Goal: Information Seeking & Learning: Learn about a topic

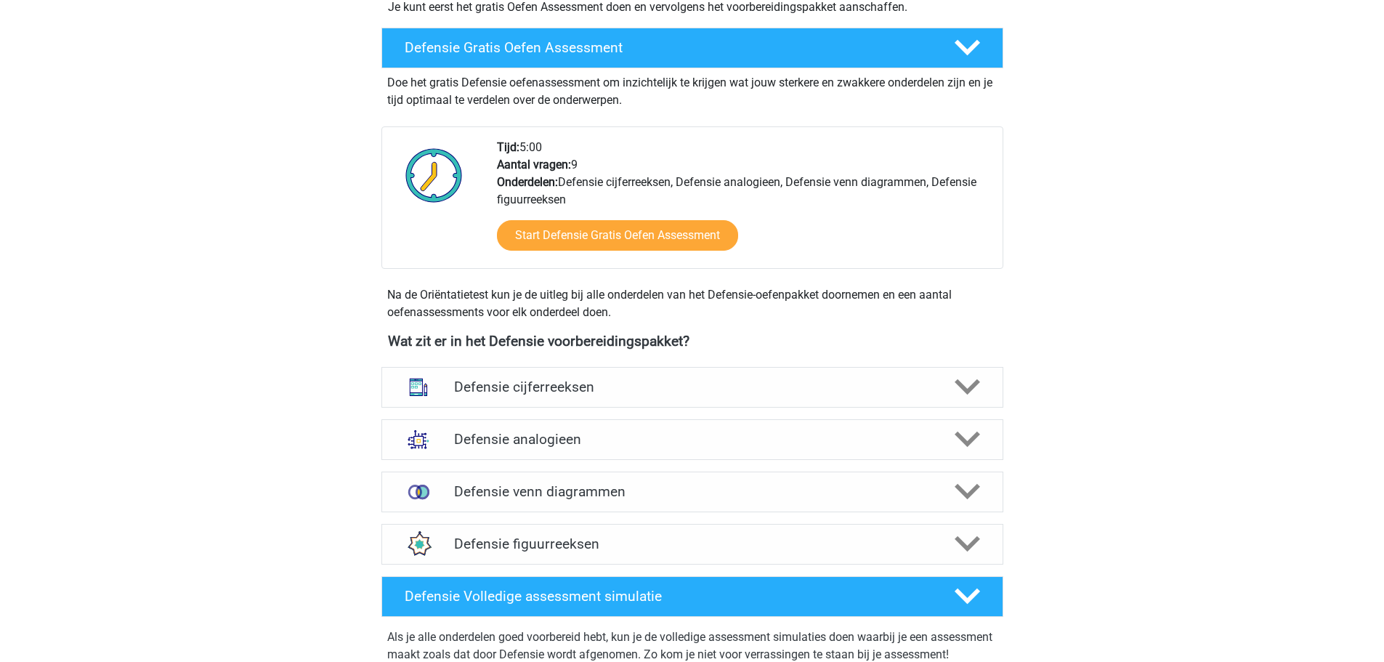
scroll to position [436, 0]
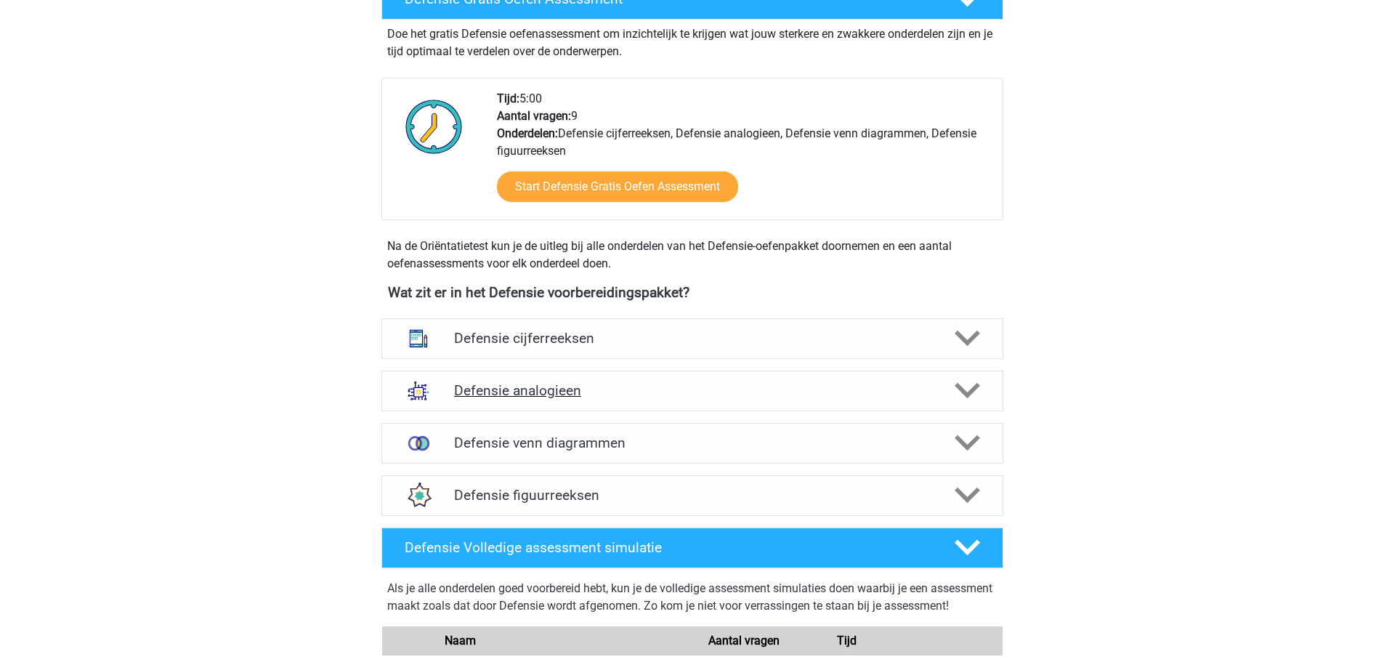
click at [524, 393] on h4 "Defensie analogieen" at bounding box center [692, 390] width 476 height 17
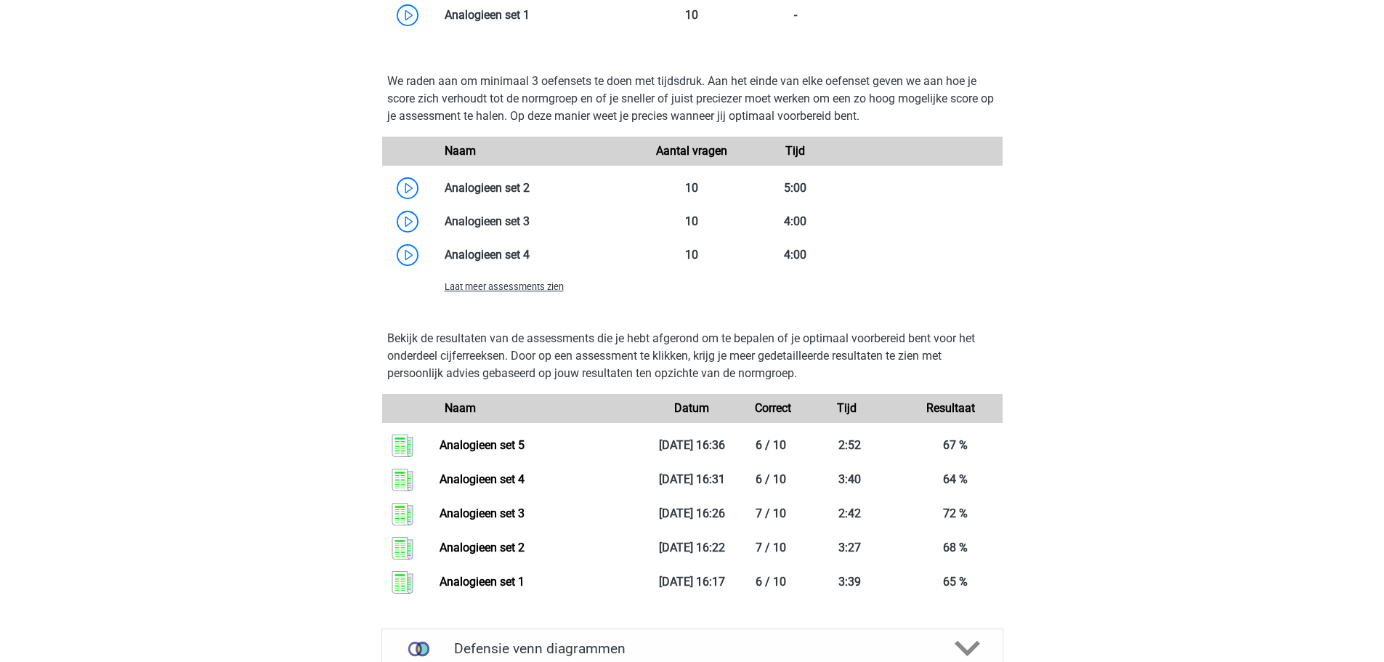
scroll to position [1380, 0]
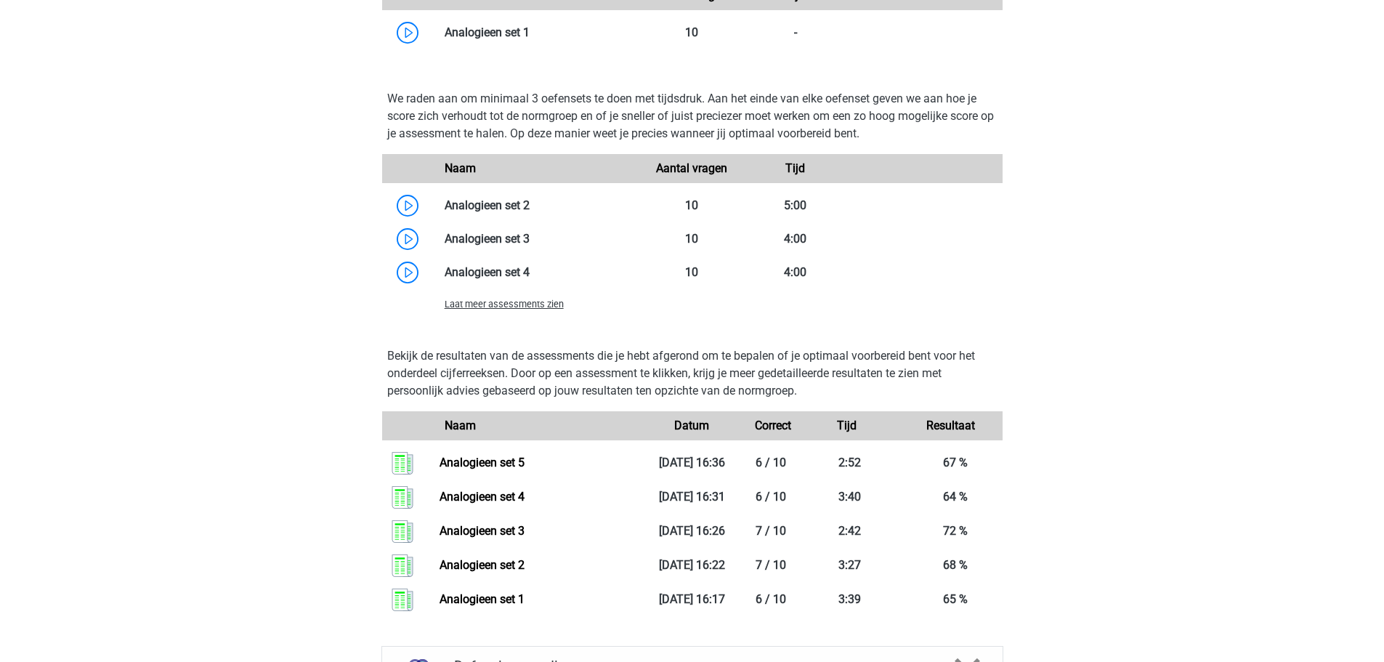
click at [477, 310] on div "Laat meer assessments zien" at bounding box center [537, 303] width 207 height 17
click at [477, 307] on span "Laat meer assessments zien" at bounding box center [504, 304] width 119 height 11
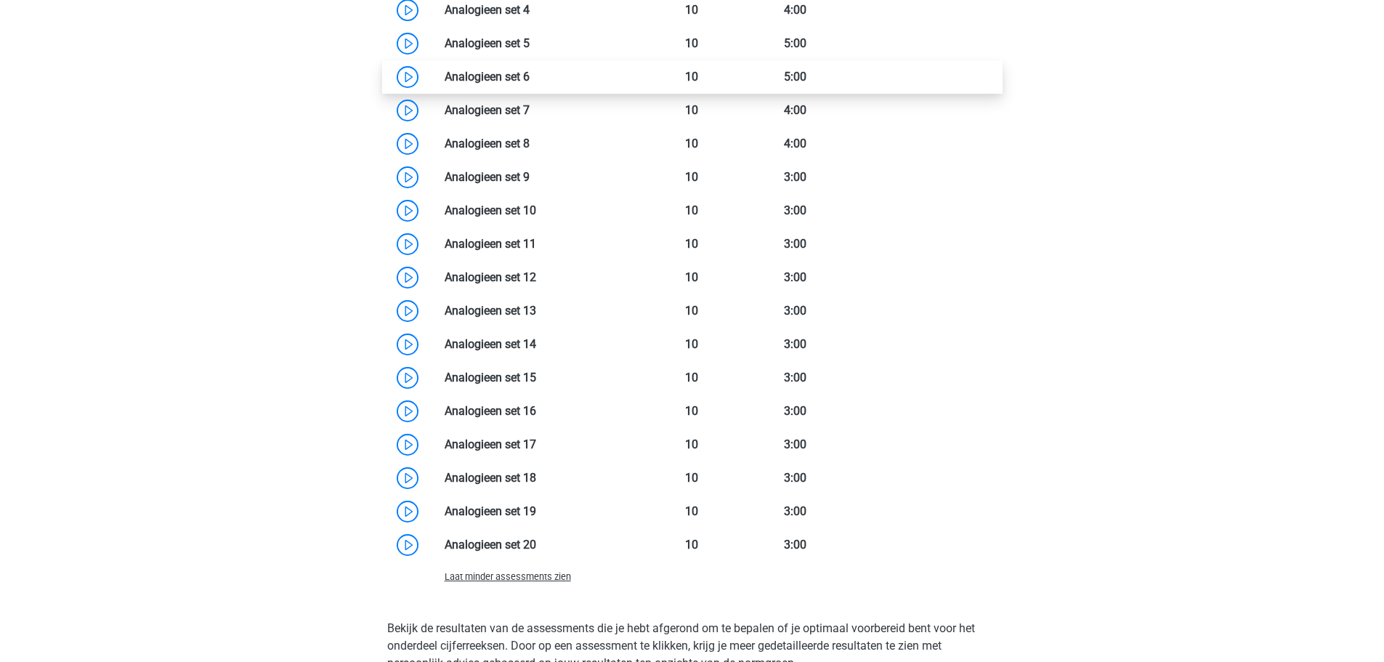
scroll to position [1526, 0]
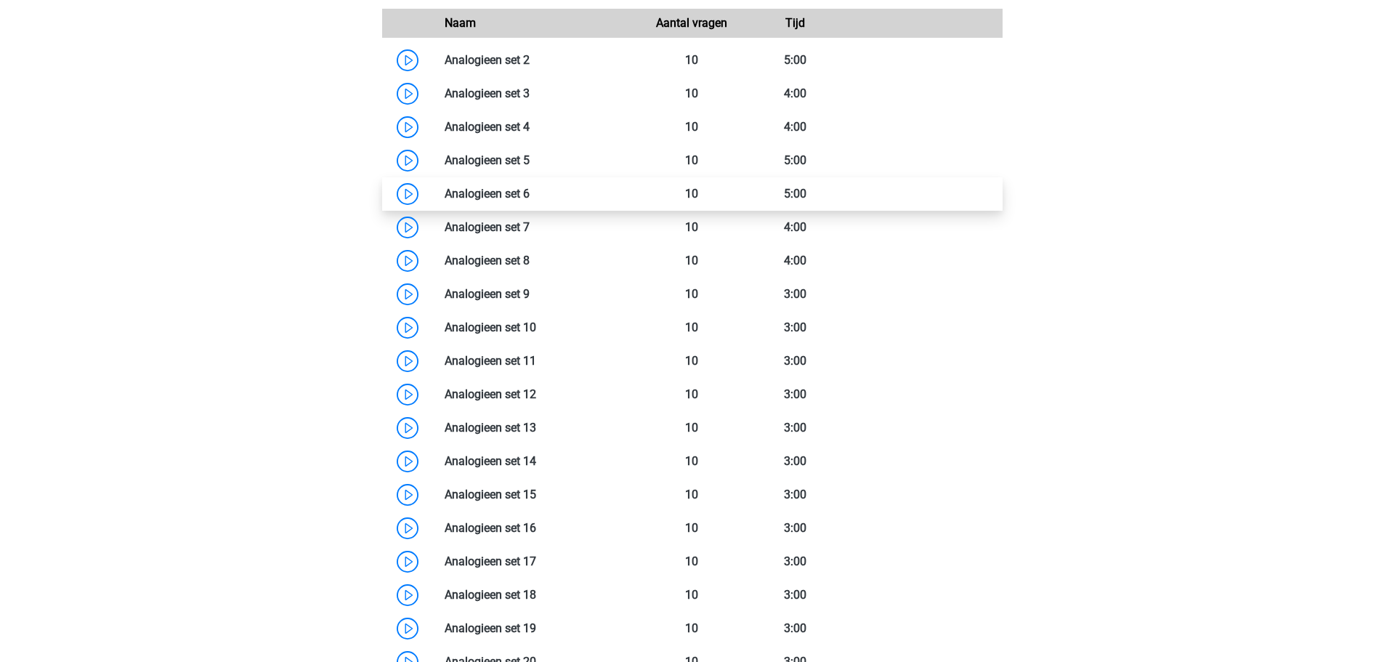
click at [530, 193] on link at bounding box center [530, 194] width 0 height 14
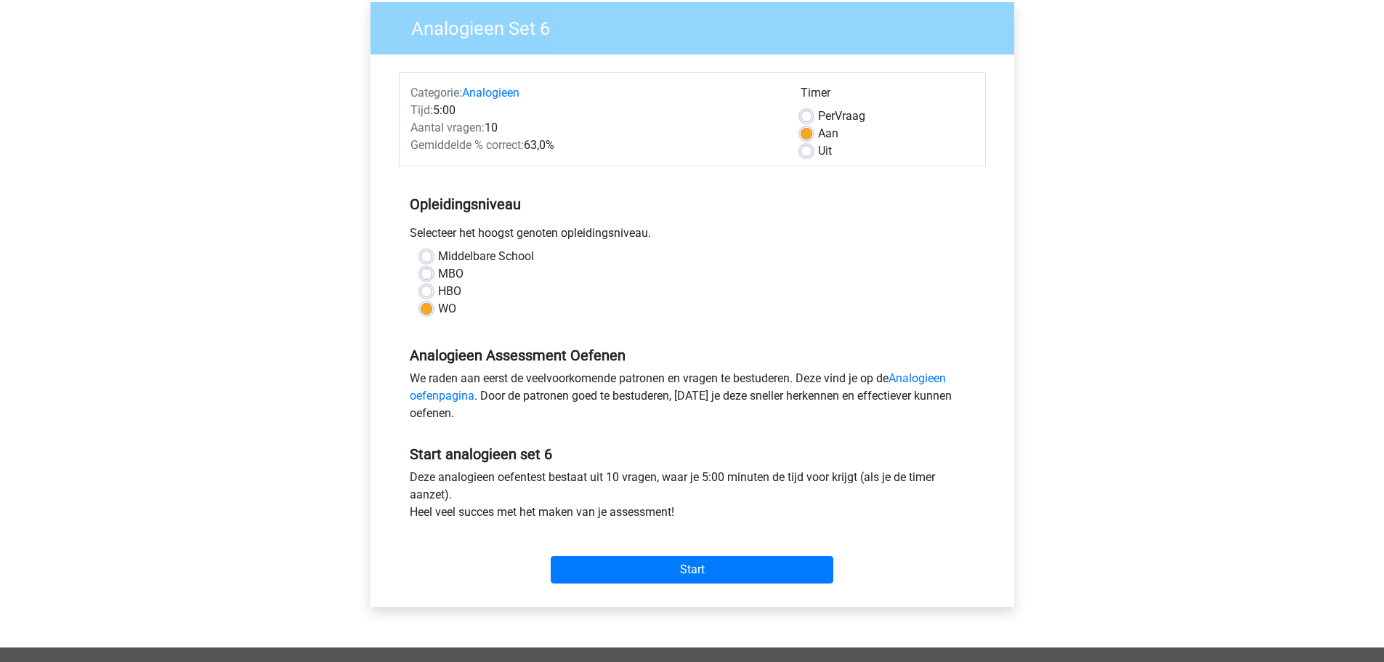
scroll to position [145, 0]
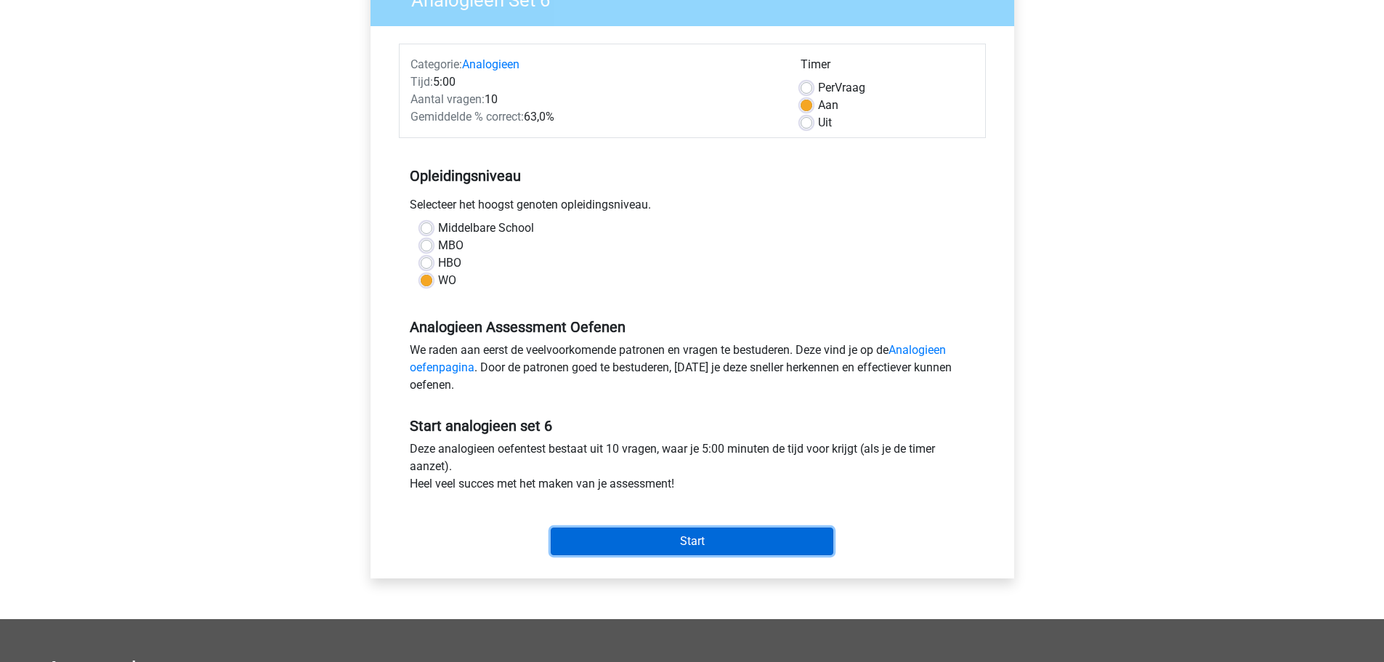
click at [652, 543] on input "Start" at bounding box center [692, 541] width 283 height 28
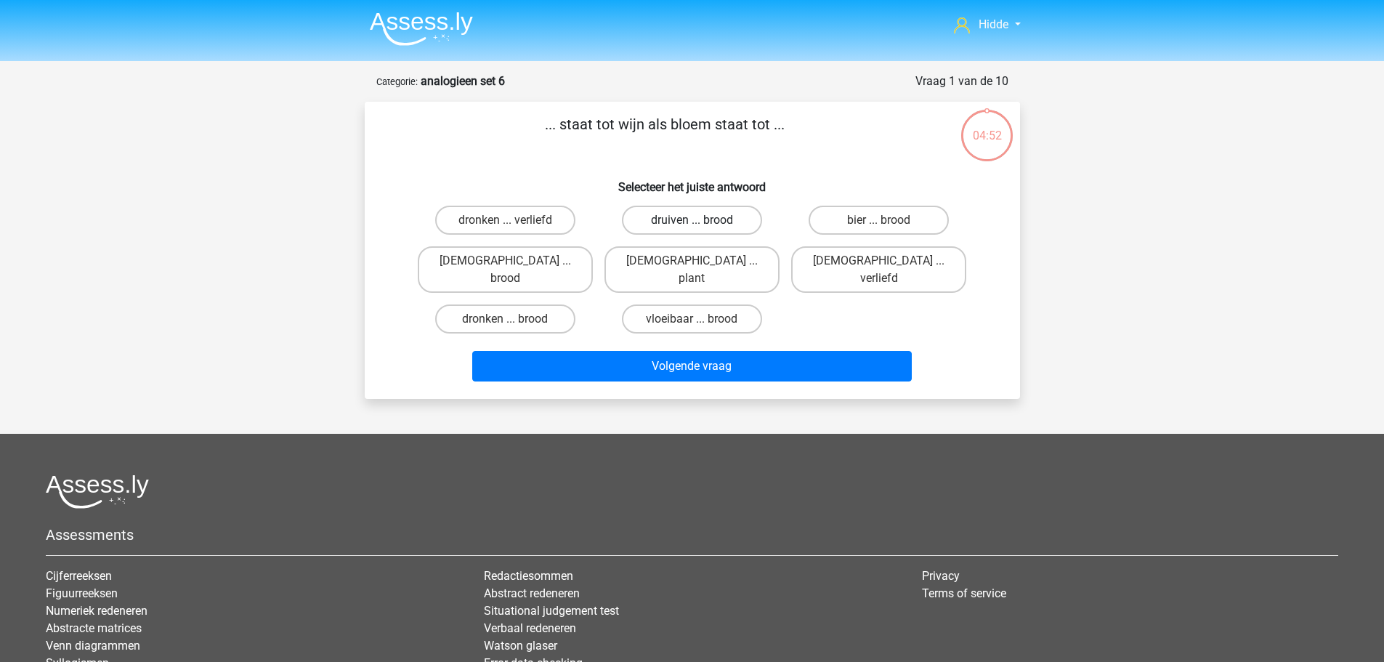
click at [697, 211] on label "druiven ... brood" at bounding box center [692, 220] width 140 height 29
click at [697, 220] on input "druiven ... brood" at bounding box center [696, 224] width 9 height 9
radio input "true"
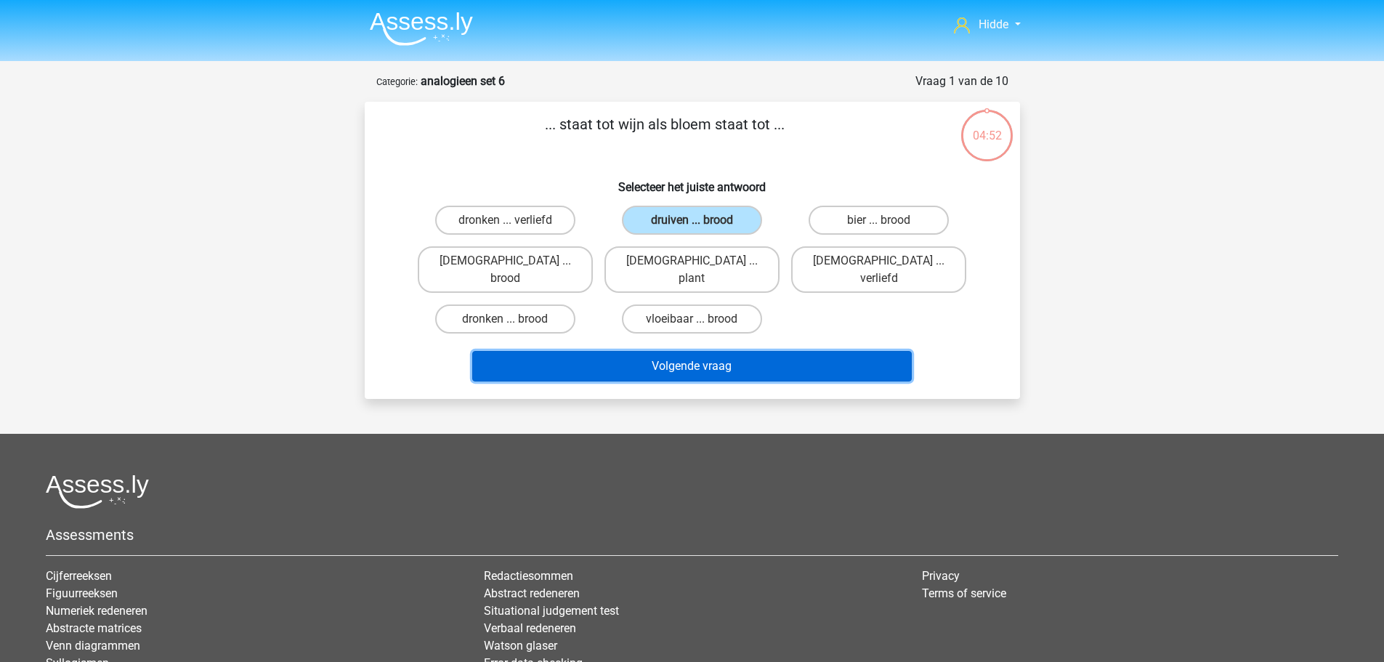
click at [747, 358] on button "Volgende vraag" at bounding box center [692, 366] width 440 height 31
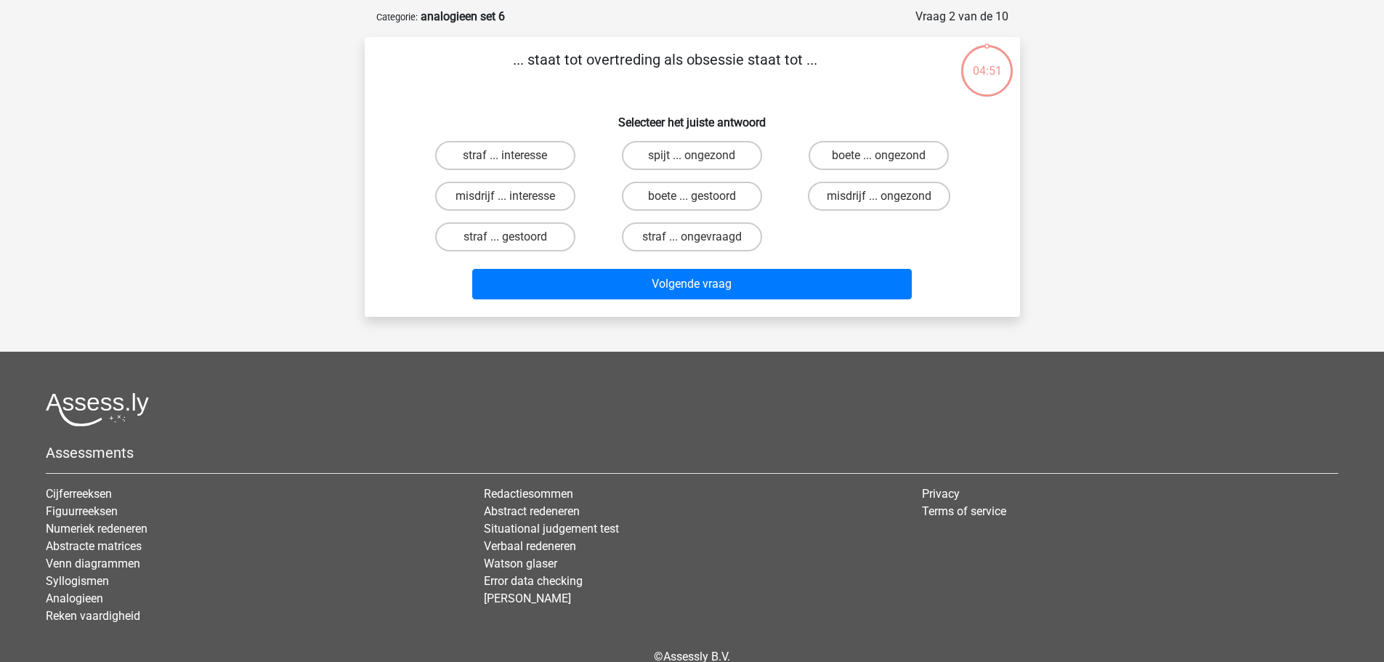
scroll to position [73, 0]
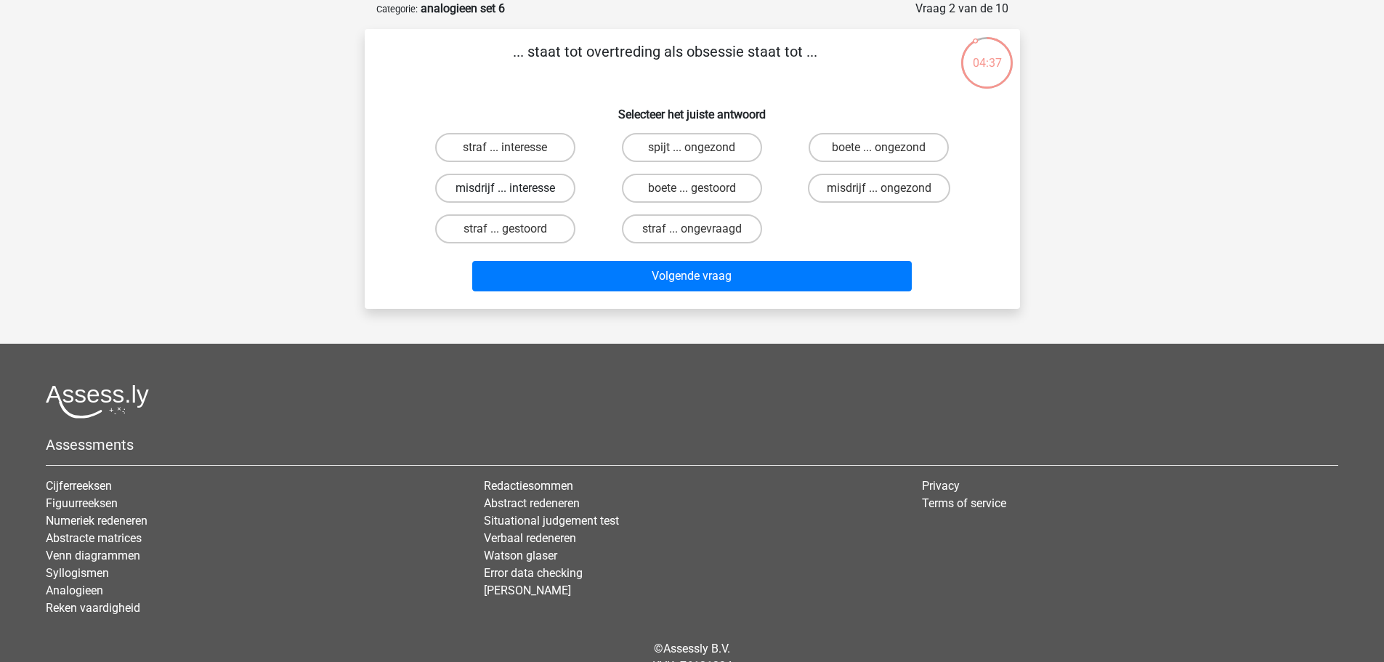
click at [503, 195] on label "misdrijf ... interesse" at bounding box center [505, 188] width 140 height 29
click at [505, 195] on input "misdrijf ... interesse" at bounding box center [509, 192] width 9 height 9
radio input "true"
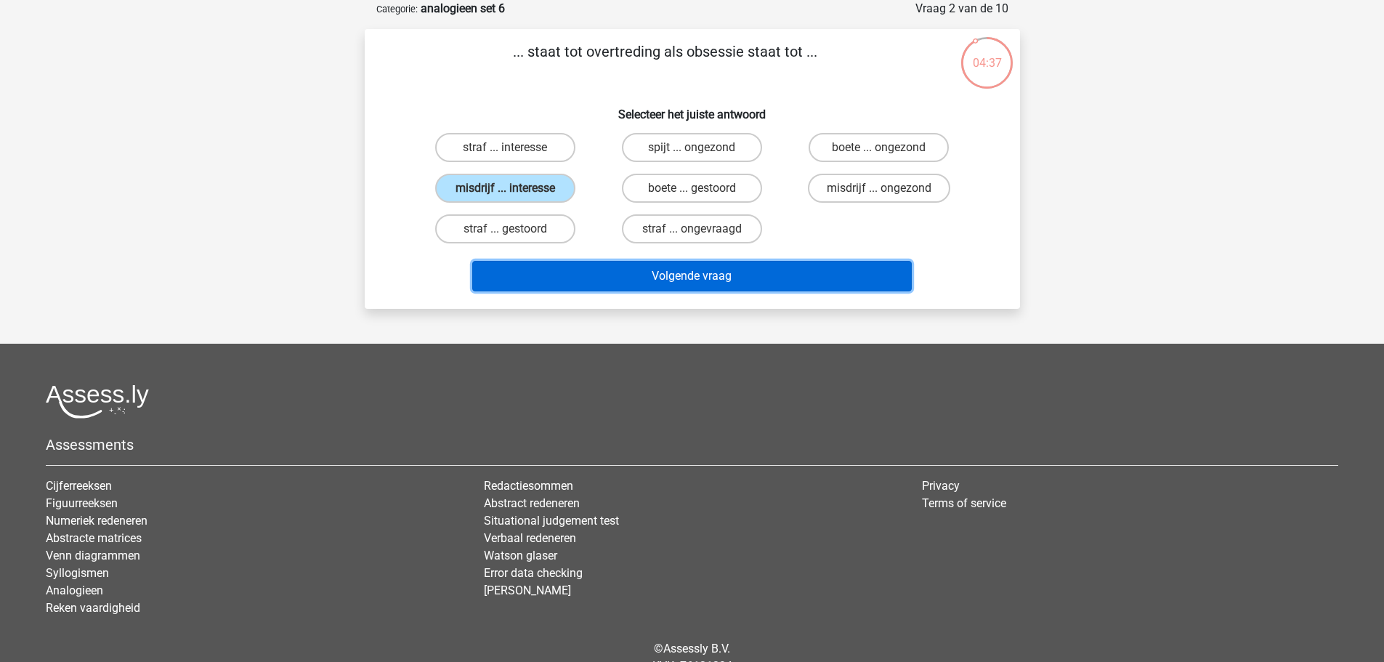
click at [631, 280] on button "Volgende vraag" at bounding box center [692, 276] width 440 height 31
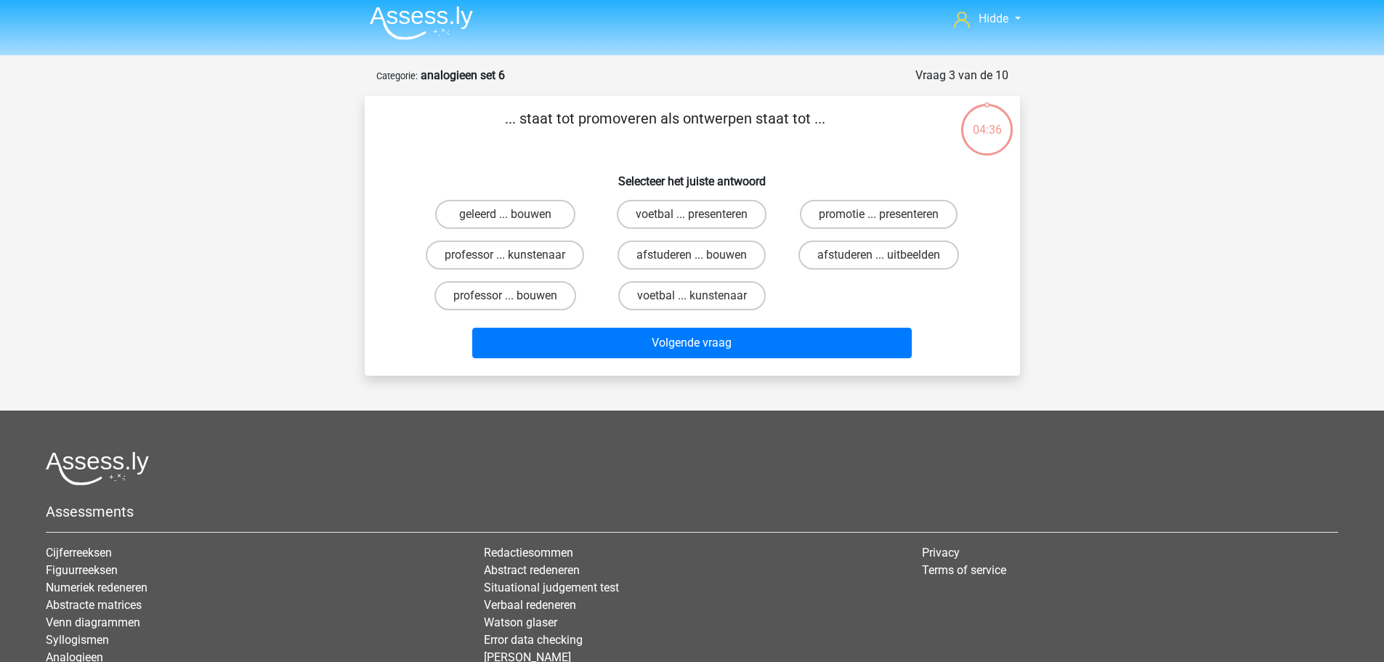
scroll to position [0, 0]
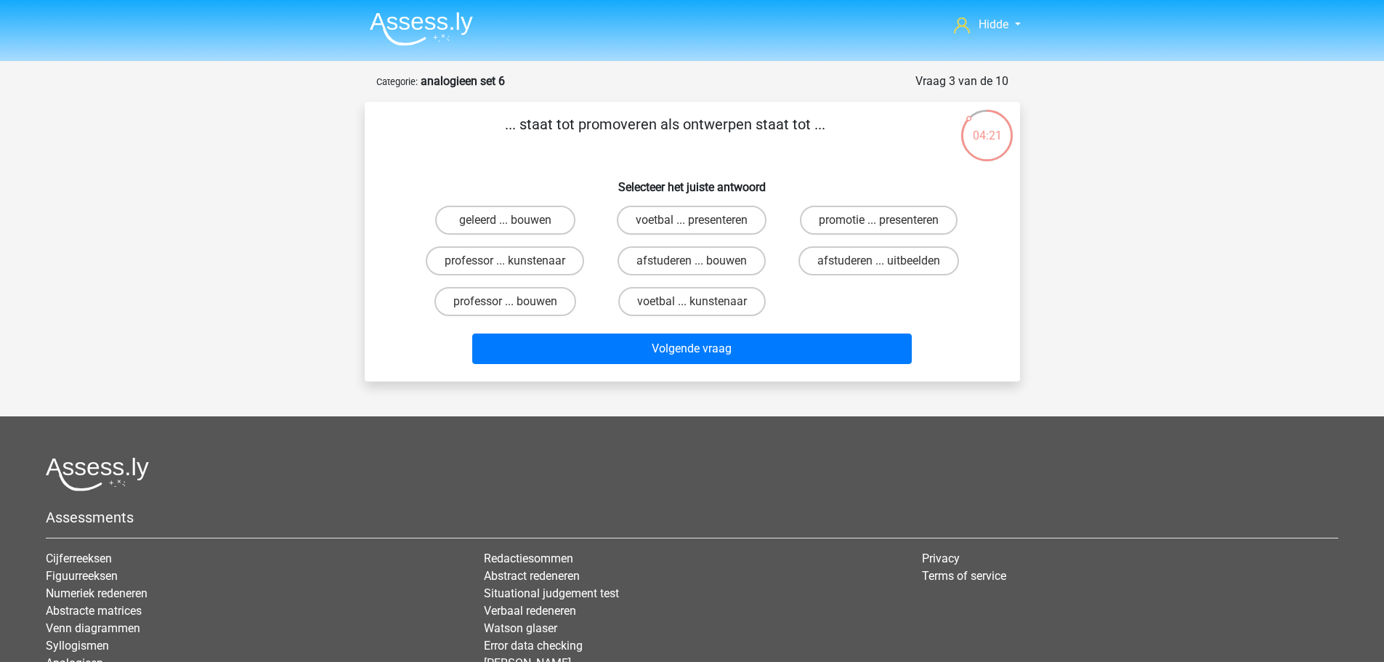
click at [704, 240] on div "afstuderen ... bouwen" at bounding box center [692, 260] width 187 height 41
click at [716, 262] on label "afstuderen ... bouwen" at bounding box center [691, 260] width 148 height 29
click at [701, 262] on input "afstuderen ... bouwen" at bounding box center [696, 265] width 9 height 9
radio input "true"
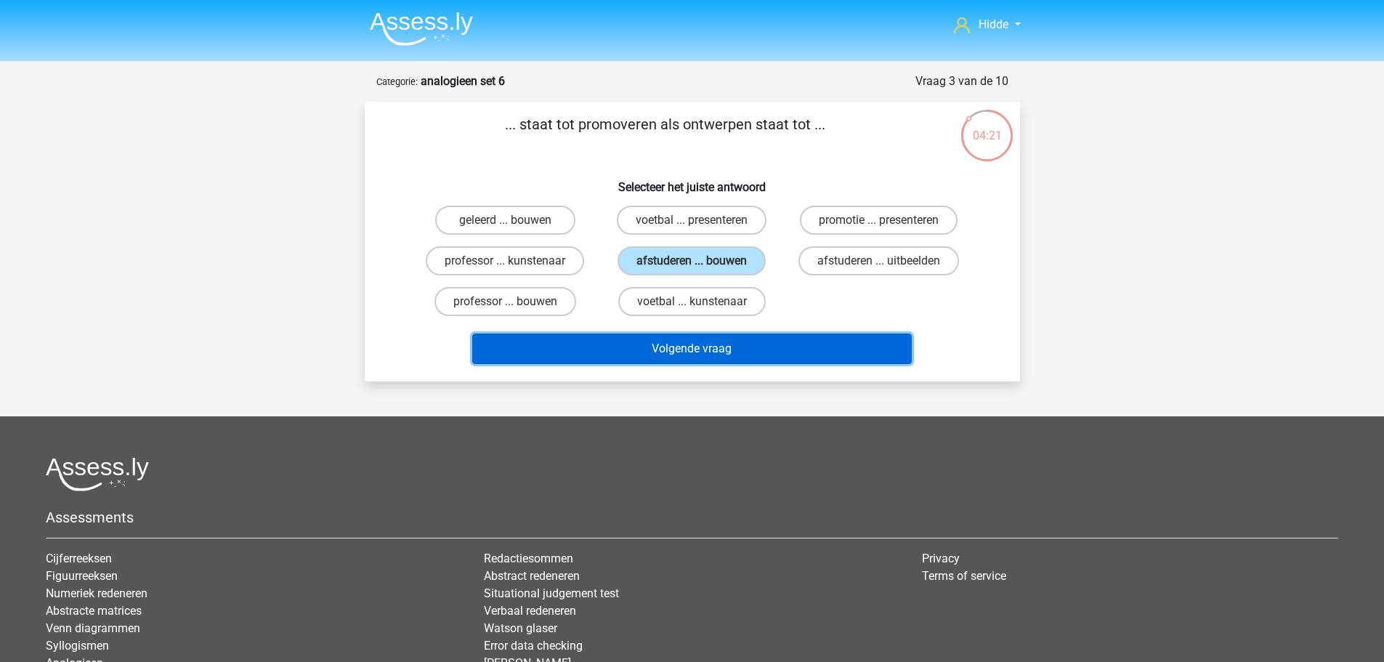
click at [743, 347] on button "Volgende vraag" at bounding box center [692, 348] width 440 height 31
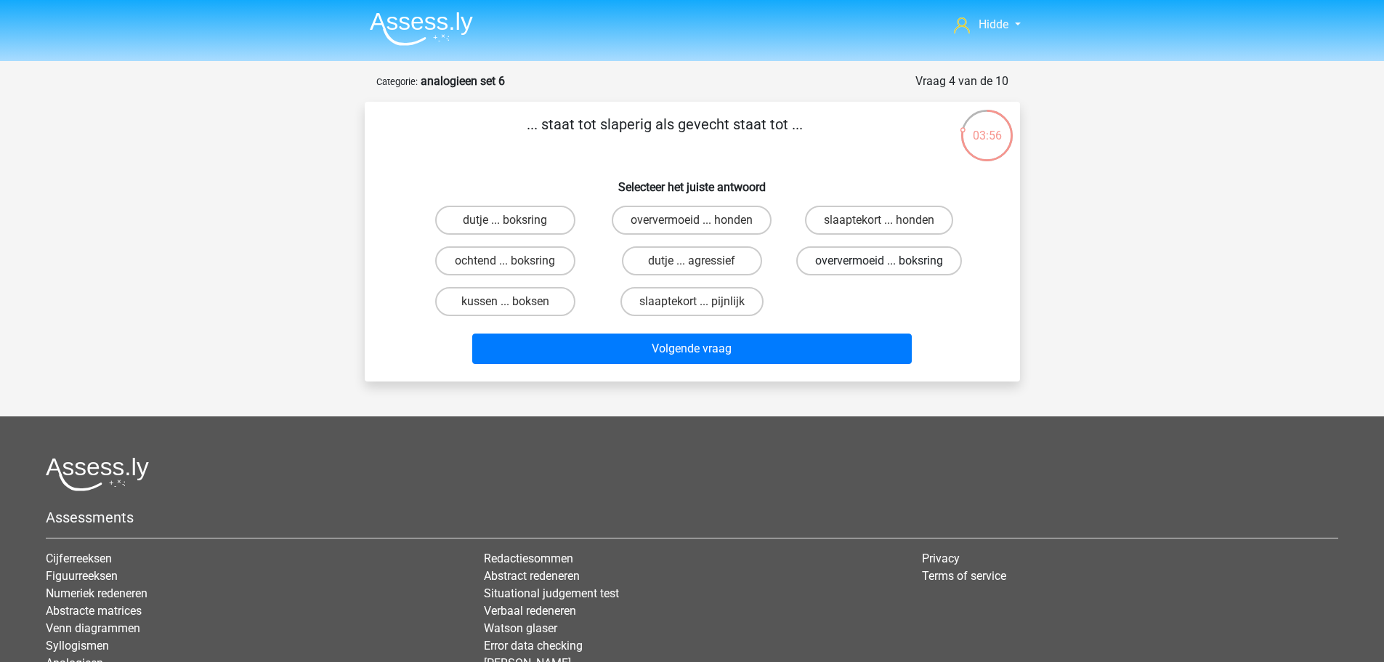
click at [858, 263] on label "oververmoeid ... boksring" at bounding box center [879, 260] width 166 height 29
click at [879, 263] on input "oververmoeid ... boksring" at bounding box center [883, 265] width 9 height 9
radio input "true"
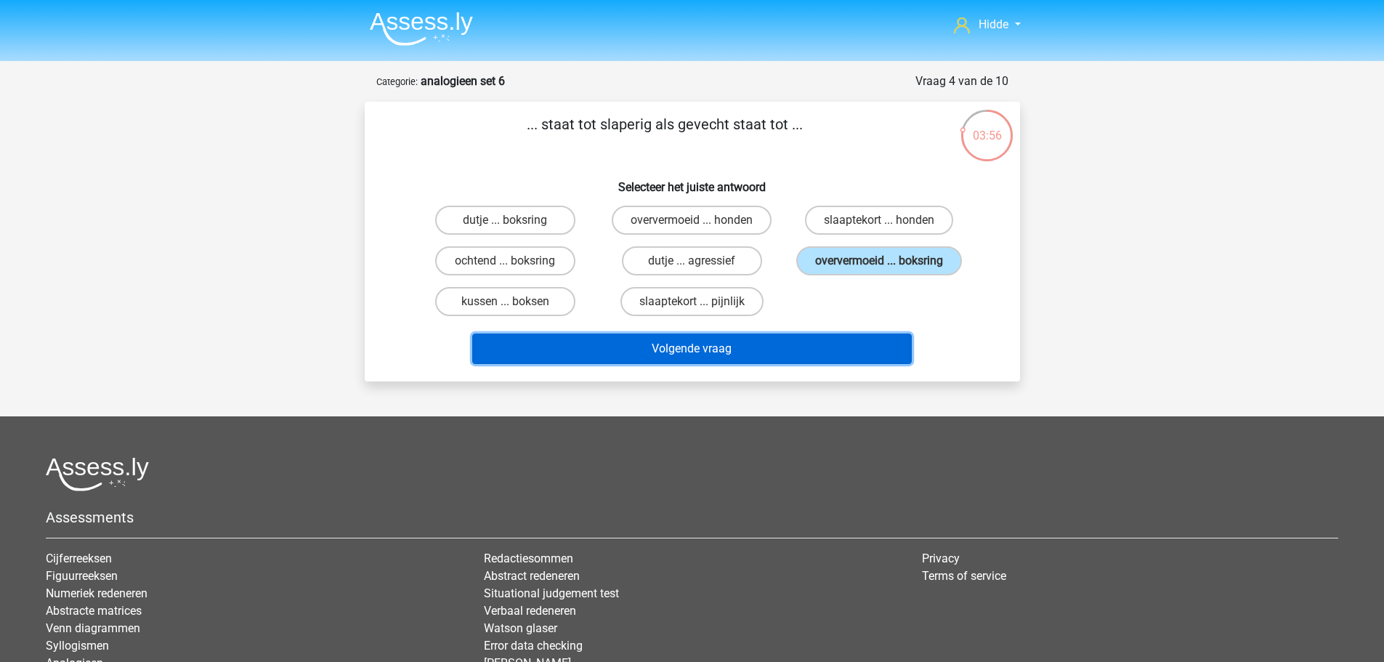
click at [760, 352] on button "Volgende vraag" at bounding box center [692, 348] width 440 height 31
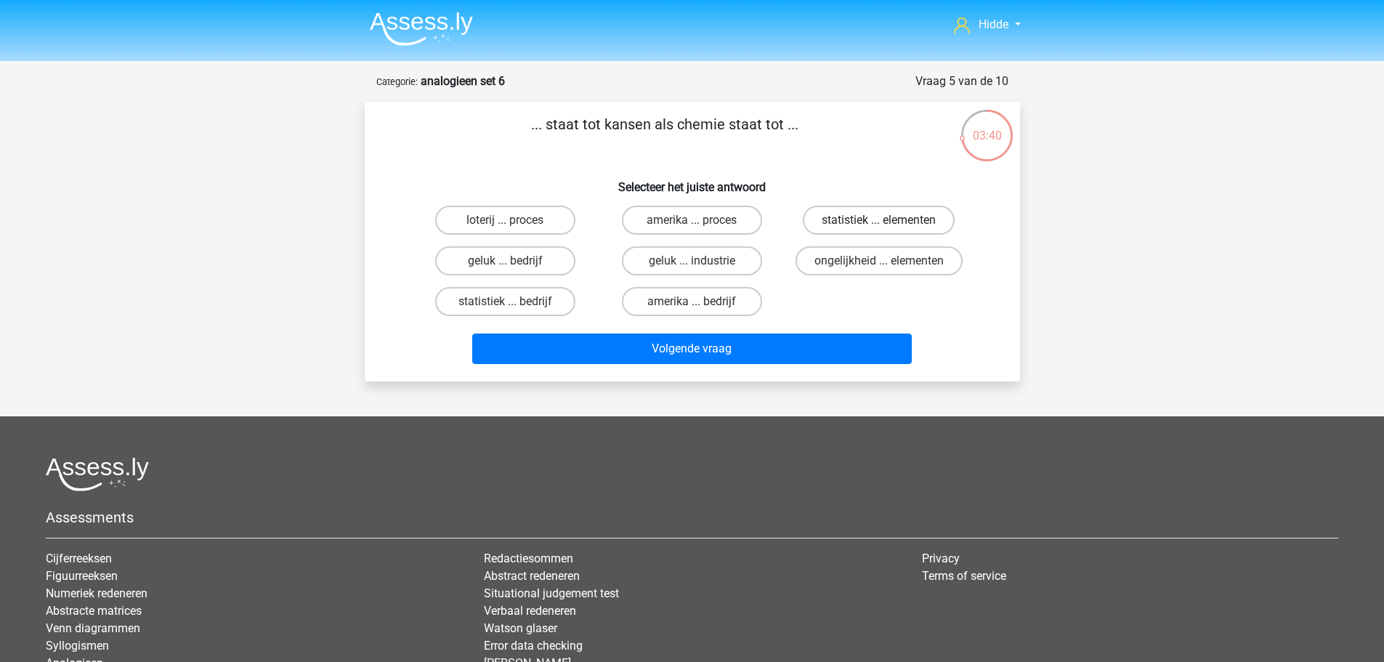
click at [871, 224] on label "statistiek ... elementen" at bounding box center [879, 220] width 152 height 29
click at [879, 224] on input "statistiek ... elementen" at bounding box center [883, 224] width 9 height 9
radio input "true"
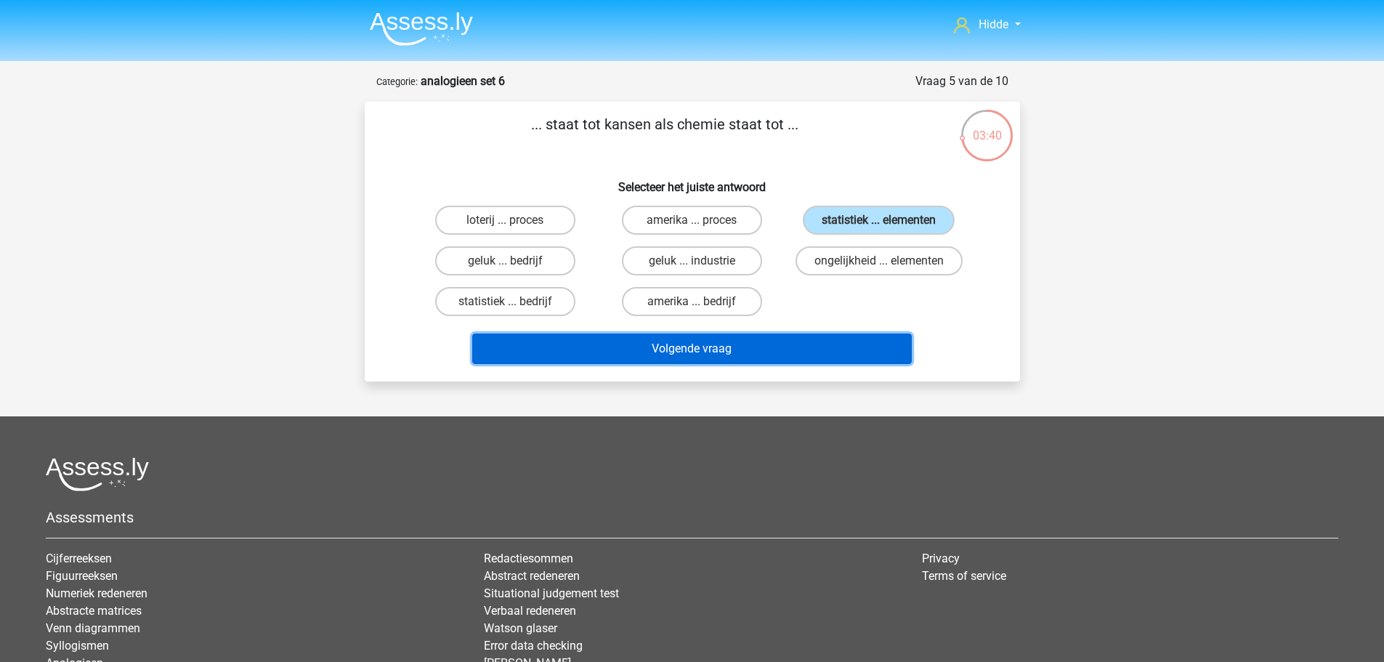
click at [817, 335] on button "Volgende vraag" at bounding box center [692, 348] width 440 height 31
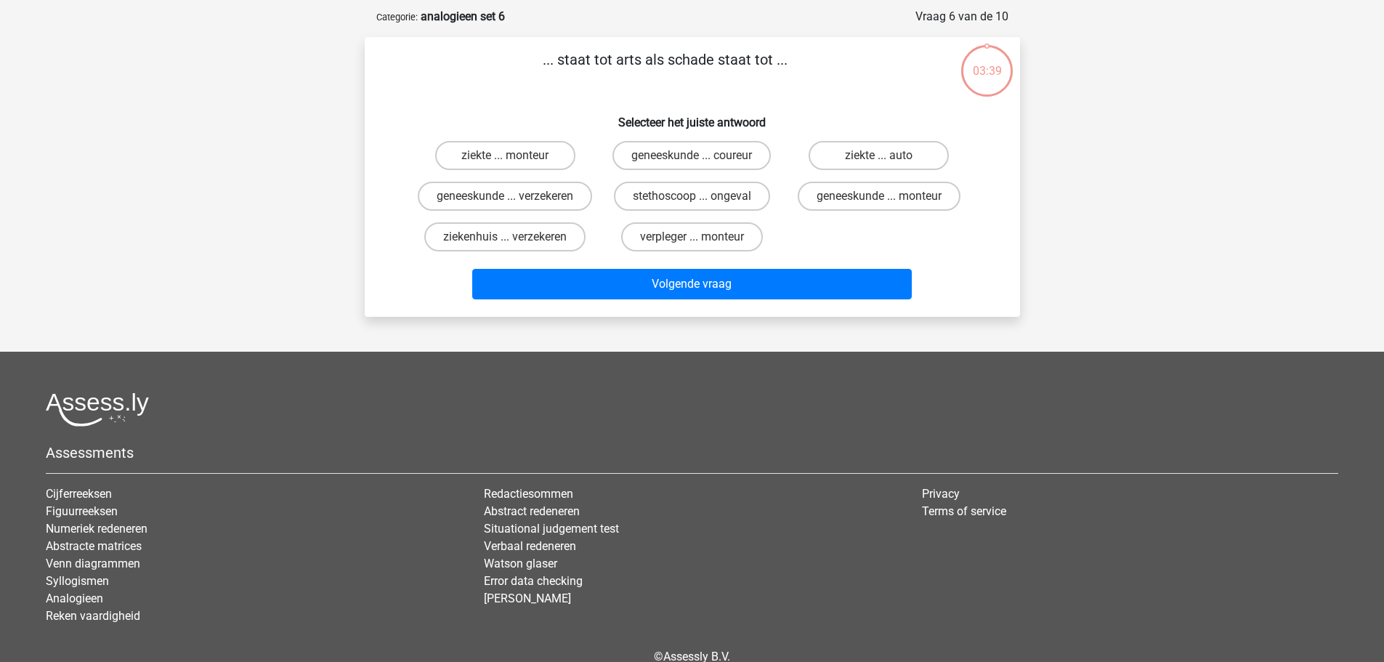
scroll to position [73, 0]
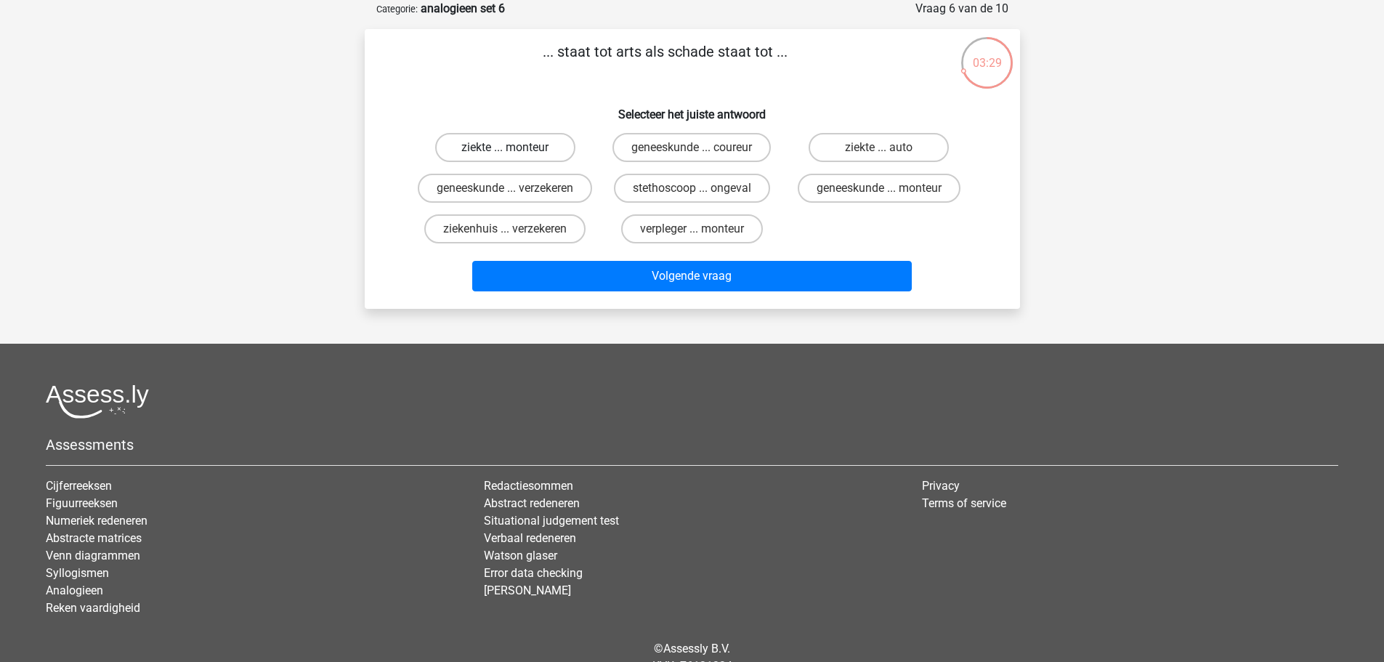
click at [509, 139] on label "ziekte ... monteur" at bounding box center [505, 147] width 140 height 29
click at [509, 147] on input "ziekte ... monteur" at bounding box center [509, 151] width 9 height 9
radio input "true"
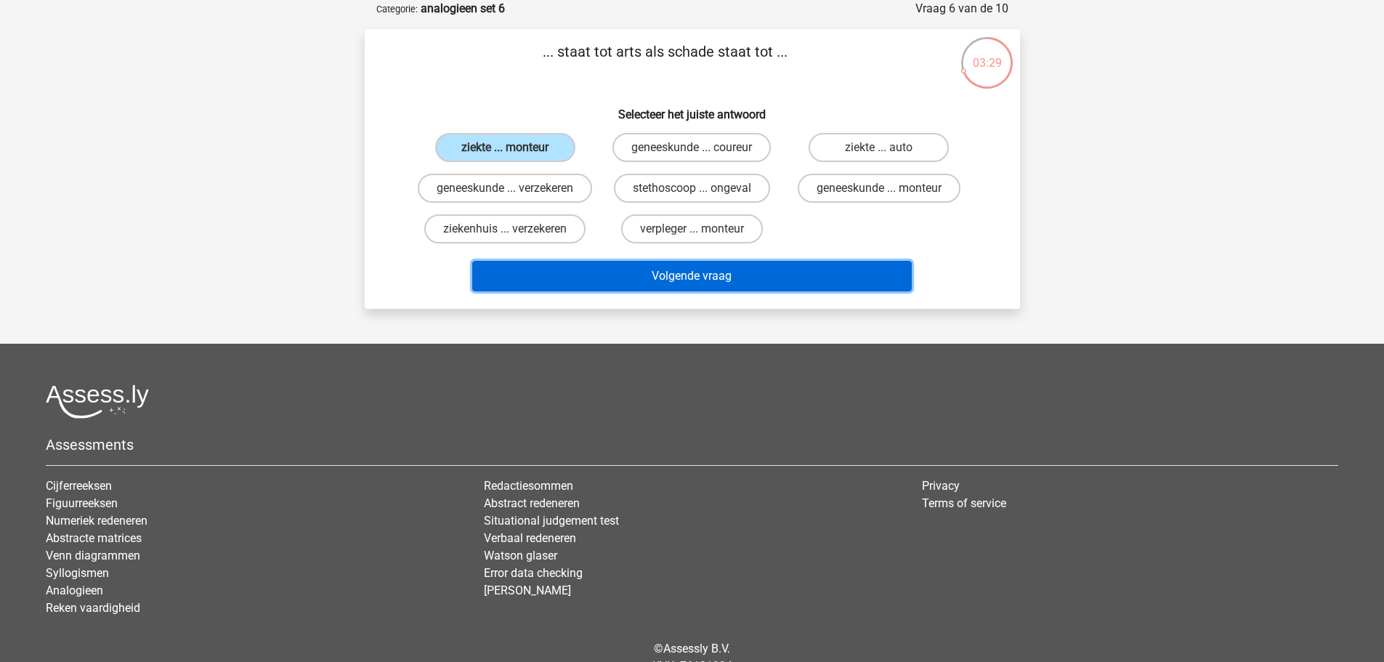
click at [636, 291] on button "Volgende vraag" at bounding box center [692, 276] width 440 height 31
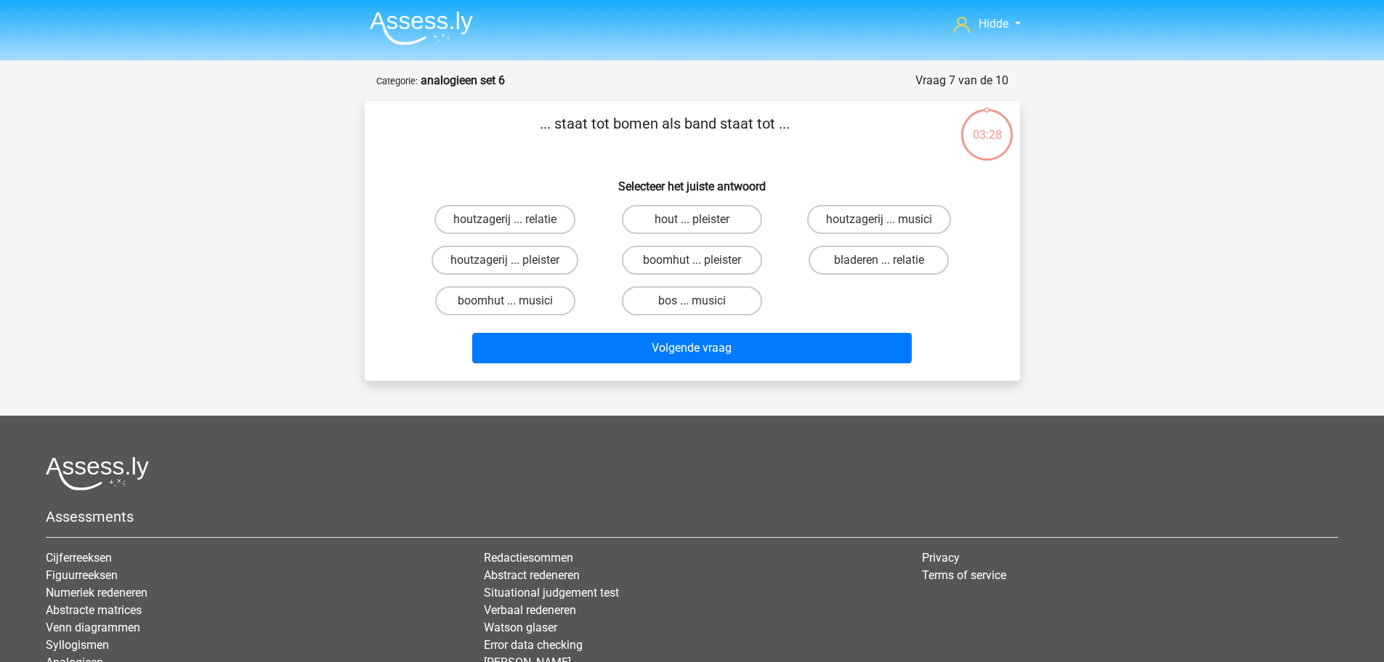
scroll to position [0, 0]
click at [694, 298] on label "bos ... musici" at bounding box center [692, 301] width 140 height 29
click at [694, 301] on input "bos ... musici" at bounding box center [696, 305] width 9 height 9
radio input "true"
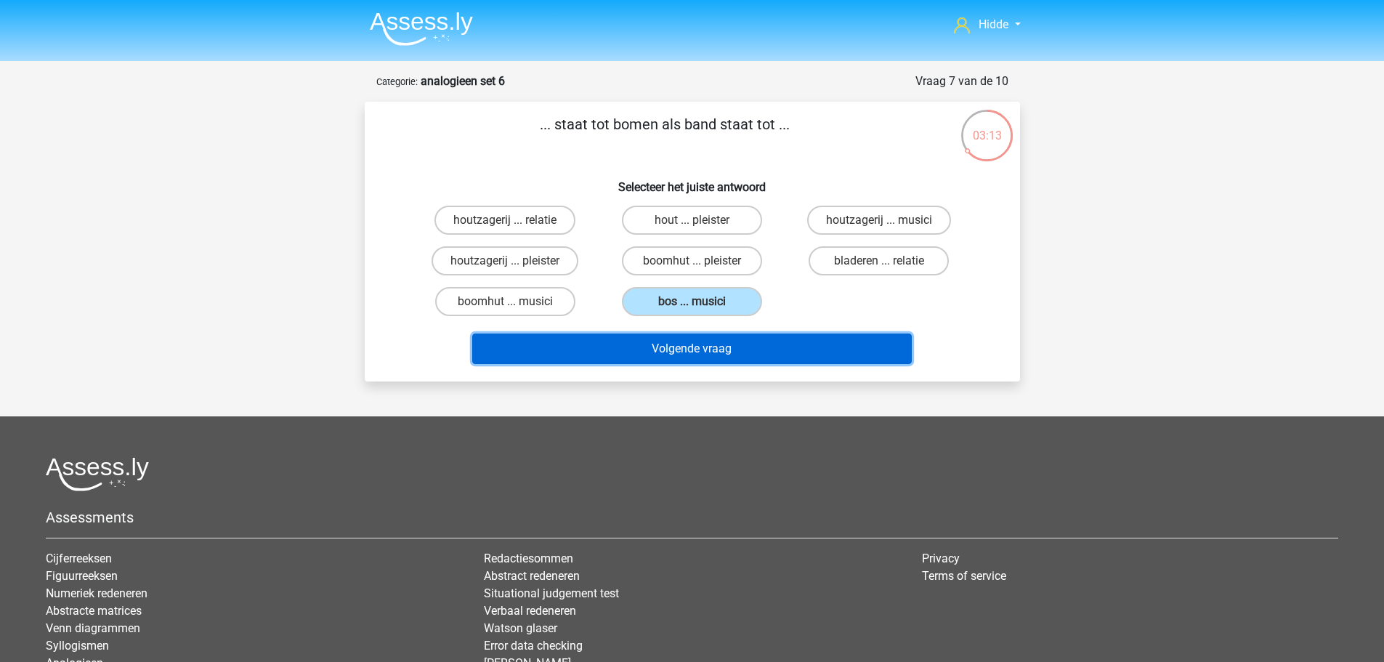
click at [700, 350] on button "Volgende vraag" at bounding box center [692, 348] width 440 height 31
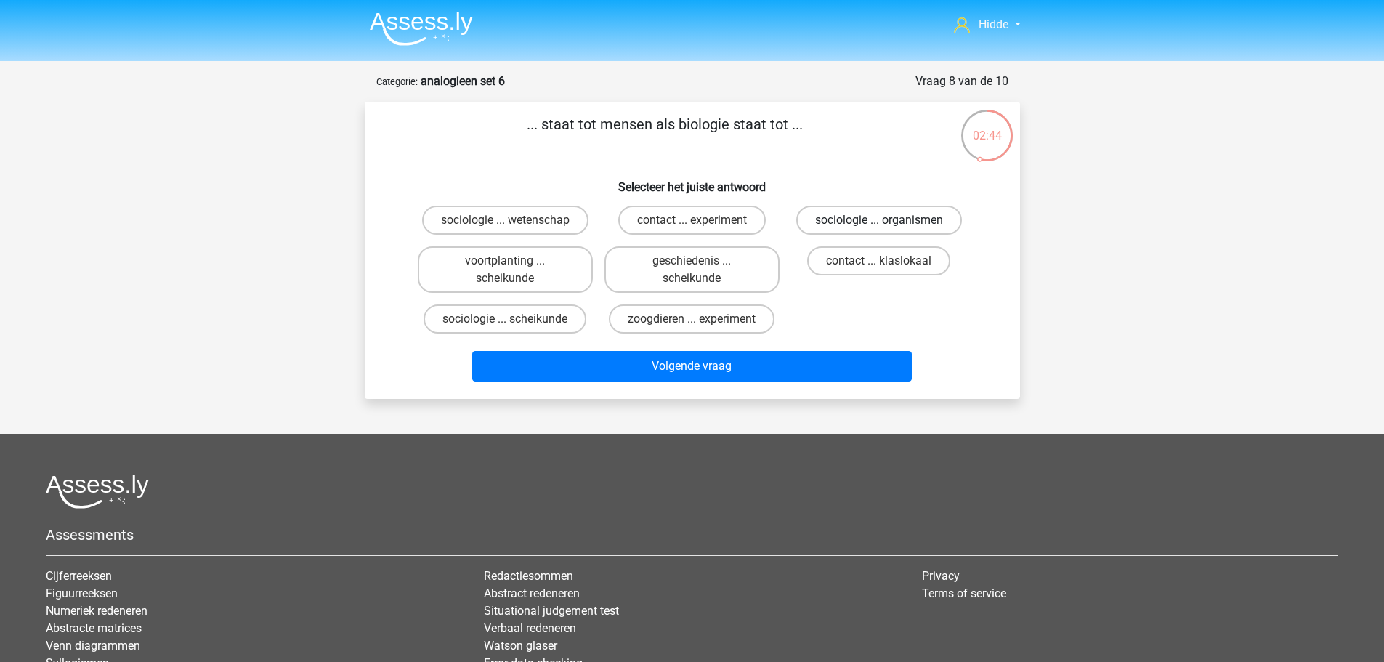
click at [876, 224] on label "sociologie ... organismen" at bounding box center [879, 220] width 166 height 29
click at [879, 224] on input "sociologie ... organismen" at bounding box center [883, 224] width 9 height 9
radio input "true"
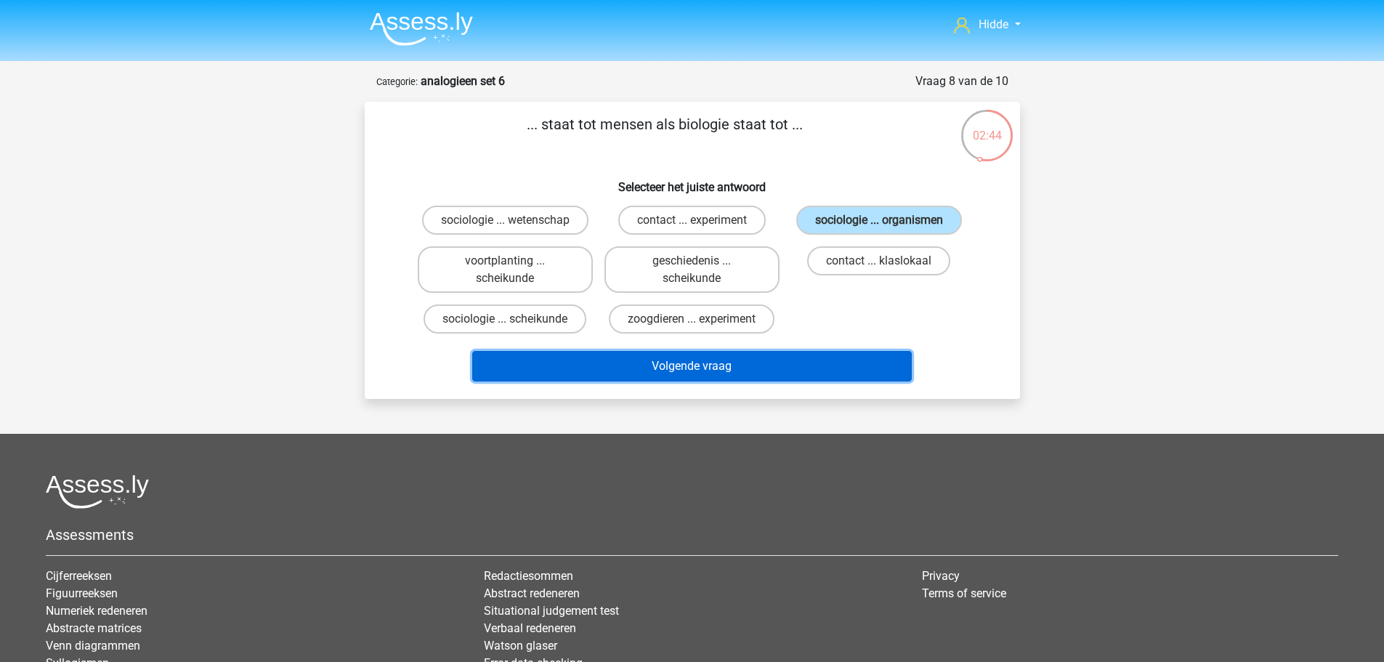
click at [743, 365] on button "Volgende vraag" at bounding box center [692, 366] width 440 height 31
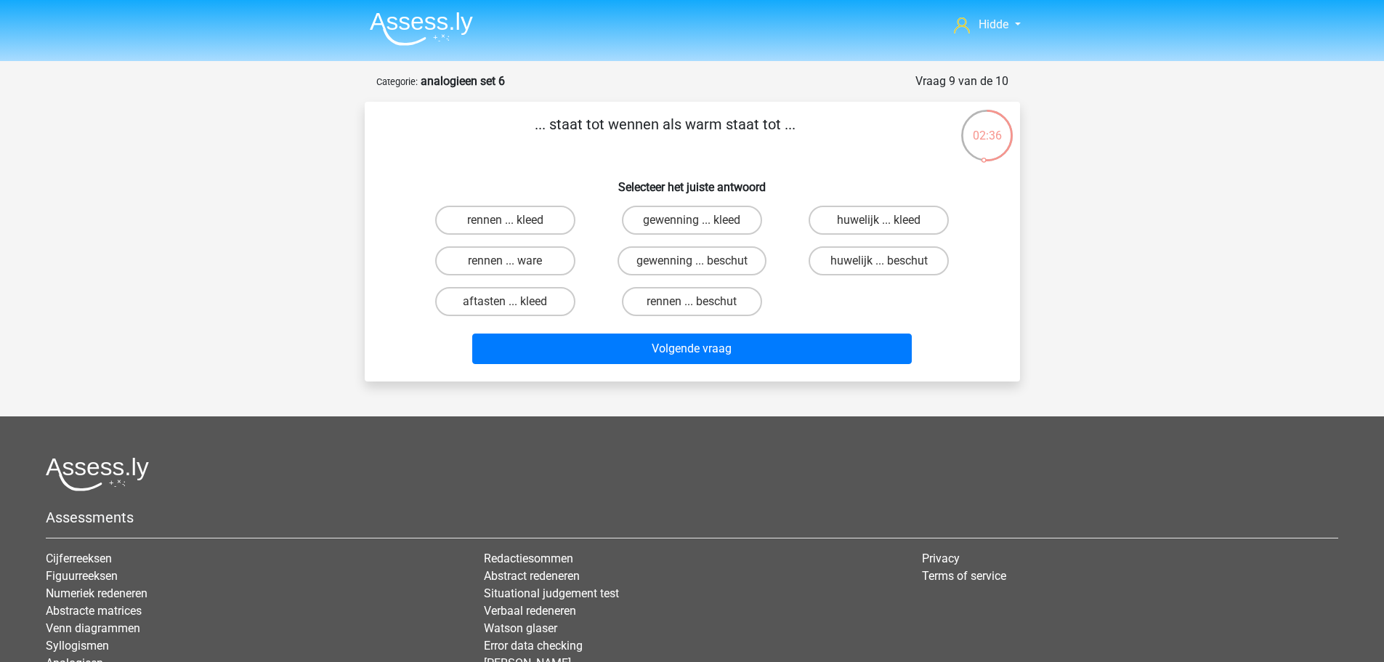
click at [460, 245] on div "rennen ... ware" at bounding box center [505, 260] width 187 height 41
click at [466, 261] on label "rennen ... ware" at bounding box center [505, 260] width 140 height 29
click at [505, 261] on input "rennen ... ware" at bounding box center [509, 265] width 9 height 9
radio input "true"
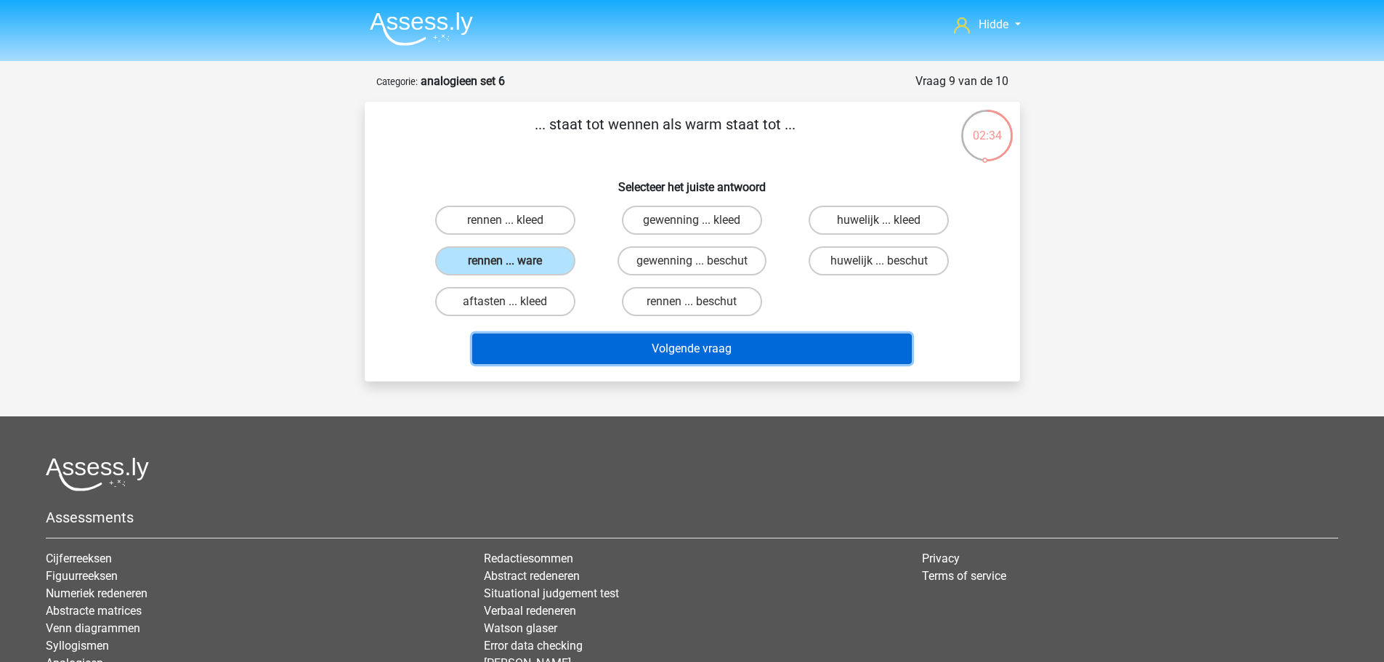
click at [572, 355] on button "Volgende vraag" at bounding box center [692, 348] width 440 height 31
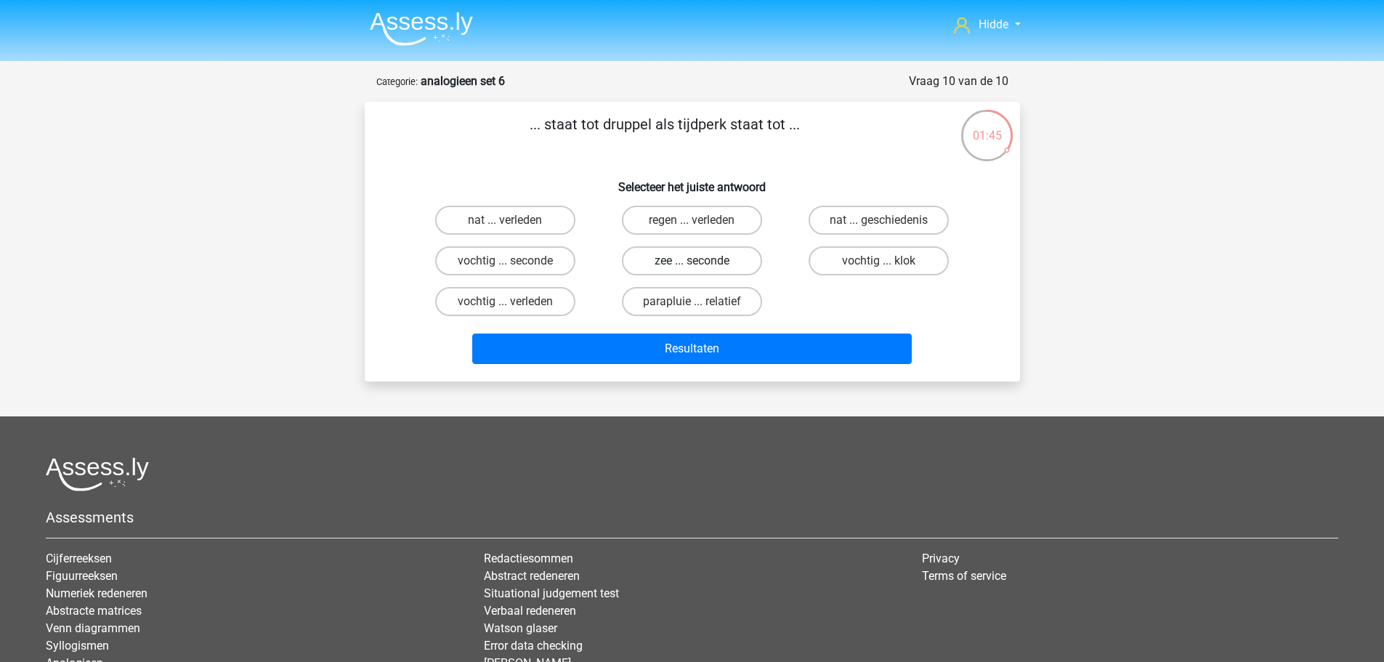
click at [721, 267] on label "zee ... seconde" at bounding box center [692, 260] width 140 height 29
click at [701, 267] on input "zee ... seconde" at bounding box center [696, 265] width 9 height 9
radio input "true"
click at [729, 333] on div "Resultaten" at bounding box center [692, 346] width 609 height 48
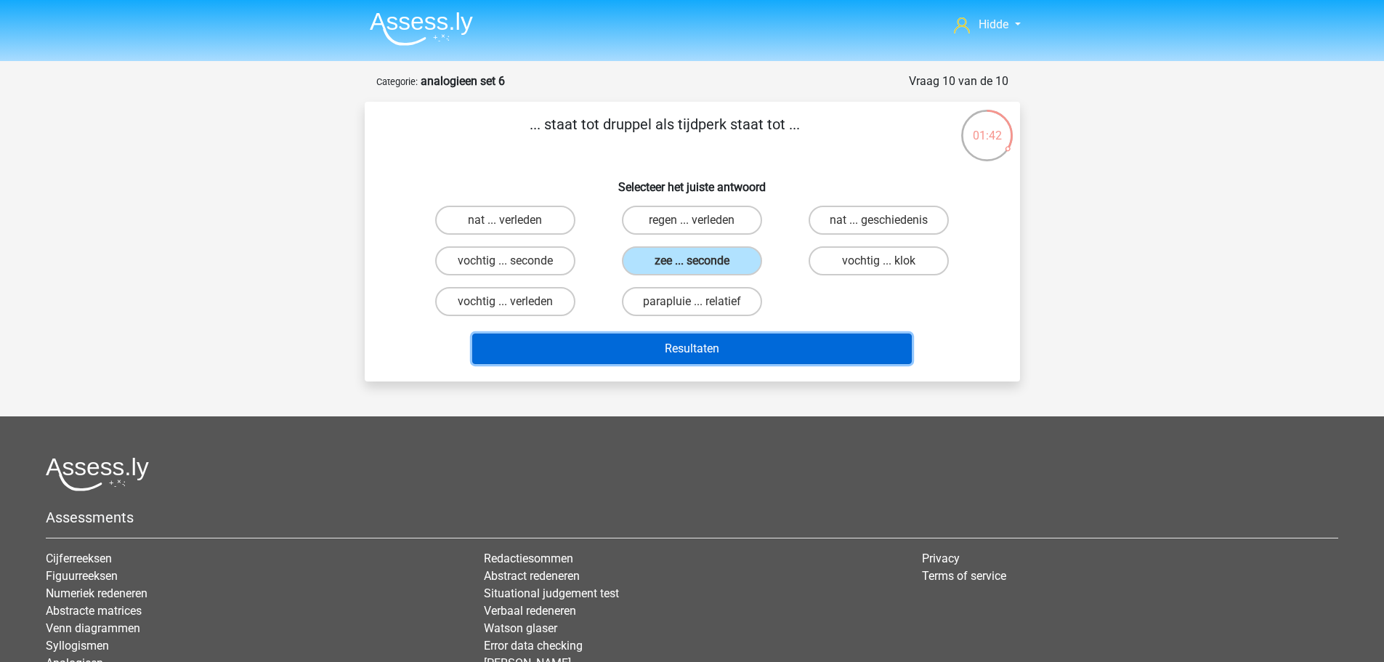
click at [737, 351] on button "Resultaten" at bounding box center [692, 348] width 440 height 31
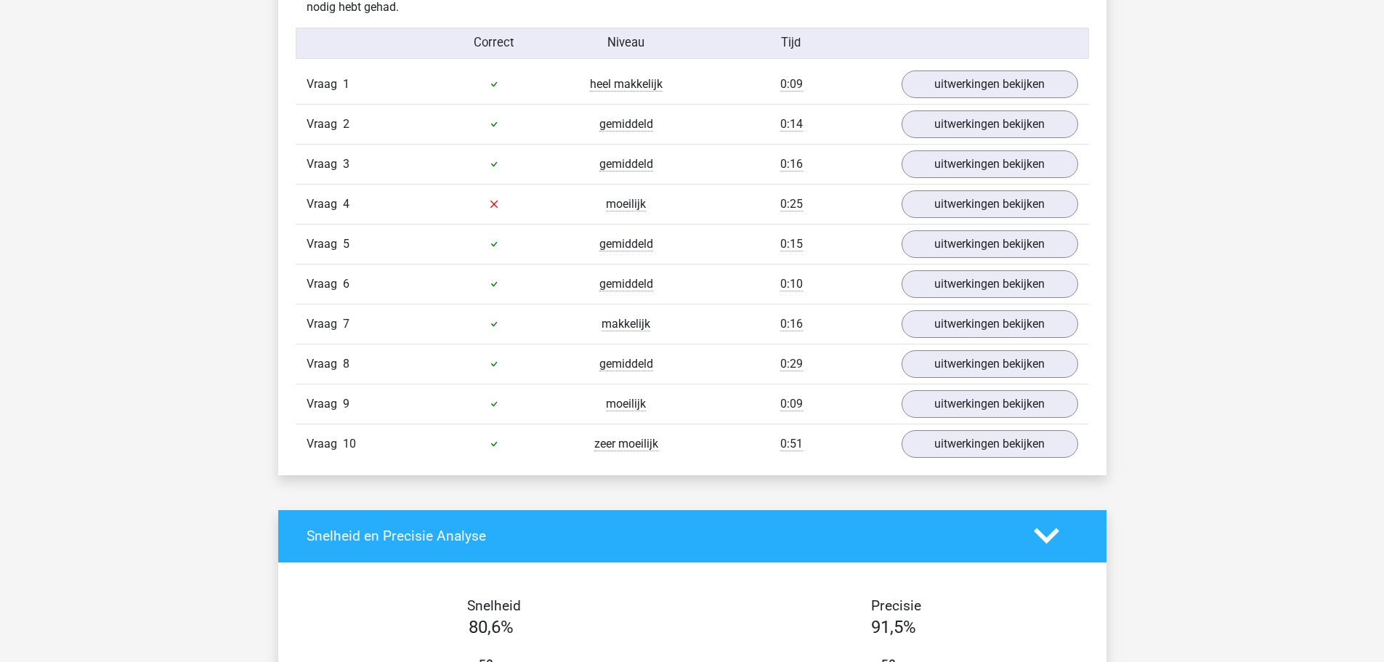
scroll to position [872, 0]
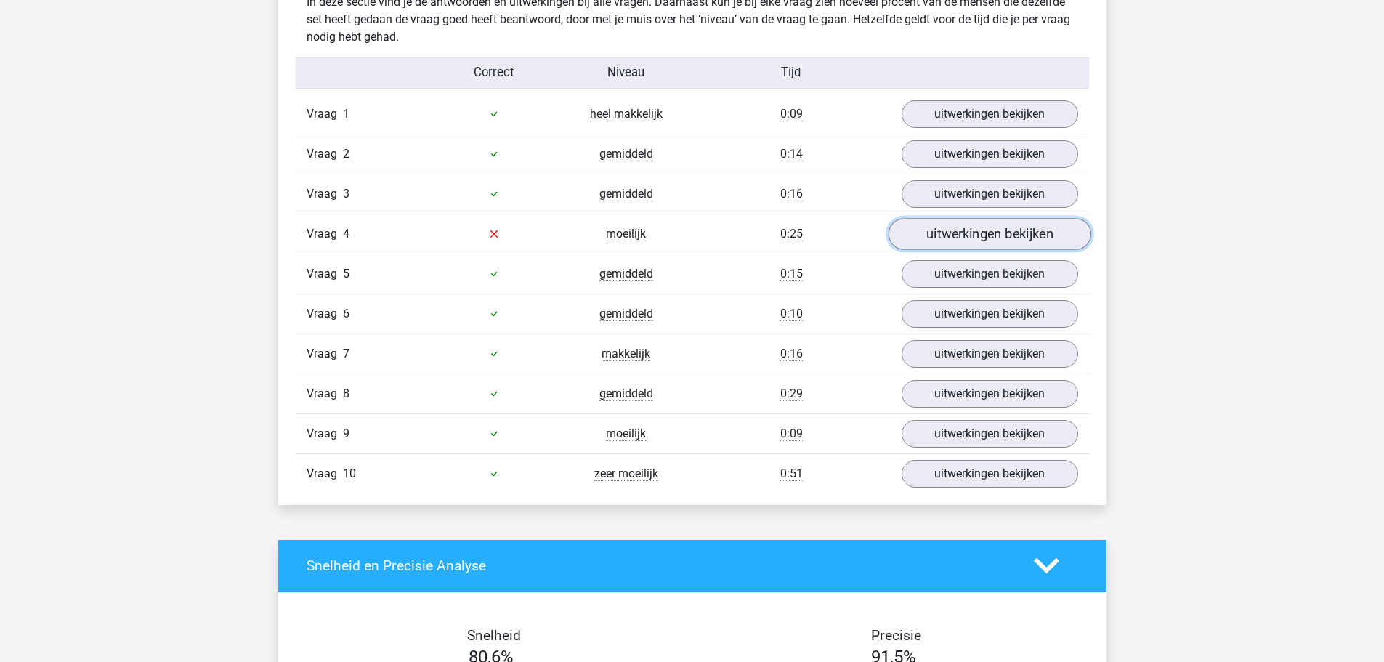
click at [1002, 223] on link "uitwerkingen bekijken" at bounding box center [989, 234] width 203 height 32
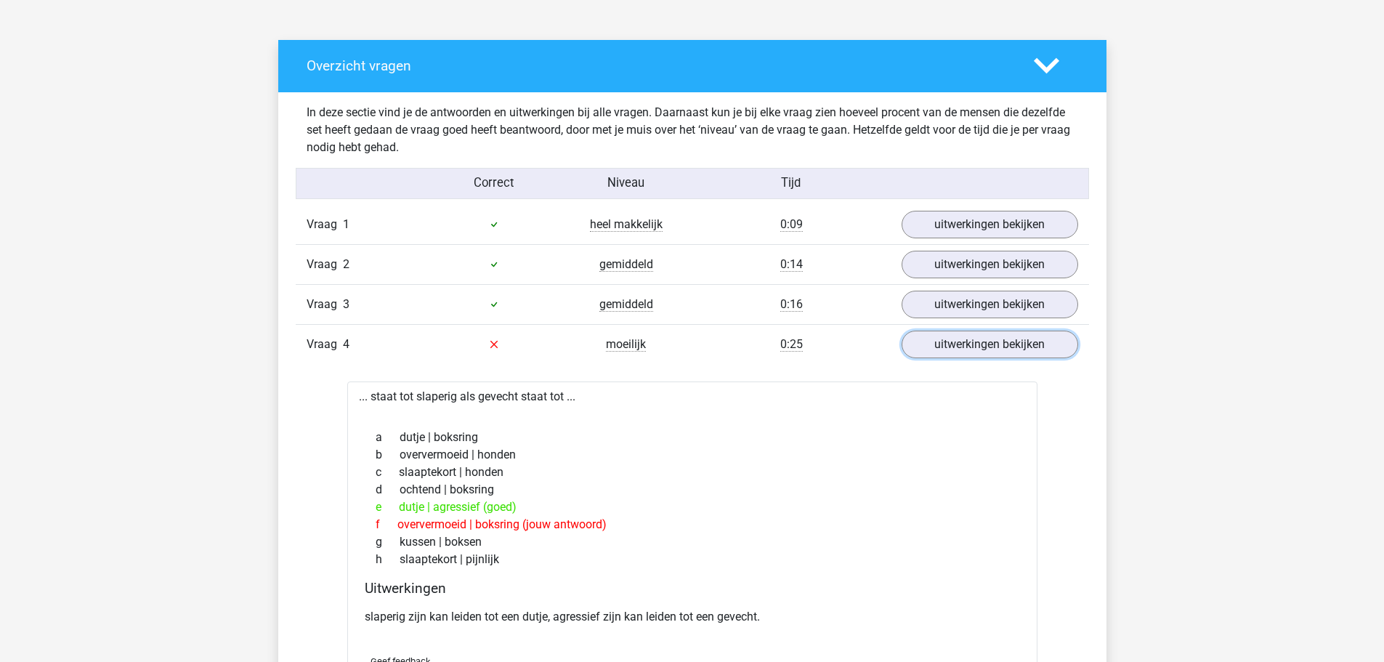
scroll to position [726, 0]
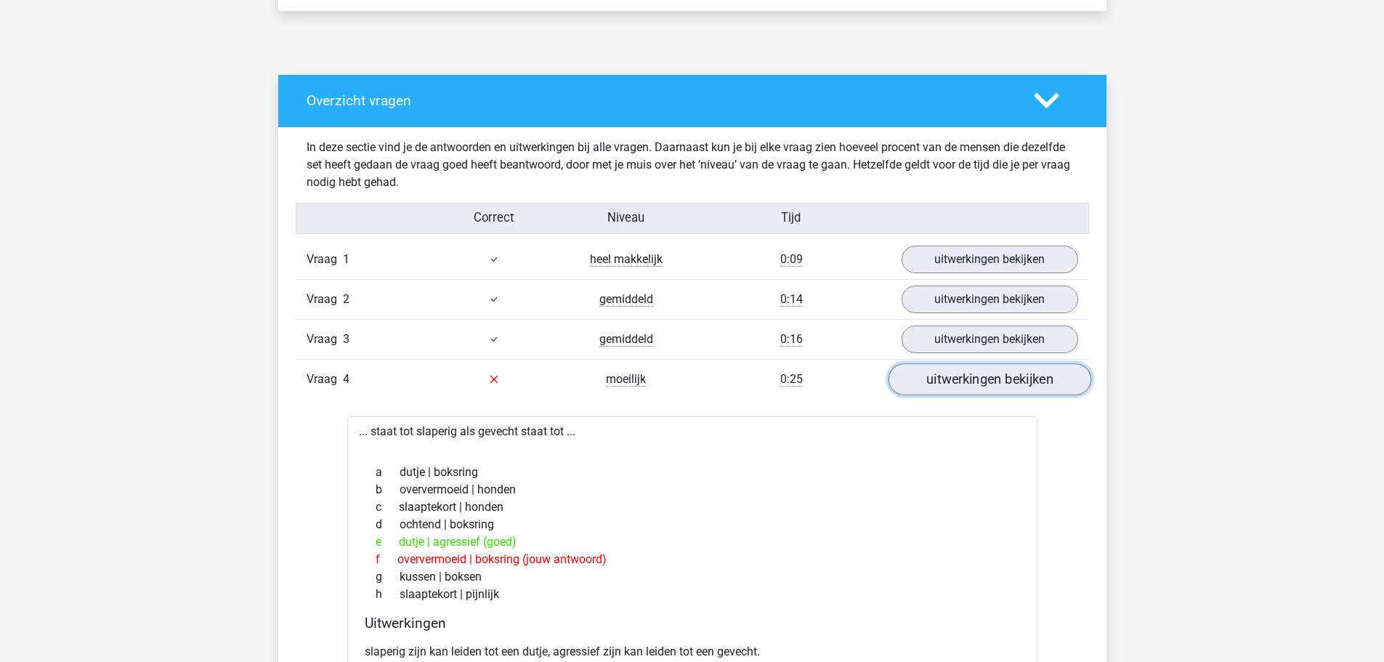
click at [968, 386] on link "uitwerkingen bekijken" at bounding box center [989, 379] width 203 height 32
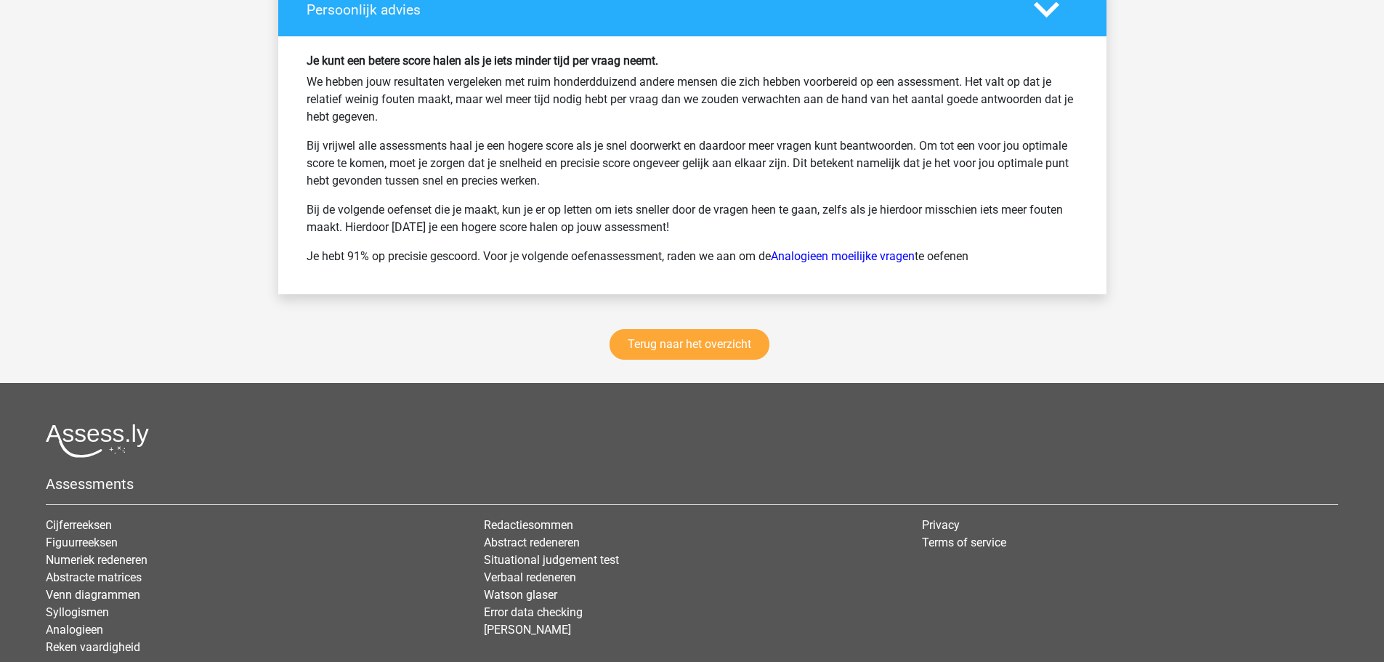
scroll to position [1657, 0]
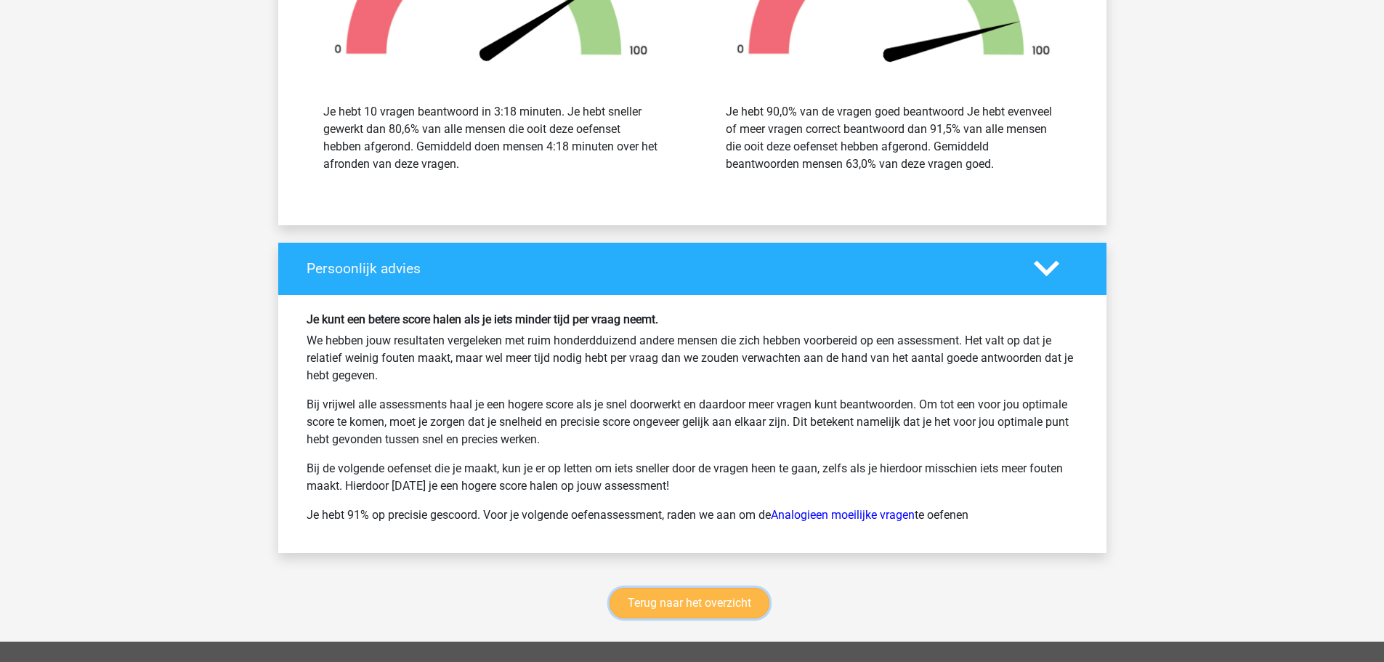
click at [683, 612] on link "Terug naar het overzicht" at bounding box center [689, 603] width 160 height 31
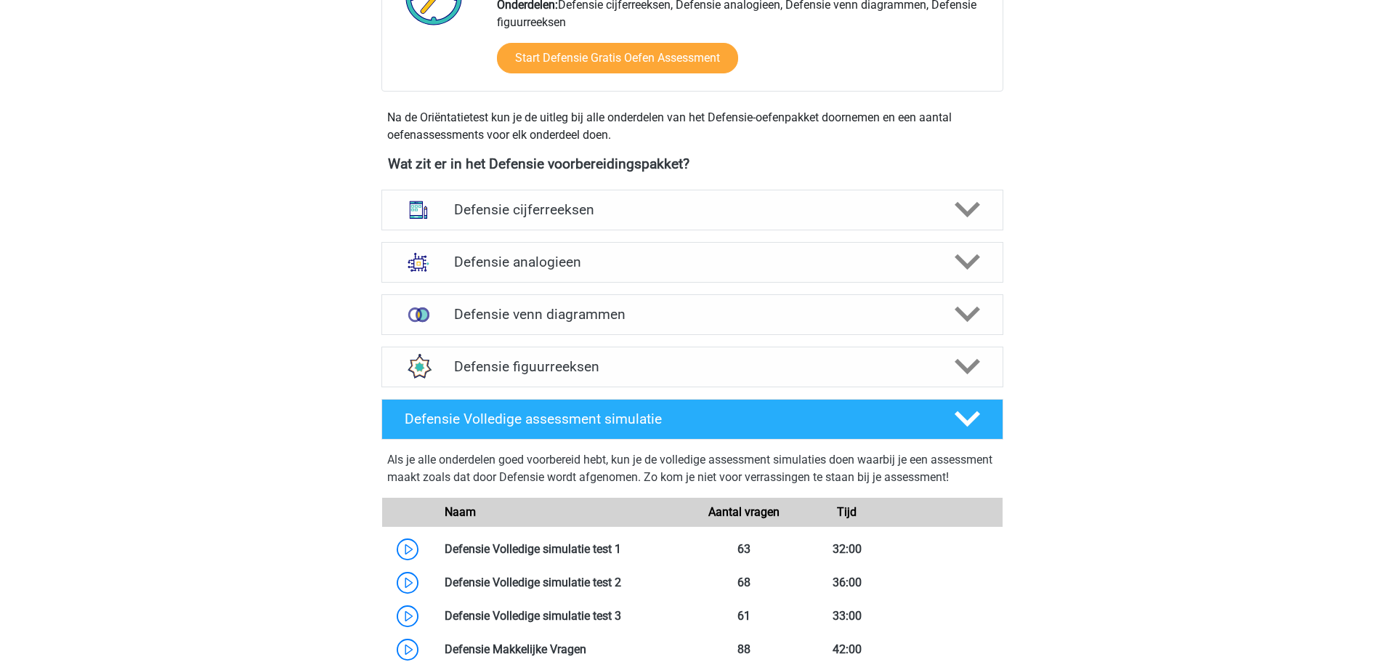
scroll to position [581, 0]
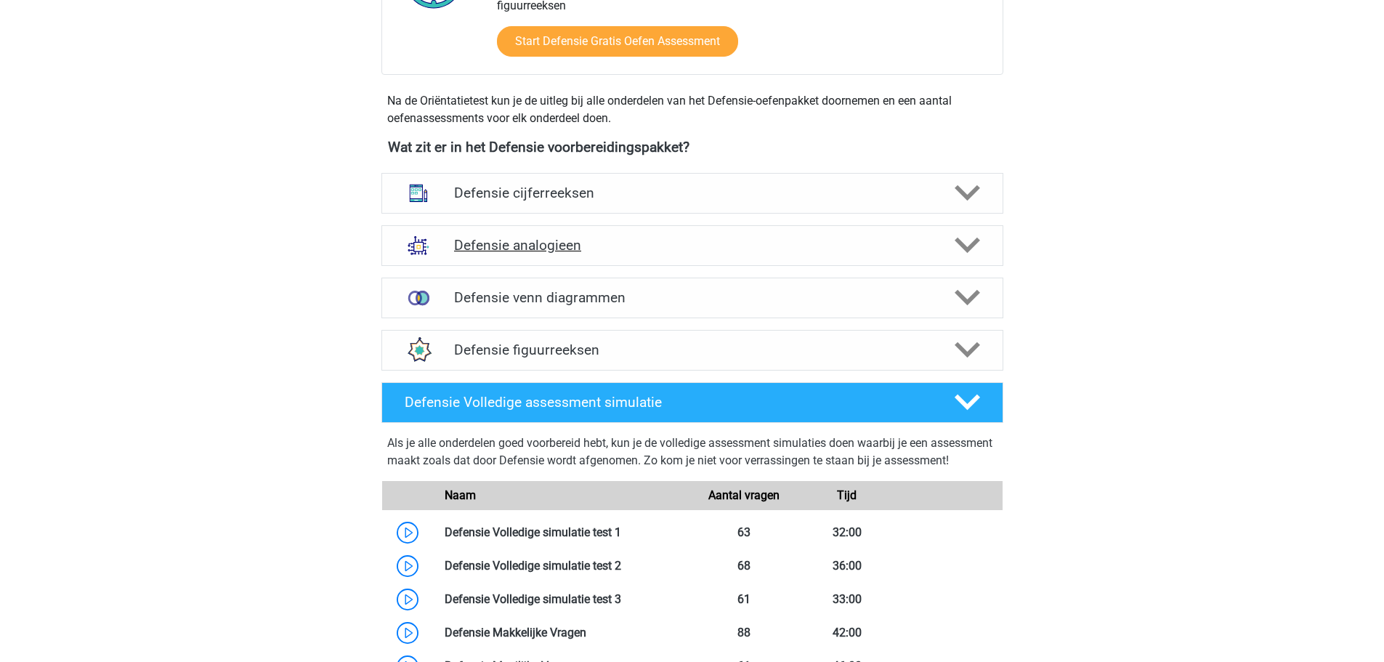
click at [513, 251] on h4 "Defensie analogieen" at bounding box center [692, 245] width 476 height 17
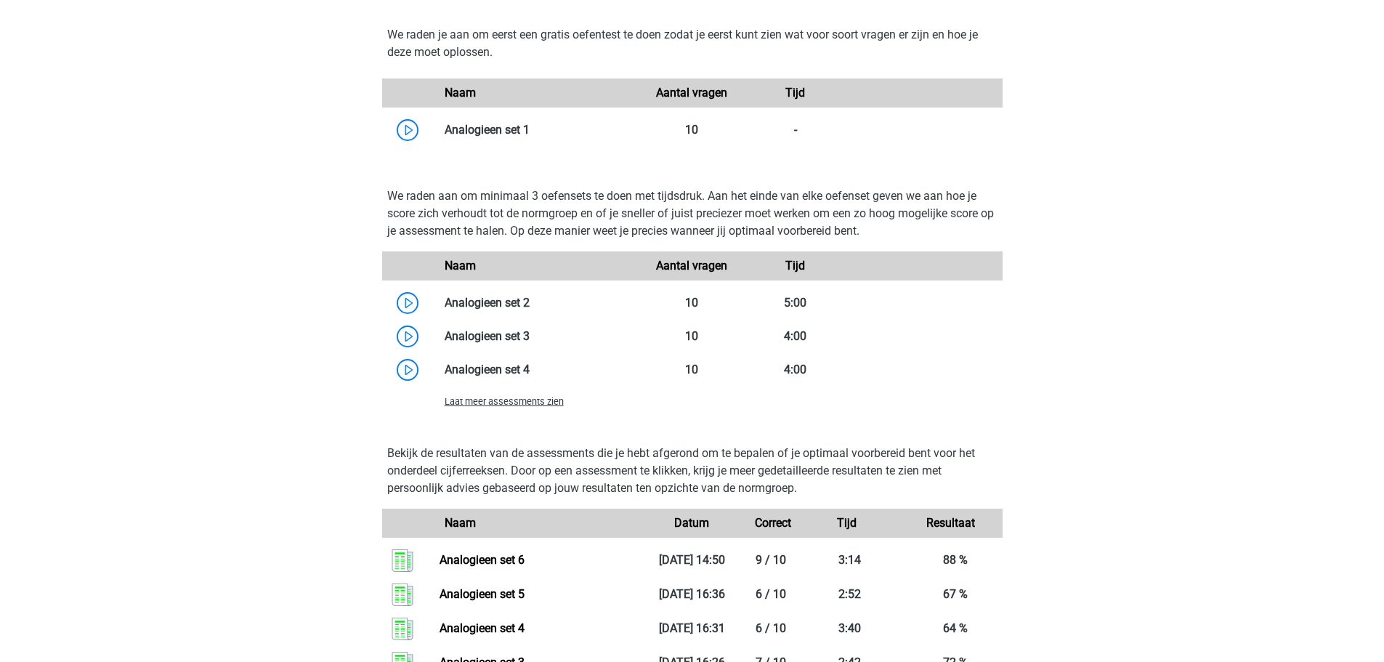
scroll to position [1308, 0]
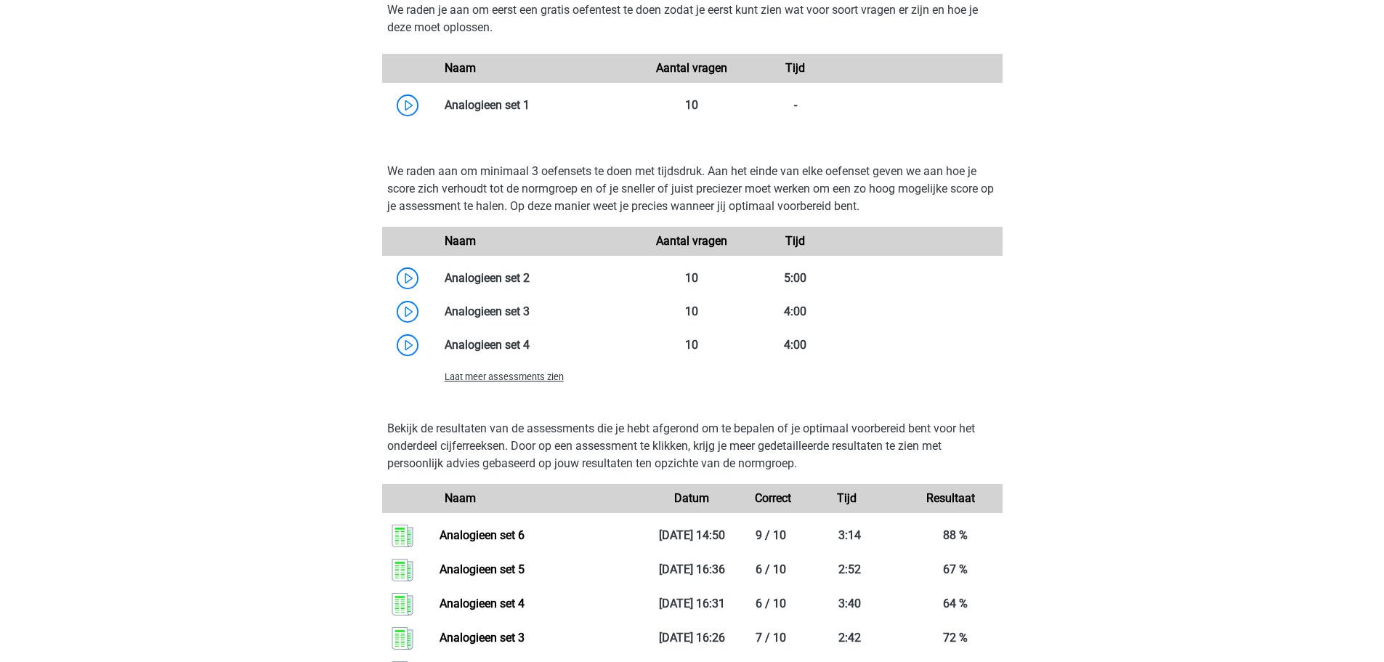
click at [519, 376] on span "Laat meer assessments zien" at bounding box center [504, 376] width 119 height 11
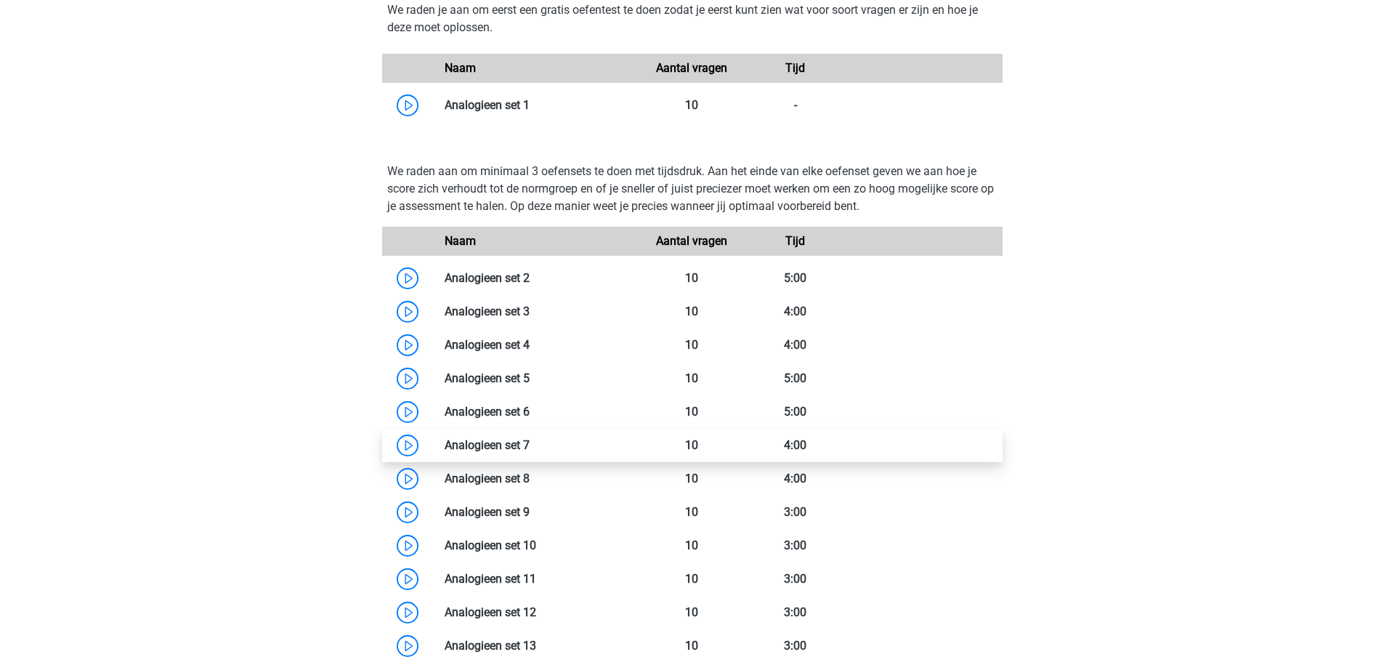
click at [530, 440] on link at bounding box center [530, 445] width 0 height 14
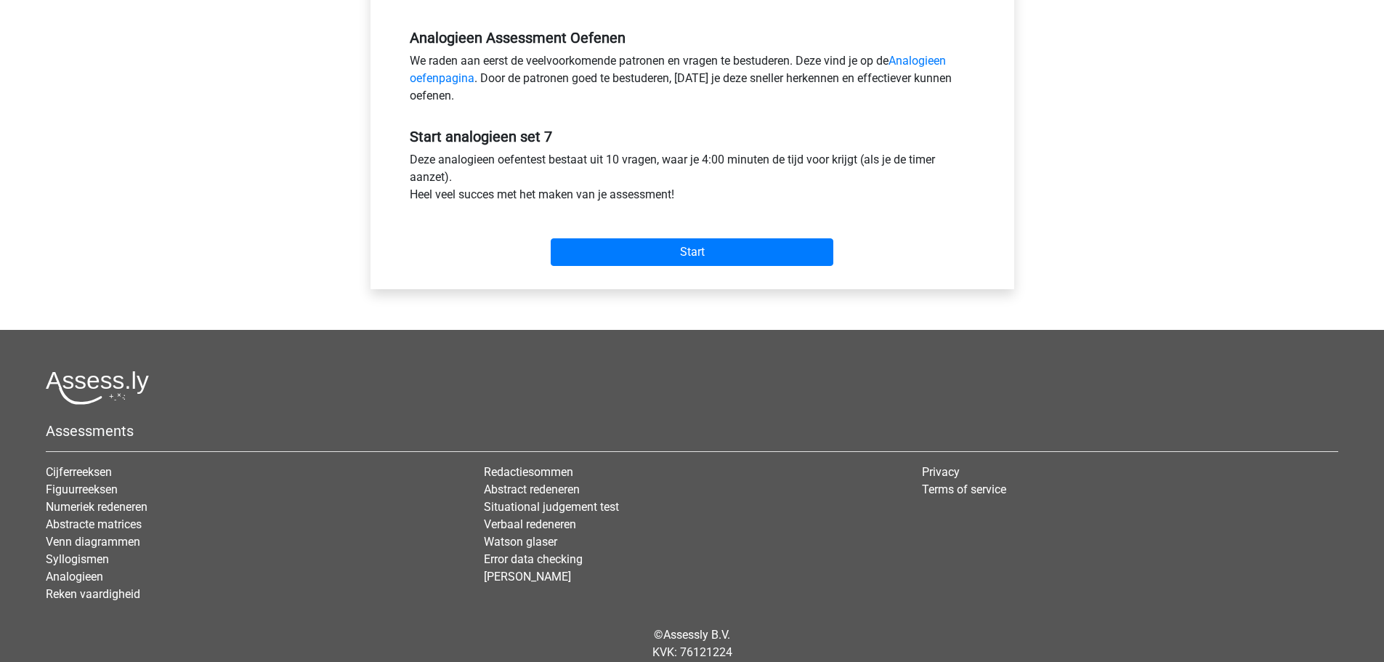
scroll to position [436, 0]
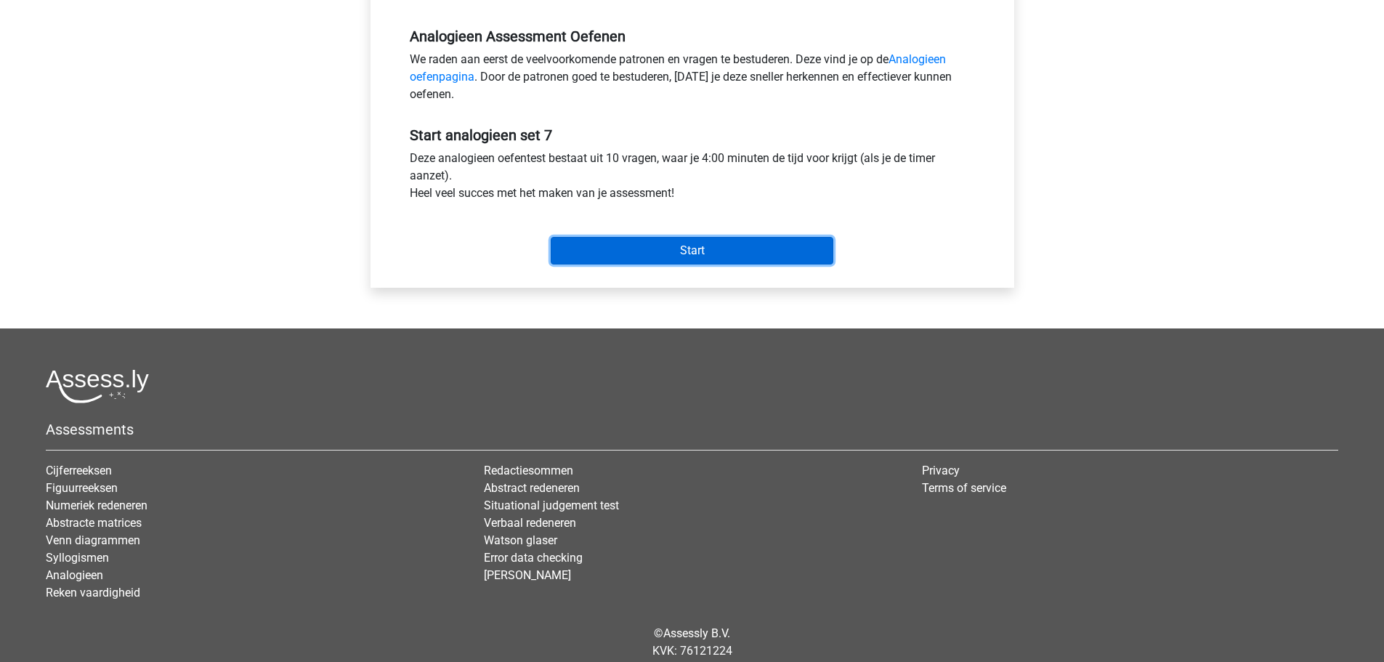
click at [674, 257] on input "Start" at bounding box center [692, 251] width 283 height 28
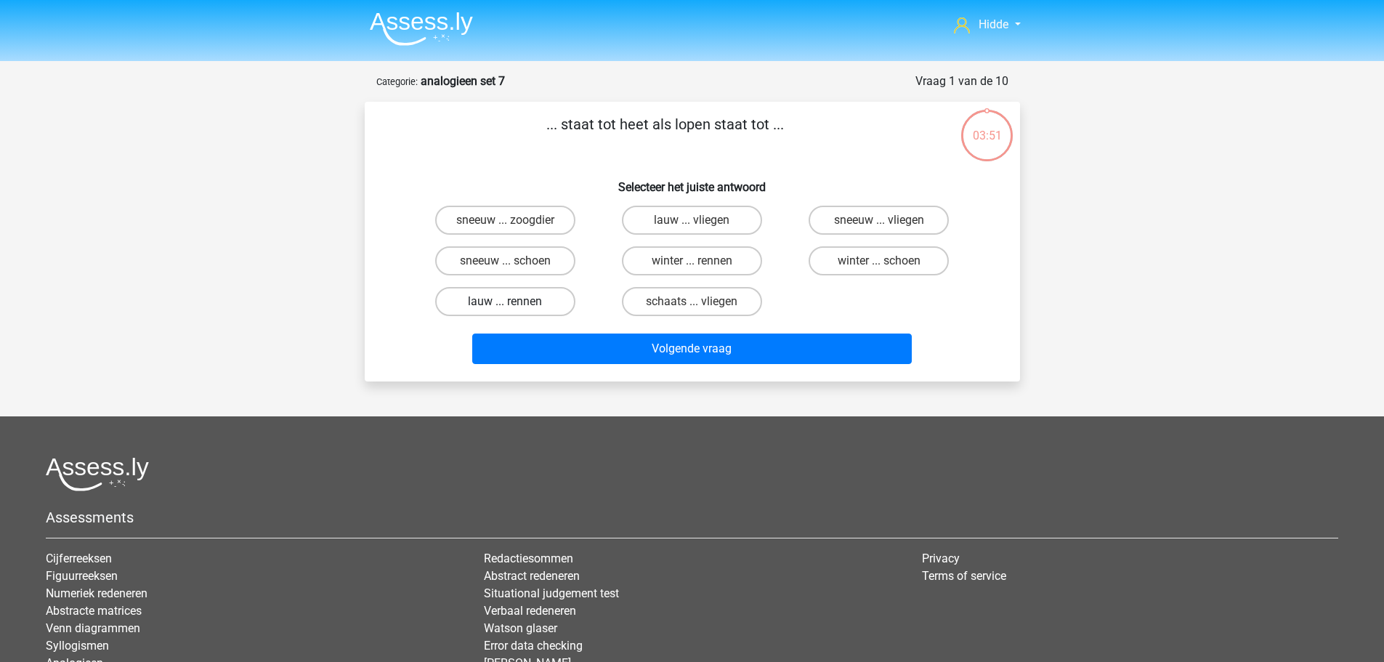
click at [517, 298] on label "lauw ... rennen" at bounding box center [505, 301] width 140 height 29
click at [514, 301] on input "lauw ... rennen" at bounding box center [509, 305] width 9 height 9
radio input "true"
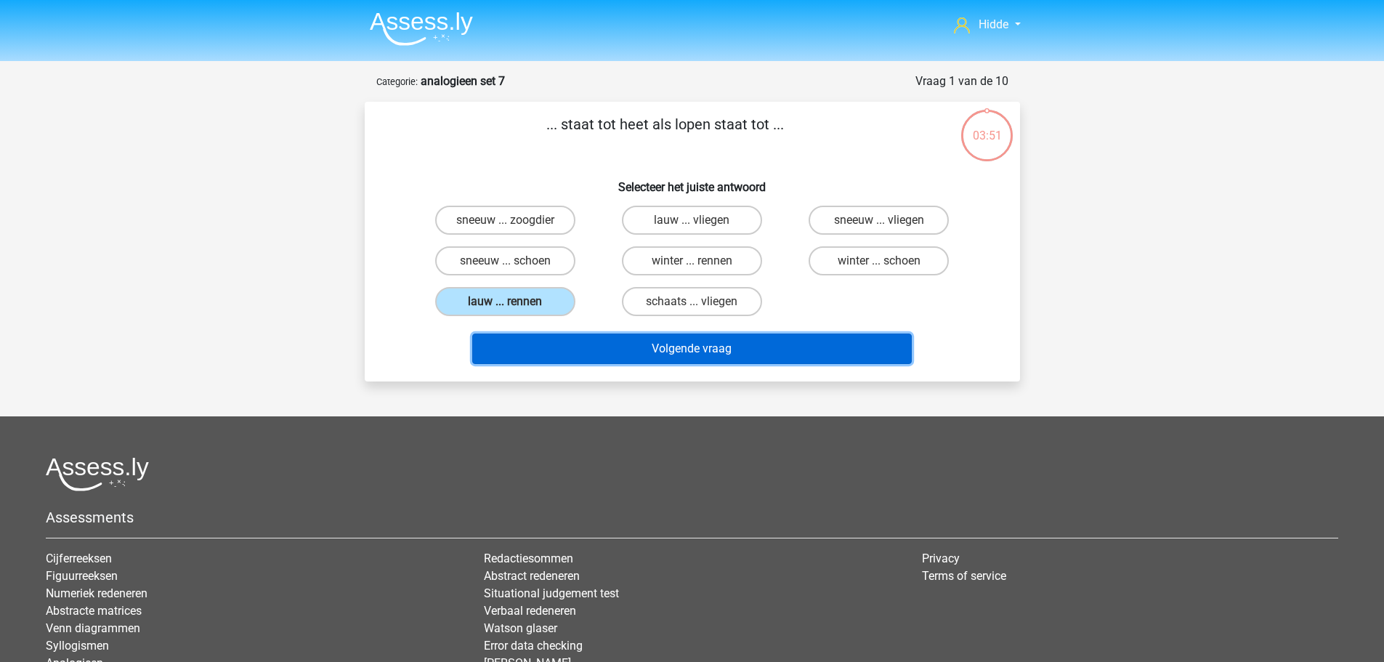
click at [591, 348] on button "Volgende vraag" at bounding box center [692, 348] width 440 height 31
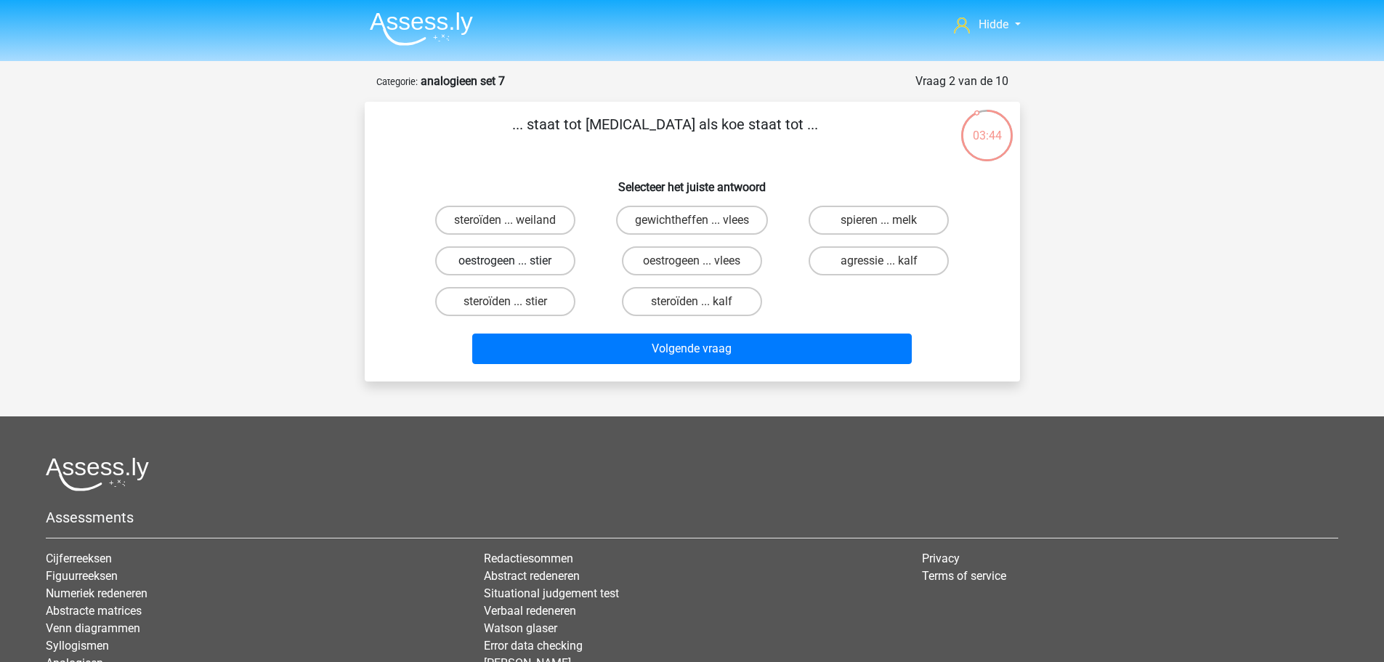
click at [504, 251] on label "oestrogeen ... stier" at bounding box center [505, 260] width 140 height 29
click at [505, 261] on input "oestrogeen ... stier" at bounding box center [509, 265] width 9 height 9
radio input "true"
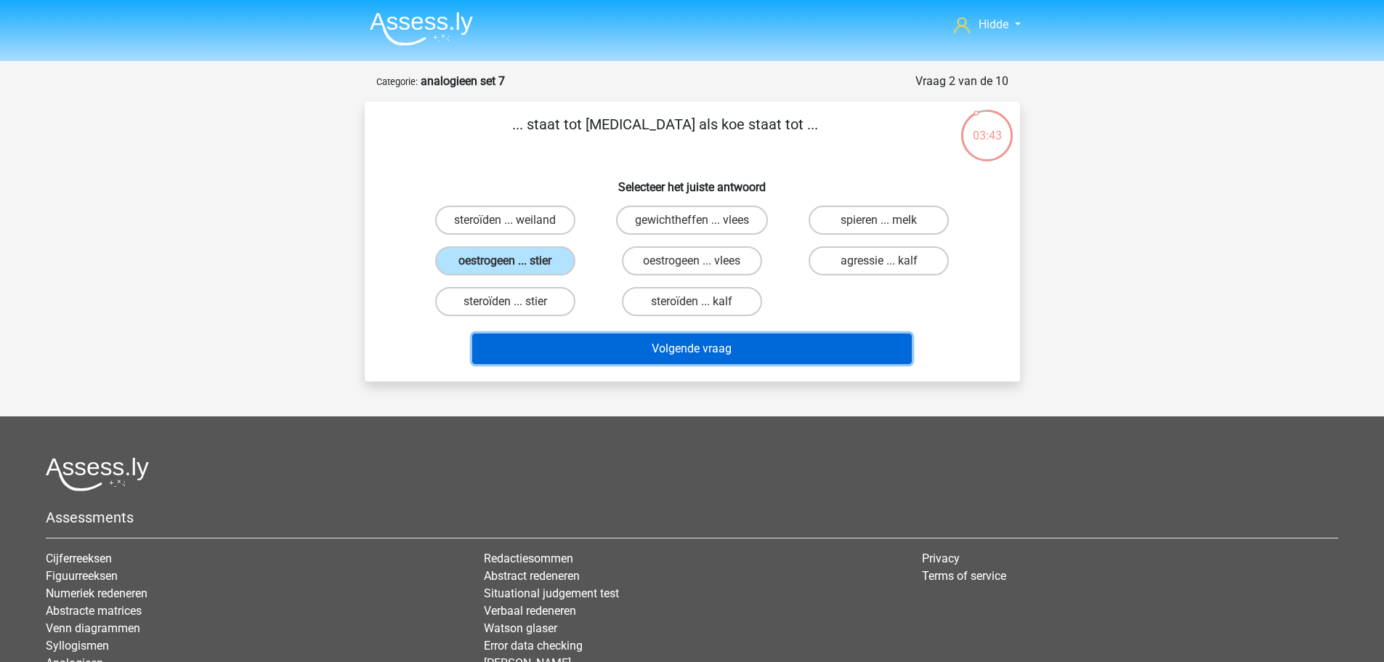
click at [580, 345] on button "Volgende vraag" at bounding box center [692, 348] width 440 height 31
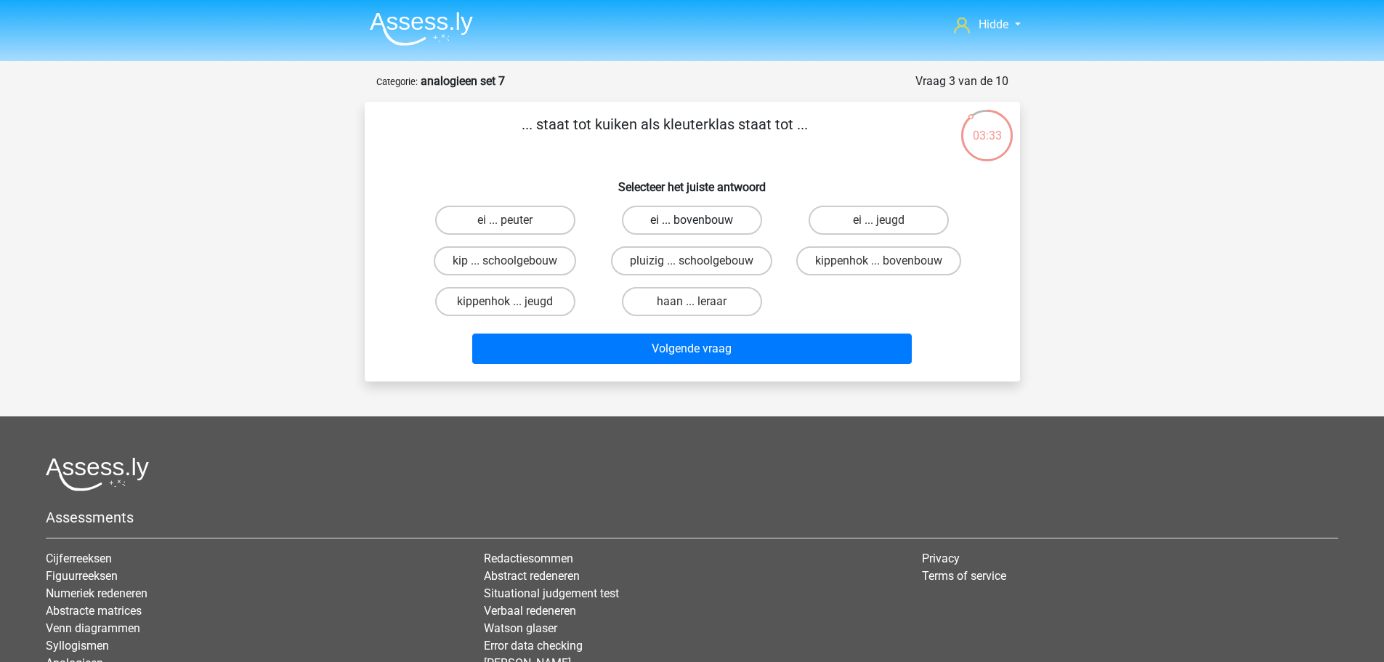
click at [710, 222] on label "ei ... bovenbouw" at bounding box center [692, 220] width 140 height 29
click at [701, 222] on input "ei ... bovenbouw" at bounding box center [696, 224] width 9 height 9
radio input "true"
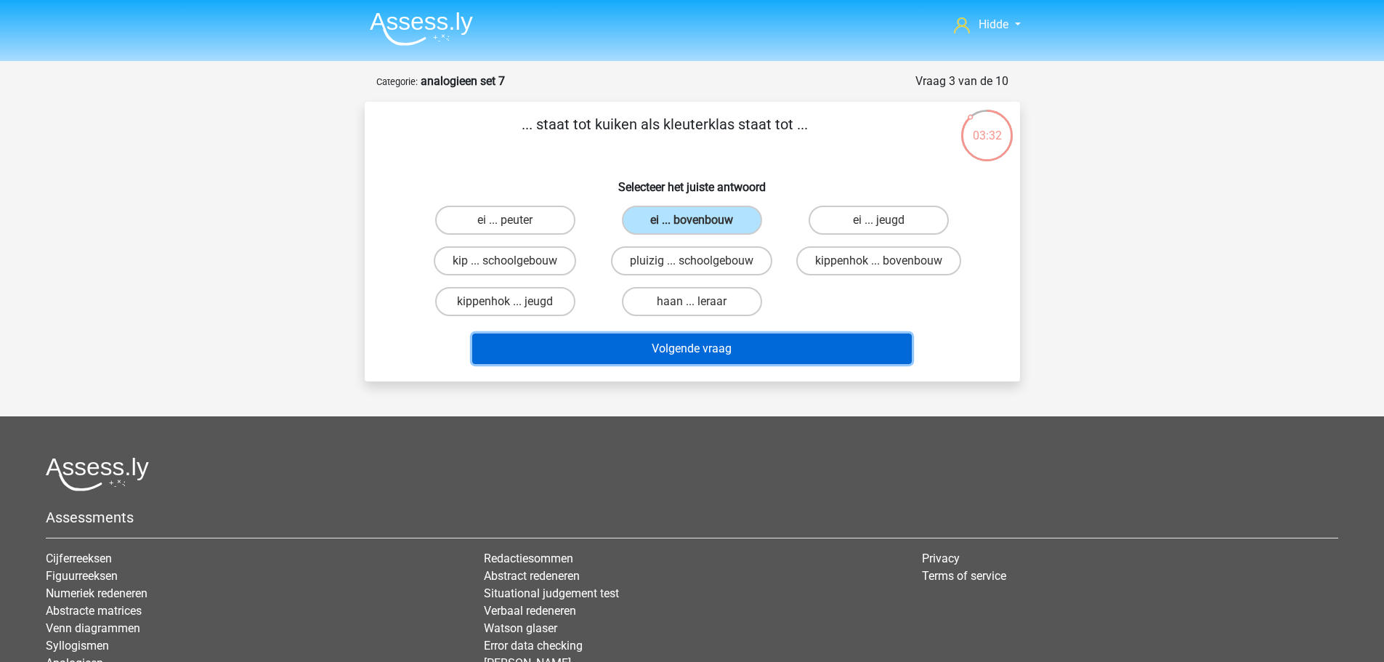
click at [735, 348] on button "Volgende vraag" at bounding box center [692, 348] width 440 height 31
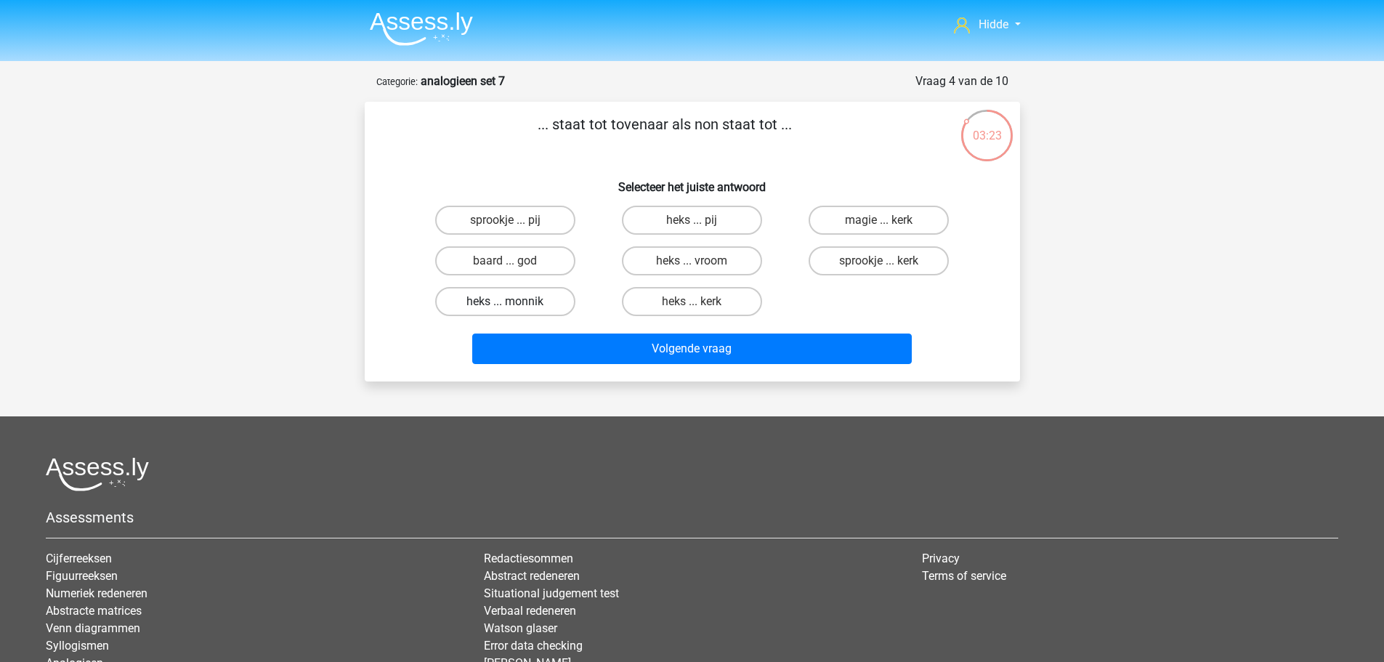
click at [526, 298] on label "heks ... monnik" at bounding box center [505, 301] width 140 height 29
click at [514, 301] on input "heks ... monnik" at bounding box center [509, 305] width 9 height 9
radio input "true"
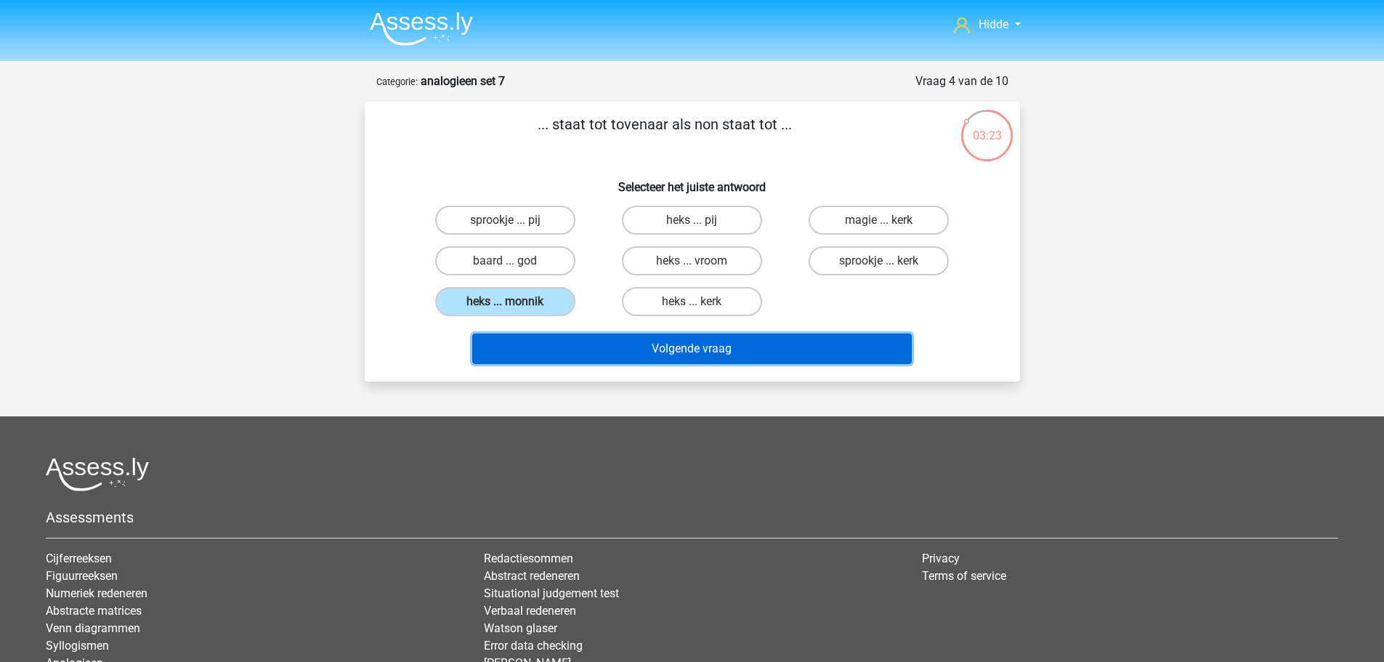
click at [575, 349] on button "Volgende vraag" at bounding box center [692, 348] width 440 height 31
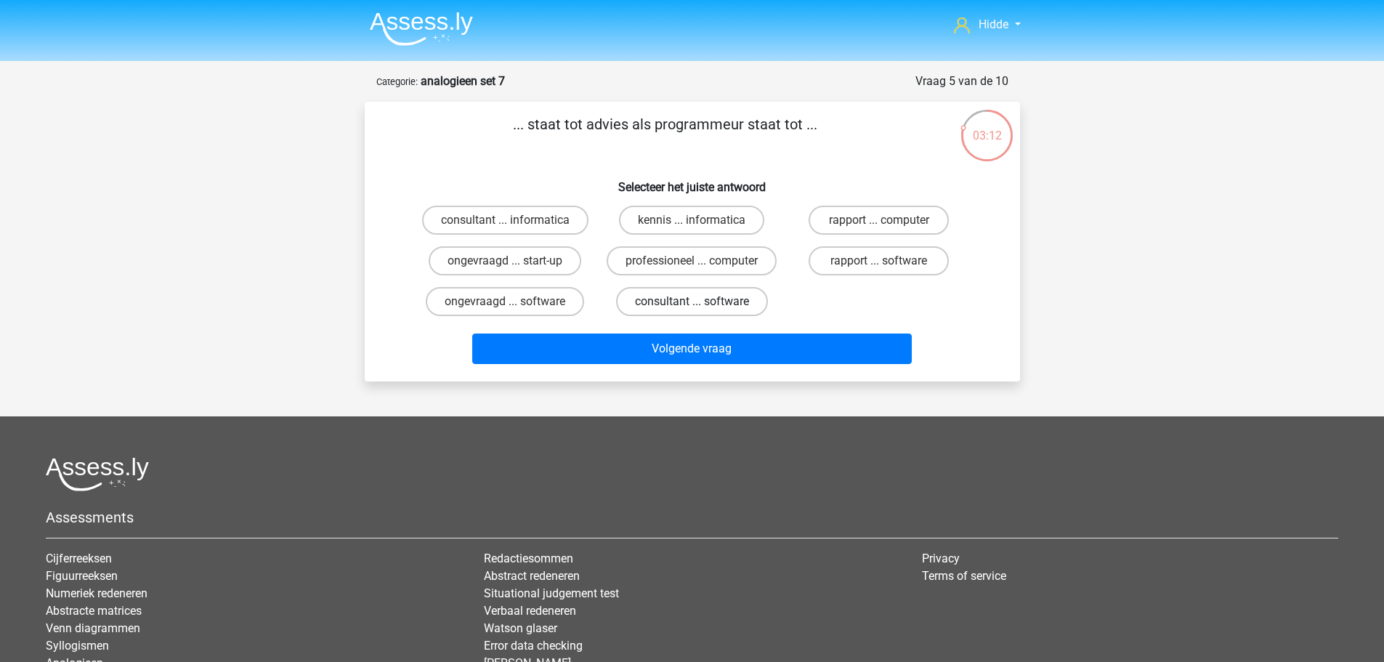
click at [726, 289] on label "consultant ... software" at bounding box center [692, 301] width 152 height 29
click at [701, 301] on input "consultant ... software" at bounding box center [696, 305] width 9 height 9
radio input "true"
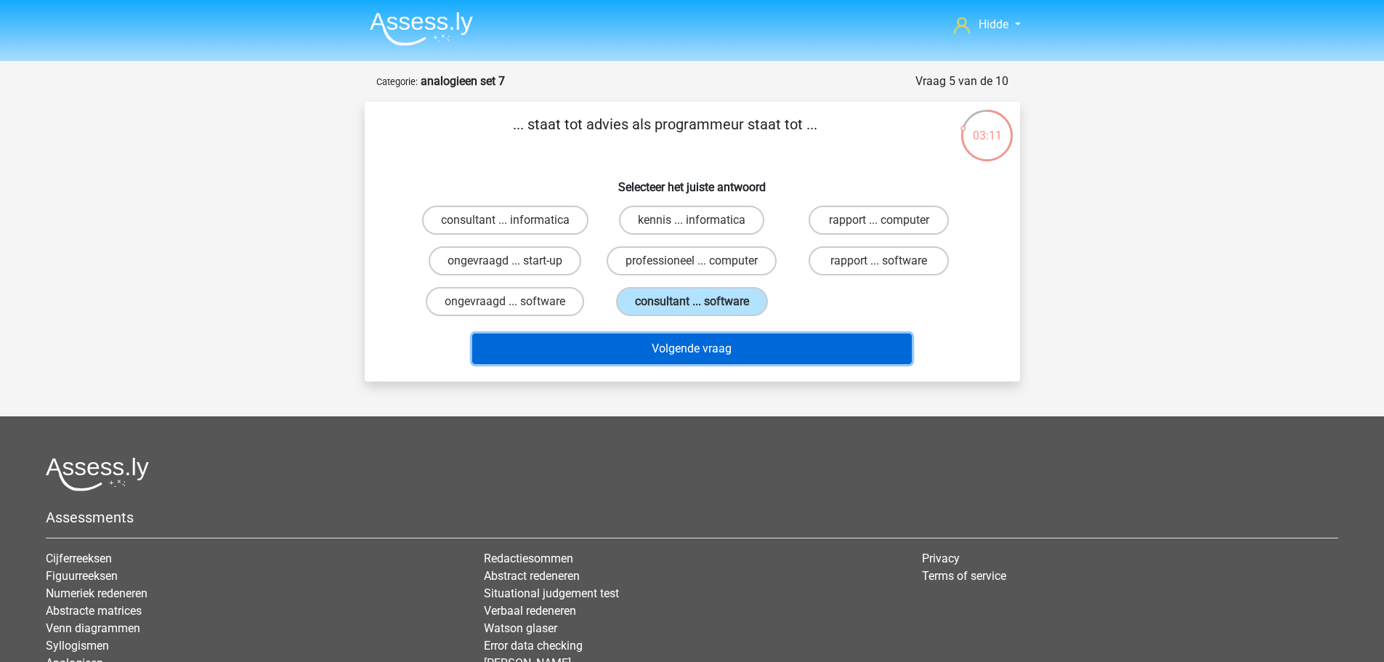
click at [670, 340] on button "Volgende vraag" at bounding box center [692, 348] width 440 height 31
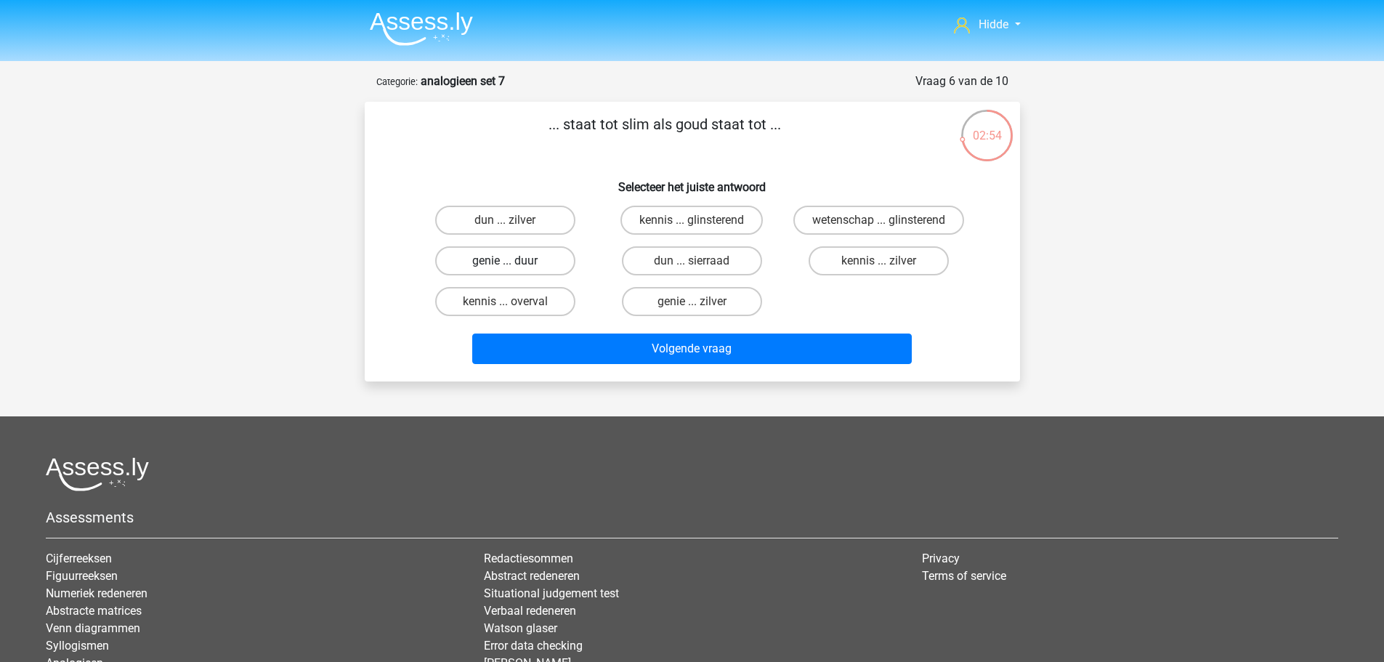
click at [502, 262] on label "genie ... duur" at bounding box center [505, 260] width 140 height 29
click at [505, 262] on input "genie ... duur" at bounding box center [509, 265] width 9 height 9
radio input "true"
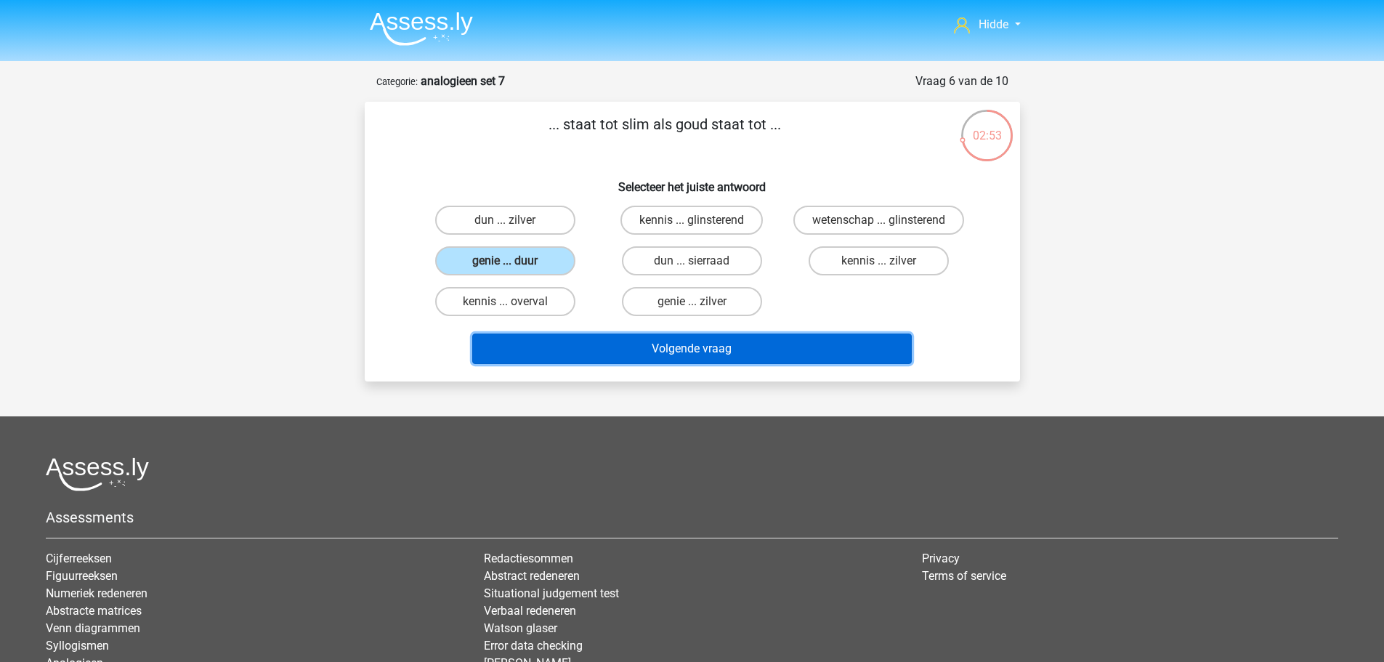
click at [579, 339] on button "Volgende vraag" at bounding box center [692, 348] width 440 height 31
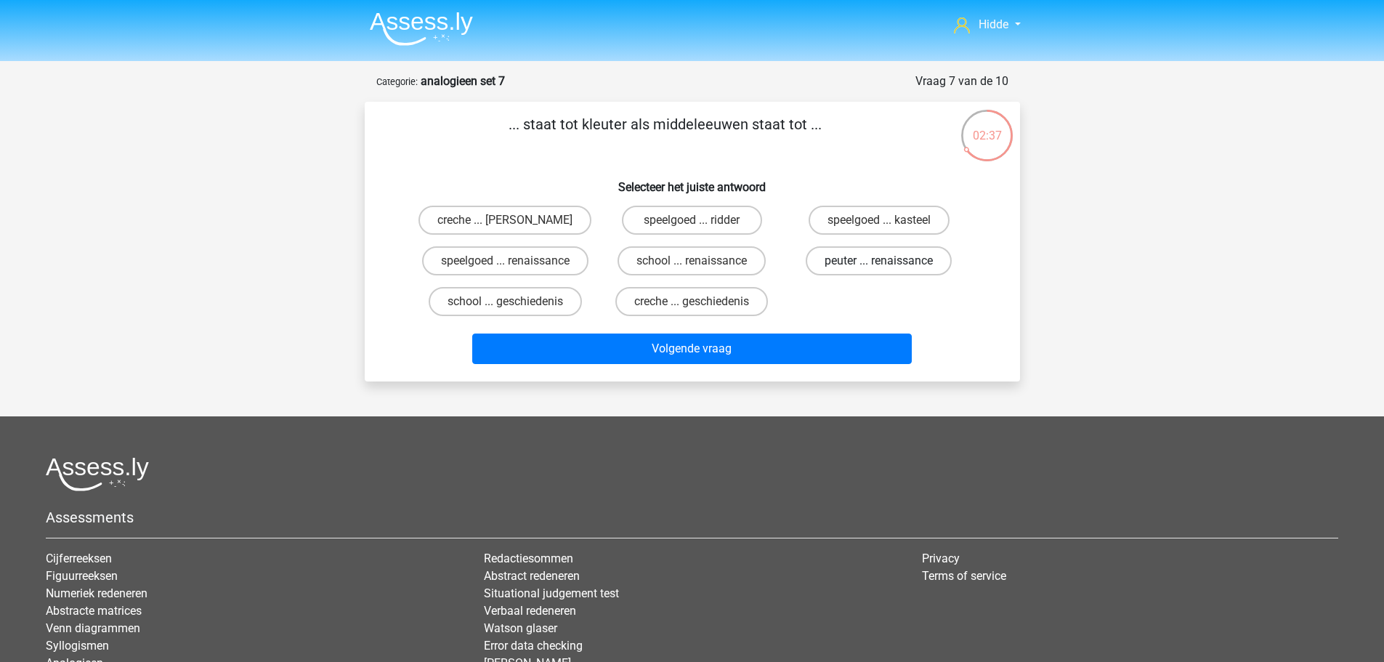
click at [919, 260] on label "peuter ... renaissance" at bounding box center [879, 260] width 146 height 29
click at [888, 261] on input "peuter ... renaissance" at bounding box center [883, 265] width 9 height 9
radio input "true"
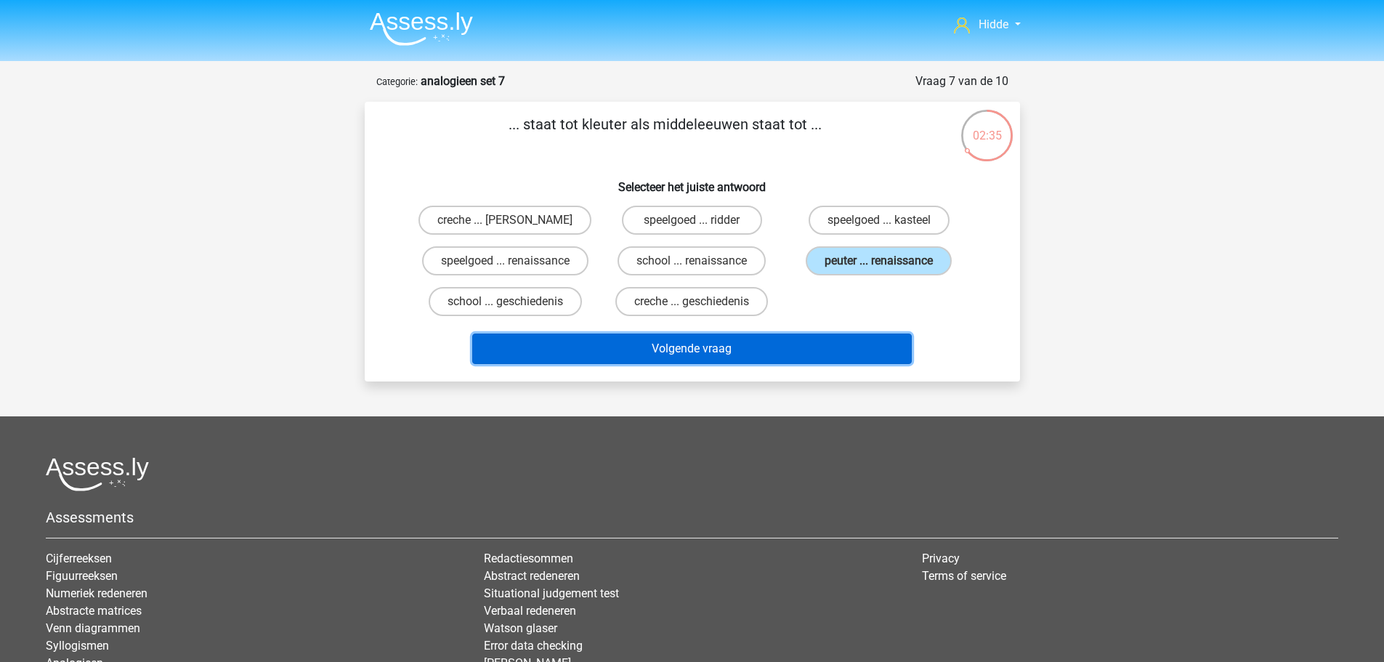
click at [706, 360] on button "Volgende vraag" at bounding box center [692, 348] width 440 height 31
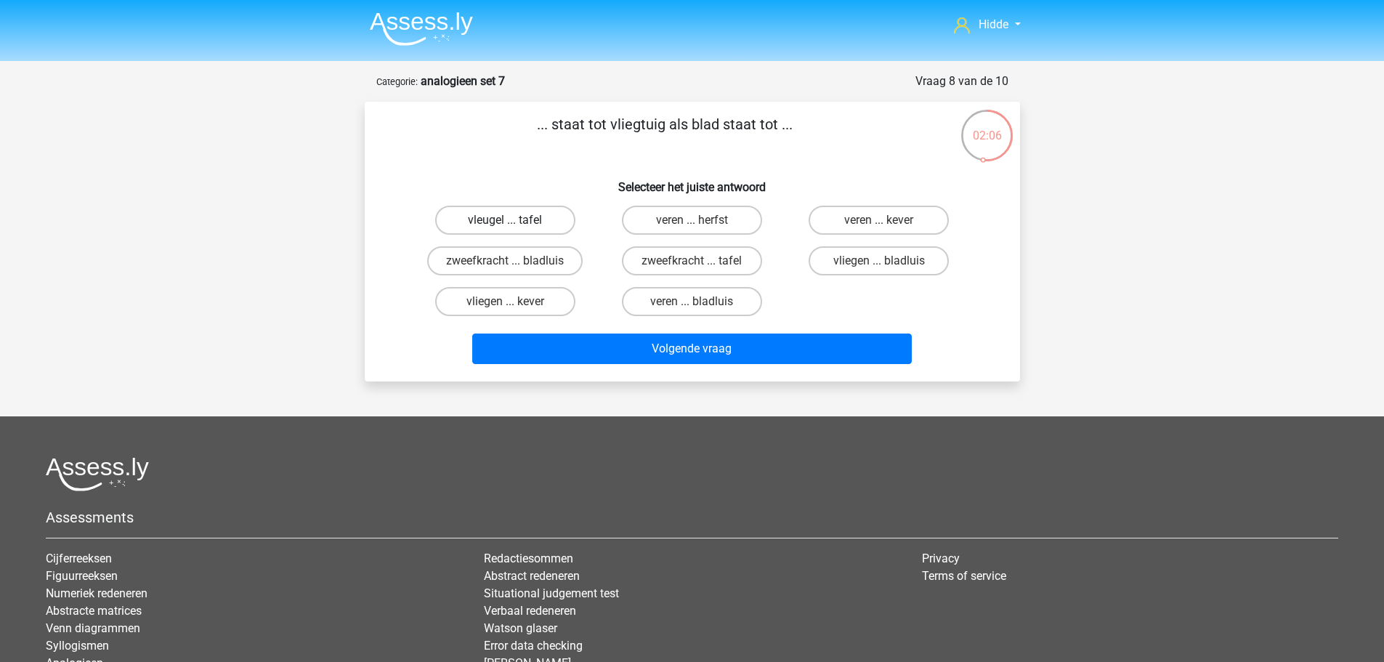
click at [507, 218] on label "vleugel ... tafel" at bounding box center [505, 220] width 140 height 29
click at [507, 220] on input "vleugel ... tafel" at bounding box center [509, 224] width 9 height 9
radio input "true"
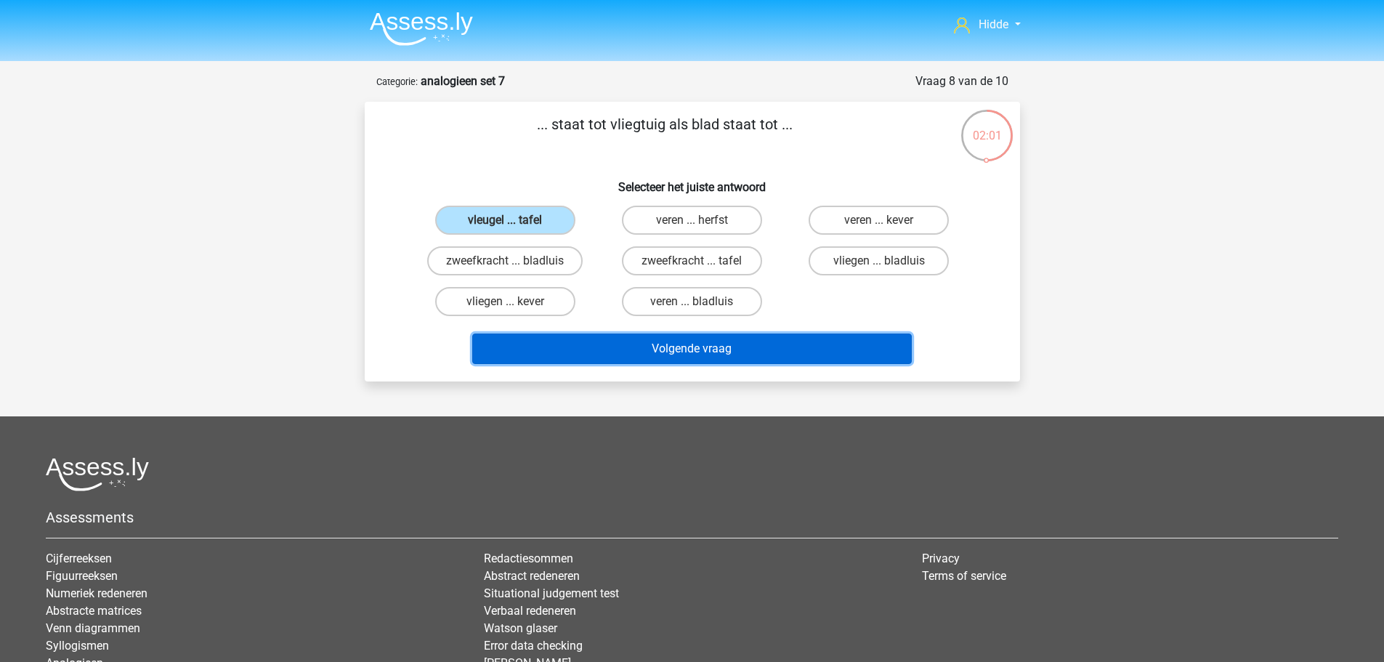
click at [565, 343] on button "Volgende vraag" at bounding box center [692, 348] width 440 height 31
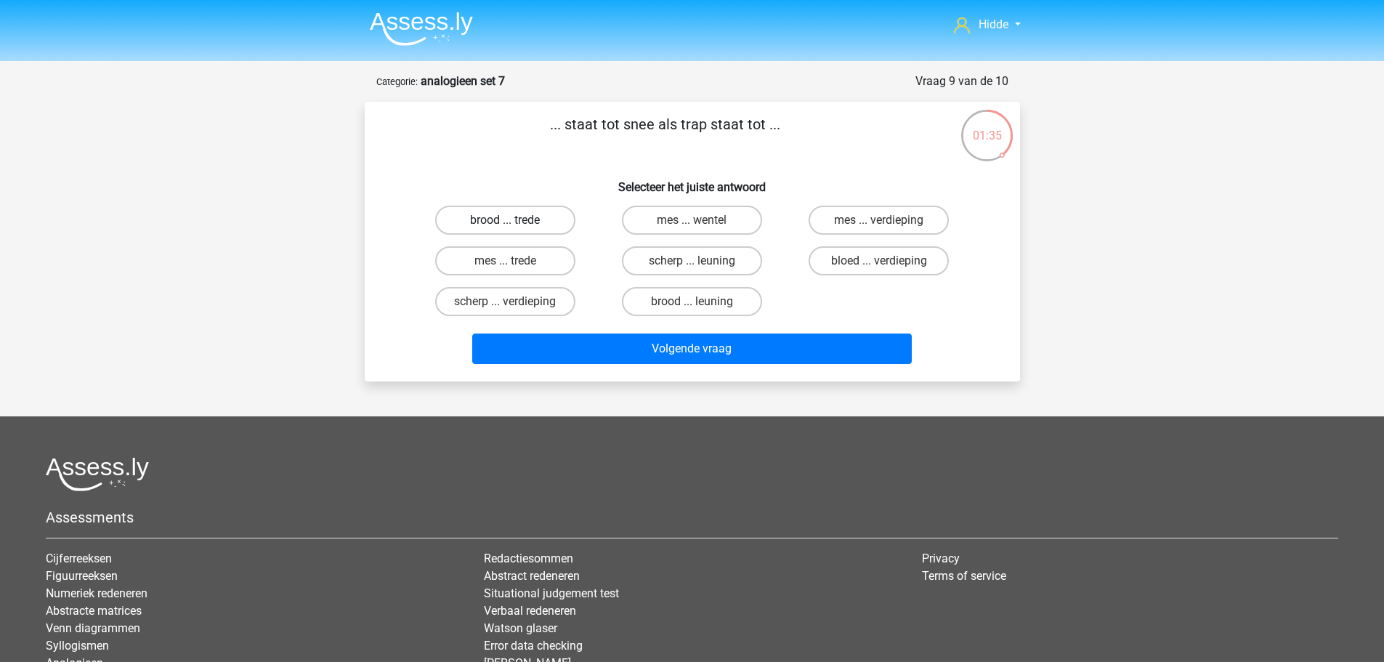
click at [482, 209] on label "brood ... trede" at bounding box center [505, 220] width 140 height 29
click at [505, 220] on input "brood ... trede" at bounding box center [509, 224] width 9 height 9
radio input "true"
click at [673, 305] on label "brood ... leuning" at bounding box center [692, 301] width 140 height 29
click at [692, 305] on input "brood ... leuning" at bounding box center [696, 305] width 9 height 9
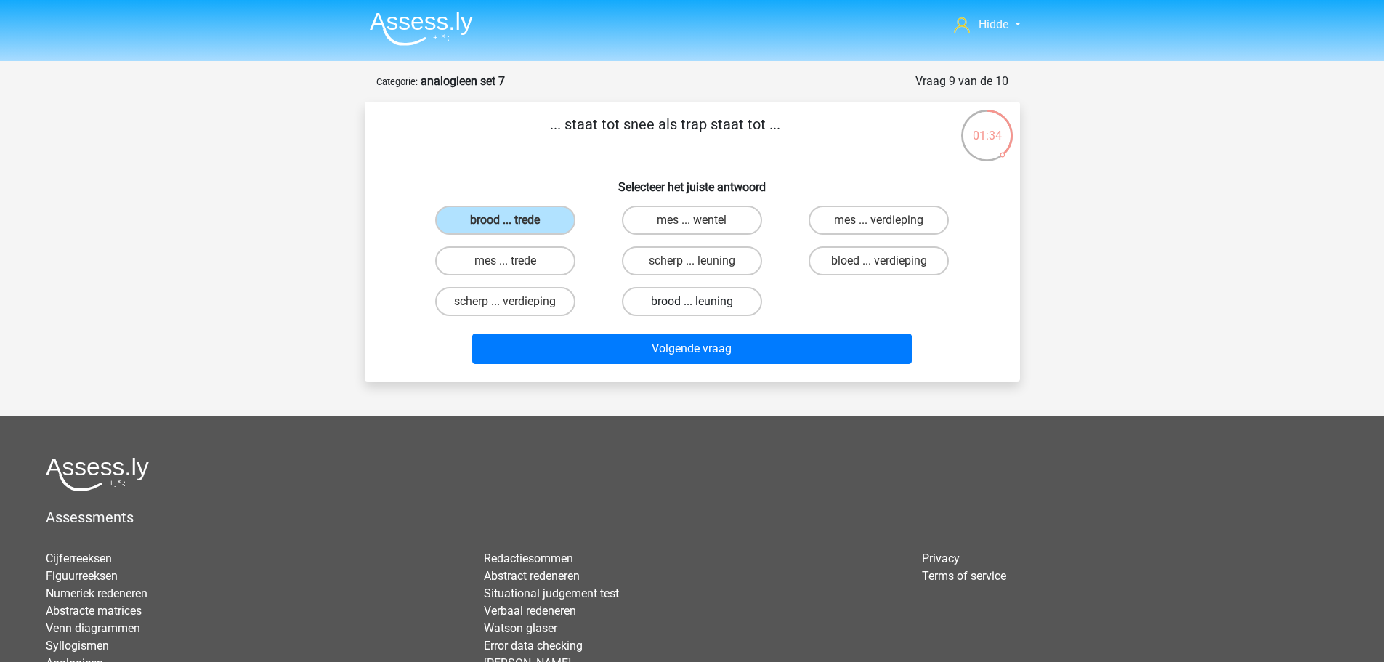
radio input "true"
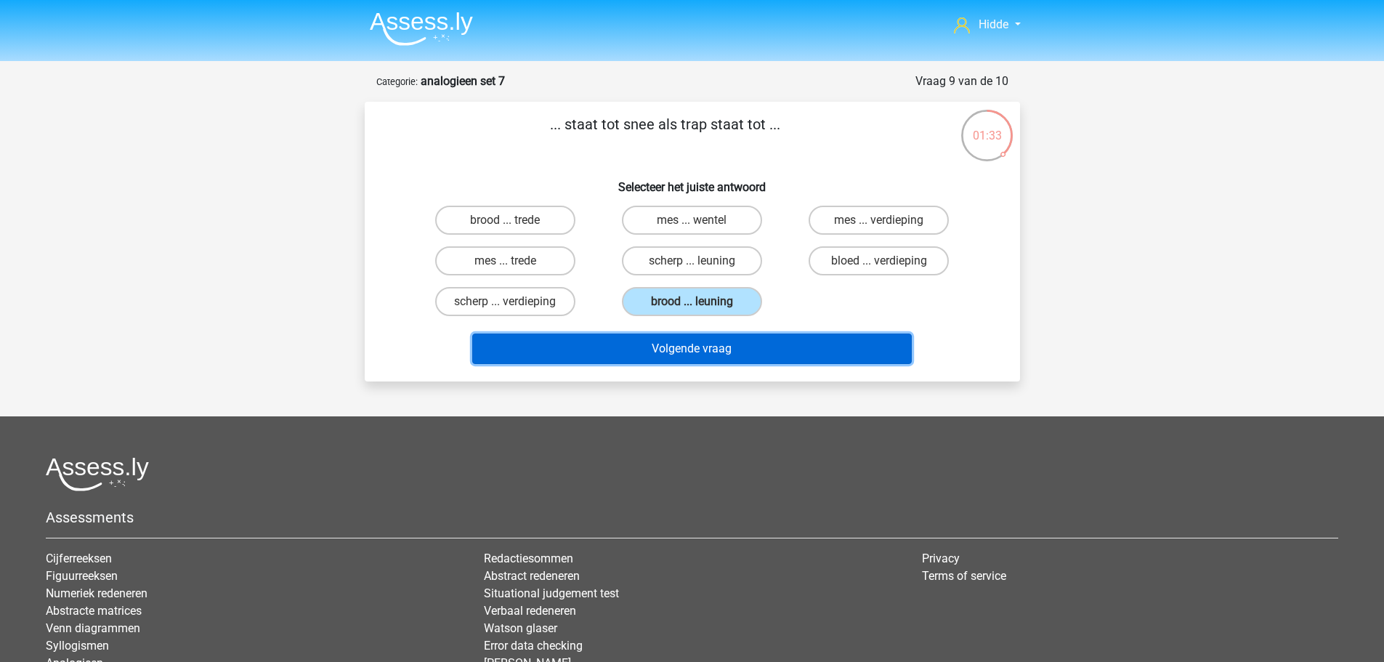
click at [667, 336] on button "Volgende vraag" at bounding box center [692, 348] width 440 height 31
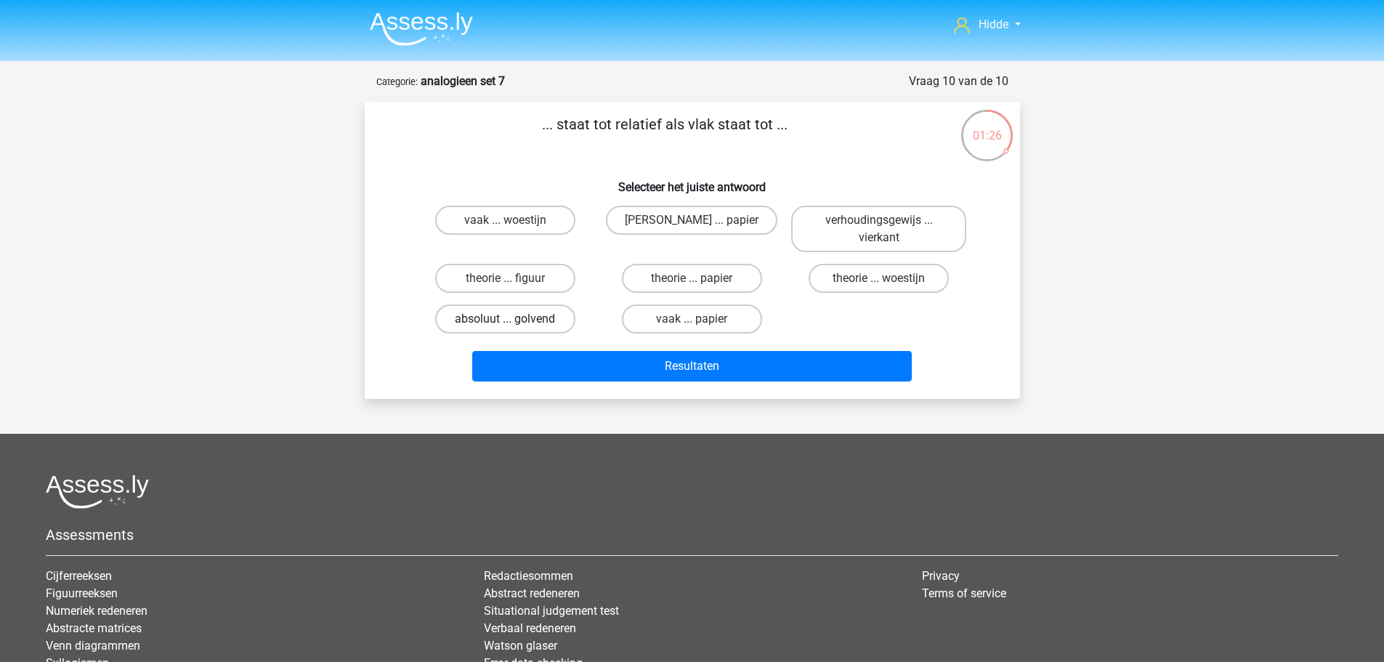
click at [517, 327] on label "absoluut ... golvend" at bounding box center [505, 318] width 140 height 29
click at [514, 327] on input "absoluut ... golvend" at bounding box center [509, 323] width 9 height 9
radio input "true"
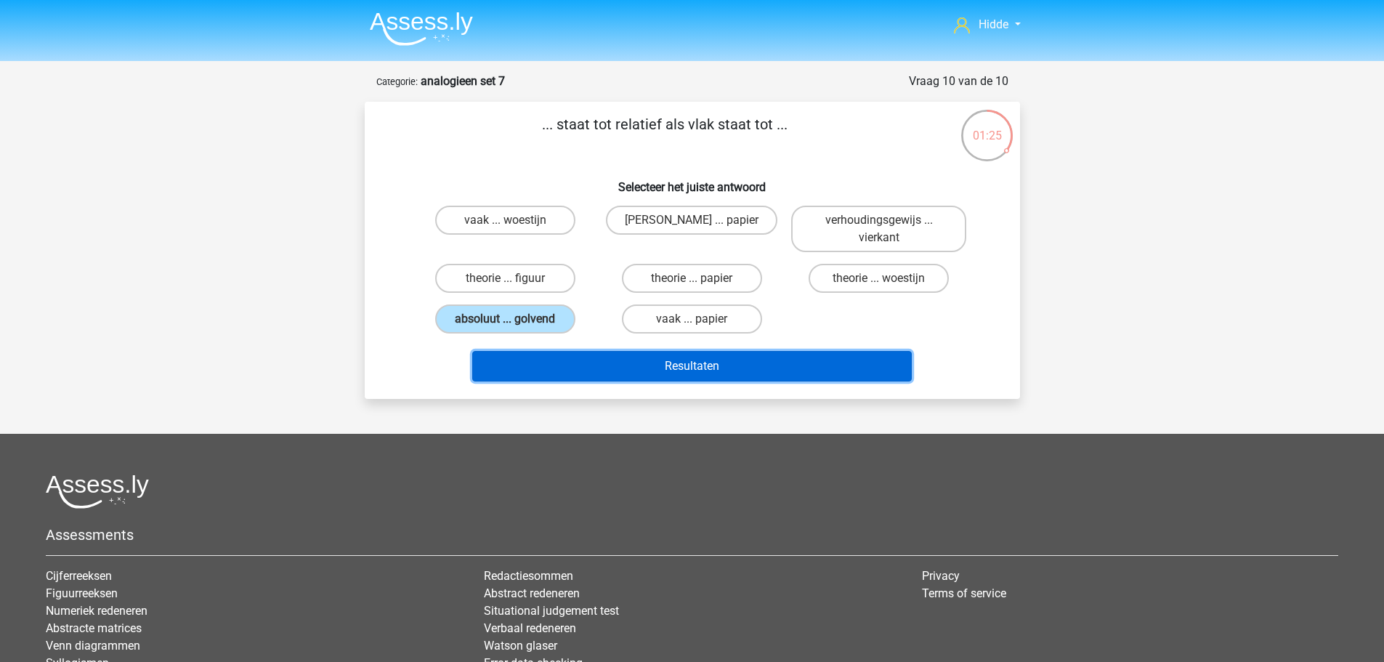
click at [625, 366] on button "Resultaten" at bounding box center [692, 366] width 440 height 31
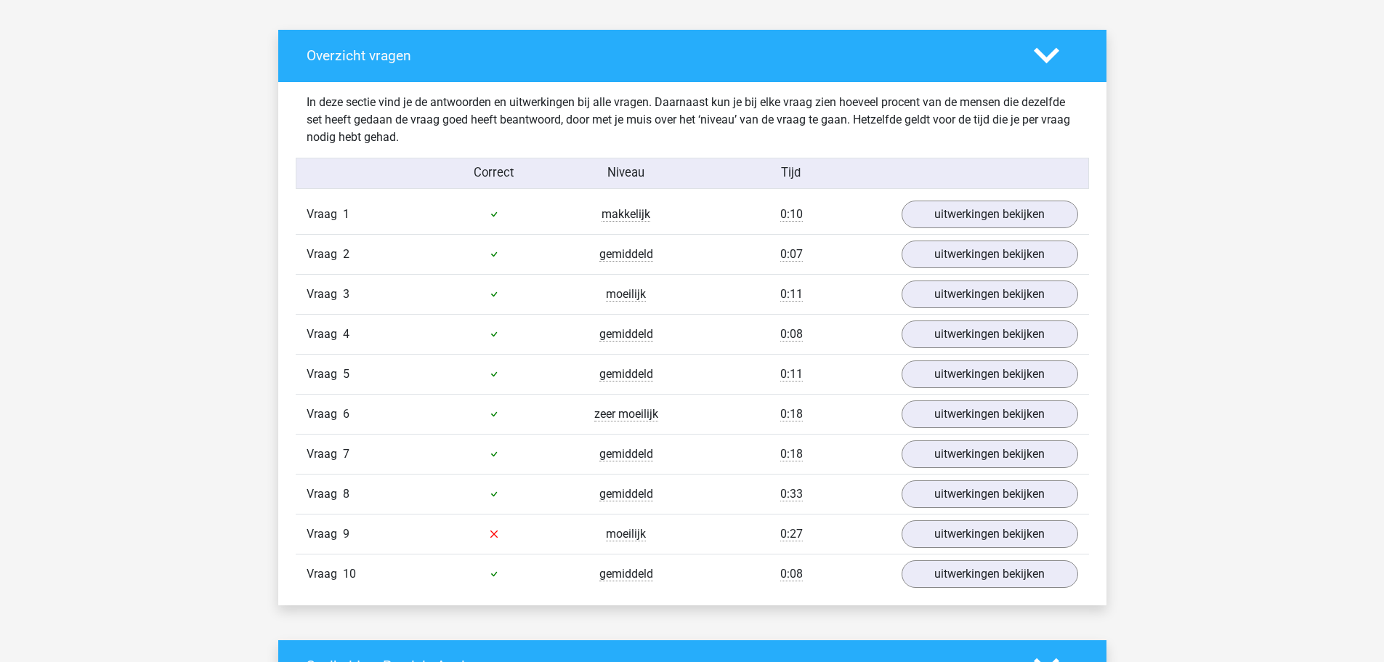
scroll to position [799, 0]
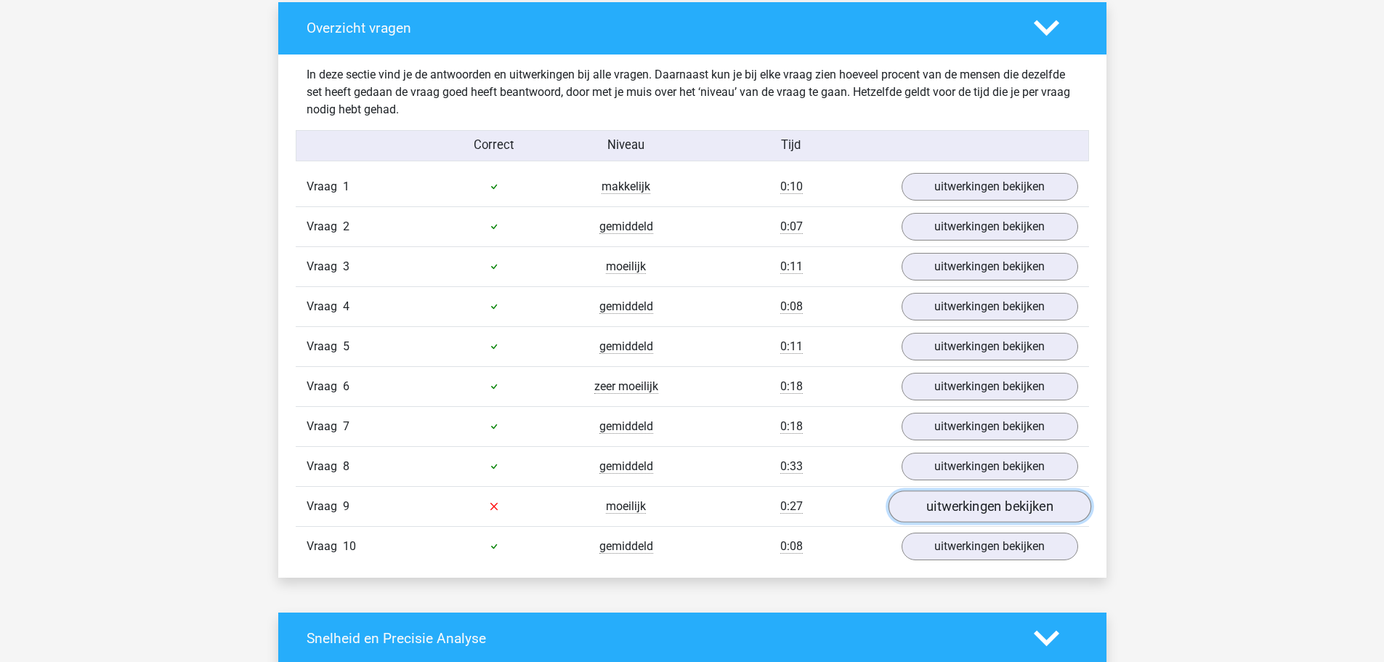
click at [1005, 506] on link "uitwerkingen bekijken" at bounding box center [989, 506] width 203 height 32
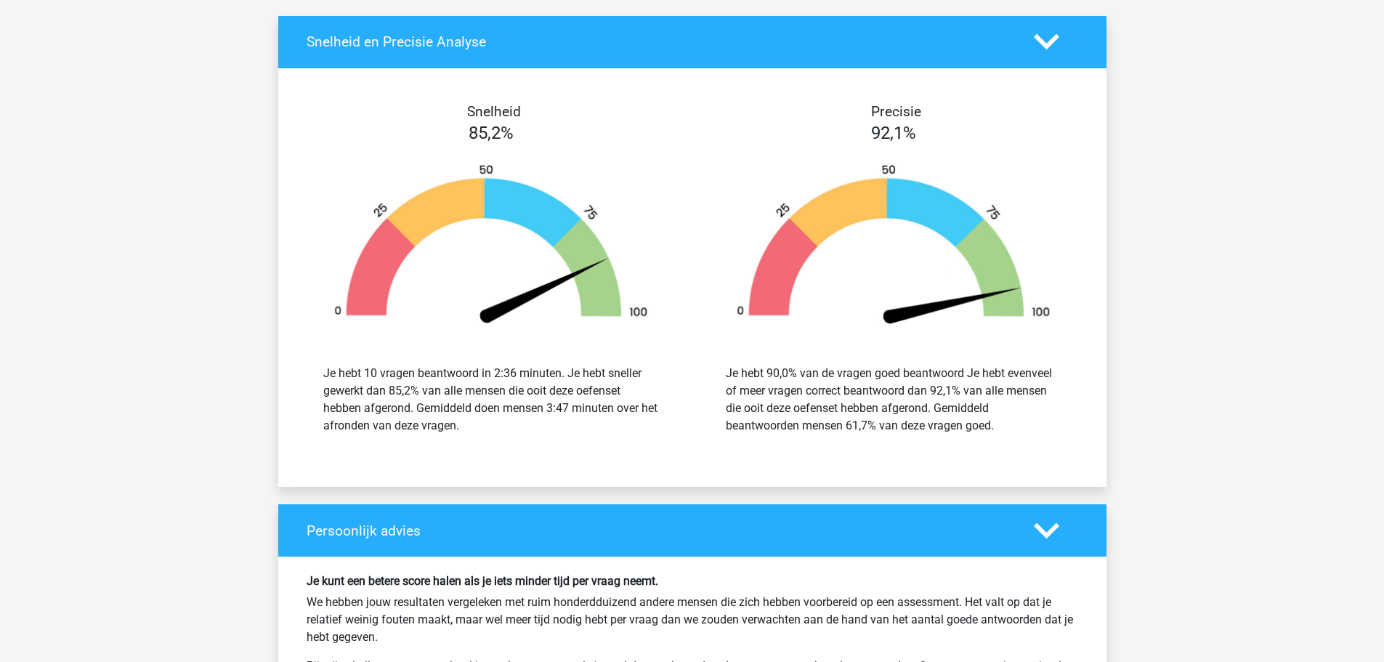
scroll to position [2252, 0]
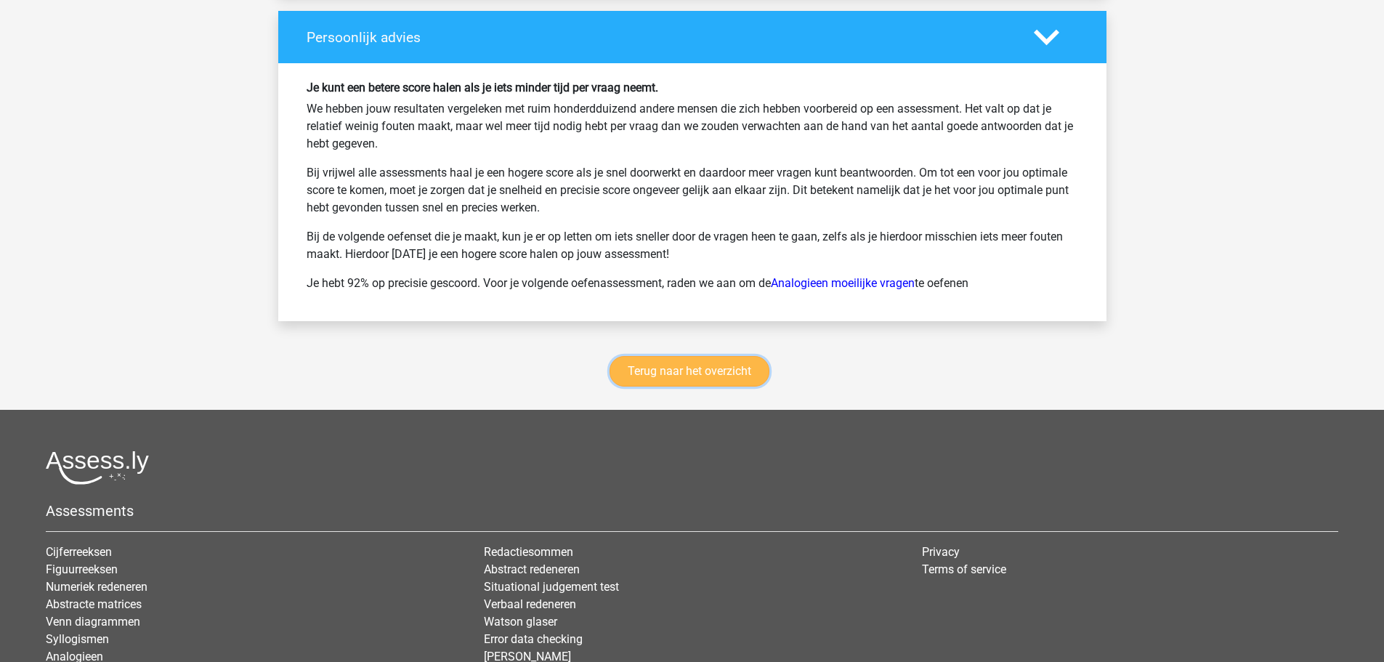
click at [681, 380] on link "Terug naar het overzicht" at bounding box center [689, 371] width 160 height 31
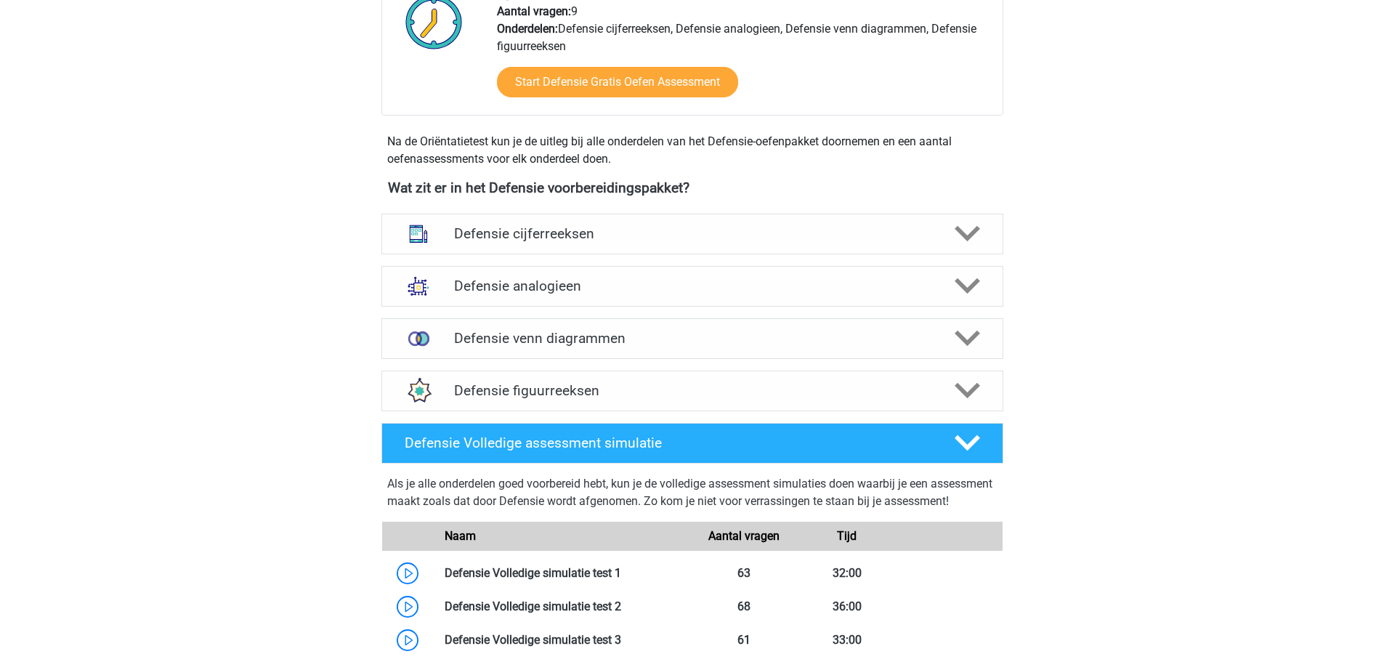
scroll to position [617, 0]
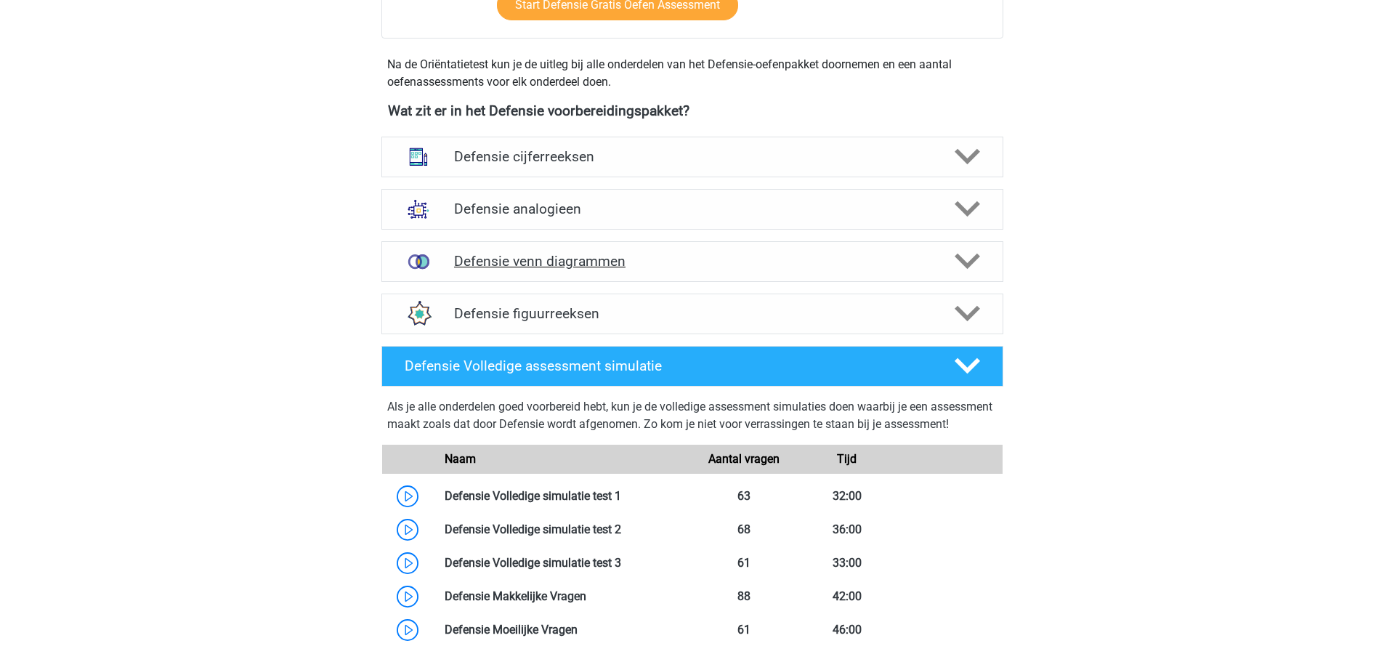
click at [532, 261] on h4 "Defensie venn diagrammen" at bounding box center [692, 261] width 476 height 17
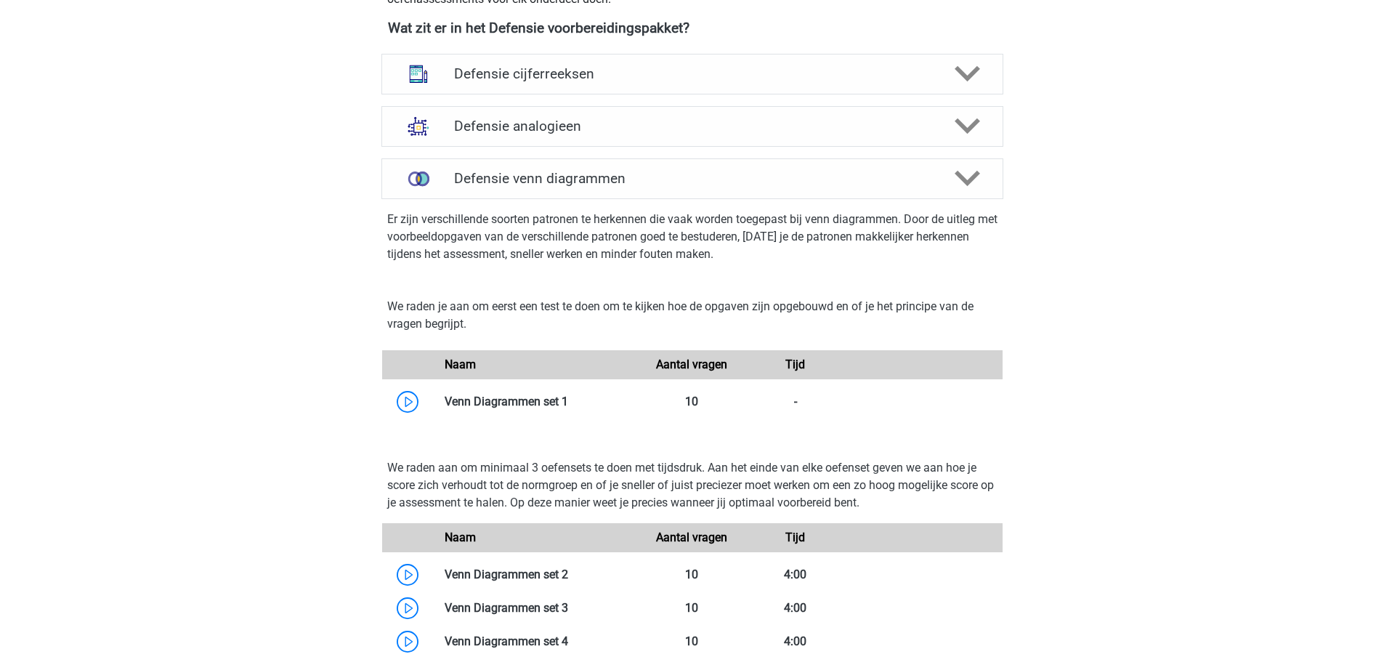
scroll to position [690, 0]
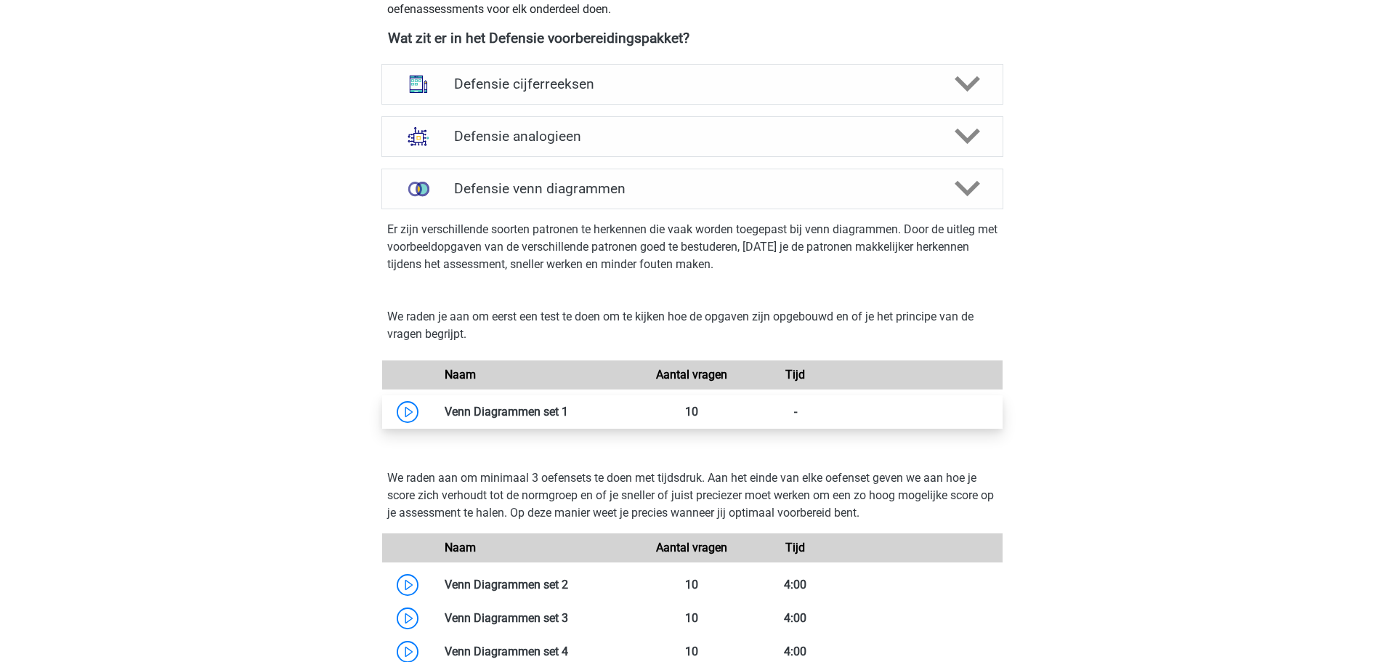
click at [568, 408] on link at bounding box center [568, 412] width 0 height 14
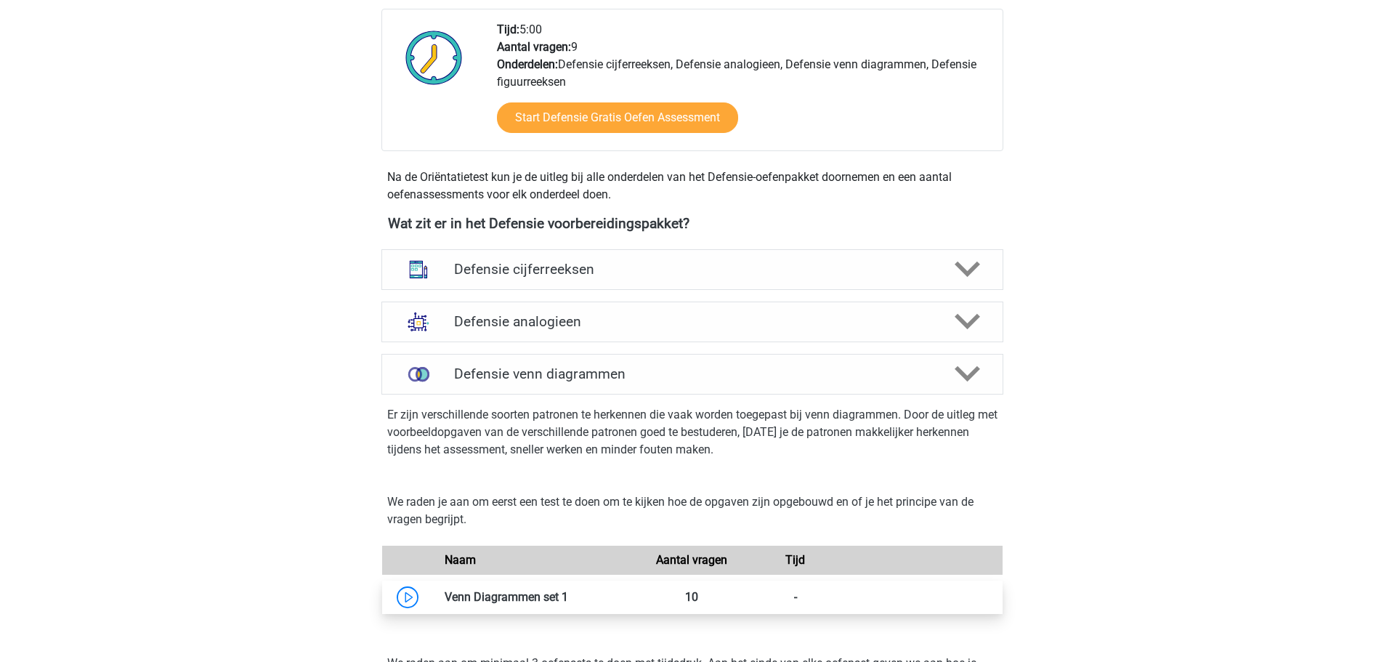
scroll to position [472, 0]
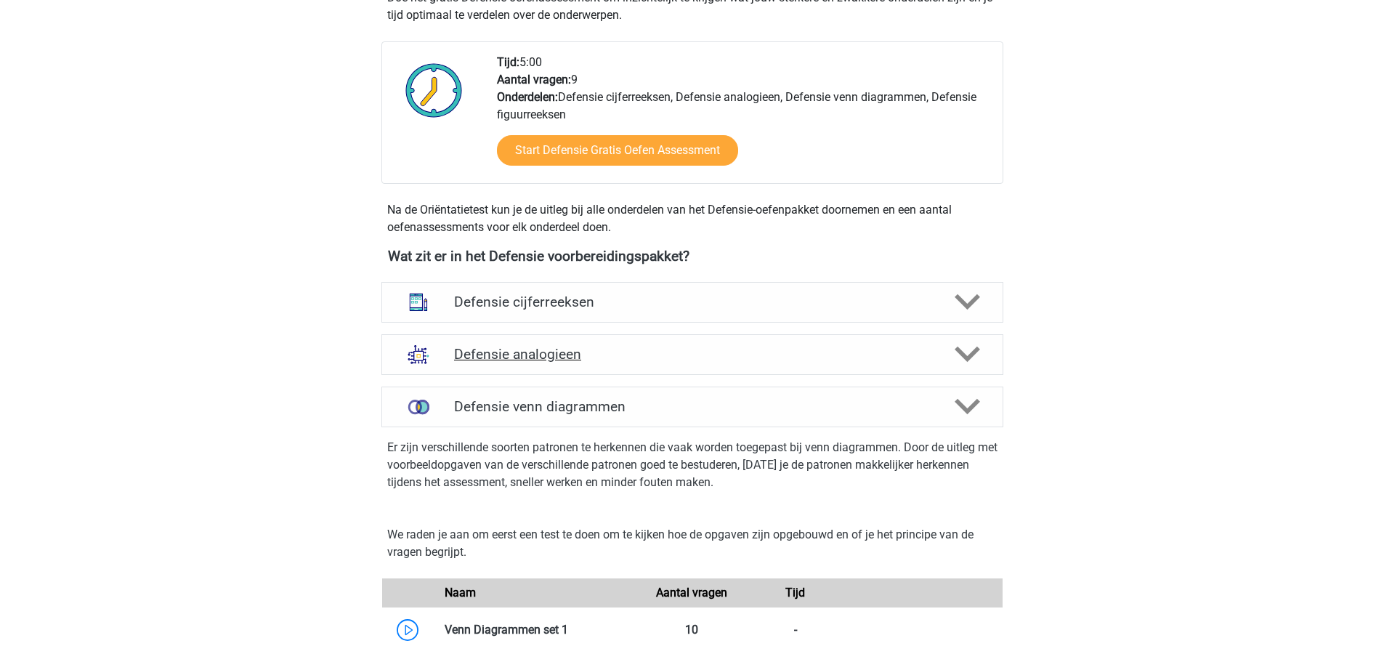
click at [519, 348] on h4 "Defensie analogieen" at bounding box center [692, 354] width 476 height 17
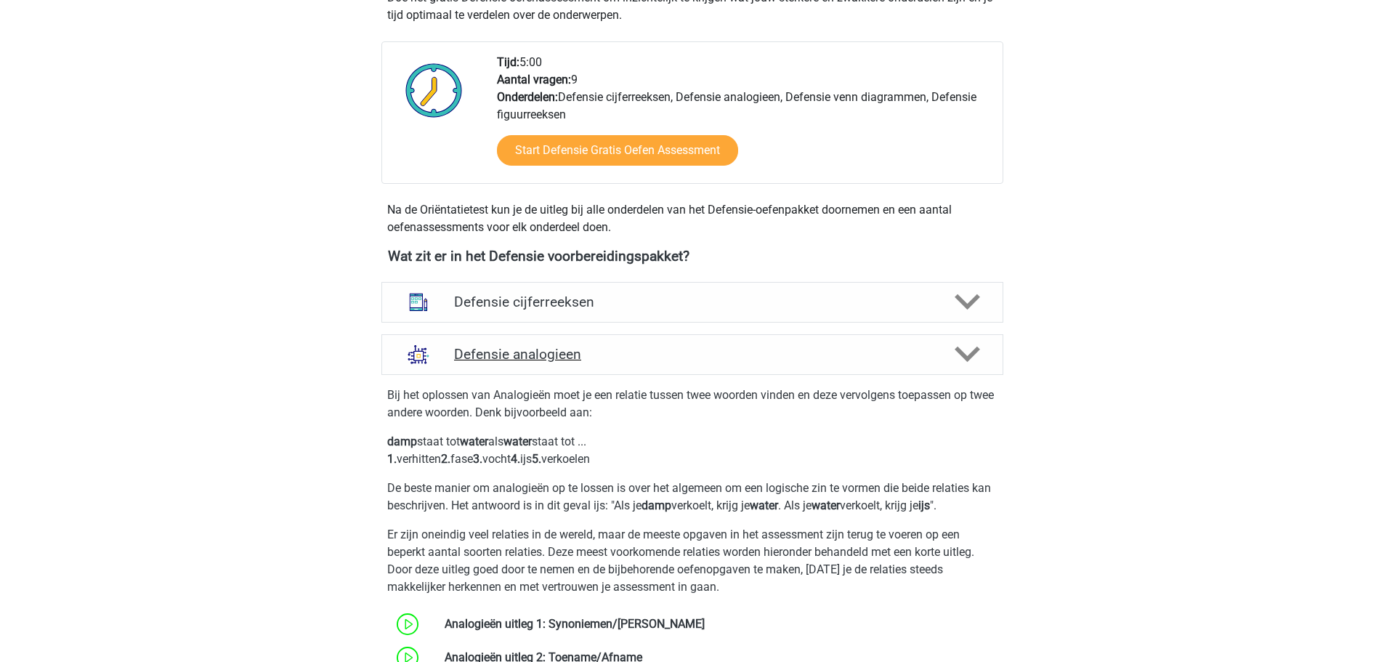
click at [523, 347] on h4 "Defensie analogieen" at bounding box center [692, 354] width 476 height 17
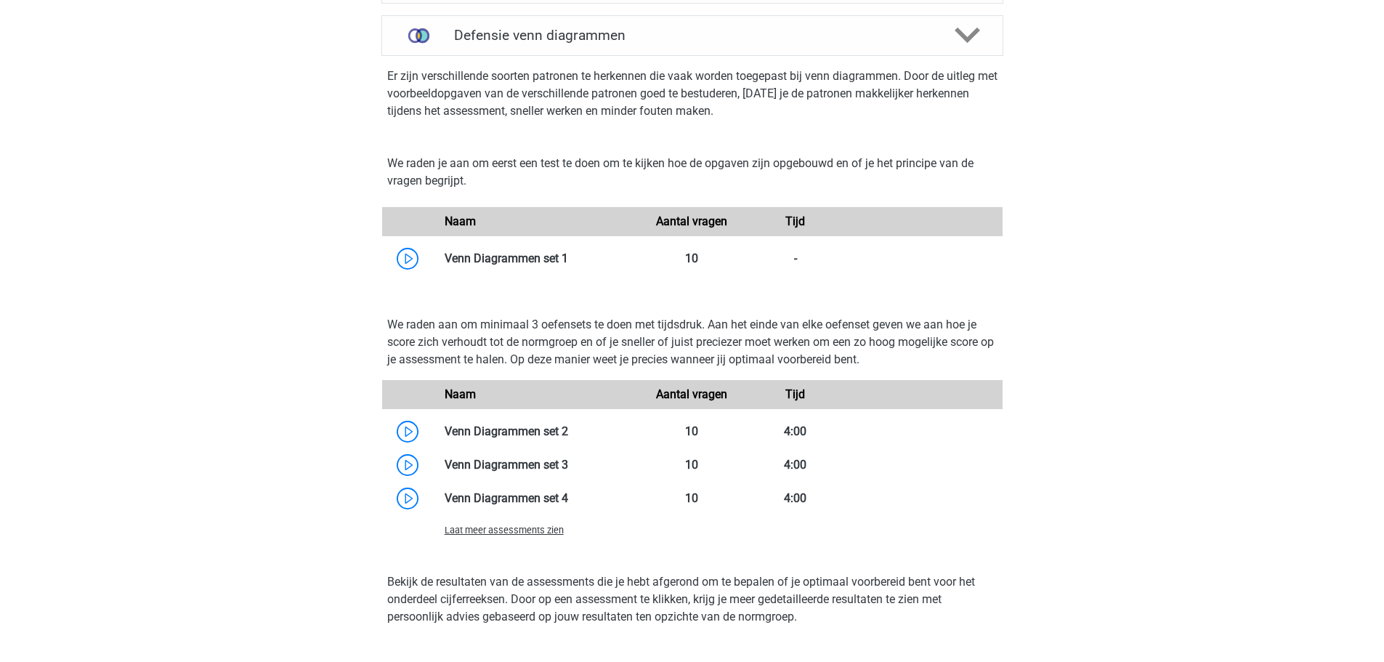
scroll to position [835, 0]
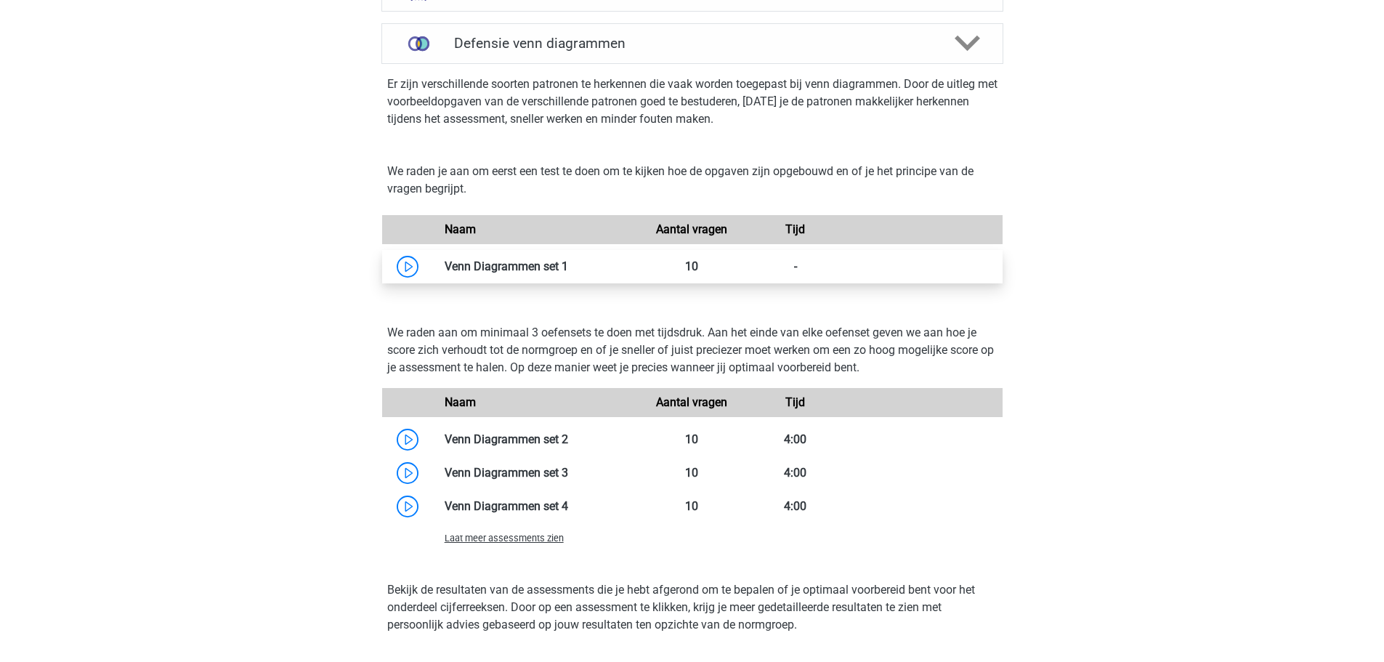
click at [568, 266] on link at bounding box center [568, 266] width 0 height 14
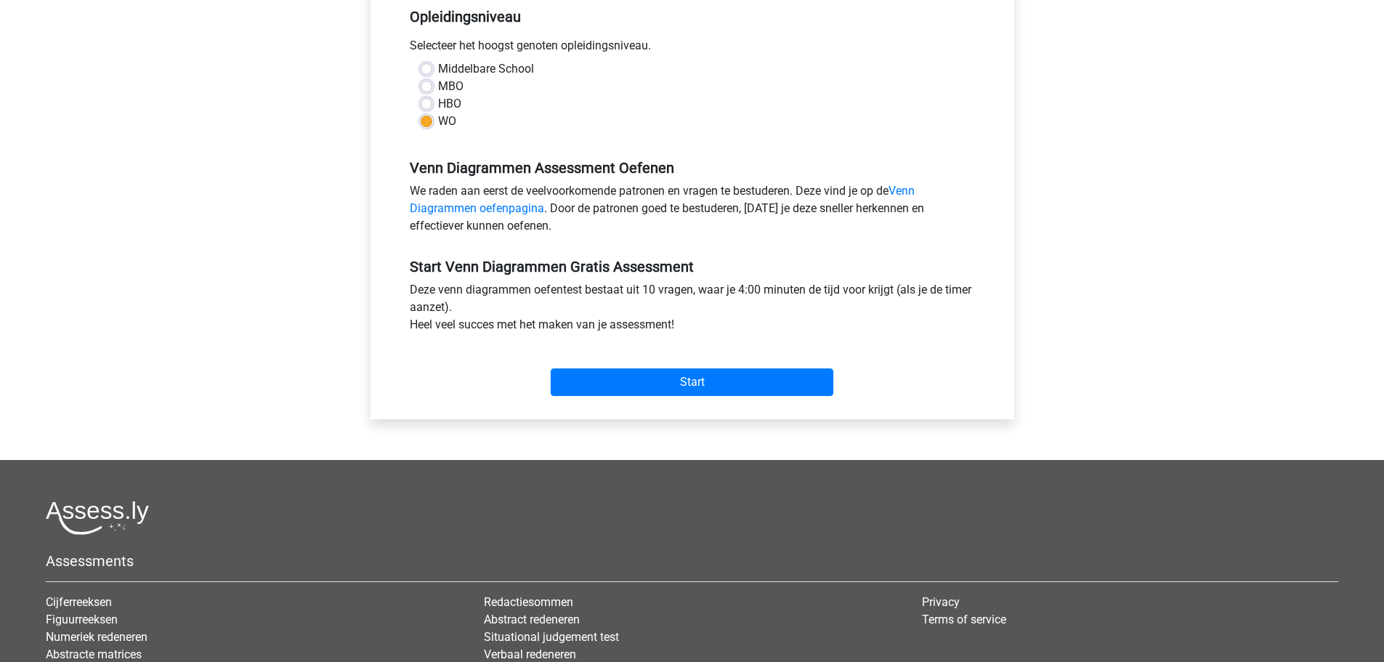
scroll to position [436, 0]
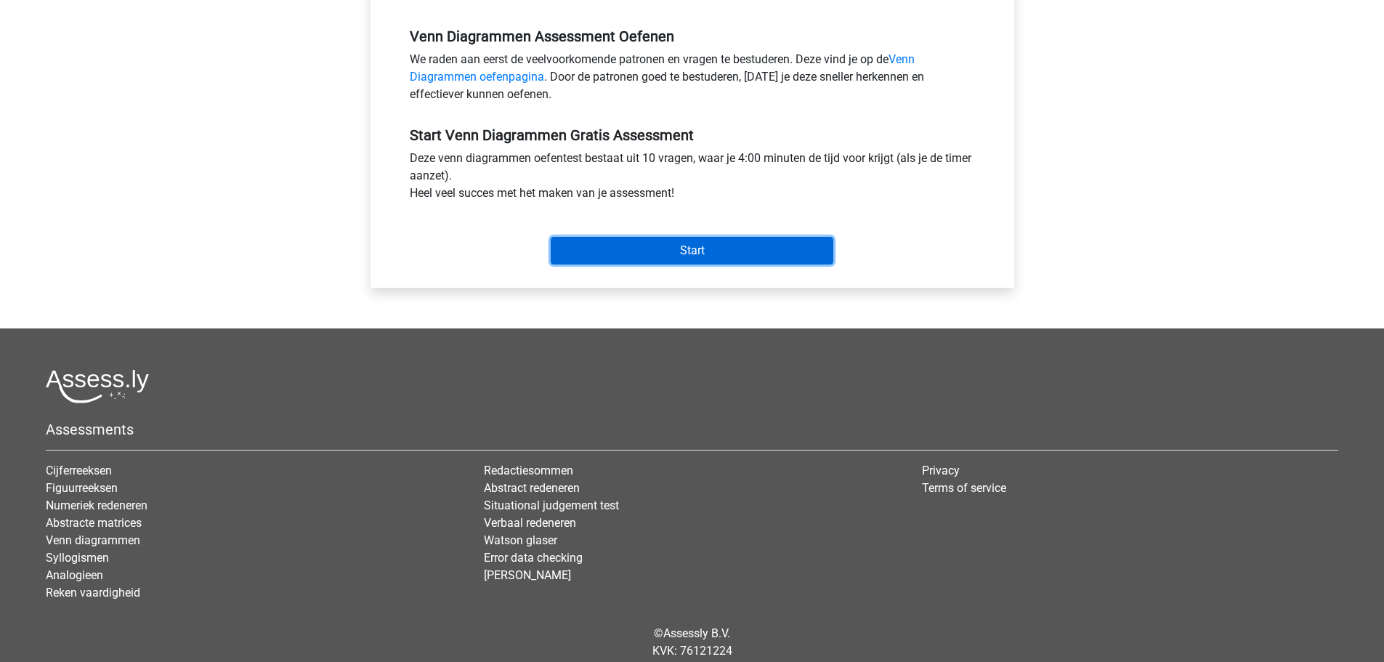
click at [686, 259] on input "Start" at bounding box center [692, 251] width 283 height 28
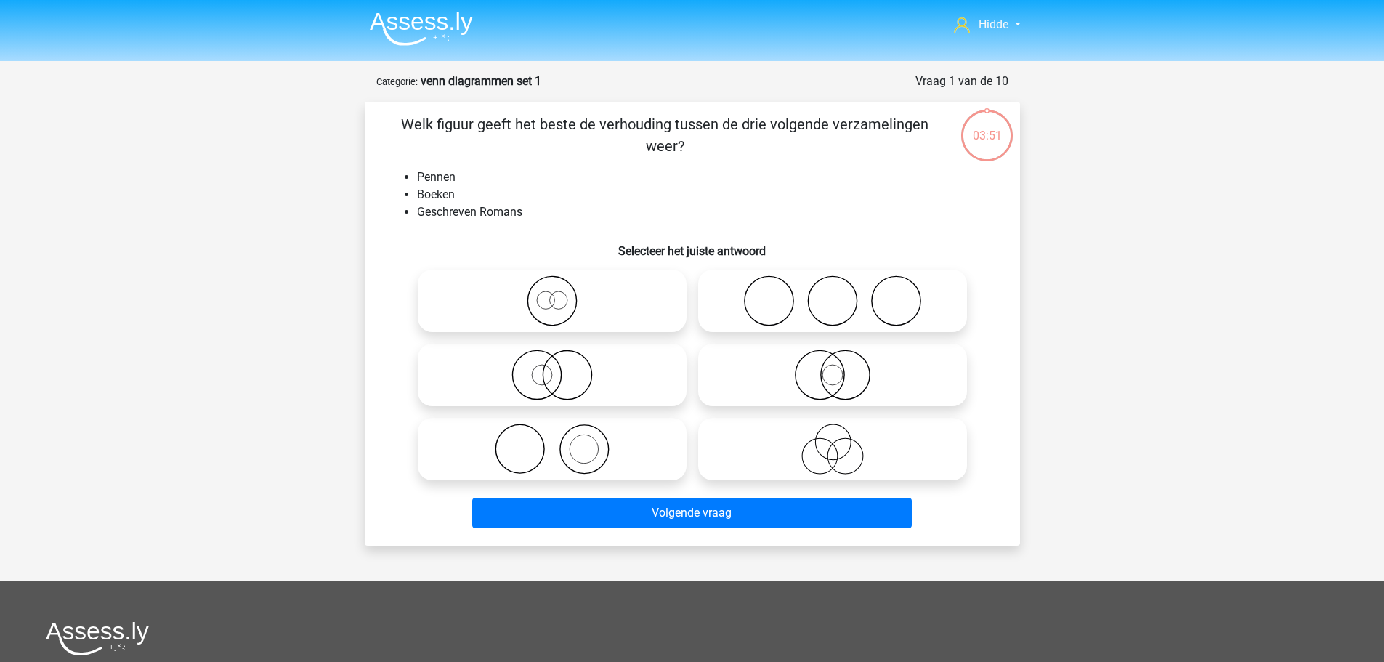
click at [554, 447] on icon at bounding box center [552, 449] width 257 height 51
click at [554, 442] on input "radio" at bounding box center [556, 436] width 9 height 9
radio input "true"
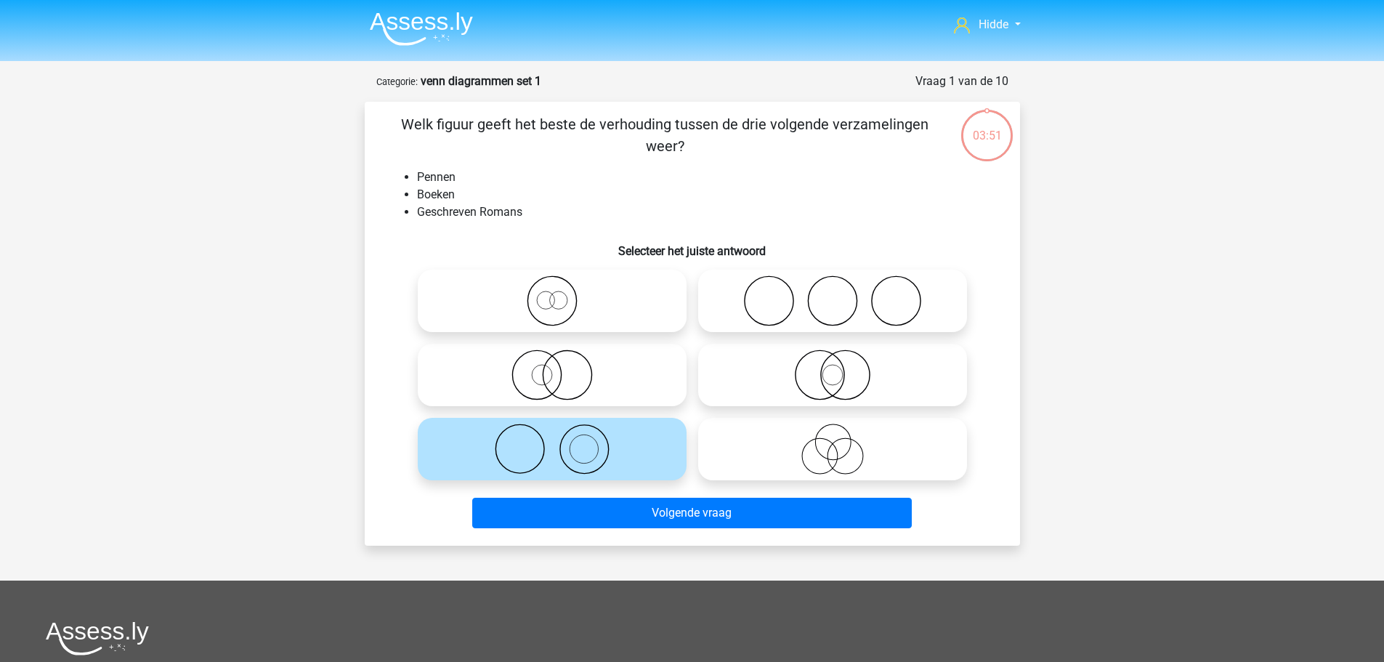
click at [702, 529] on div "Volgende vraag" at bounding box center [692, 516] width 561 height 36
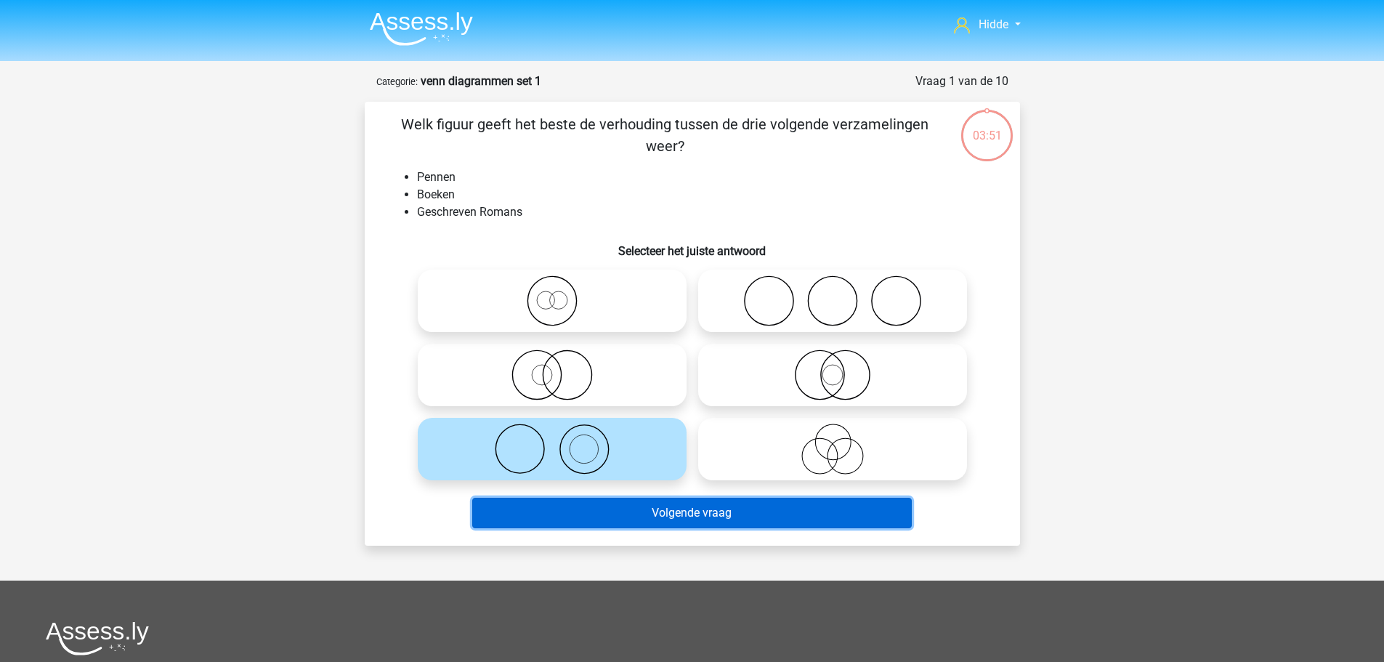
click at [697, 515] on button "Volgende vraag" at bounding box center [692, 513] width 440 height 31
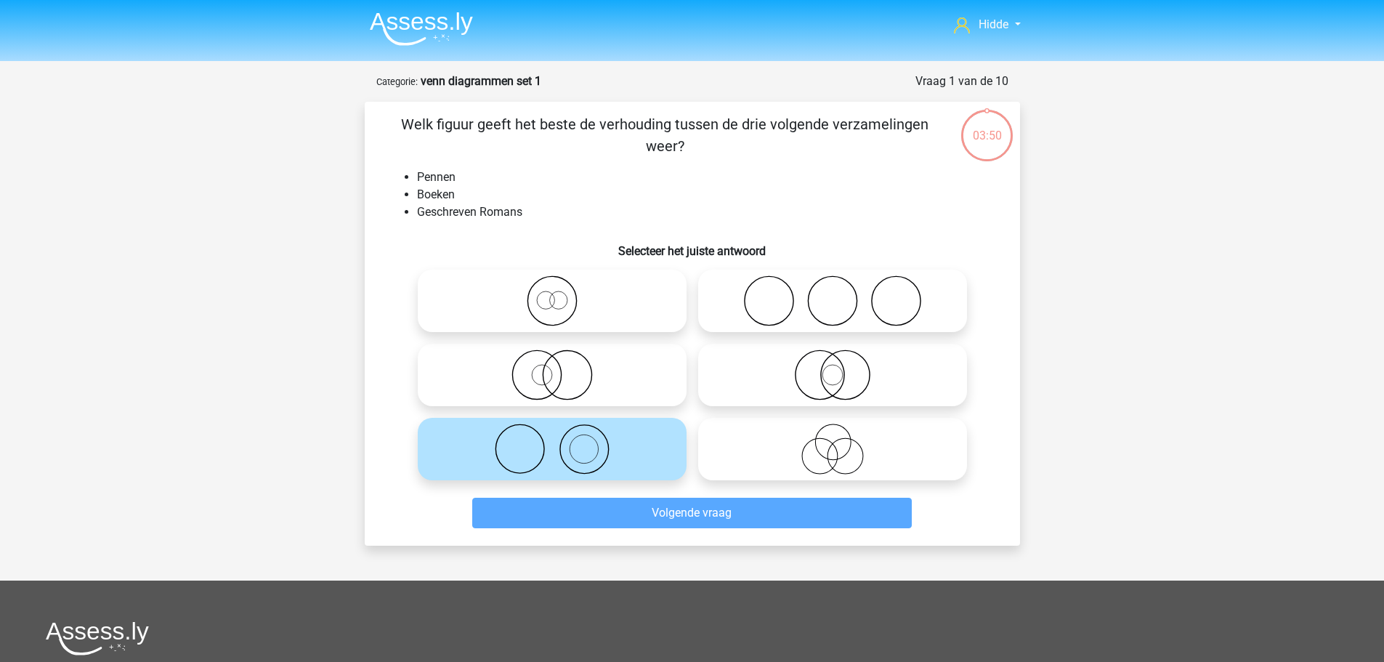
scroll to position [73, 0]
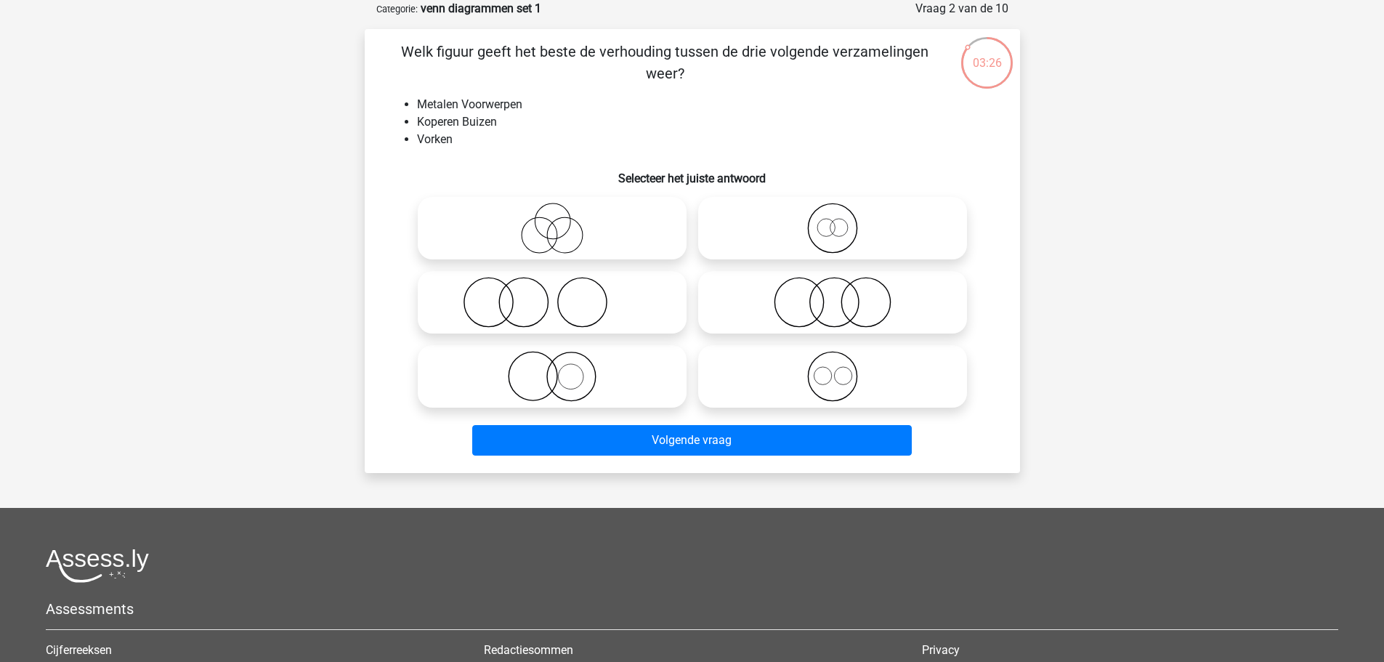
click at [517, 293] on icon at bounding box center [552, 302] width 257 height 51
click at [552, 293] on input "radio" at bounding box center [556, 289] width 9 height 9
radio input "true"
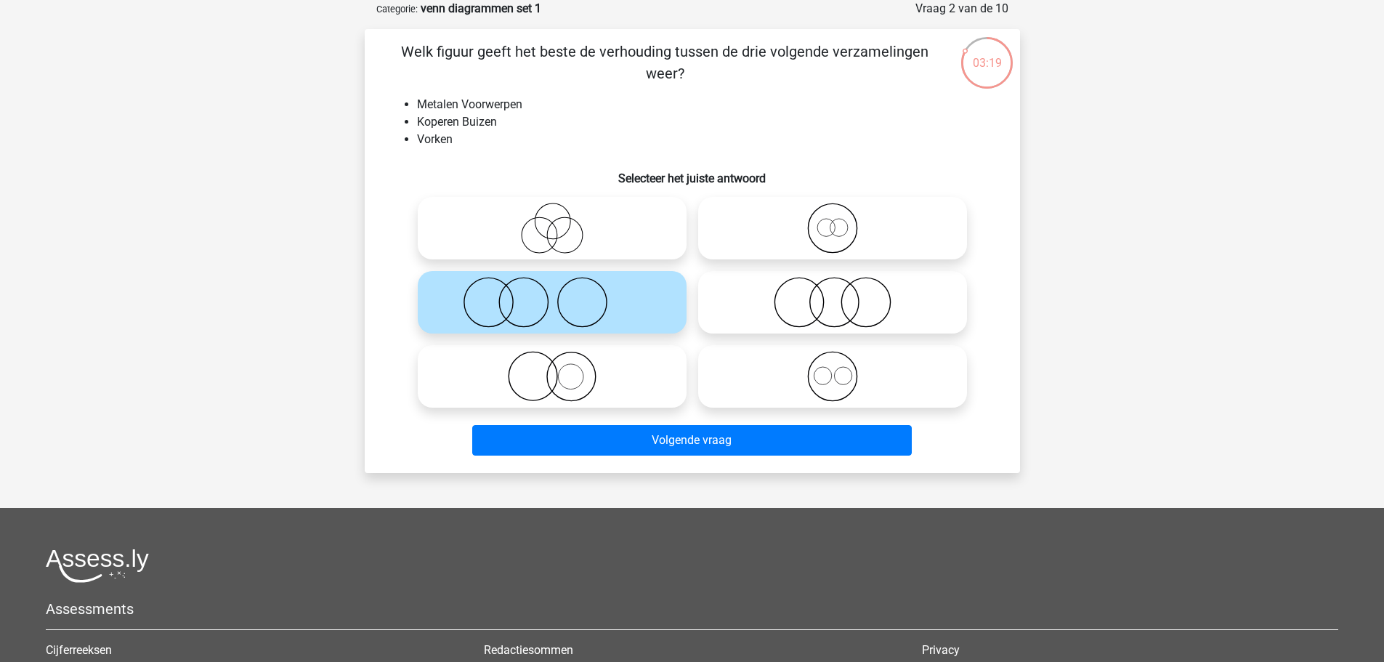
click at [558, 363] on input "radio" at bounding box center [556, 364] width 9 height 9
radio input "true"
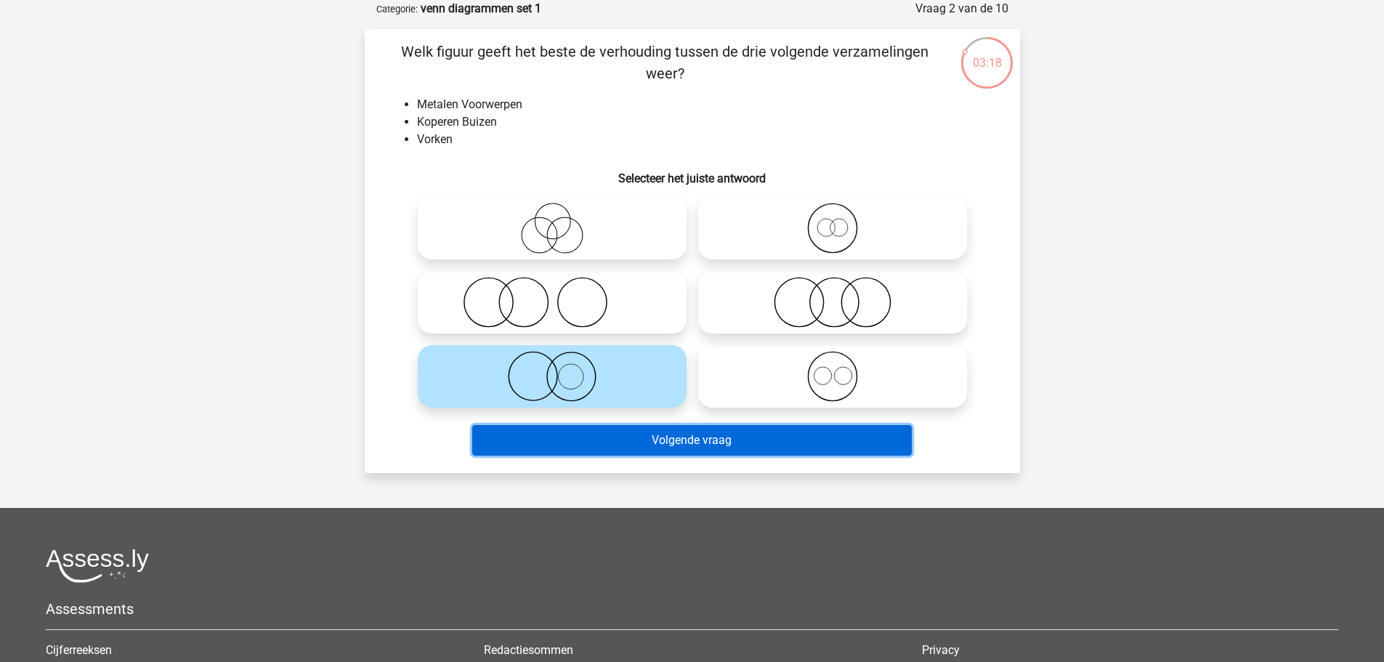
click at [586, 450] on button "Volgende vraag" at bounding box center [692, 440] width 440 height 31
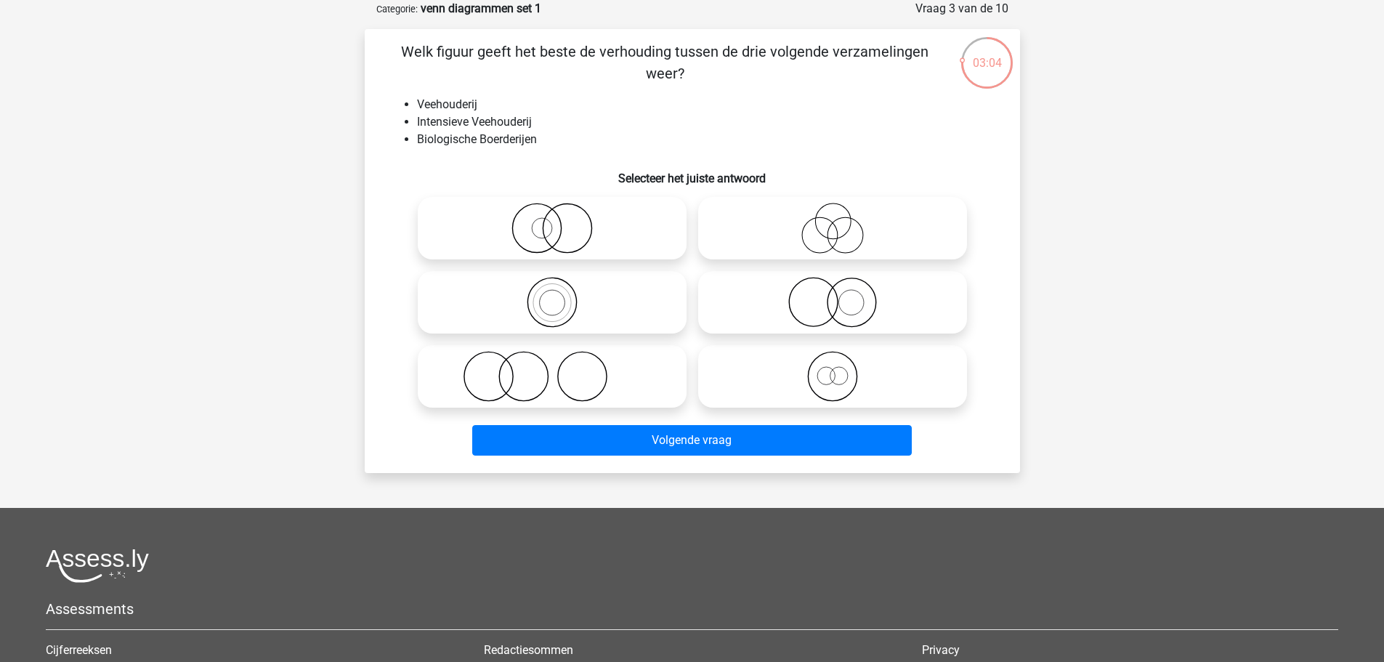
click at [897, 303] on icon at bounding box center [832, 302] width 257 height 51
click at [842, 295] on input "radio" at bounding box center [837, 289] width 9 height 9
radio input "true"
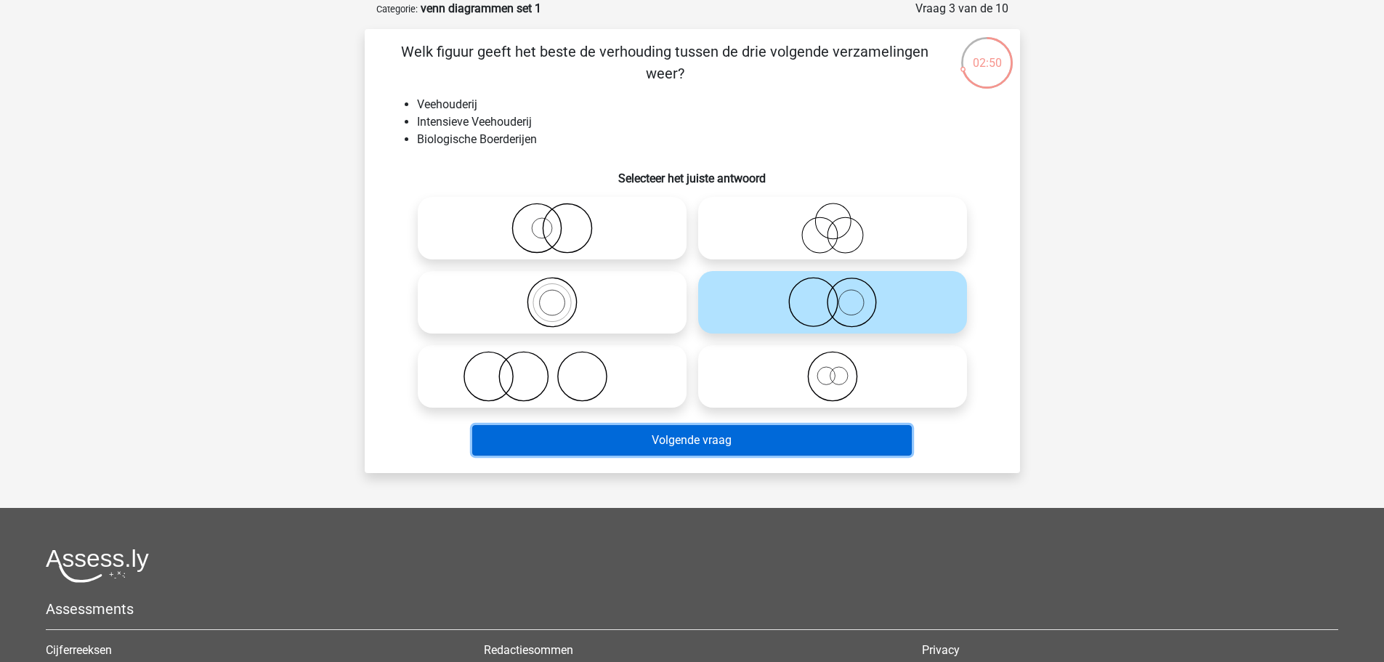
click at [714, 434] on button "Volgende vraag" at bounding box center [692, 440] width 440 height 31
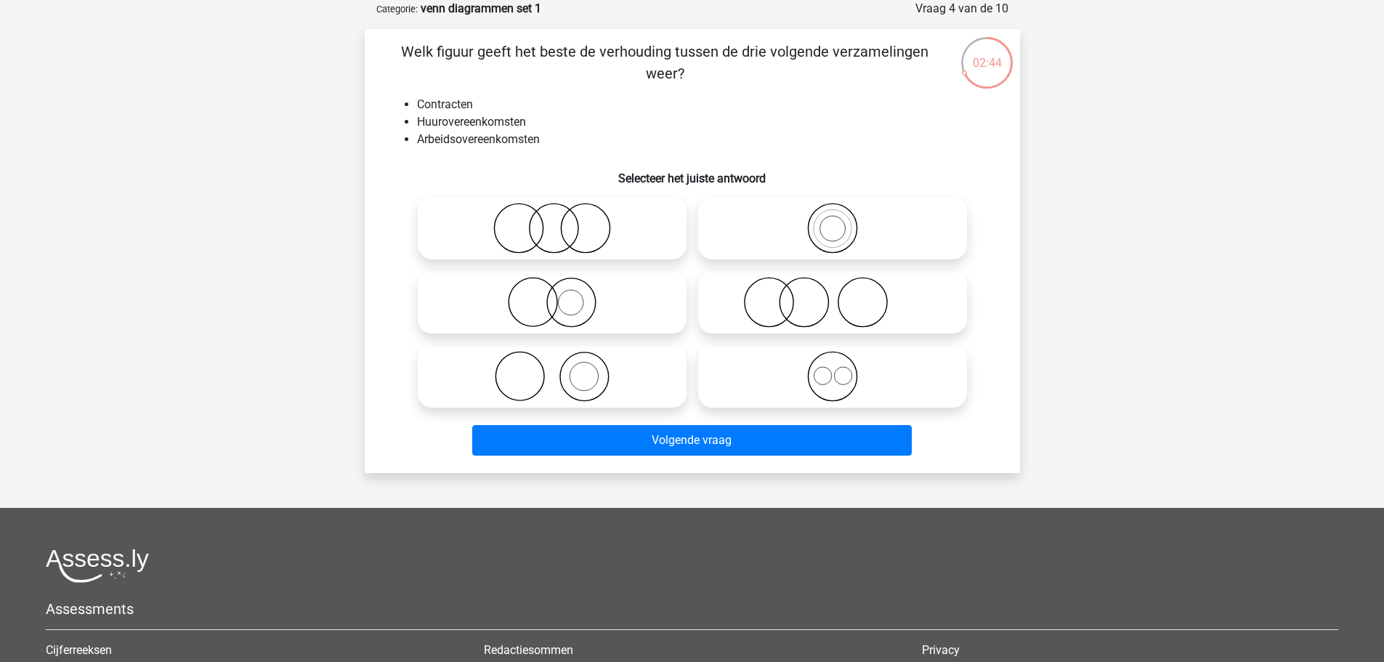
click at [823, 370] on icon at bounding box center [832, 376] width 257 height 51
click at [833, 369] on input "radio" at bounding box center [837, 364] width 9 height 9
radio input "true"
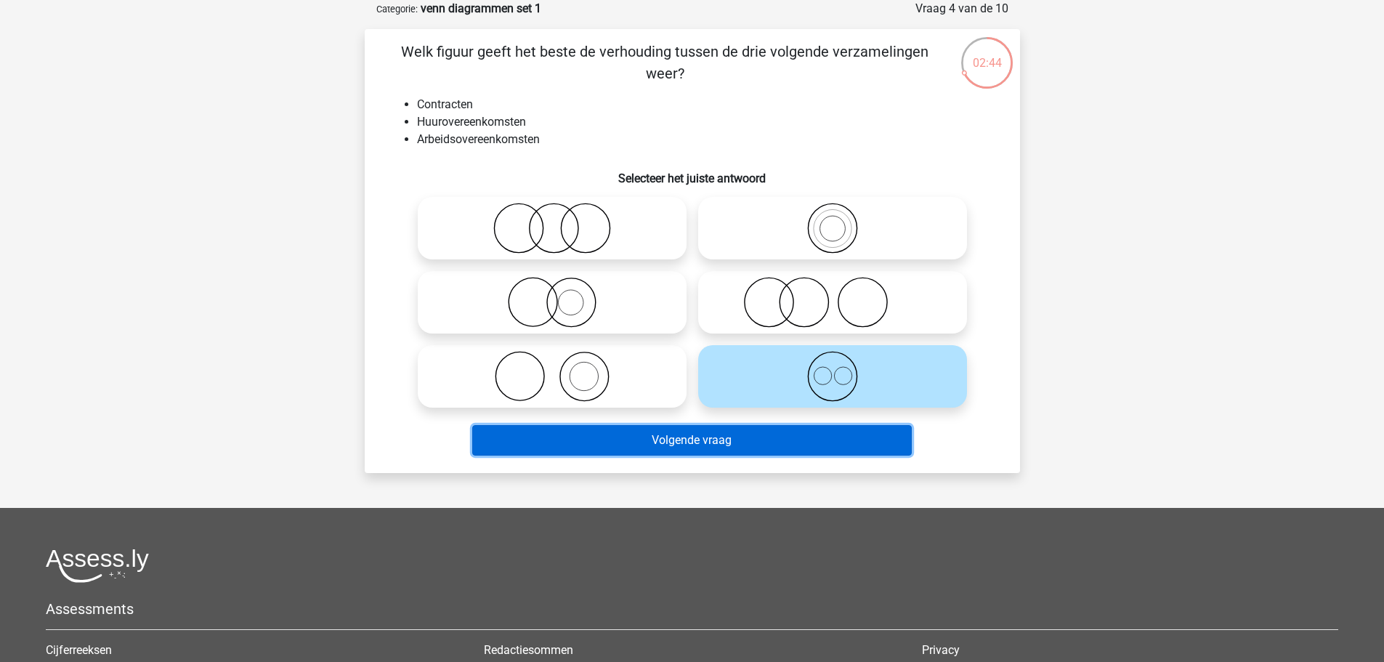
click at [726, 445] on button "Volgende vraag" at bounding box center [692, 440] width 440 height 31
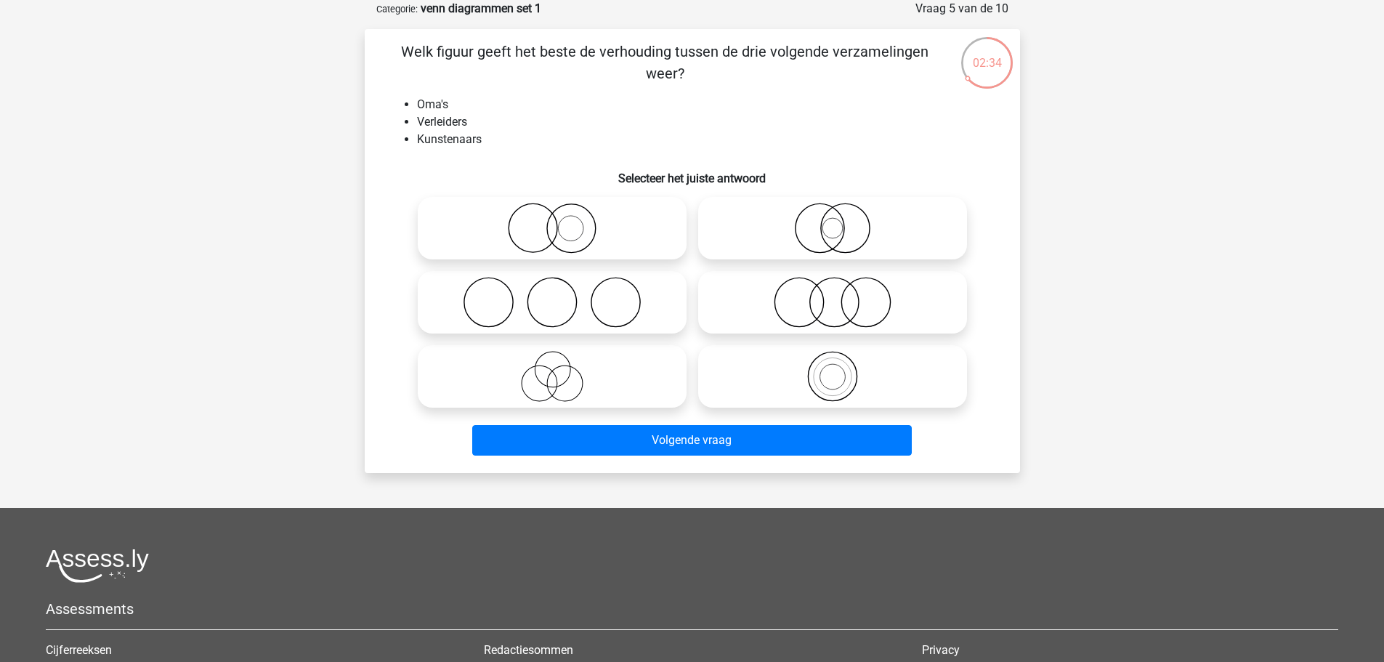
click at [571, 387] on icon at bounding box center [552, 376] width 257 height 51
click at [562, 369] on input "radio" at bounding box center [556, 364] width 9 height 9
radio input "true"
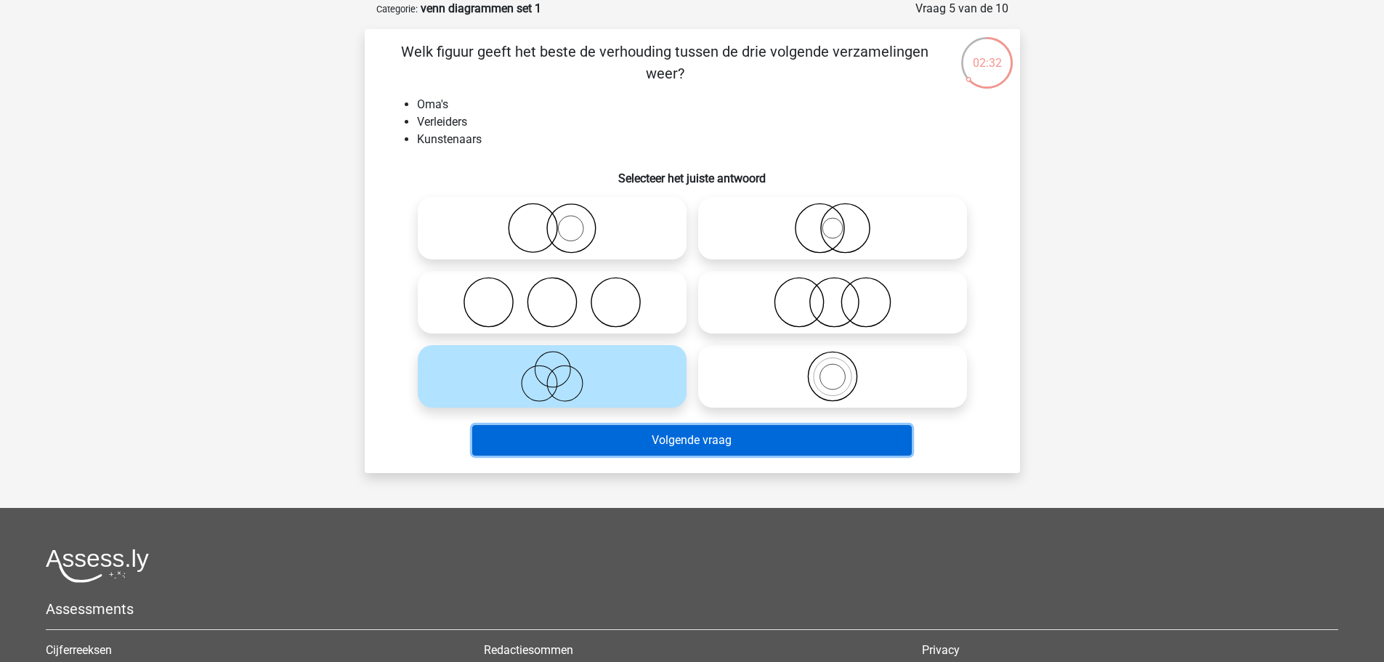
click at [595, 443] on button "Volgende vraag" at bounding box center [692, 440] width 440 height 31
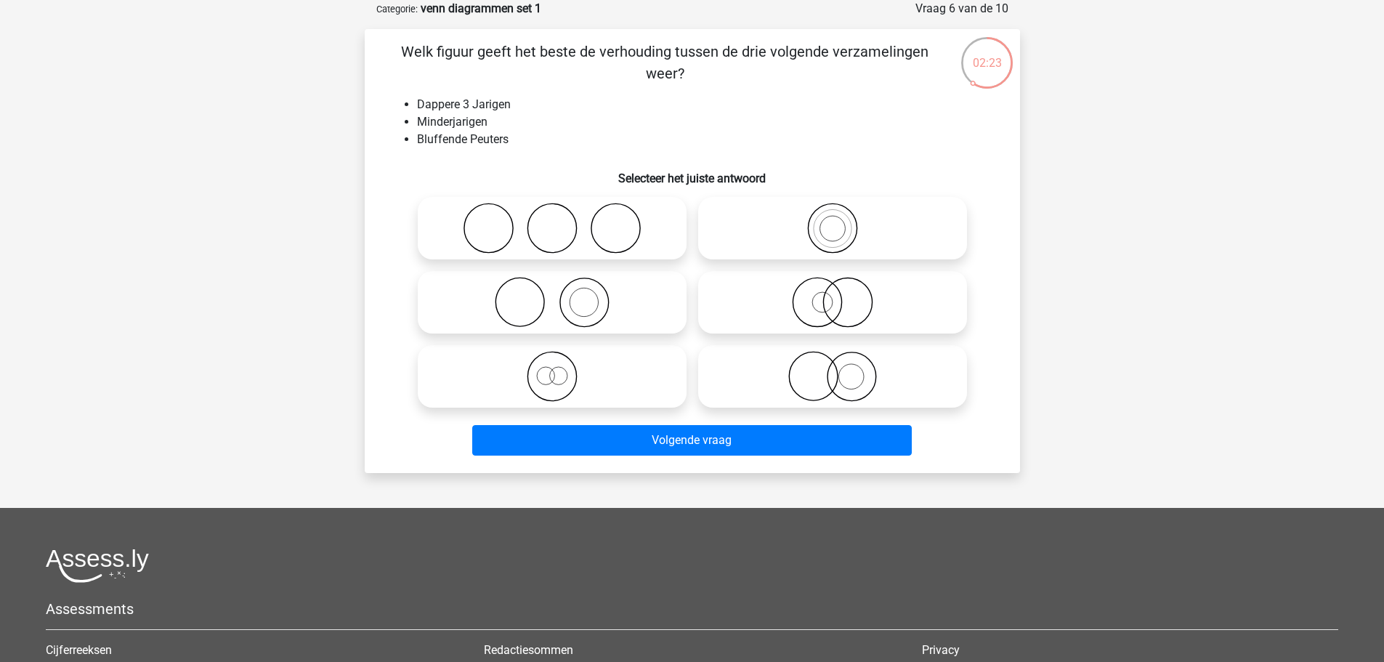
click at [581, 386] on icon at bounding box center [552, 376] width 257 height 51
click at [562, 369] on input "radio" at bounding box center [556, 364] width 9 height 9
radio input "true"
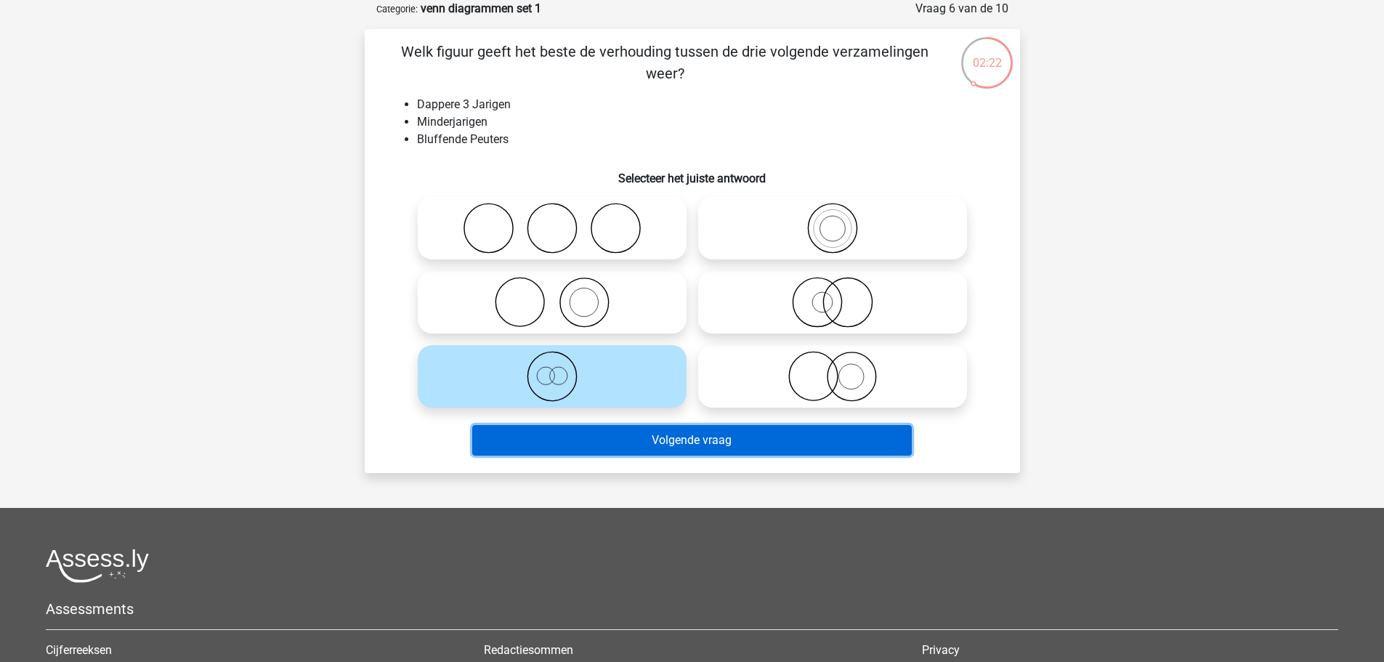
click at [588, 432] on button "Volgende vraag" at bounding box center [692, 440] width 440 height 31
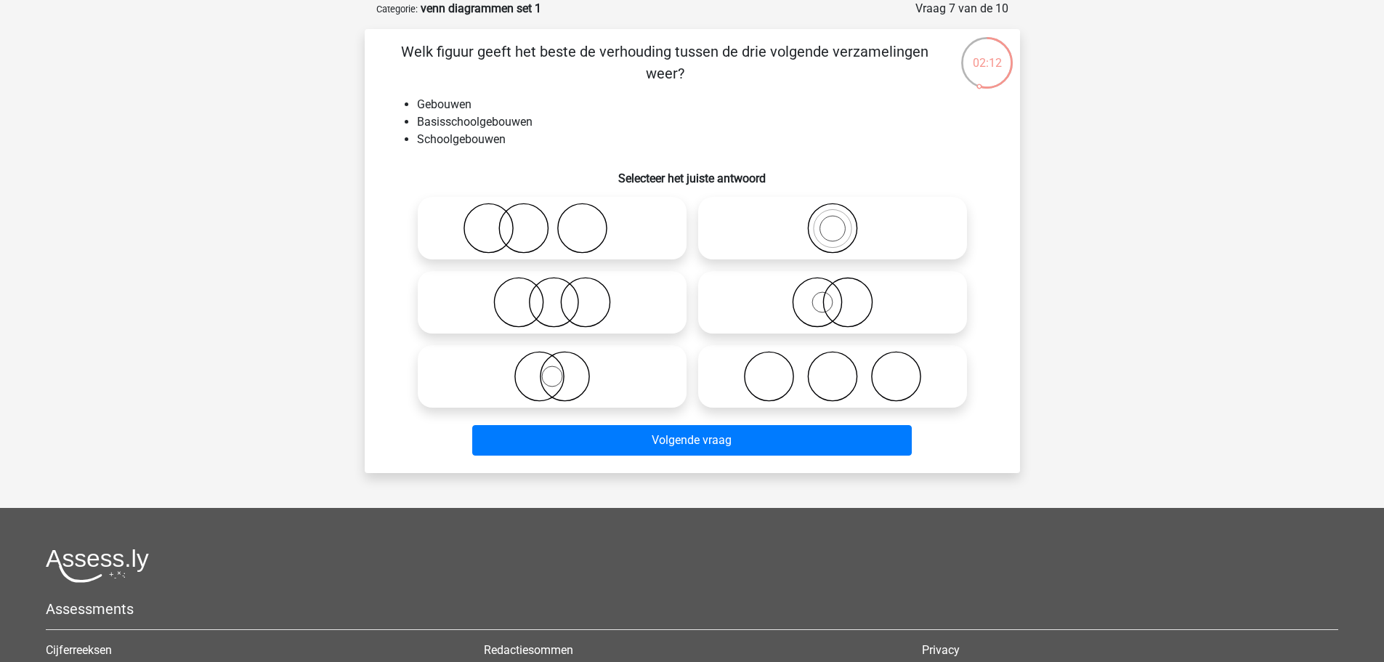
click at [952, 220] on icon at bounding box center [832, 228] width 257 height 51
click at [842, 220] on input "radio" at bounding box center [837, 215] width 9 height 9
radio input "true"
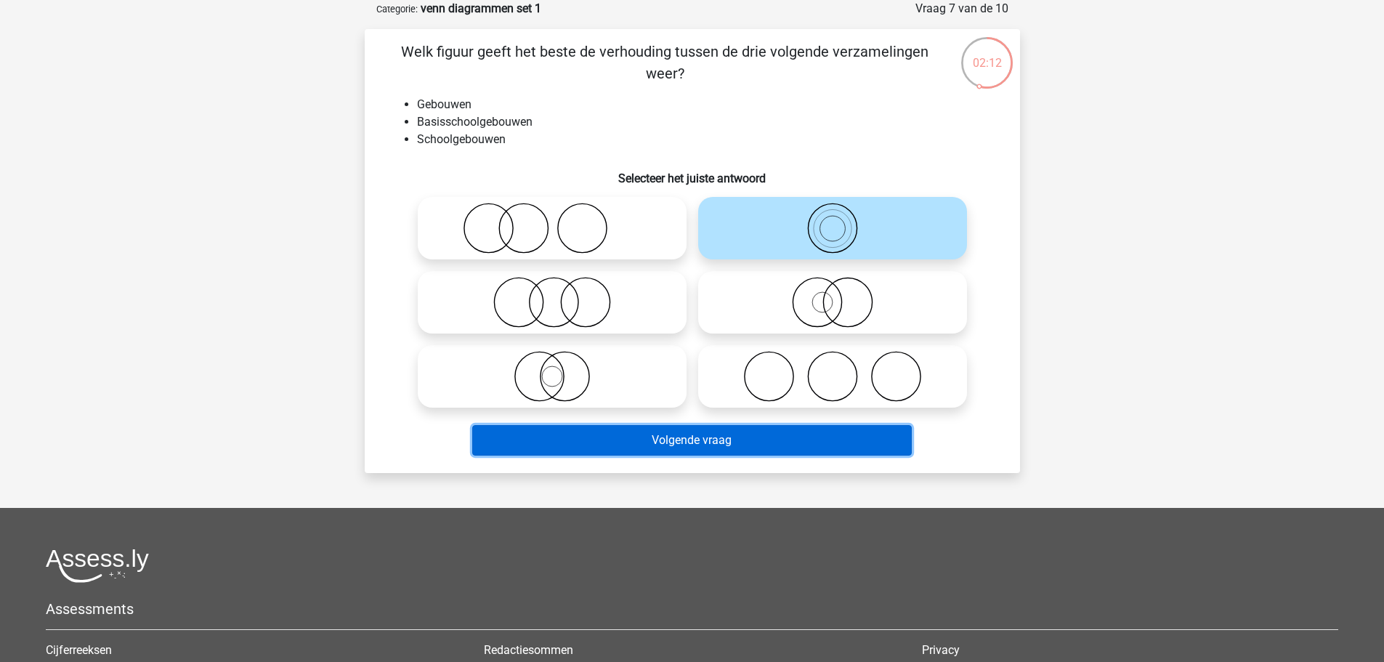
click at [689, 426] on button "Volgende vraag" at bounding box center [692, 440] width 440 height 31
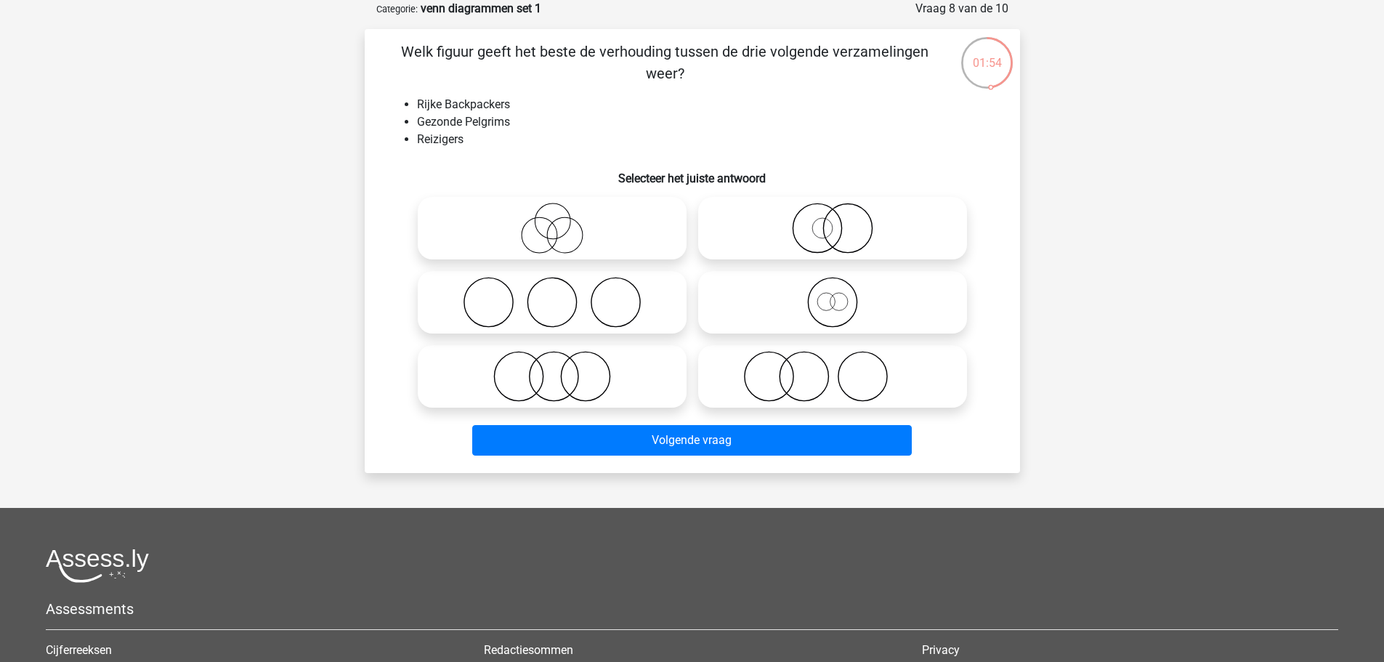
click at [780, 315] on icon at bounding box center [832, 302] width 257 height 51
click at [833, 295] on input "radio" at bounding box center [837, 289] width 9 height 9
radio input "true"
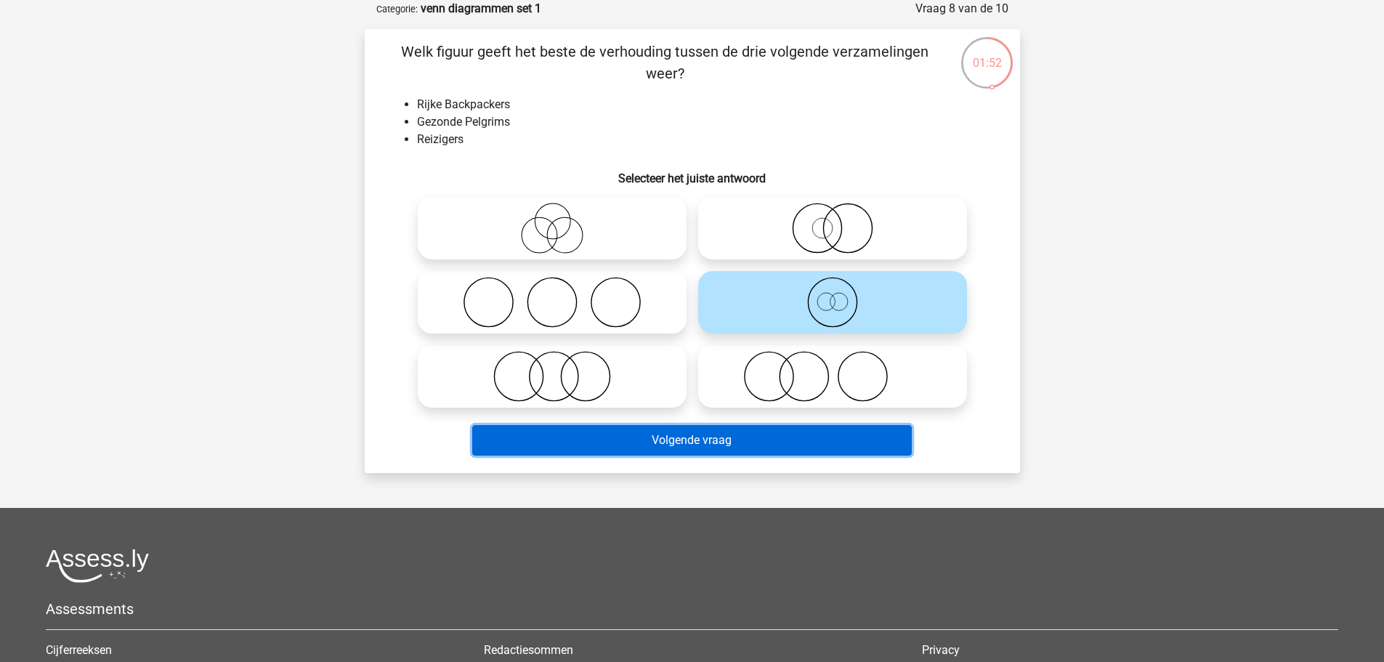
click at [654, 445] on button "Volgende vraag" at bounding box center [692, 440] width 440 height 31
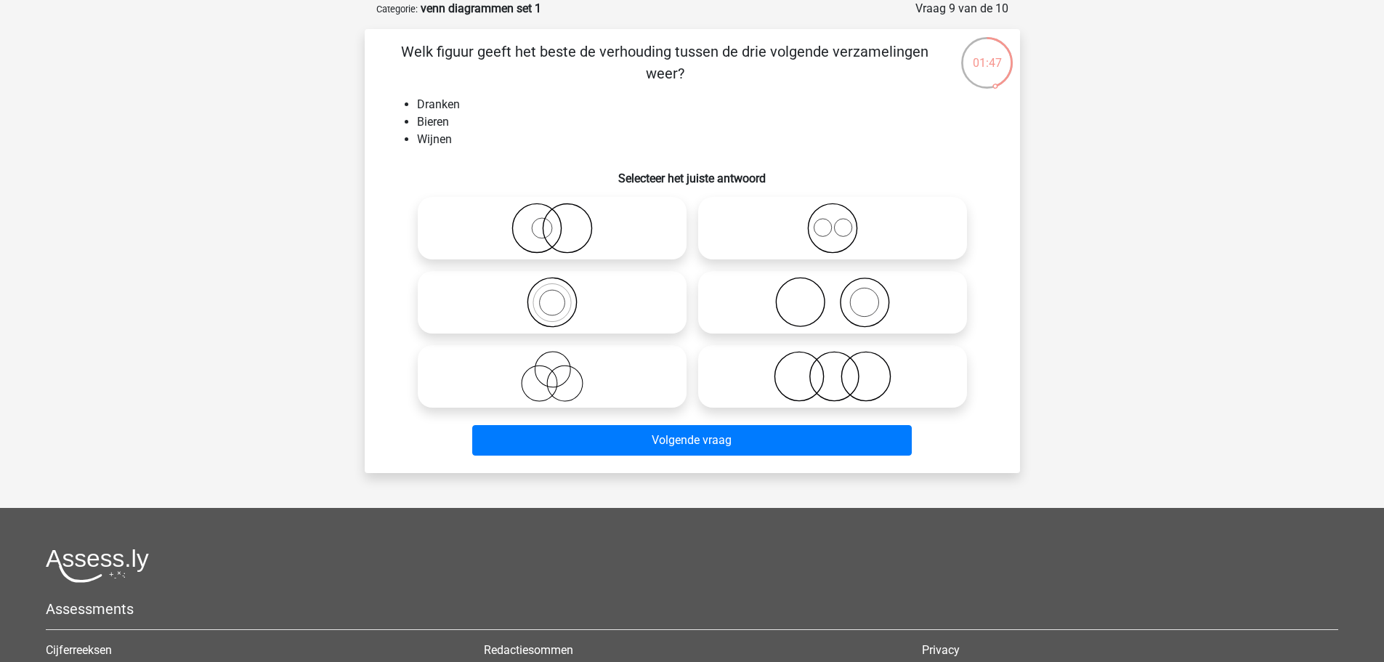
click at [822, 235] on icon at bounding box center [832, 228] width 257 height 51
click at [833, 221] on input "radio" at bounding box center [837, 215] width 9 height 9
radio input "true"
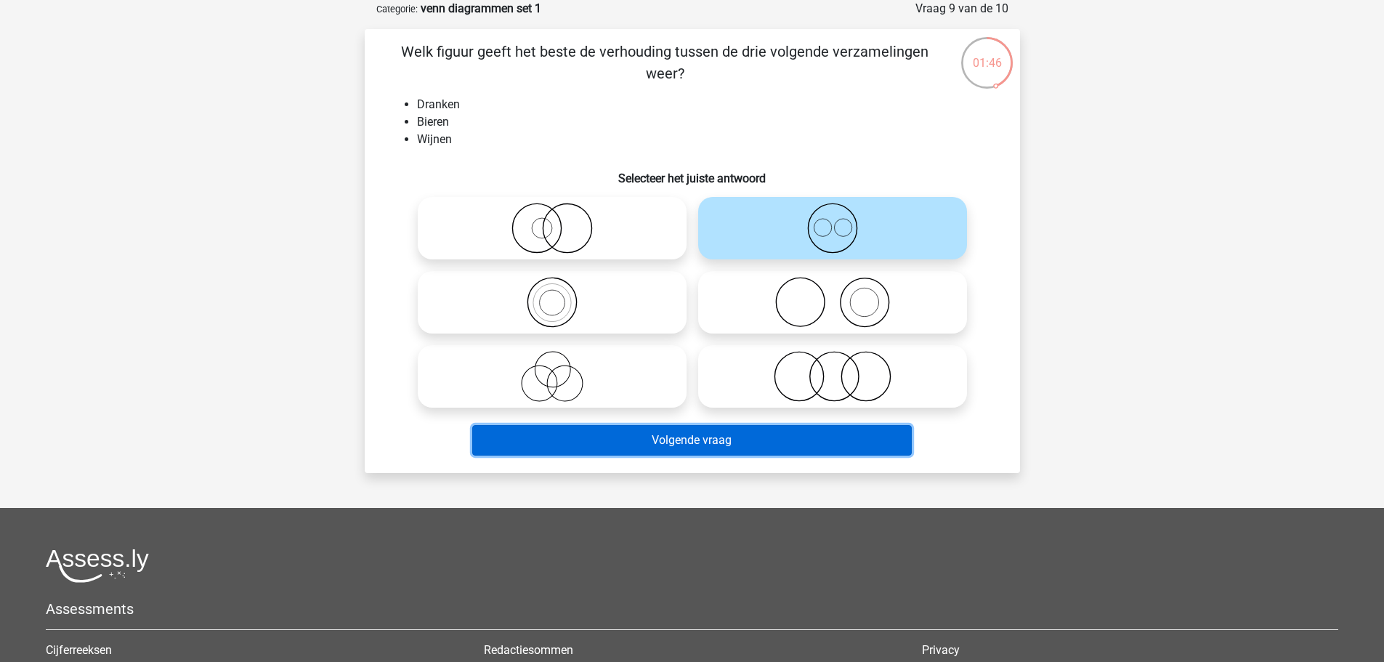
click at [700, 430] on button "Volgende vraag" at bounding box center [692, 440] width 440 height 31
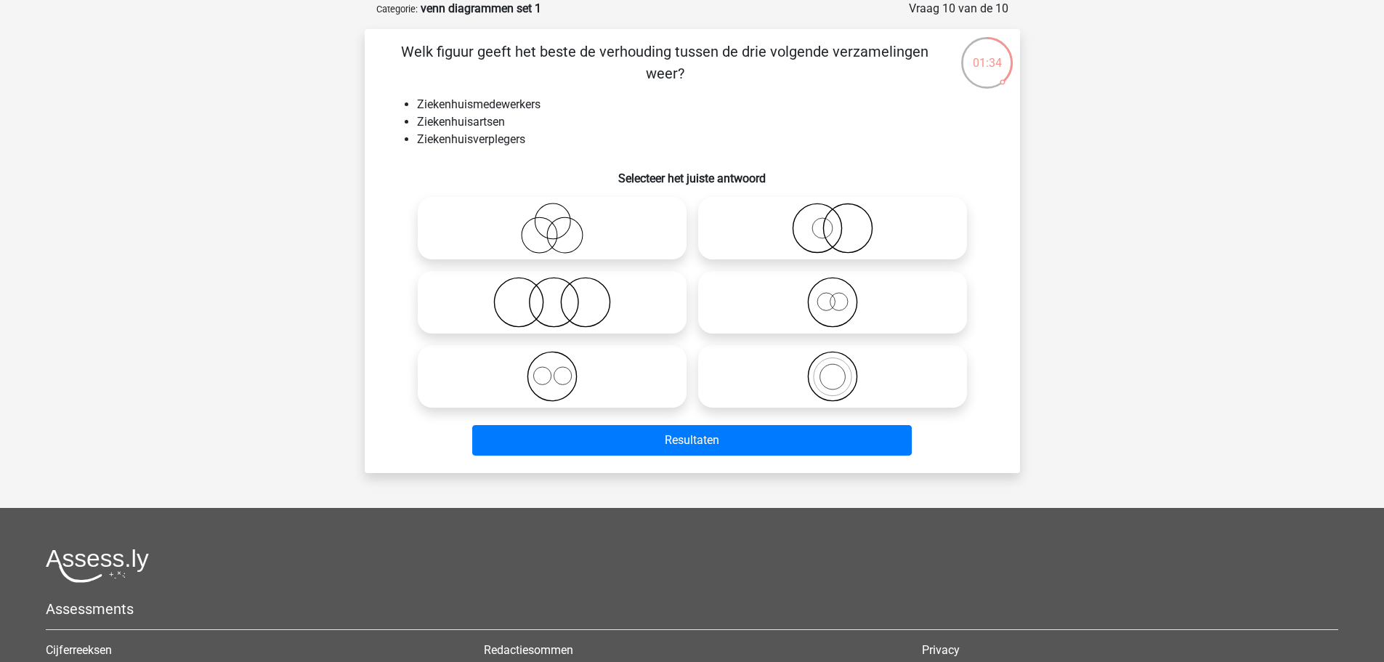
click at [585, 386] on icon at bounding box center [552, 376] width 257 height 51
click at [562, 369] on input "radio" at bounding box center [556, 364] width 9 height 9
radio input "true"
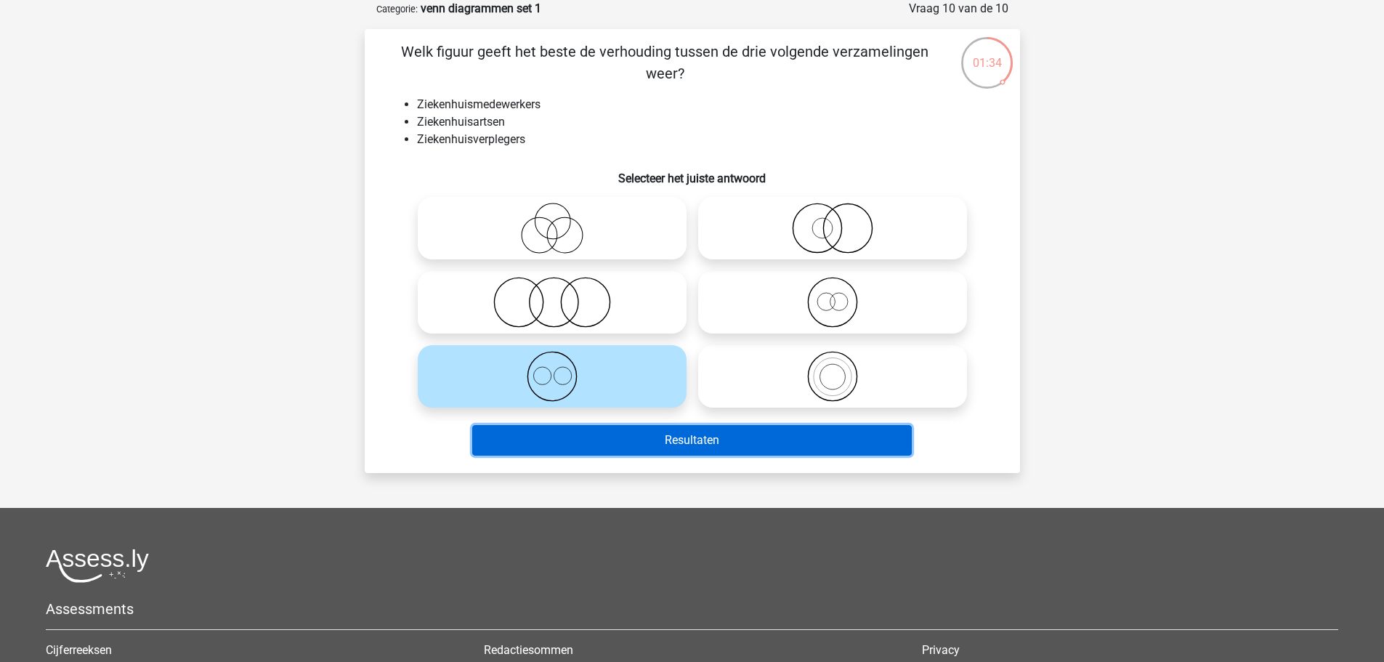
click at [574, 433] on button "Resultaten" at bounding box center [692, 440] width 440 height 31
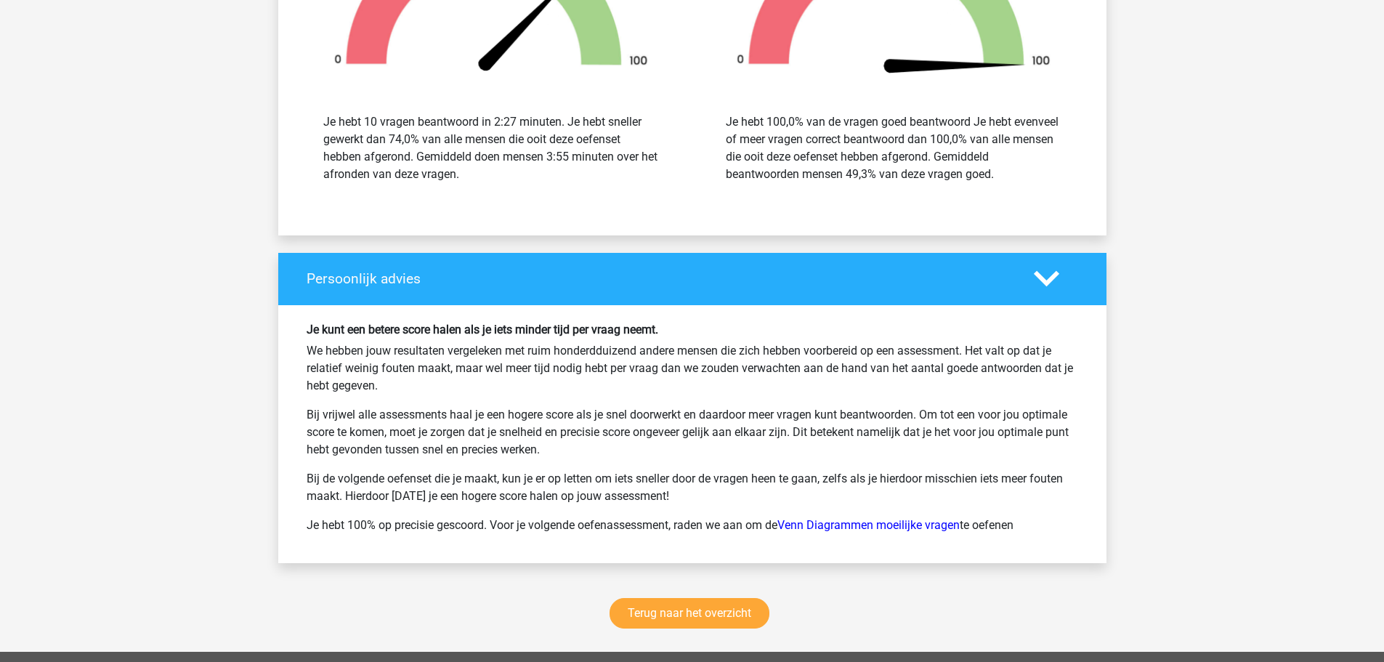
scroll to position [1816, 0]
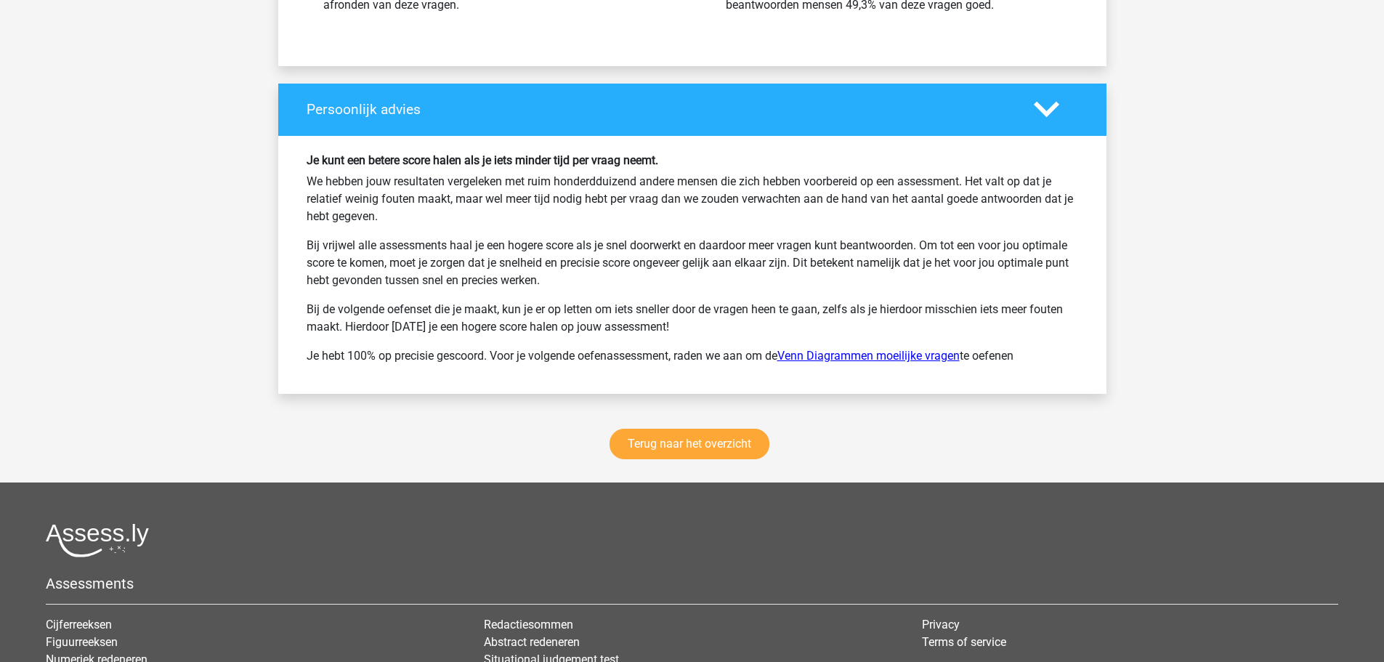
click at [838, 360] on link "Venn Diagrammen moeilijke vragen" at bounding box center [868, 356] width 182 height 14
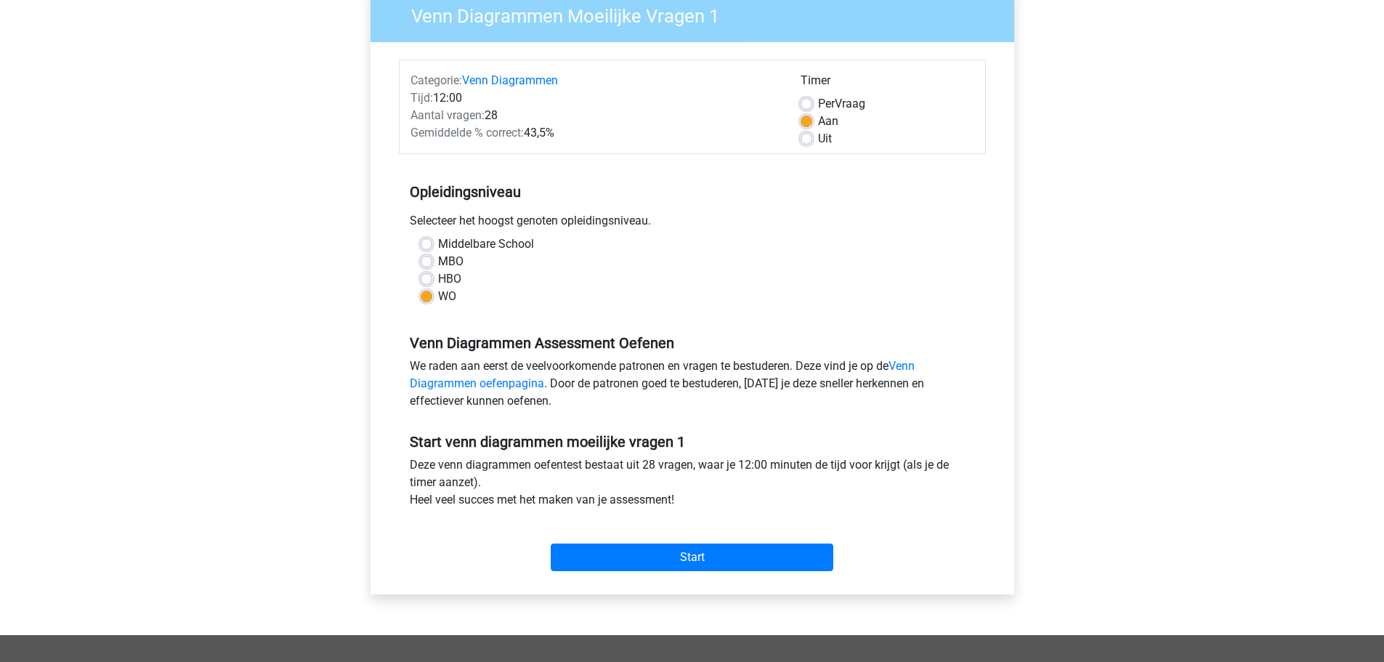
scroll to position [123, 0]
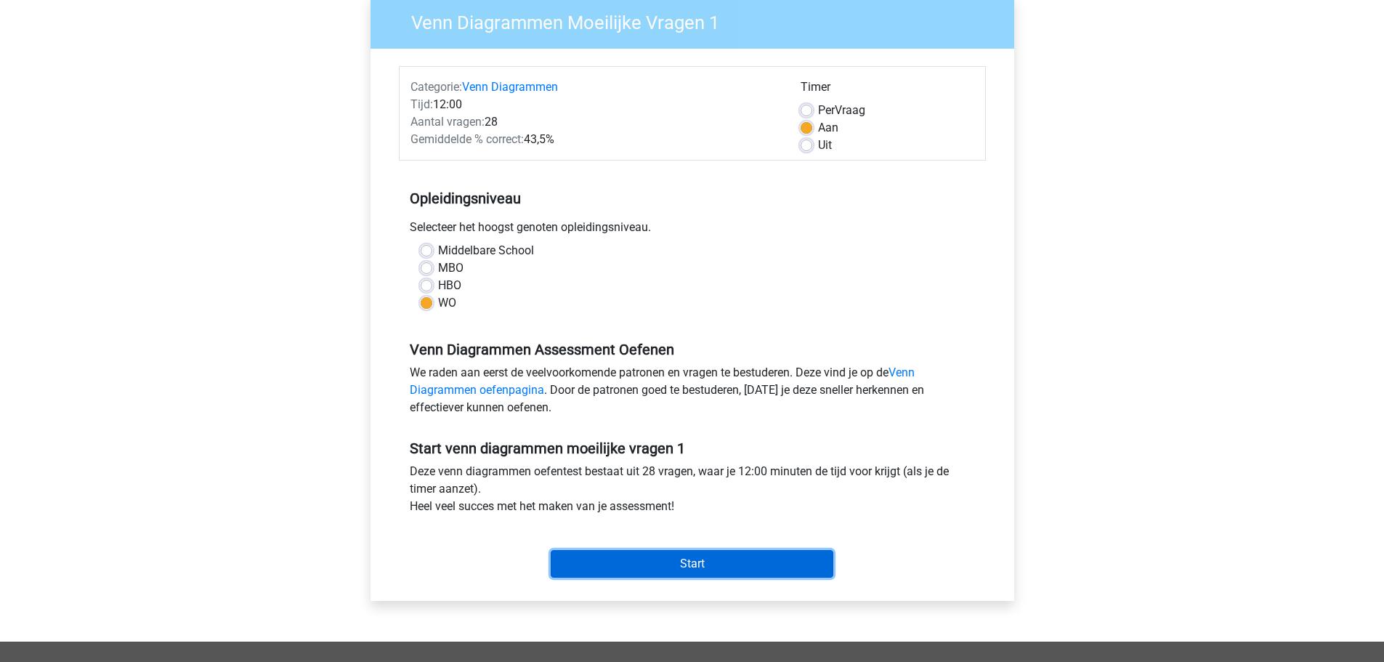
click at [616, 559] on input "Start" at bounding box center [692, 564] width 283 height 28
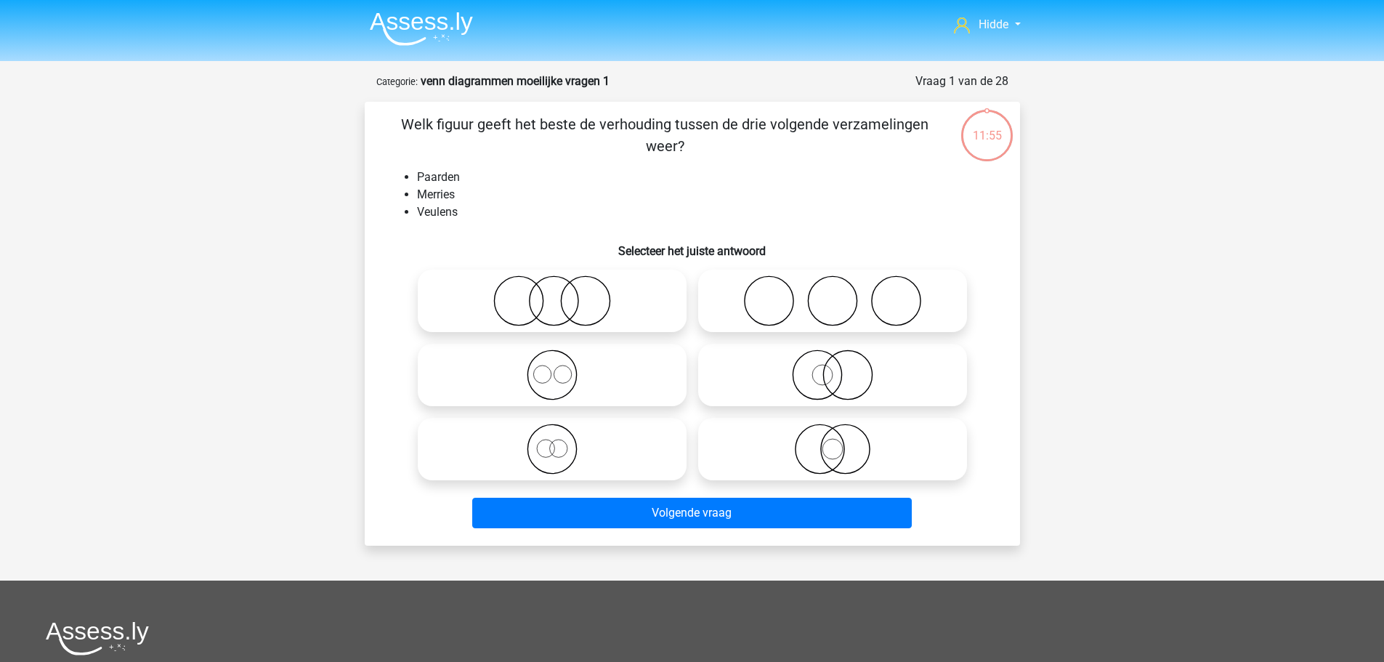
click at [561, 376] on icon at bounding box center [552, 374] width 257 height 51
click at [561, 368] on input "radio" at bounding box center [556, 362] width 9 height 9
radio input "true"
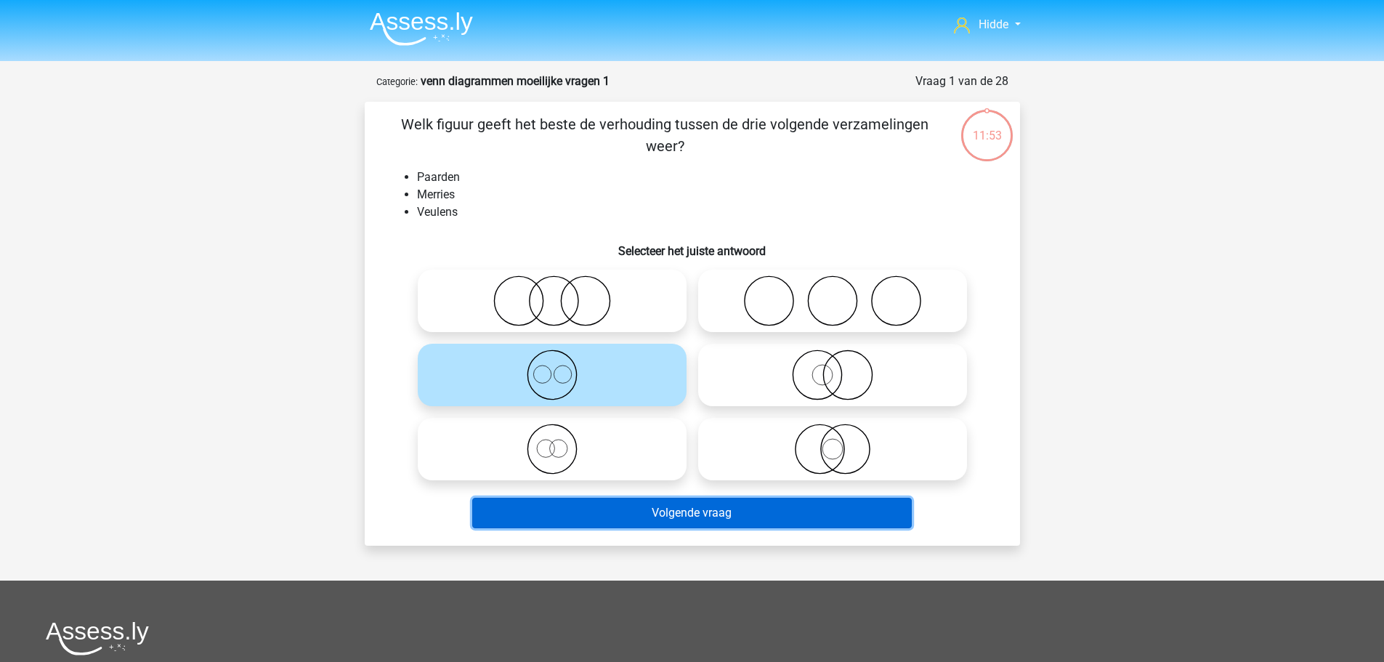
click at [615, 518] on button "Volgende vraag" at bounding box center [692, 513] width 440 height 31
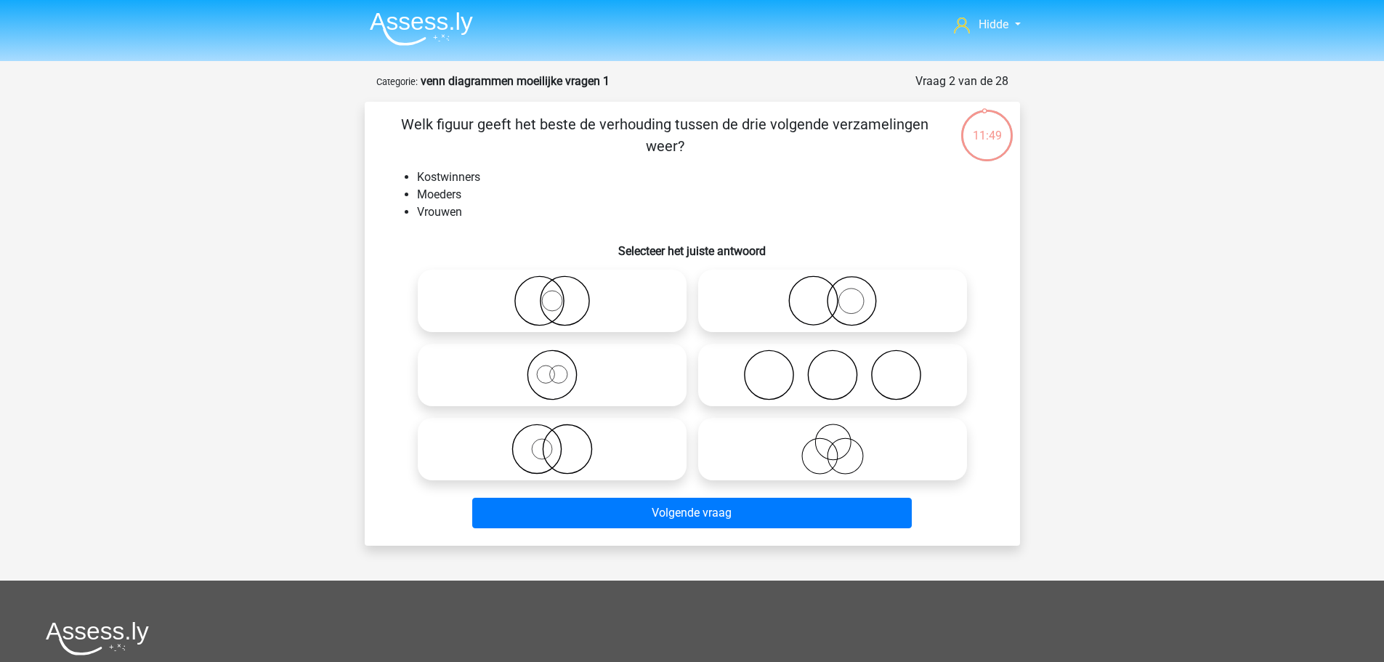
click at [611, 376] on icon at bounding box center [552, 374] width 257 height 51
click at [562, 368] on input "radio" at bounding box center [556, 362] width 9 height 9
radio input "true"
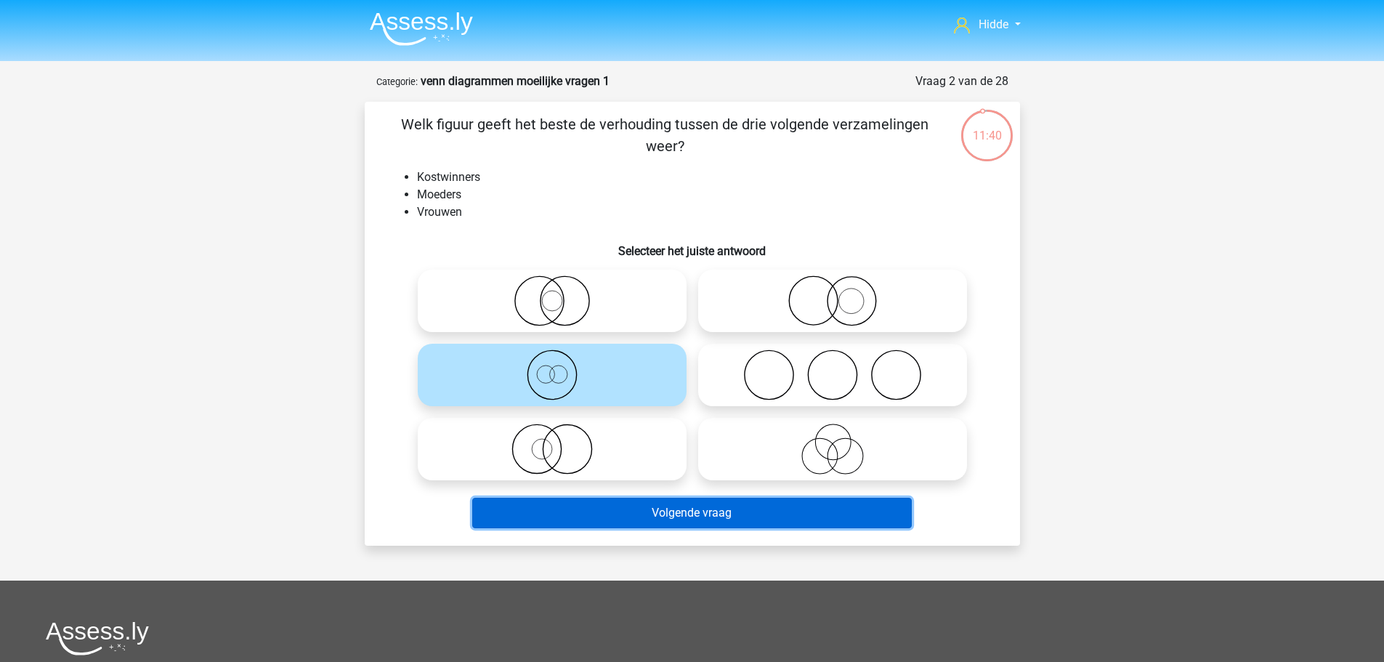
click at [648, 506] on button "Volgende vraag" at bounding box center [692, 513] width 440 height 31
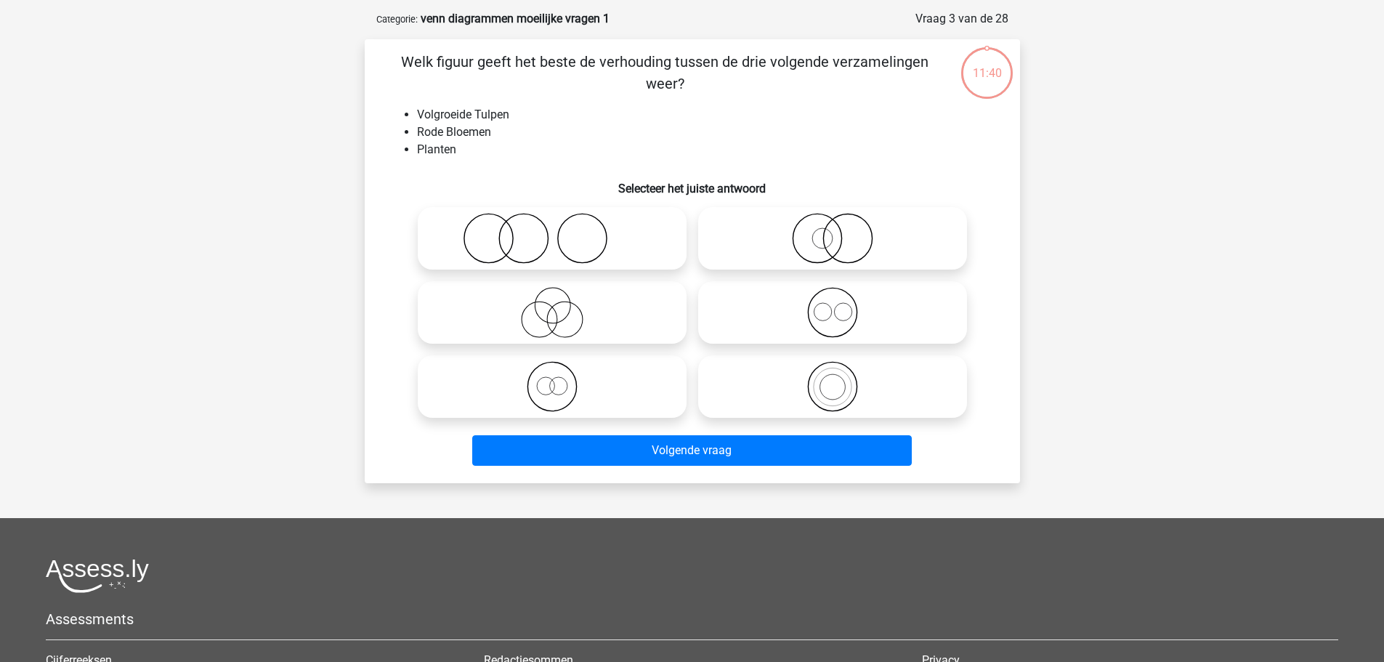
scroll to position [73, 0]
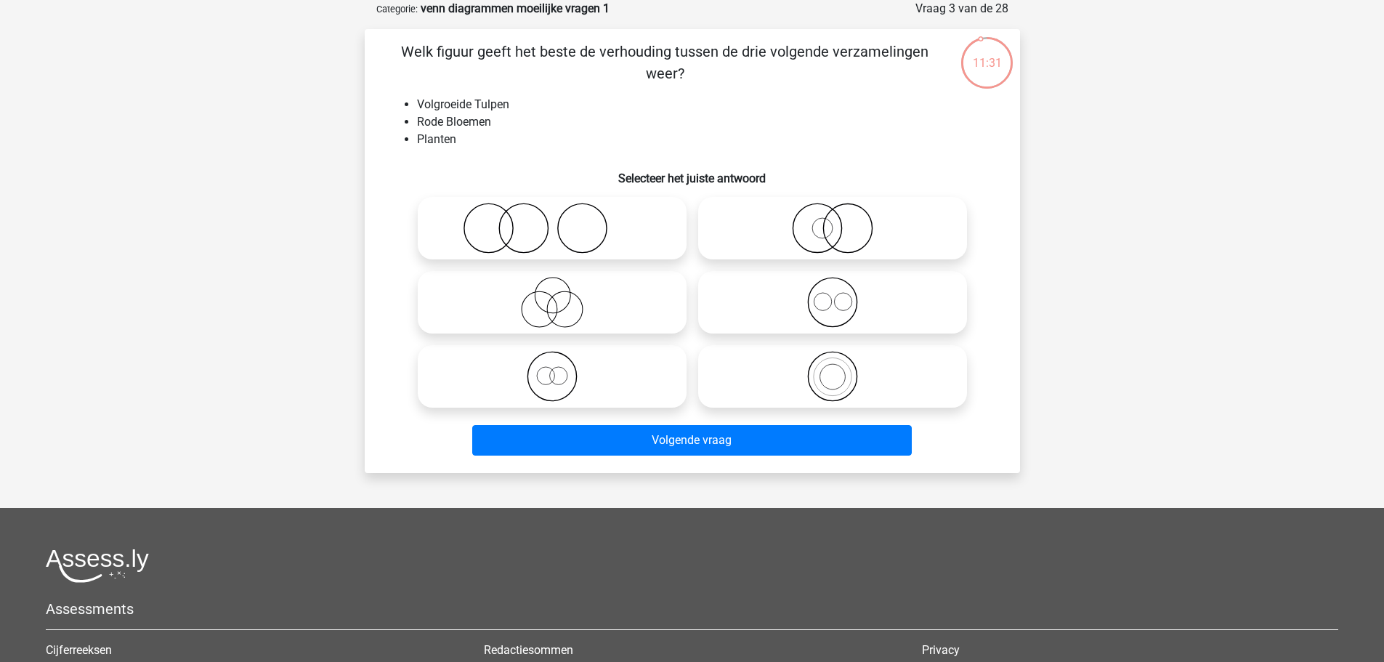
click at [543, 367] on icon at bounding box center [552, 376] width 257 height 51
click at [552, 367] on input "radio" at bounding box center [556, 364] width 9 height 9
radio input "true"
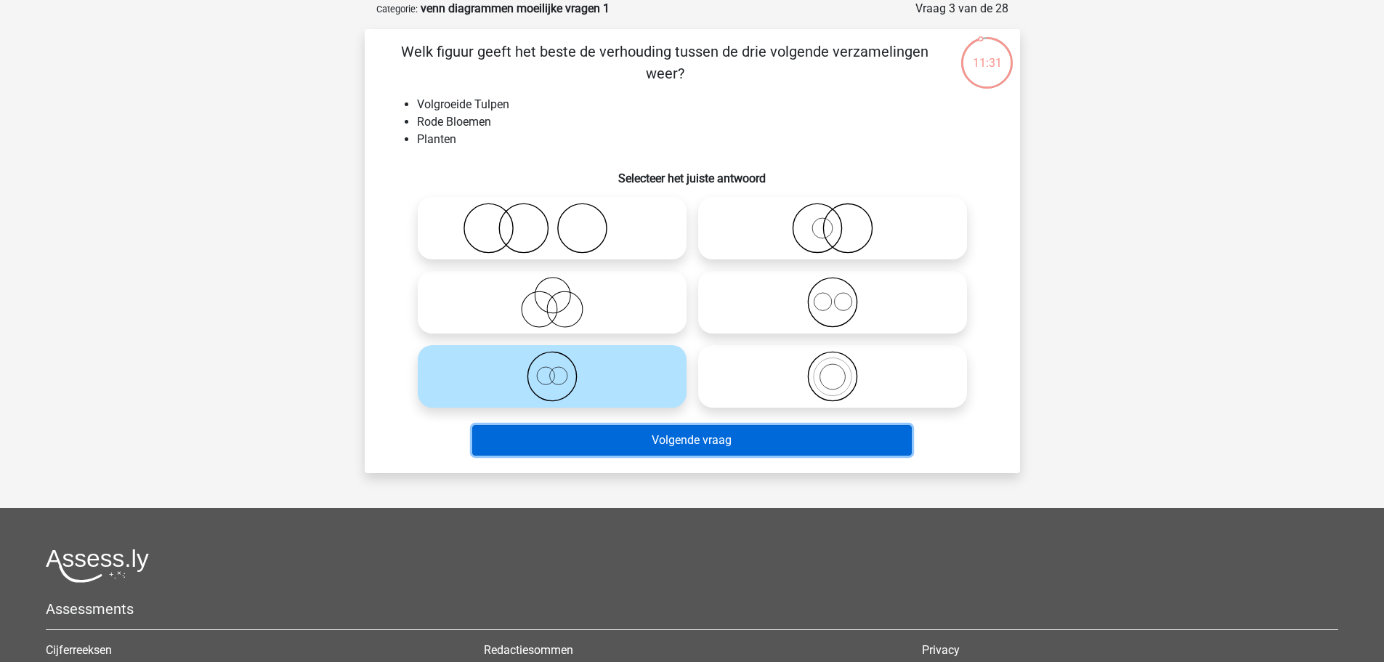
click at [561, 447] on button "Volgende vraag" at bounding box center [692, 440] width 440 height 31
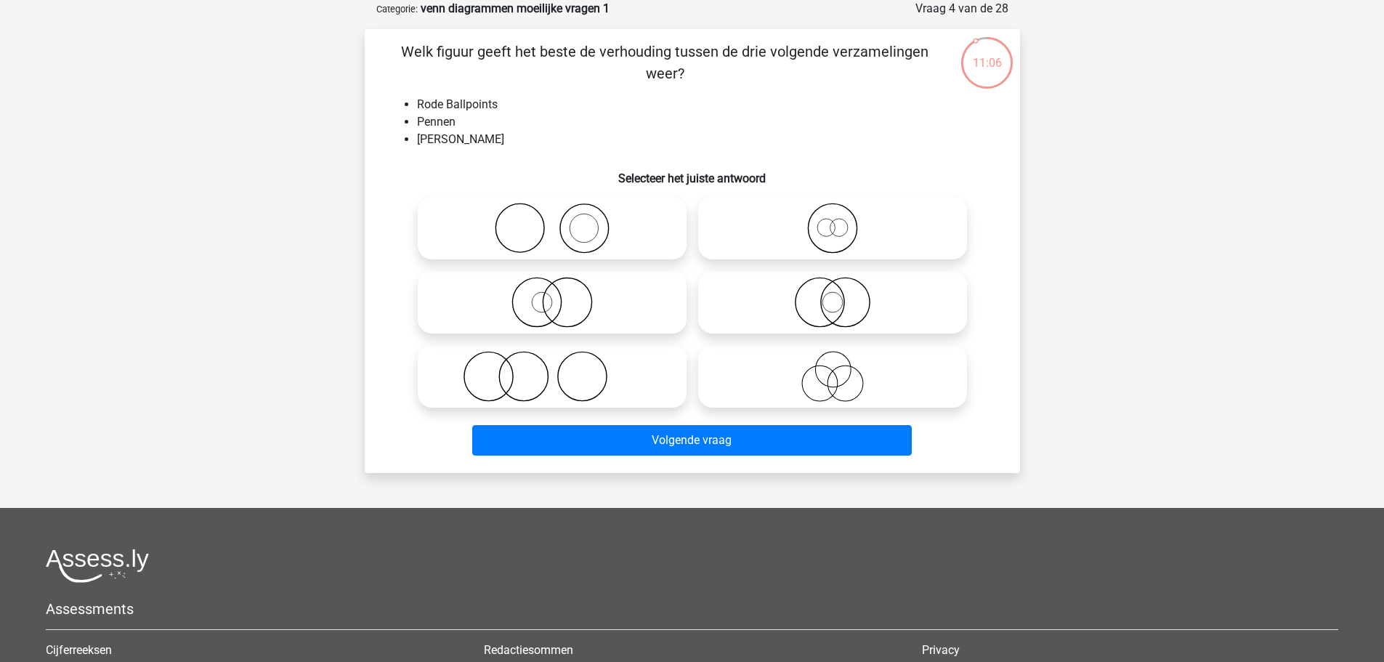
click at [805, 222] on icon at bounding box center [832, 228] width 257 height 51
click at [833, 221] on input "radio" at bounding box center [837, 215] width 9 height 9
radio input "true"
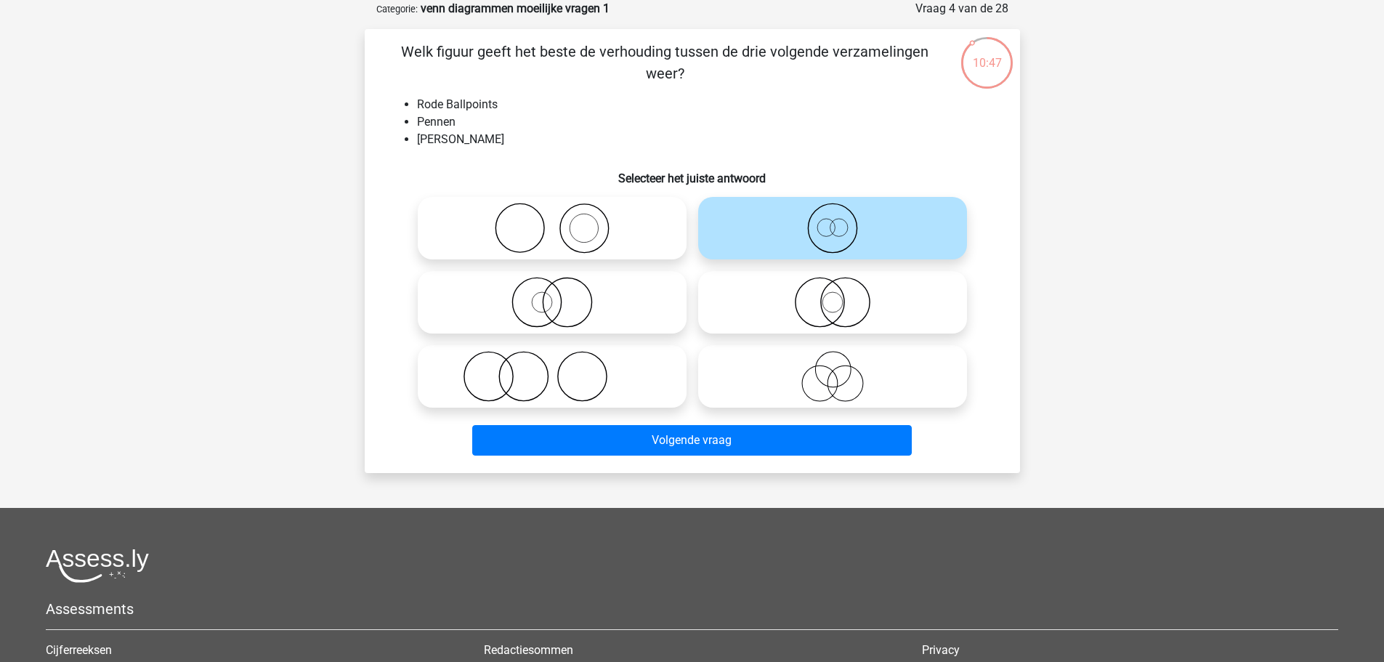
click at [877, 303] on icon at bounding box center [832, 302] width 257 height 51
click at [842, 295] on input "radio" at bounding box center [837, 289] width 9 height 9
radio input "true"
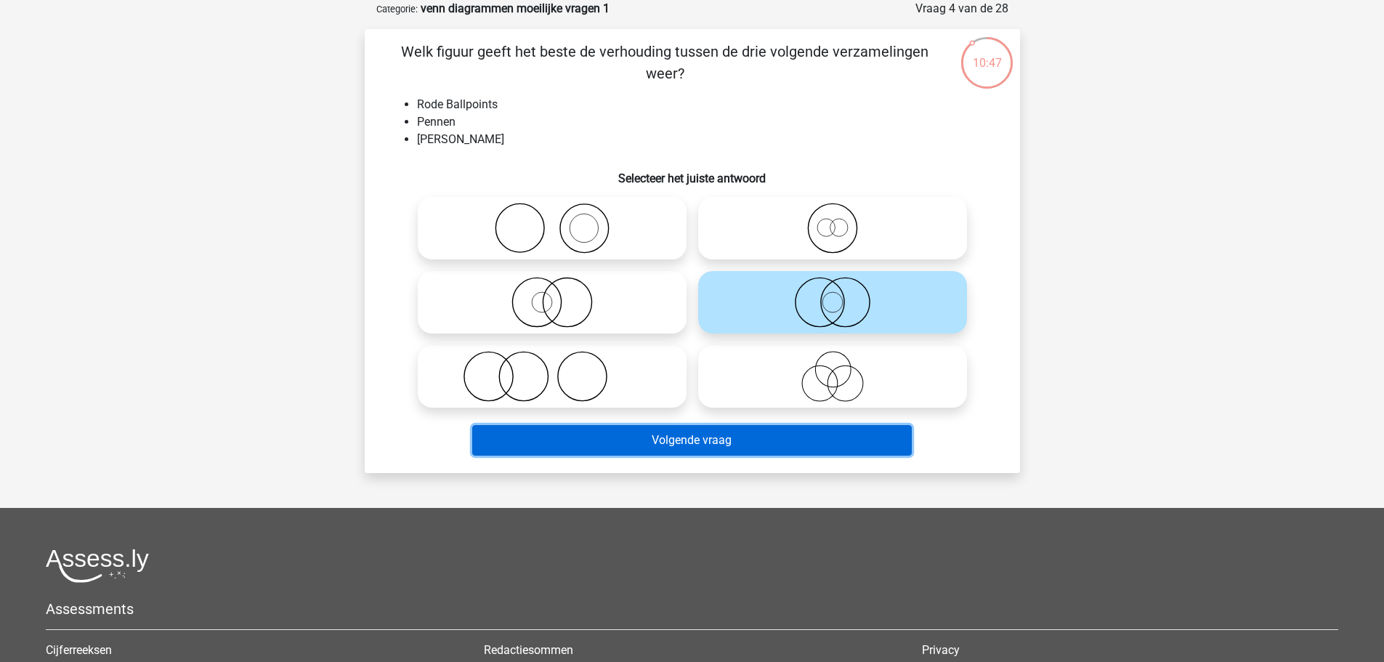
click at [750, 440] on button "Volgende vraag" at bounding box center [692, 440] width 440 height 31
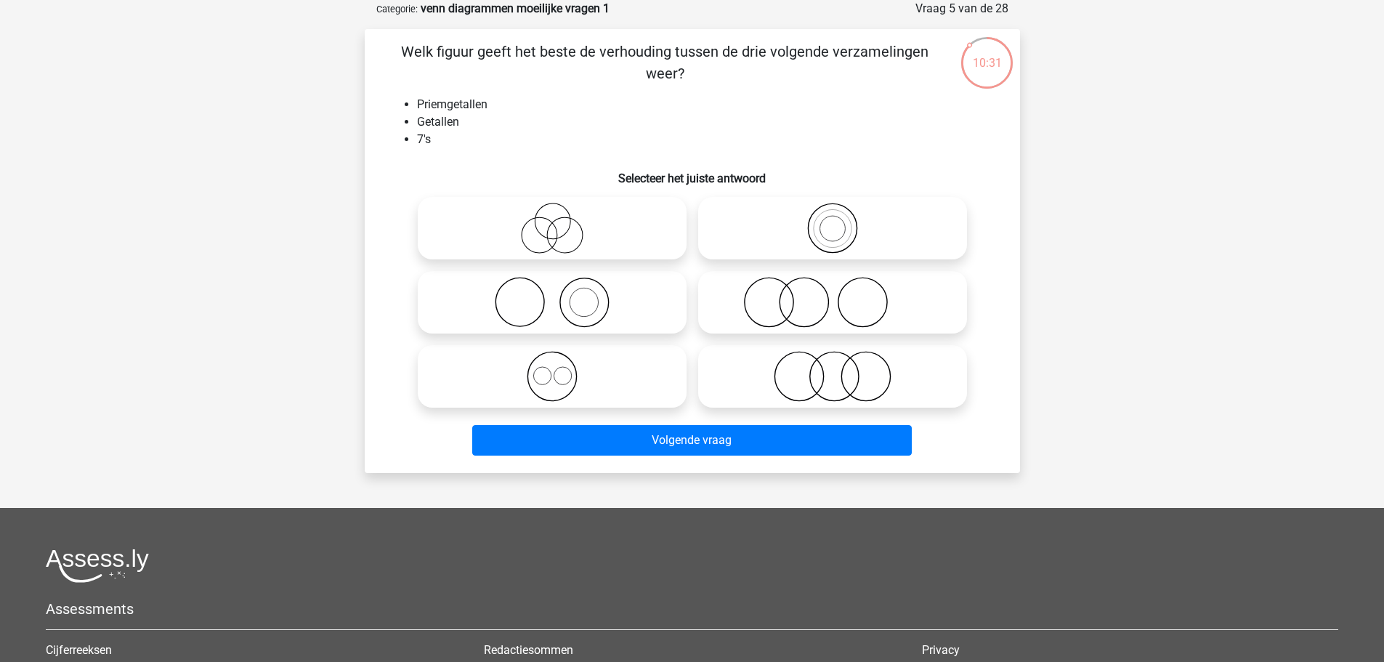
click at [795, 231] on icon at bounding box center [832, 228] width 257 height 51
click at [833, 221] on input "radio" at bounding box center [837, 215] width 9 height 9
radio input "true"
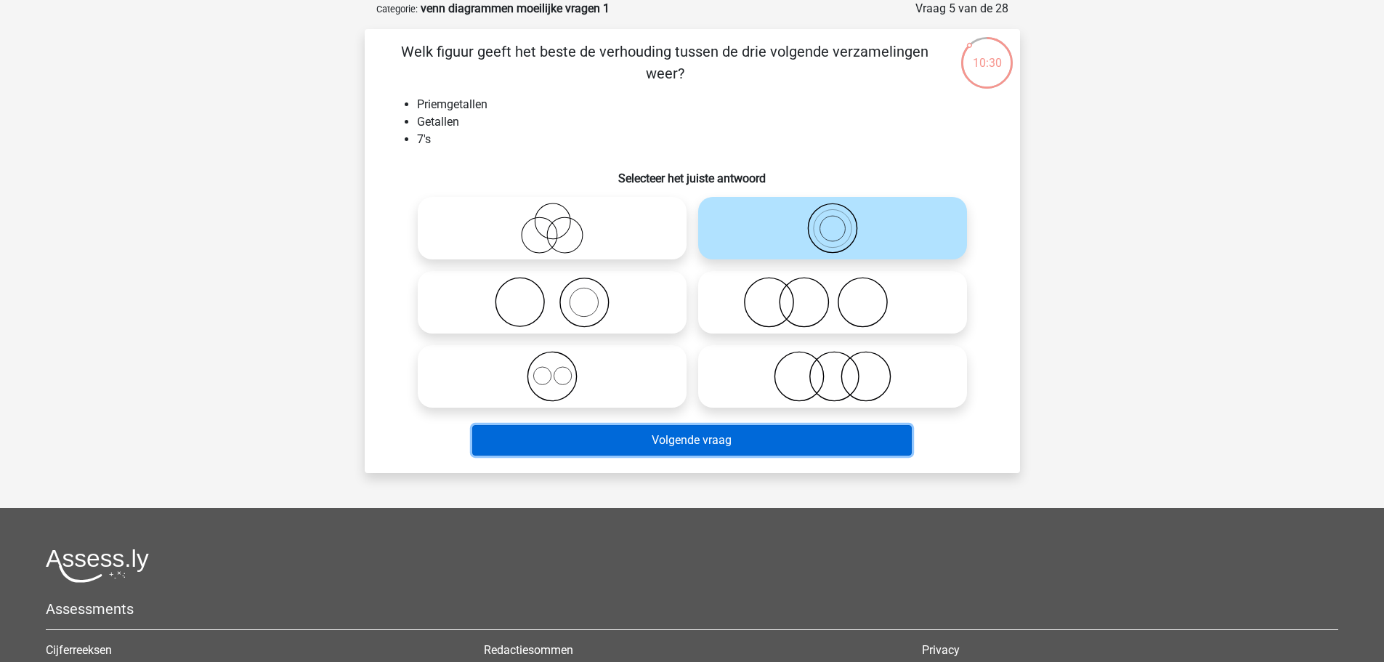
click at [635, 446] on button "Volgende vraag" at bounding box center [692, 440] width 440 height 31
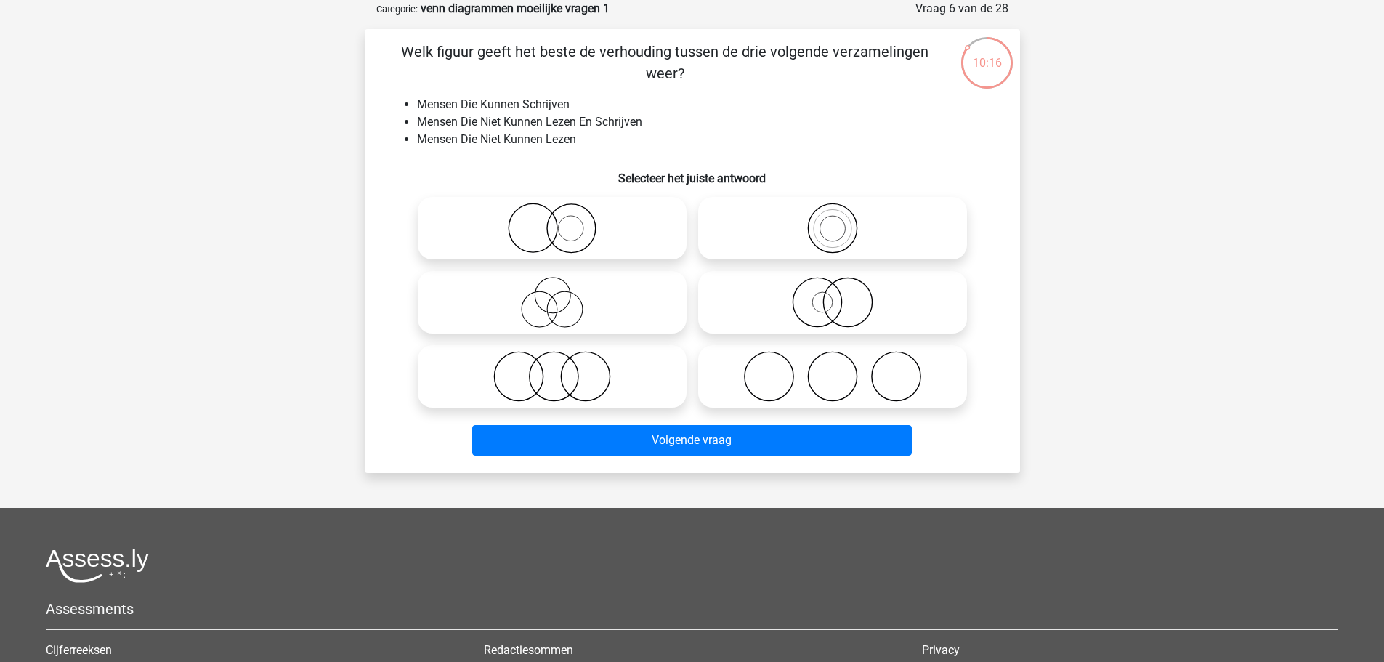
click at [589, 384] on icon at bounding box center [552, 376] width 257 height 51
click at [562, 369] on input "radio" at bounding box center [556, 364] width 9 height 9
radio input "true"
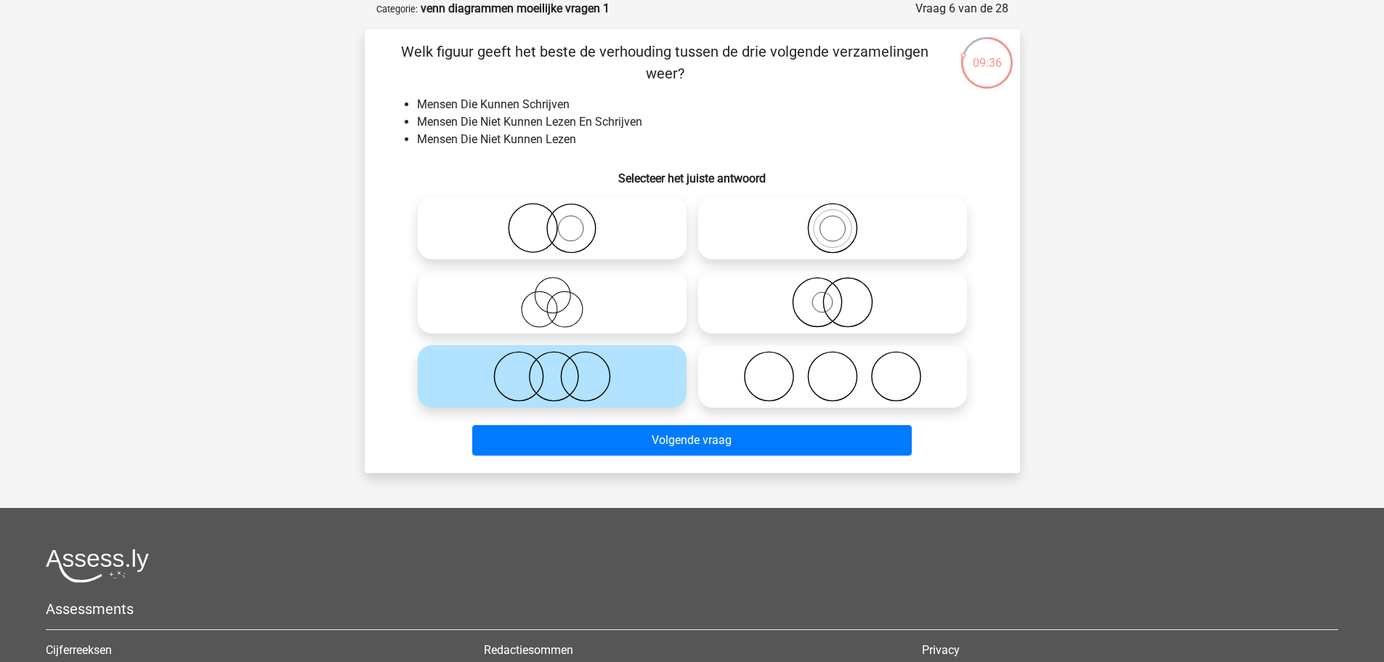
click at [805, 376] on icon at bounding box center [832, 376] width 257 height 51
click at [833, 369] on input "radio" at bounding box center [837, 364] width 9 height 9
radio input "true"
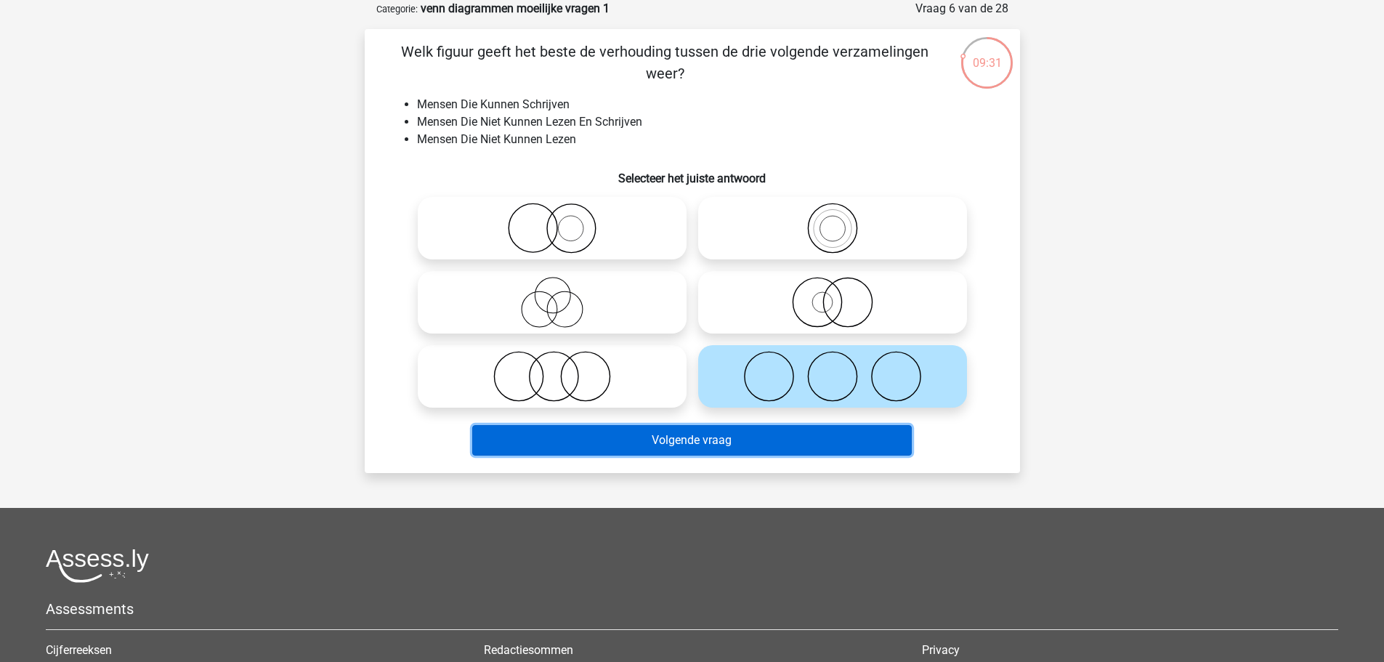
click at [748, 432] on button "Volgende vraag" at bounding box center [692, 440] width 440 height 31
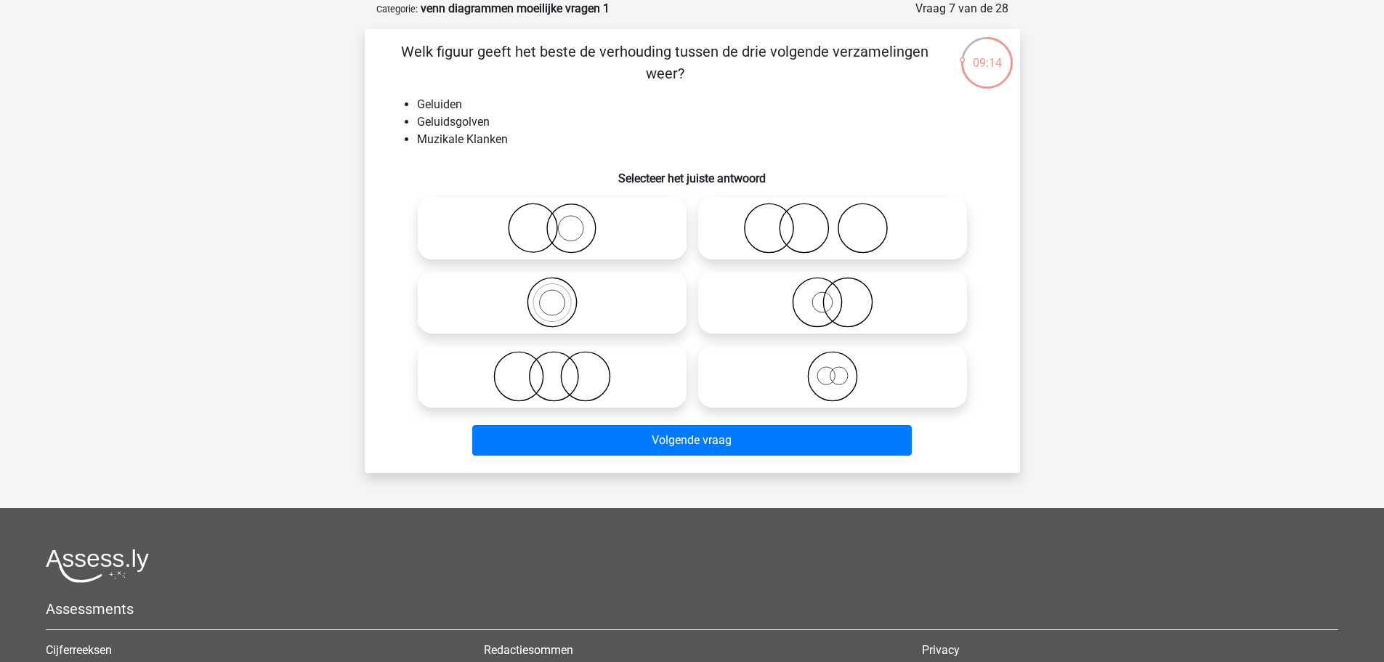
click at [564, 370] on icon at bounding box center [552, 376] width 257 height 51
click at [562, 369] on input "radio" at bounding box center [556, 364] width 9 height 9
radio input "true"
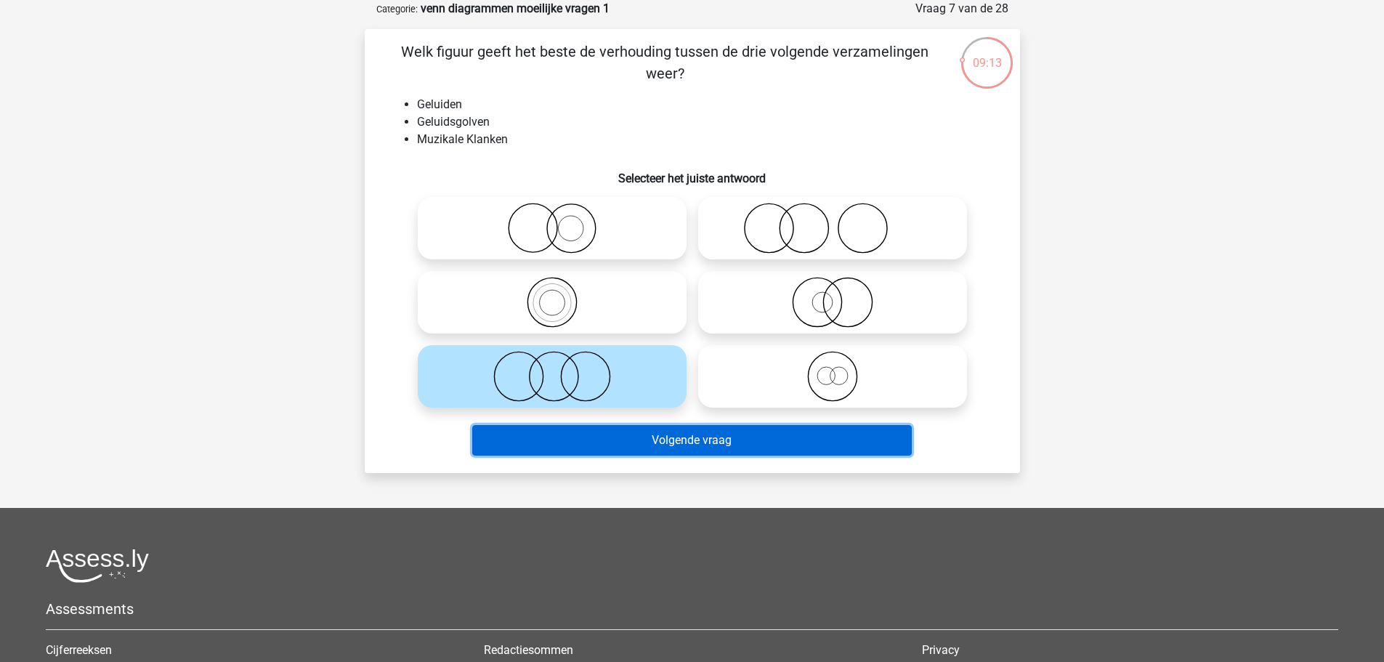
click at [588, 450] on button "Volgende vraag" at bounding box center [692, 440] width 440 height 31
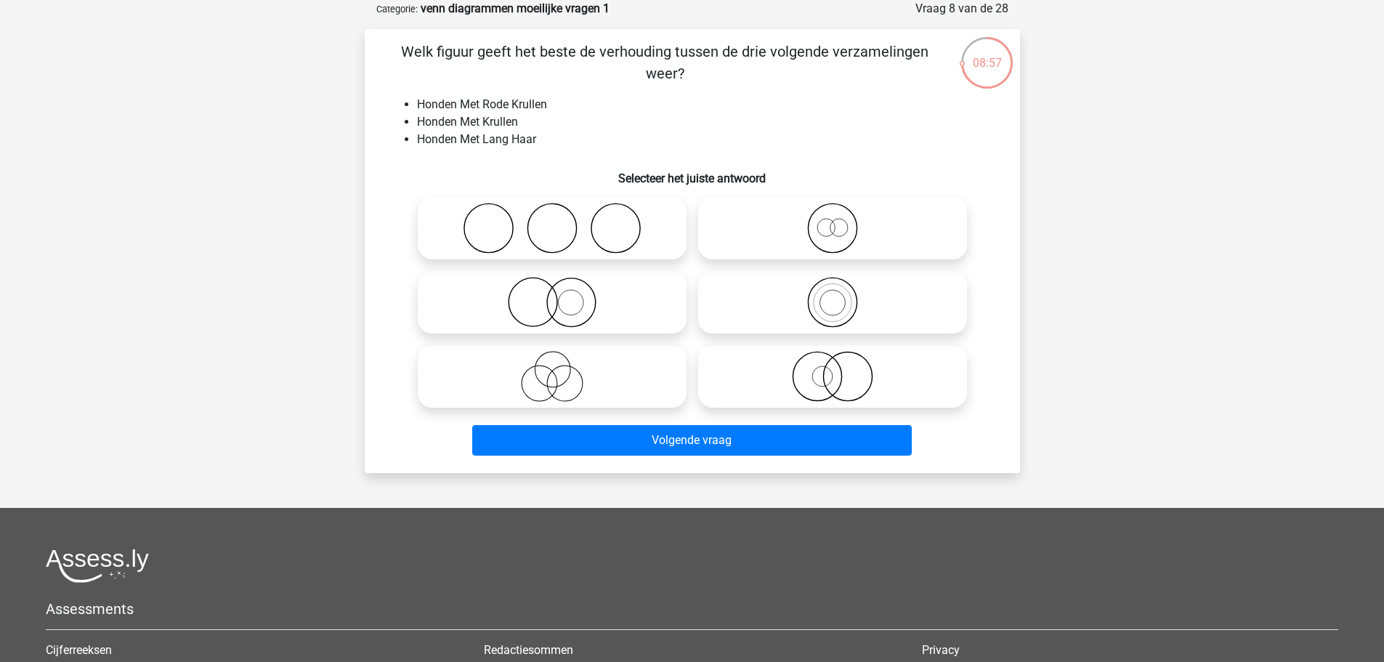
click at [848, 373] on icon at bounding box center [832, 376] width 257 height 51
click at [842, 369] on input "radio" at bounding box center [837, 364] width 9 height 9
radio input "true"
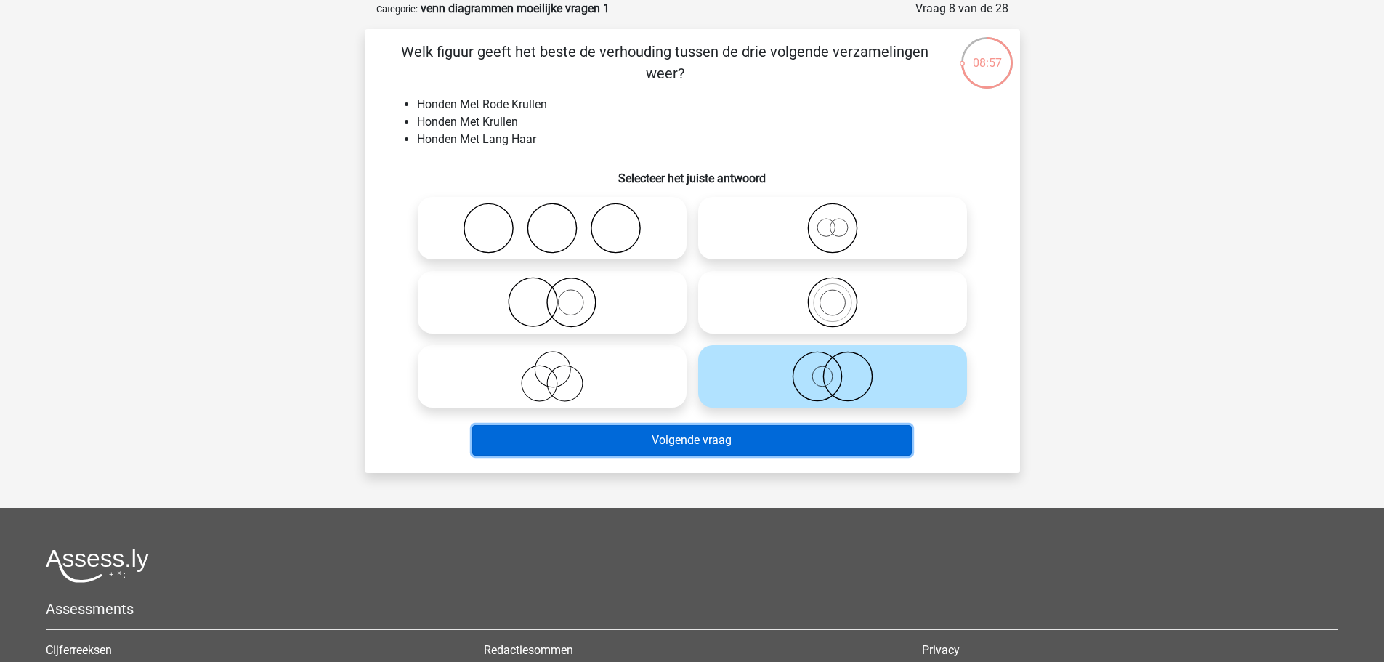
click at [652, 441] on button "Volgende vraag" at bounding box center [692, 440] width 440 height 31
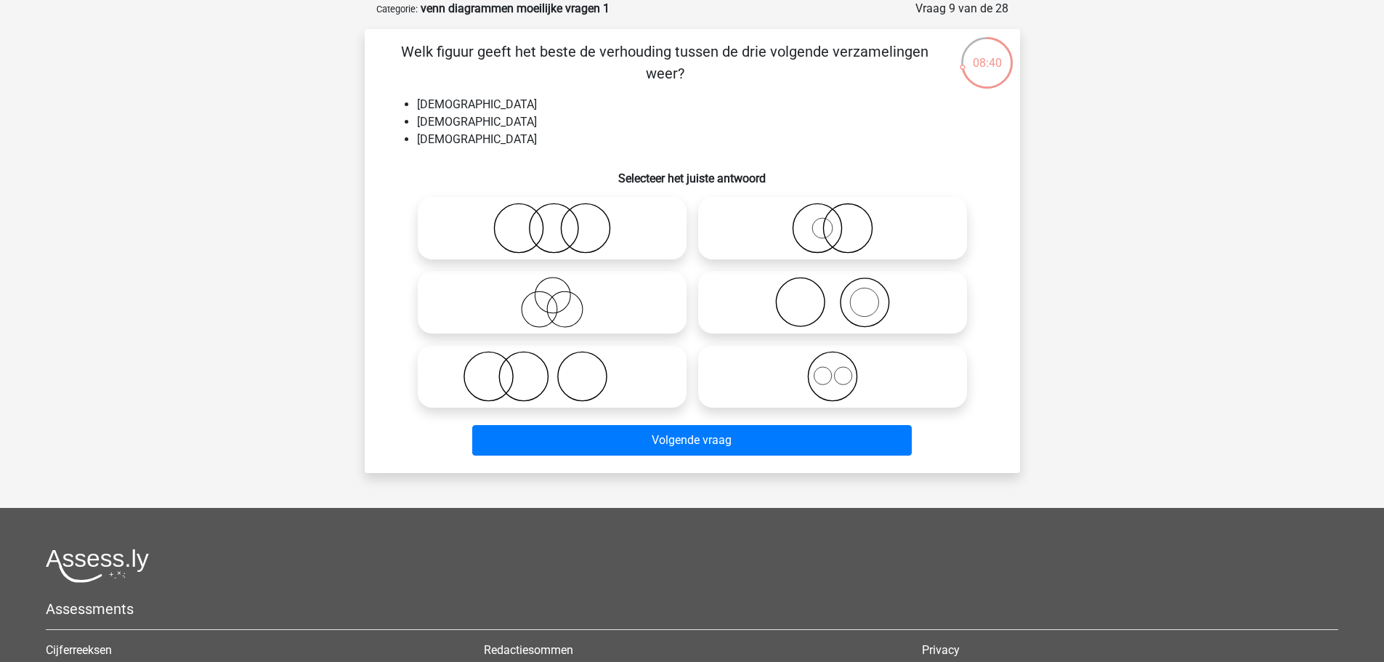
click at [883, 370] on icon at bounding box center [832, 376] width 257 height 51
click at [842, 369] on input "radio" at bounding box center [837, 364] width 9 height 9
radio input "true"
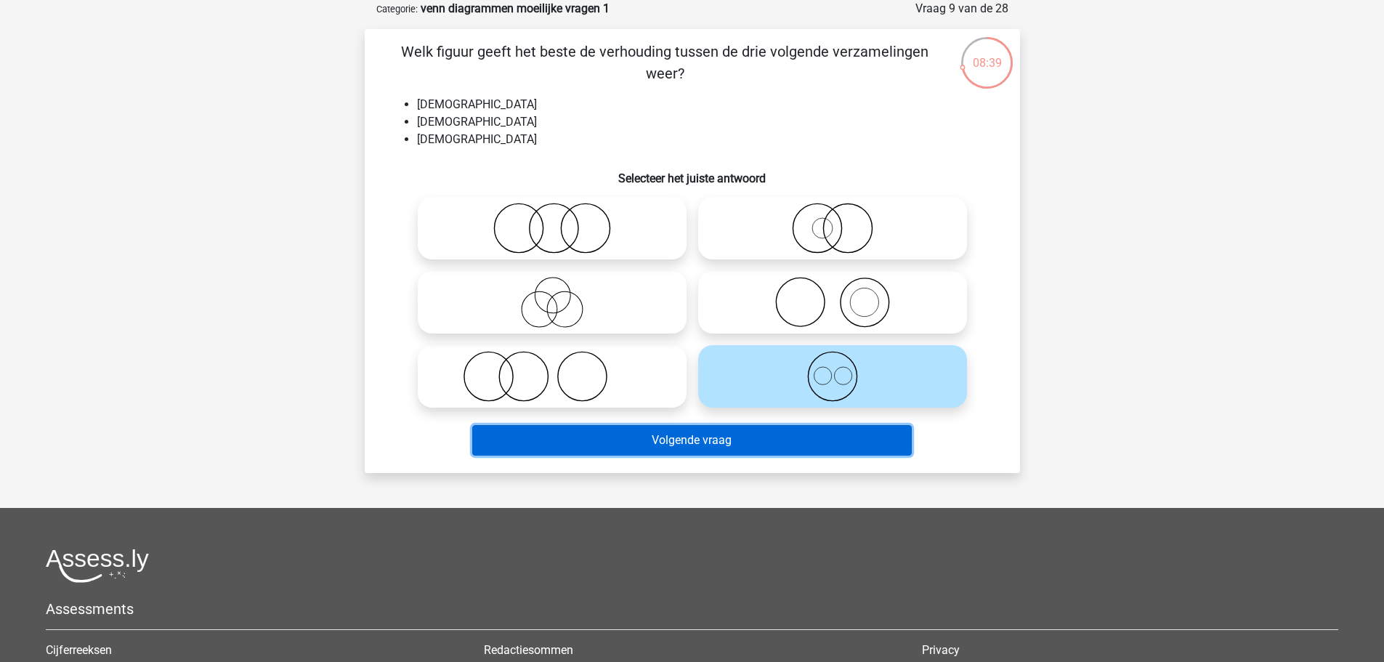
click at [733, 437] on button "Volgende vraag" at bounding box center [692, 440] width 440 height 31
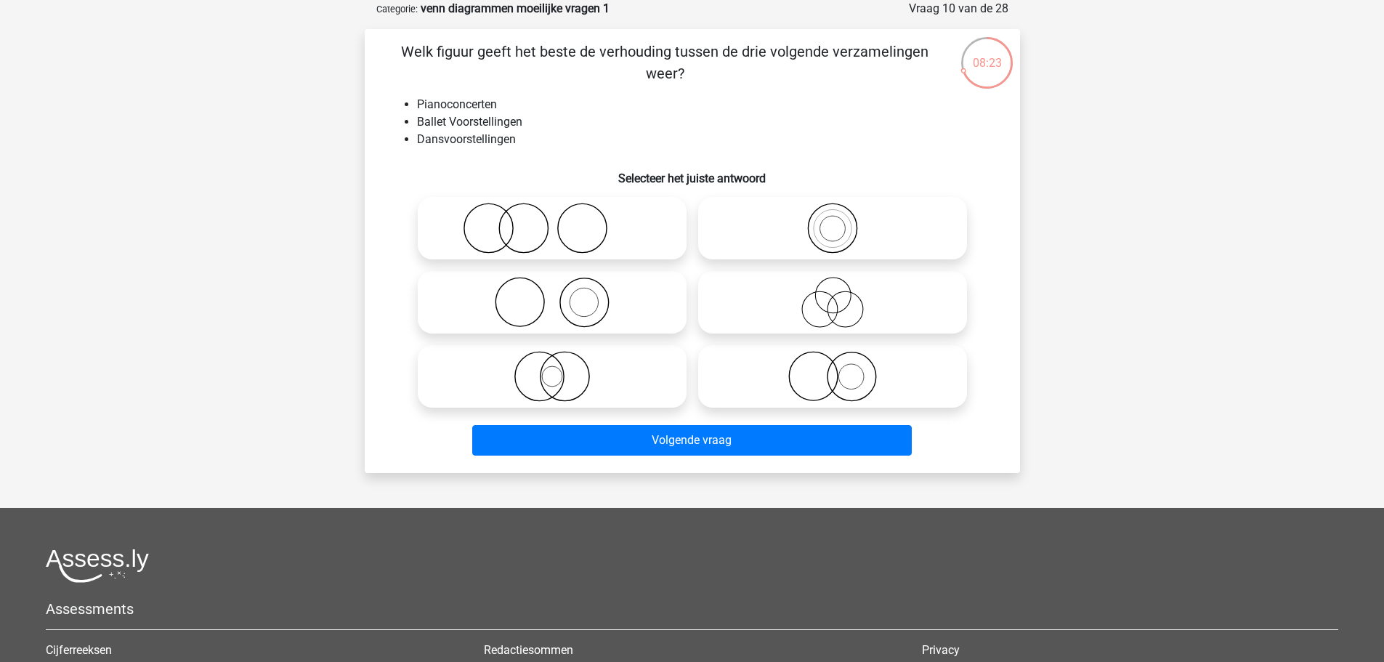
click at [555, 305] on icon at bounding box center [552, 302] width 257 height 51
click at [555, 295] on input "radio" at bounding box center [556, 289] width 9 height 9
radio input "true"
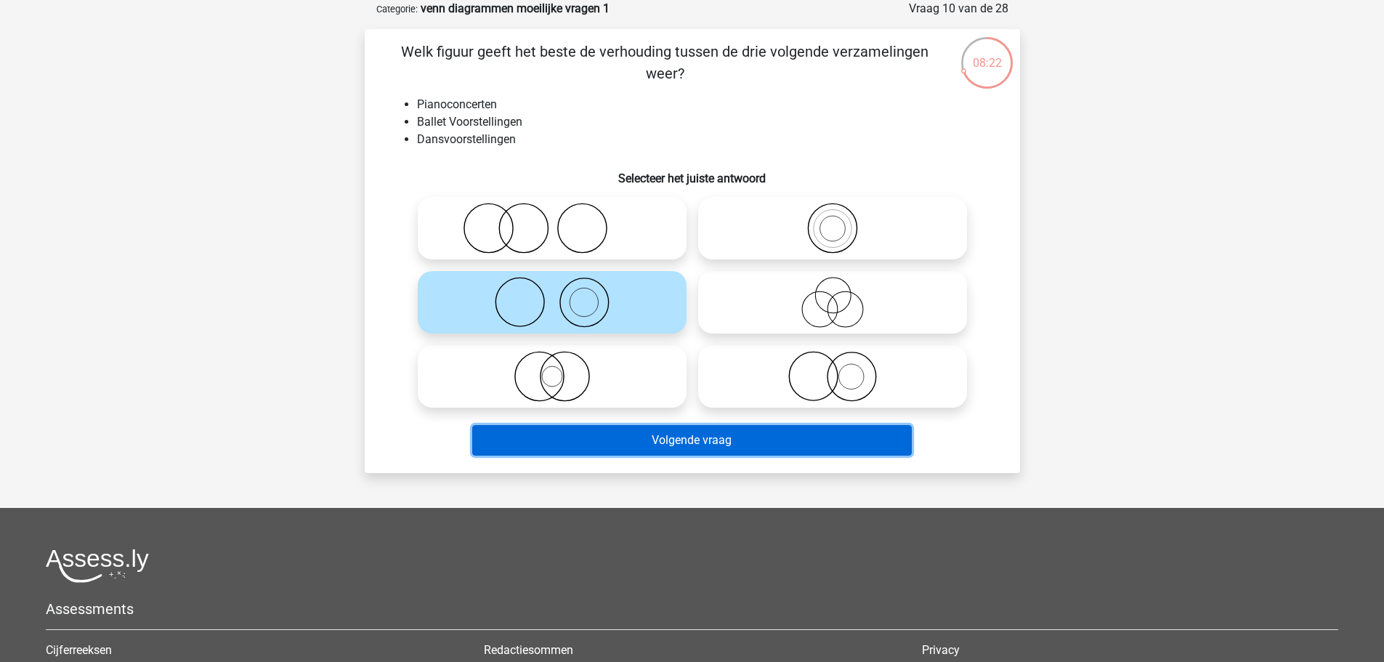
click at [530, 434] on button "Volgende vraag" at bounding box center [692, 440] width 440 height 31
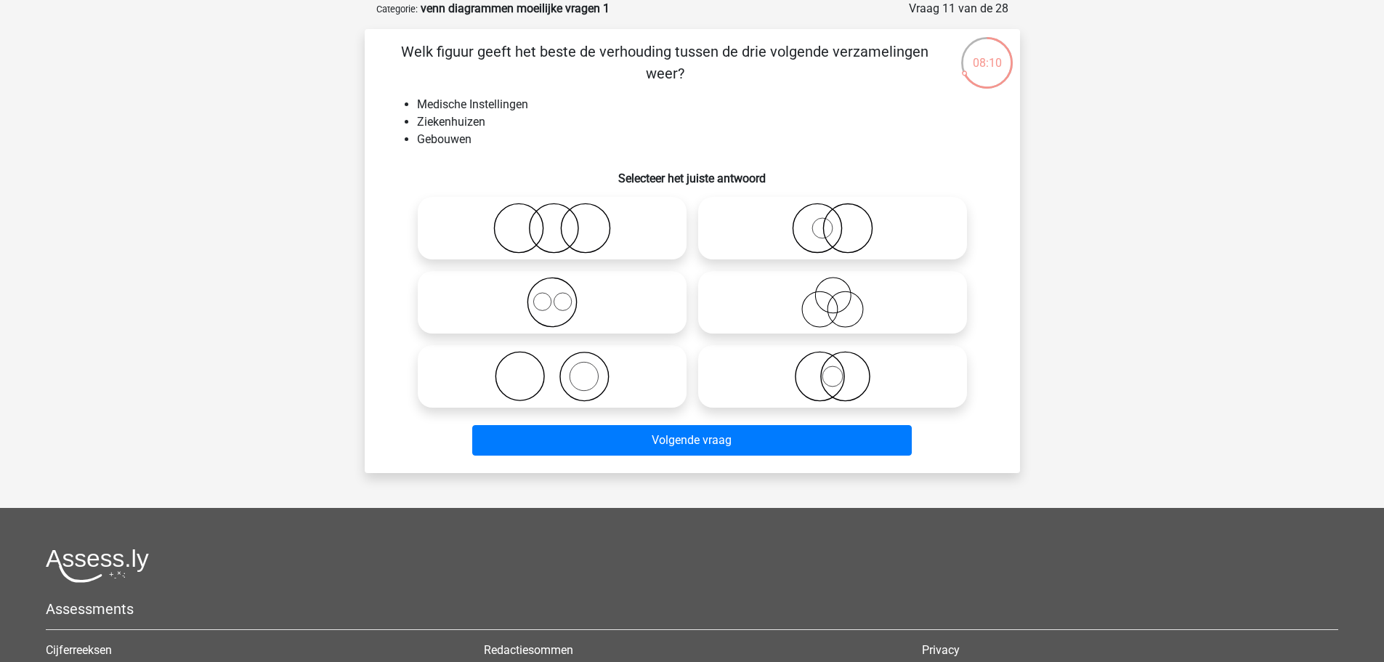
click at [856, 364] on icon at bounding box center [832, 376] width 257 height 51
click at [842, 364] on input "radio" at bounding box center [837, 364] width 9 height 9
radio input "true"
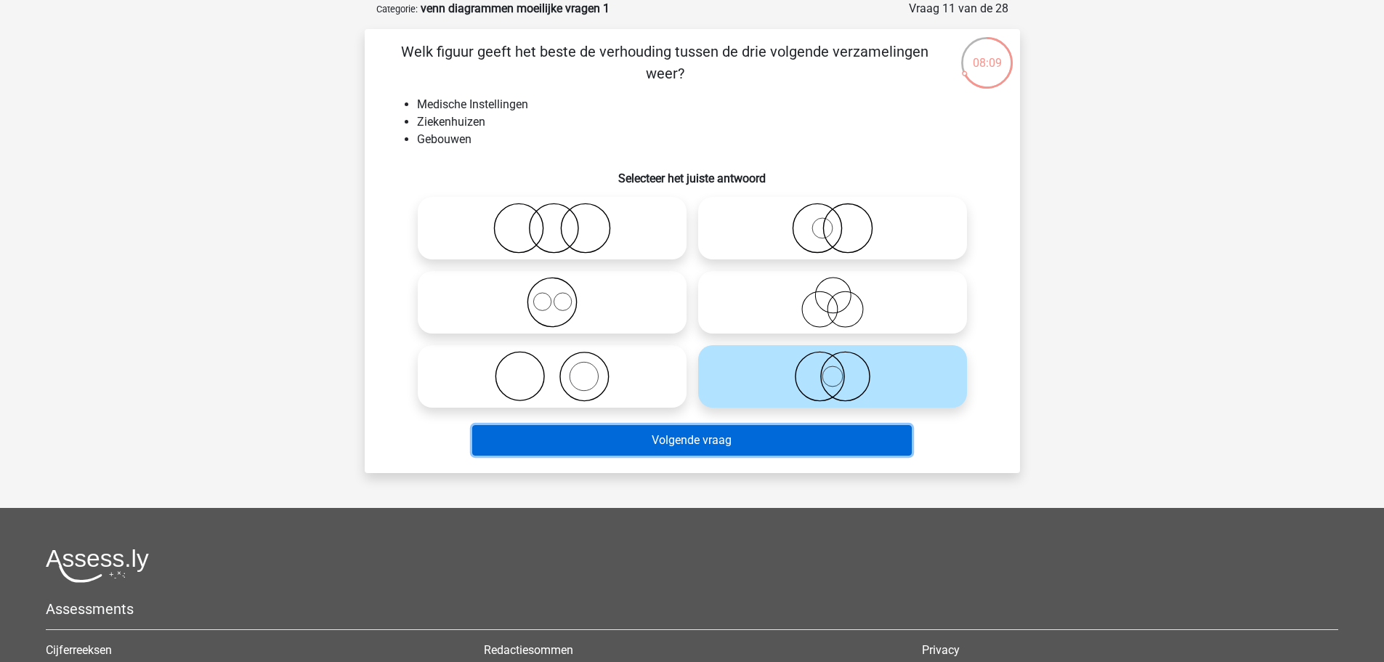
drag, startPoint x: 738, startPoint y: 431, endPoint x: 725, endPoint y: 429, distance: 13.3
click at [737, 431] on button "Volgende vraag" at bounding box center [692, 440] width 440 height 31
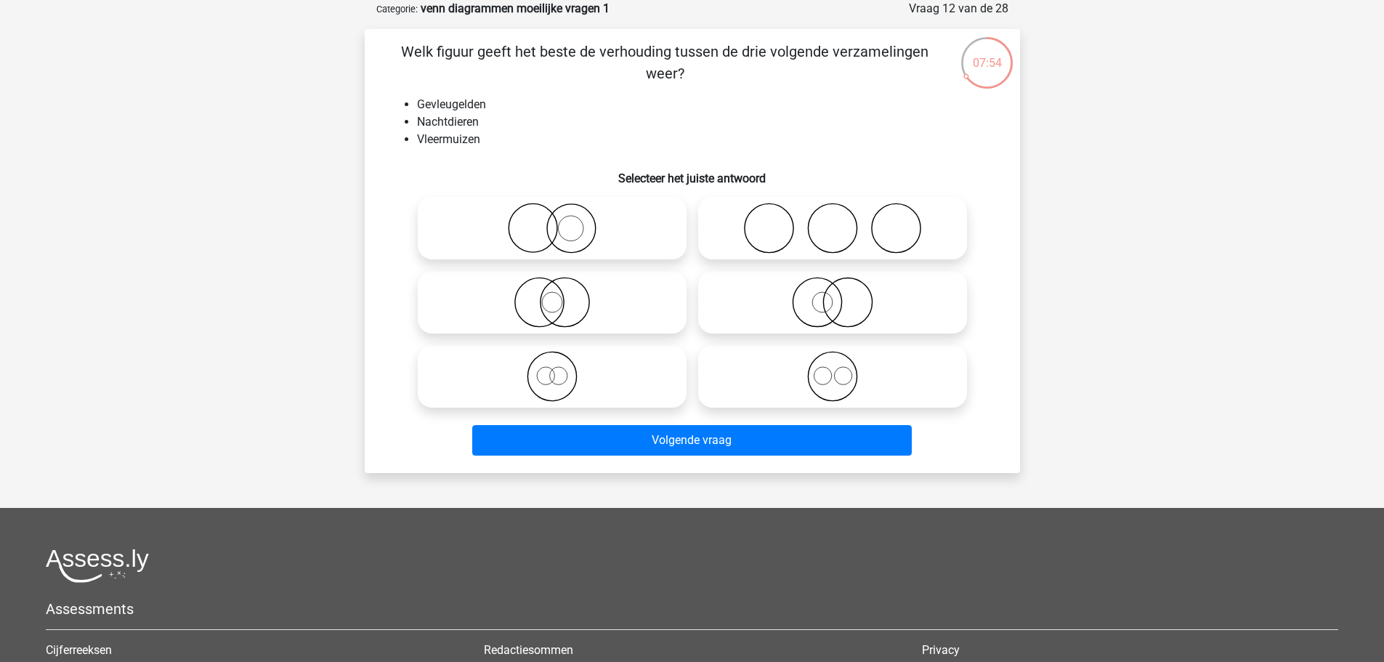
click at [571, 306] on icon at bounding box center [552, 302] width 257 height 51
click at [562, 295] on input "radio" at bounding box center [556, 289] width 9 height 9
radio input "true"
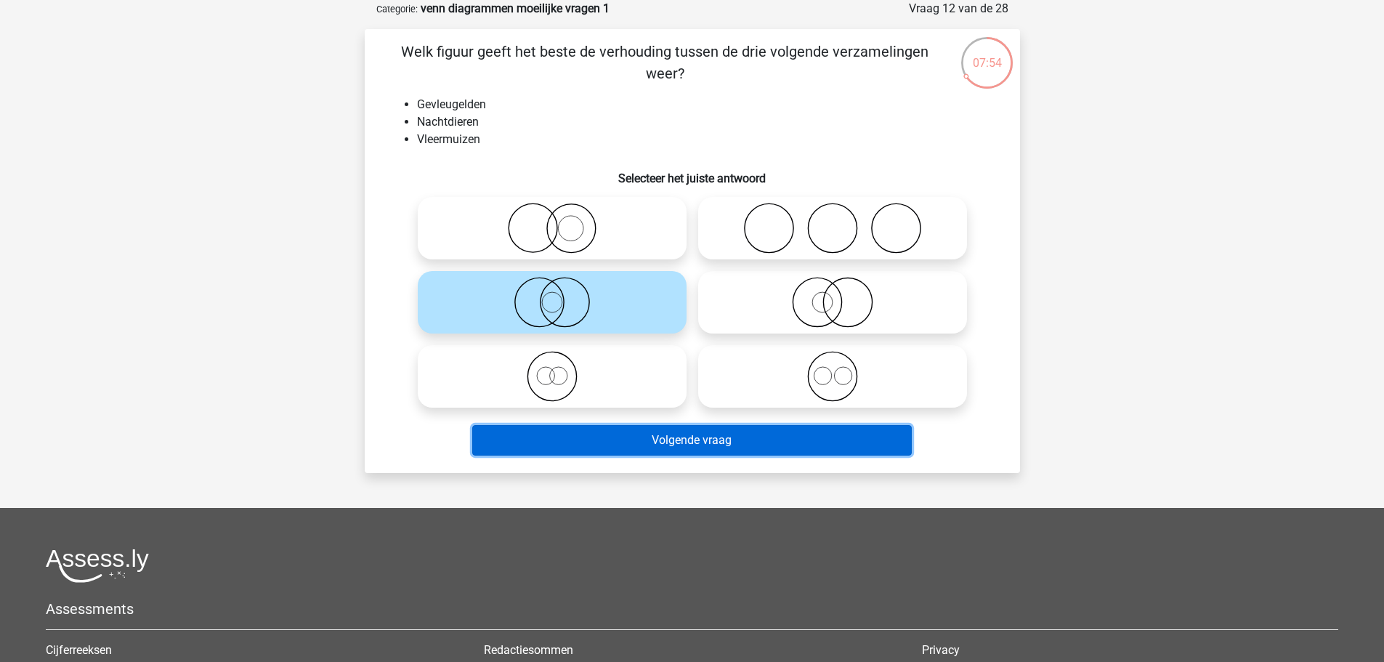
click at [612, 440] on button "Volgende vraag" at bounding box center [692, 440] width 440 height 31
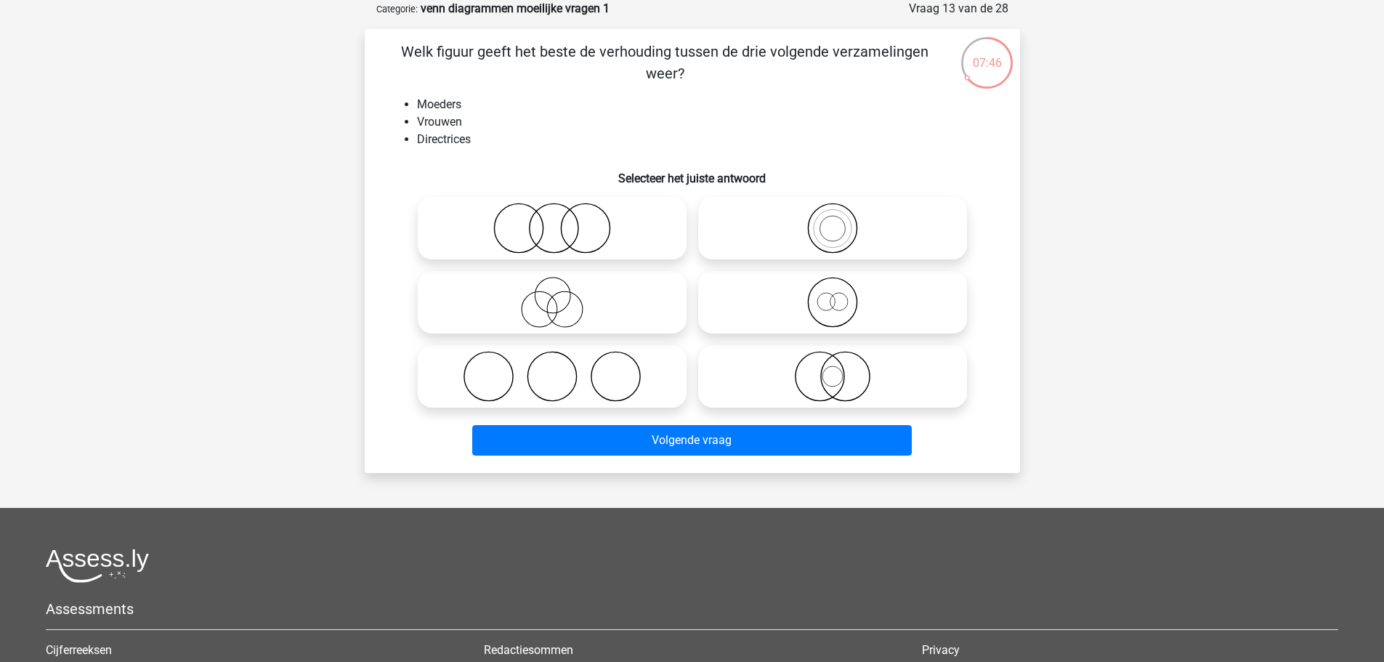
click at [824, 307] on icon at bounding box center [832, 302] width 257 height 51
click at [833, 295] on input "radio" at bounding box center [837, 289] width 9 height 9
radio input "true"
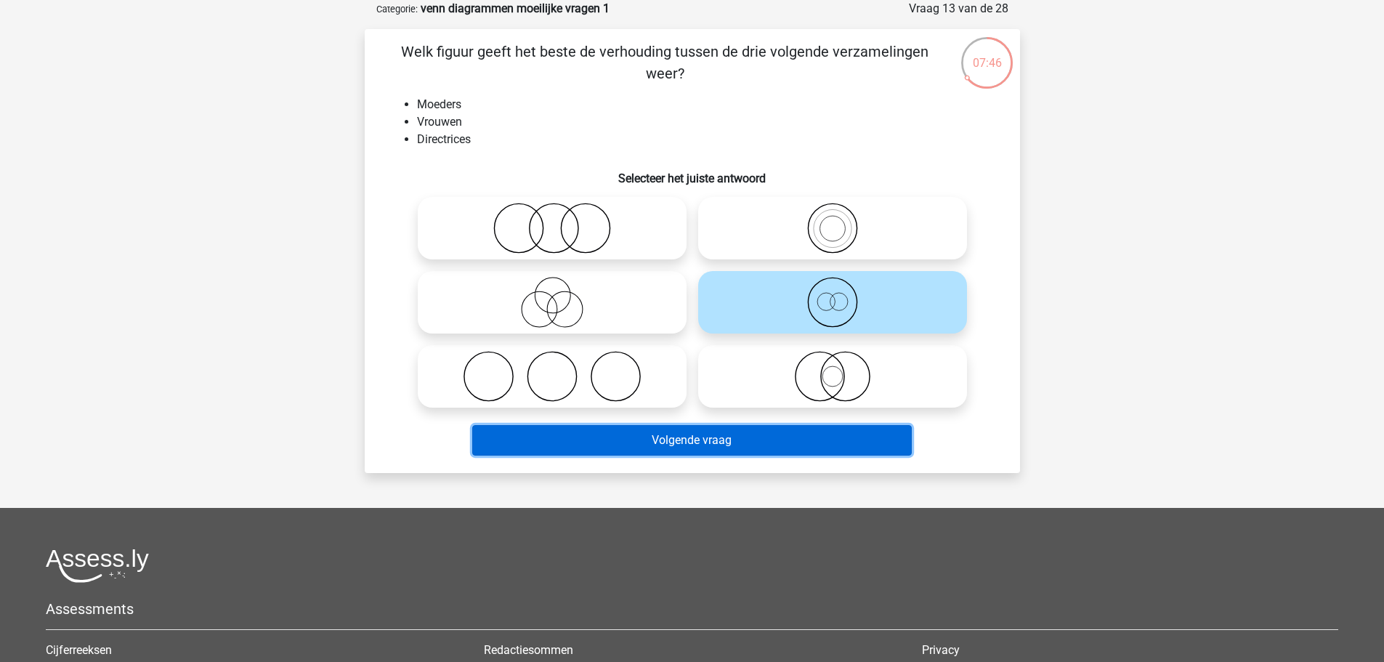
click at [714, 444] on button "Volgende vraag" at bounding box center [692, 440] width 440 height 31
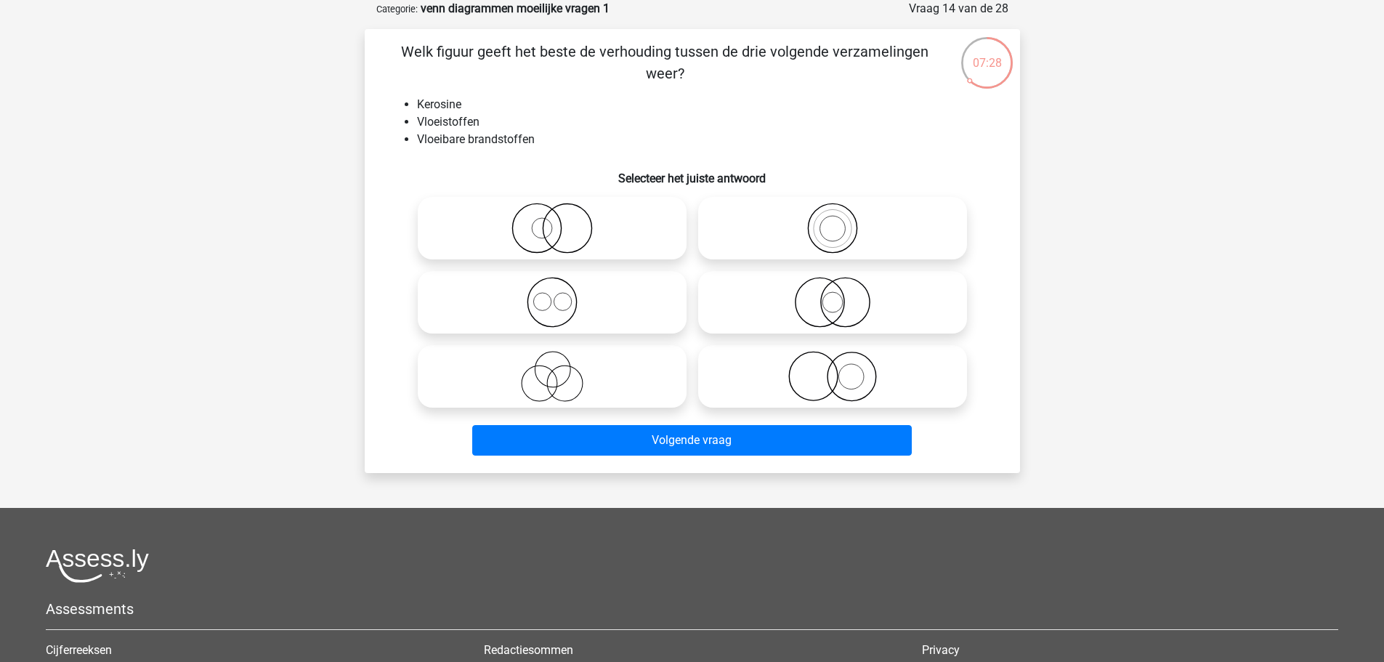
click at [532, 237] on icon at bounding box center [552, 228] width 257 height 51
click at [552, 221] on input "radio" at bounding box center [556, 215] width 9 height 9
radio input "true"
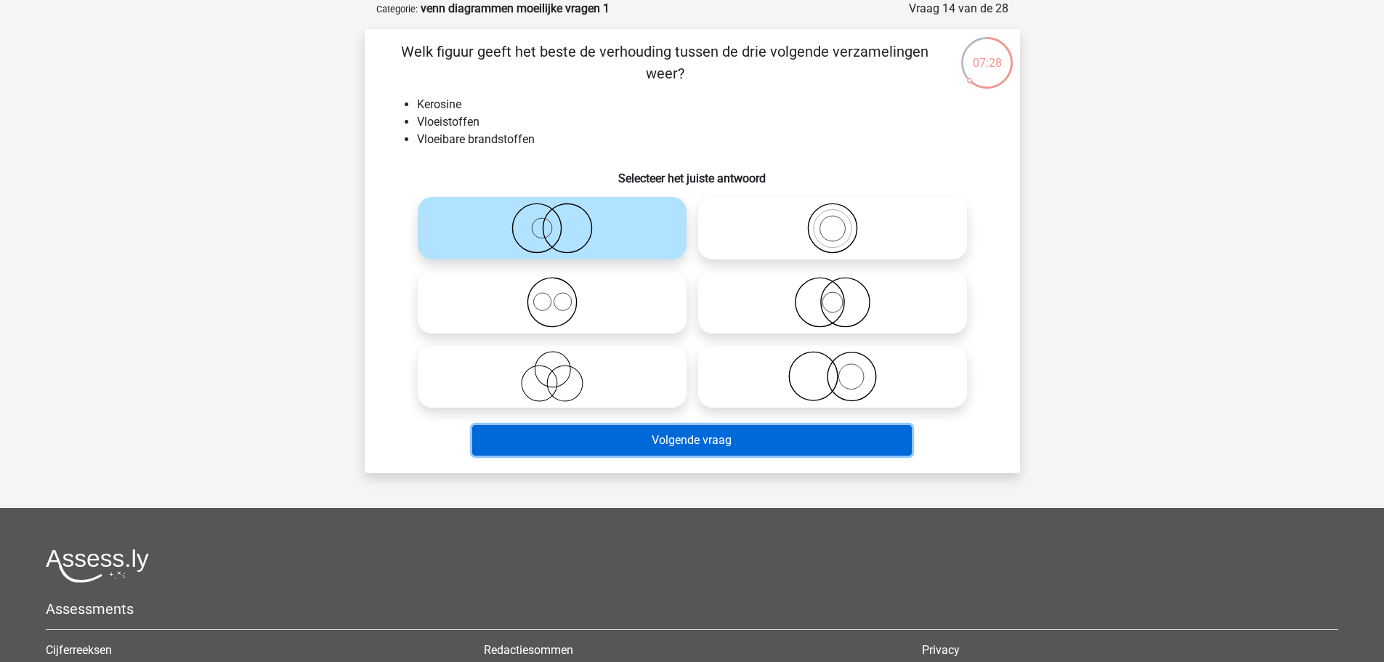
click at [642, 437] on button "Volgende vraag" at bounding box center [692, 440] width 440 height 31
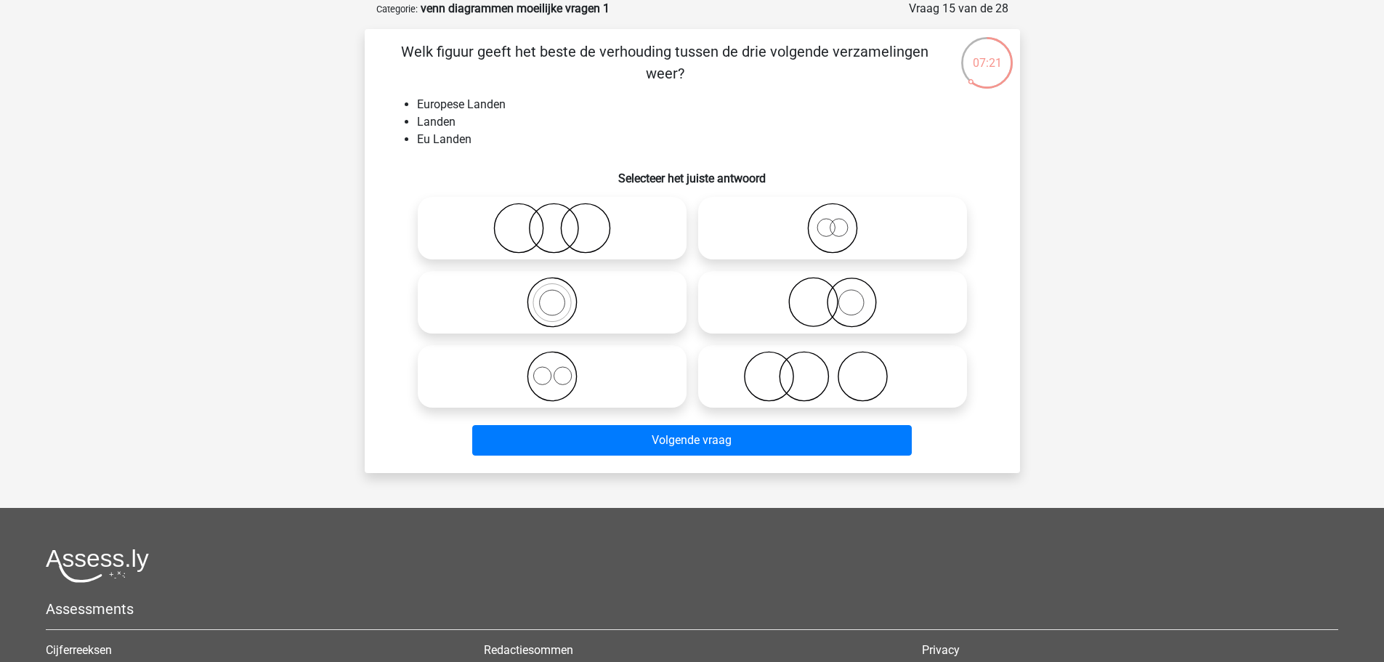
click at [587, 285] on icon at bounding box center [552, 302] width 257 height 51
click at [562, 285] on input "radio" at bounding box center [556, 289] width 9 height 9
radio input "true"
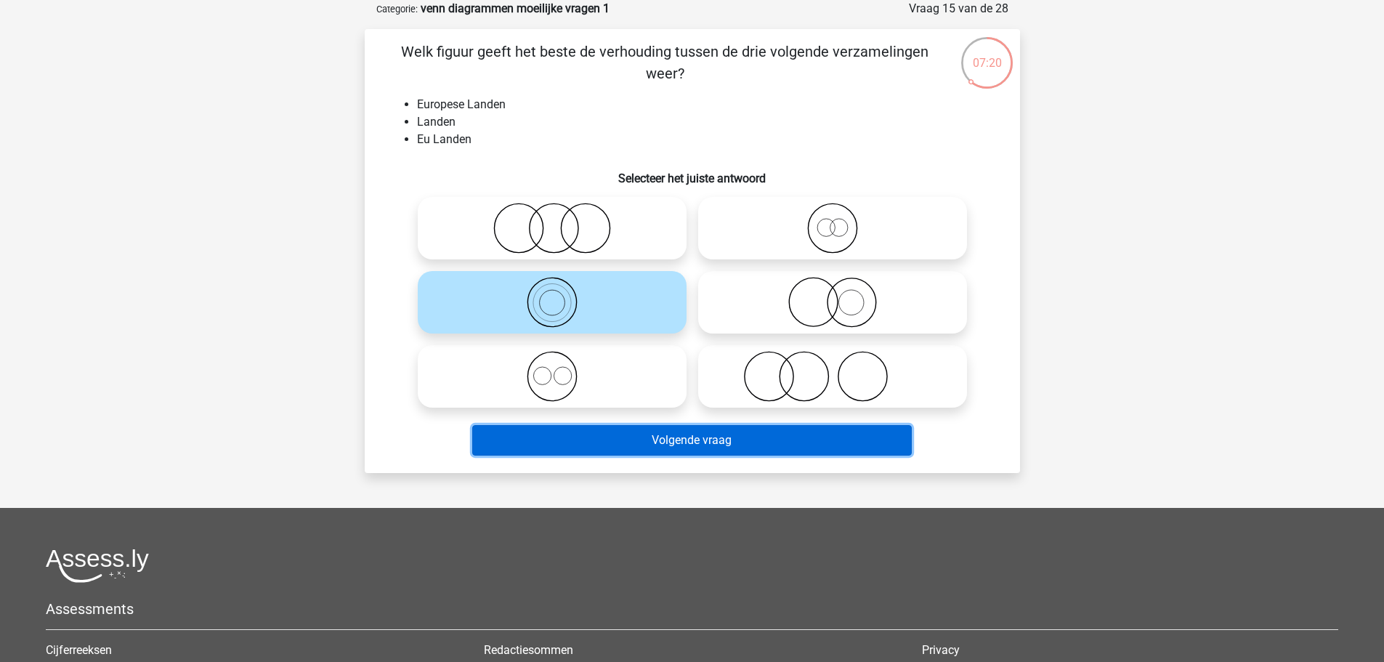
click at [611, 446] on button "Volgende vraag" at bounding box center [692, 440] width 440 height 31
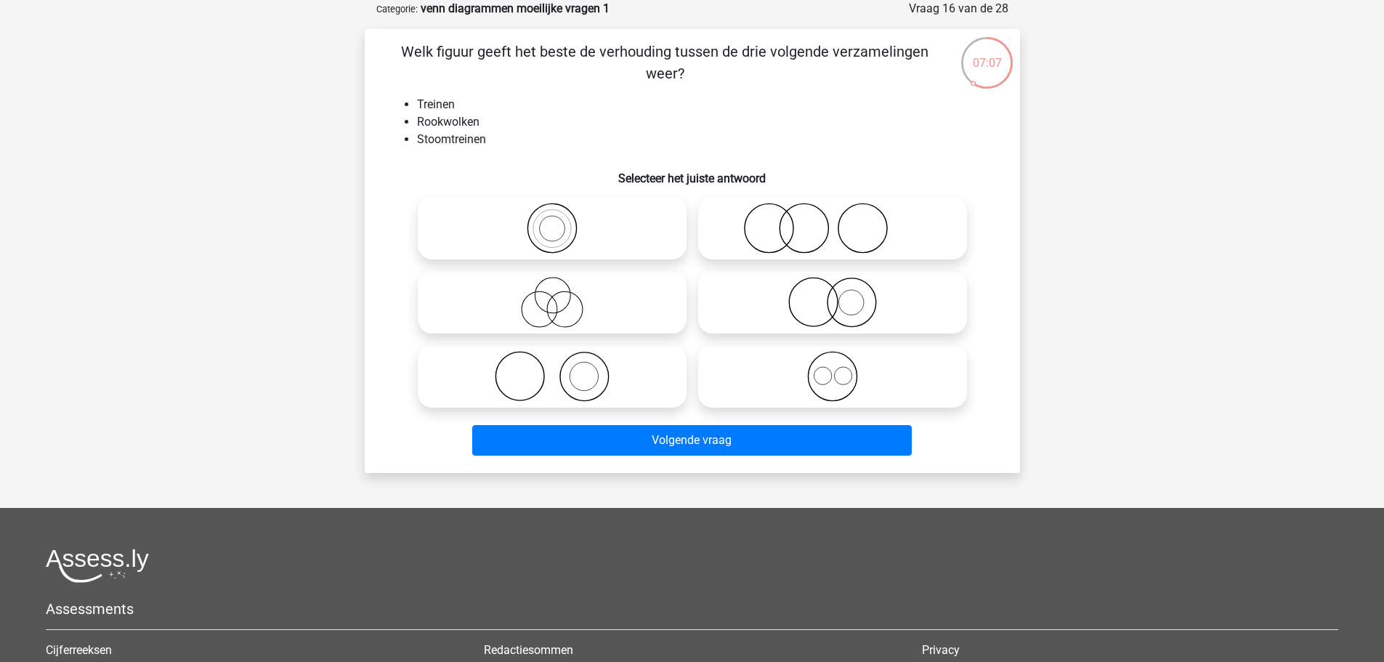
drag, startPoint x: 602, startPoint y: 388, endPoint x: 595, endPoint y: 433, distance: 45.6
click at [602, 389] on icon at bounding box center [552, 376] width 257 height 51
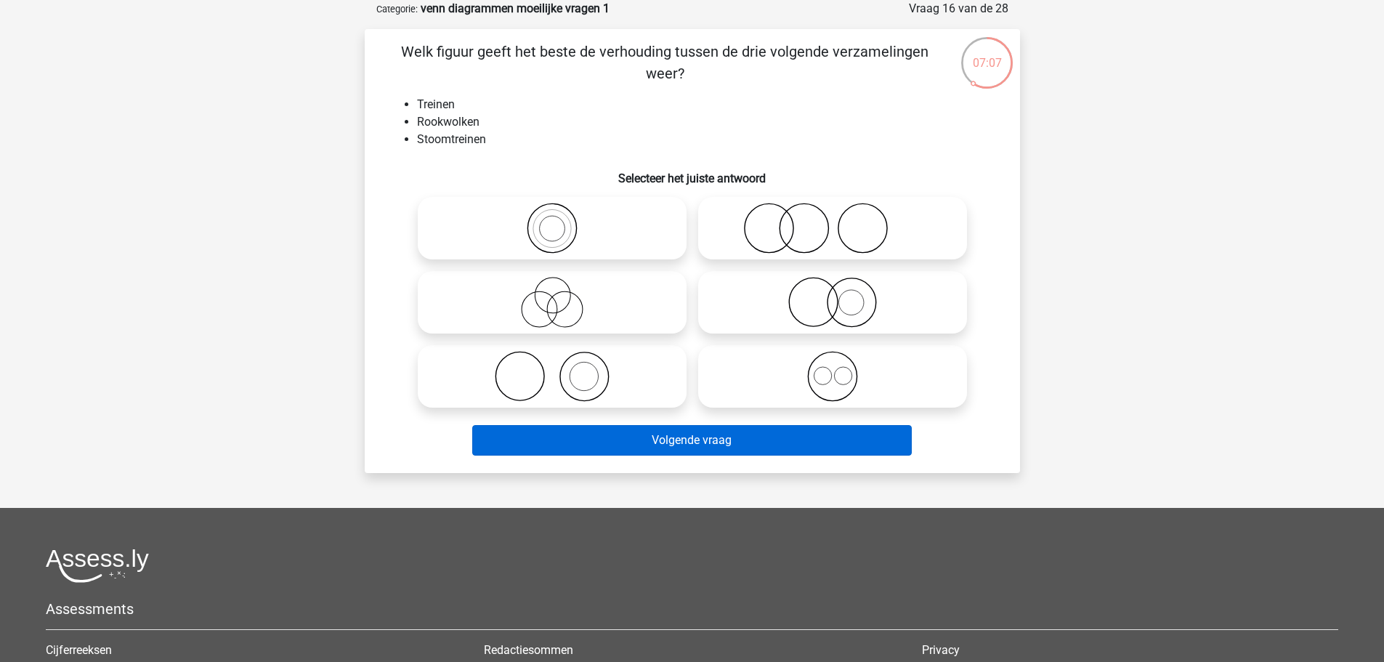
click at [562, 369] on input "radio" at bounding box center [556, 364] width 9 height 9
radio input "true"
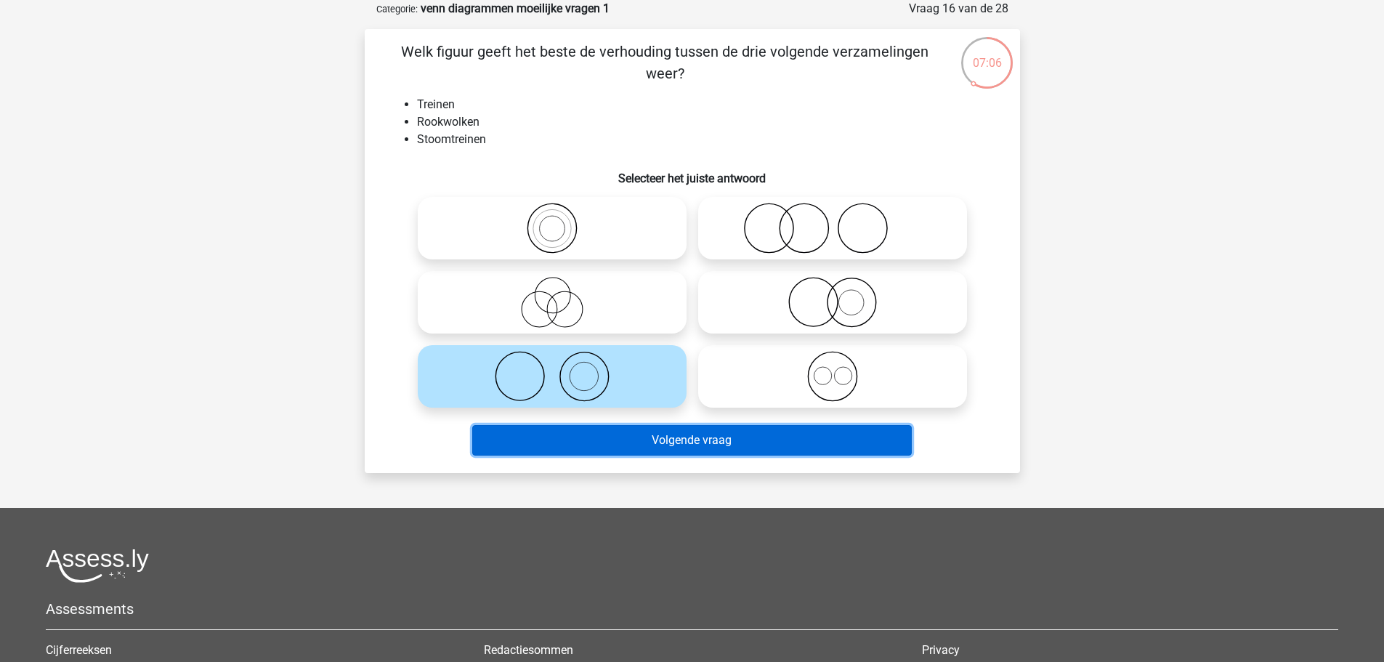
click at [599, 441] on button "Volgende vraag" at bounding box center [692, 440] width 440 height 31
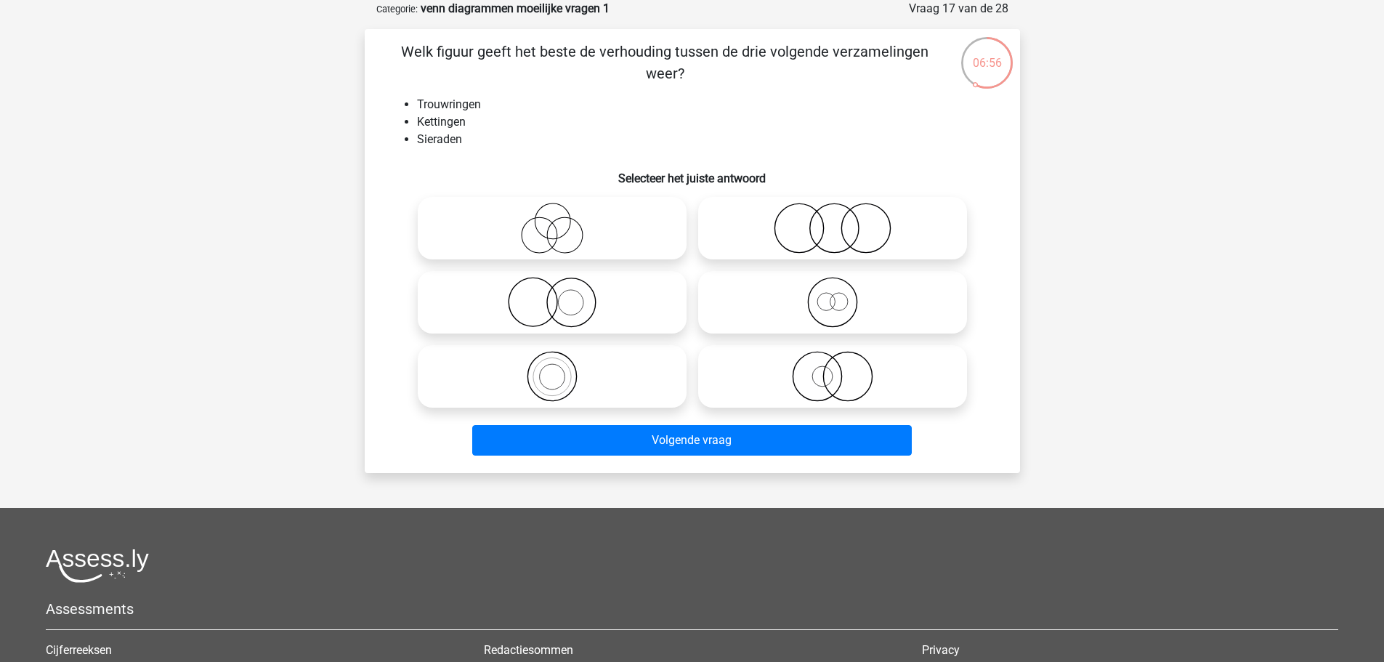
drag, startPoint x: 930, startPoint y: 216, endPoint x: 909, endPoint y: 230, distance: 25.2
click at [930, 216] on icon at bounding box center [832, 228] width 257 height 51
click at [842, 216] on input "radio" at bounding box center [837, 215] width 9 height 9
radio input "true"
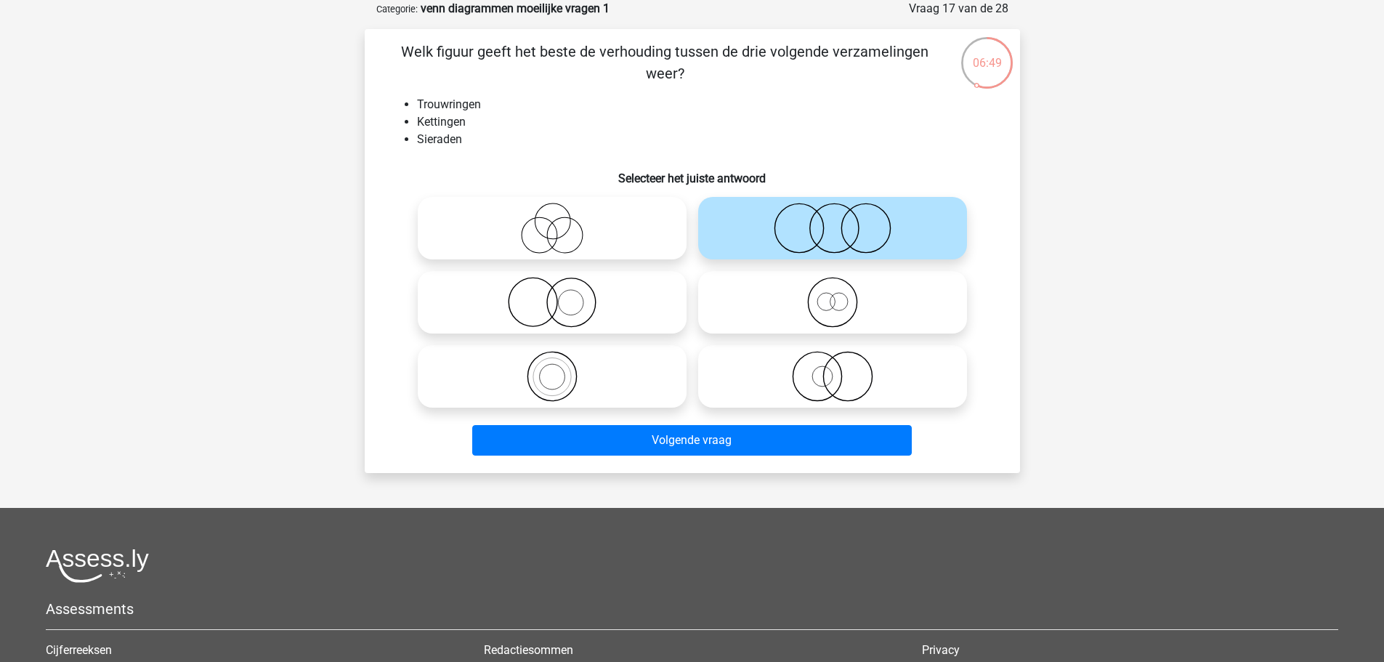
click at [796, 384] on icon at bounding box center [832, 376] width 257 height 51
click at [833, 369] on input "radio" at bounding box center [837, 364] width 9 height 9
radio input "true"
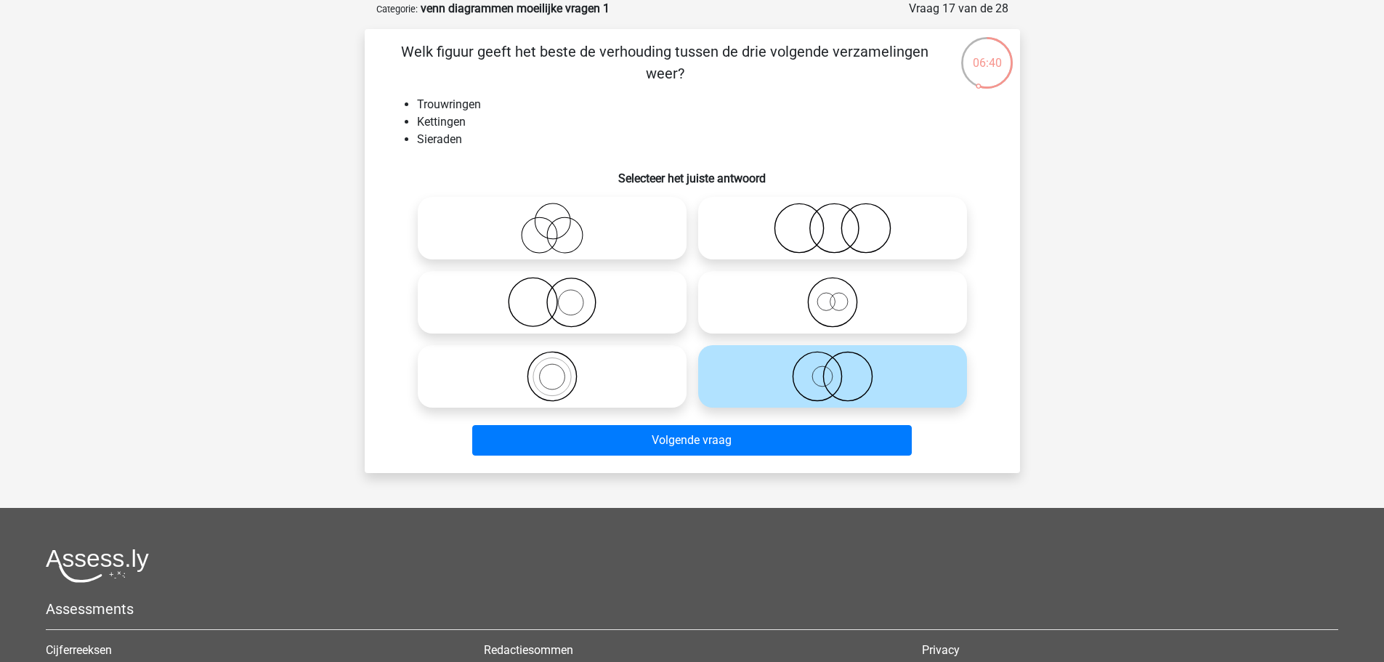
click at [807, 285] on icon at bounding box center [832, 302] width 257 height 51
click at [833, 285] on input "radio" at bounding box center [837, 289] width 9 height 9
radio input "true"
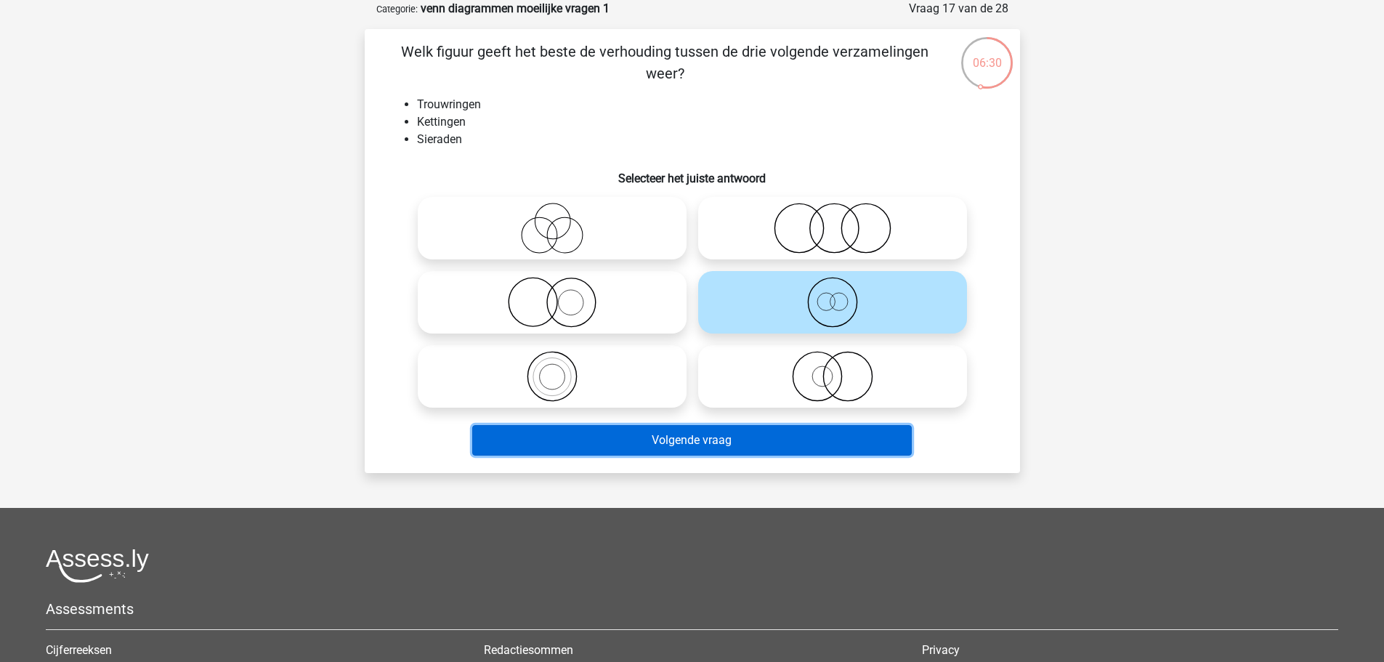
click at [740, 444] on button "Volgende vraag" at bounding box center [692, 440] width 440 height 31
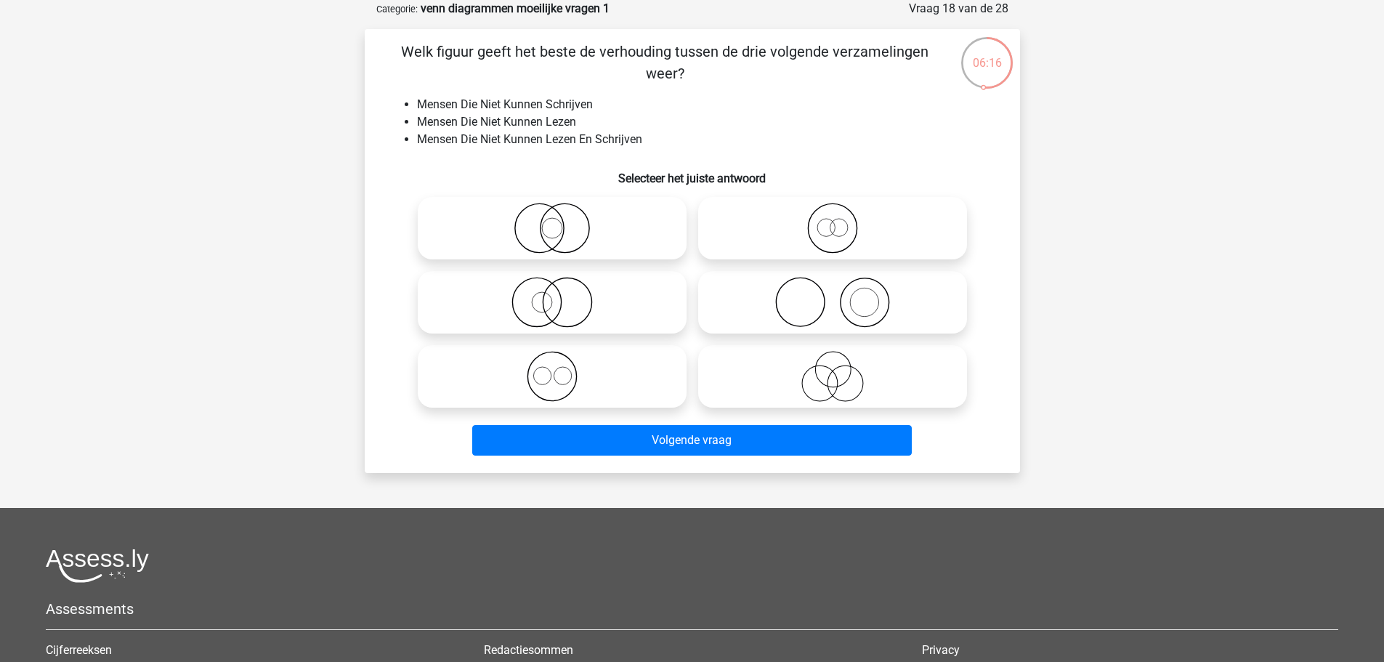
click at [574, 376] on icon at bounding box center [552, 376] width 257 height 51
click at [562, 369] on input "radio" at bounding box center [556, 364] width 9 height 9
radio input "true"
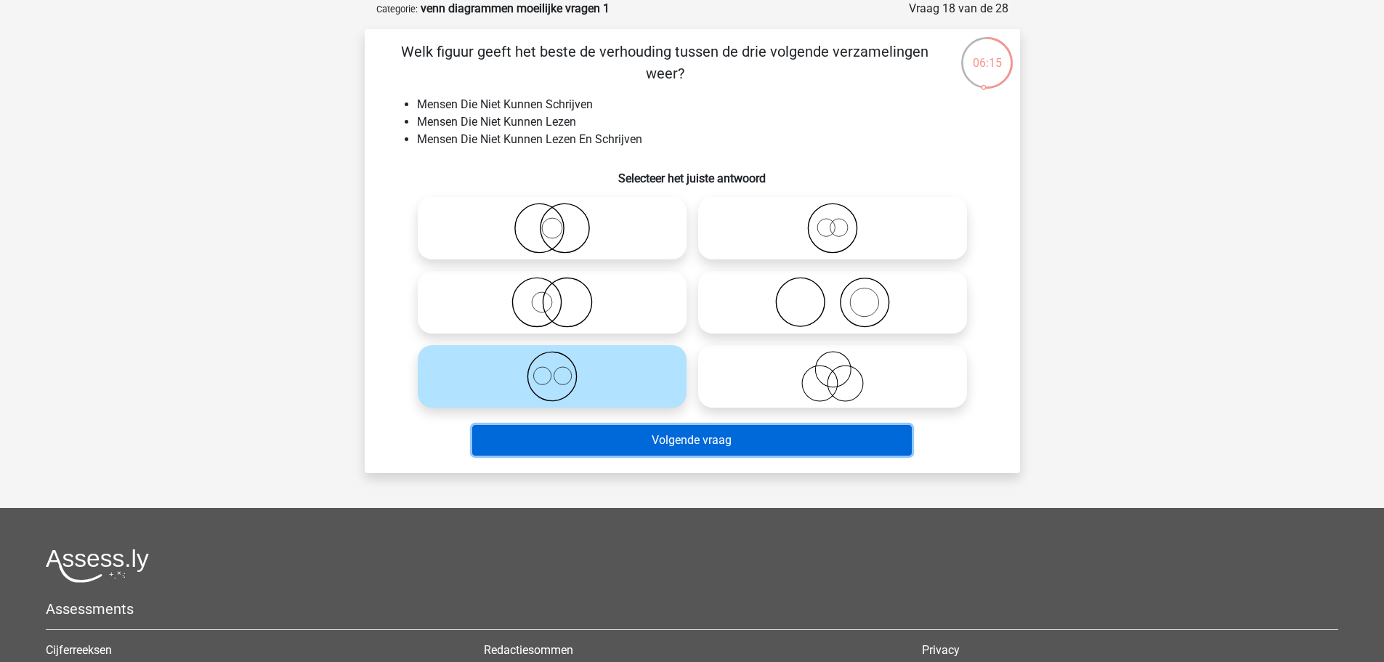
click at [579, 432] on button "Volgende vraag" at bounding box center [692, 440] width 440 height 31
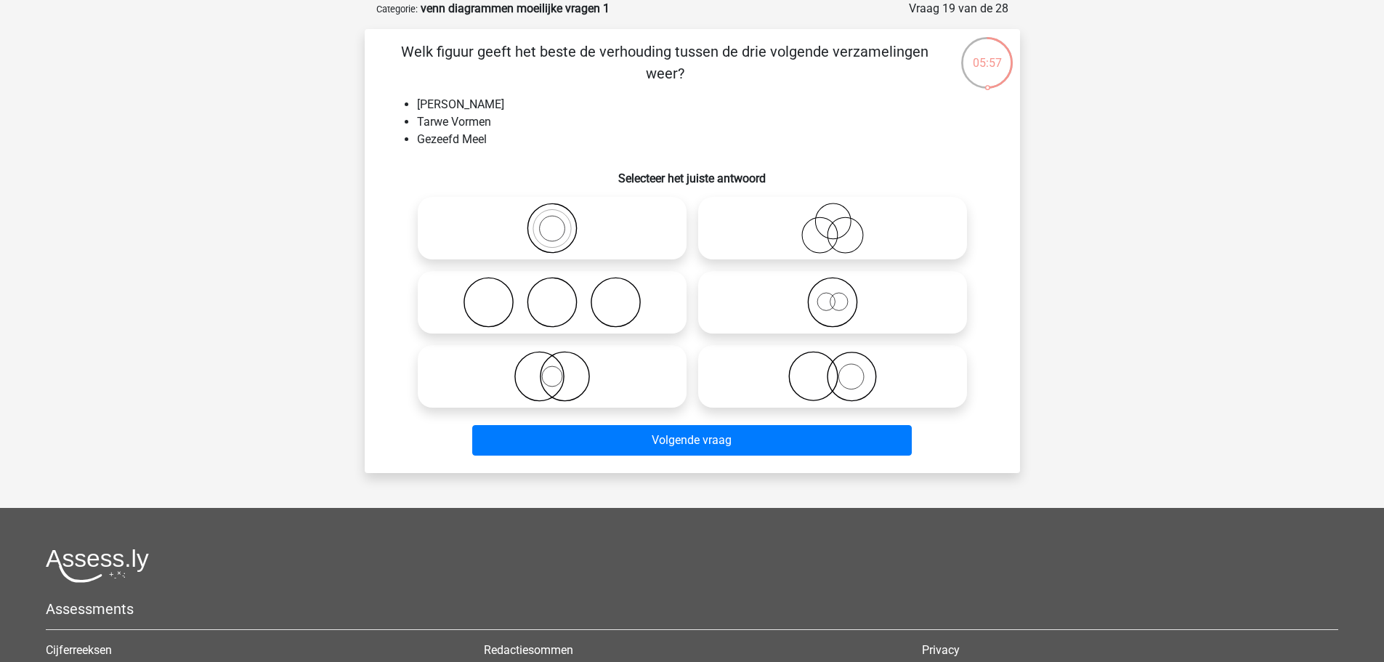
click at [905, 325] on icon at bounding box center [832, 302] width 257 height 51
click at [842, 295] on input "radio" at bounding box center [837, 289] width 9 height 9
radio input "true"
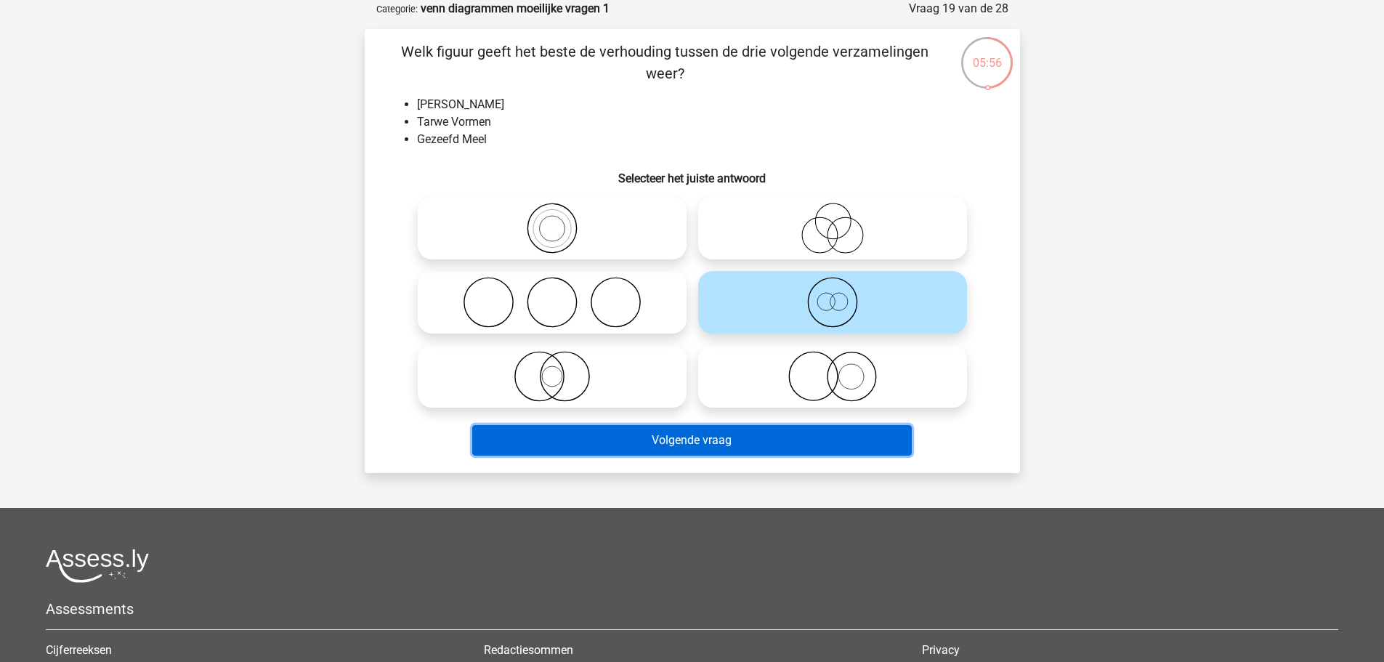
click at [702, 445] on button "Volgende vraag" at bounding box center [692, 440] width 440 height 31
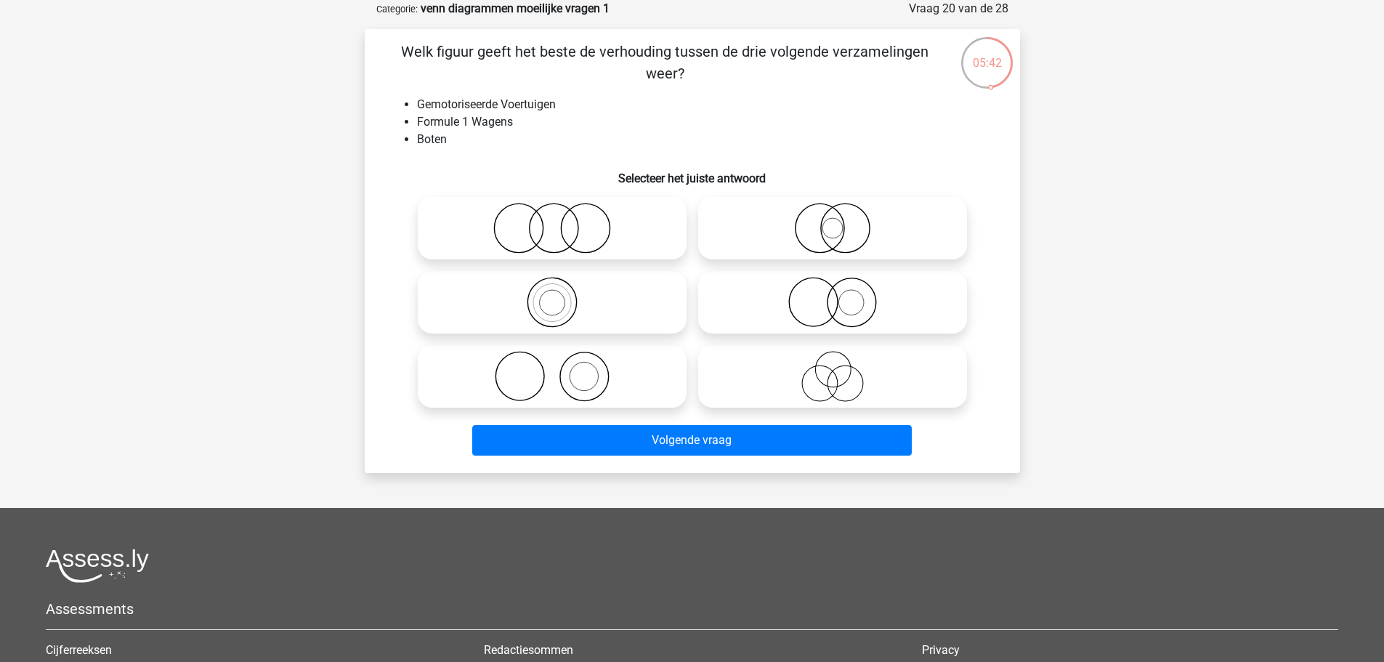
click at [864, 290] on icon at bounding box center [832, 302] width 257 height 51
click at [842, 290] on input "radio" at bounding box center [837, 289] width 9 height 9
radio input "true"
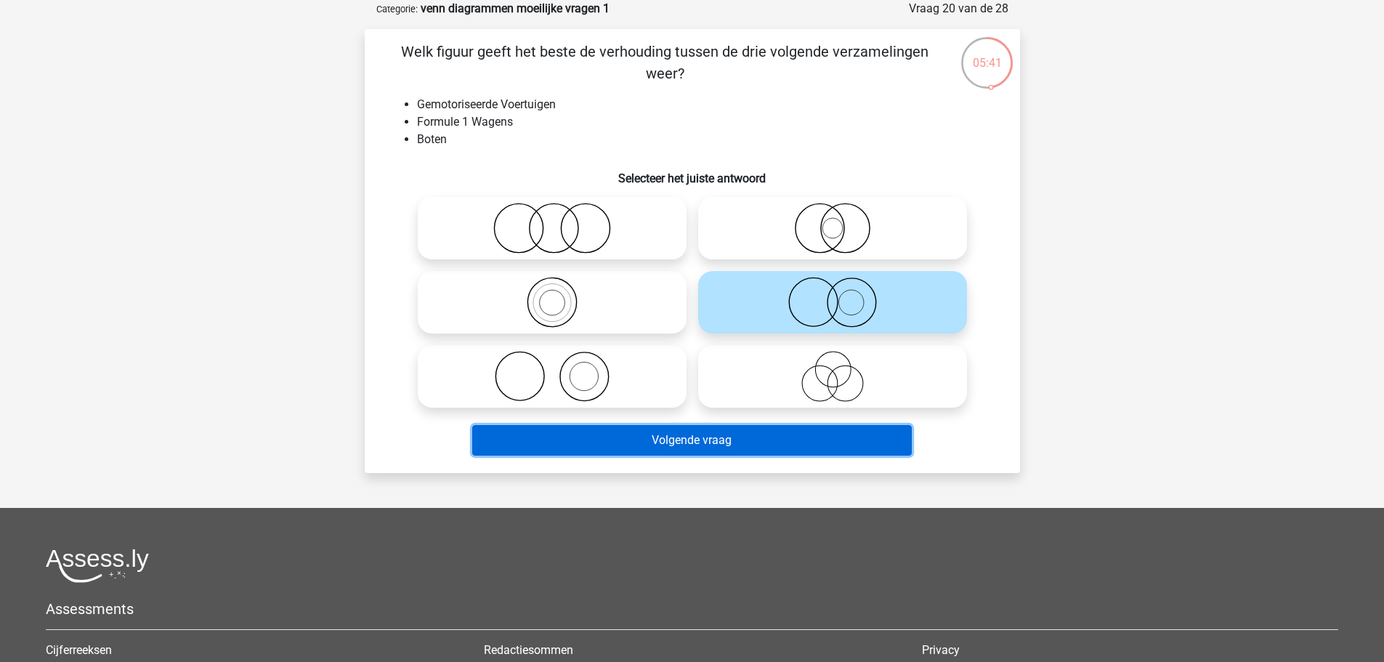
click at [681, 433] on button "Volgende vraag" at bounding box center [692, 440] width 440 height 31
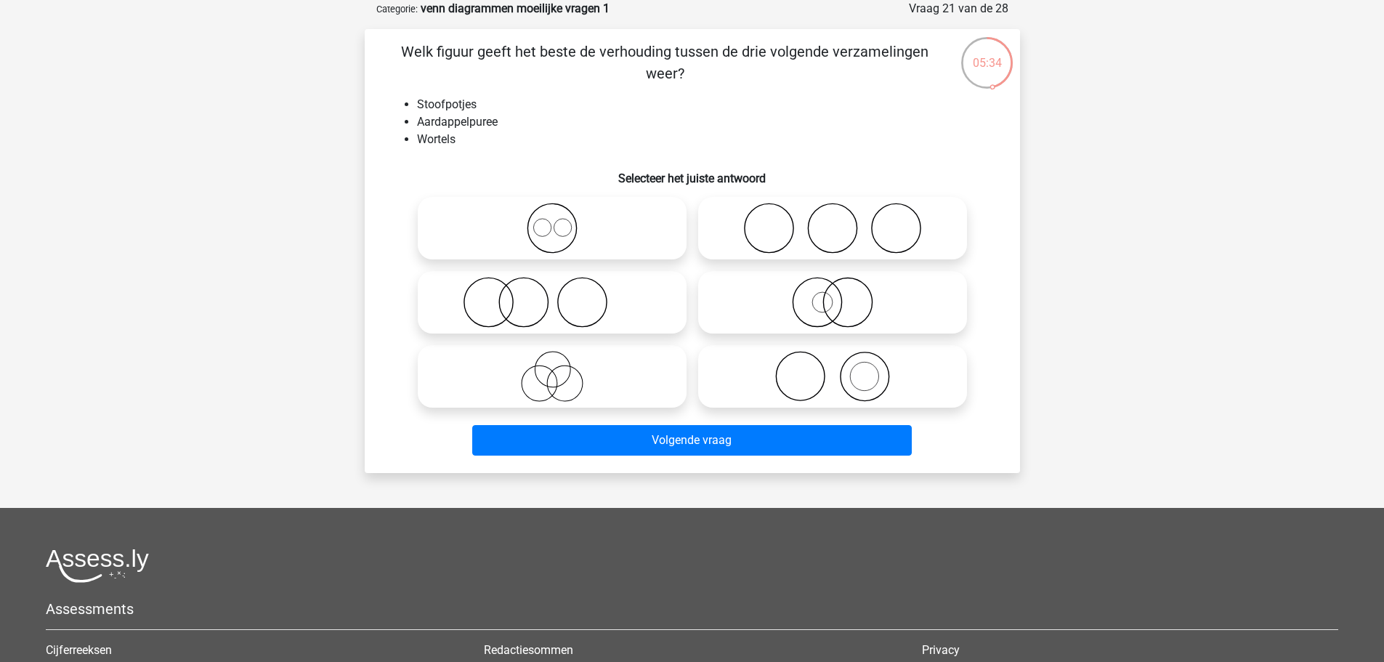
click at [798, 222] on icon at bounding box center [832, 228] width 257 height 51
click at [833, 221] on input "radio" at bounding box center [837, 215] width 9 height 9
radio input "true"
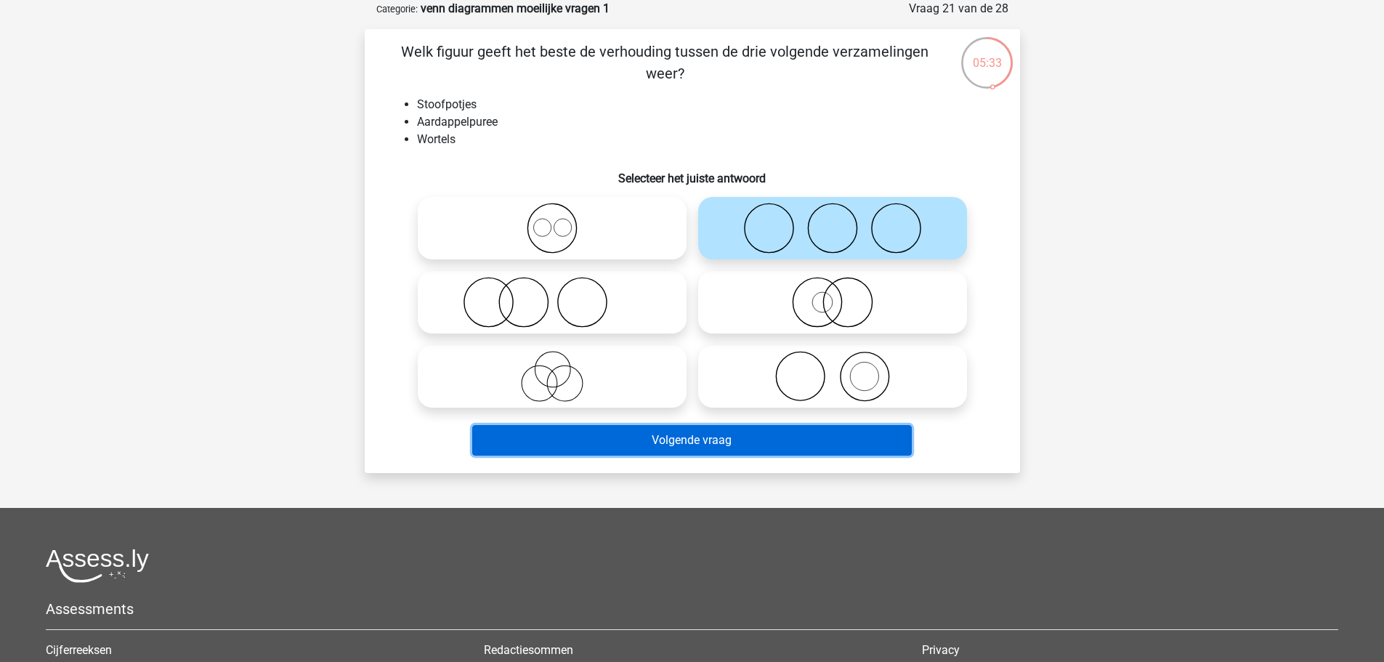
click at [649, 438] on button "Volgende vraag" at bounding box center [692, 440] width 440 height 31
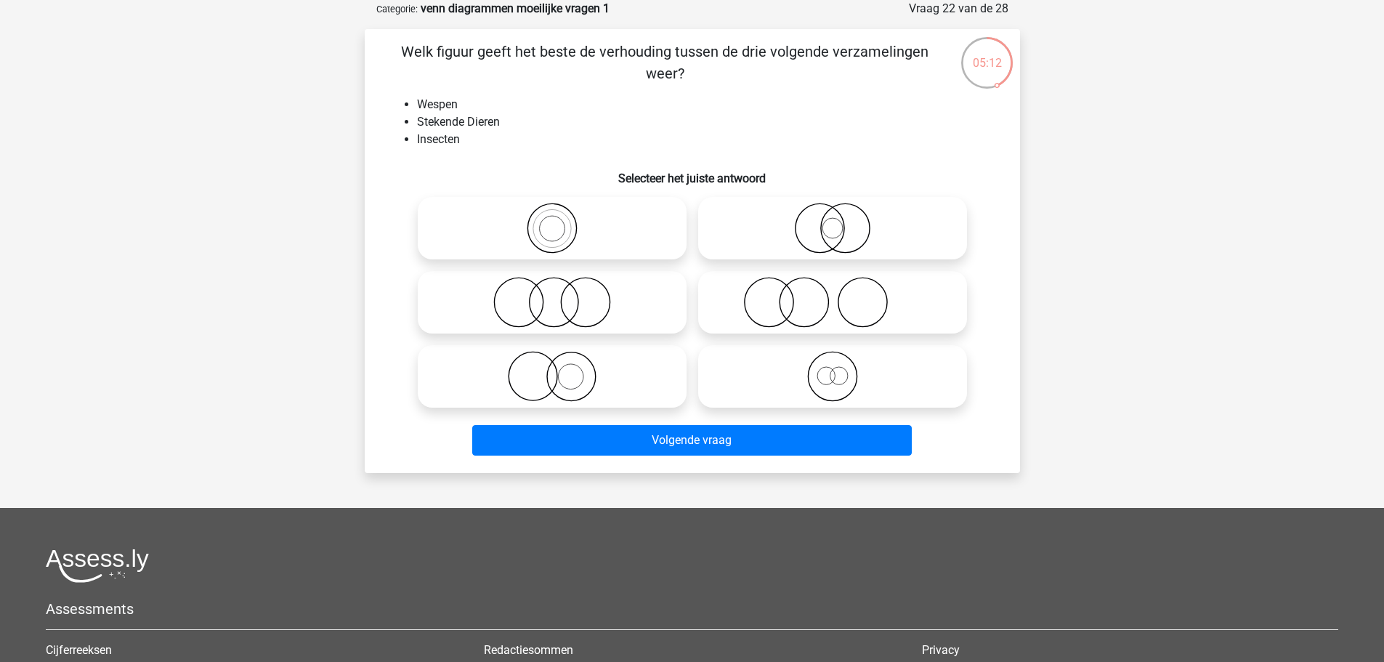
click at [519, 378] on icon at bounding box center [552, 376] width 257 height 51
click at [552, 369] on input "radio" at bounding box center [556, 364] width 9 height 9
radio input "true"
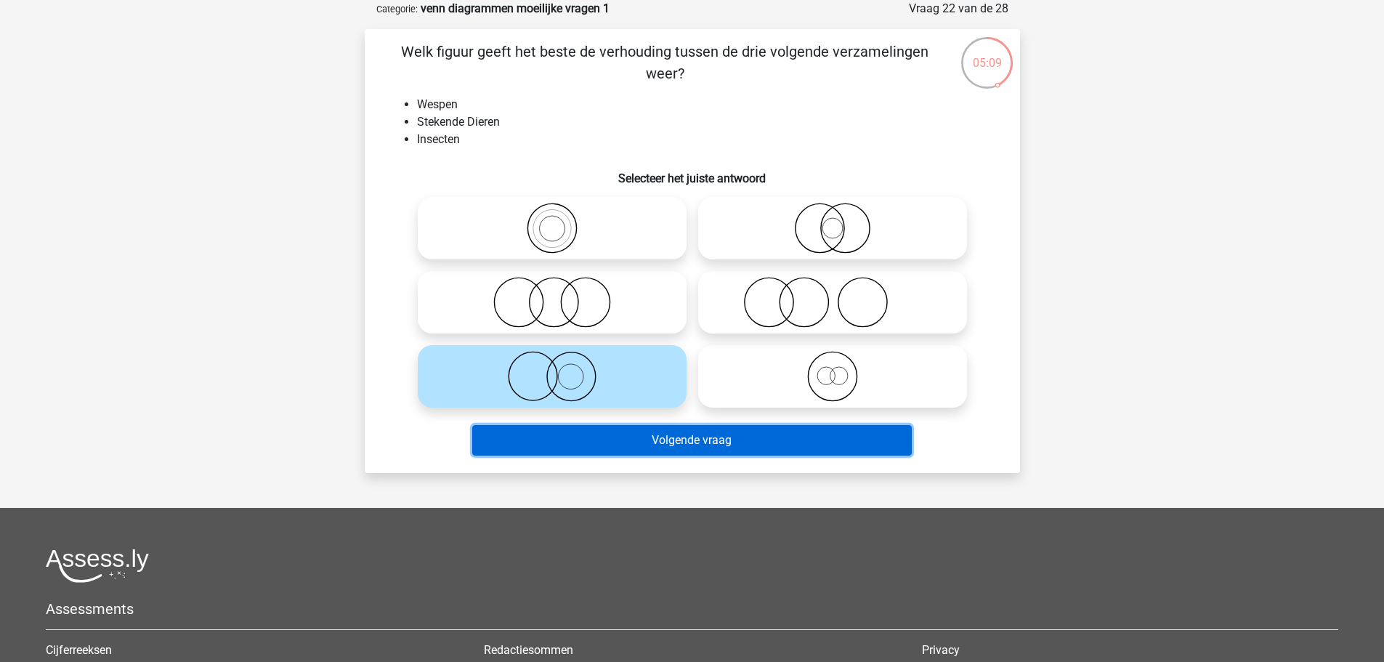
click at [542, 438] on button "Volgende vraag" at bounding box center [692, 440] width 440 height 31
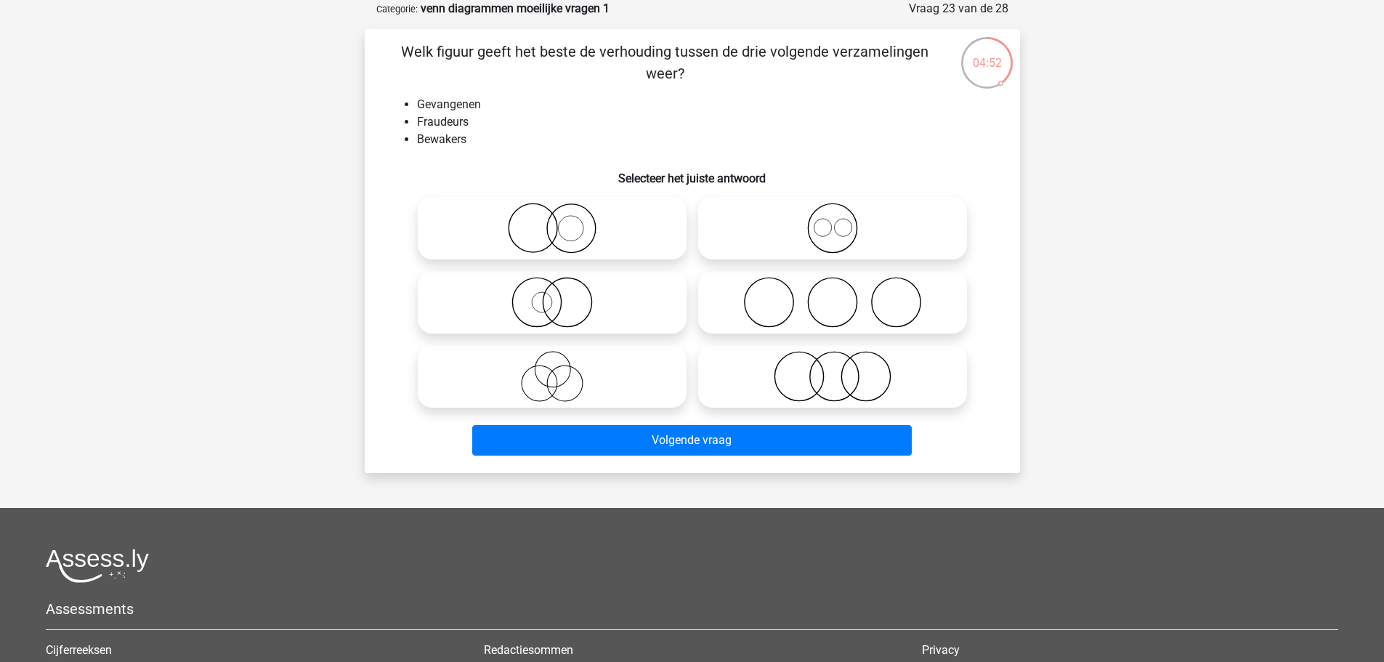
click at [827, 300] on icon at bounding box center [832, 302] width 257 height 51
click at [833, 295] on input "radio" at bounding box center [837, 289] width 9 height 9
radio input "true"
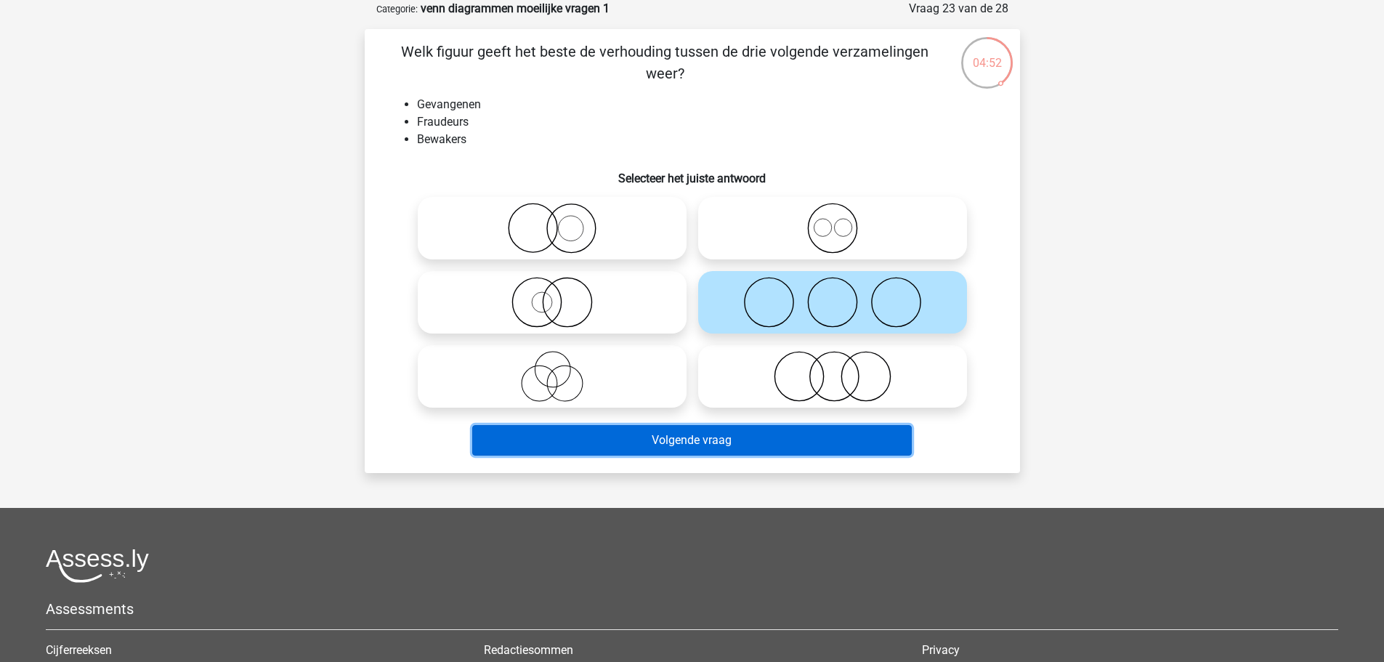
click at [588, 447] on button "Volgende vraag" at bounding box center [692, 440] width 440 height 31
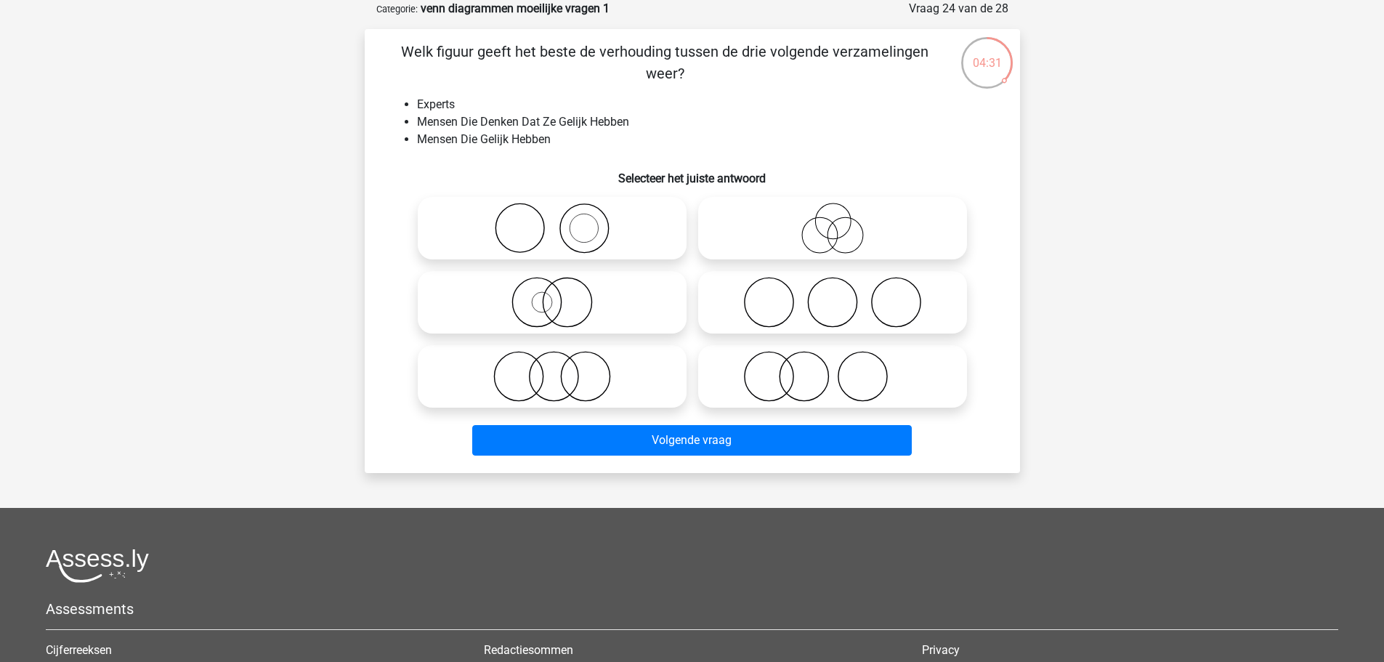
click at [811, 305] on icon at bounding box center [832, 302] width 257 height 51
click at [833, 295] on input "radio" at bounding box center [837, 289] width 9 height 9
radio input "true"
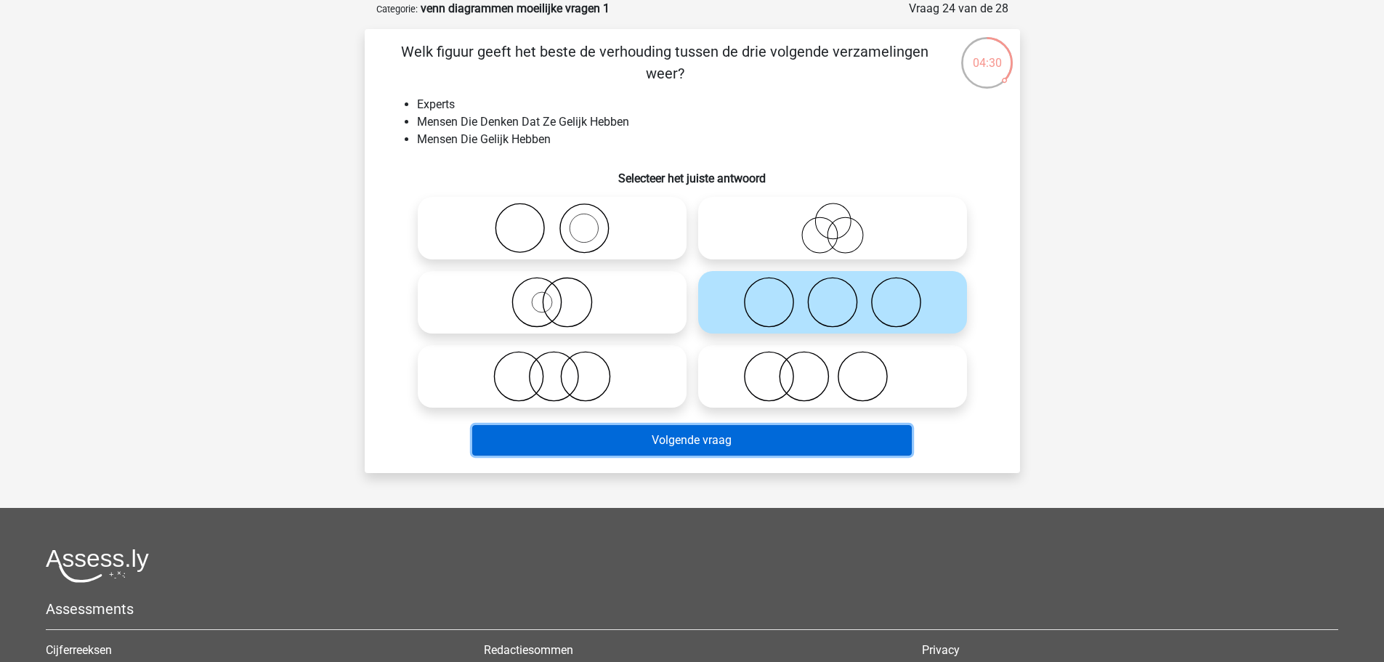
click at [657, 447] on button "Volgende vraag" at bounding box center [692, 440] width 440 height 31
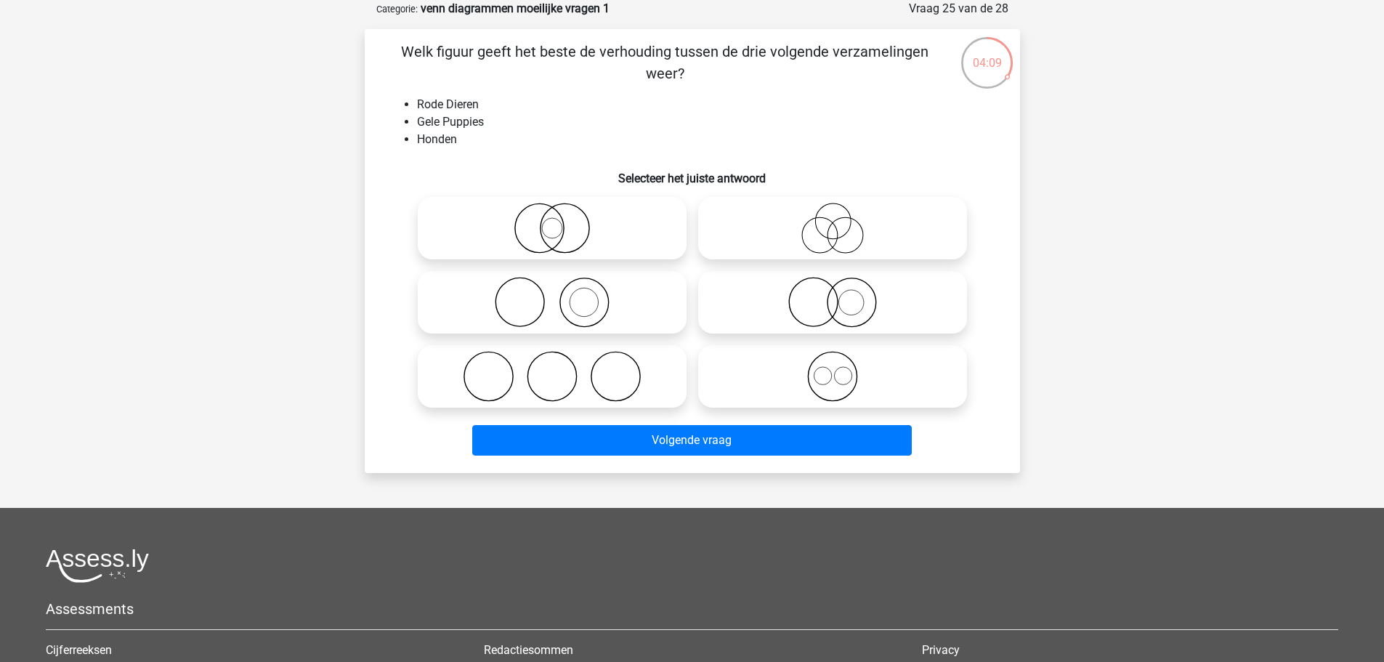
click at [868, 321] on icon at bounding box center [832, 302] width 257 height 51
click at [842, 295] on input "radio" at bounding box center [837, 289] width 9 height 9
radio input "true"
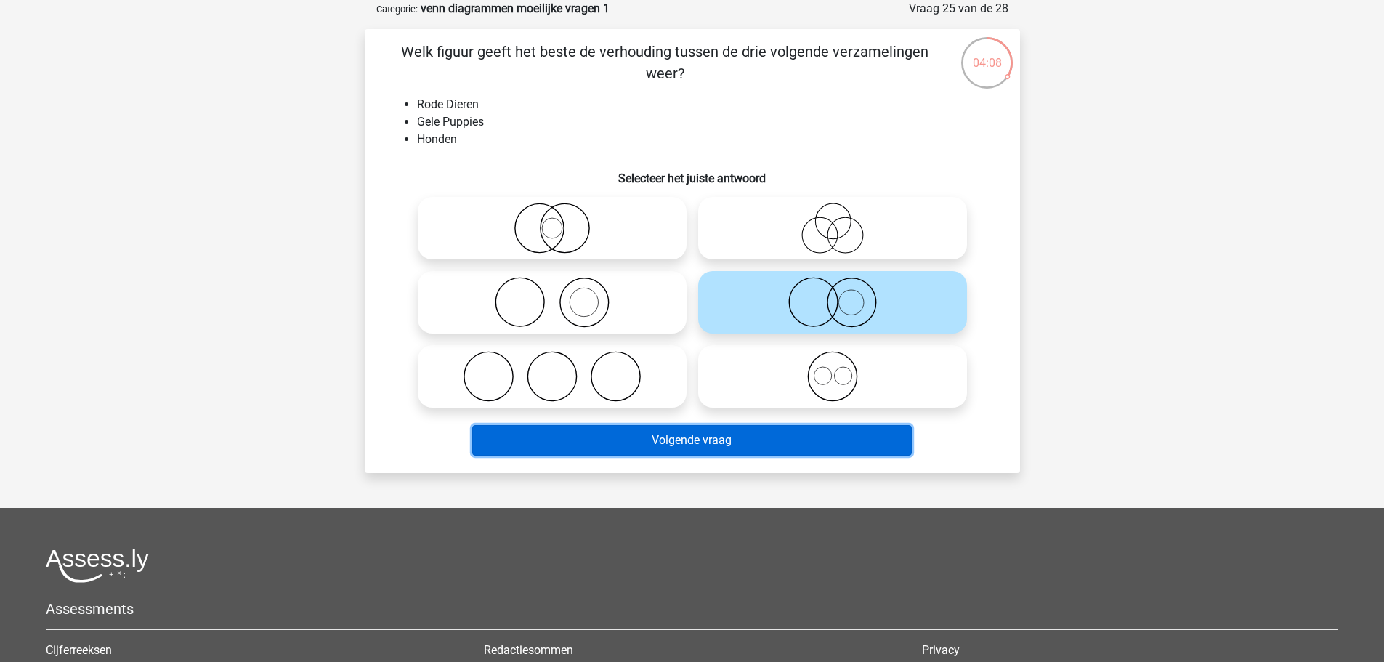
click at [760, 448] on button "Volgende vraag" at bounding box center [692, 440] width 440 height 31
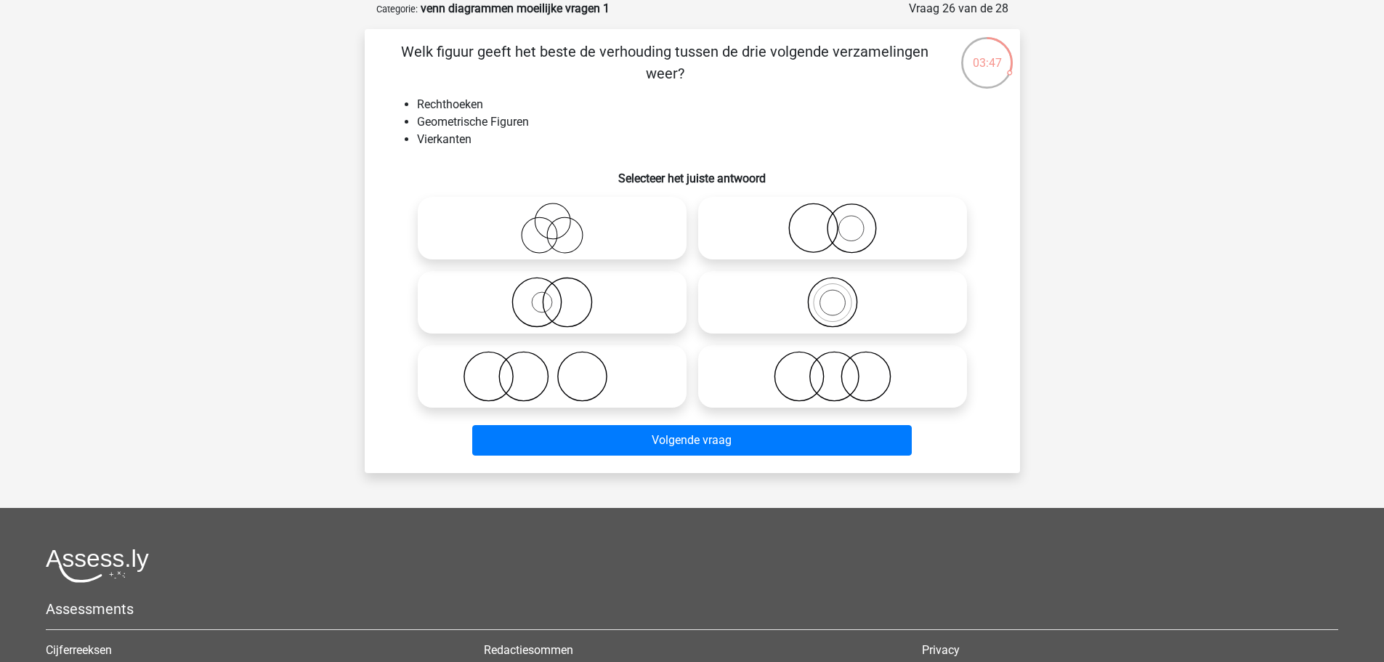
click at [899, 275] on label at bounding box center [832, 302] width 269 height 62
click at [842, 285] on input "radio" at bounding box center [837, 289] width 9 height 9
radio input "true"
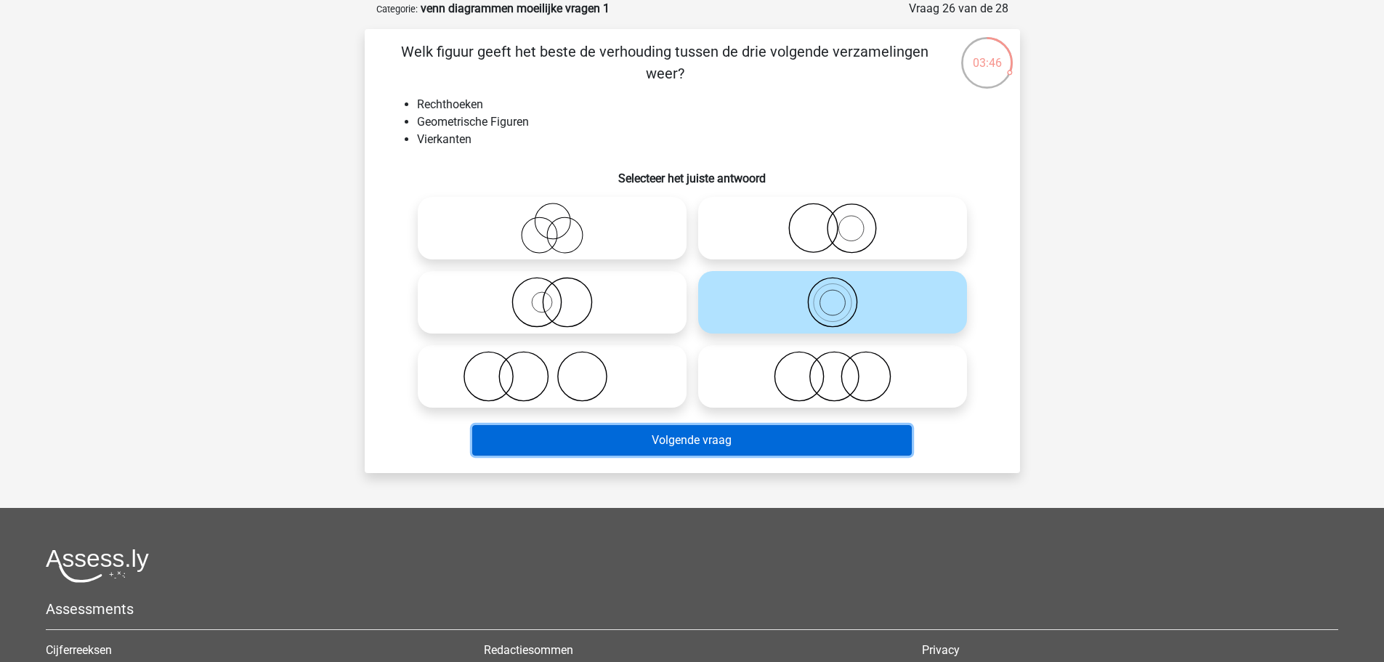
click at [672, 442] on button "Volgende vraag" at bounding box center [692, 440] width 440 height 31
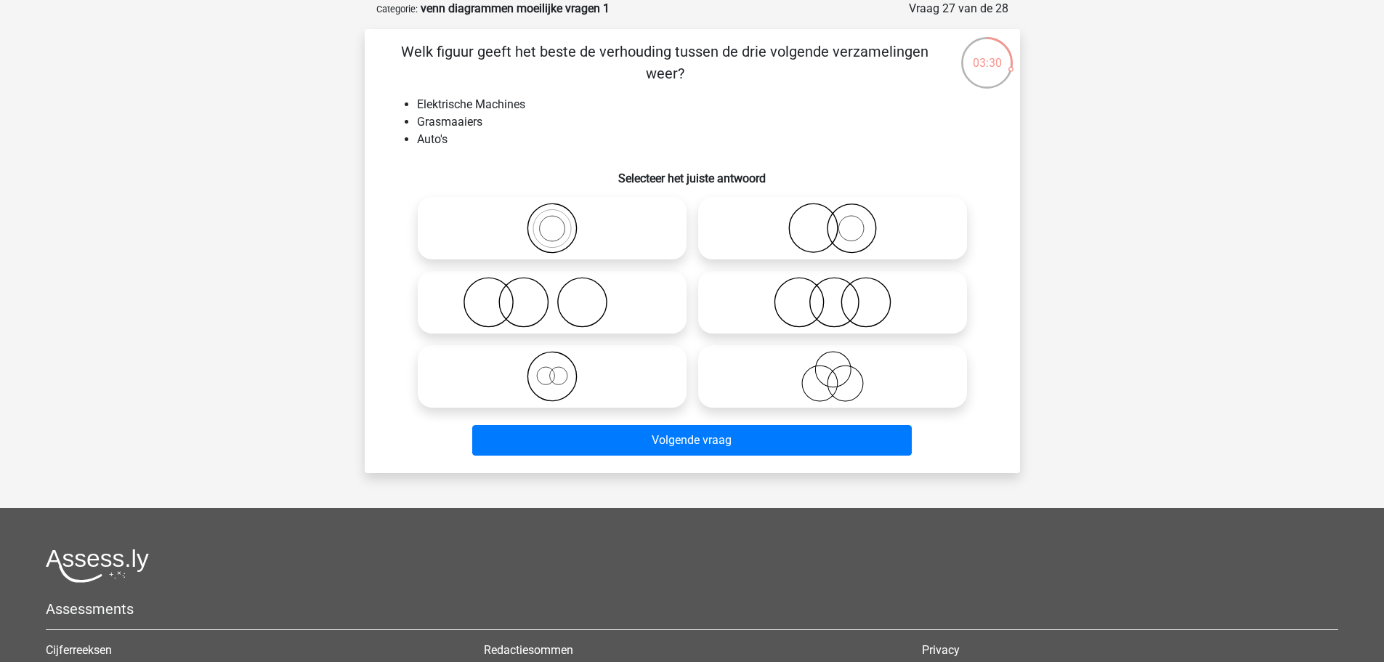
click at [891, 300] on icon at bounding box center [832, 302] width 257 height 51
click at [842, 295] on input "radio" at bounding box center [837, 289] width 9 height 9
radio input "true"
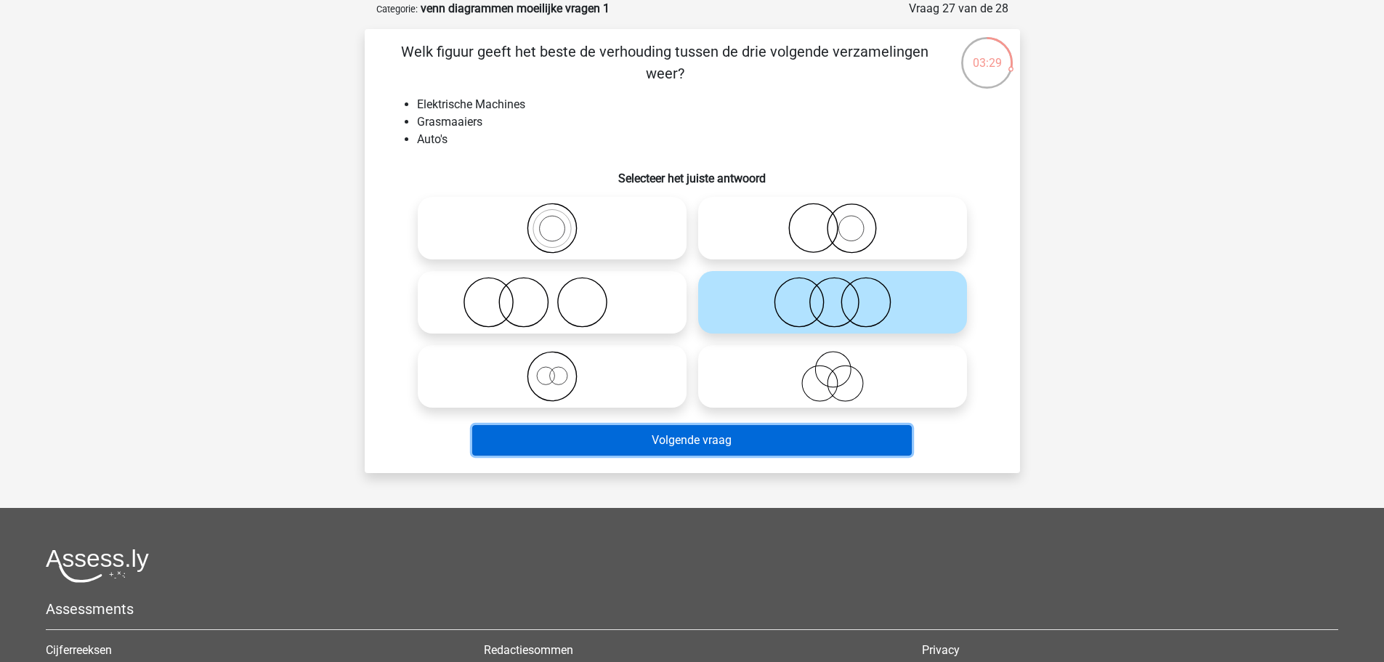
click at [745, 434] on button "Volgende vraag" at bounding box center [692, 440] width 440 height 31
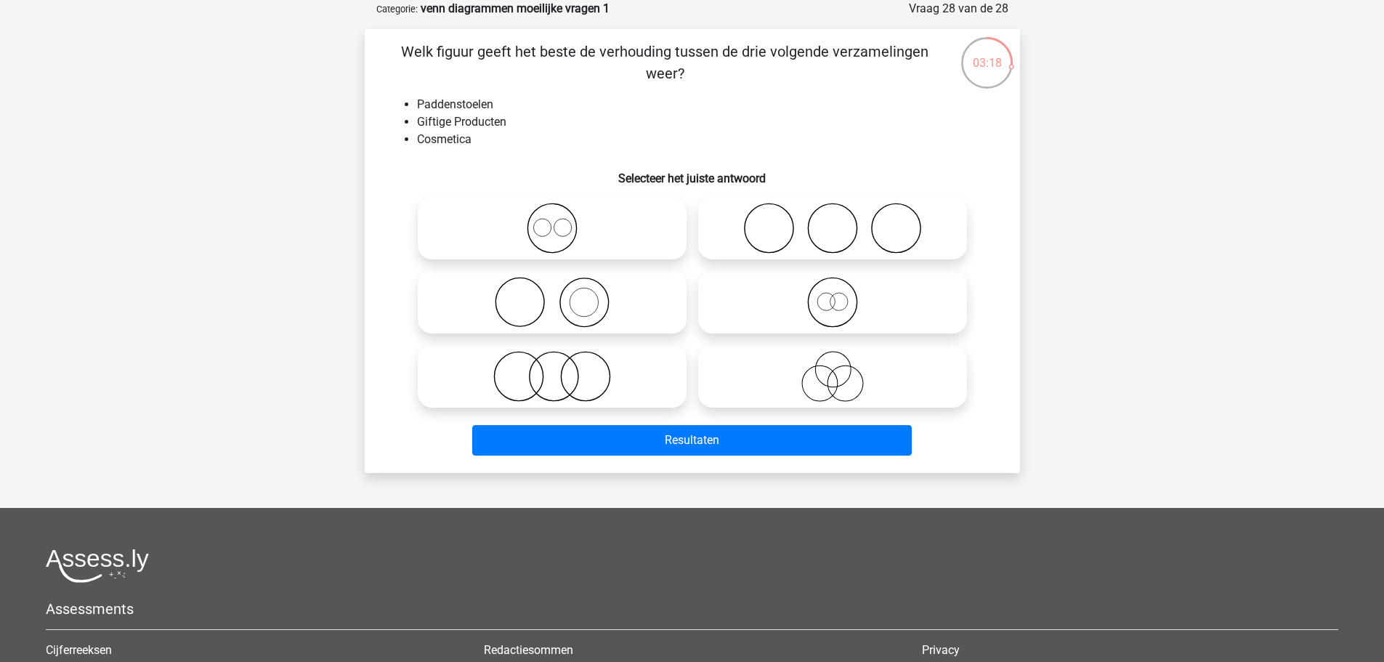
click at [946, 224] on icon at bounding box center [832, 228] width 257 height 51
click at [842, 221] on input "radio" at bounding box center [837, 215] width 9 height 9
radio input "true"
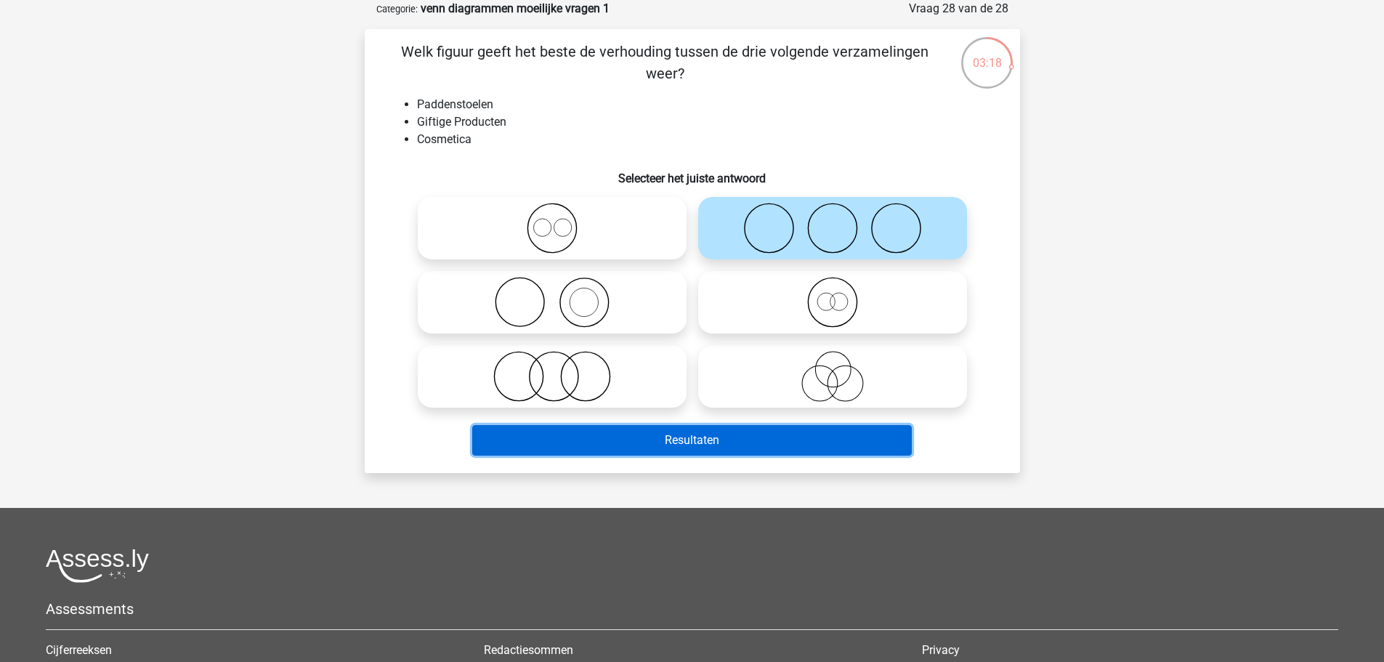
drag, startPoint x: 702, startPoint y: 450, endPoint x: 695, endPoint y: 450, distance: 7.3
click at [702, 450] on button "Resultaten" at bounding box center [692, 440] width 440 height 31
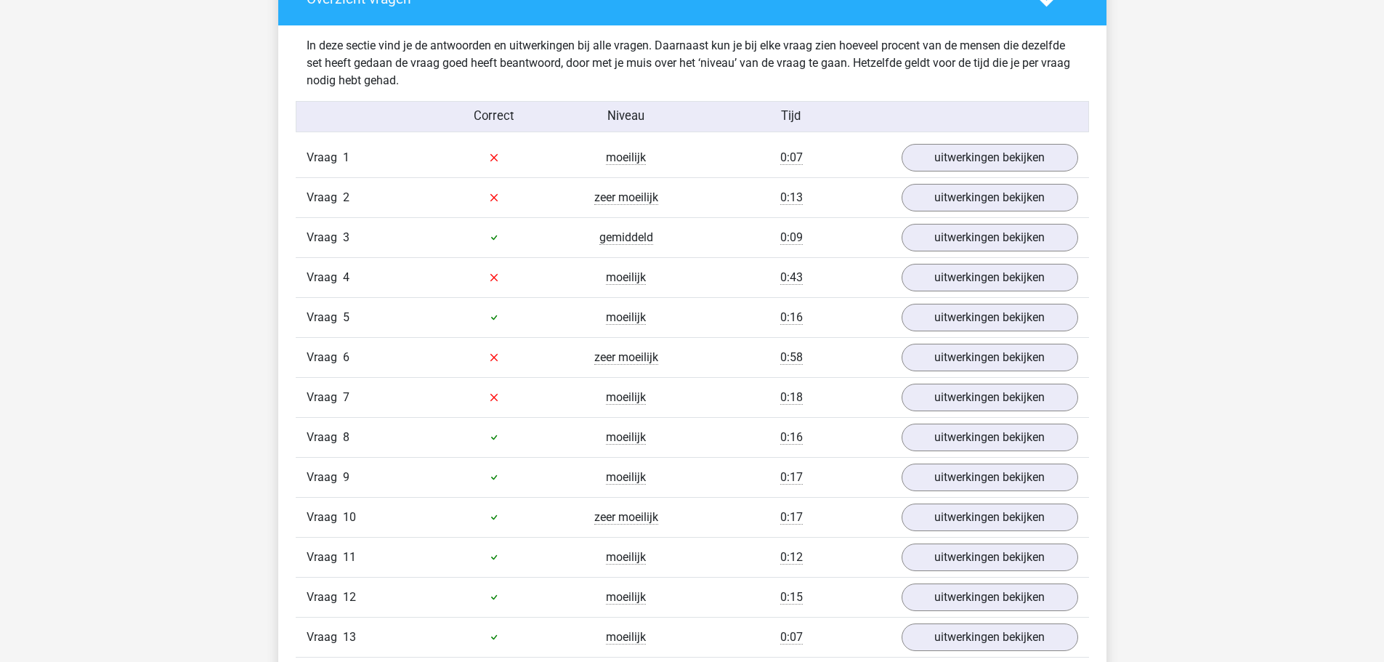
scroll to position [799, 0]
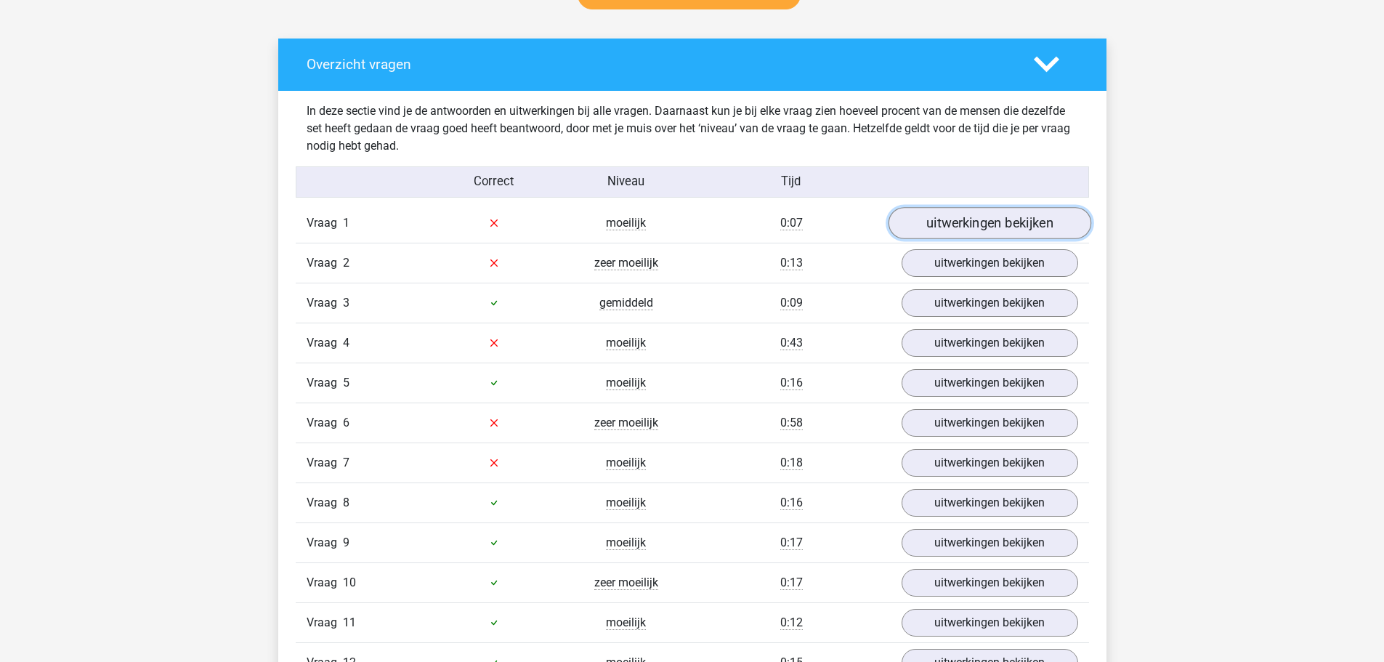
click at [985, 219] on link "uitwerkingen bekijken" at bounding box center [989, 223] width 203 height 32
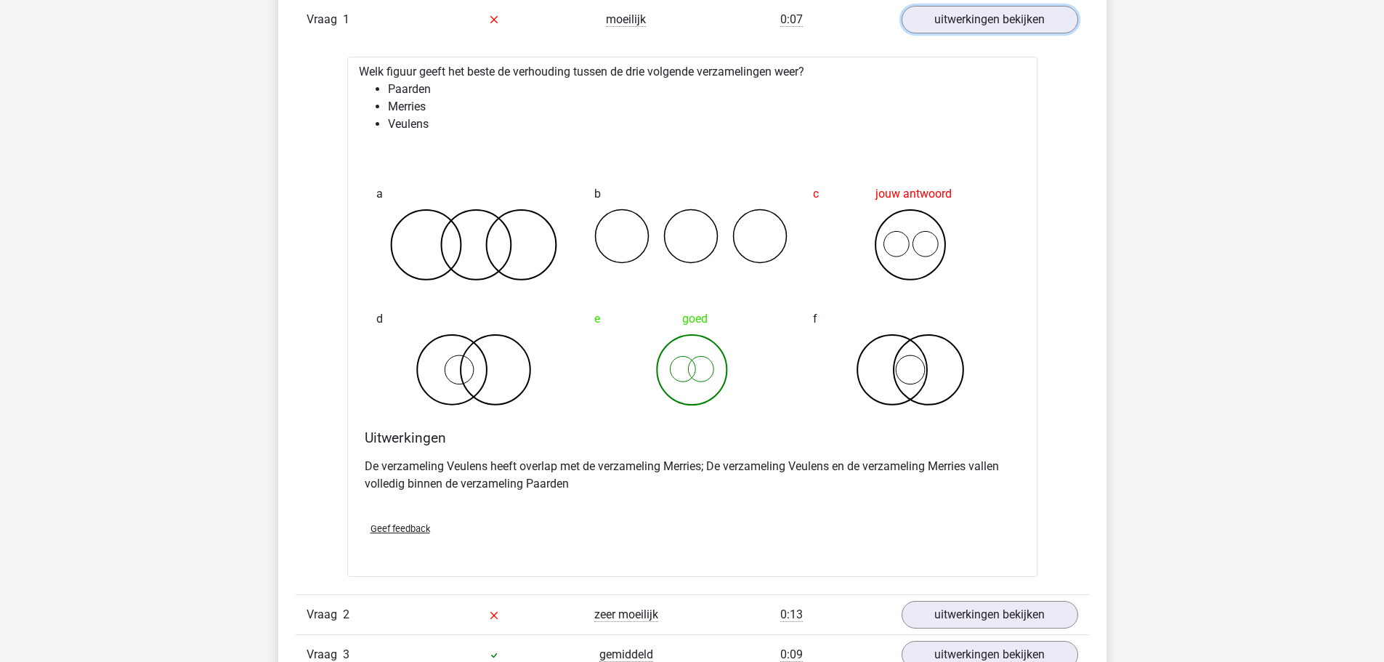
scroll to position [944, 0]
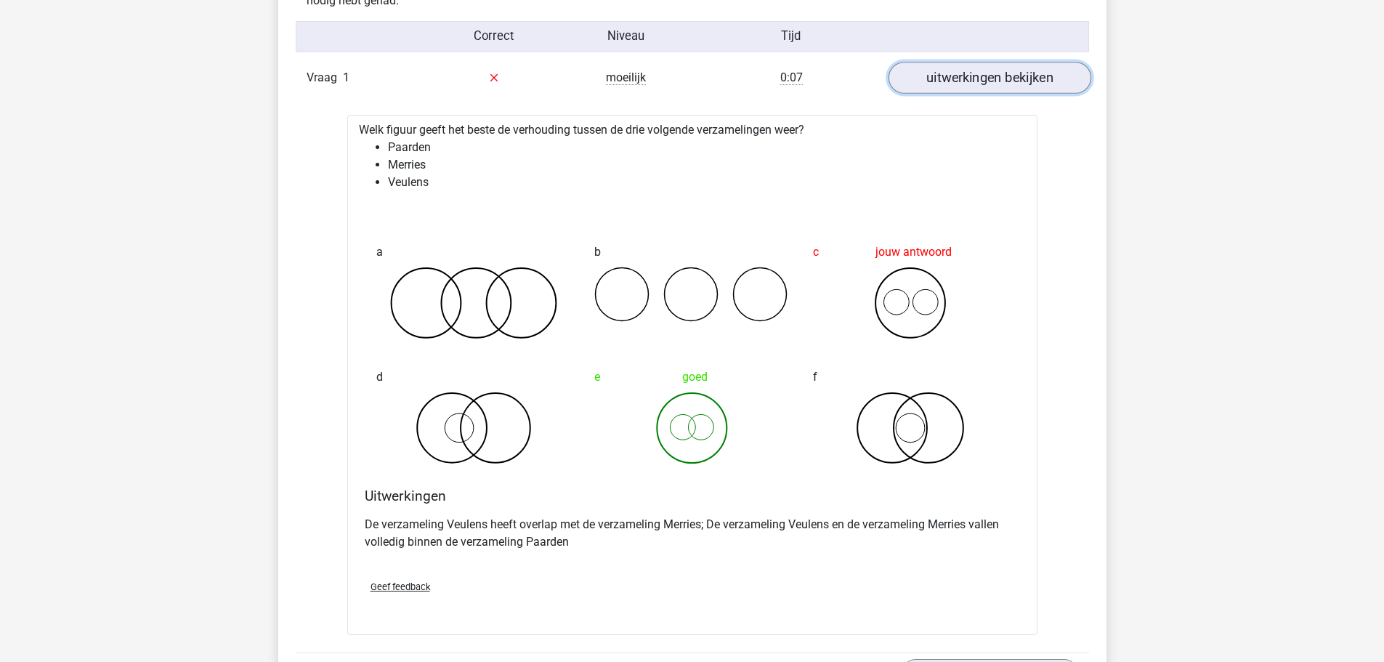
click at [955, 73] on link "uitwerkingen bekijken" at bounding box center [989, 78] width 203 height 32
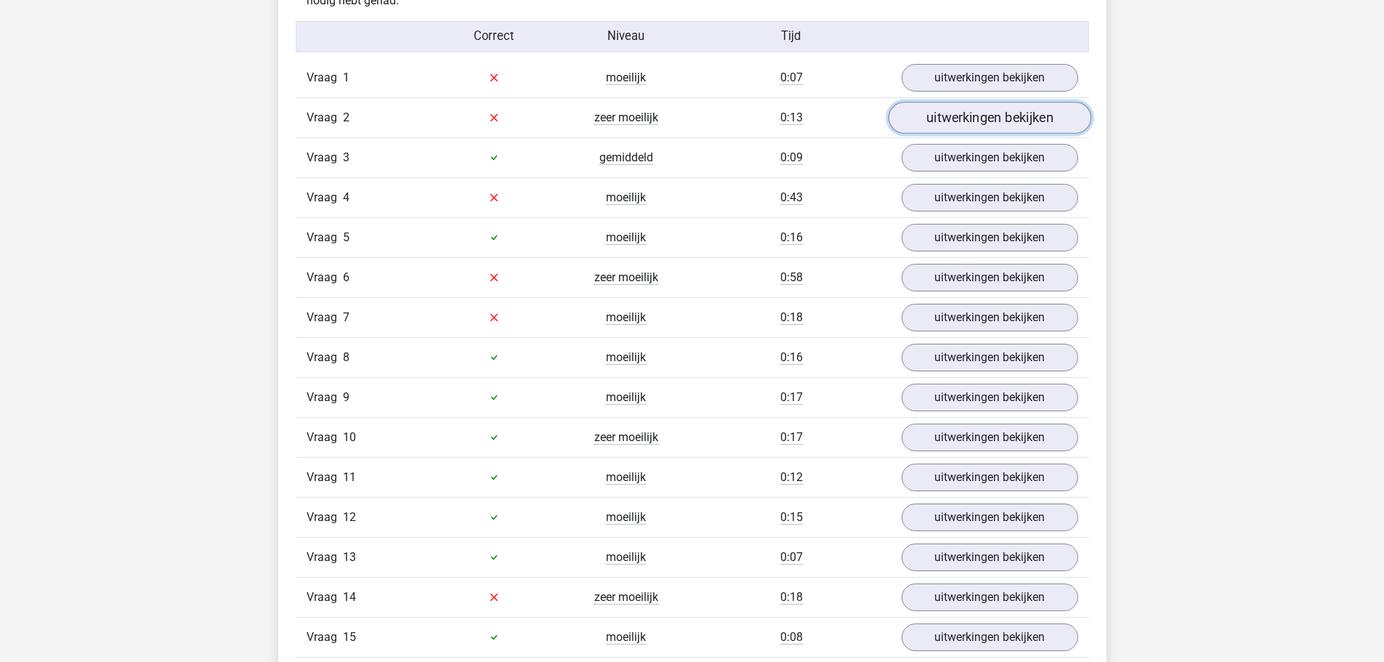
click at [979, 131] on link "uitwerkingen bekijken" at bounding box center [989, 118] width 203 height 32
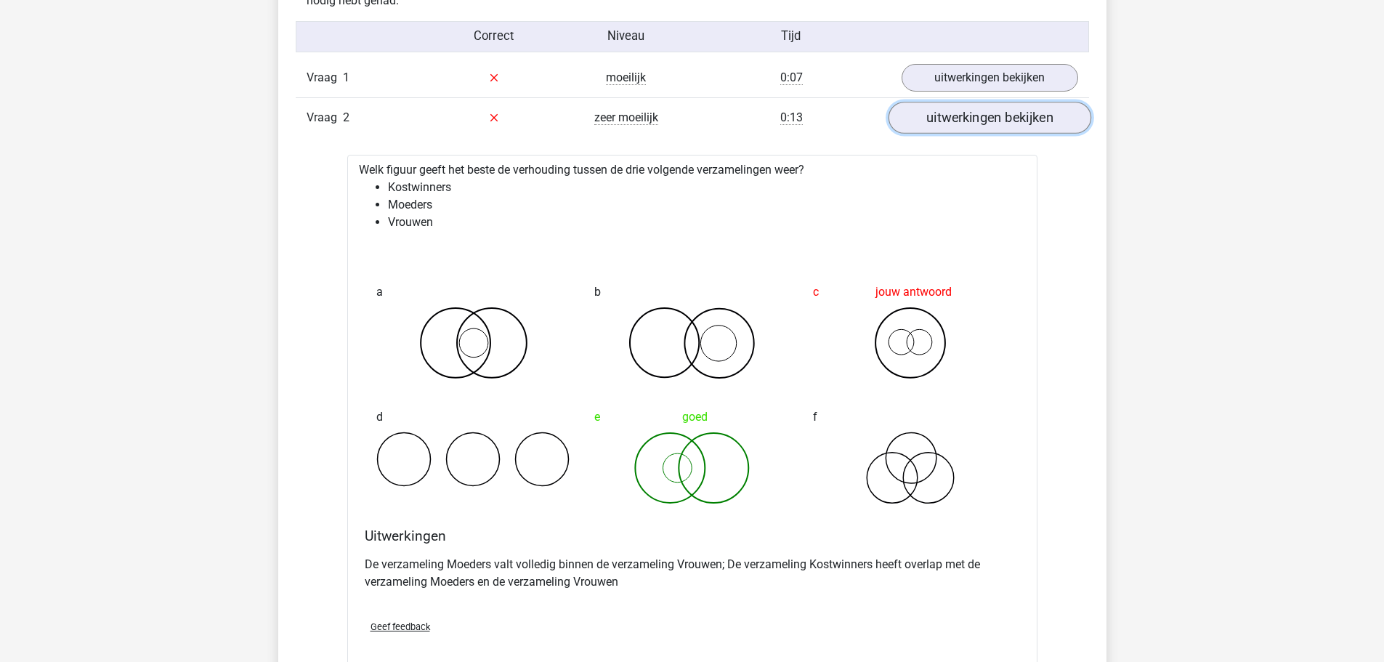
click at [932, 116] on link "uitwerkingen bekijken" at bounding box center [989, 118] width 203 height 32
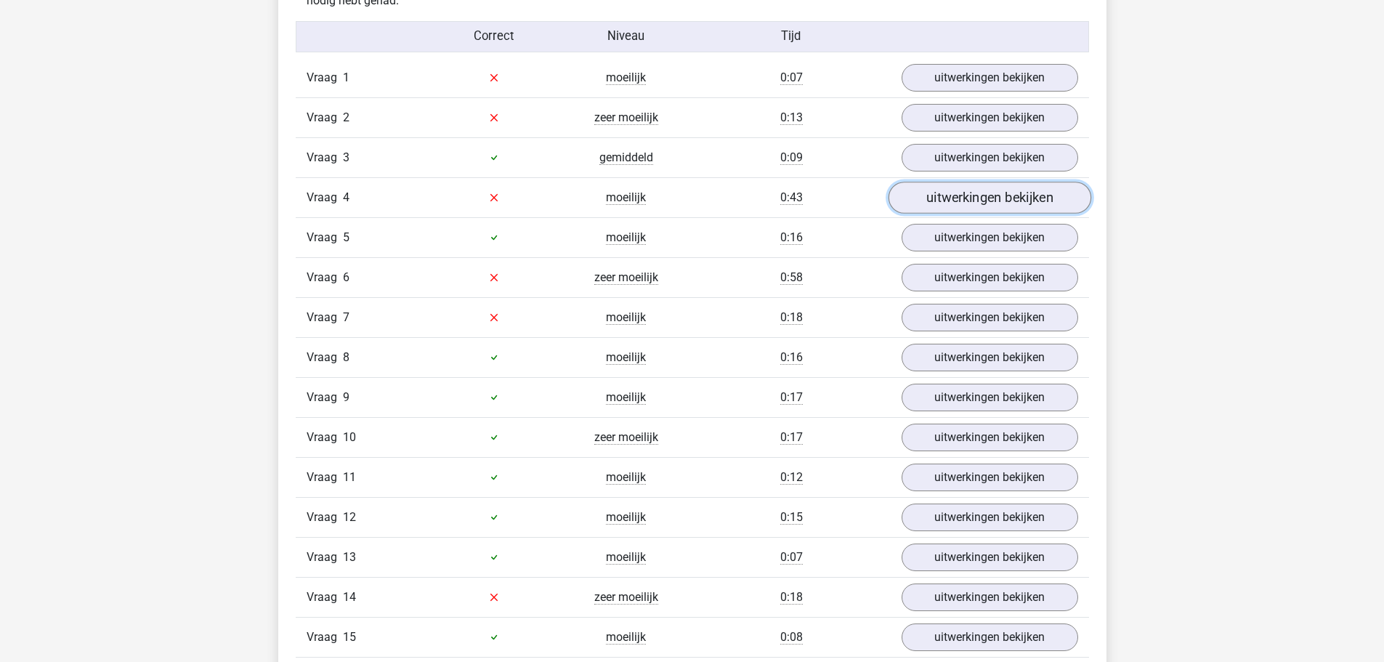
click at [959, 210] on link "uitwerkingen bekijken" at bounding box center [989, 198] width 203 height 32
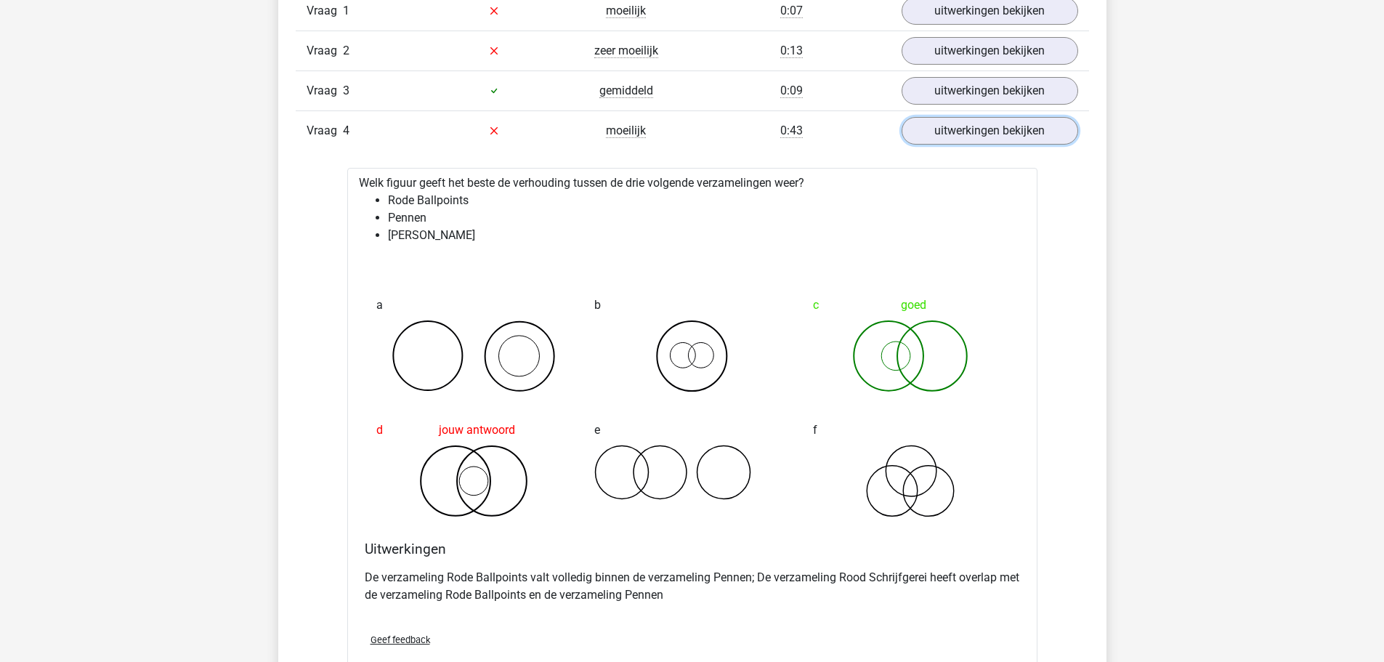
scroll to position [1017, 0]
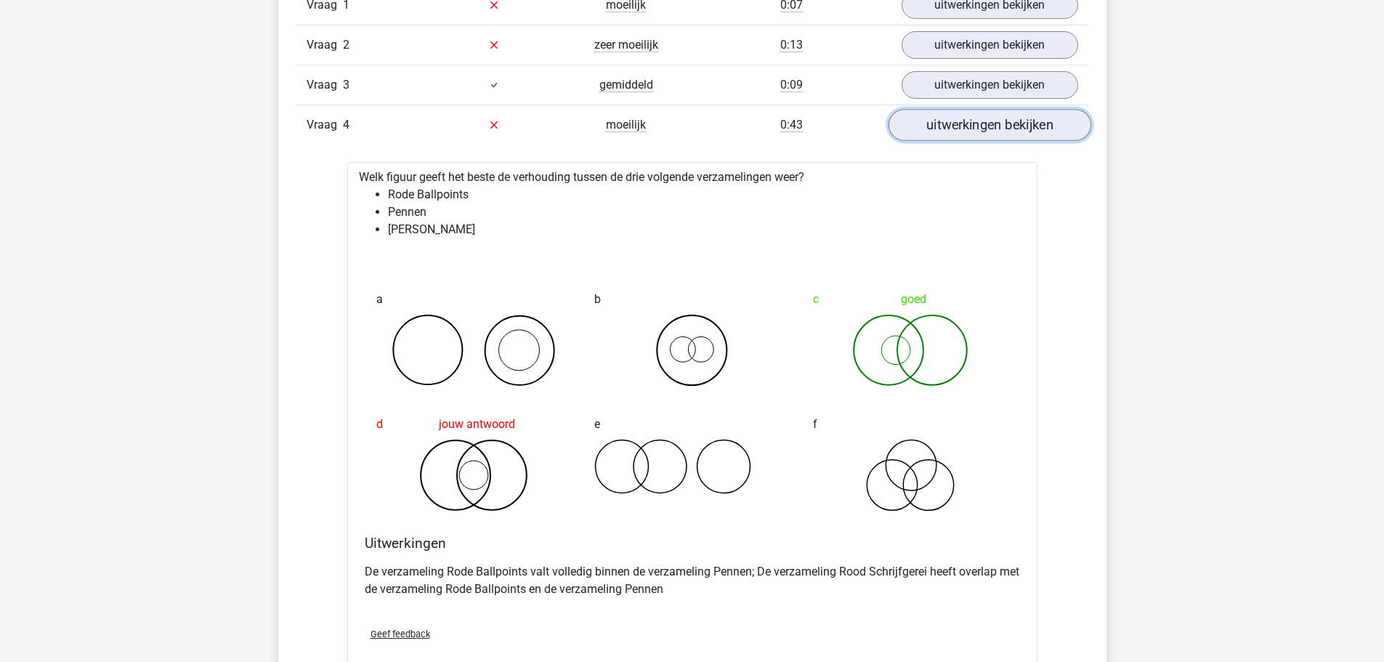
click at [992, 128] on link "uitwerkingen bekijken" at bounding box center [989, 125] width 203 height 32
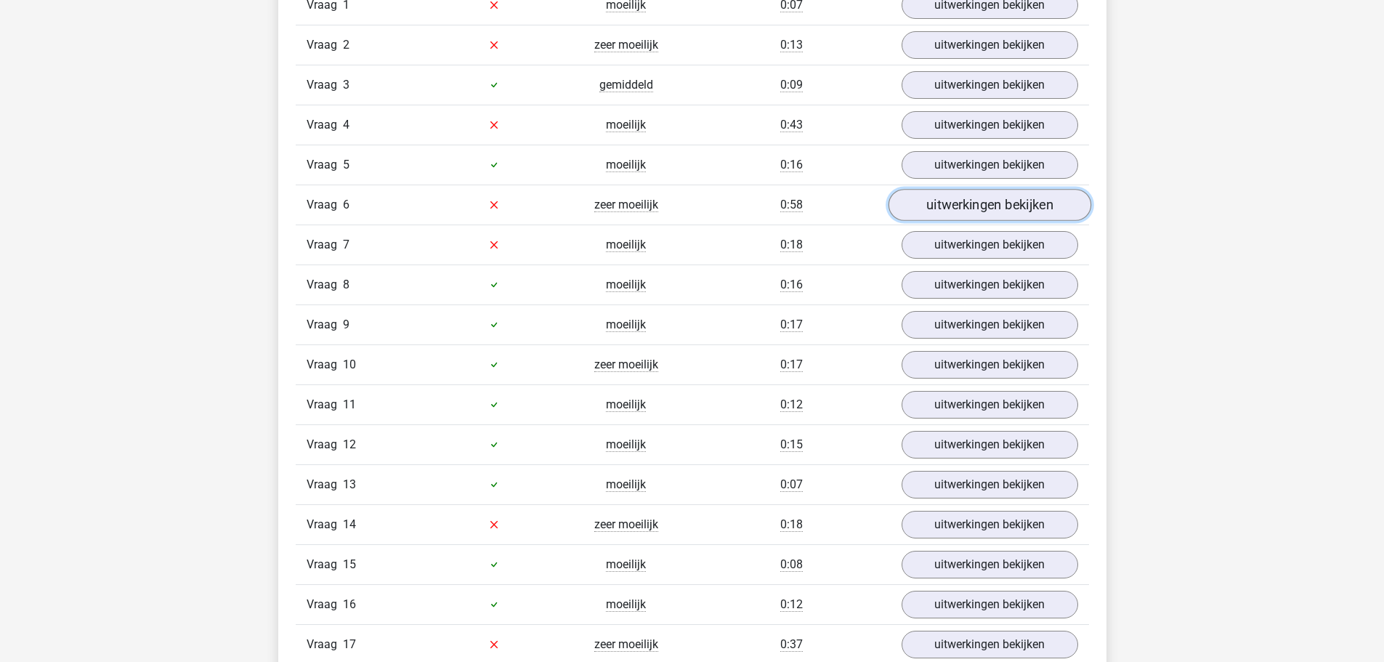
click at [955, 214] on link "uitwerkingen bekijken" at bounding box center [989, 205] width 203 height 32
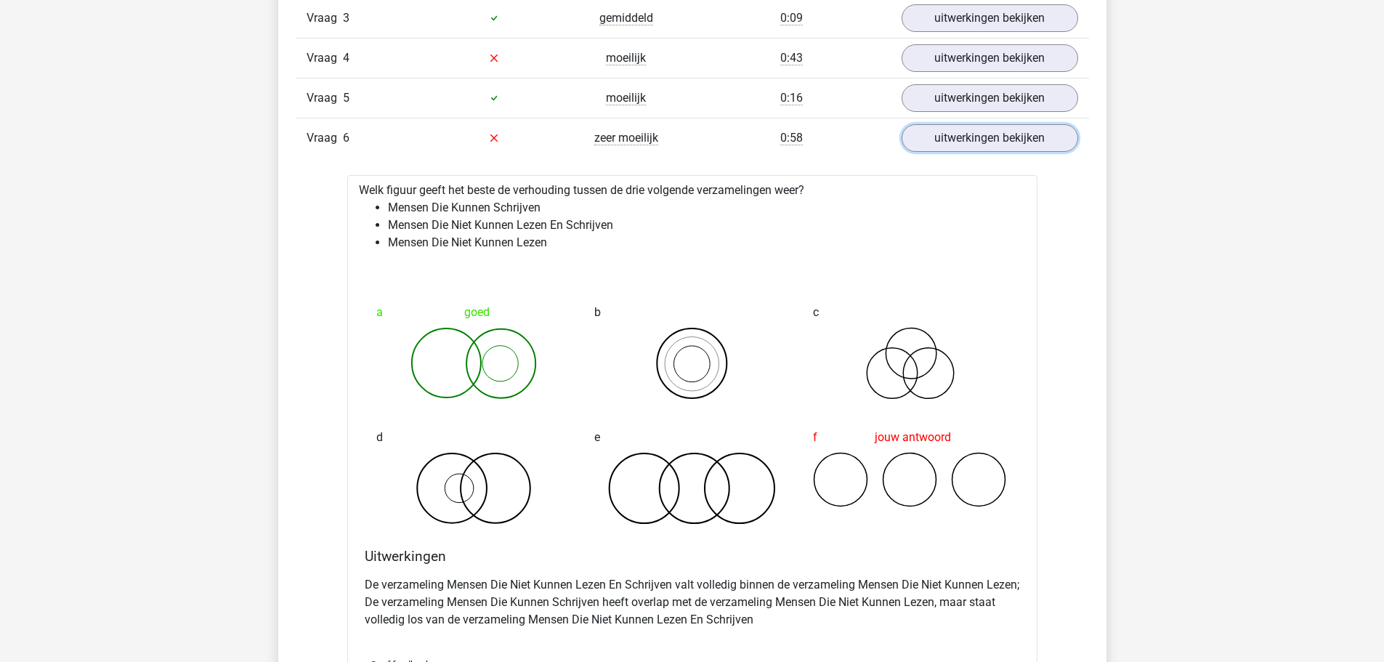
scroll to position [1090, 0]
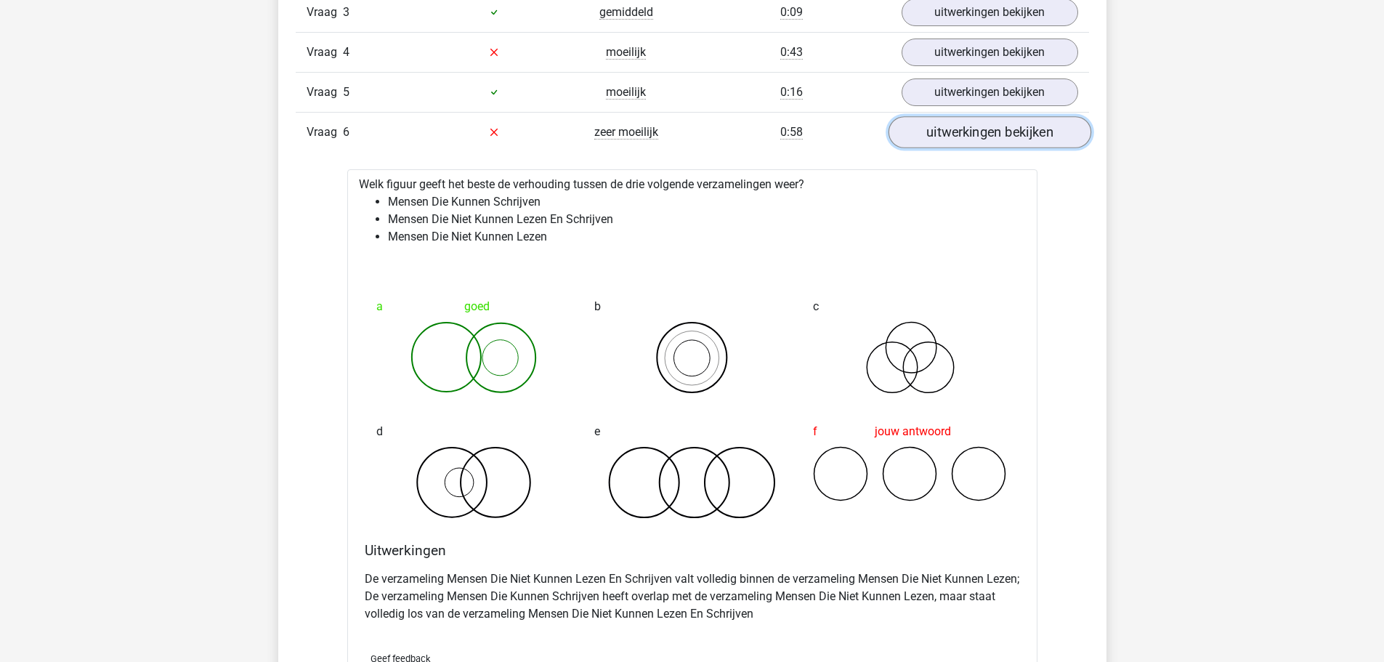
click at [1030, 126] on link "uitwerkingen bekijken" at bounding box center [989, 132] width 203 height 32
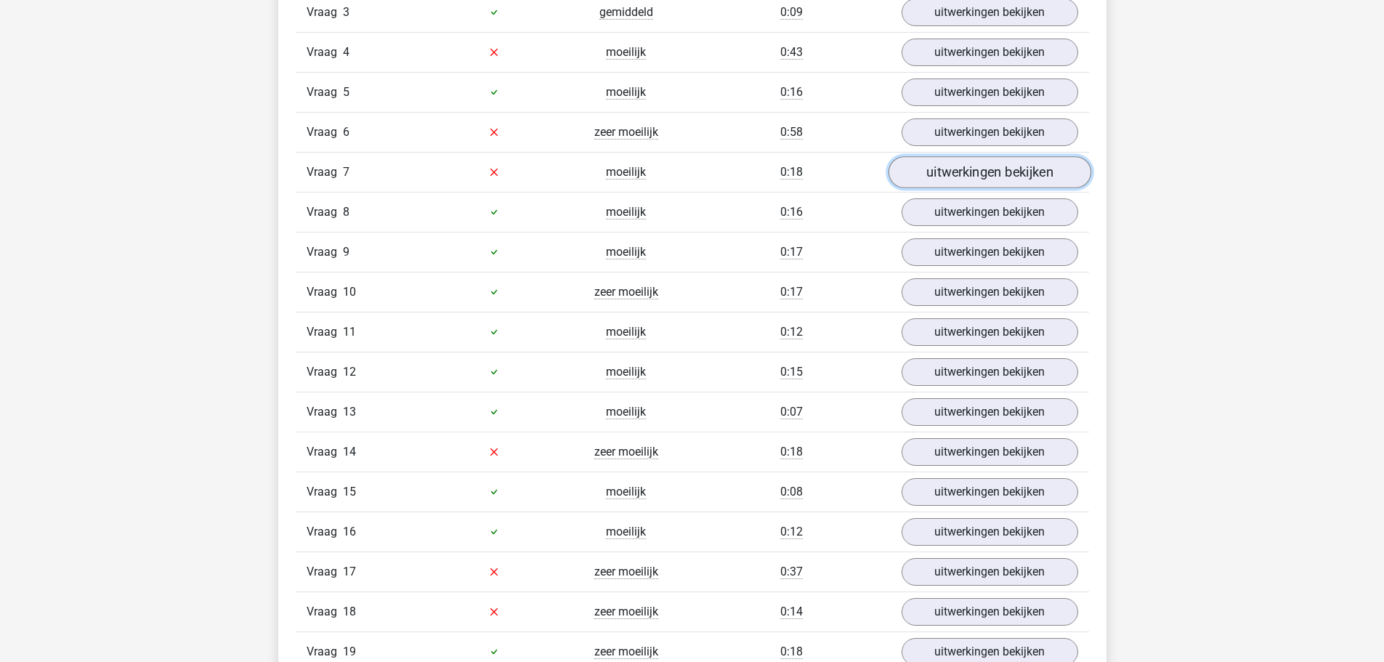
click at [947, 180] on link "uitwerkingen bekijken" at bounding box center [989, 172] width 203 height 32
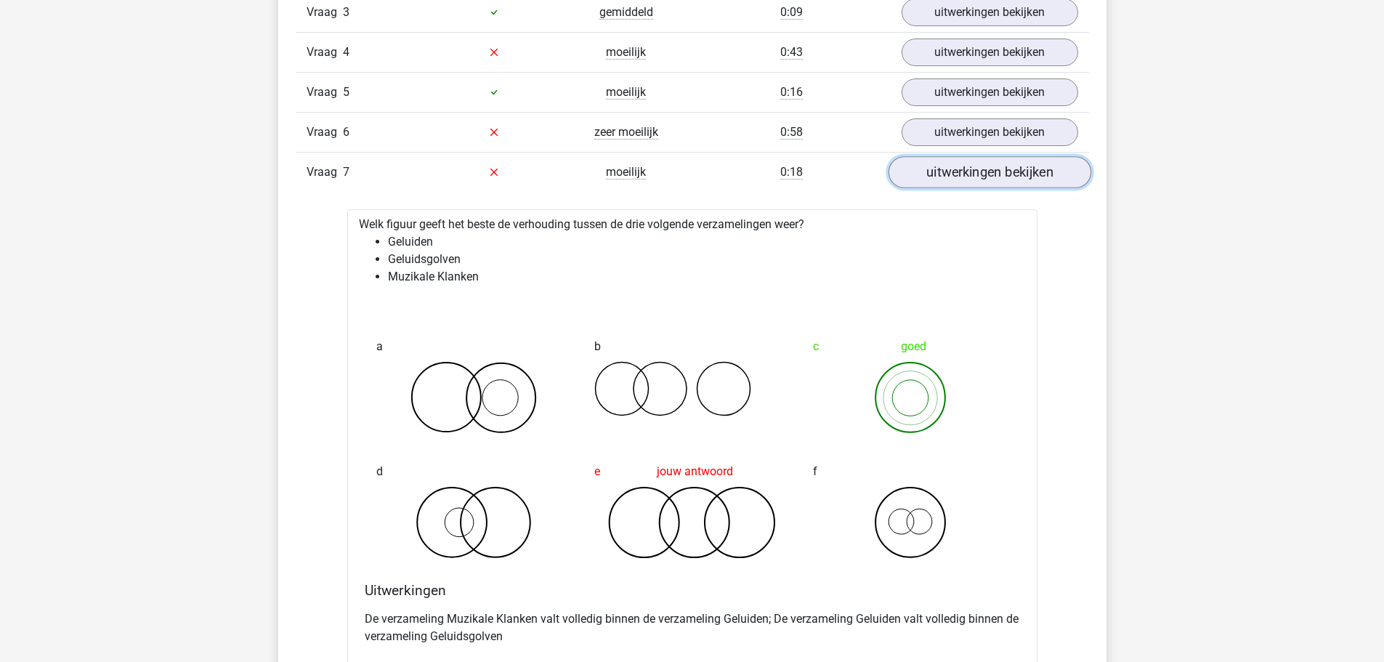
click at [941, 176] on link "uitwerkingen bekijken" at bounding box center [989, 172] width 203 height 32
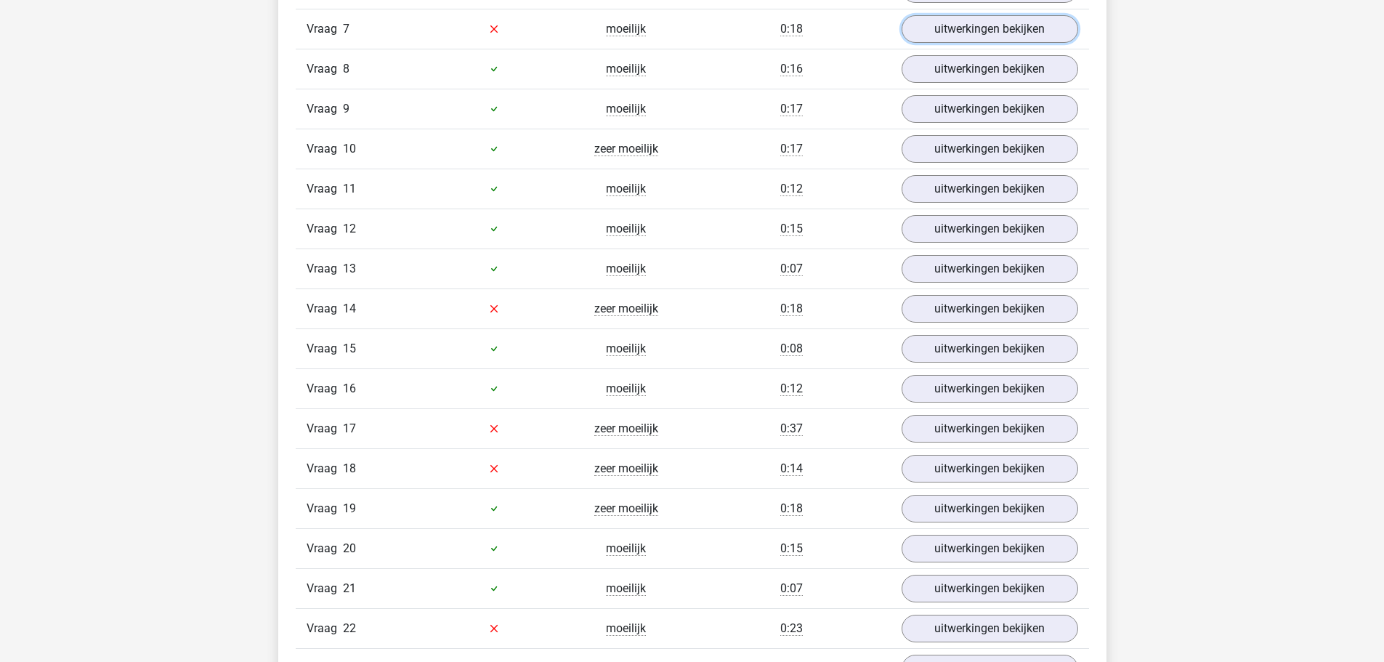
scroll to position [1235, 0]
click at [953, 301] on link "uitwerkingen bekijken" at bounding box center [989, 307] width 203 height 32
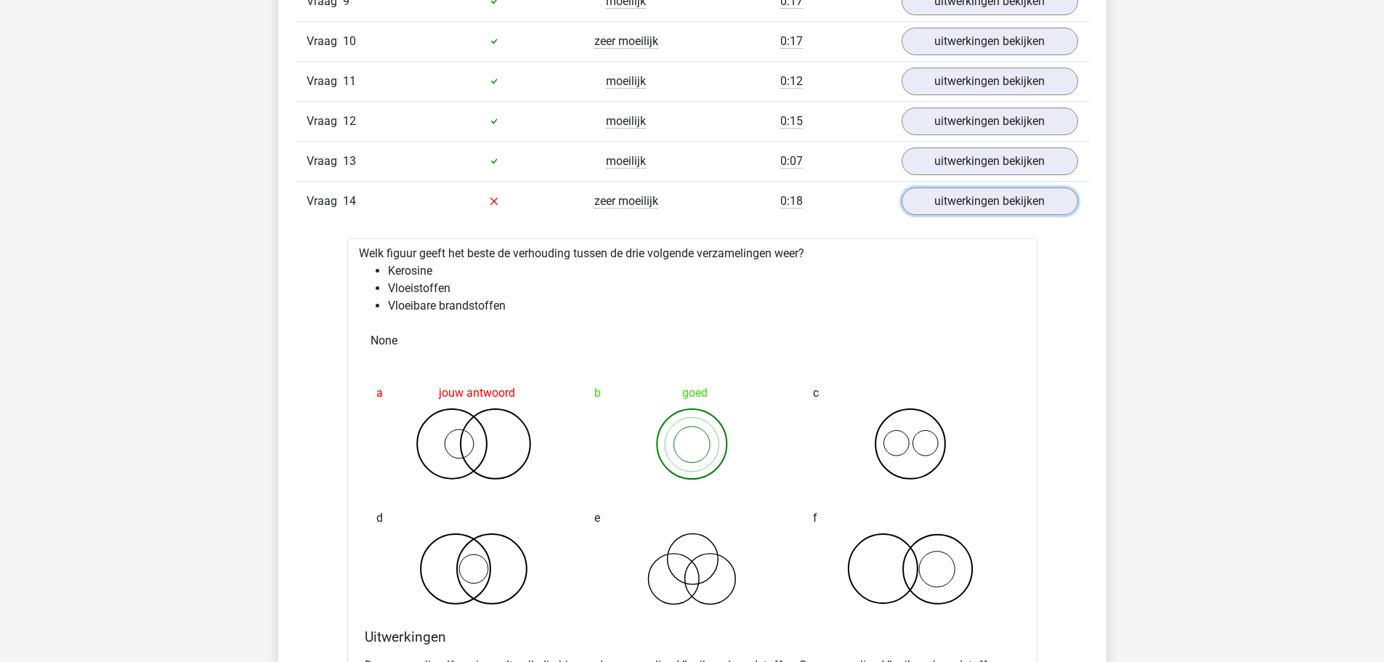
scroll to position [1380, 0]
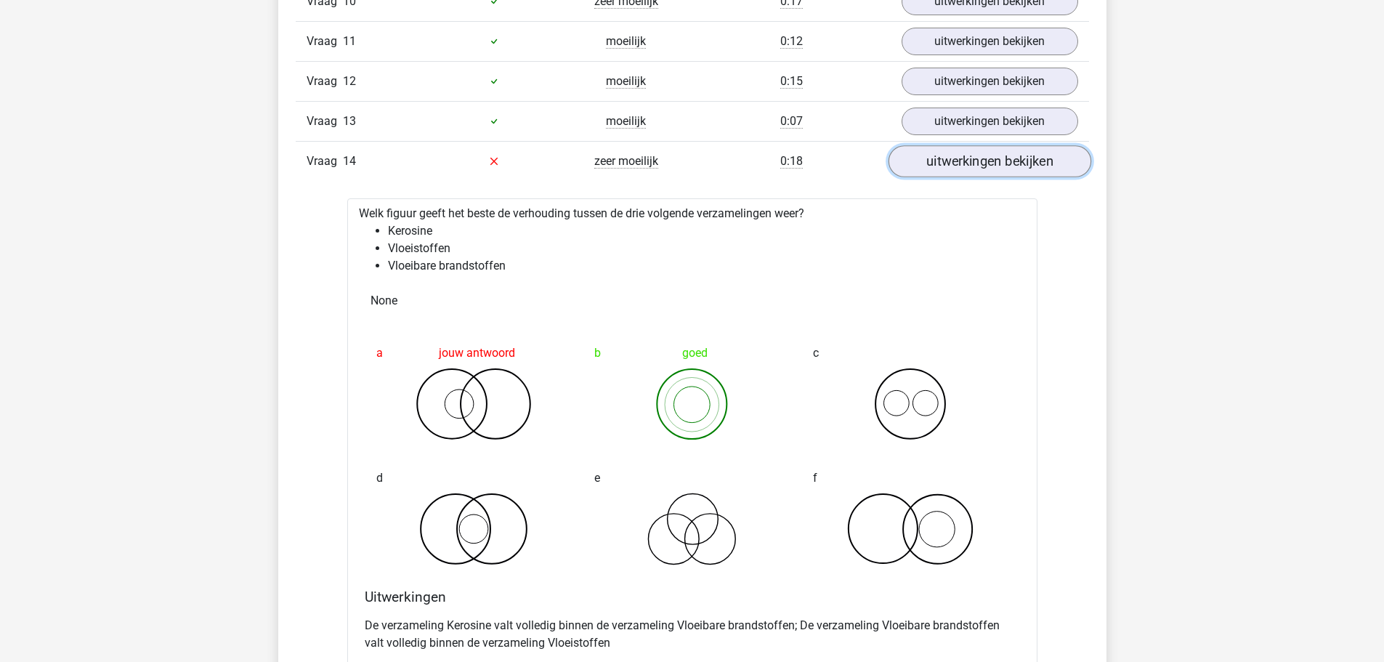
click at [985, 171] on link "uitwerkingen bekijken" at bounding box center [989, 161] width 203 height 32
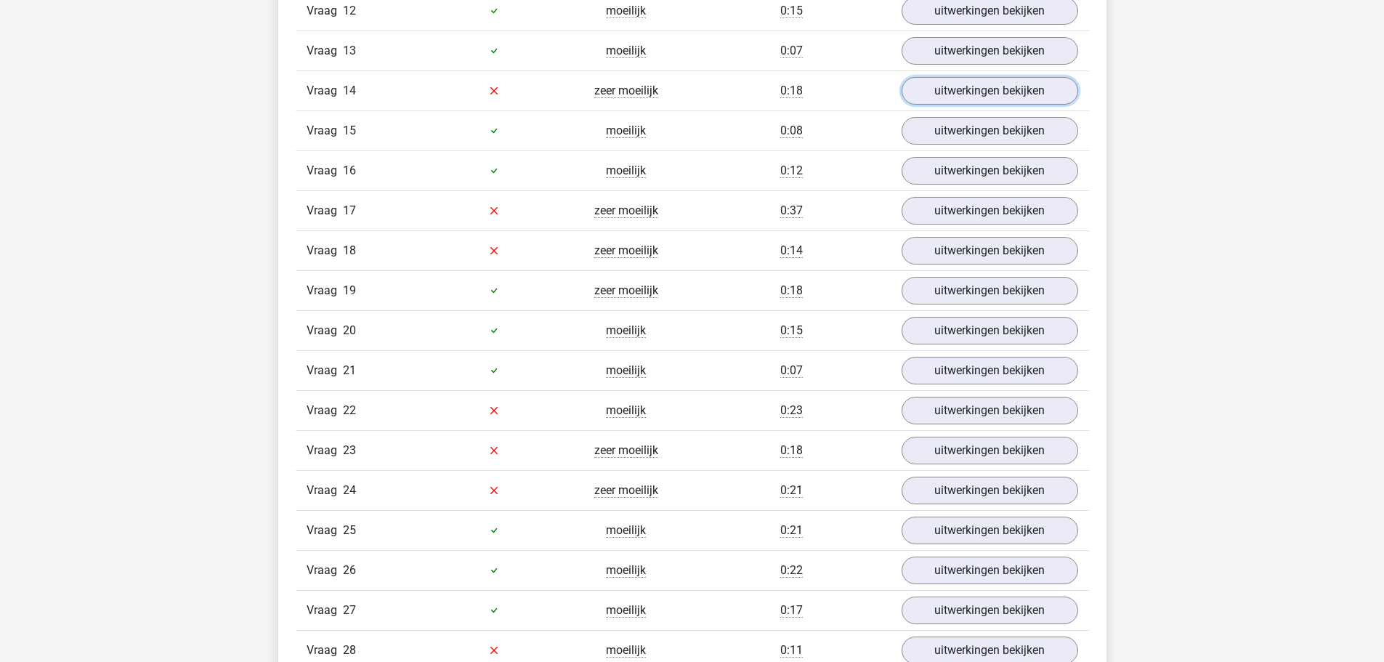
scroll to position [1453, 0]
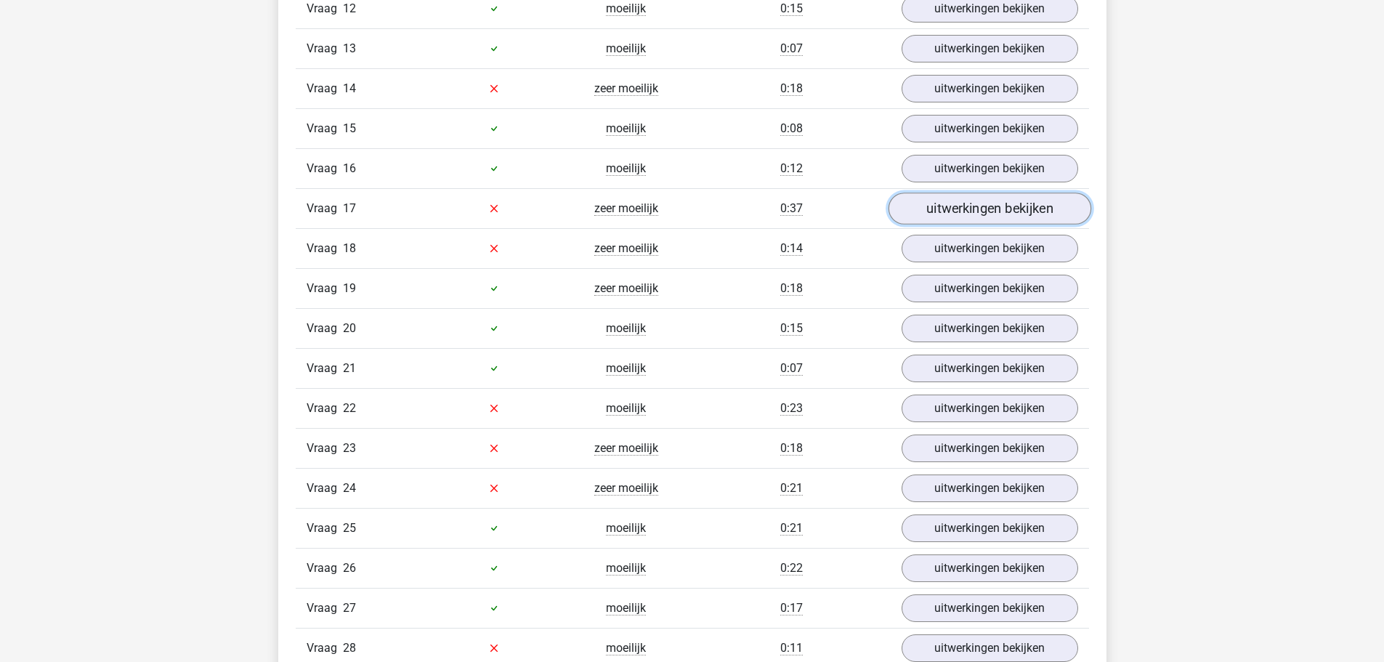
click at [995, 215] on link "uitwerkingen bekijken" at bounding box center [989, 209] width 203 height 32
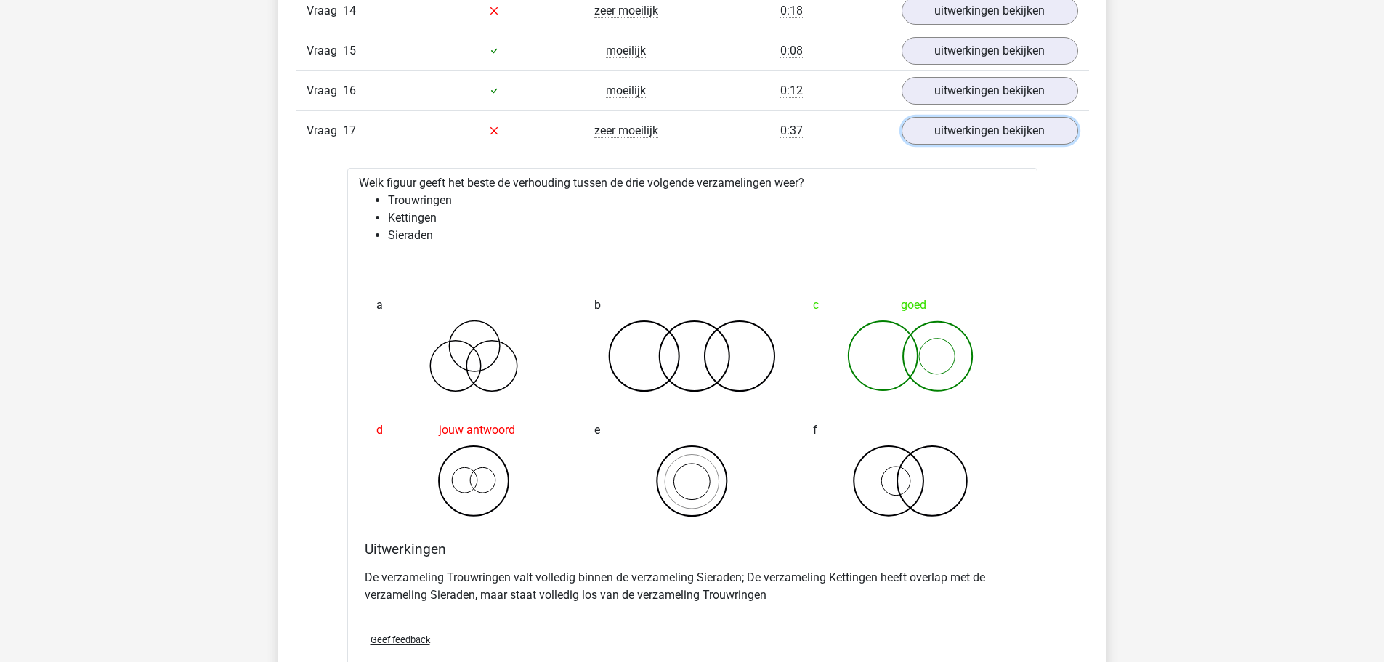
scroll to position [1526, 0]
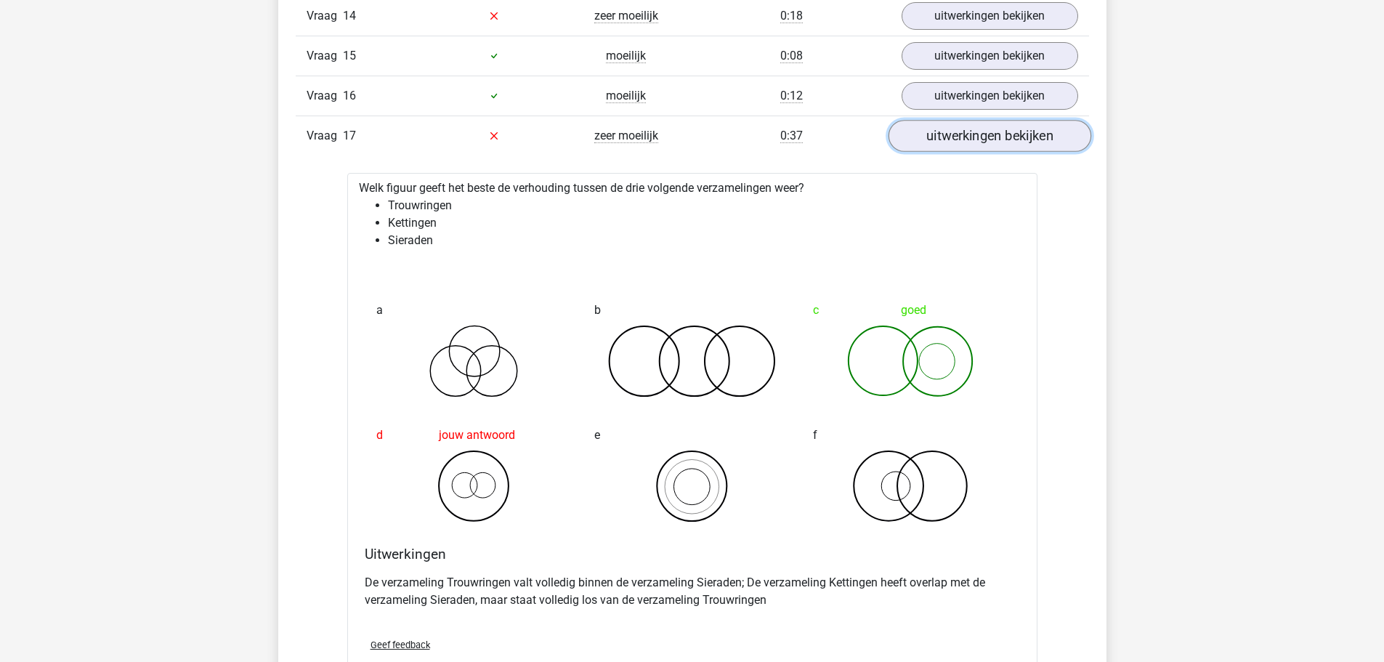
click at [943, 145] on link "uitwerkingen bekijken" at bounding box center [989, 136] width 203 height 32
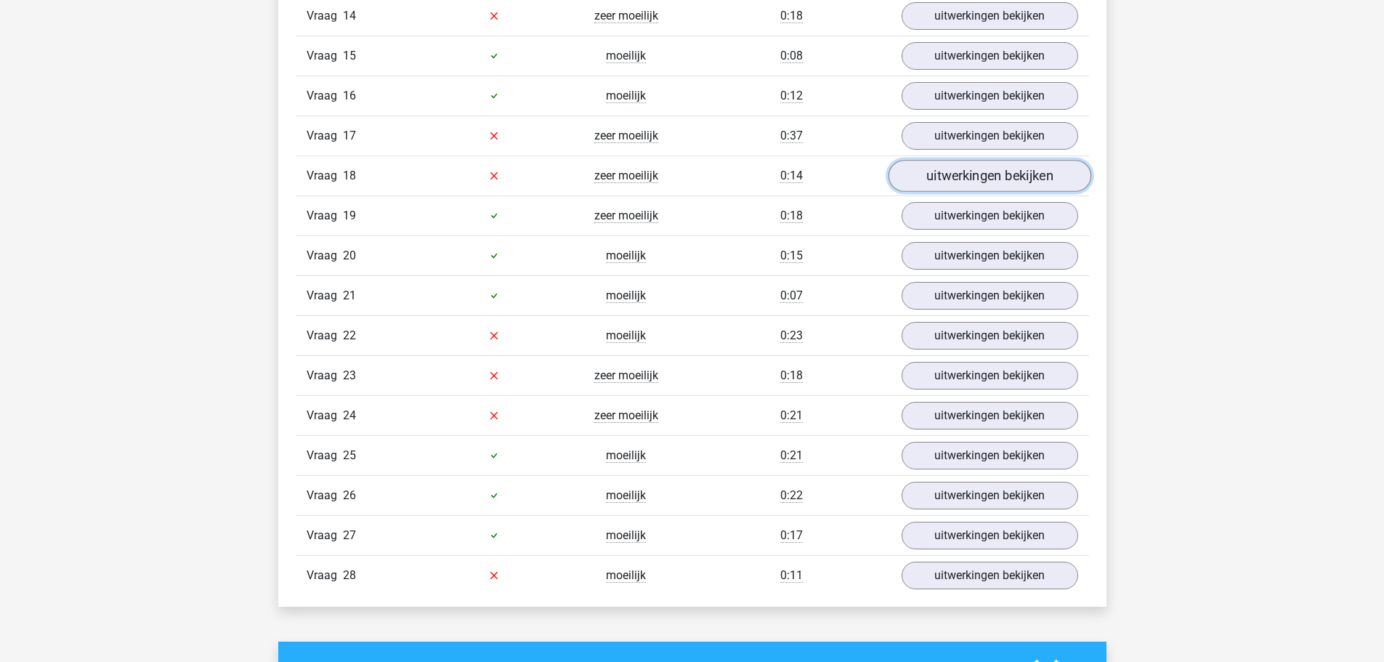
click at [922, 176] on link "uitwerkingen bekijken" at bounding box center [989, 176] width 203 height 32
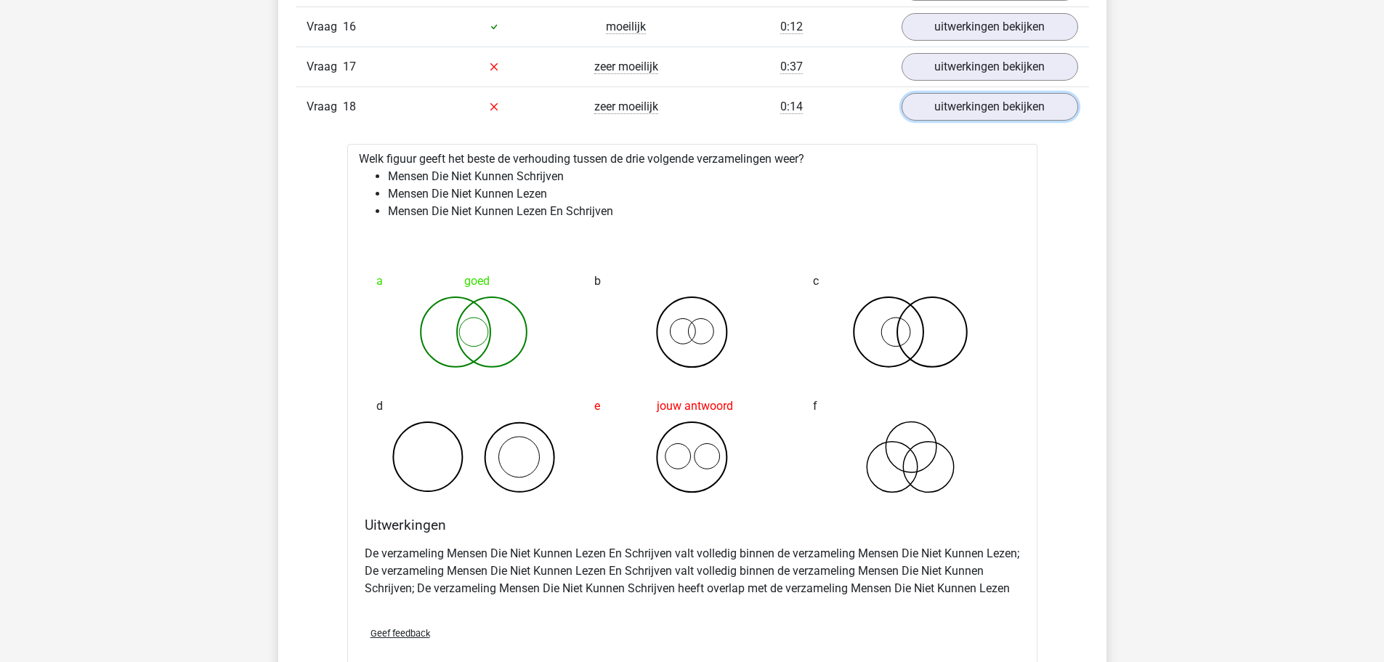
scroll to position [1598, 0]
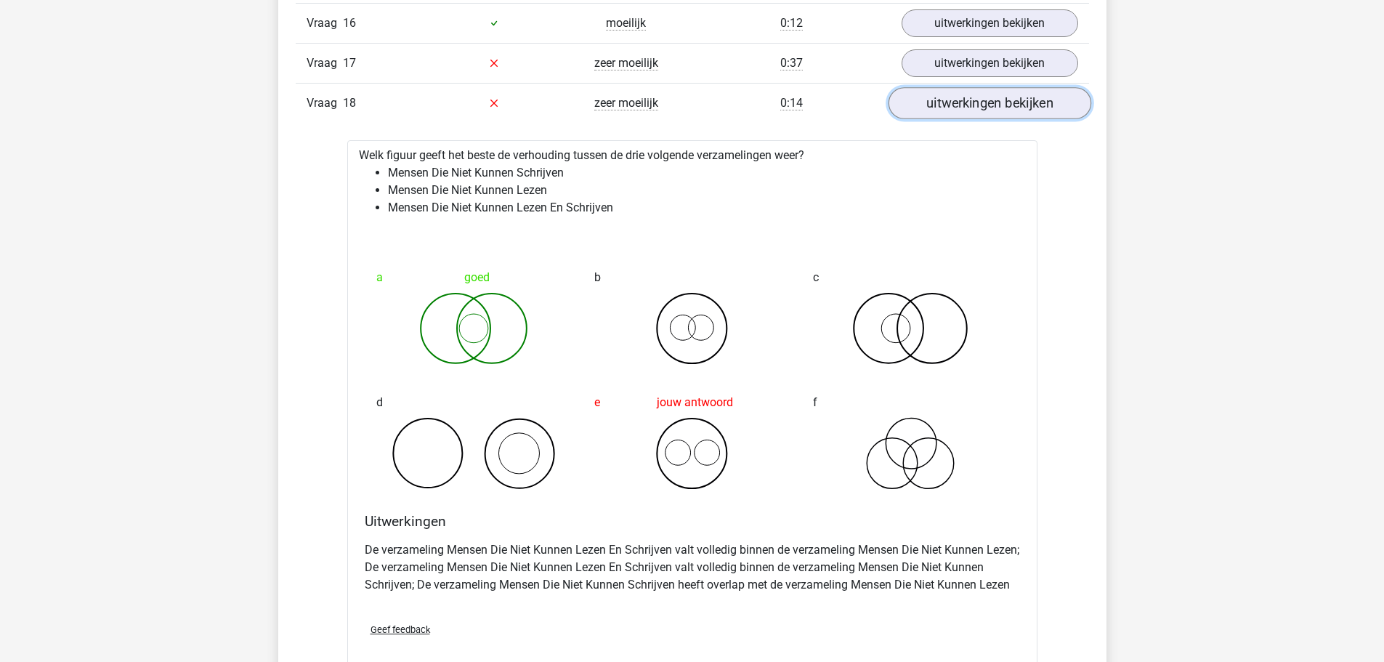
click at [974, 95] on link "uitwerkingen bekijken" at bounding box center [989, 103] width 203 height 32
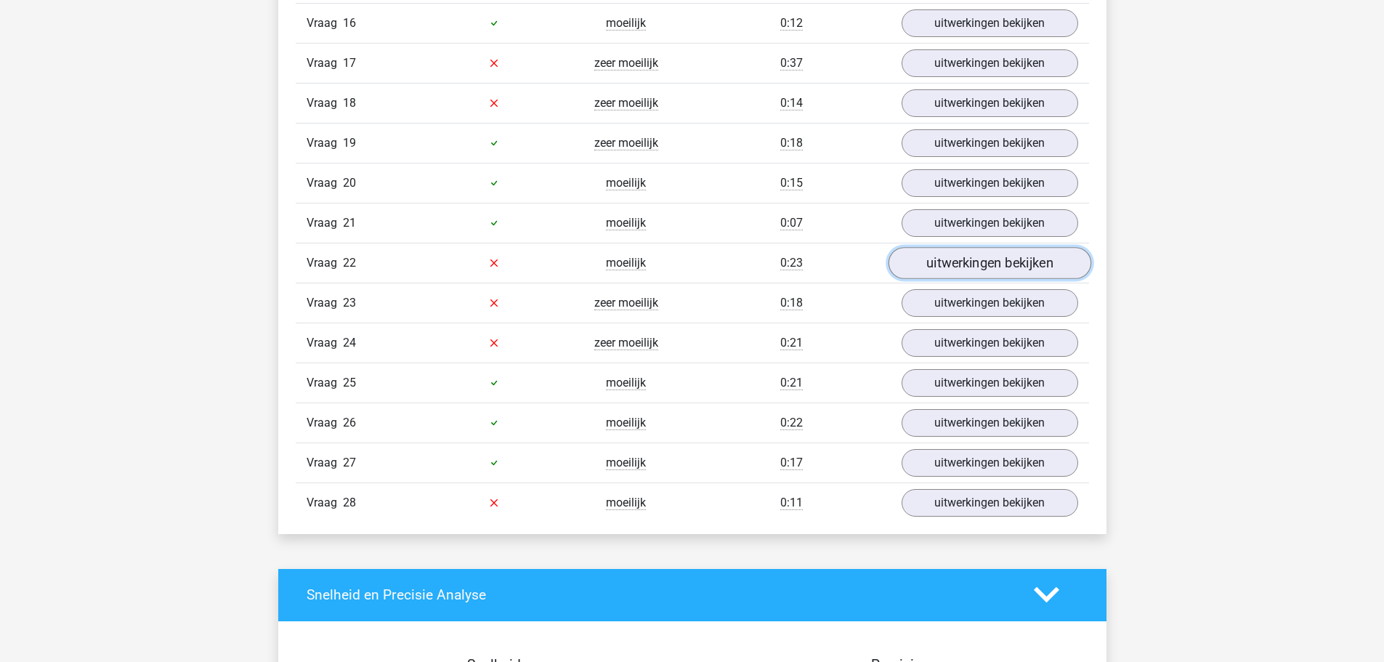
click at [962, 266] on link "uitwerkingen bekijken" at bounding box center [989, 263] width 203 height 32
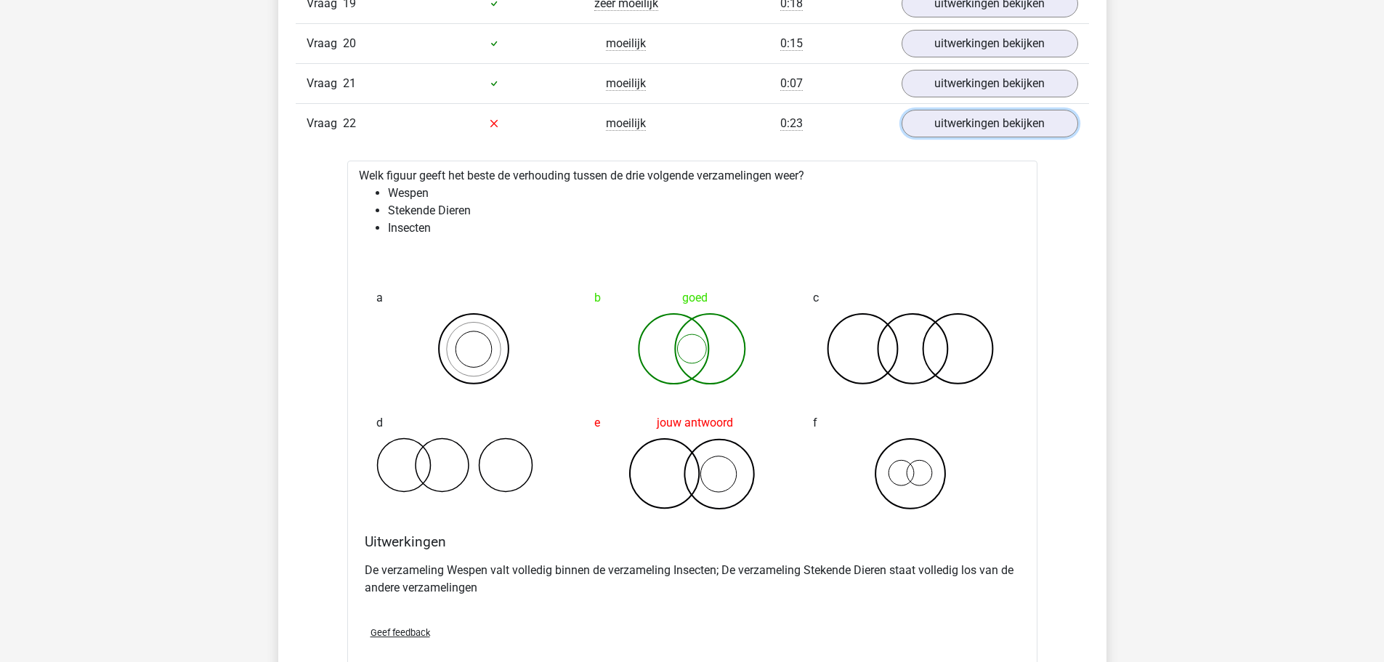
scroll to position [1743, 0]
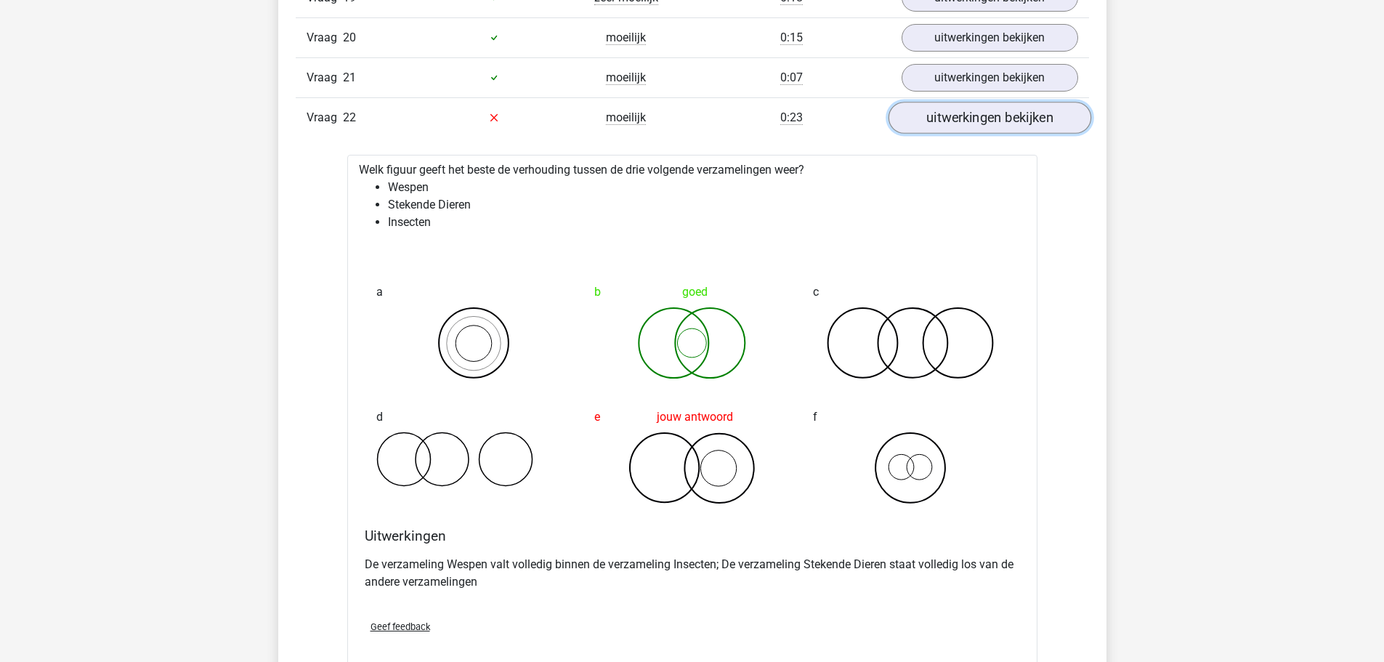
click at [952, 128] on link "uitwerkingen bekijken" at bounding box center [989, 118] width 203 height 32
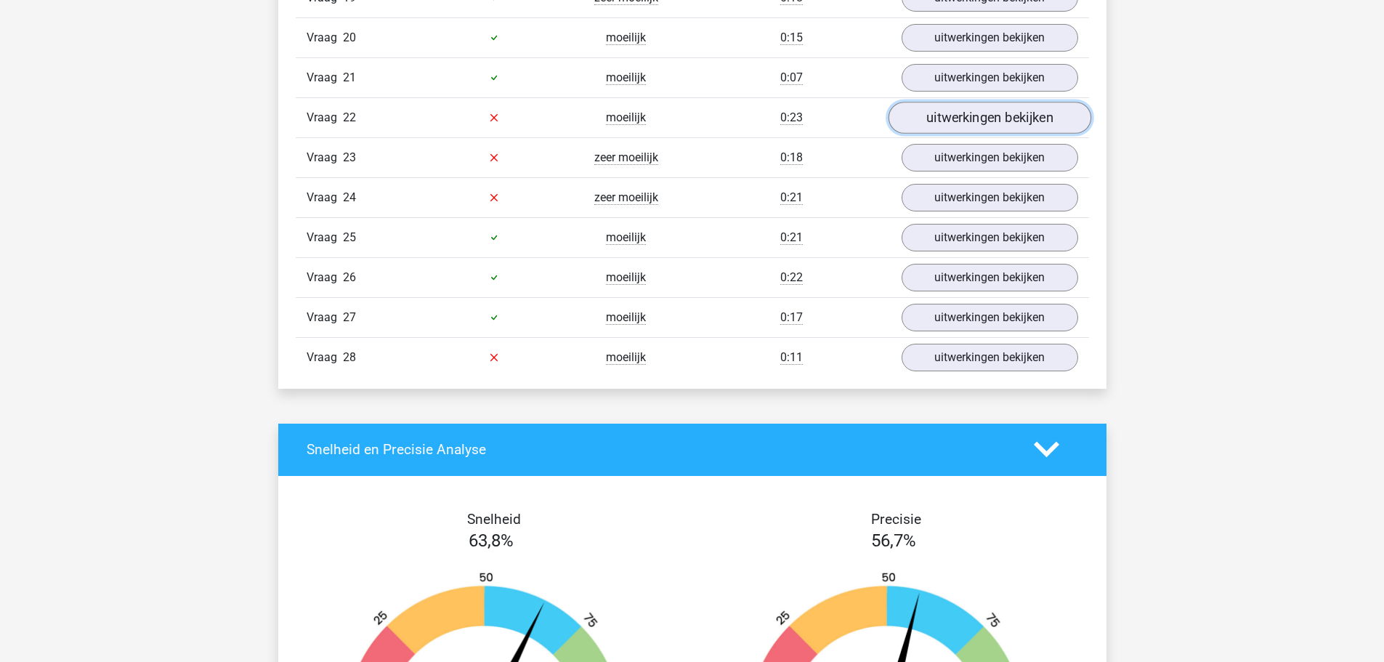
click at [956, 115] on link "uitwerkingen bekijken" at bounding box center [989, 118] width 203 height 32
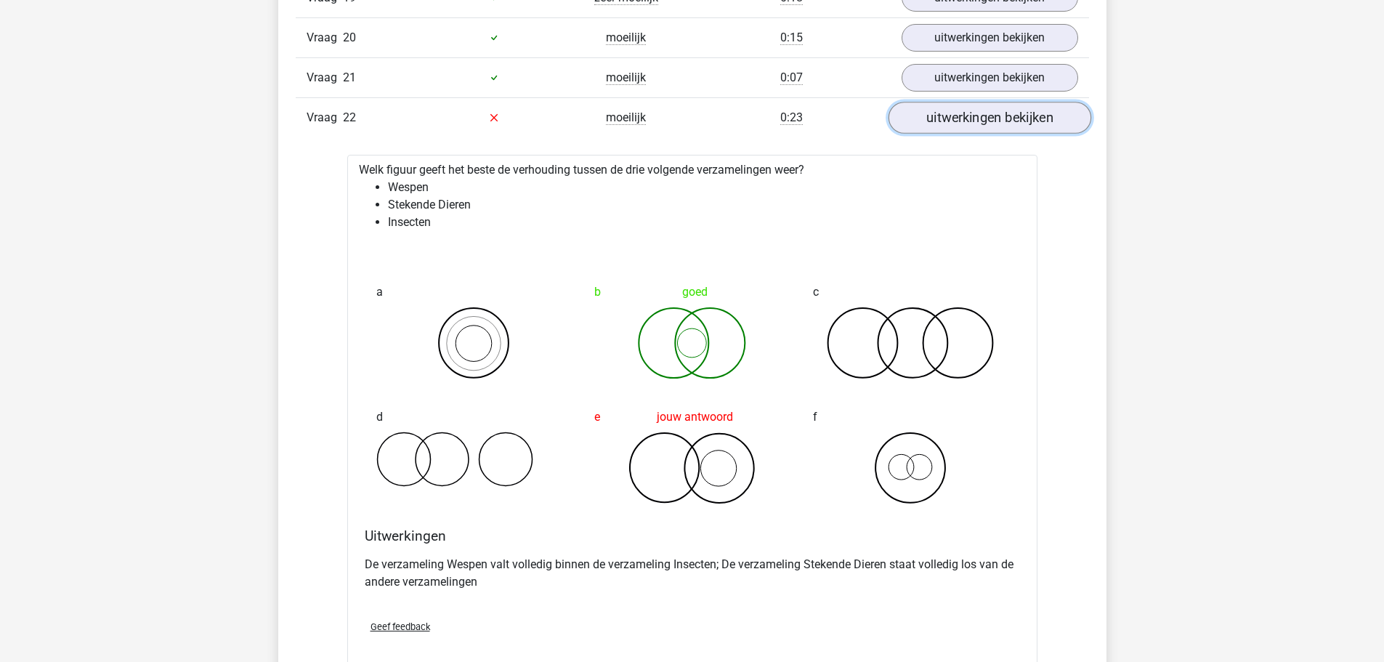
click at [956, 118] on link "uitwerkingen bekijken" at bounding box center [989, 118] width 203 height 32
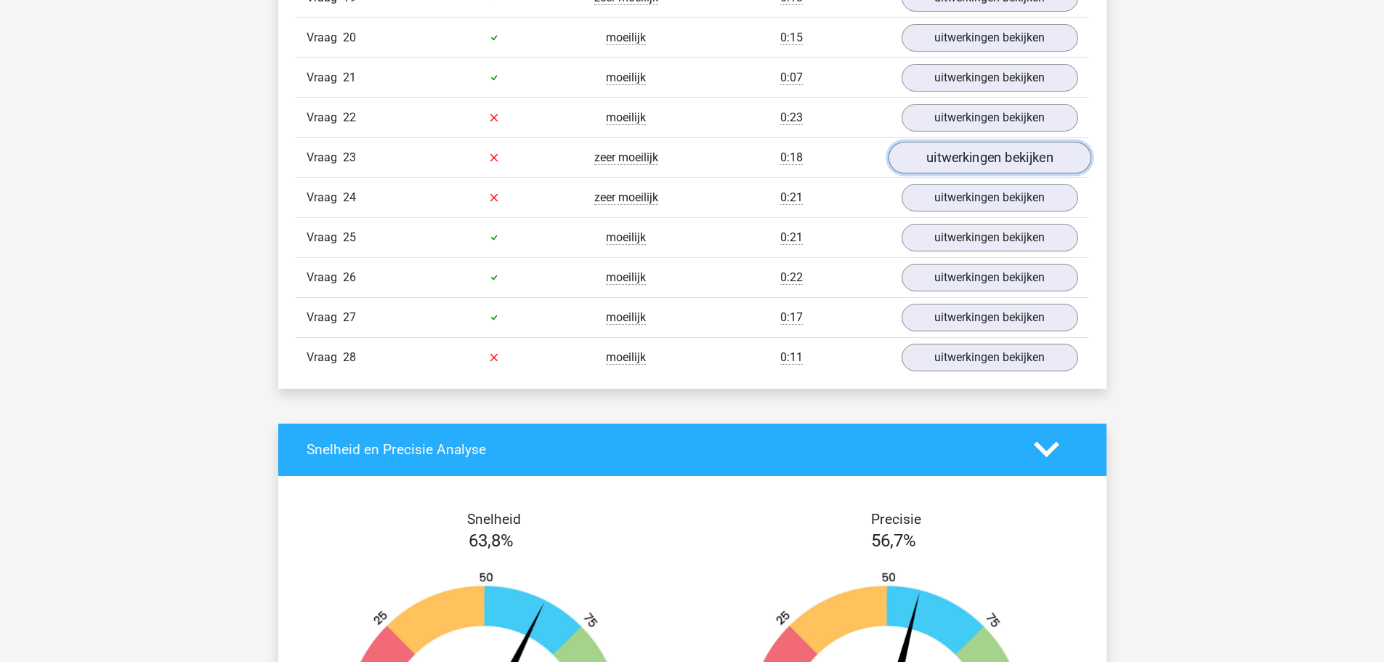
click at [956, 155] on link "uitwerkingen bekijken" at bounding box center [989, 158] width 203 height 32
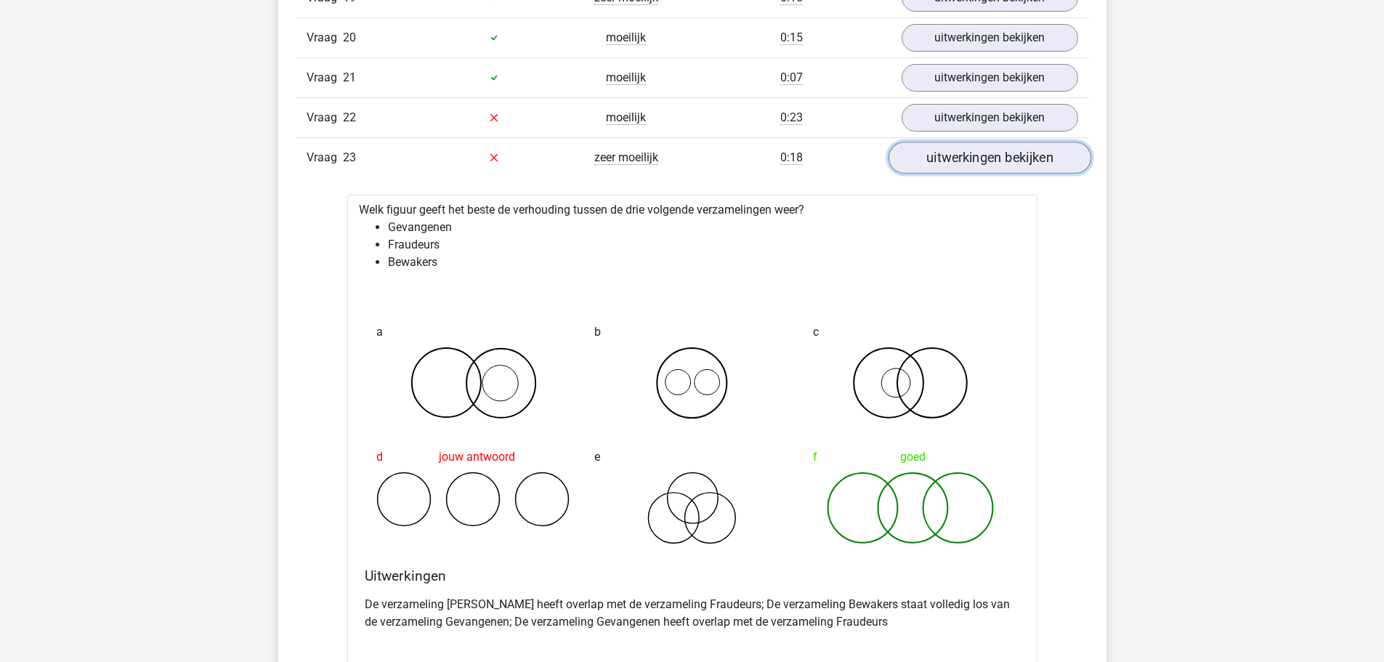
click at [956, 156] on link "uitwerkingen bekijken" at bounding box center [989, 158] width 203 height 32
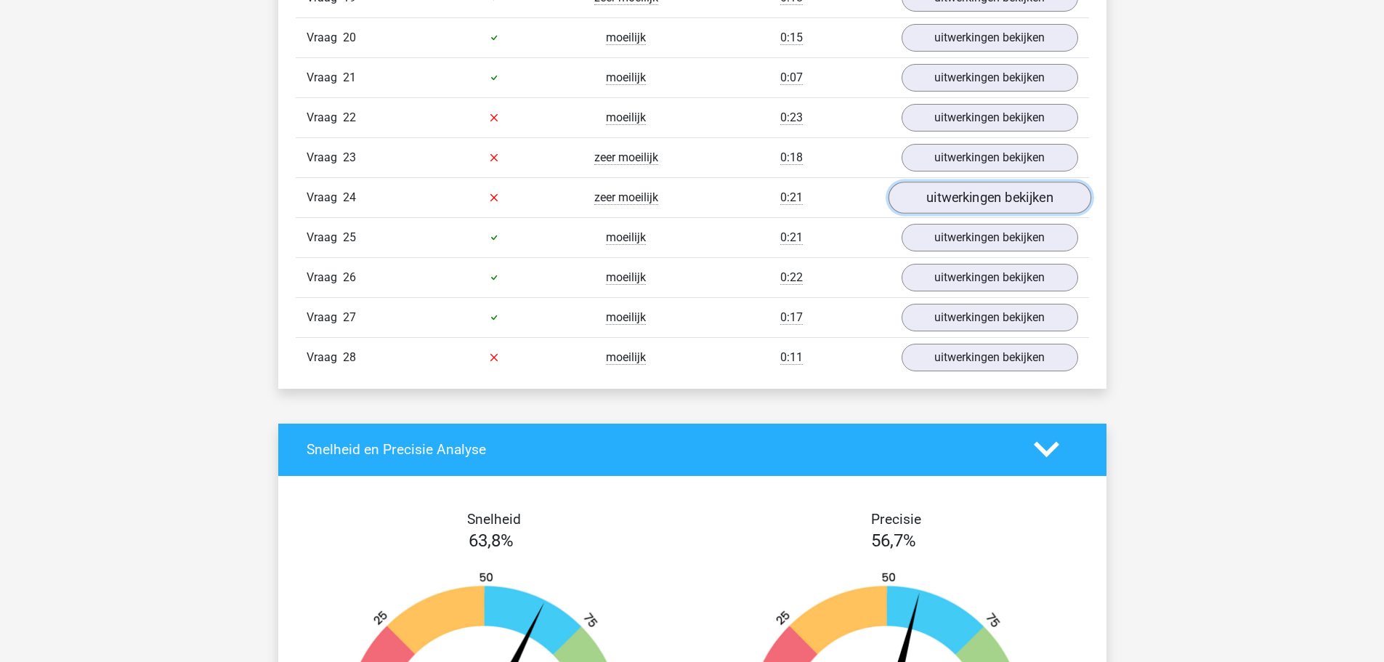
click at [964, 204] on link "uitwerkingen bekijken" at bounding box center [989, 198] width 203 height 32
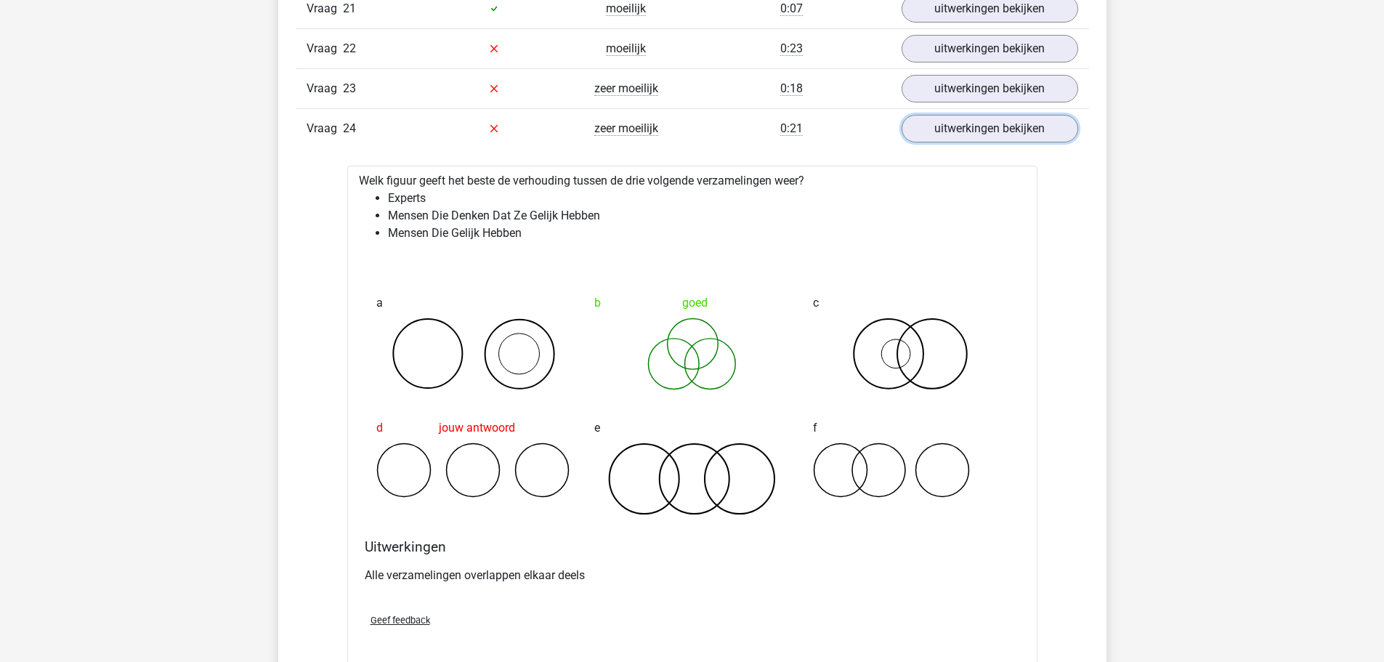
scroll to position [1816, 0]
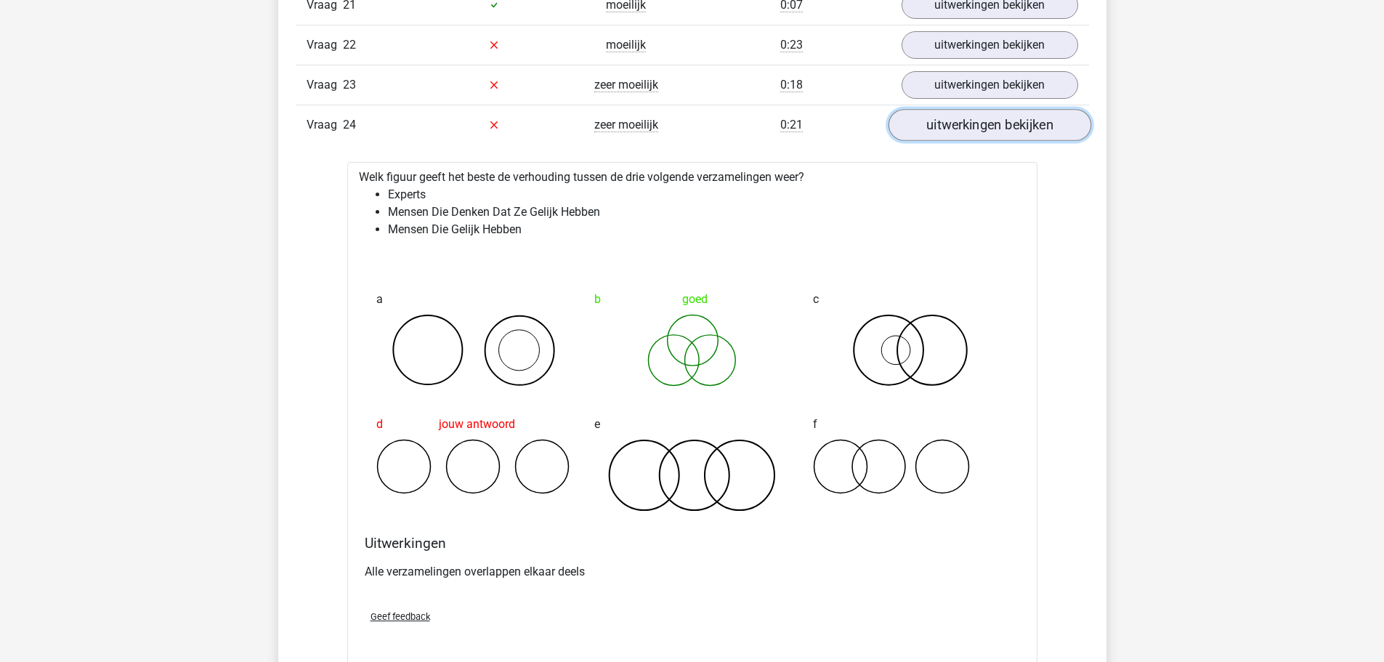
click at [941, 134] on link "uitwerkingen bekijken" at bounding box center [989, 125] width 203 height 32
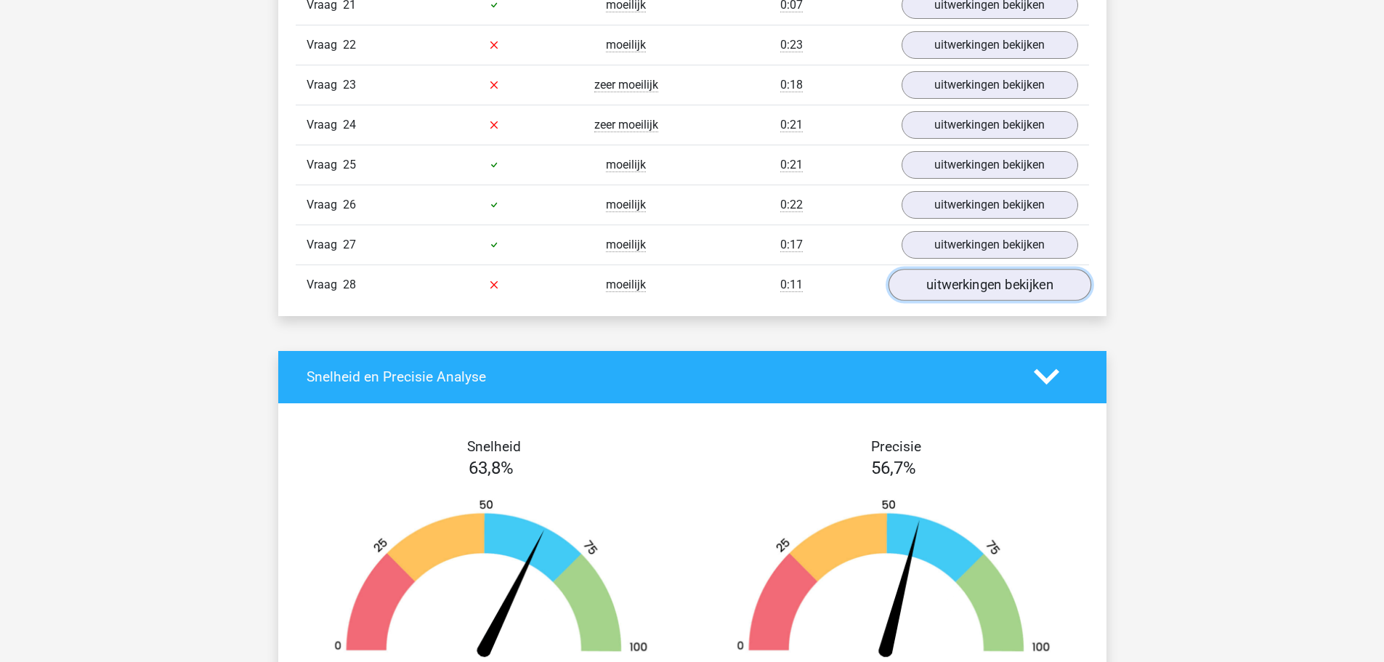
click at [941, 291] on link "uitwerkingen bekijken" at bounding box center [989, 285] width 203 height 32
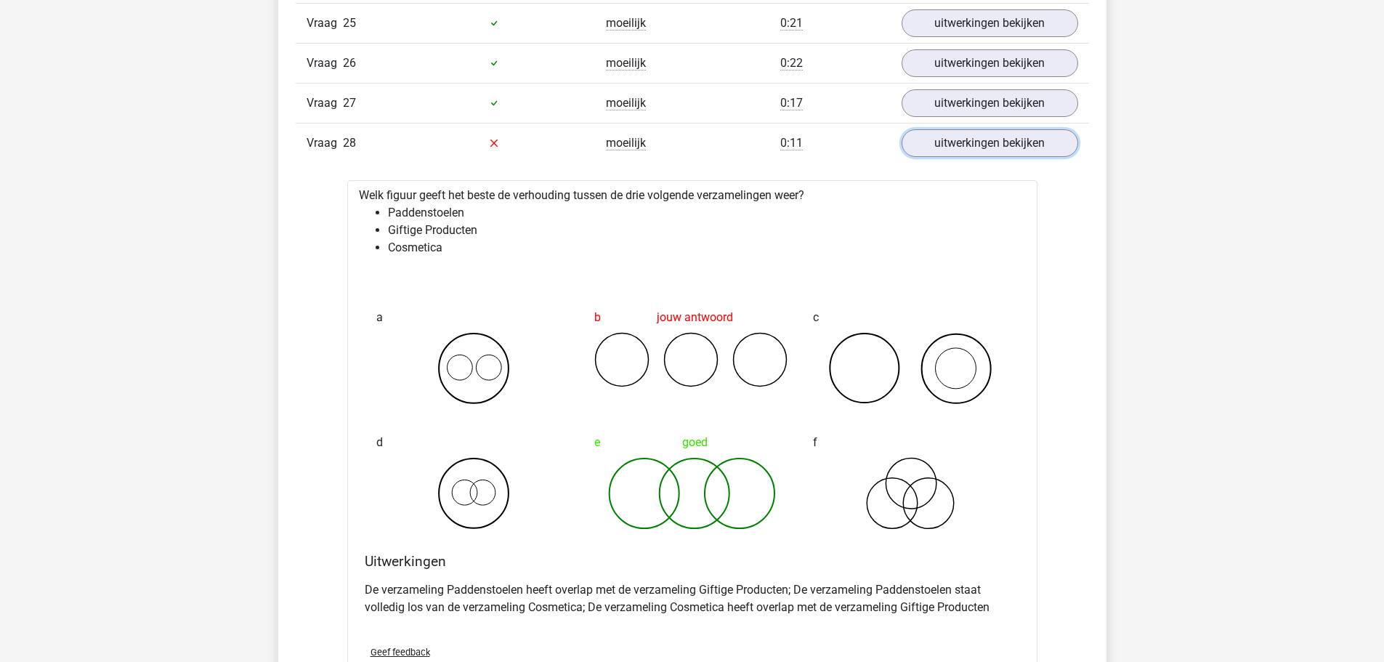
scroll to position [1961, 0]
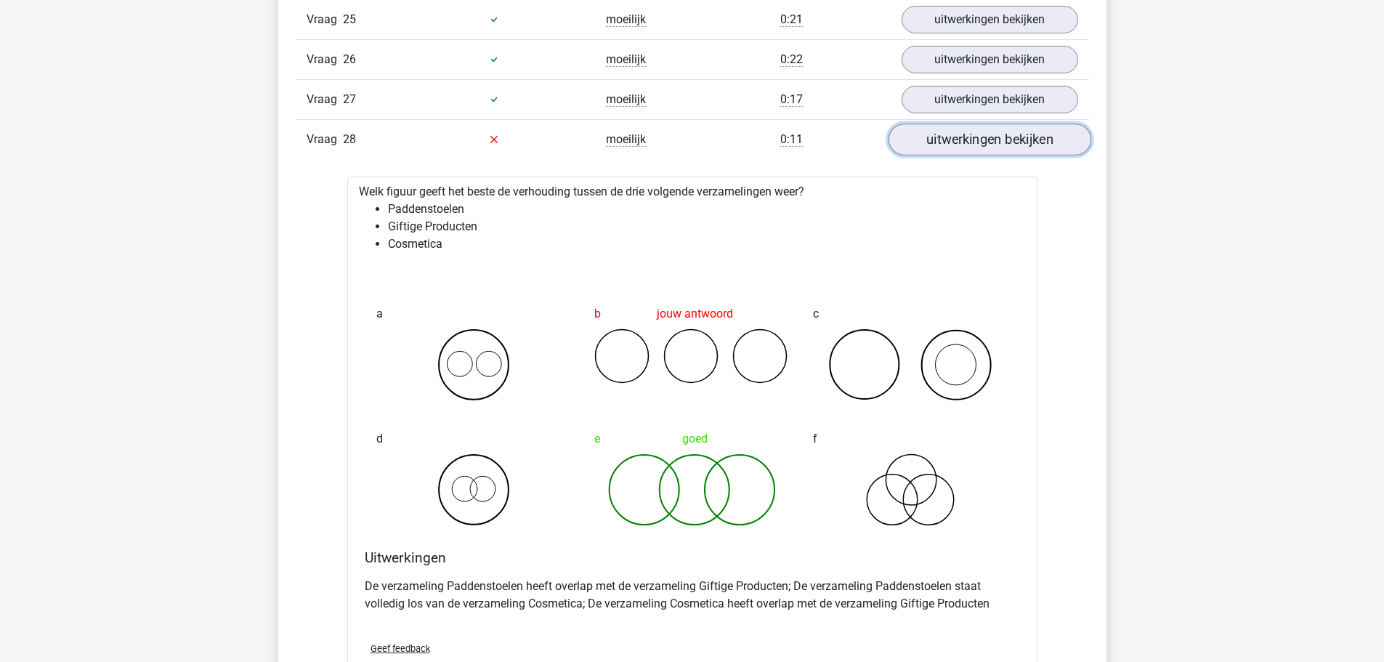
click at [963, 139] on link "uitwerkingen bekijken" at bounding box center [989, 139] width 203 height 32
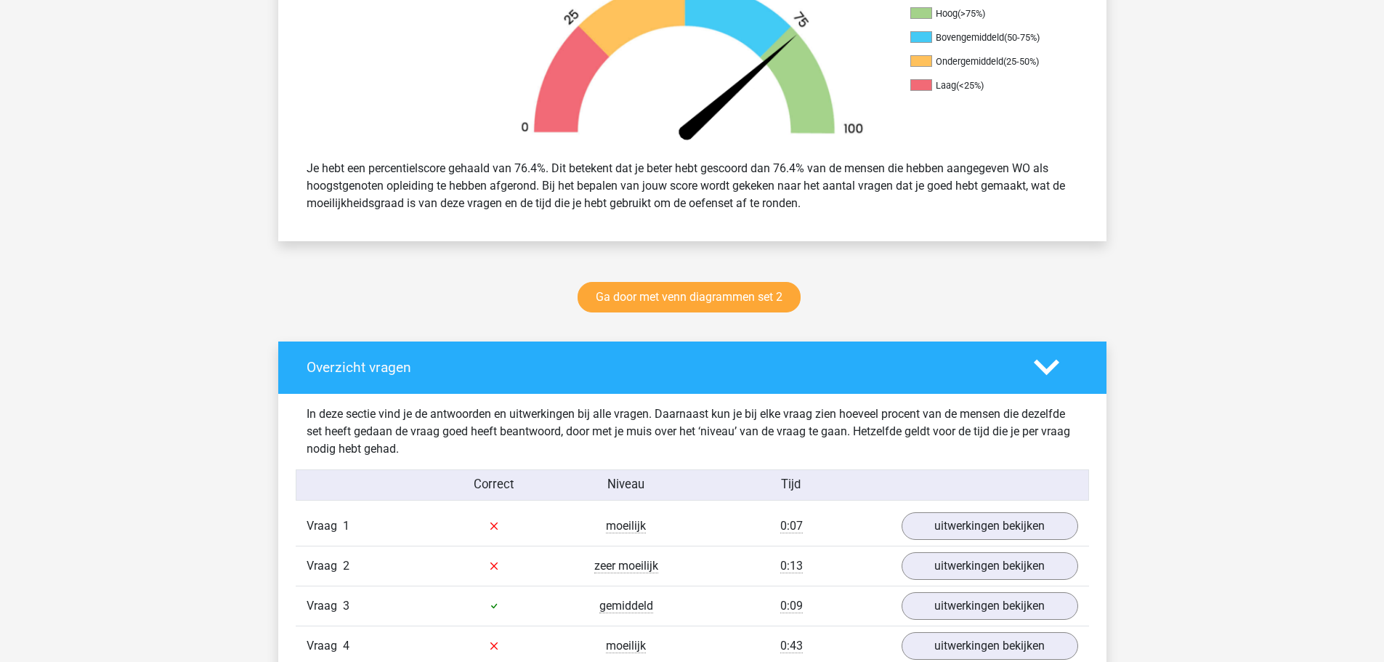
scroll to position [509, 0]
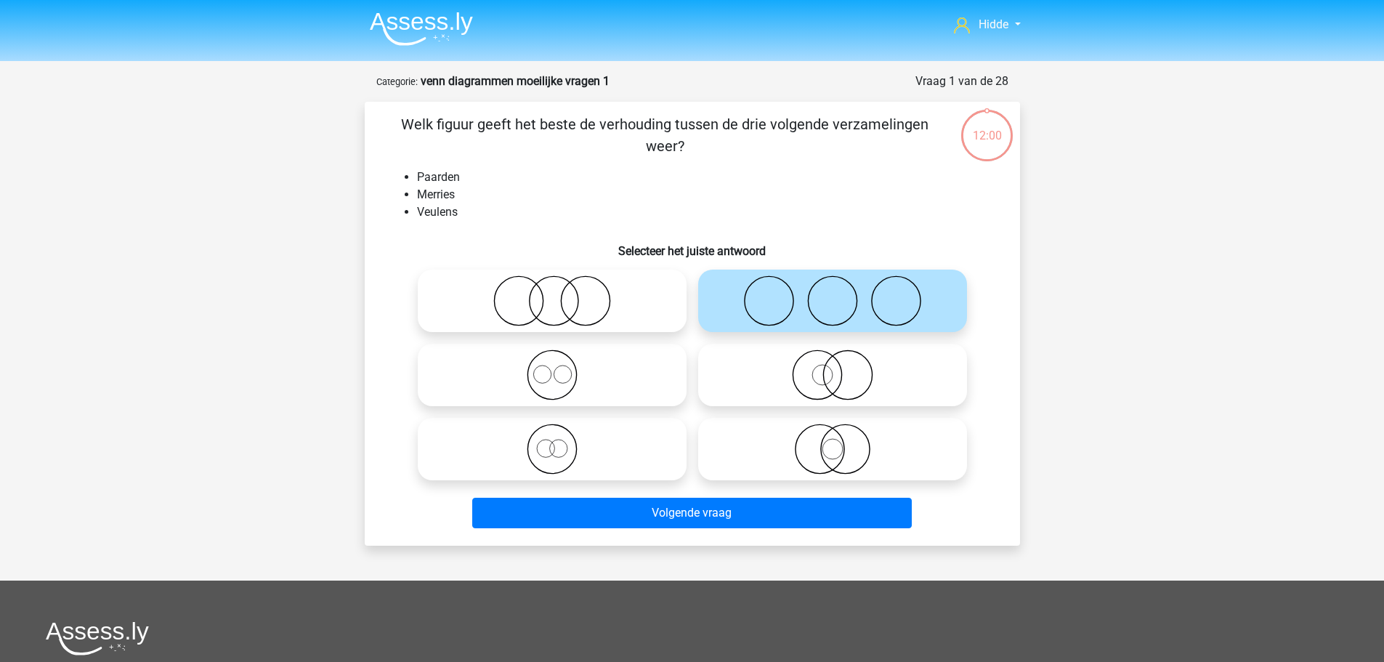
scroll to position [73, 0]
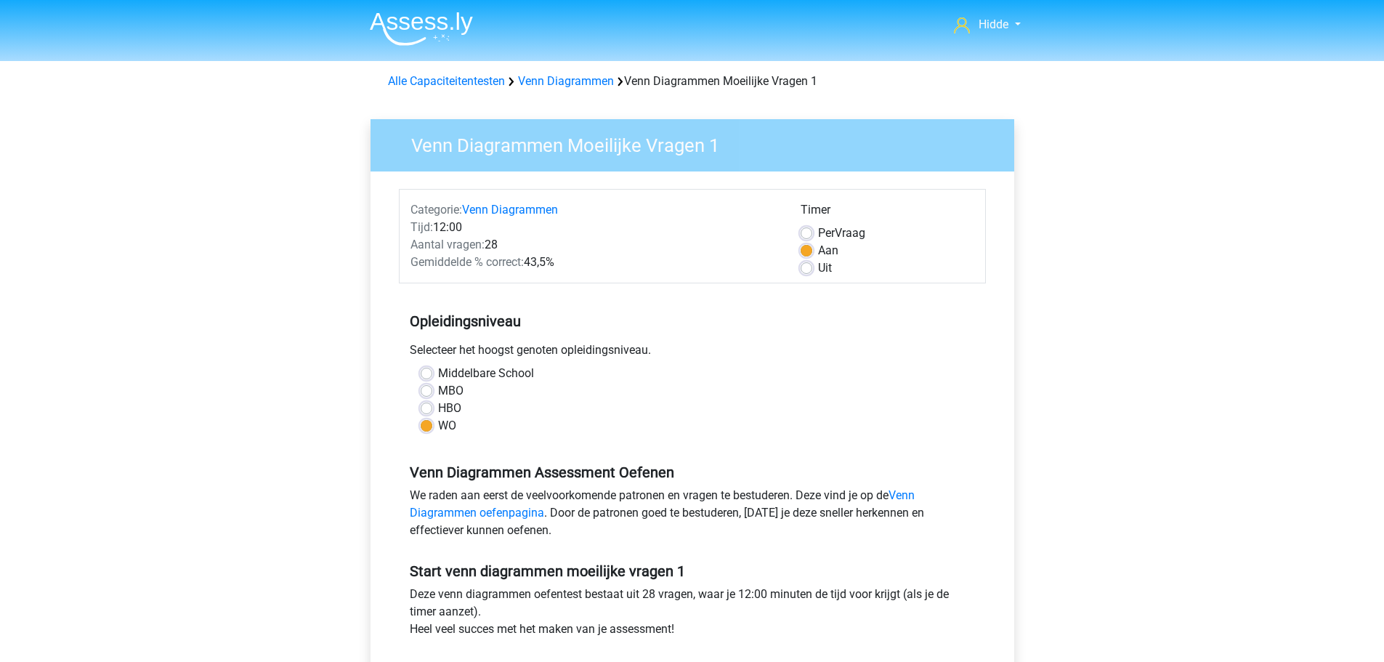
scroll to position [123, 0]
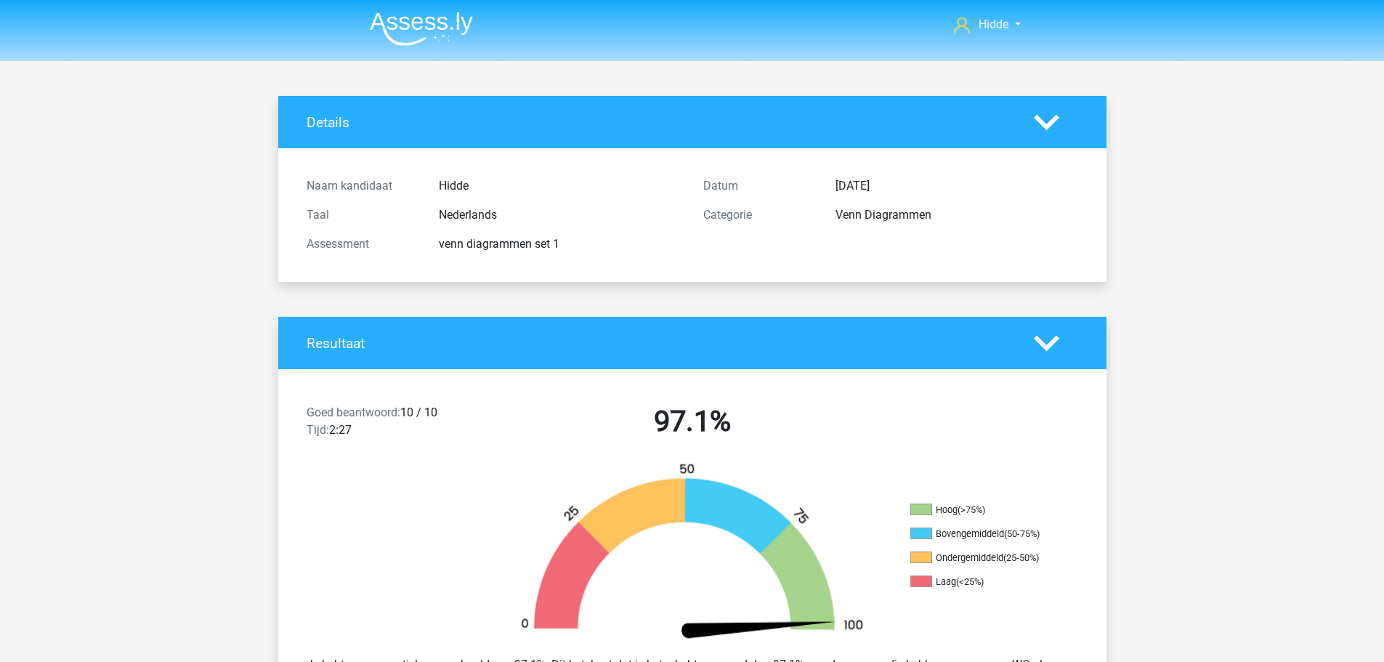
scroll to position [1816, 0]
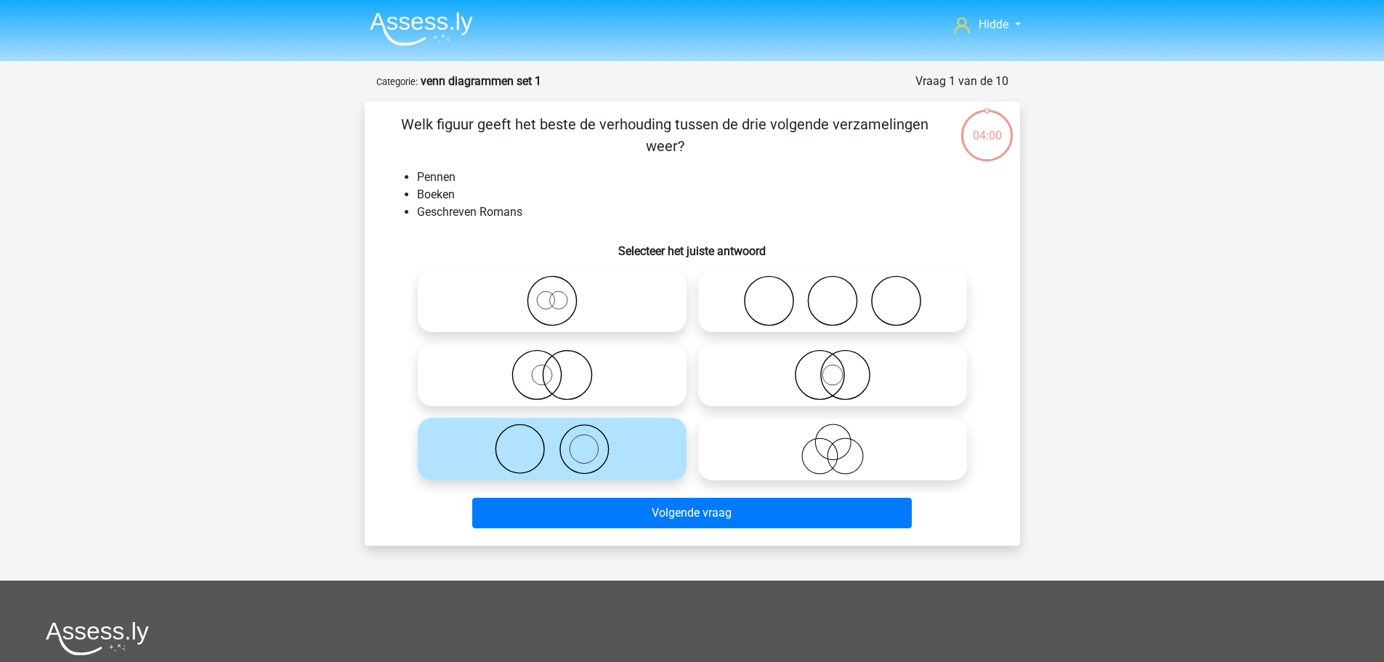
scroll to position [73, 0]
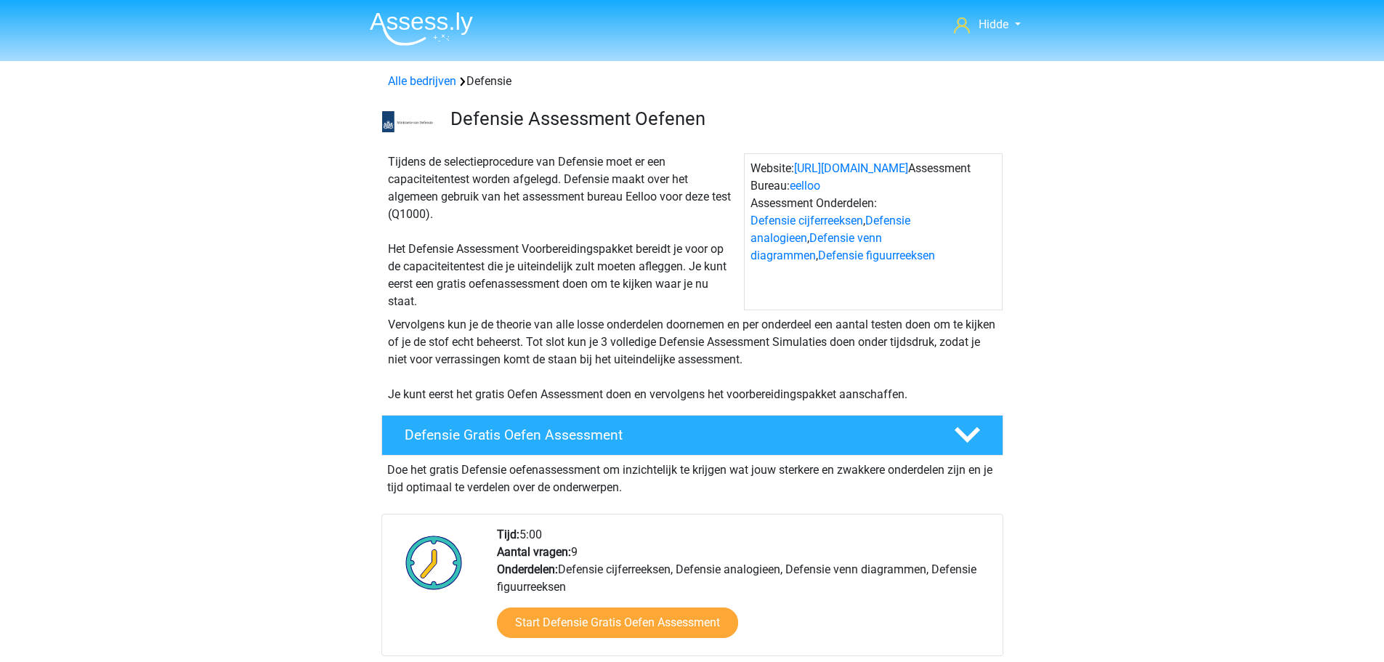
scroll to position [835, 0]
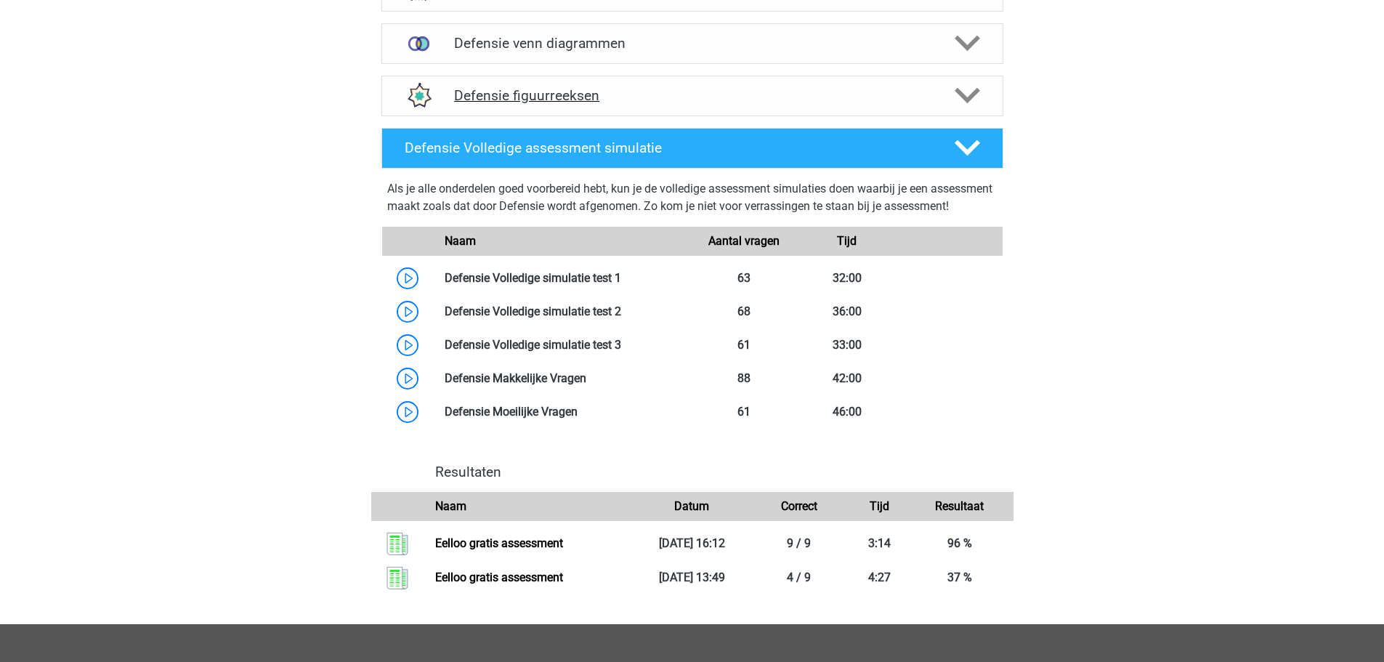
click at [558, 96] on h4 "Defensie figuurreeksen" at bounding box center [692, 95] width 476 height 17
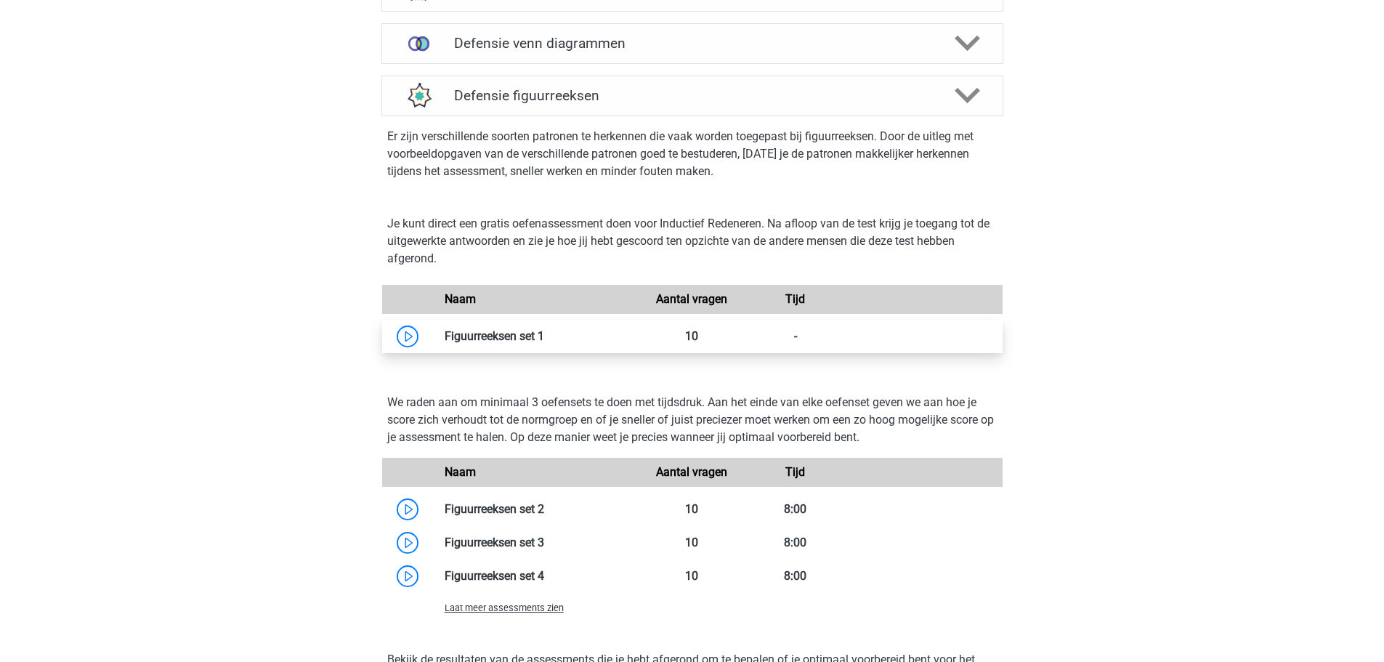
click at [544, 333] on link at bounding box center [544, 336] width 0 height 14
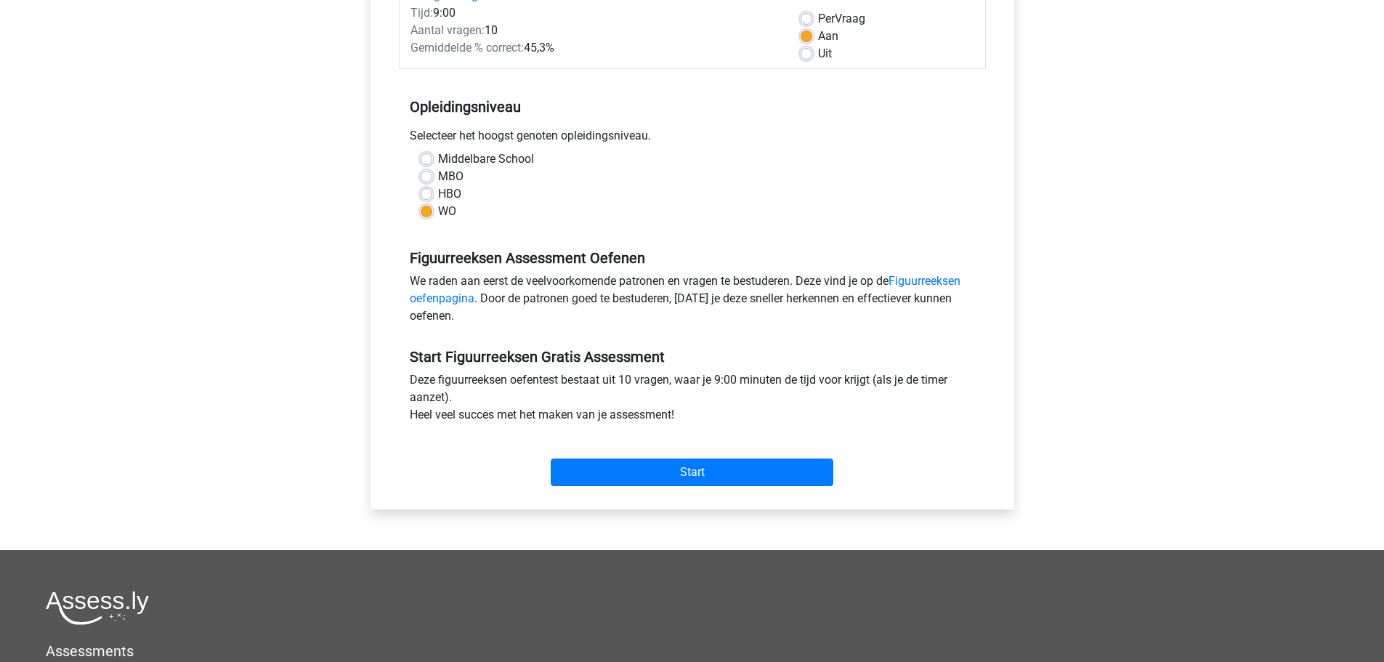
scroll to position [291, 0]
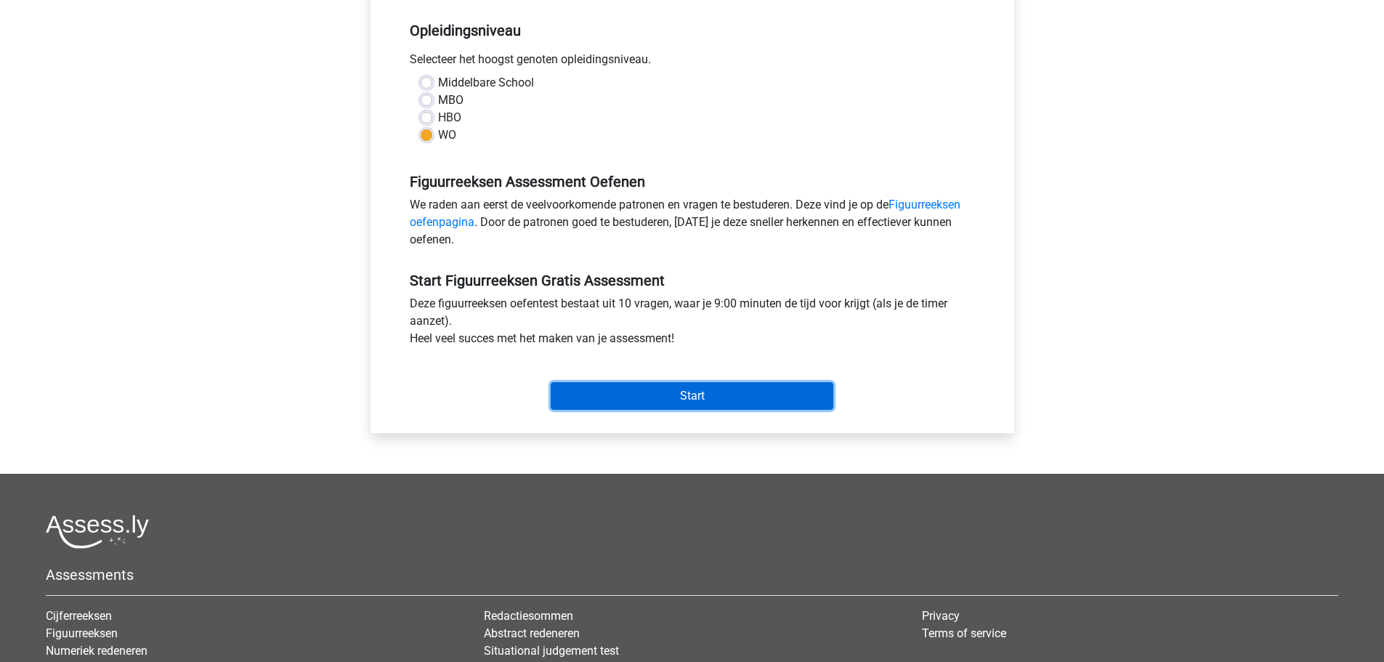
click at [713, 403] on input "Start" at bounding box center [692, 396] width 283 height 28
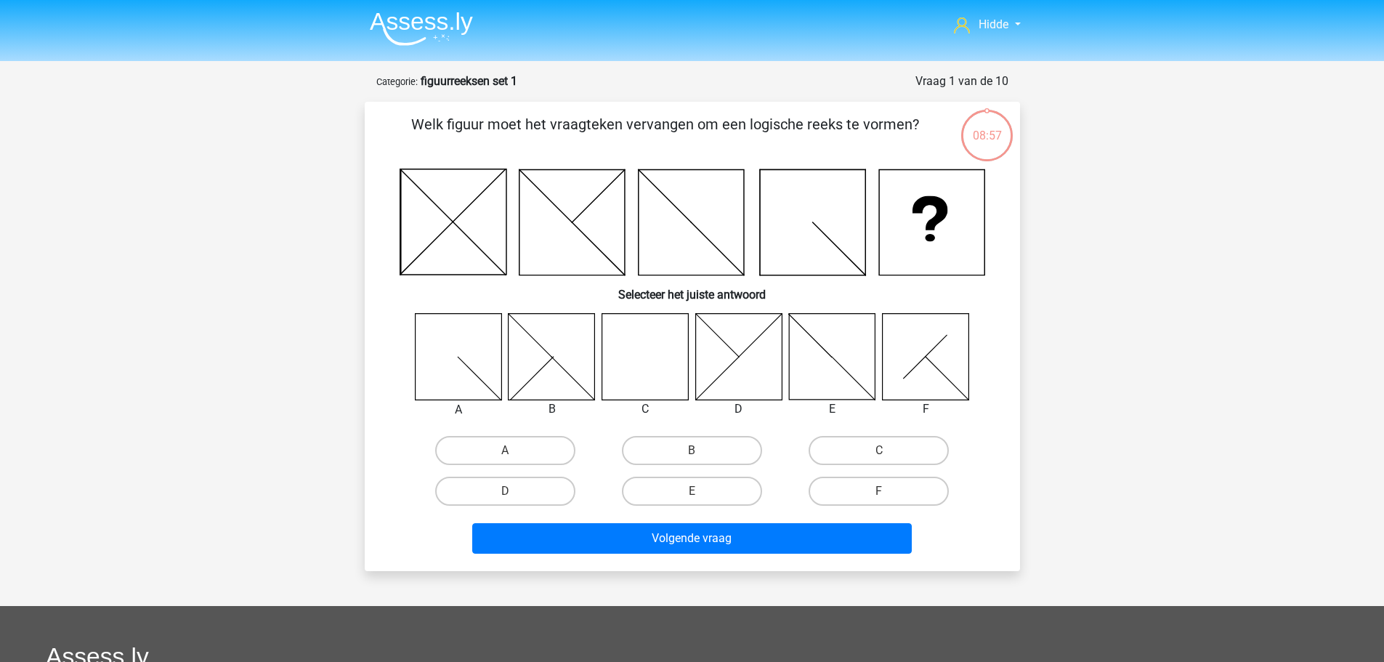
click at [650, 347] on icon at bounding box center [644, 356] width 86 height 86
click at [862, 449] on label "C" at bounding box center [879, 450] width 140 height 29
click at [879, 450] on input "C" at bounding box center [883, 454] width 9 height 9
radio input "true"
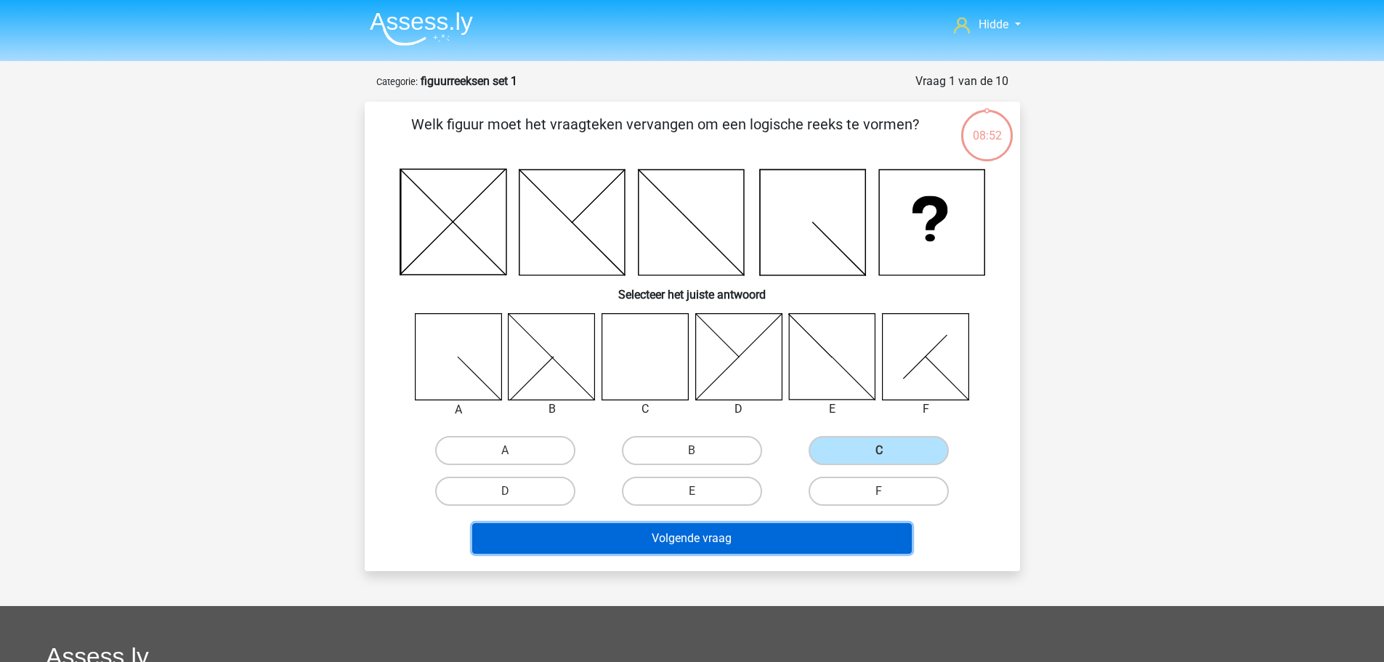
click at [686, 532] on button "Volgende vraag" at bounding box center [692, 538] width 440 height 31
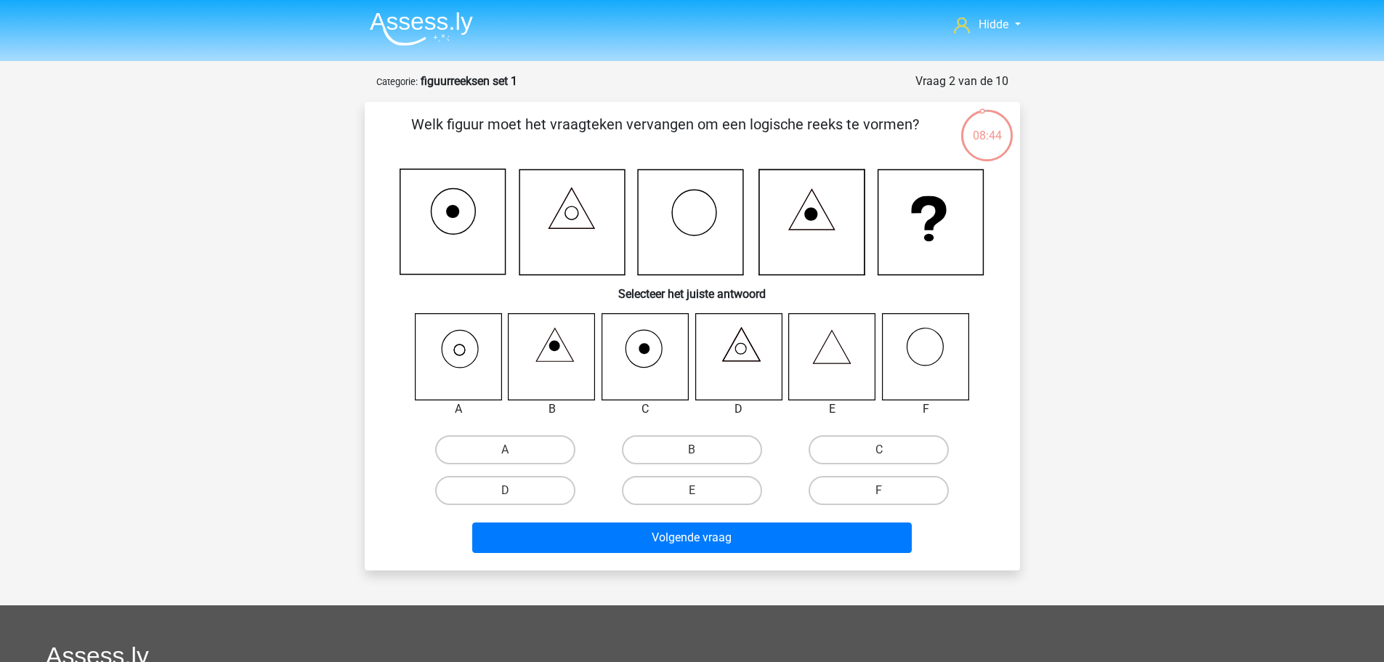
click at [480, 365] on icon at bounding box center [458, 356] width 86 height 86
click at [507, 452] on input "A" at bounding box center [509, 454] width 9 height 9
radio input "true"
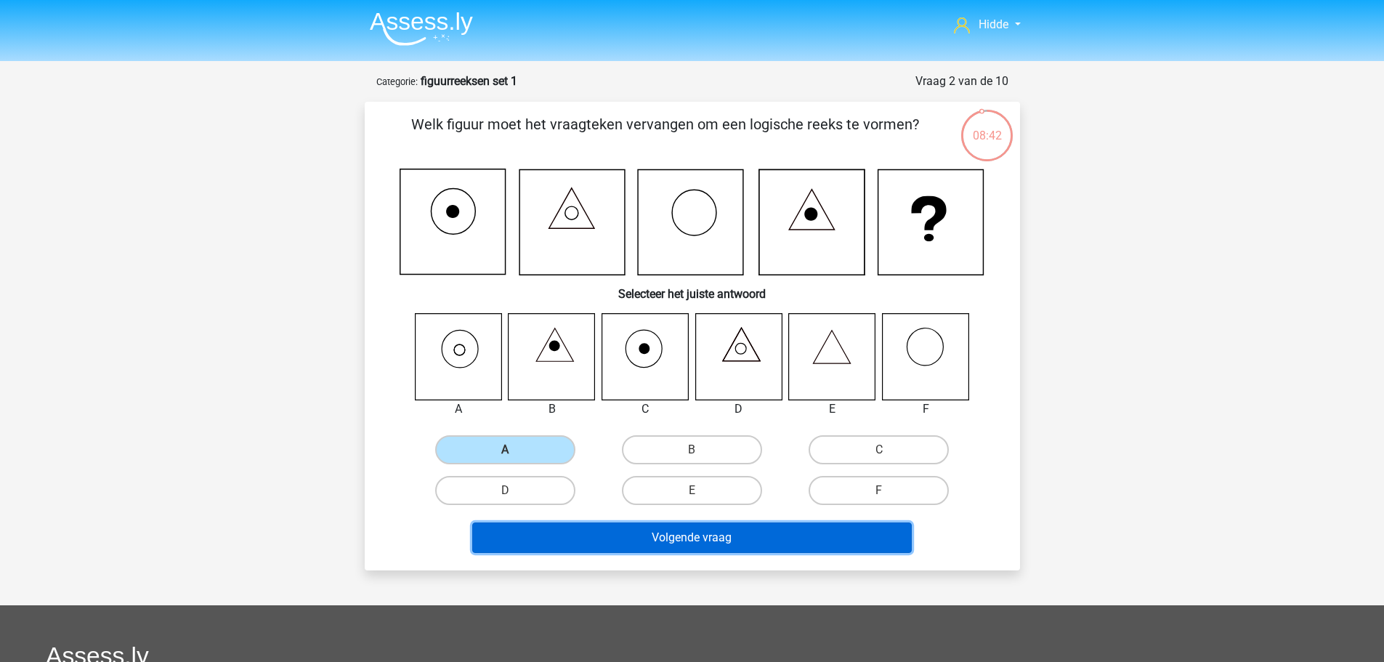
click at [561, 542] on button "Volgende vraag" at bounding box center [692, 537] width 440 height 31
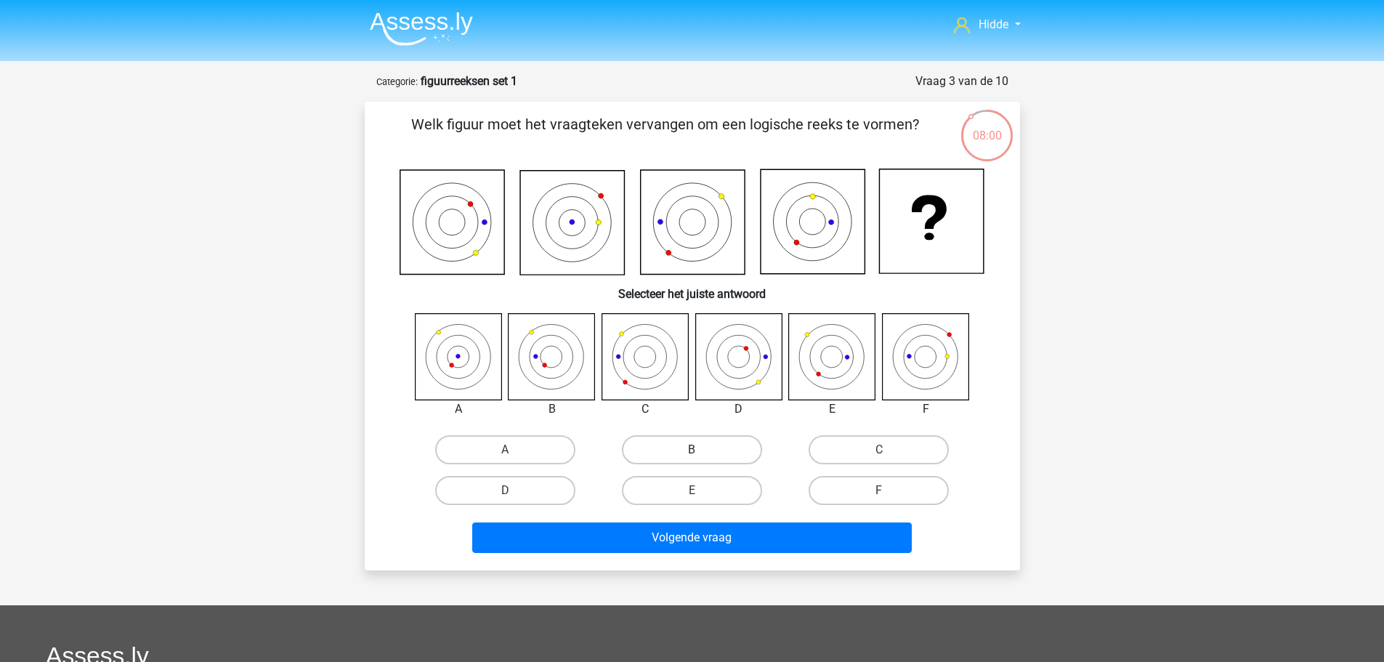
click at [673, 445] on label "B" at bounding box center [692, 449] width 140 height 29
click at [692, 450] on input "B" at bounding box center [696, 454] width 9 height 9
radio input "true"
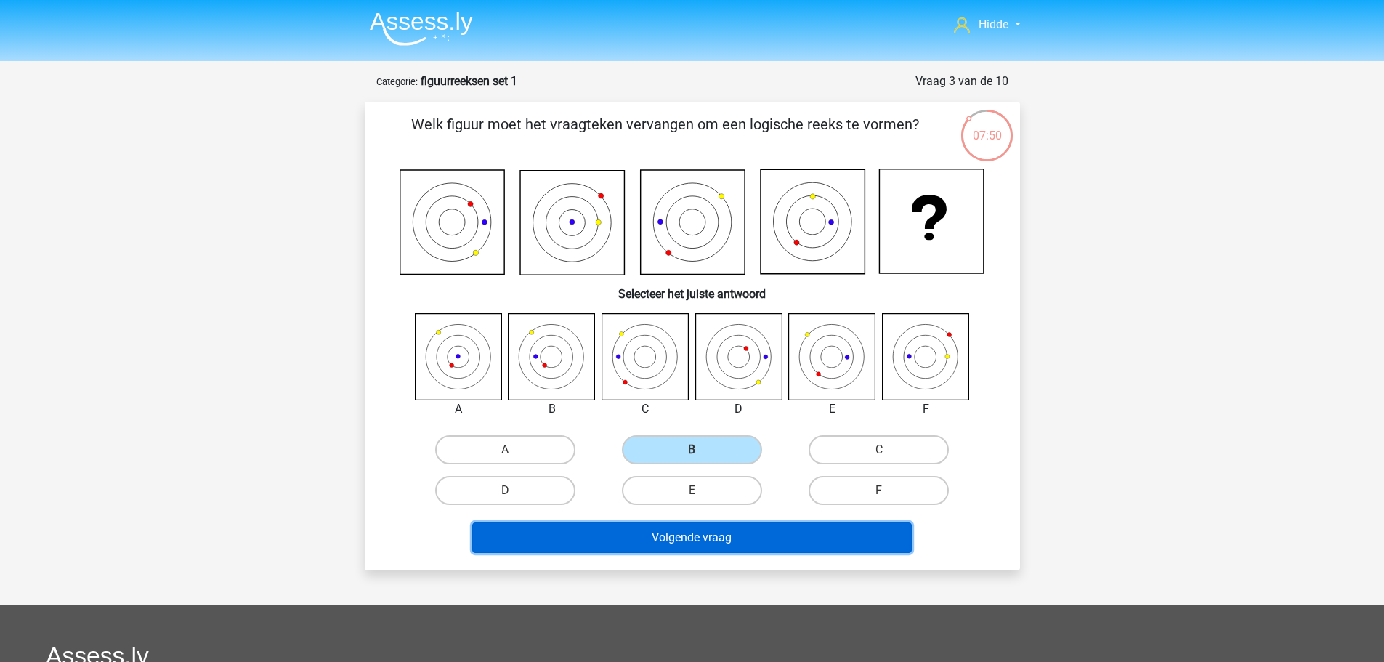
click at [644, 530] on button "Volgende vraag" at bounding box center [692, 537] width 440 height 31
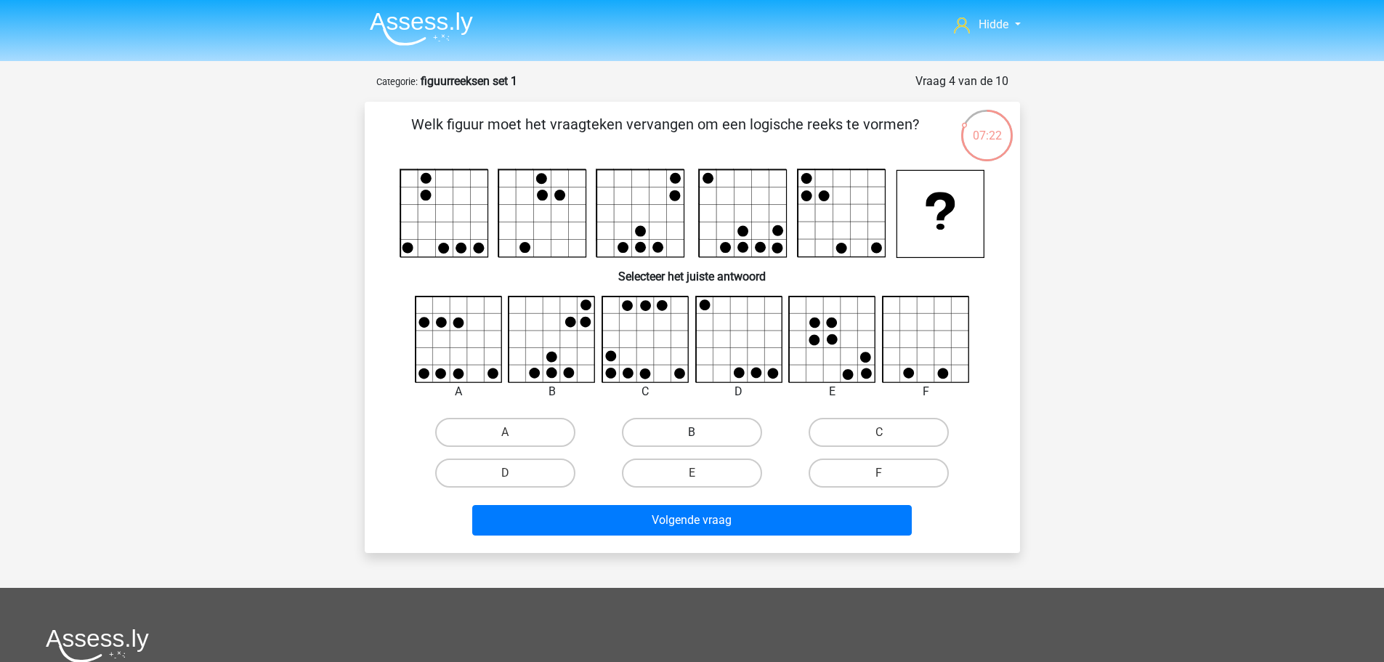
click at [706, 440] on label "B" at bounding box center [692, 432] width 140 height 29
click at [701, 440] on input "B" at bounding box center [696, 436] width 9 height 9
radio input "true"
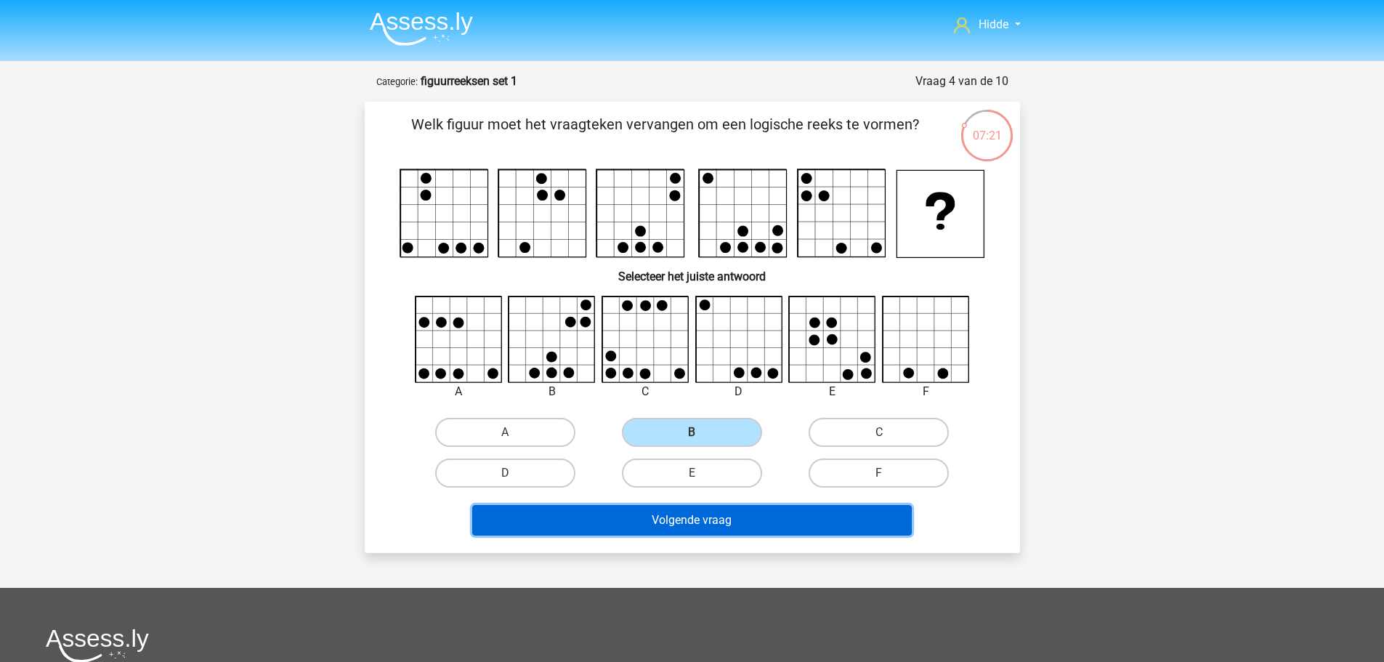
click at [649, 521] on button "Volgende vraag" at bounding box center [692, 520] width 440 height 31
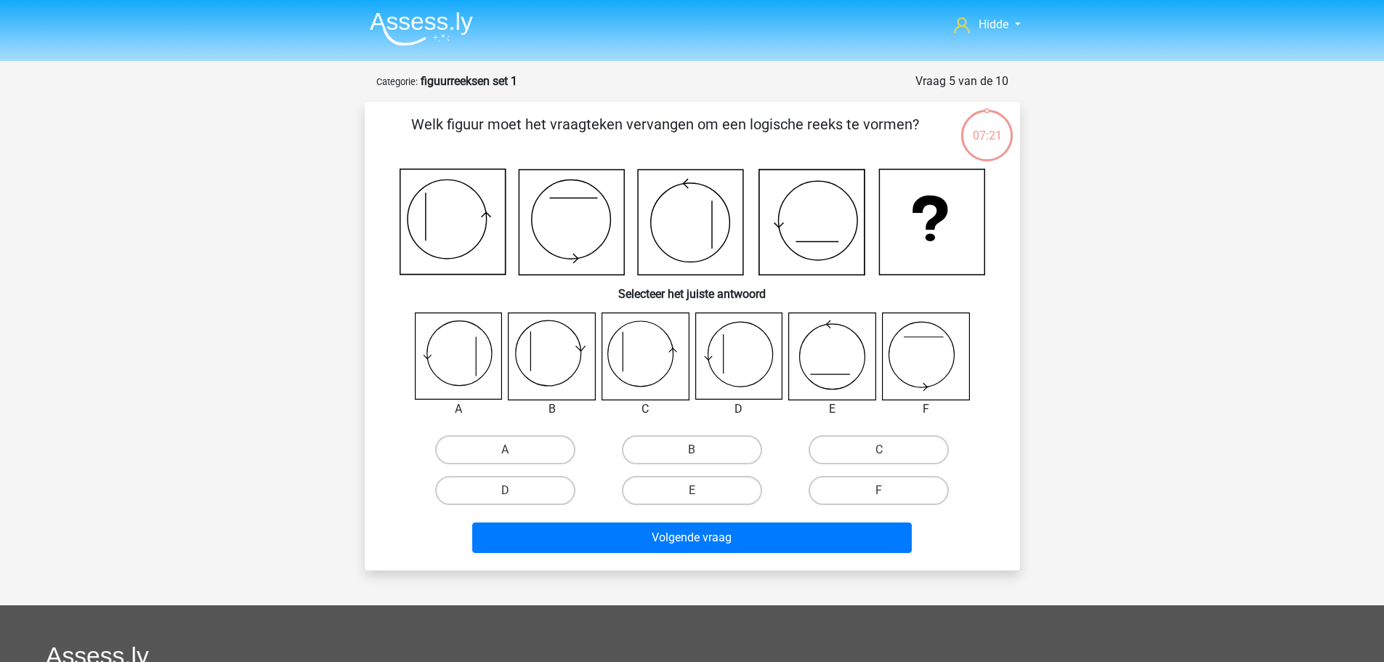
scroll to position [73, 0]
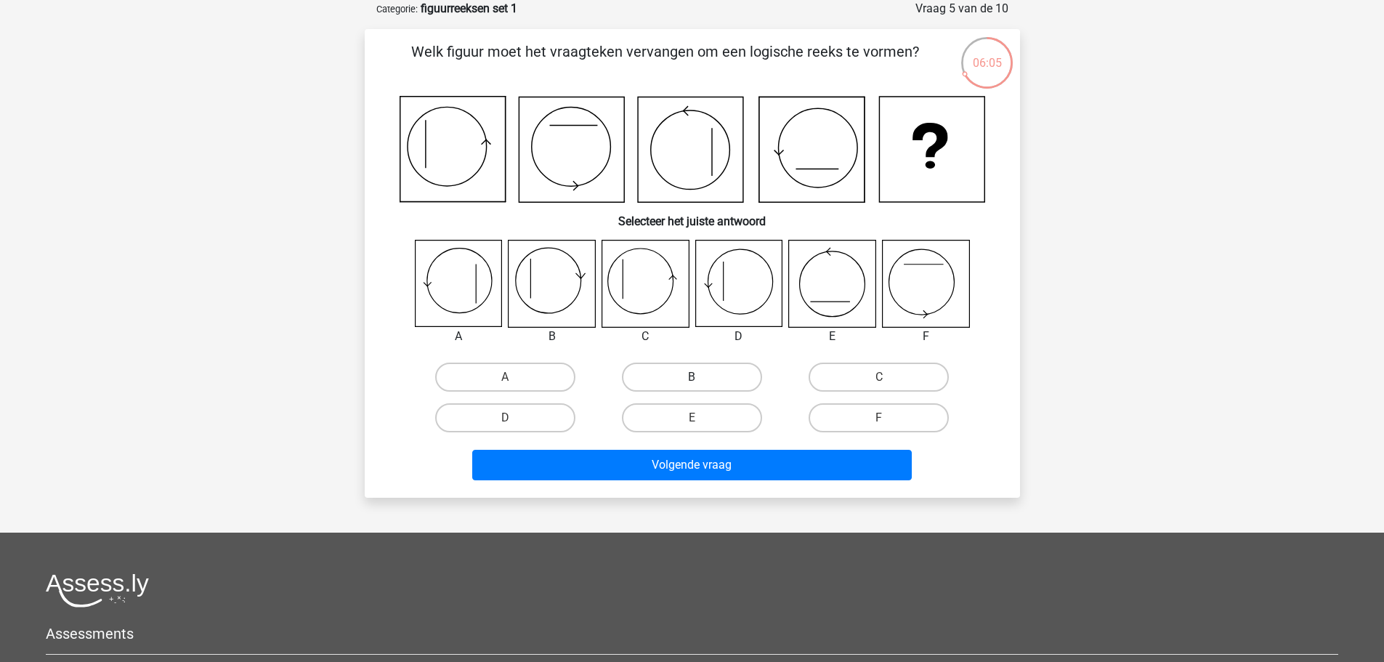
click at [691, 375] on label "B" at bounding box center [692, 376] width 140 height 29
click at [692, 377] on input "B" at bounding box center [696, 381] width 9 height 9
radio input "true"
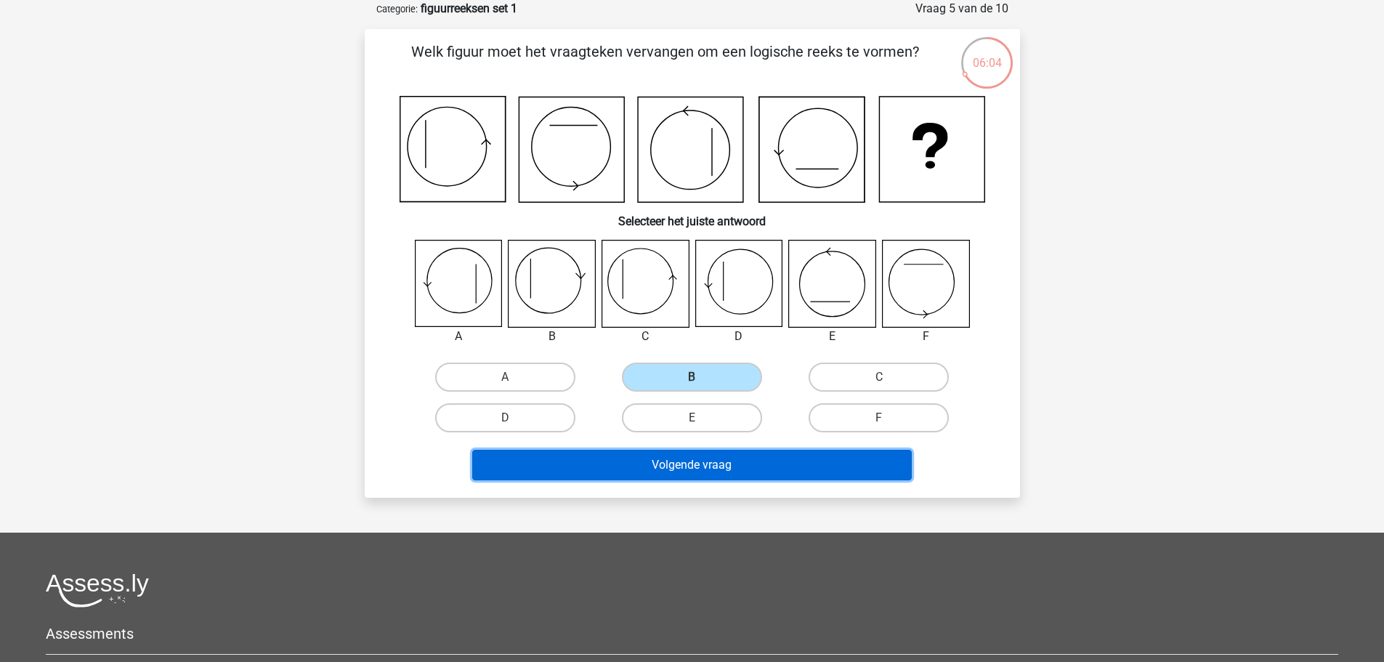
click at [684, 458] on button "Volgende vraag" at bounding box center [692, 465] width 440 height 31
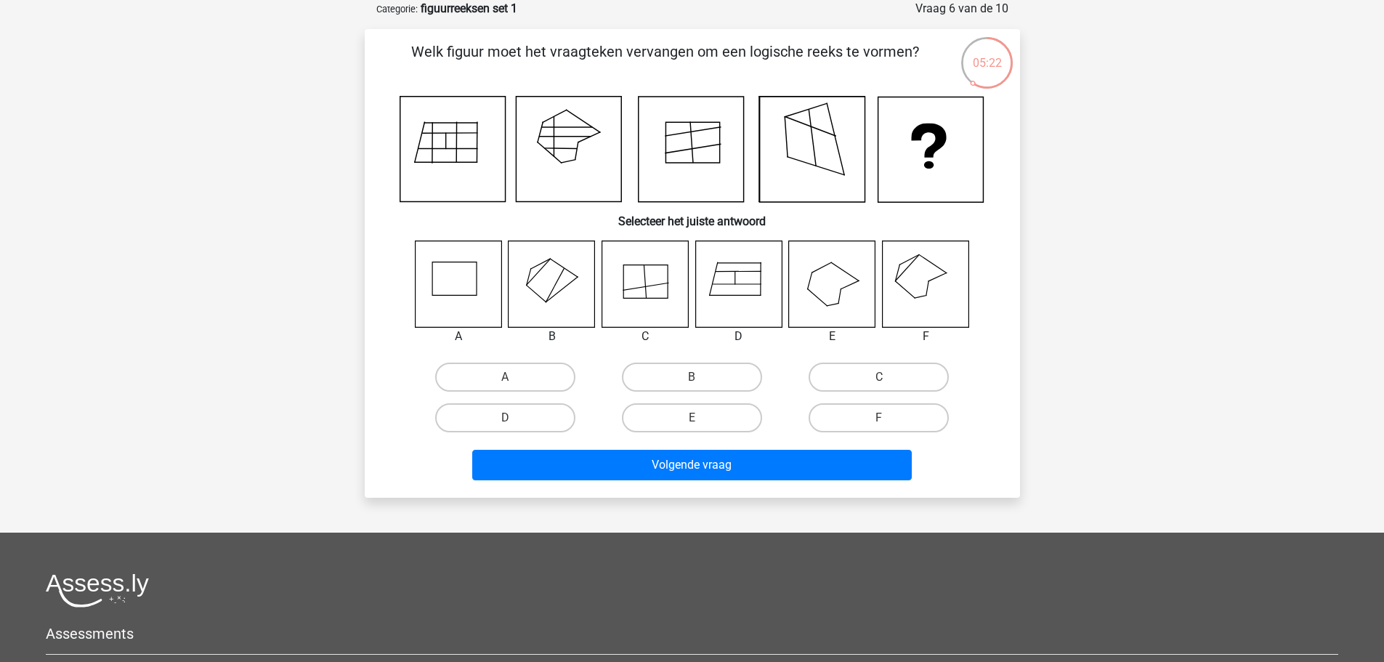
click at [916, 256] on icon at bounding box center [909, 259] width 20 height 10
click at [888, 410] on label "F" at bounding box center [879, 417] width 140 height 29
click at [888, 418] on input "F" at bounding box center [883, 422] width 9 height 9
radio input "true"
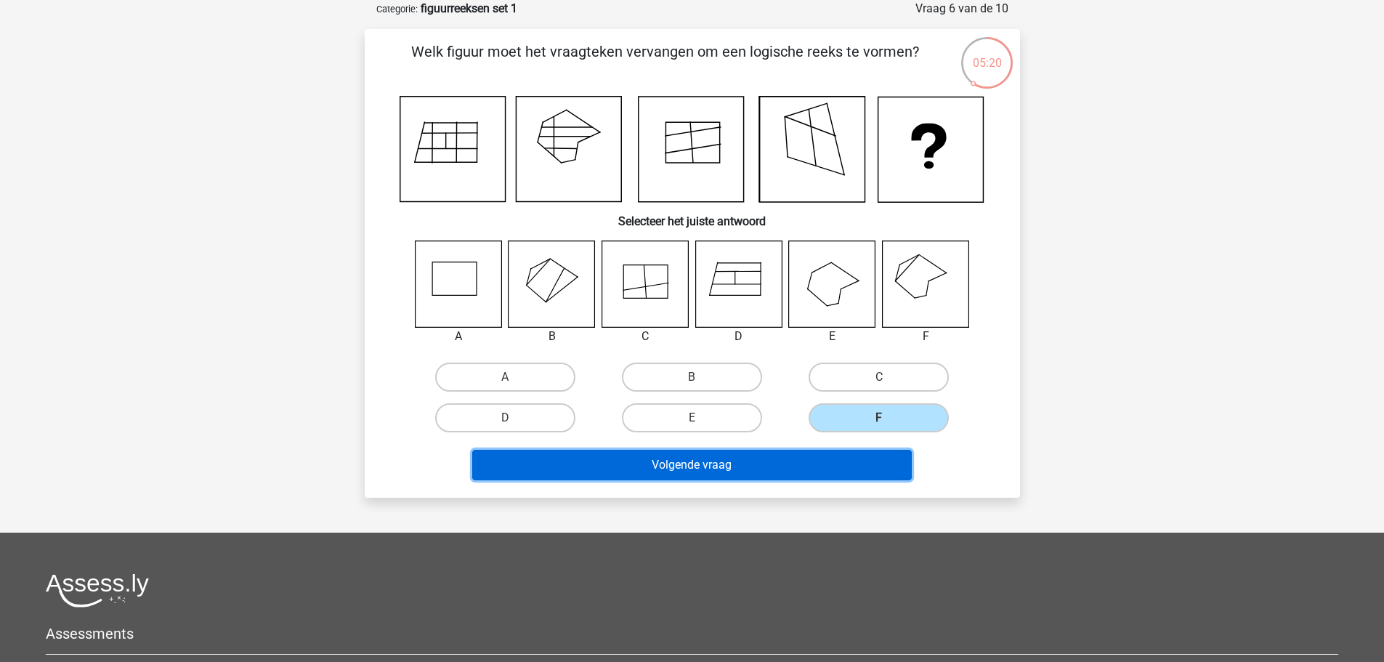
click at [719, 469] on button "Volgende vraag" at bounding box center [692, 465] width 440 height 31
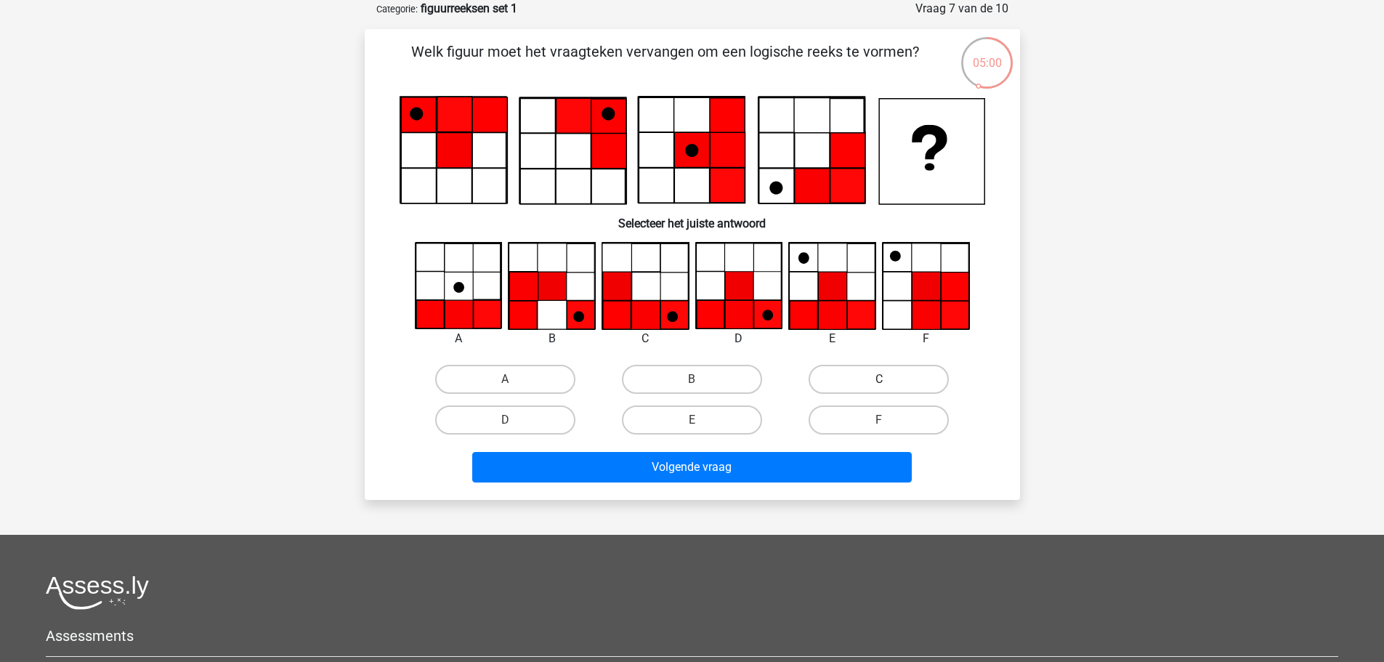
click at [862, 379] on label "C" at bounding box center [879, 379] width 140 height 29
click at [879, 379] on input "C" at bounding box center [883, 383] width 9 height 9
radio input "true"
click at [501, 427] on label "D" at bounding box center [505, 419] width 140 height 29
click at [505, 427] on input "D" at bounding box center [509, 424] width 9 height 9
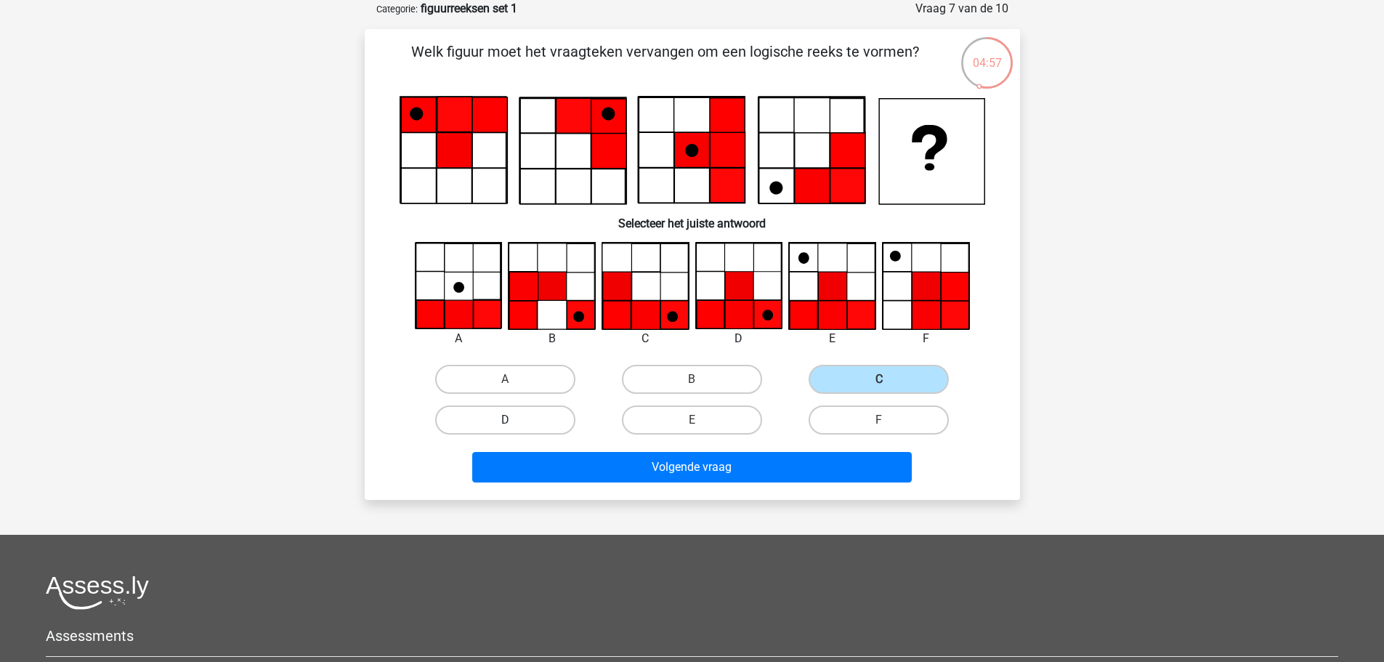
radio input "true"
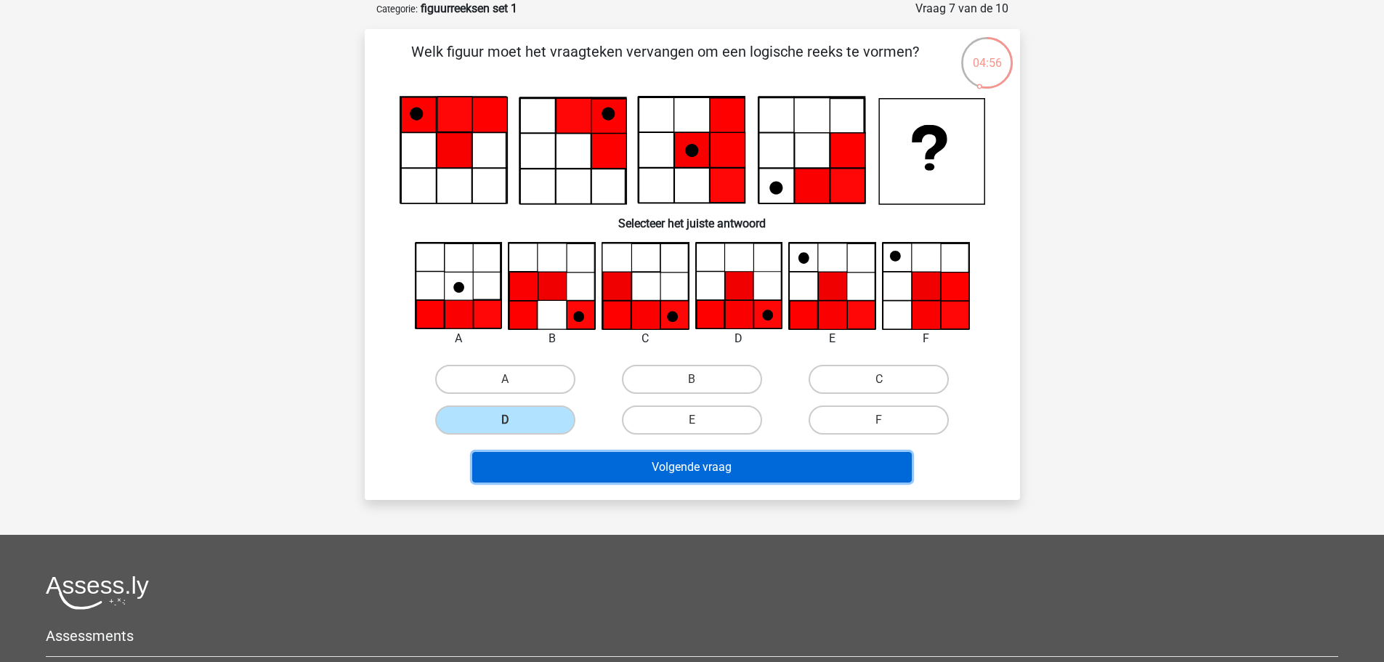
click at [619, 458] on button "Volgende vraag" at bounding box center [692, 467] width 440 height 31
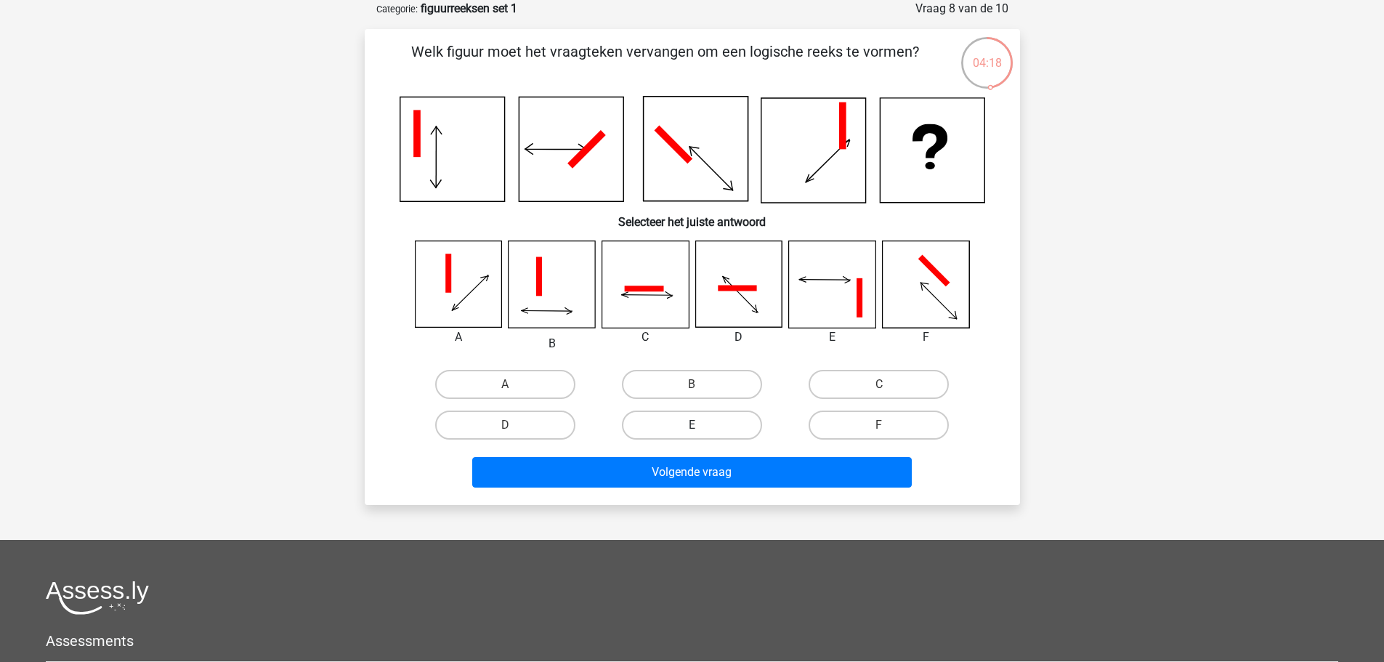
drag, startPoint x: 680, startPoint y: 424, endPoint x: 673, endPoint y: 432, distance: 10.8
click at [681, 424] on label "E" at bounding box center [692, 424] width 140 height 29
click at [692, 425] on input "E" at bounding box center [696, 429] width 9 height 9
radio input "true"
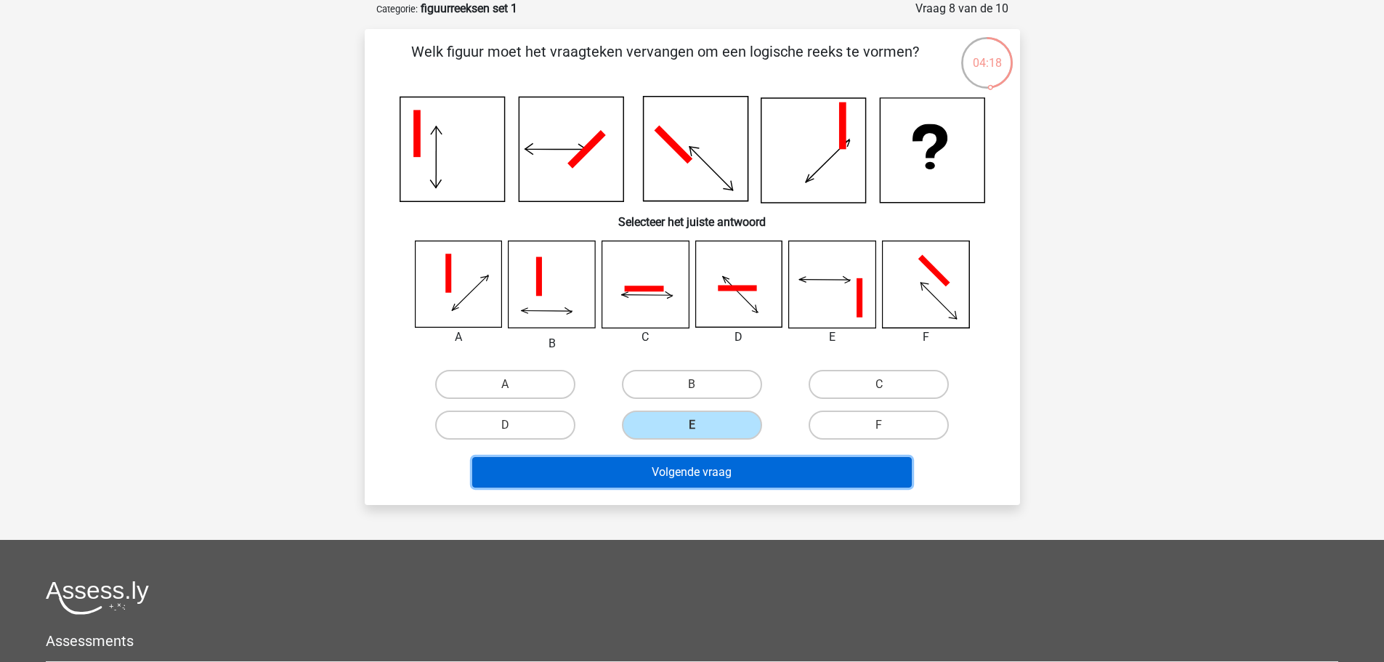
click at [622, 477] on button "Volgende vraag" at bounding box center [692, 472] width 440 height 31
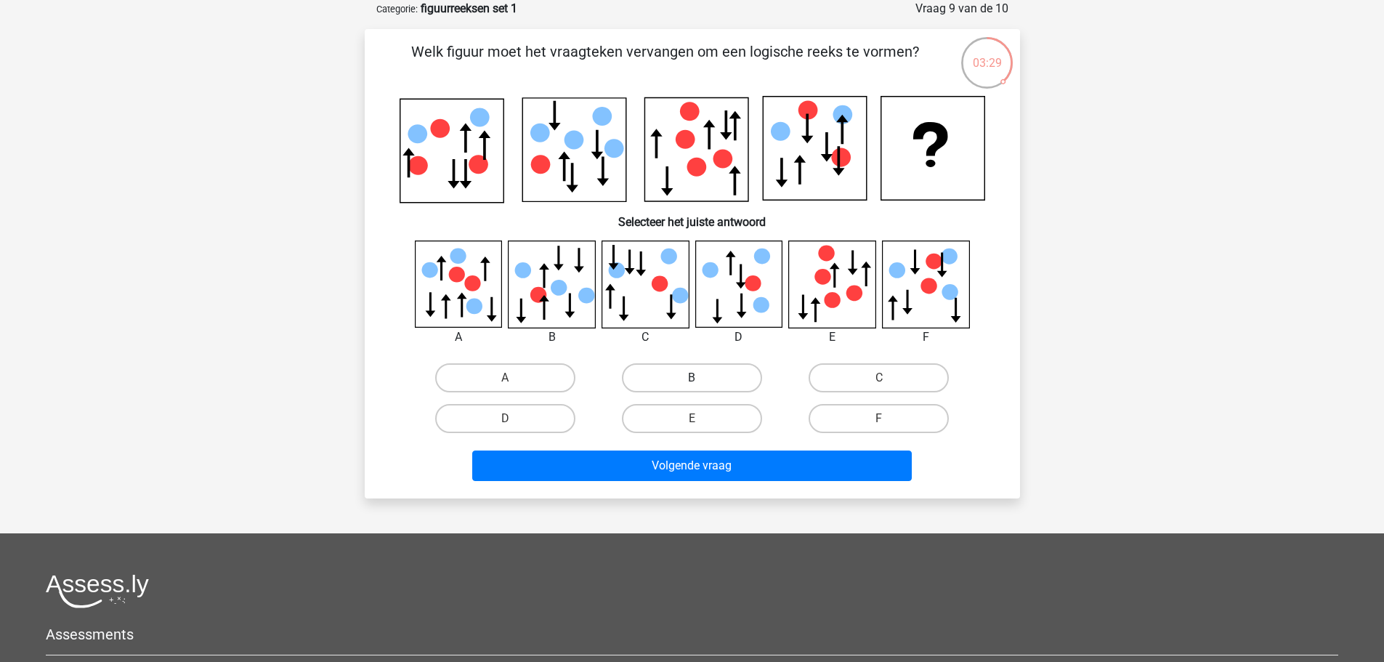
click at [714, 371] on label "B" at bounding box center [692, 377] width 140 height 29
click at [701, 378] on input "B" at bounding box center [696, 382] width 9 height 9
radio input "true"
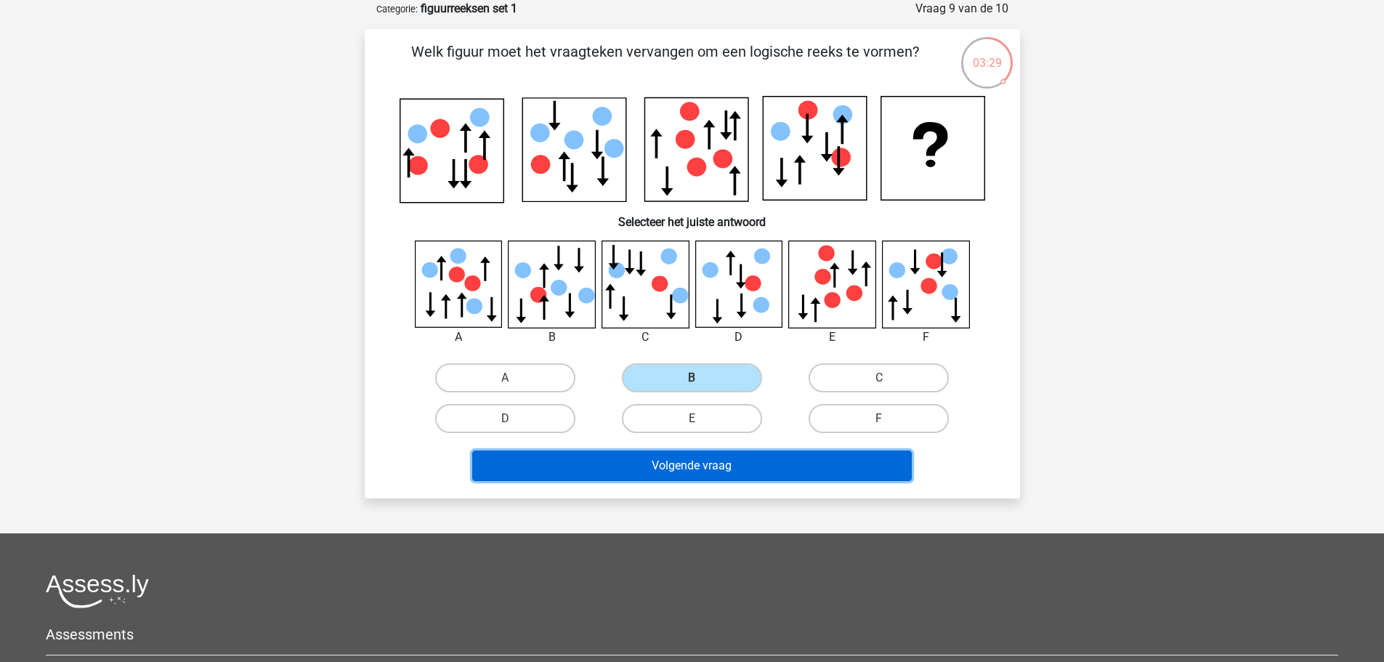
click at [710, 473] on button "Volgende vraag" at bounding box center [692, 465] width 440 height 31
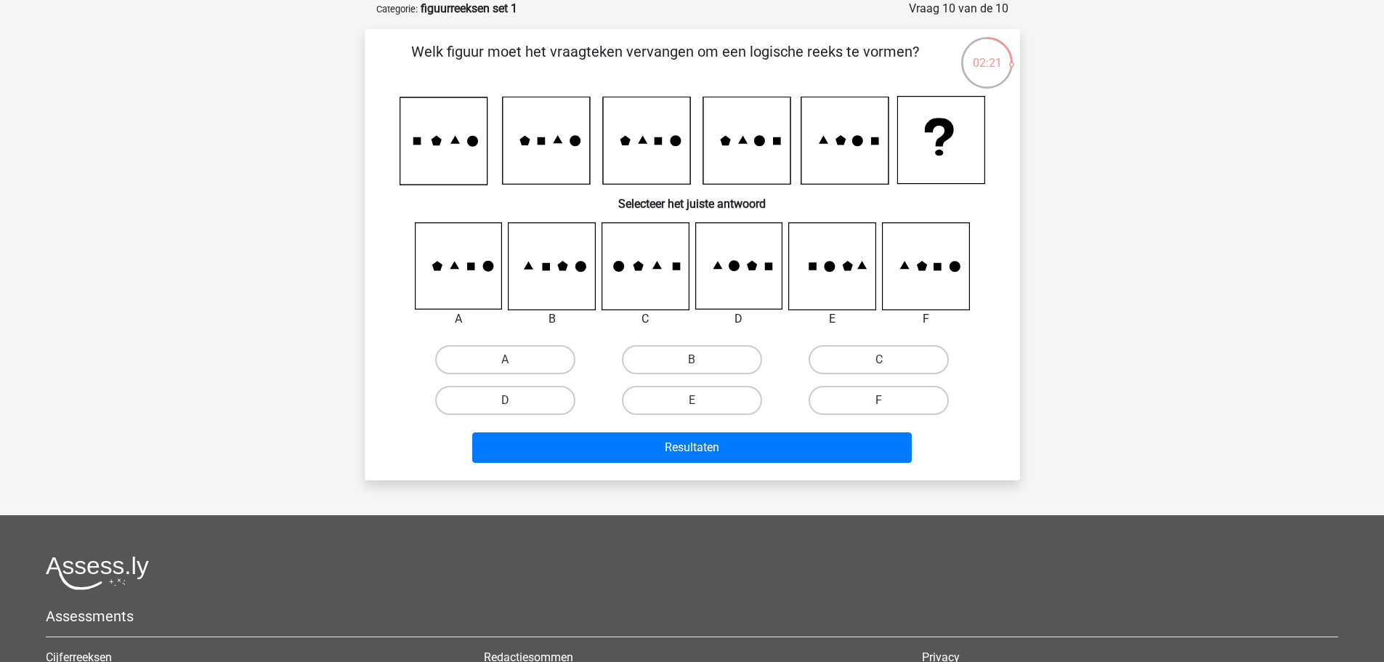
click at [750, 261] on icon at bounding box center [738, 266] width 86 height 86
click at [485, 408] on label "D" at bounding box center [505, 400] width 140 height 29
click at [505, 408] on input "D" at bounding box center [509, 404] width 9 height 9
radio input "true"
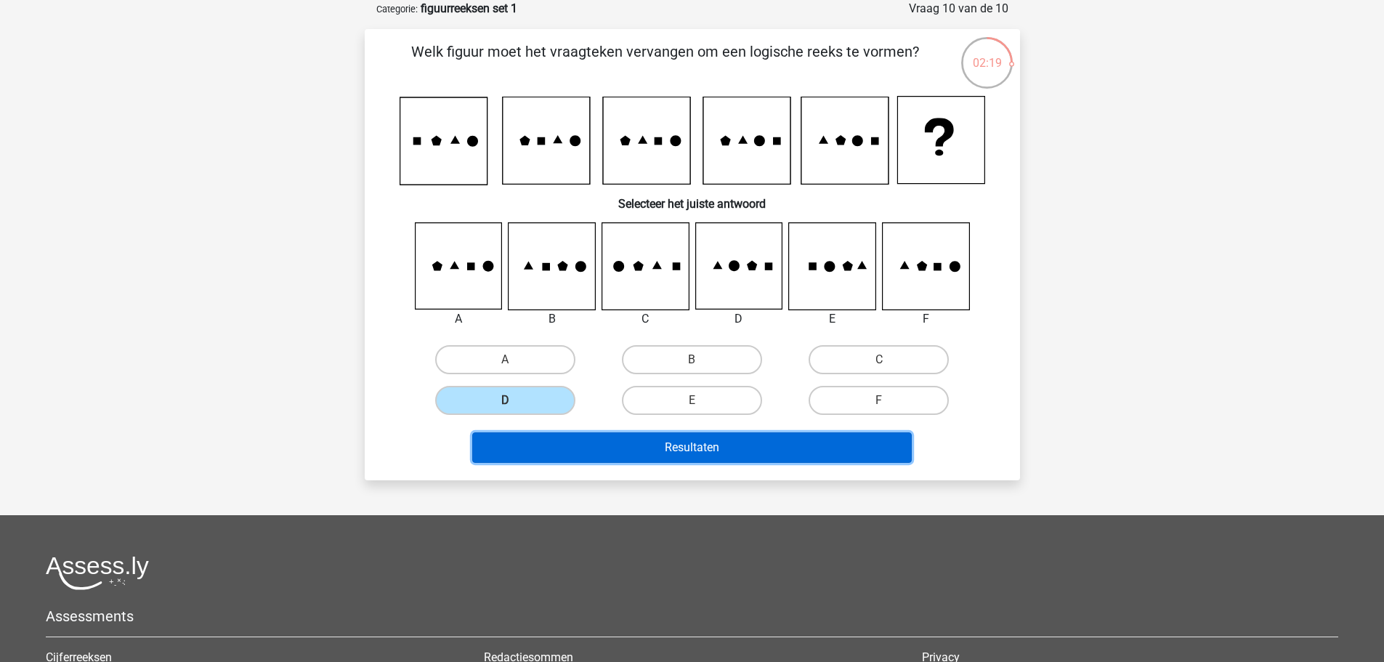
click at [580, 446] on button "Resultaten" at bounding box center [692, 447] width 440 height 31
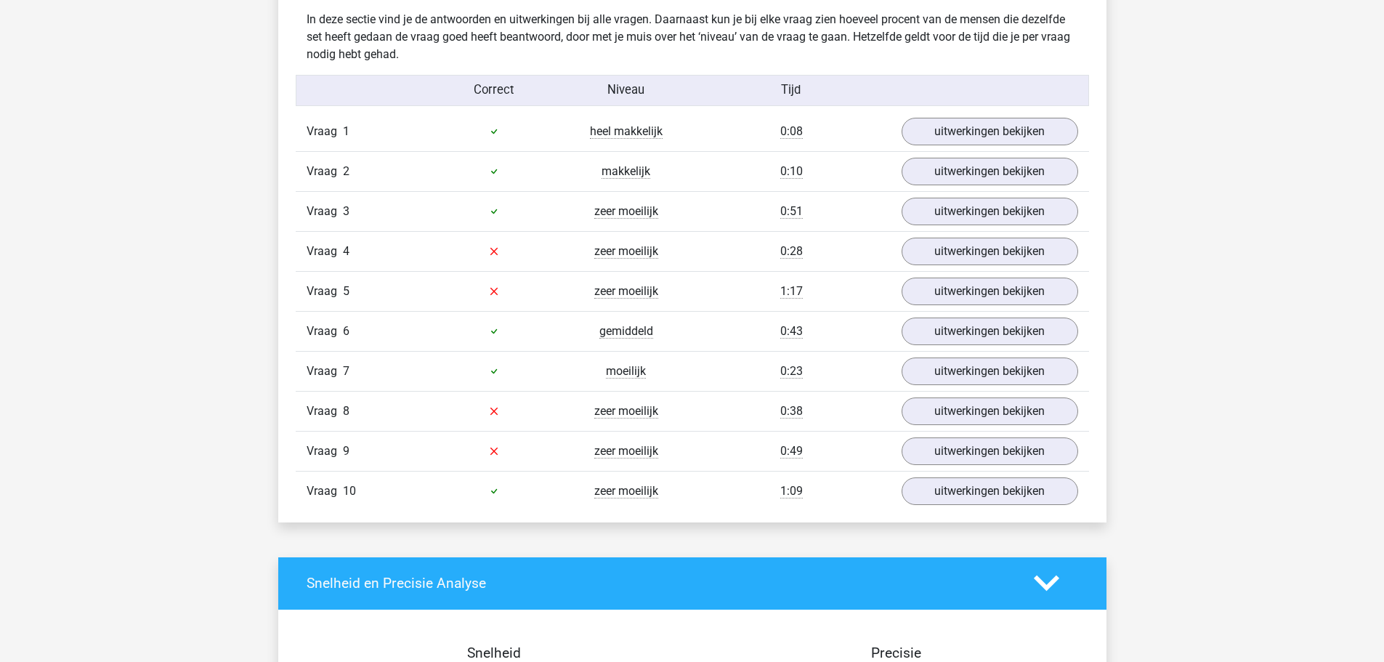
scroll to position [799, 0]
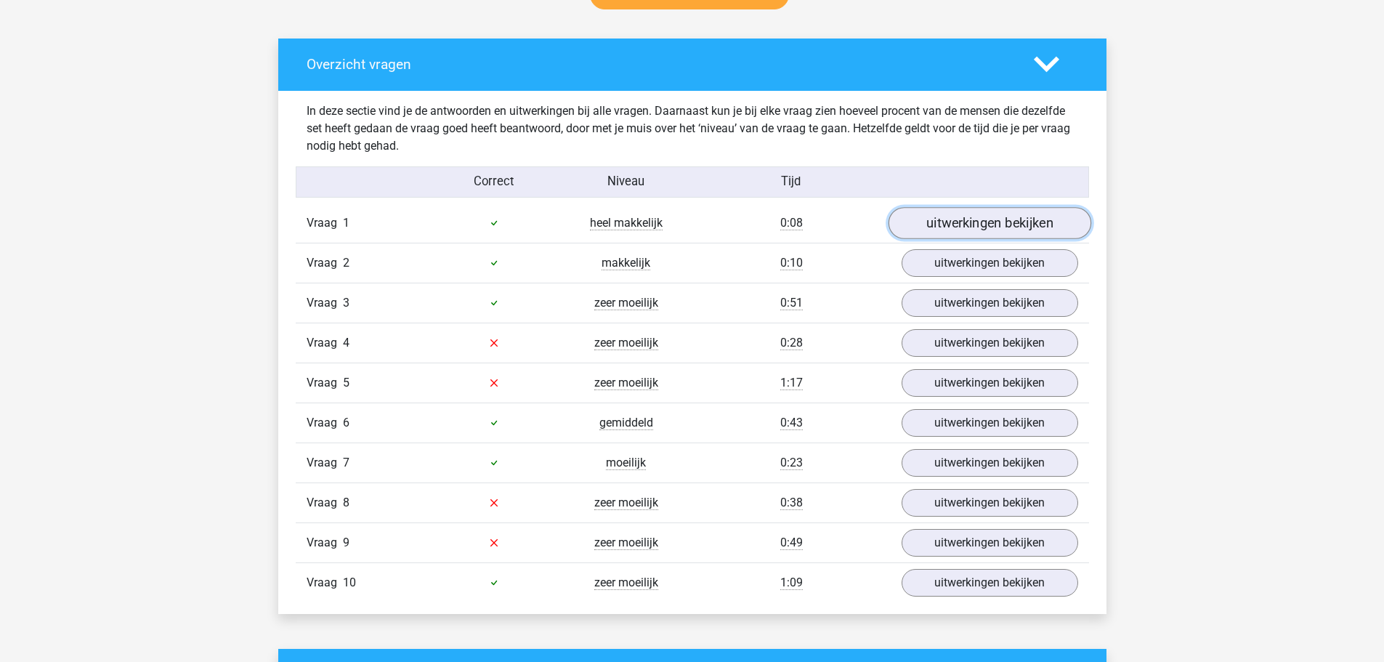
click at [939, 224] on link "uitwerkingen bekijken" at bounding box center [989, 223] width 203 height 32
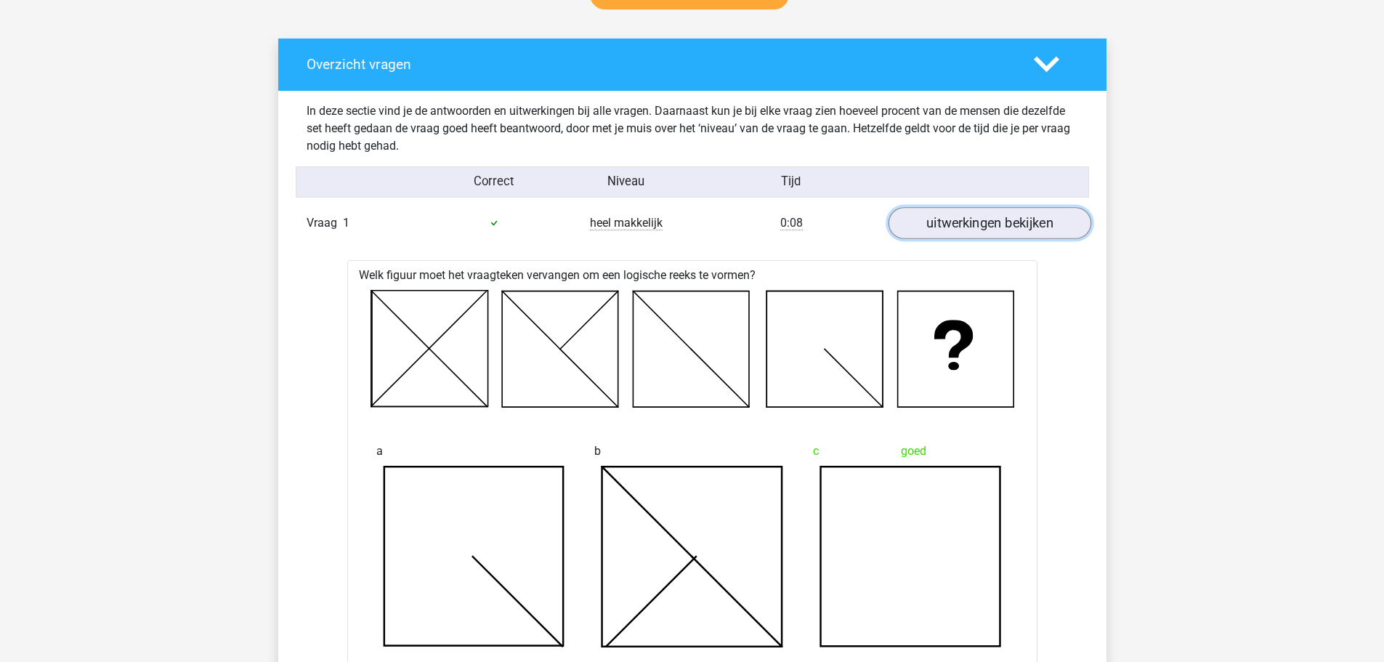
click at [939, 224] on link "uitwerkingen bekijken" at bounding box center [989, 223] width 203 height 32
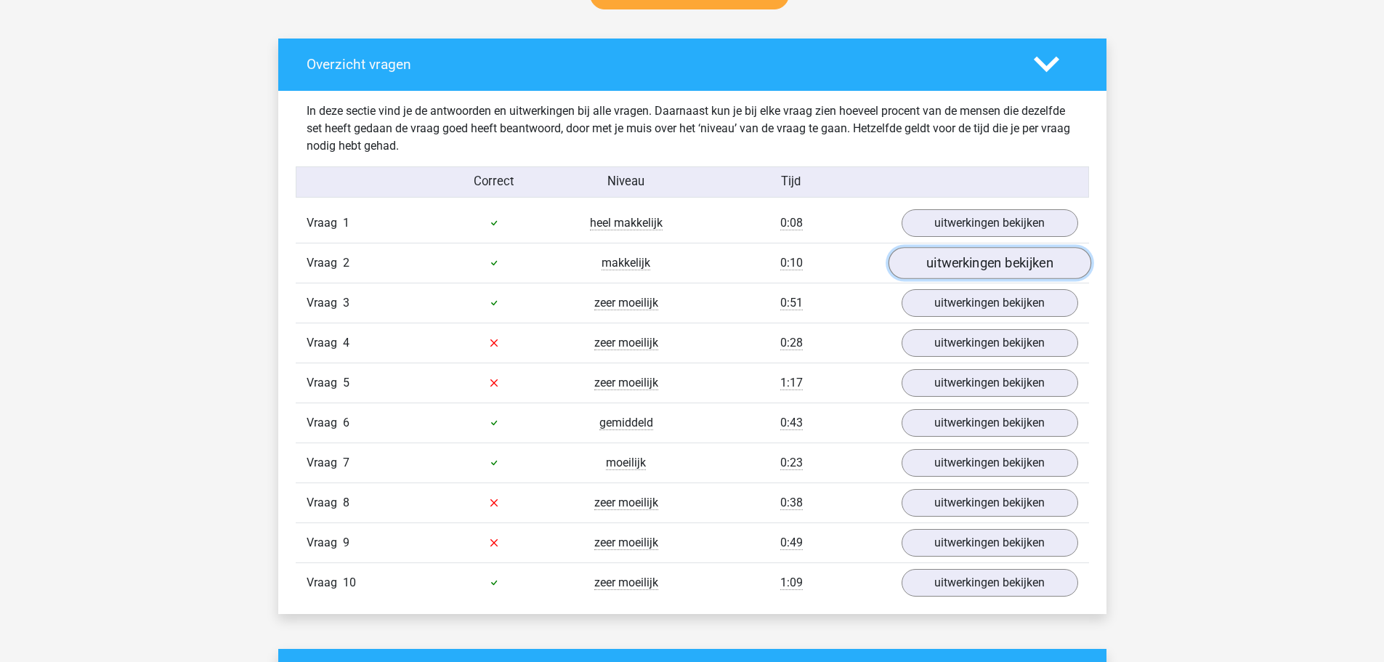
click at [936, 272] on link "uitwerkingen bekijken" at bounding box center [989, 263] width 203 height 32
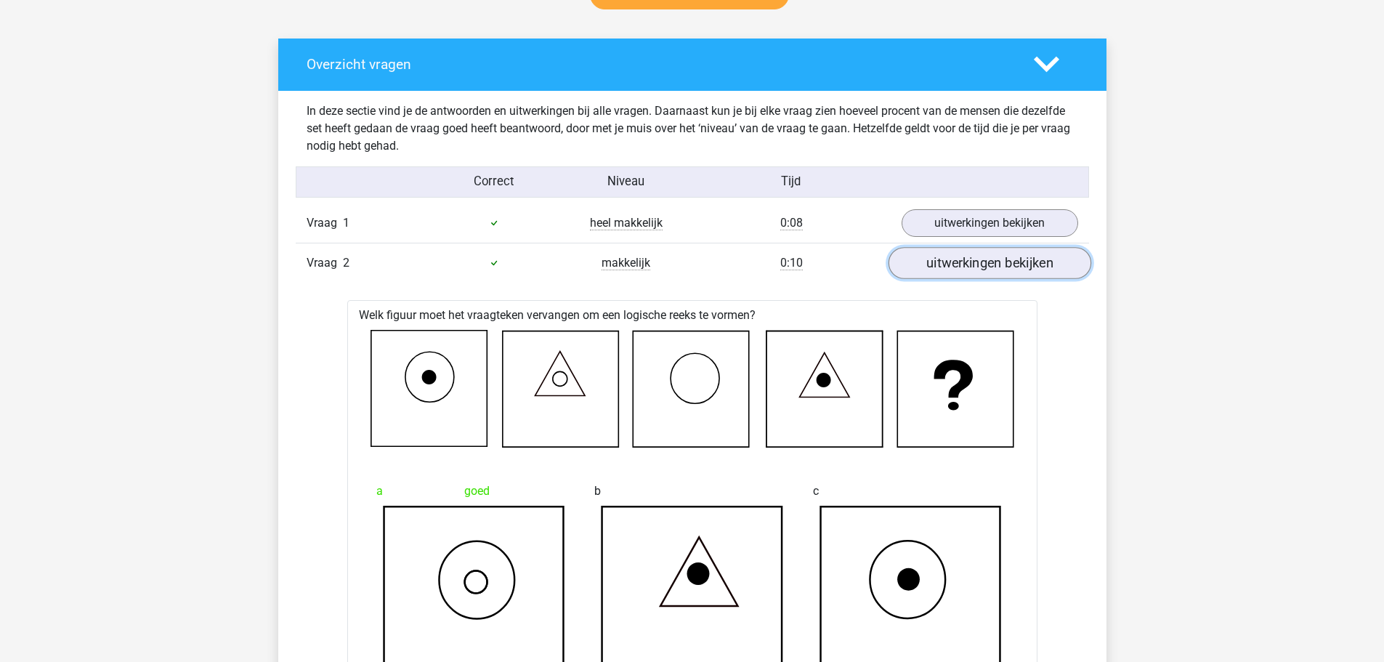
click at [936, 272] on link "uitwerkingen bekijken" at bounding box center [989, 263] width 203 height 32
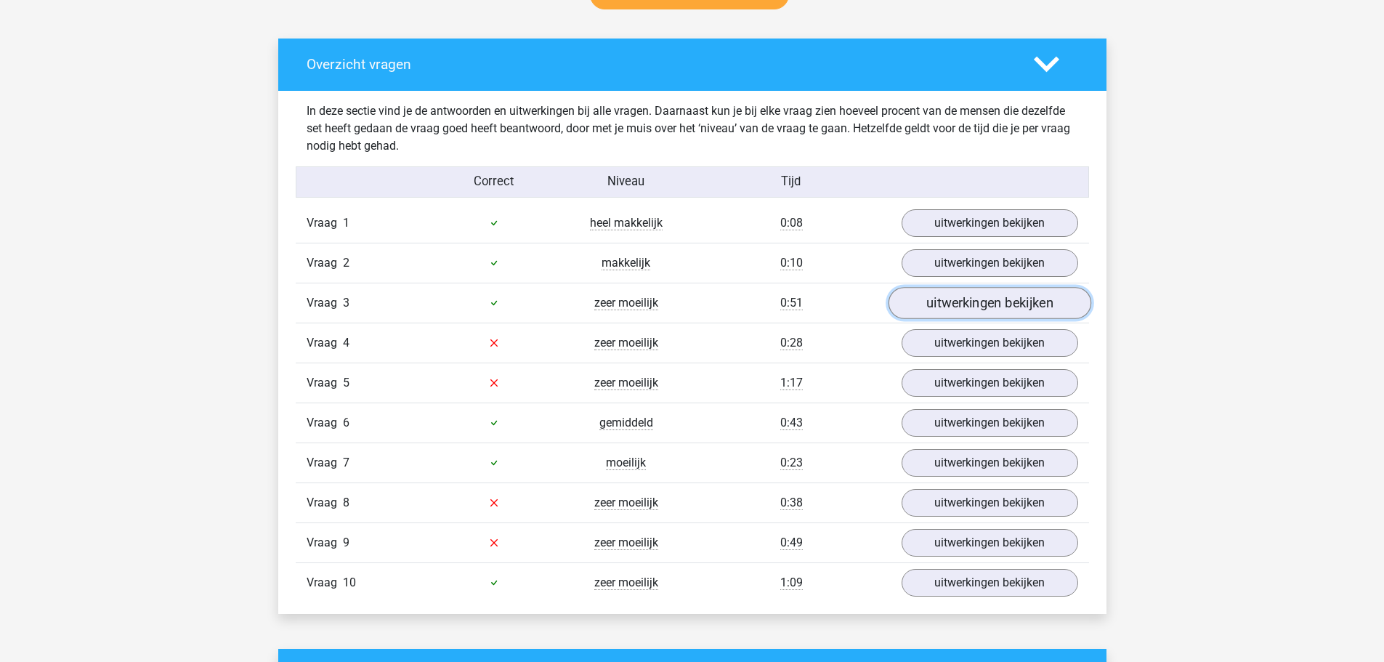
click at [937, 309] on link "uitwerkingen bekijken" at bounding box center [989, 303] width 203 height 32
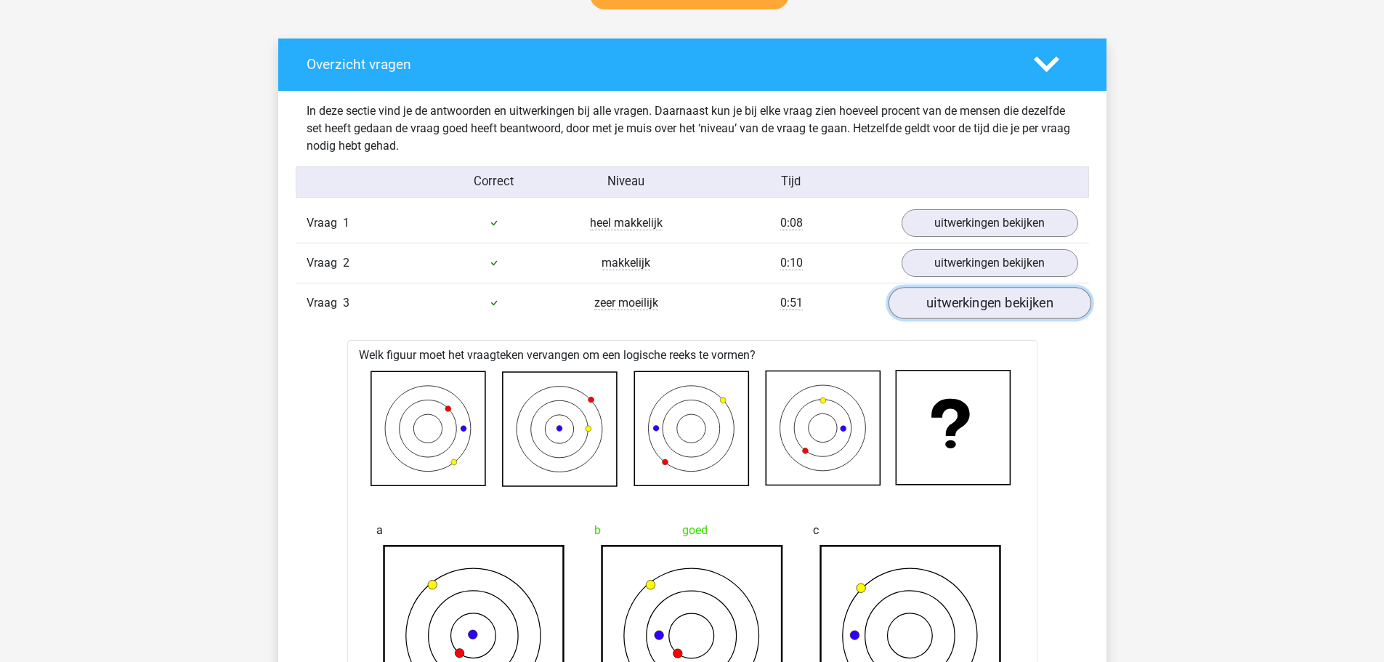
click at [988, 307] on link "uitwerkingen bekijken" at bounding box center [989, 303] width 203 height 32
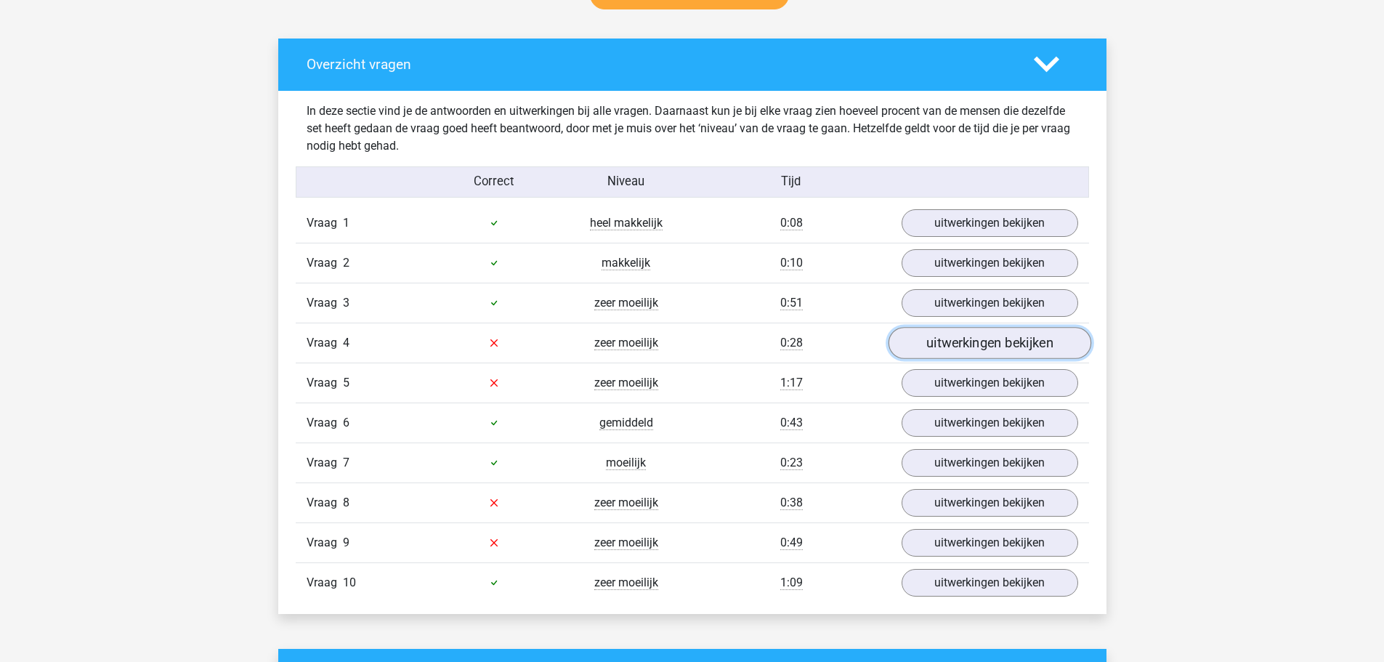
click at [948, 341] on link "uitwerkingen bekijken" at bounding box center [989, 343] width 203 height 32
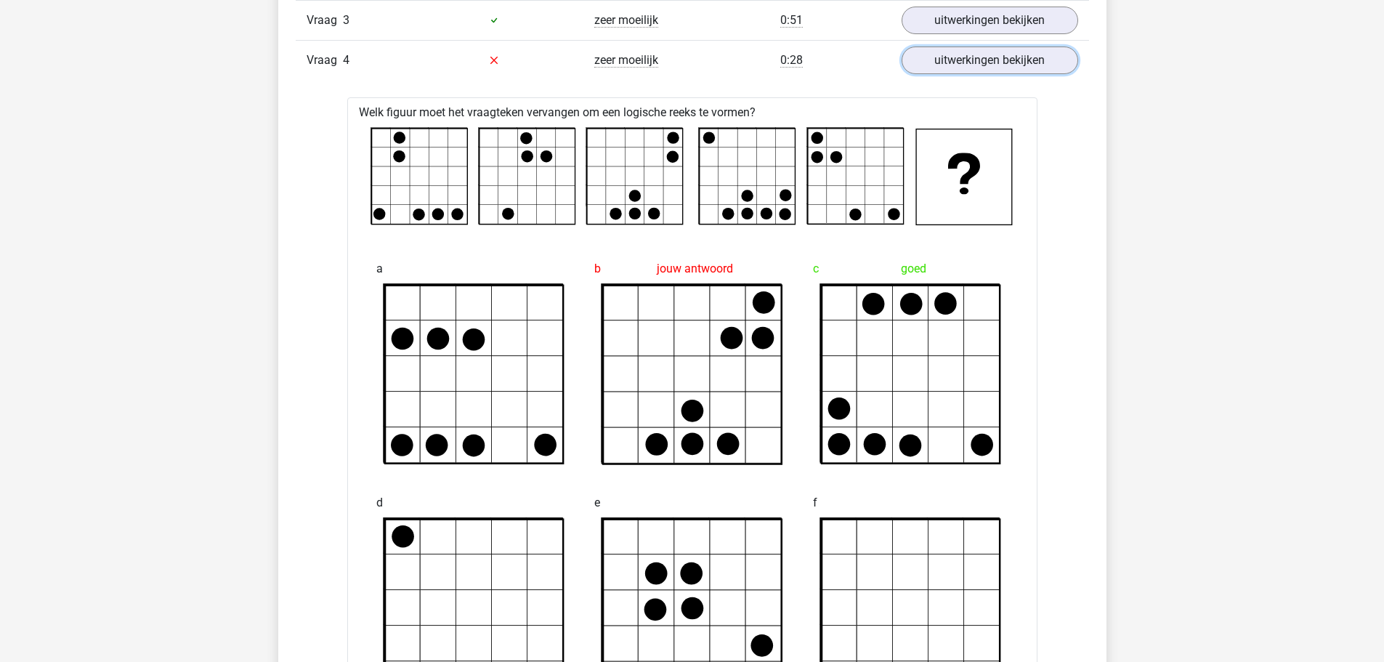
scroll to position [1017, 0]
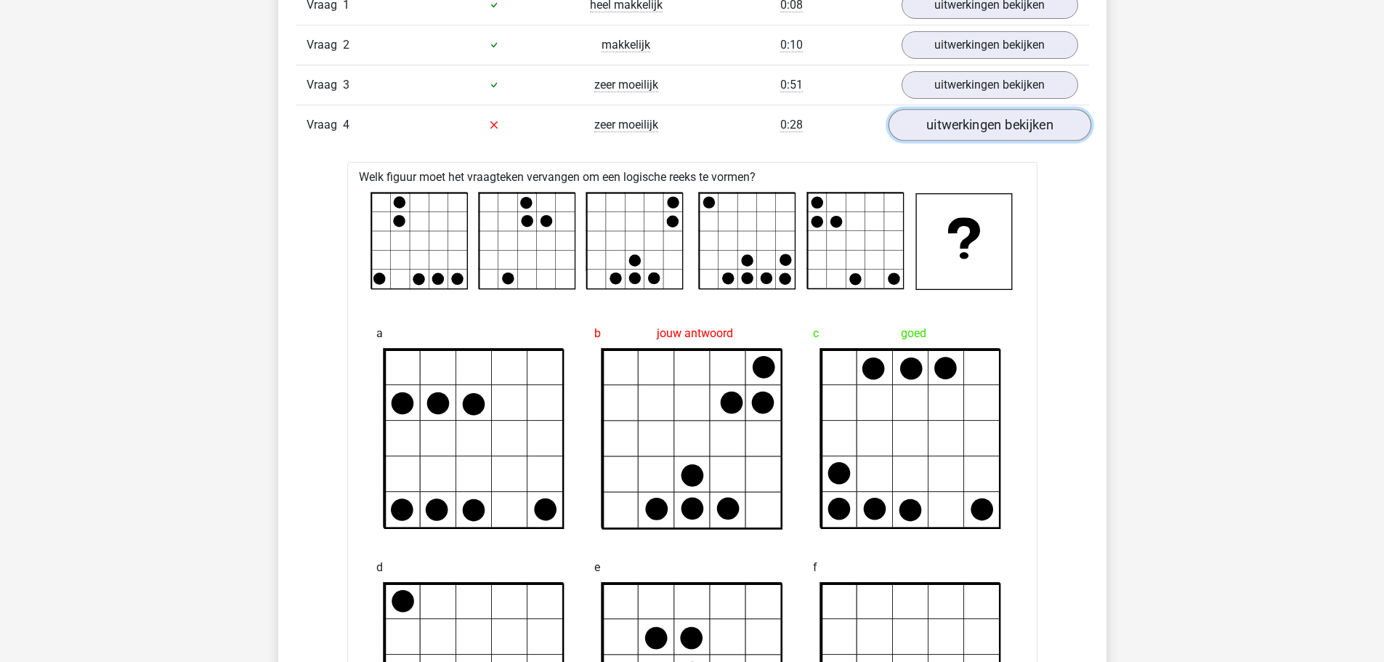
click at [935, 133] on link "uitwerkingen bekijken" at bounding box center [989, 125] width 203 height 32
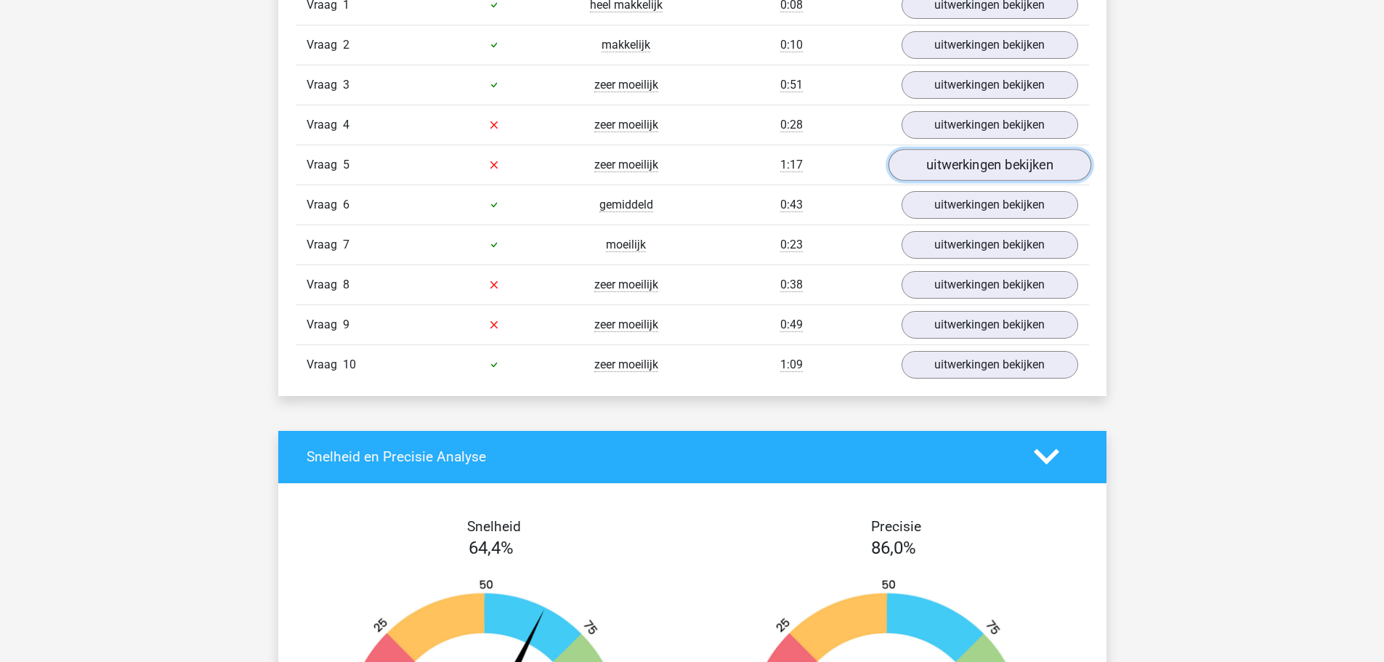
click at [933, 168] on link "uitwerkingen bekijken" at bounding box center [989, 165] width 203 height 32
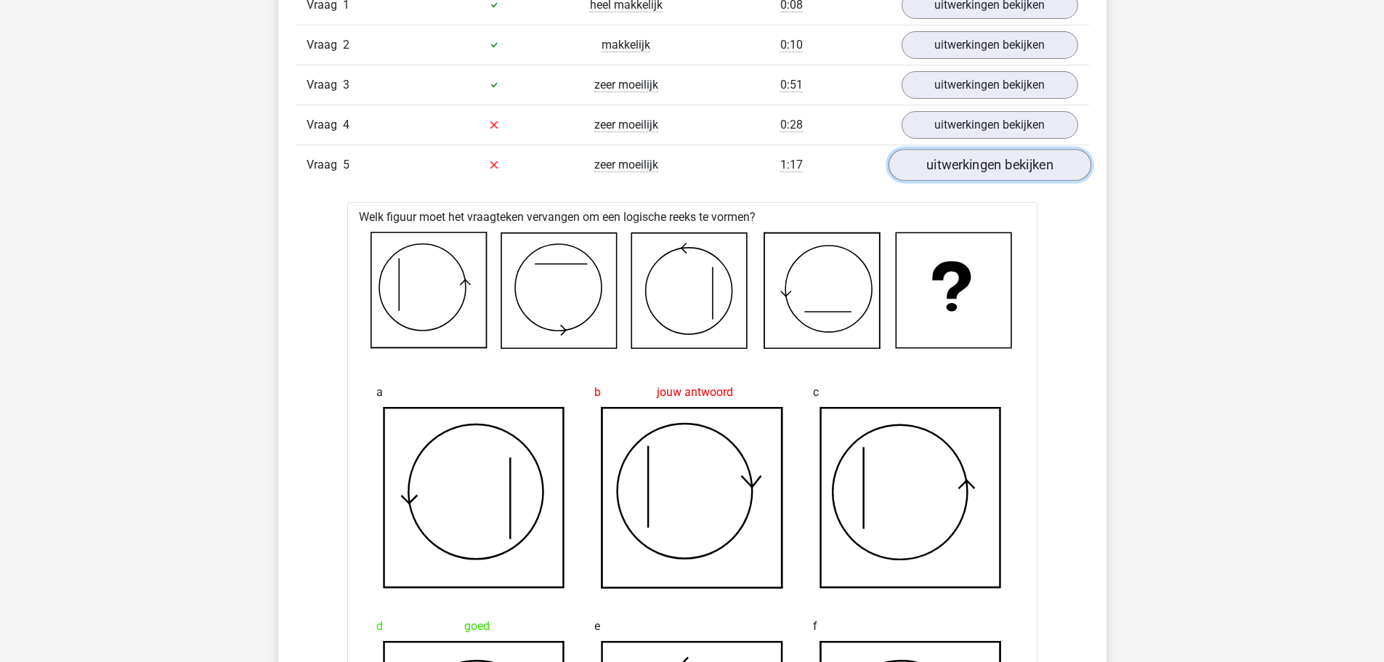
click at [1024, 165] on link "uitwerkingen bekijken" at bounding box center [989, 165] width 203 height 32
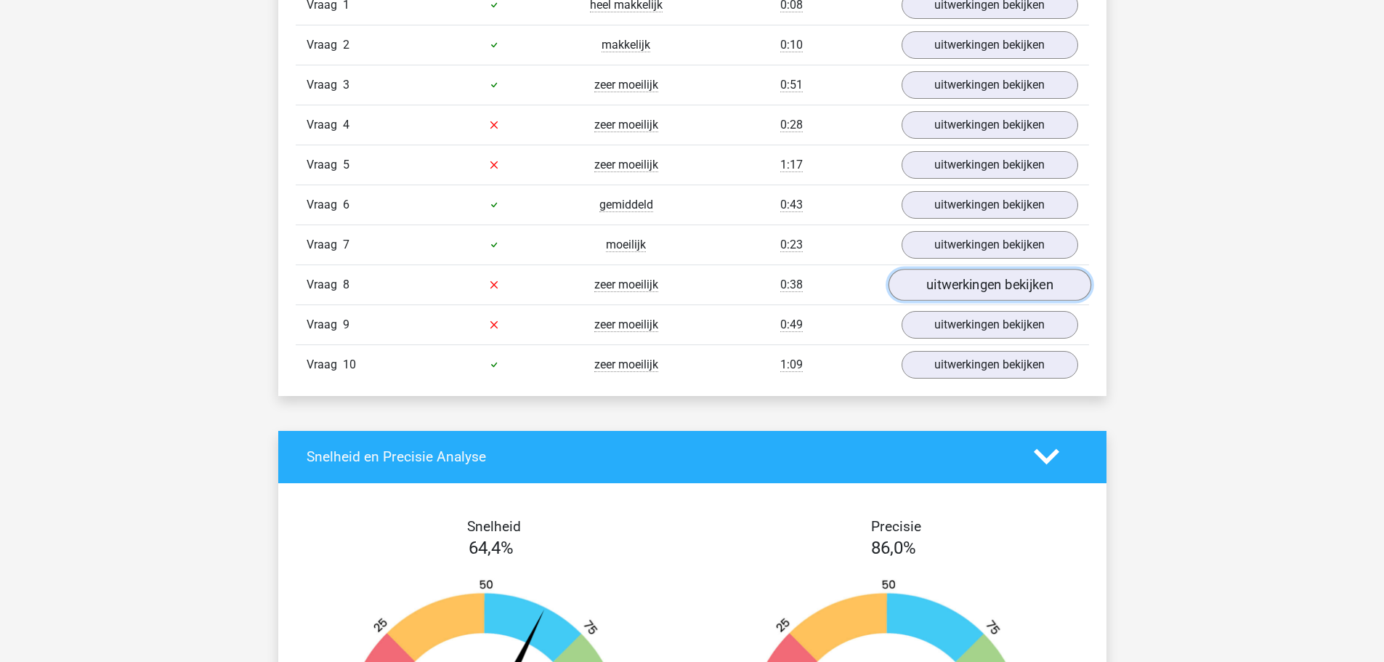
click at [962, 296] on link "uitwerkingen bekijken" at bounding box center [989, 285] width 203 height 32
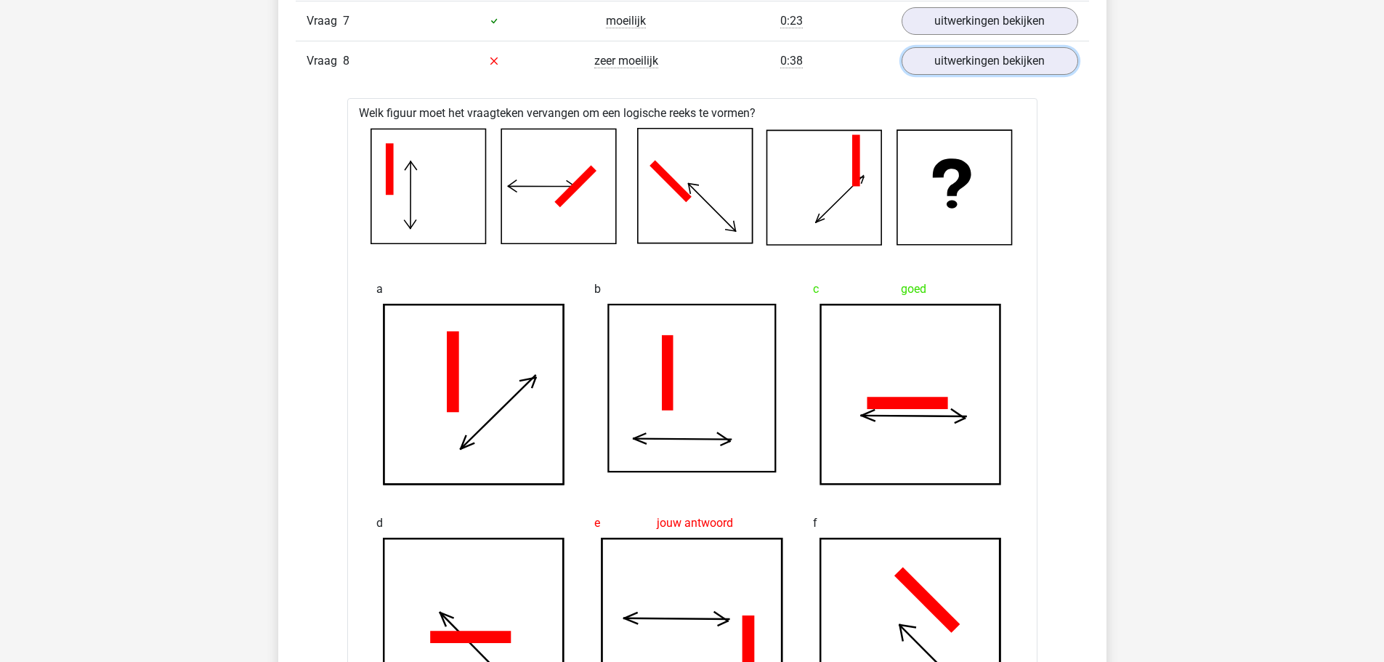
scroll to position [1235, 0]
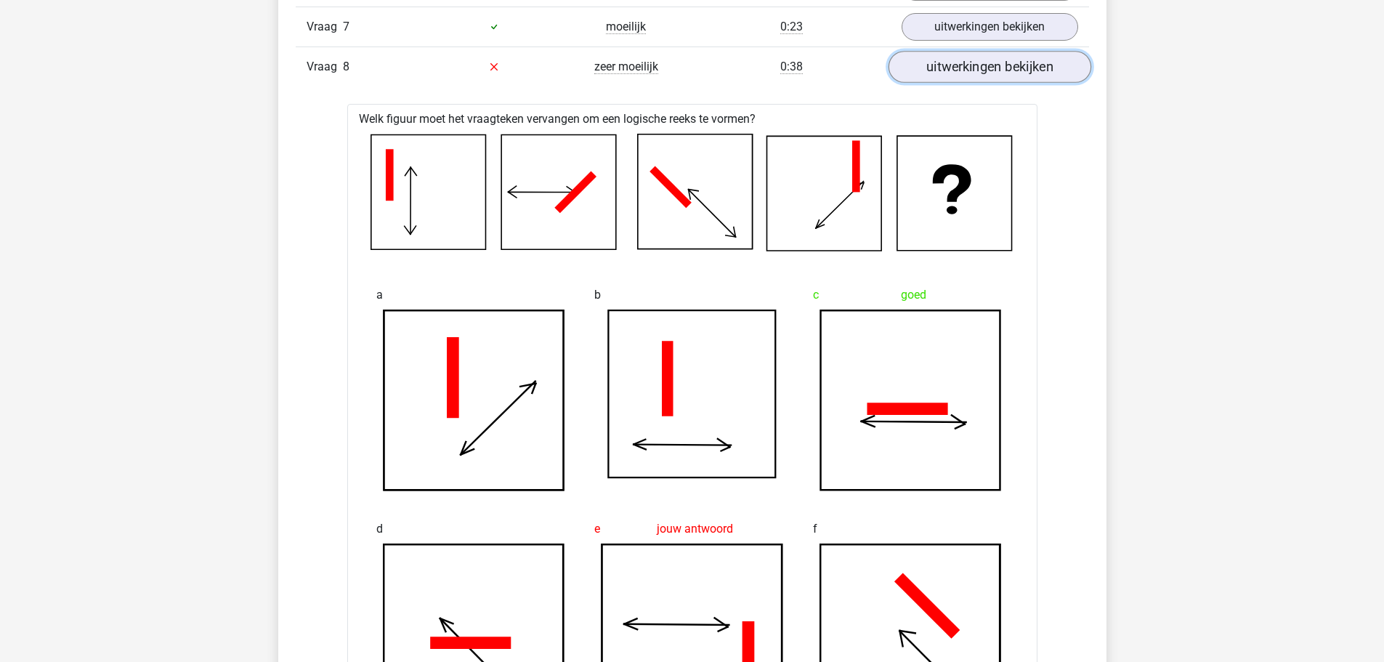
click at [987, 75] on link "uitwerkingen bekijken" at bounding box center [989, 67] width 203 height 32
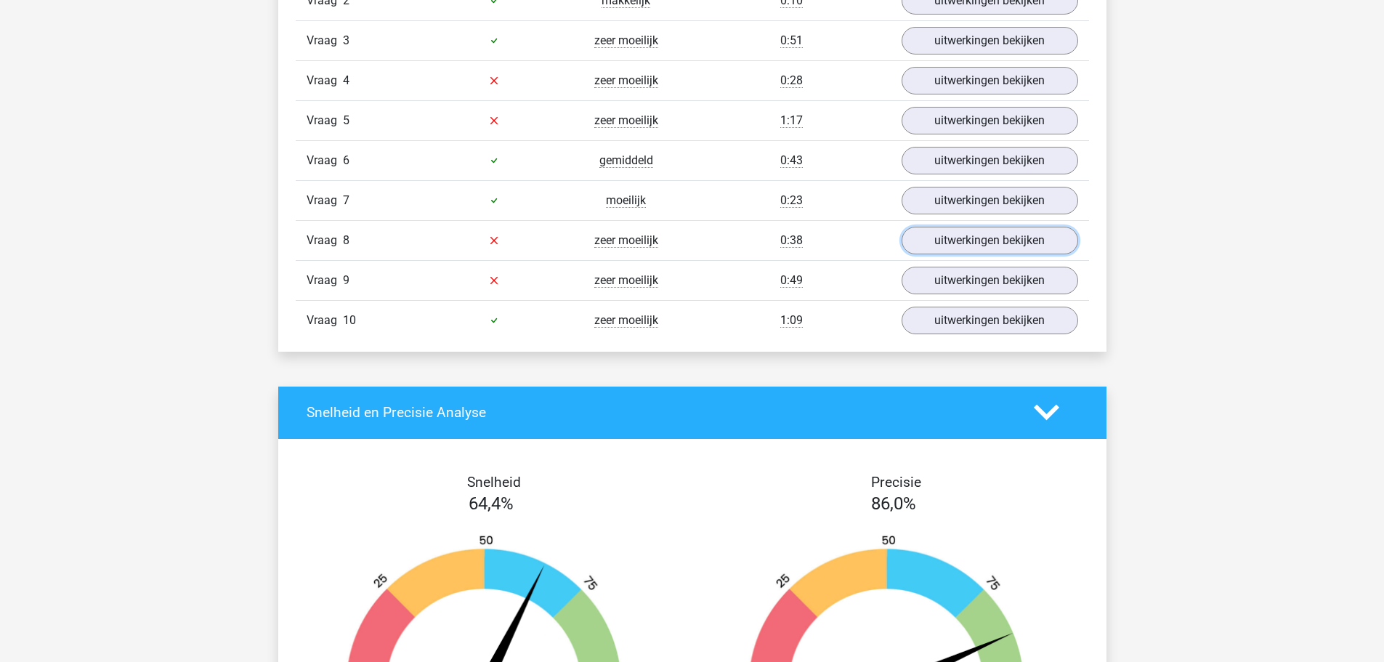
scroll to position [1017, 0]
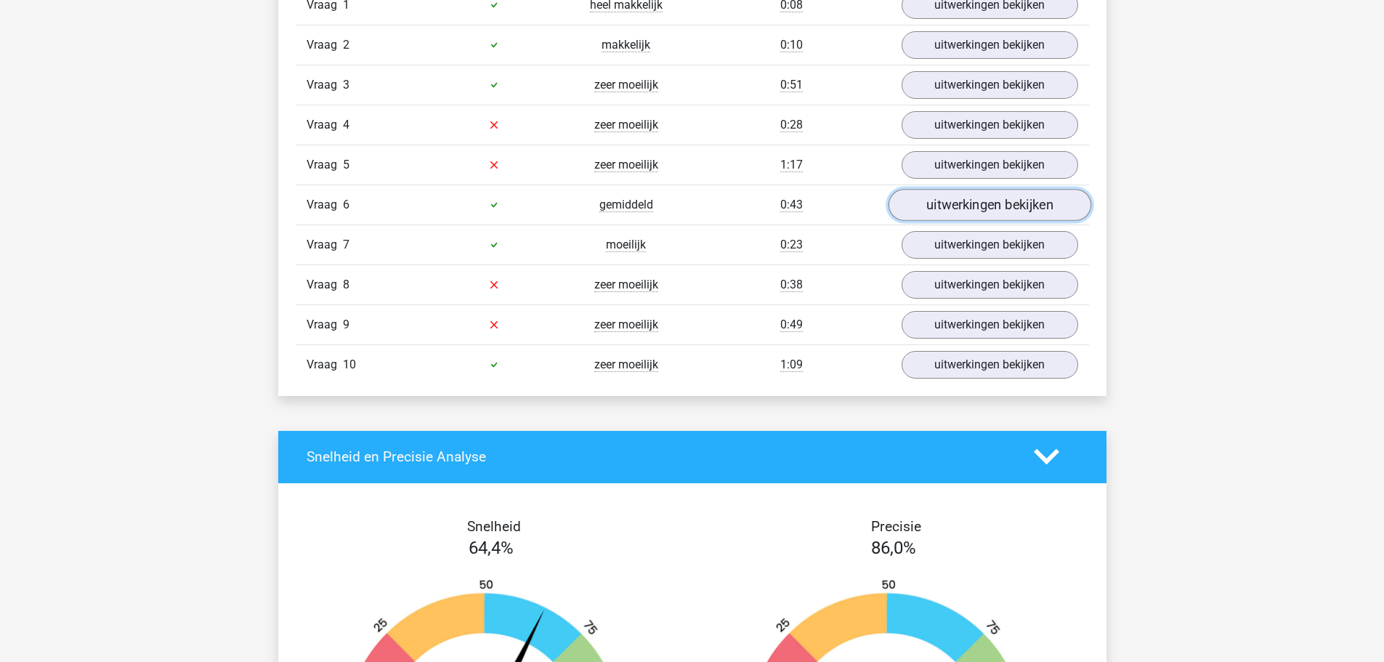
click at [934, 198] on link "uitwerkingen bekijken" at bounding box center [989, 205] width 203 height 32
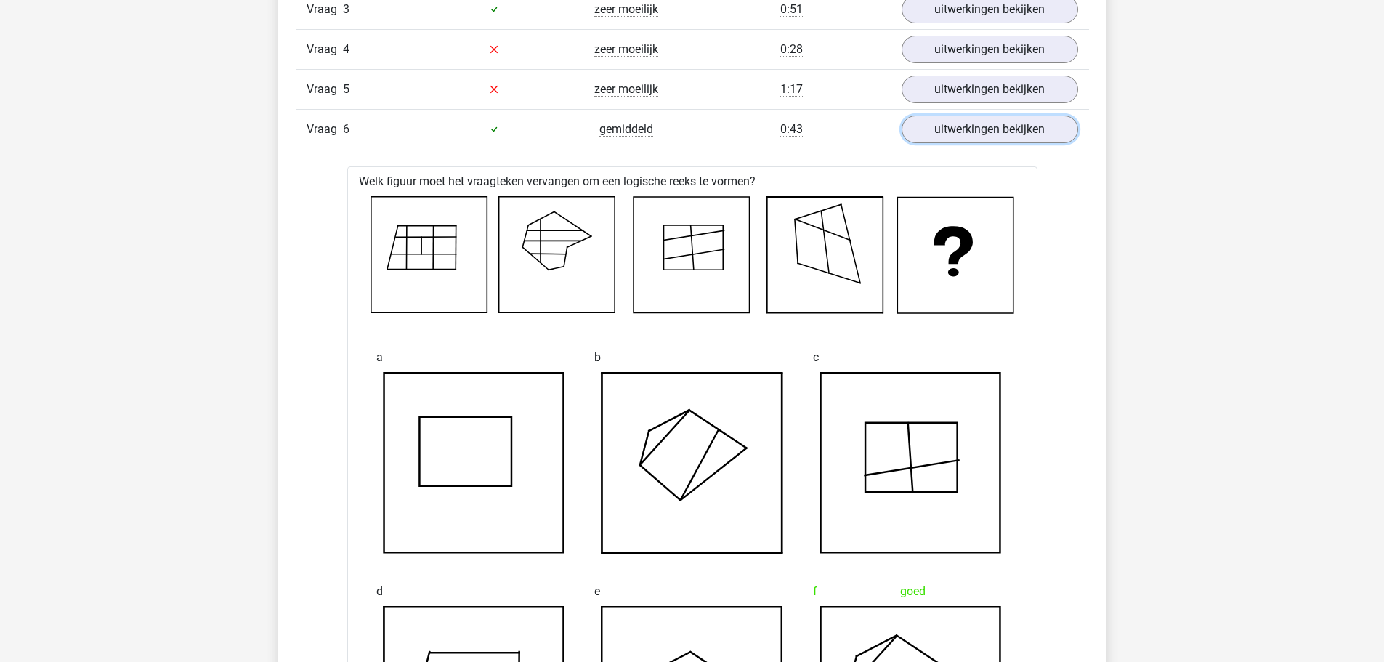
scroll to position [1090, 0]
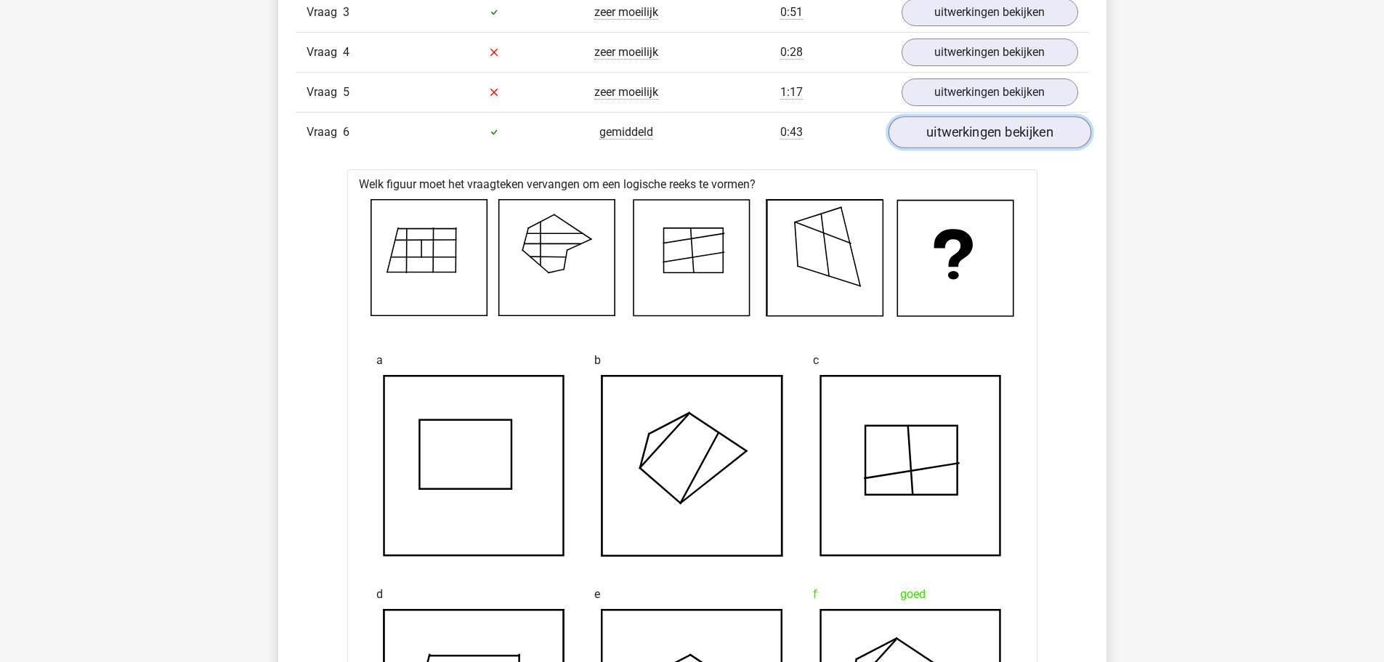
click at [941, 131] on link "uitwerkingen bekijken" at bounding box center [989, 132] width 203 height 32
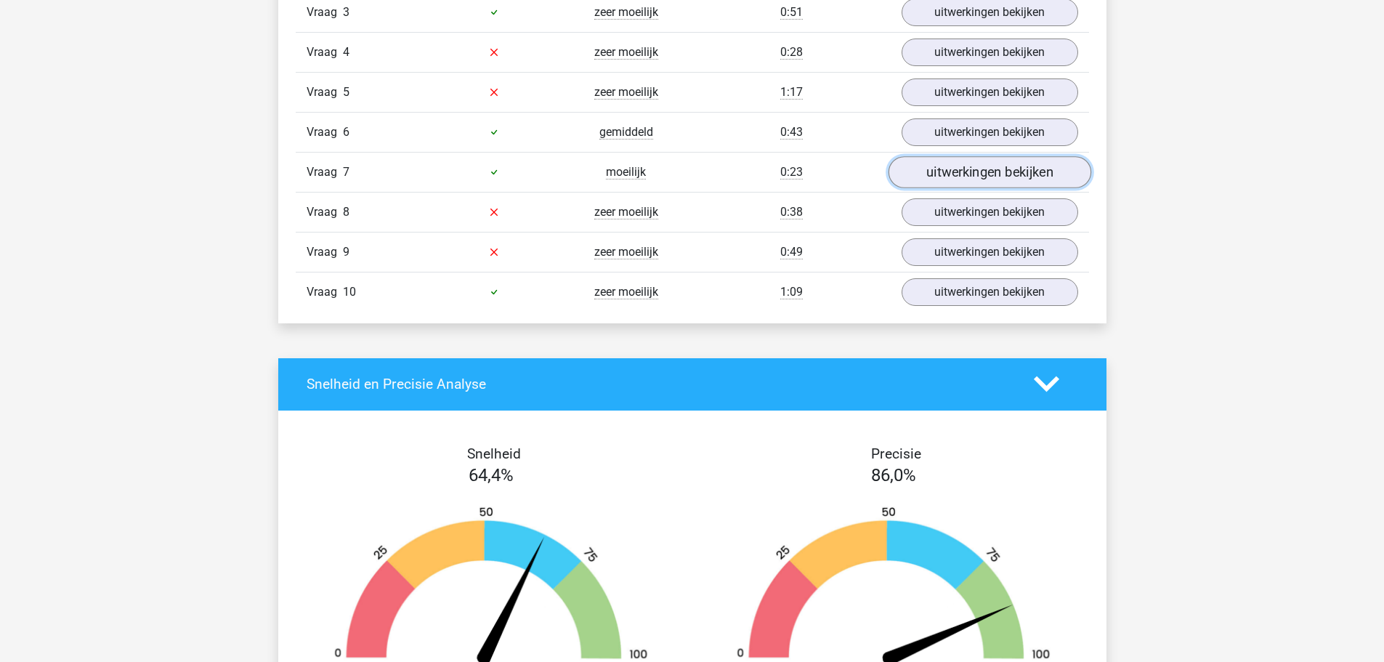
click at [950, 178] on link "uitwerkingen bekijken" at bounding box center [989, 172] width 203 height 32
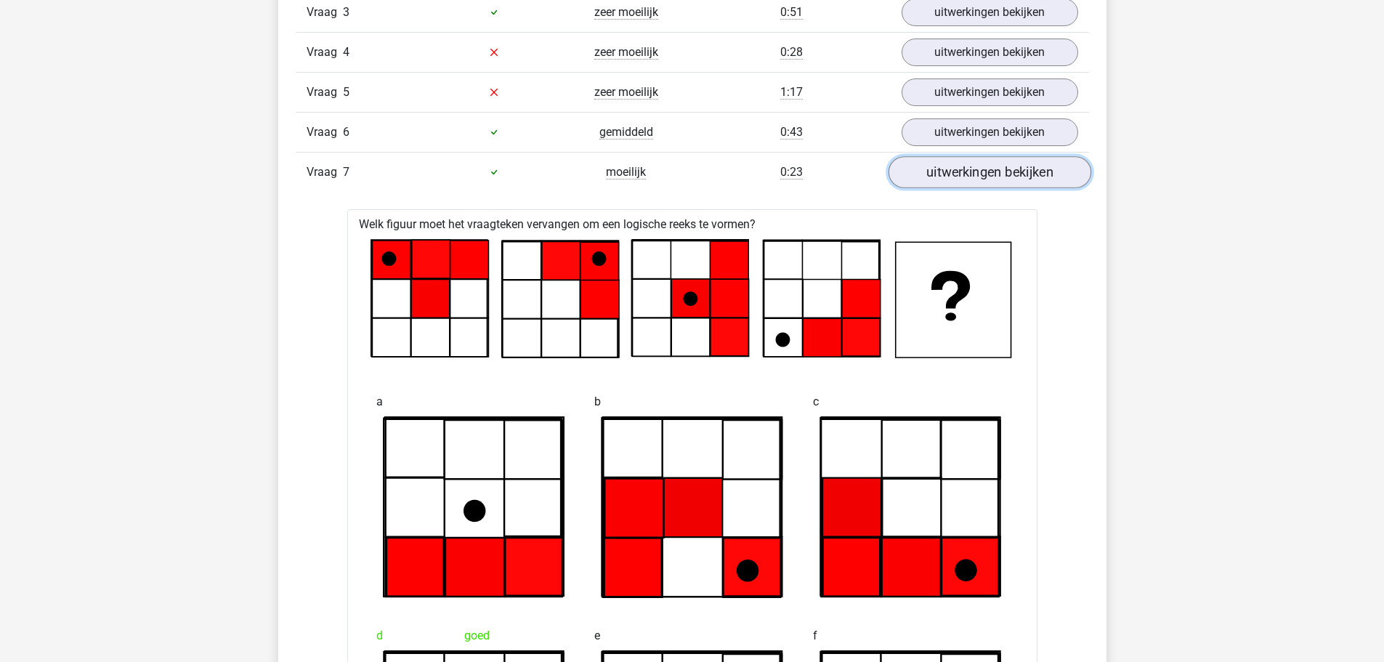
click at [950, 178] on link "uitwerkingen bekijken" at bounding box center [989, 172] width 203 height 32
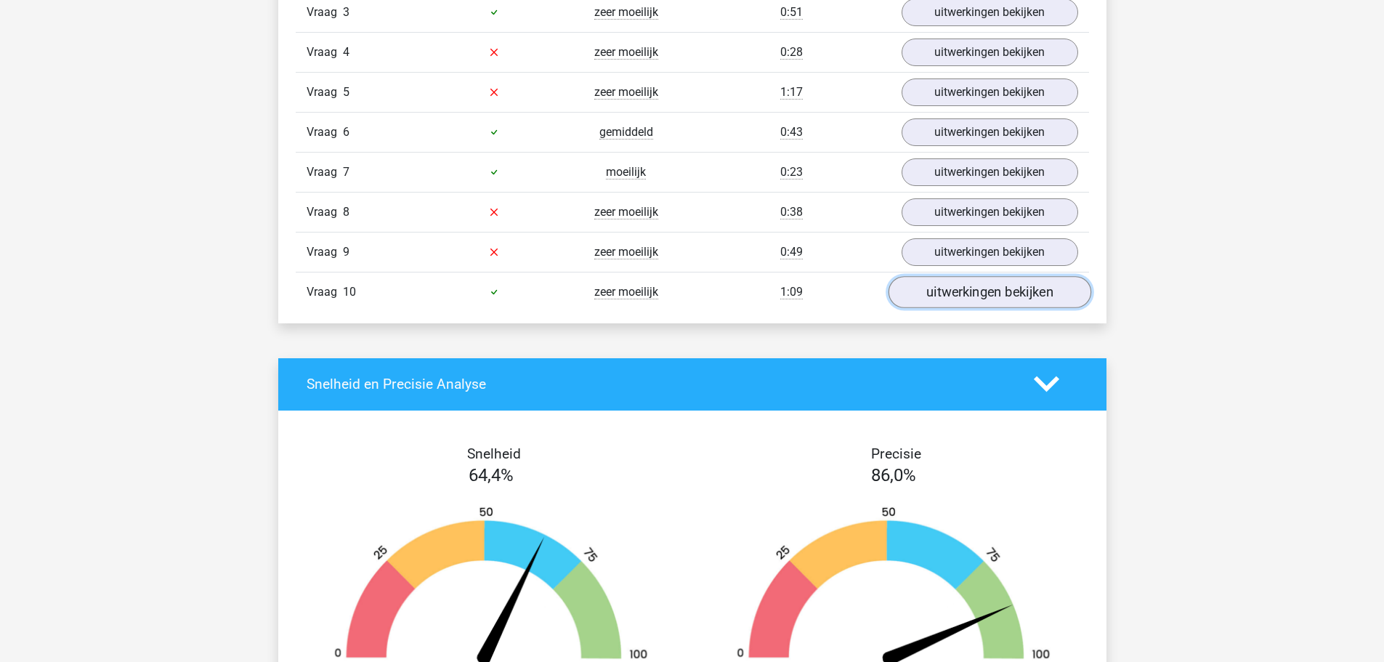
click at [962, 299] on link "uitwerkingen bekijken" at bounding box center [989, 292] width 203 height 32
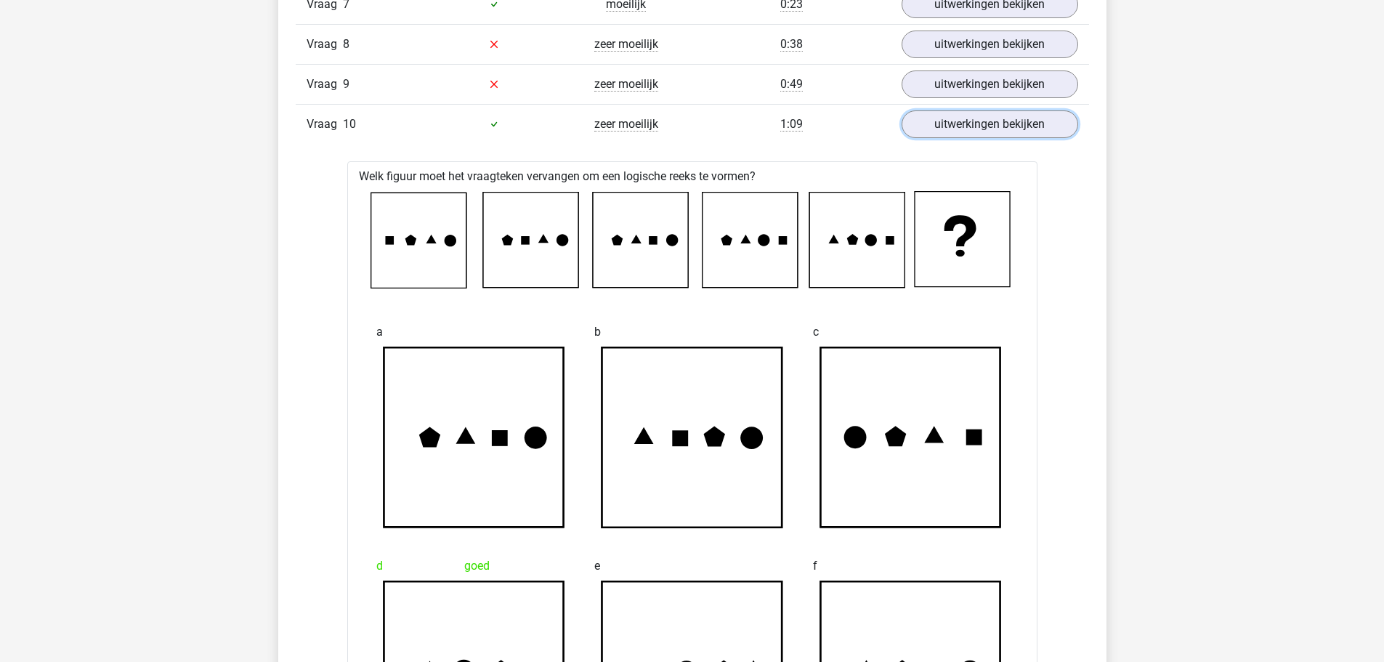
scroll to position [1235, 0]
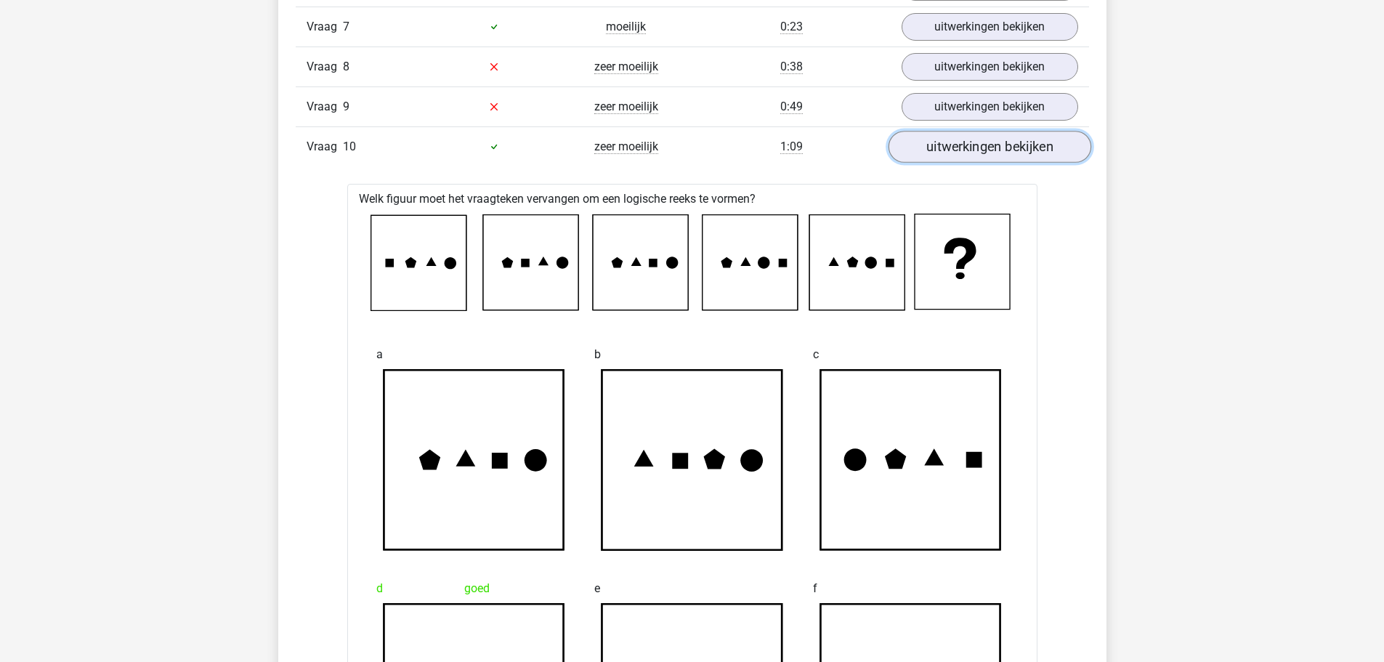
click at [1014, 155] on link "uitwerkingen bekijken" at bounding box center [989, 147] width 203 height 32
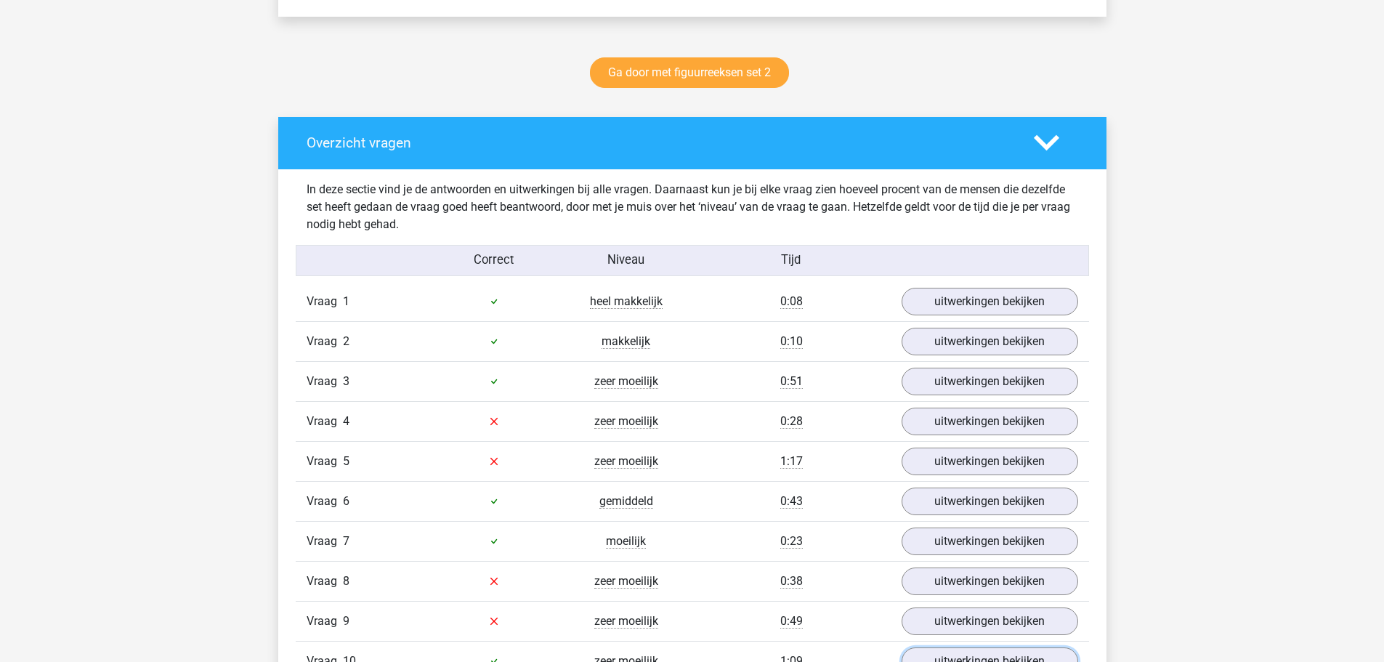
scroll to position [654, 0]
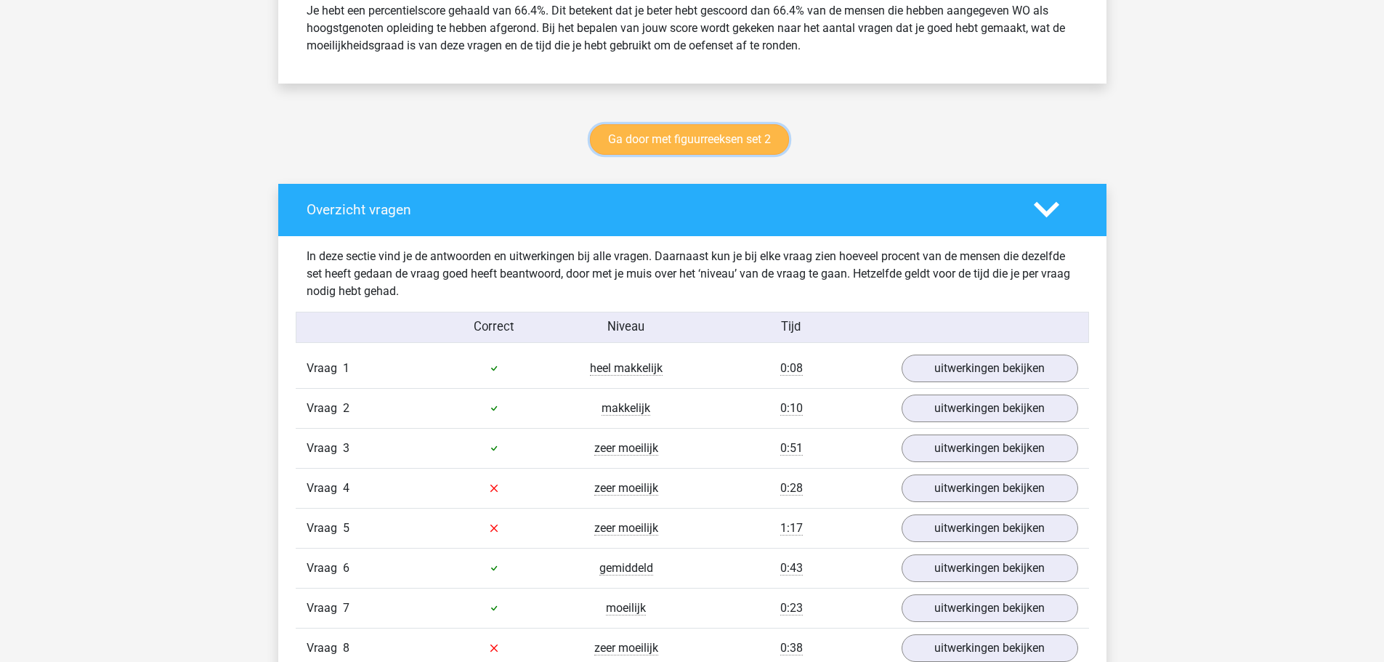
click at [713, 137] on link "Ga door met figuurreeksen set 2" at bounding box center [689, 139] width 199 height 31
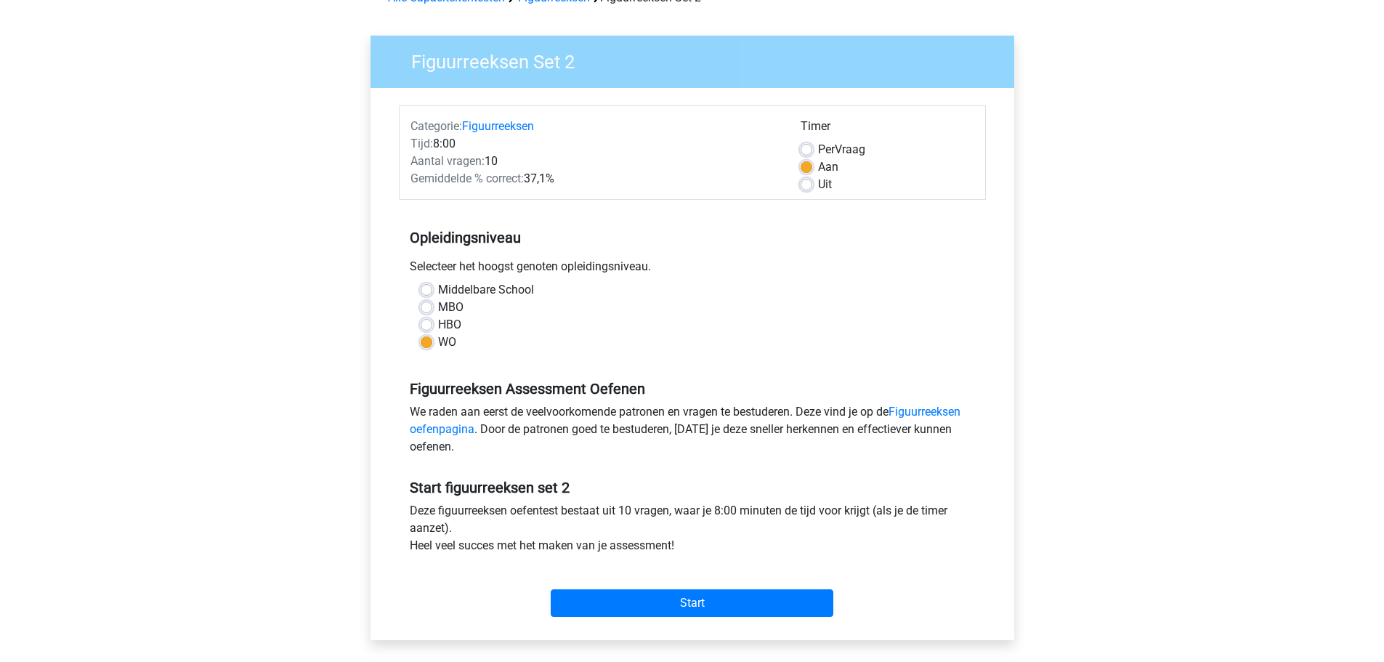
scroll to position [436, 0]
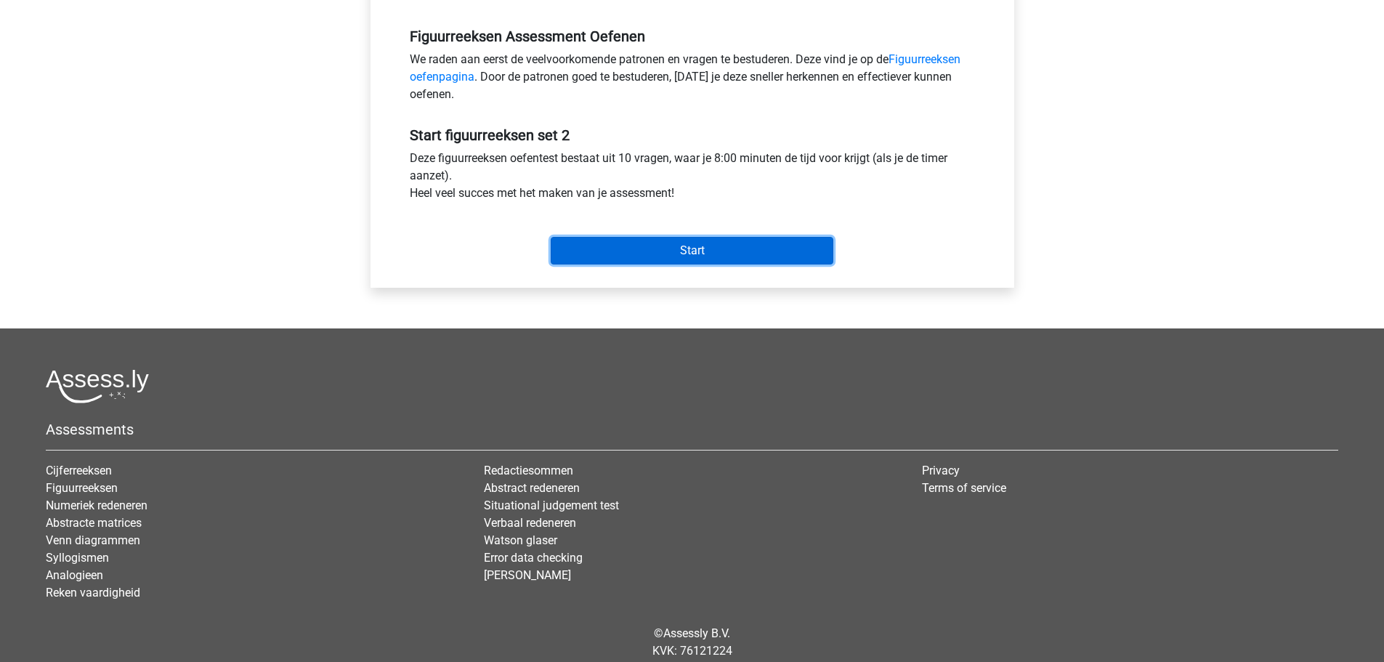
click at [685, 254] on input "Start" at bounding box center [692, 251] width 283 height 28
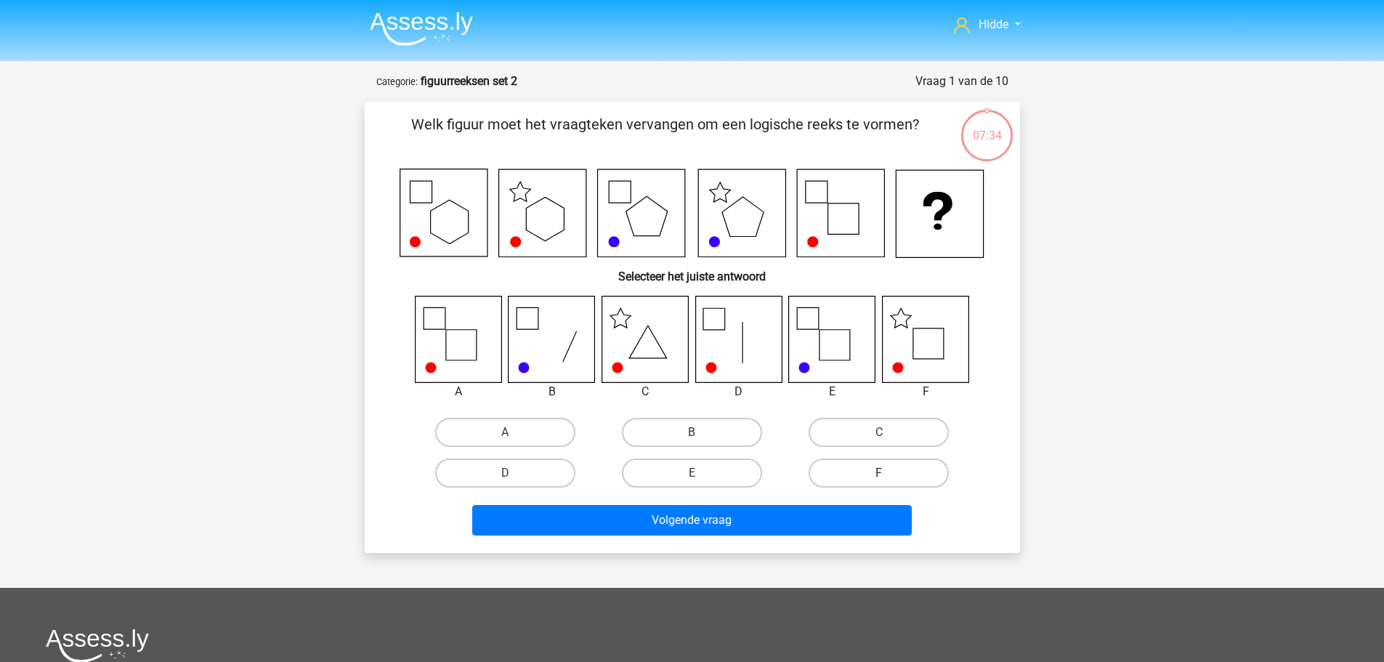
click at [889, 479] on div "F" at bounding box center [878, 472] width 175 height 29
drag, startPoint x: 870, startPoint y: 467, endPoint x: 859, endPoint y: 478, distance: 15.9
click at [871, 467] on label "F" at bounding box center [879, 472] width 140 height 29
click at [879, 473] on input "F" at bounding box center [883, 477] width 9 height 9
radio input "true"
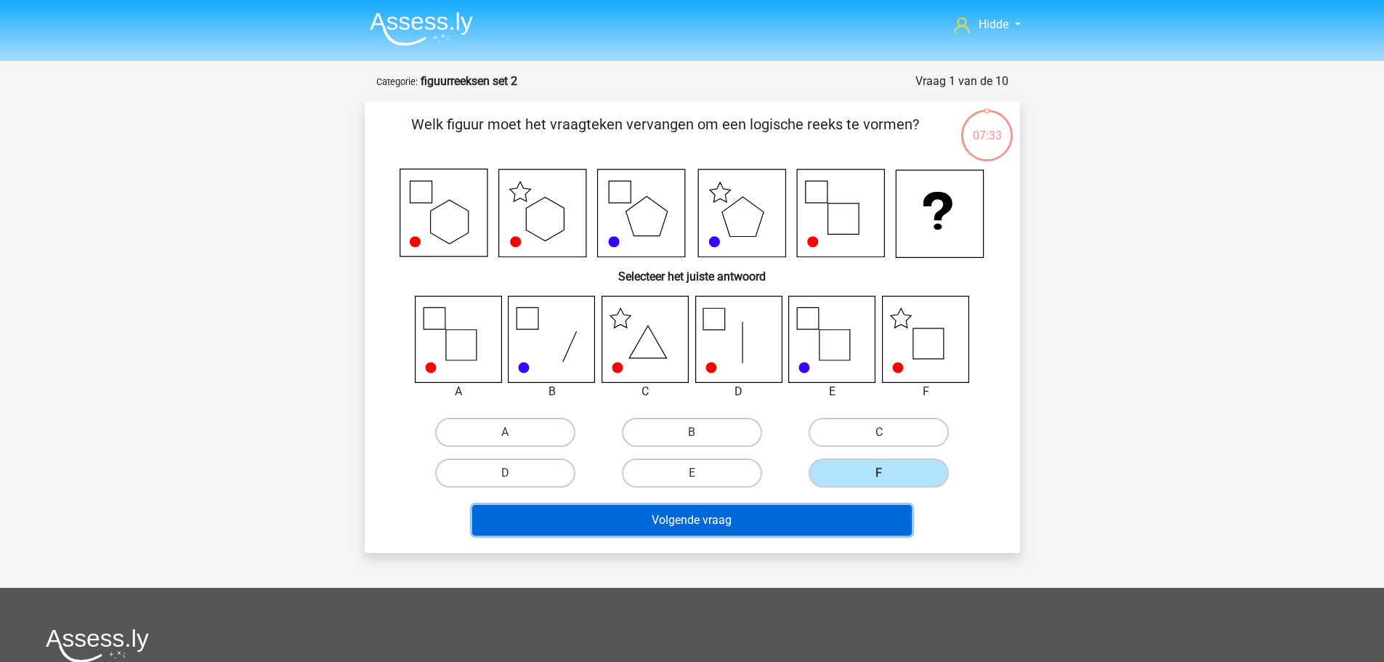
click at [766, 518] on button "Volgende vraag" at bounding box center [692, 520] width 440 height 31
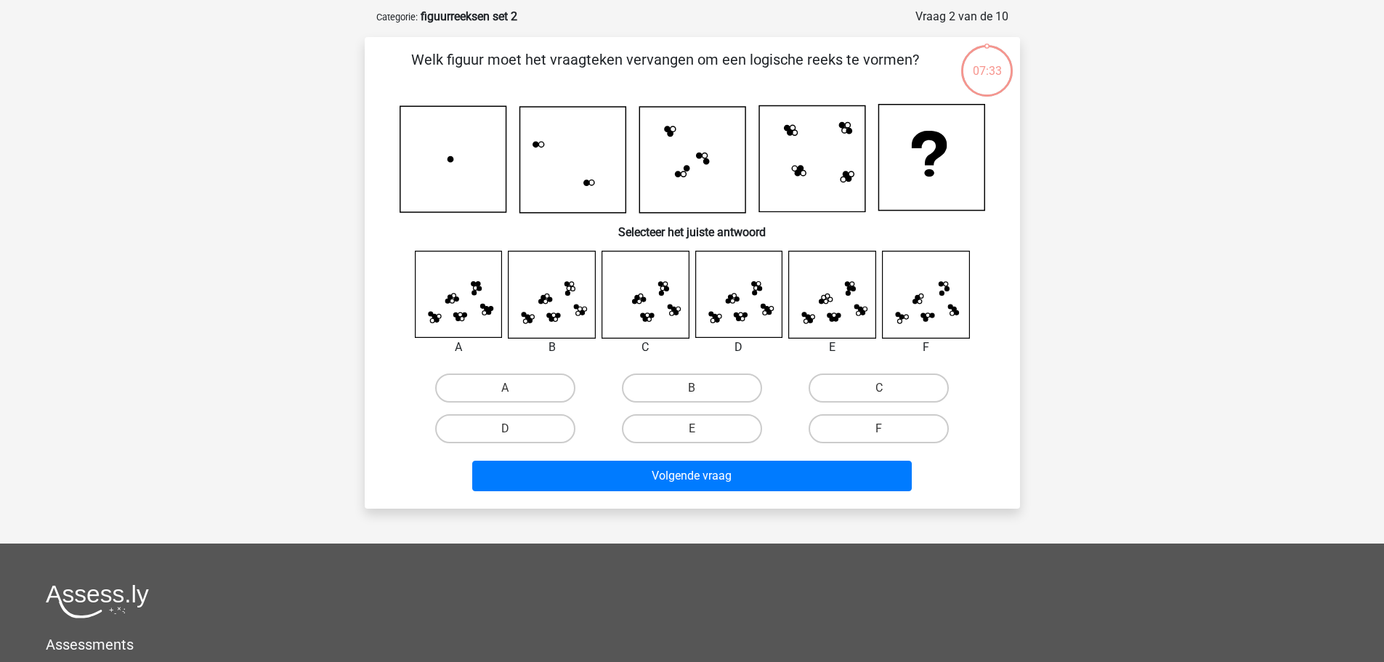
scroll to position [73, 0]
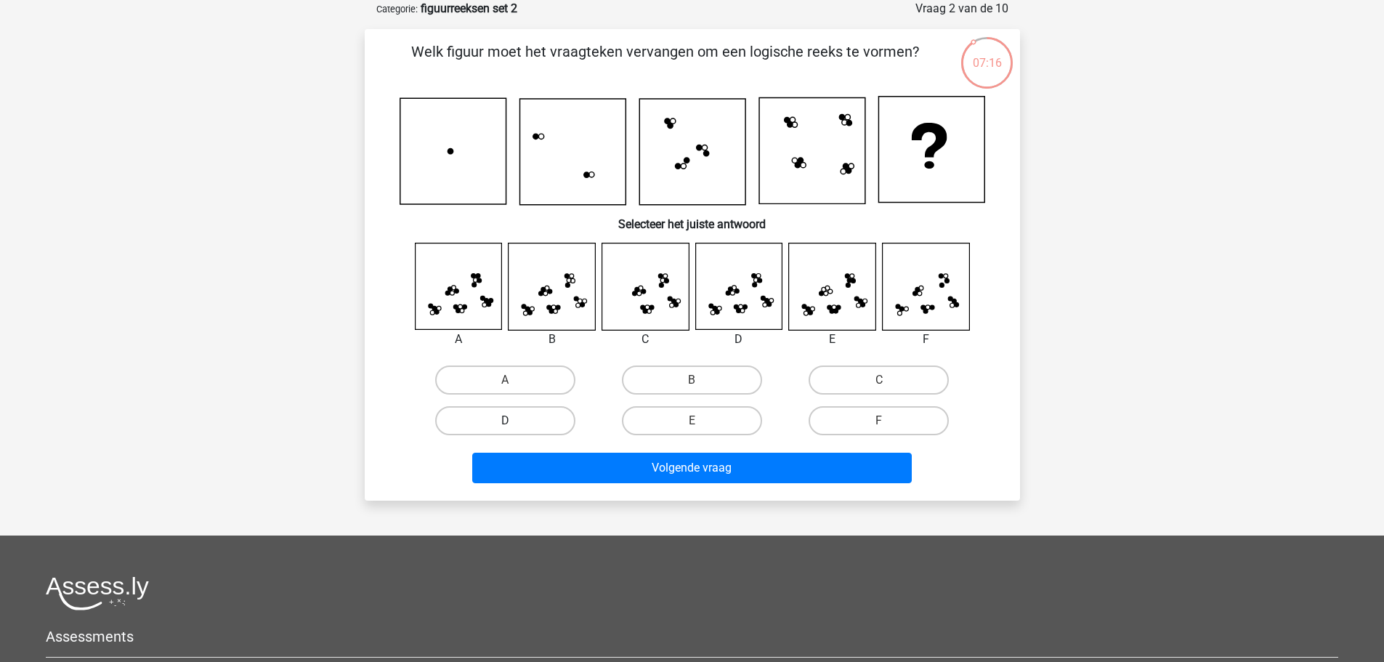
click at [496, 422] on label "D" at bounding box center [505, 420] width 140 height 29
click at [505, 422] on input "D" at bounding box center [509, 425] width 9 height 9
radio input "true"
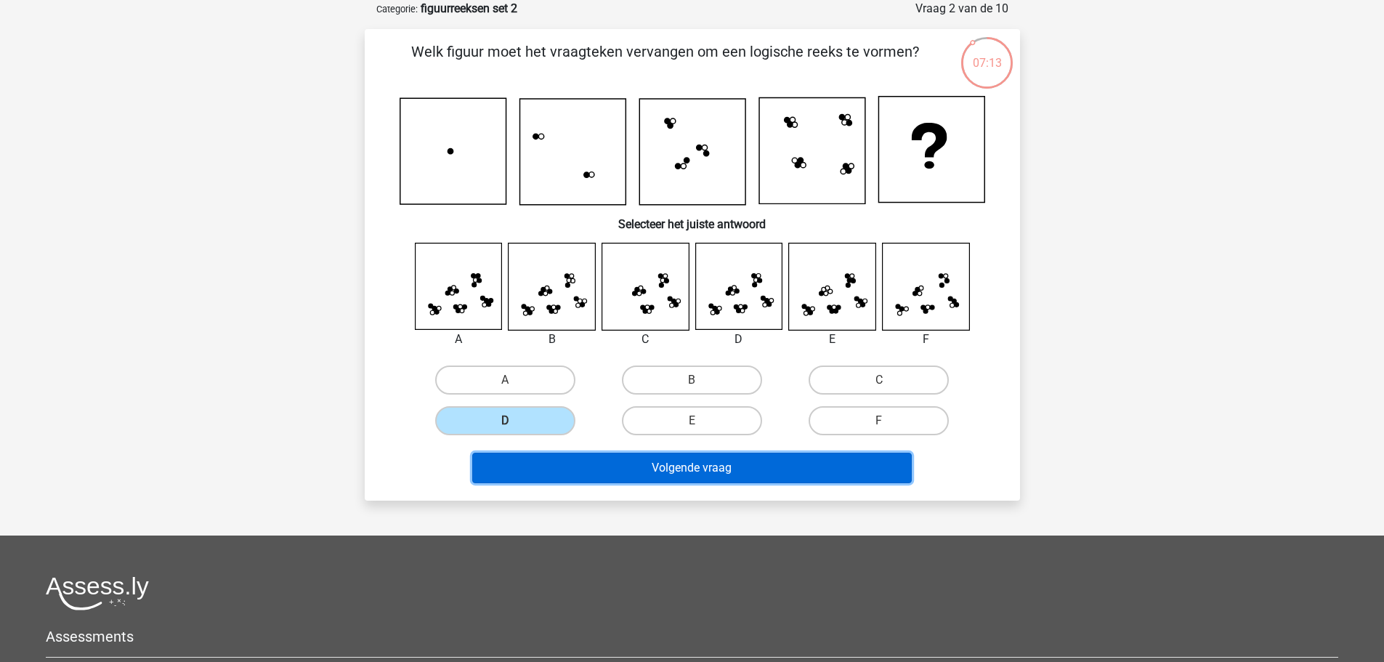
click at [588, 471] on button "Volgende vraag" at bounding box center [692, 468] width 440 height 31
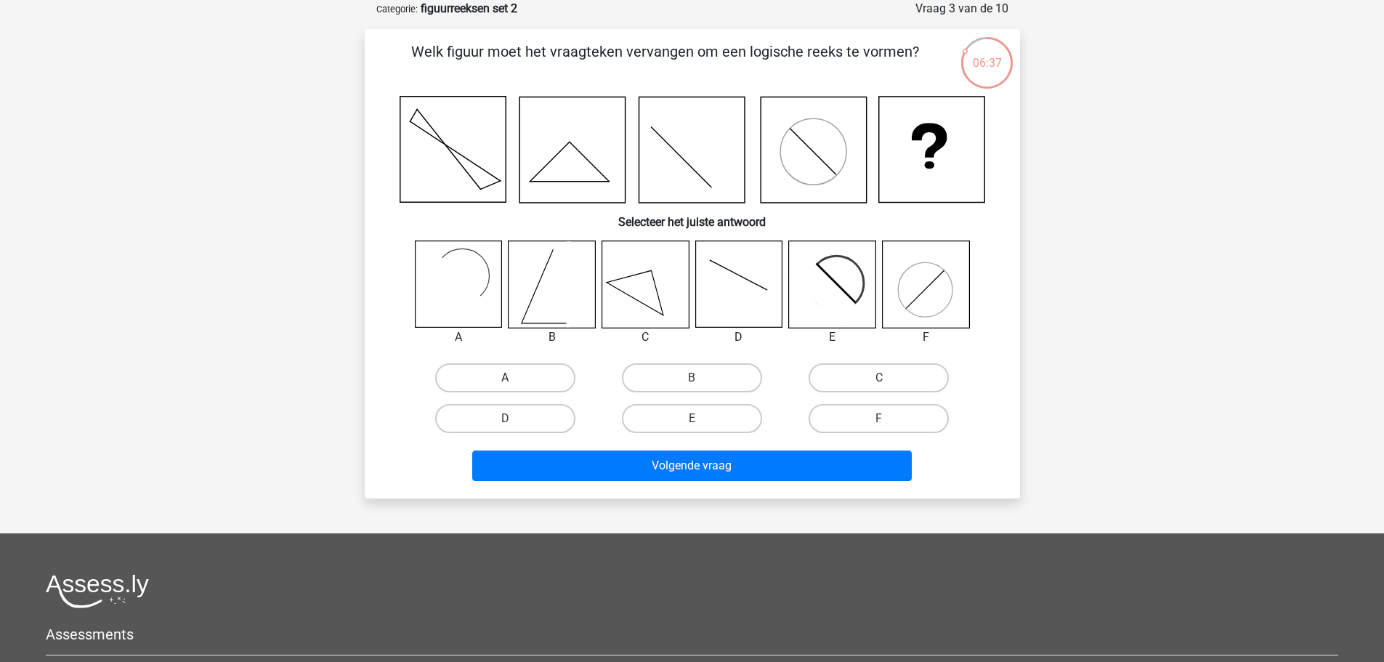
click at [525, 365] on label "A" at bounding box center [505, 377] width 140 height 29
click at [514, 378] on input "A" at bounding box center [509, 382] width 9 height 9
radio input "true"
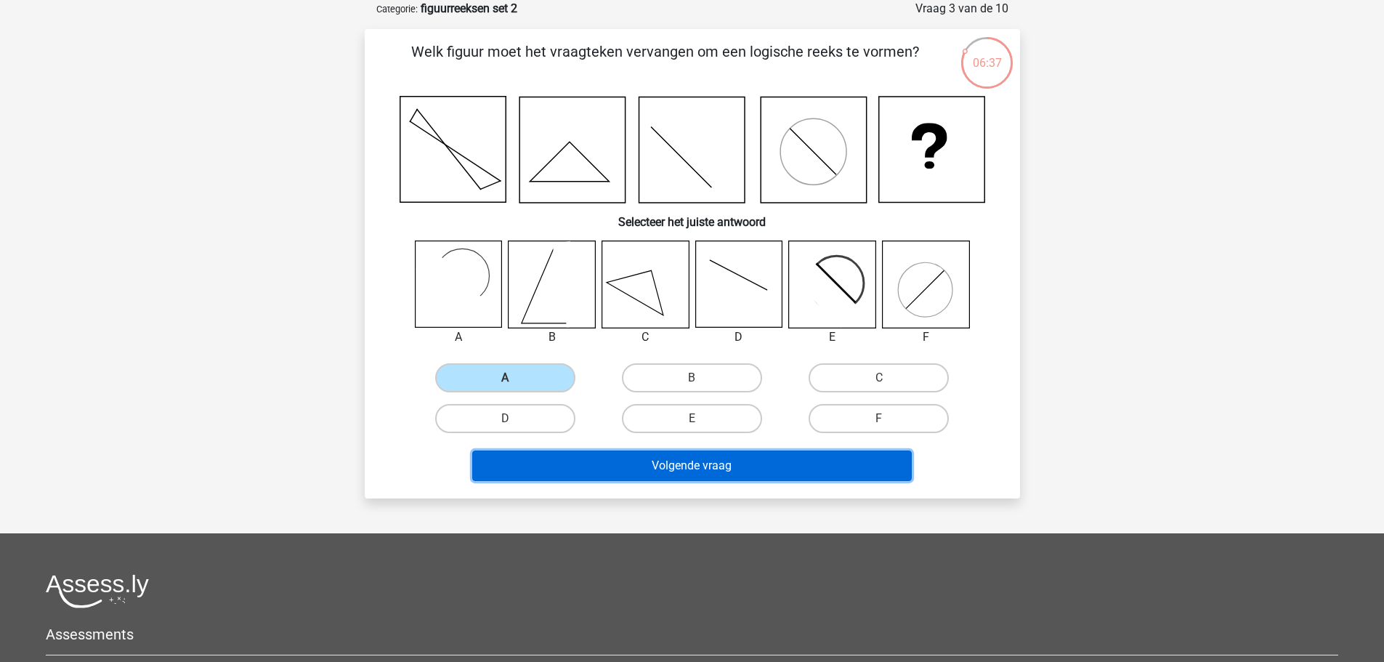
click at [643, 463] on button "Volgende vraag" at bounding box center [692, 465] width 440 height 31
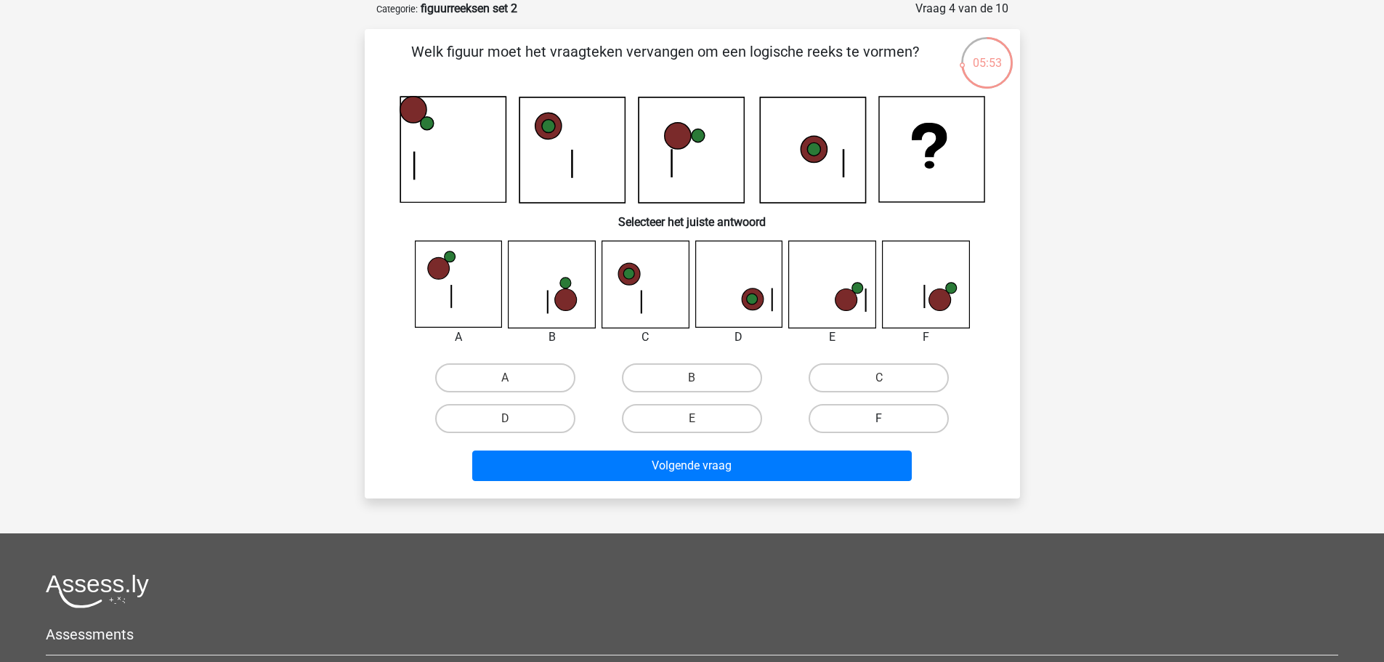
click at [860, 421] on label "F" at bounding box center [879, 418] width 140 height 29
click at [879, 421] on input "F" at bounding box center [883, 422] width 9 height 9
radio input "true"
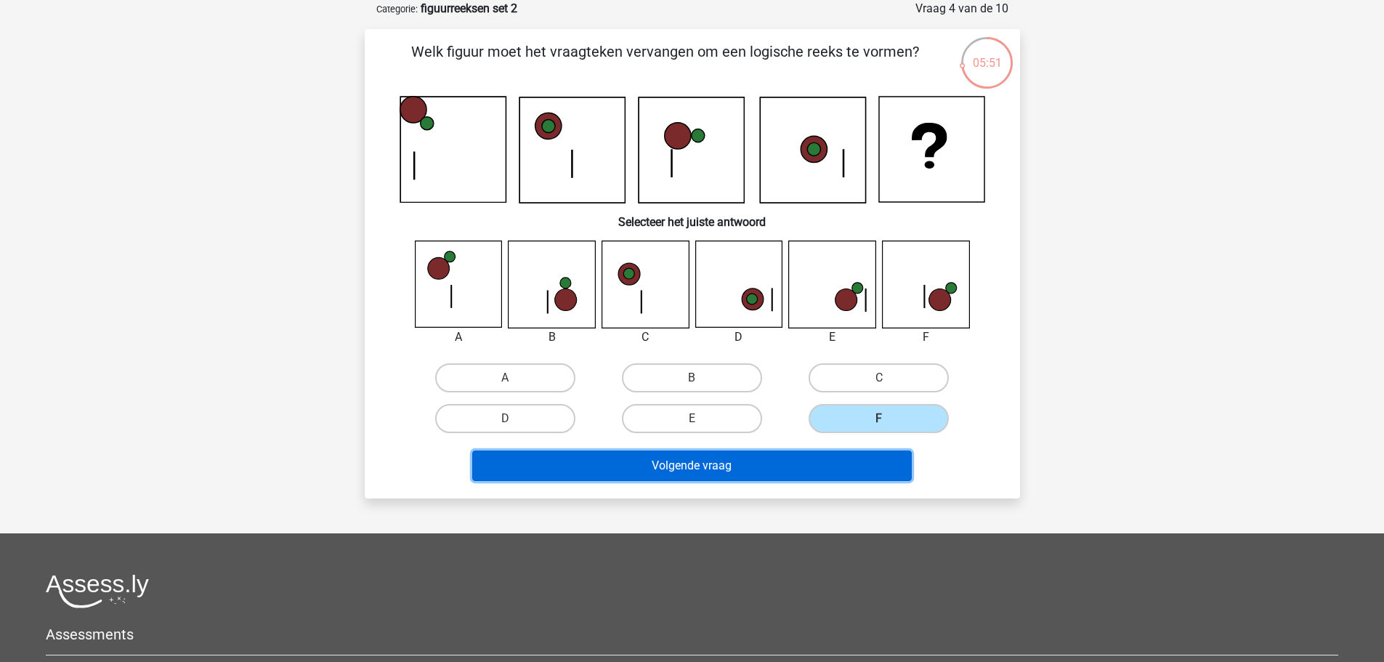
click at [742, 458] on button "Volgende vraag" at bounding box center [692, 465] width 440 height 31
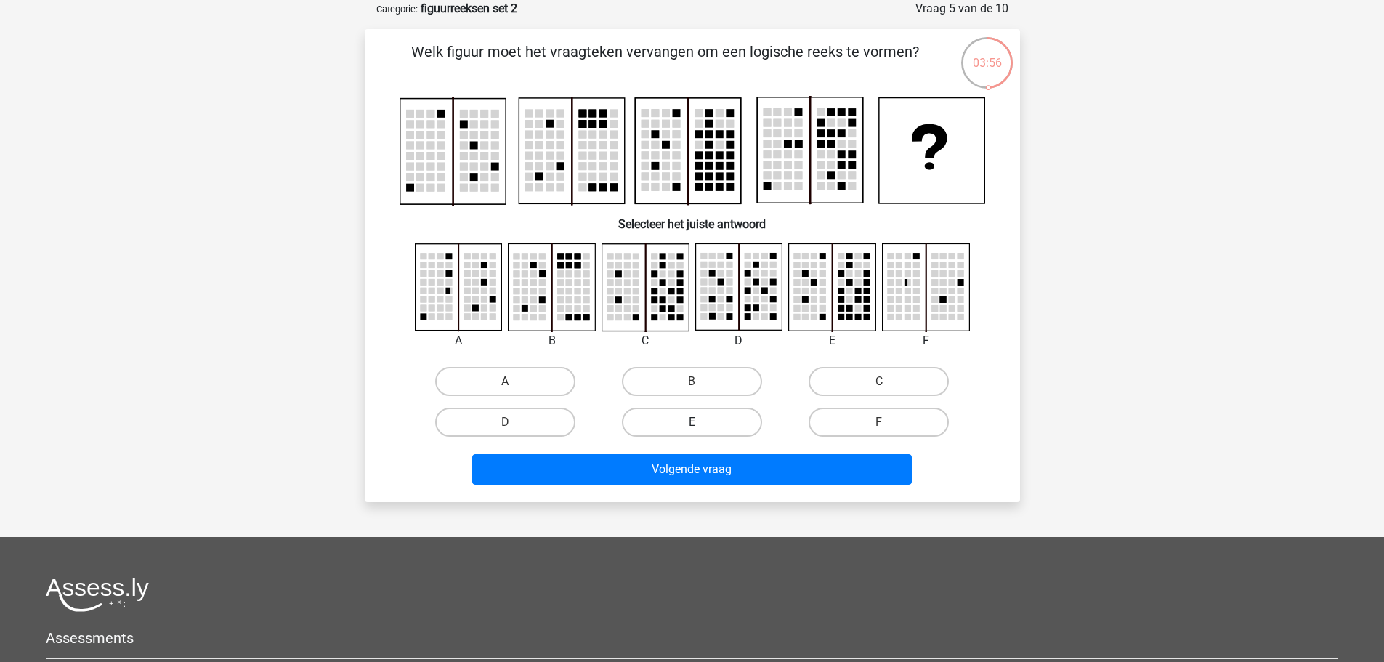
click at [701, 419] on label "E" at bounding box center [692, 422] width 140 height 29
click at [701, 422] on input "E" at bounding box center [696, 426] width 9 height 9
radio input "true"
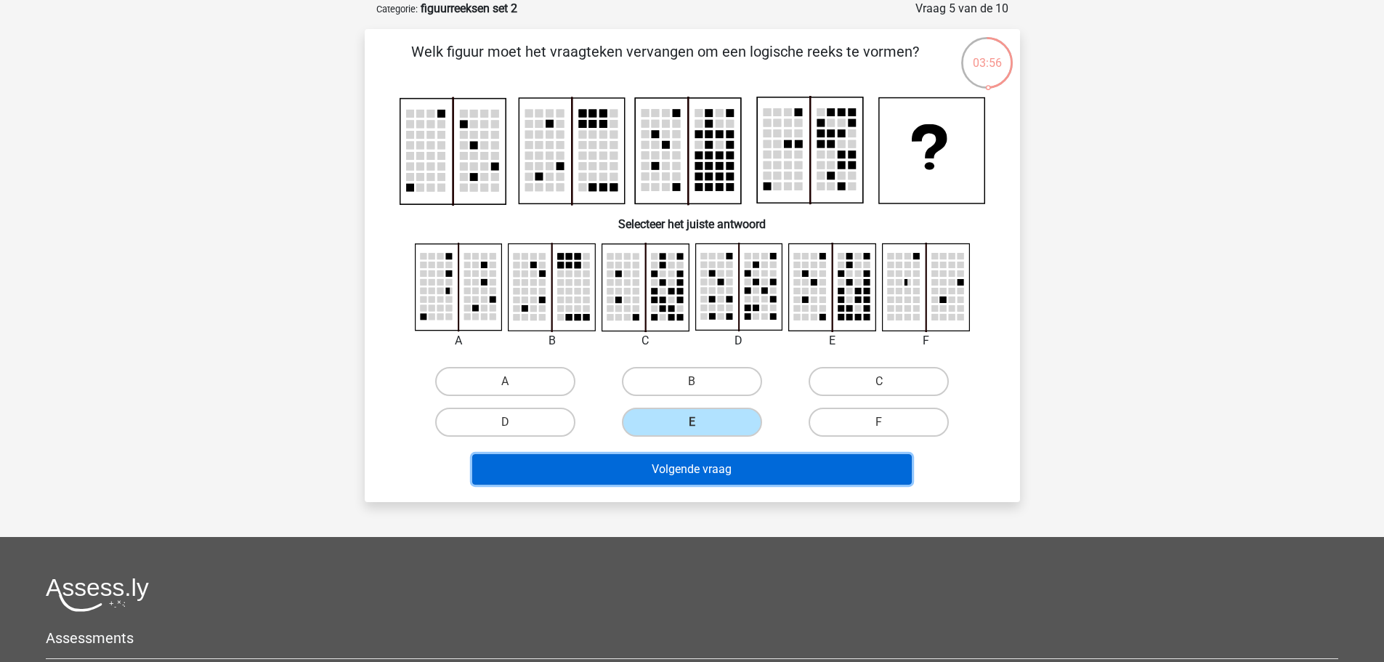
click at [702, 469] on button "Volgende vraag" at bounding box center [692, 469] width 440 height 31
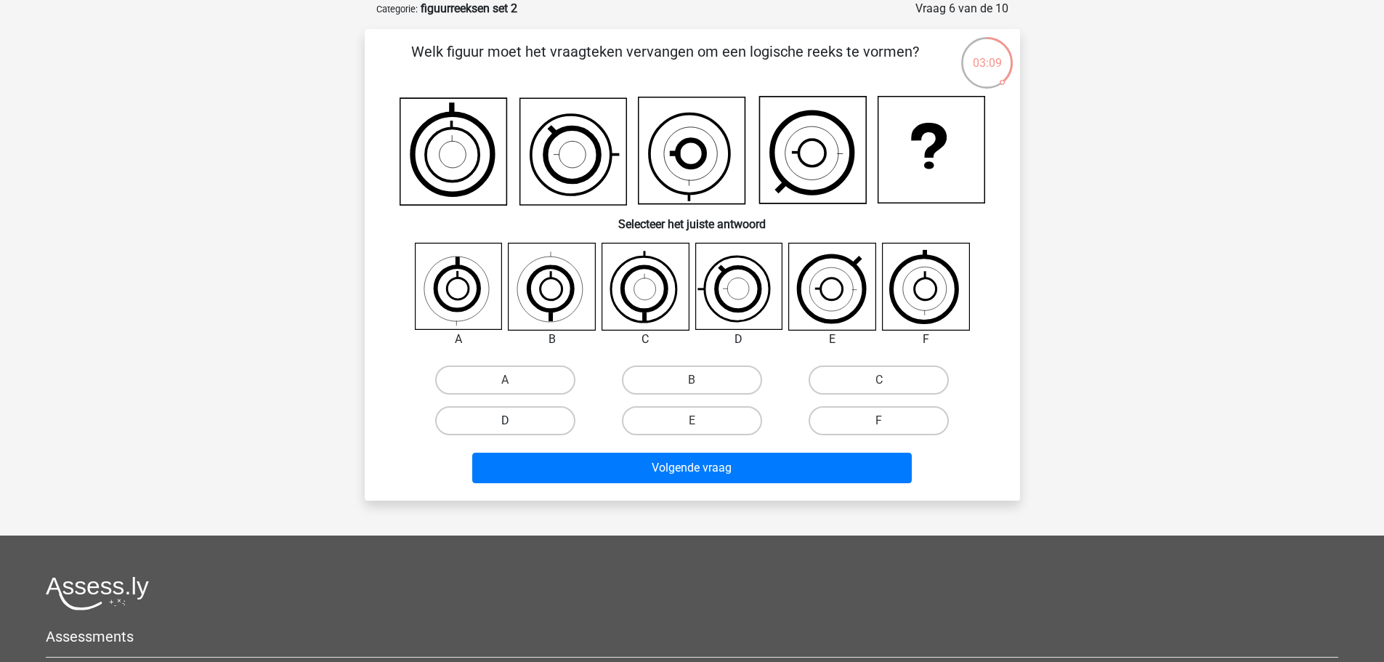
click at [535, 423] on label "D" at bounding box center [505, 420] width 140 height 29
click at [514, 423] on input "D" at bounding box center [509, 425] width 9 height 9
radio input "true"
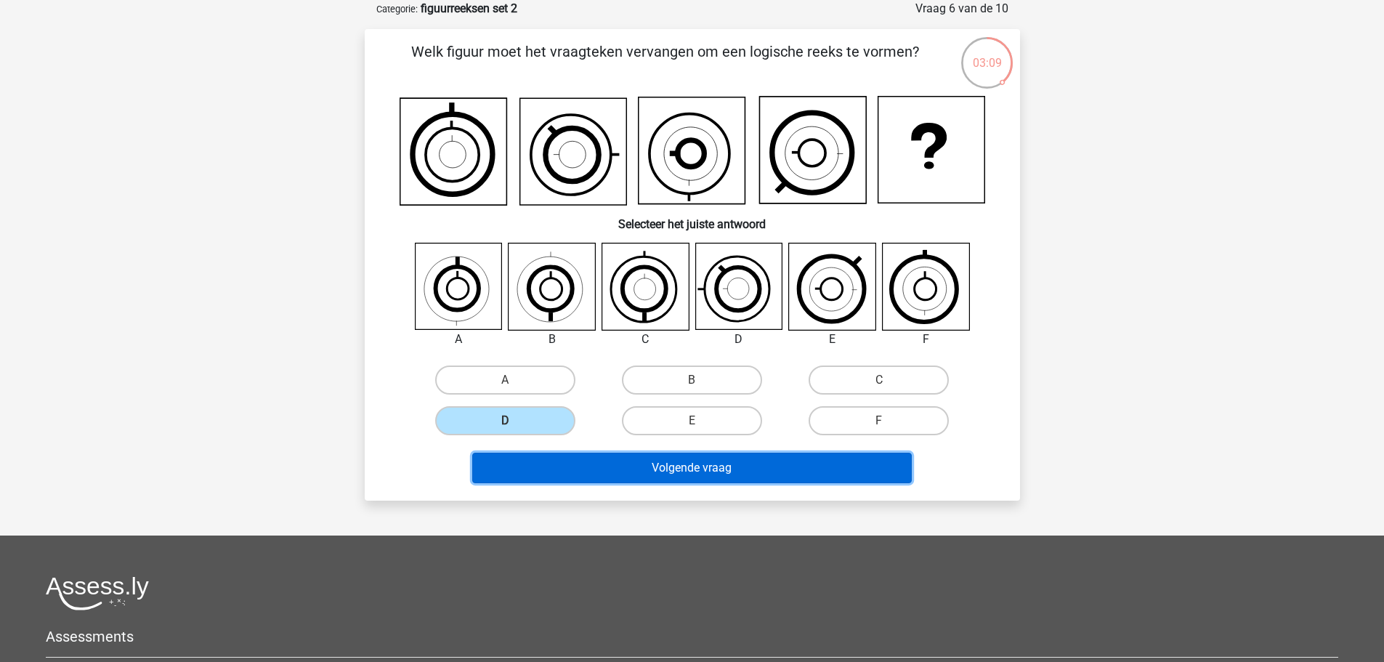
click at [609, 466] on button "Volgende vraag" at bounding box center [692, 468] width 440 height 31
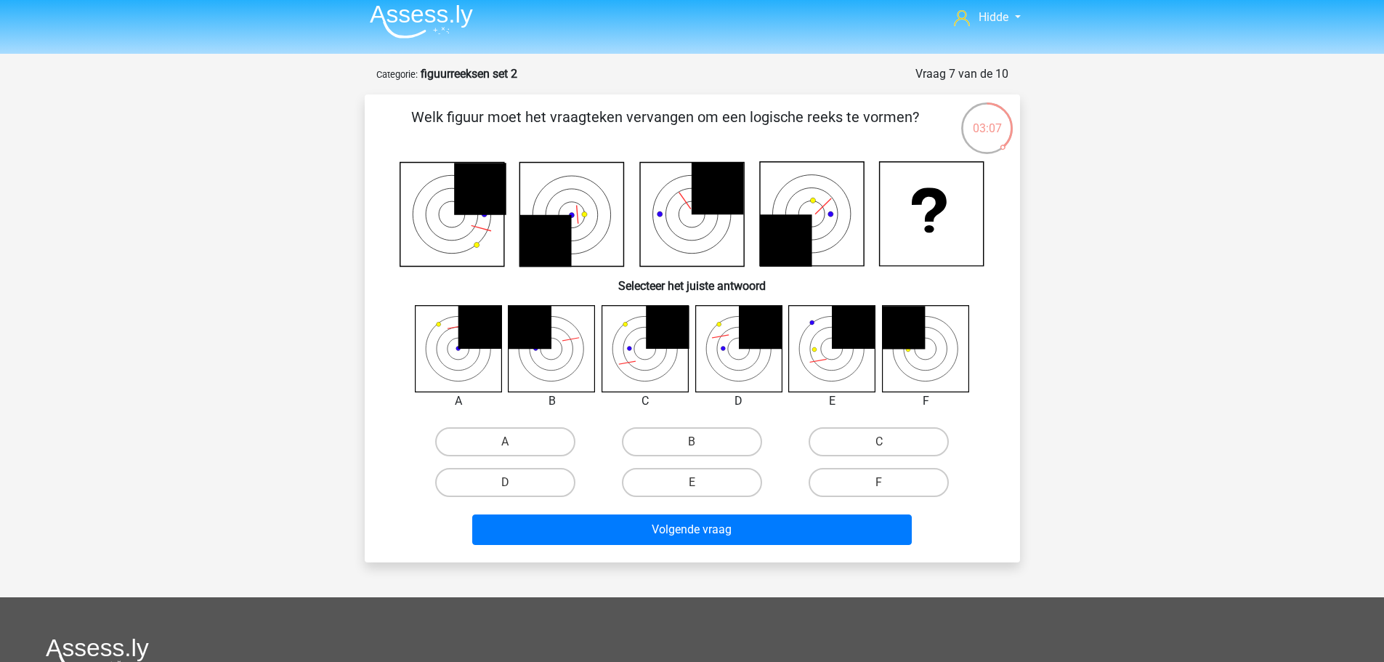
scroll to position [0, 0]
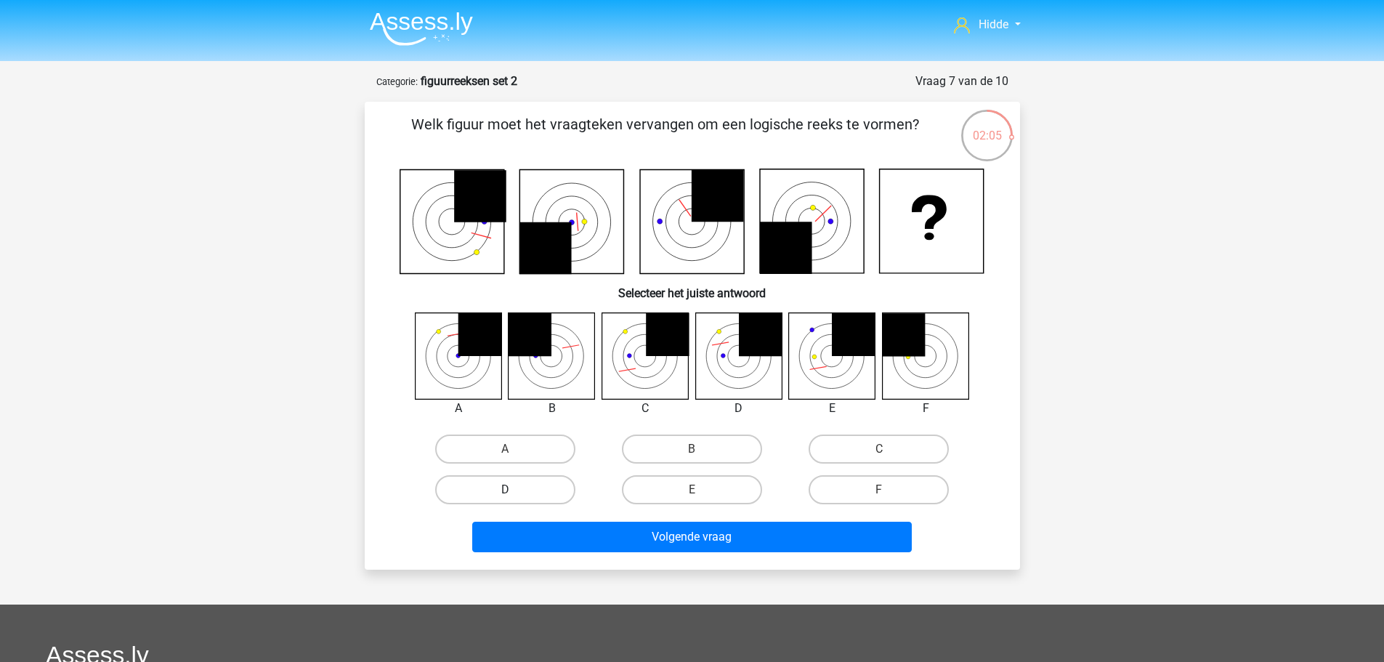
click at [488, 479] on label "D" at bounding box center [505, 489] width 140 height 29
click at [505, 490] on input "D" at bounding box center [509, 494] width 9 height 9
radio input "true"
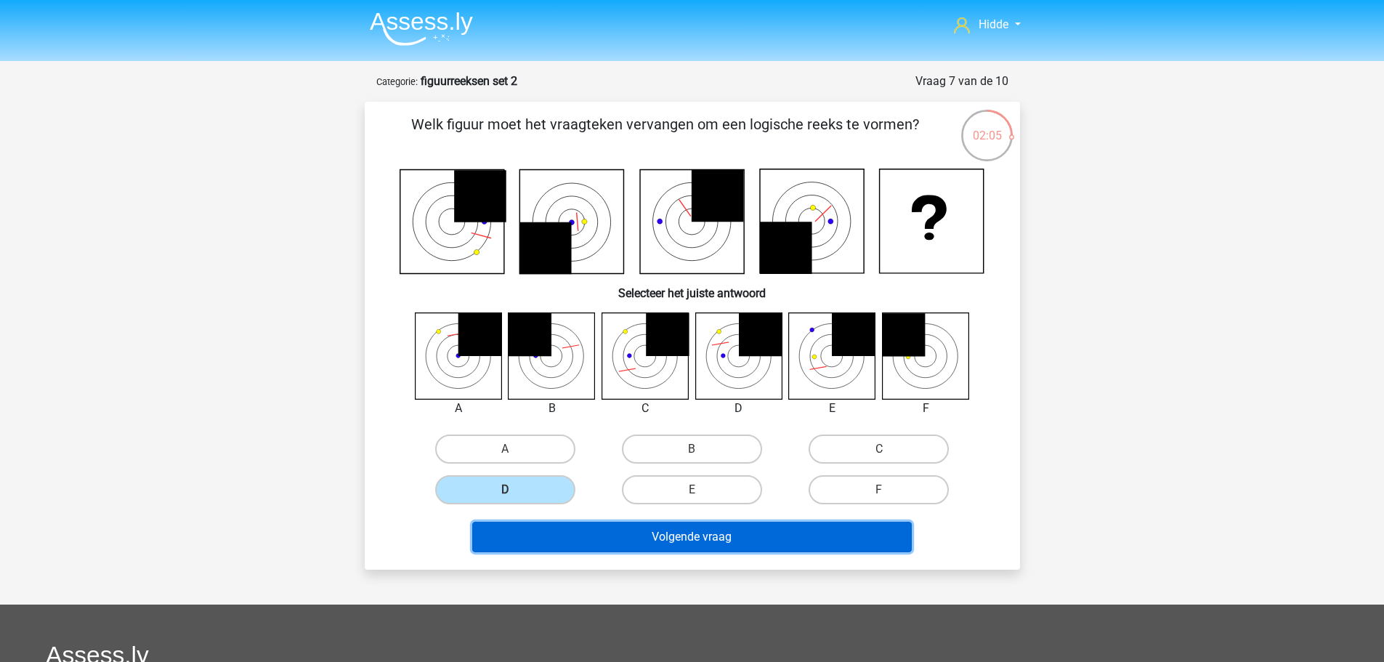
click at [623, 540] on button "Volgende vraag" at bounding box center [692, 537] width 440 height 31
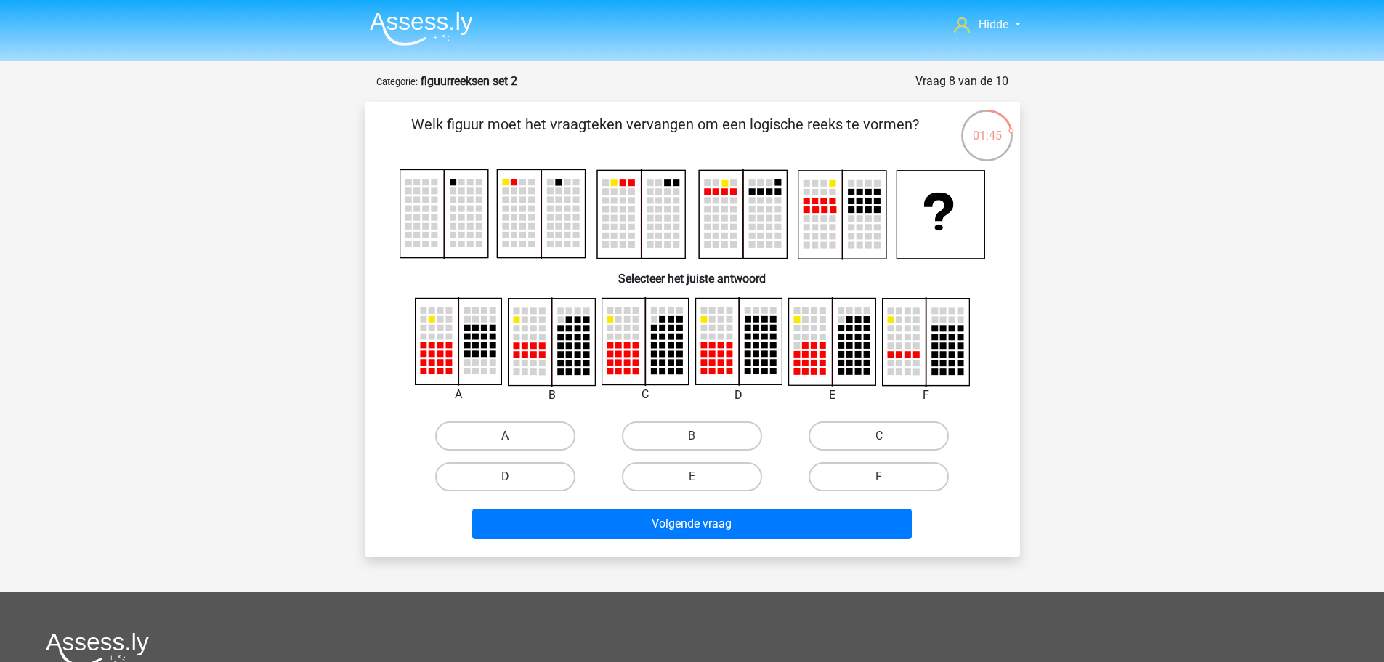
click at [879, 436] on input "C" at bounding box center [883, 440] width 9 height 9
radio input "true"
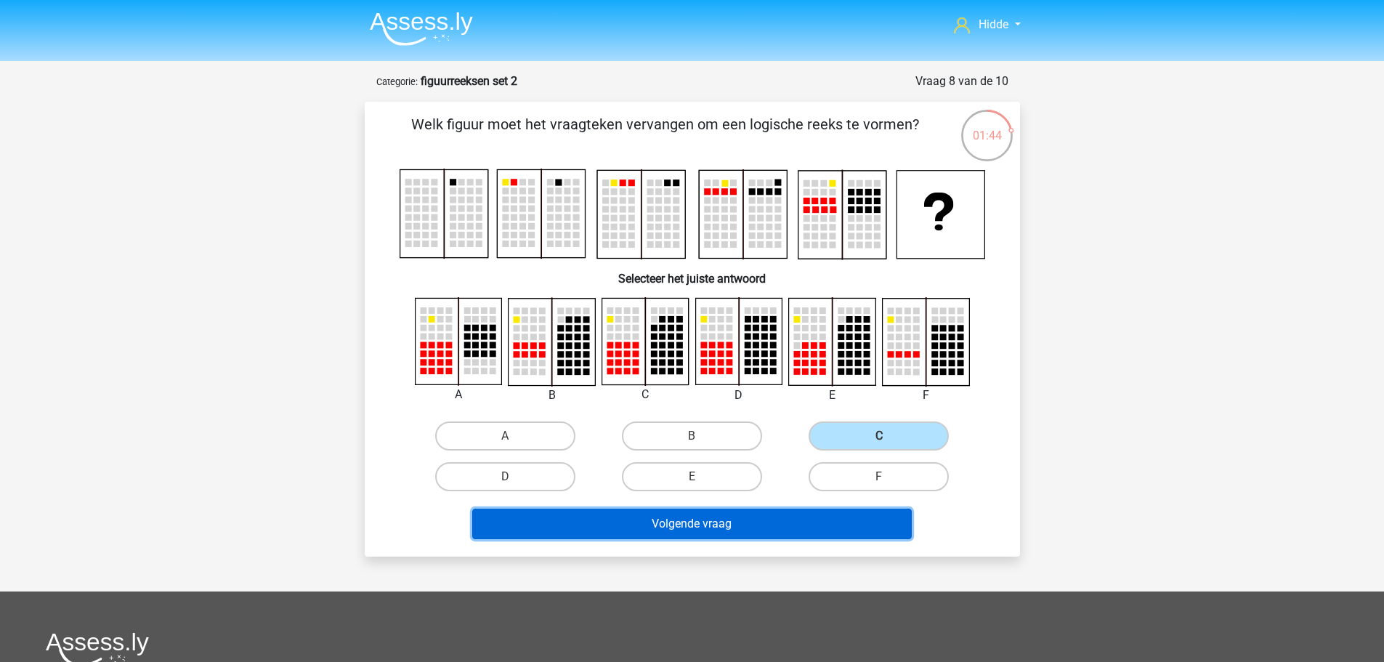
click at [767, 538] on button "Volgende vraag" at bounding box center [692, 524] width 440 height 31
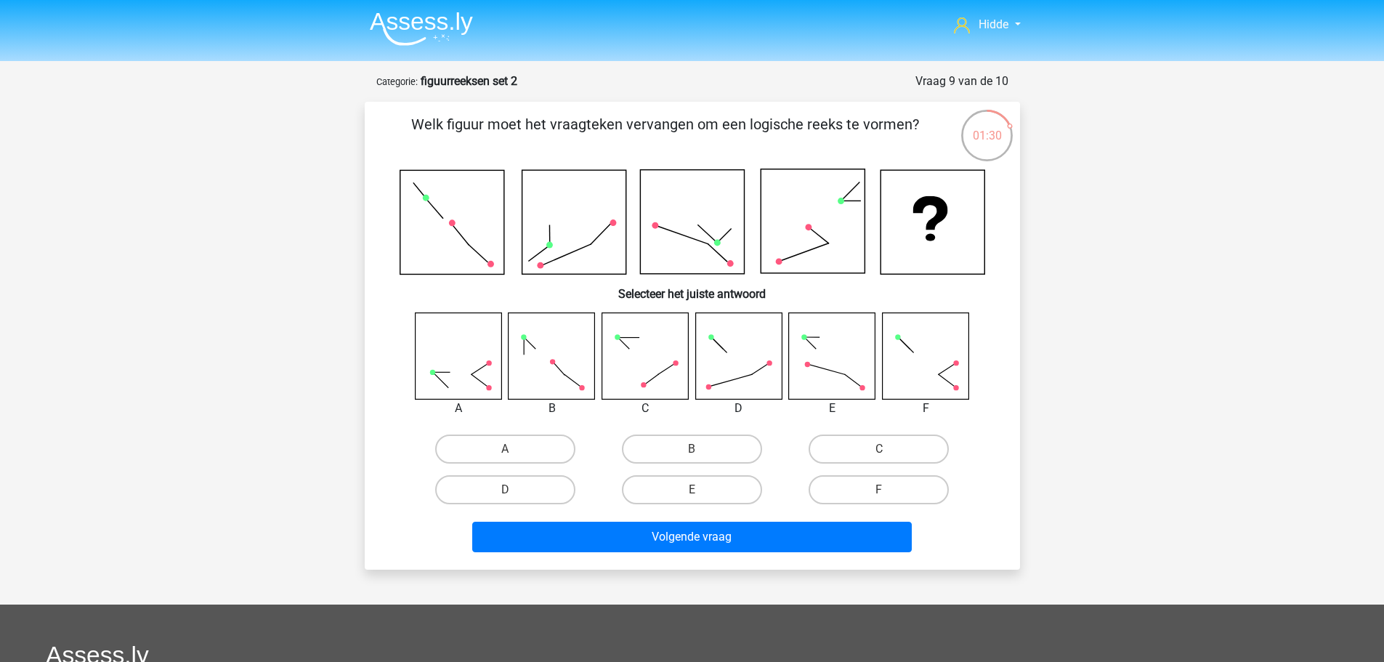
drag, startPoint x: 636, startPoint y: 432, endPoint x: 532, endPoint y: 424, distance: 103.5
click at [623, 432] on div "B" at bounding box center [692, 449] width 187 height 41
click at [532, 424] on div "A B C D" at bounding box center [692, 411] width 609 height 198
click at [533, 449] on label "A" at bounding box center [505, 448] width 140 height 29
click at [514, 449] on input "A" at bounding box center [509, 453] width 9 height 9
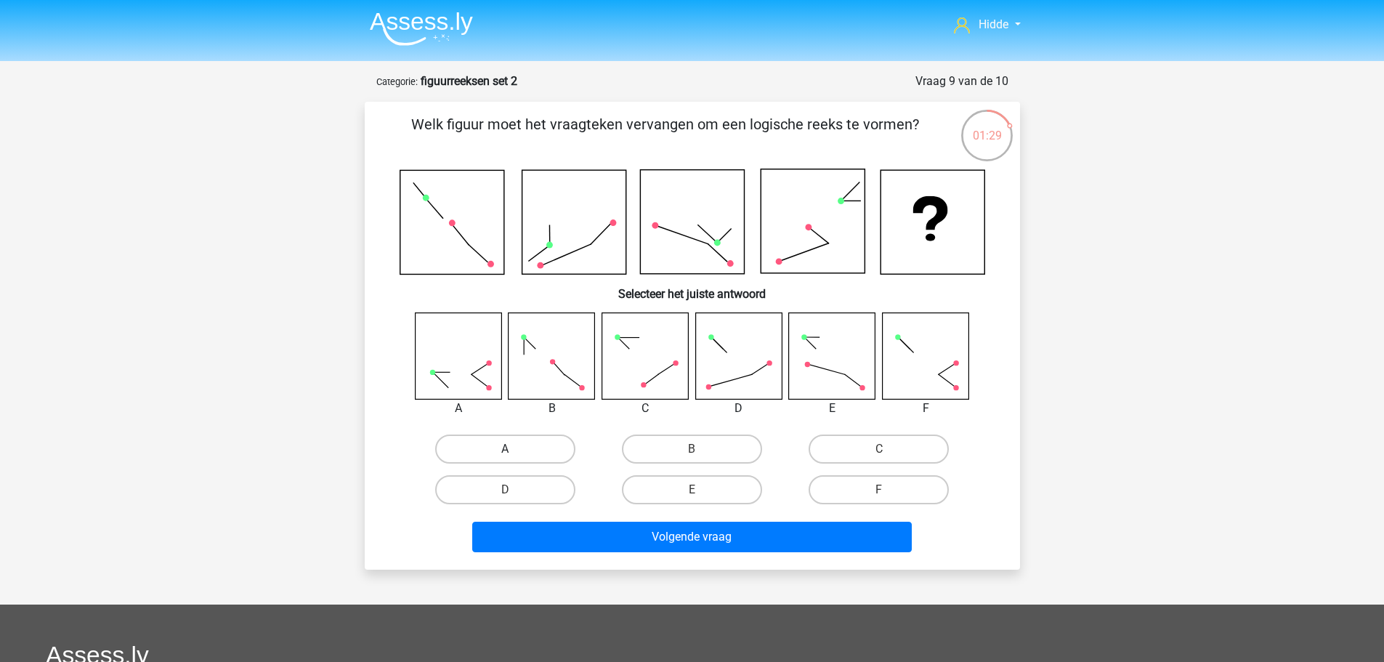
radio input "true"
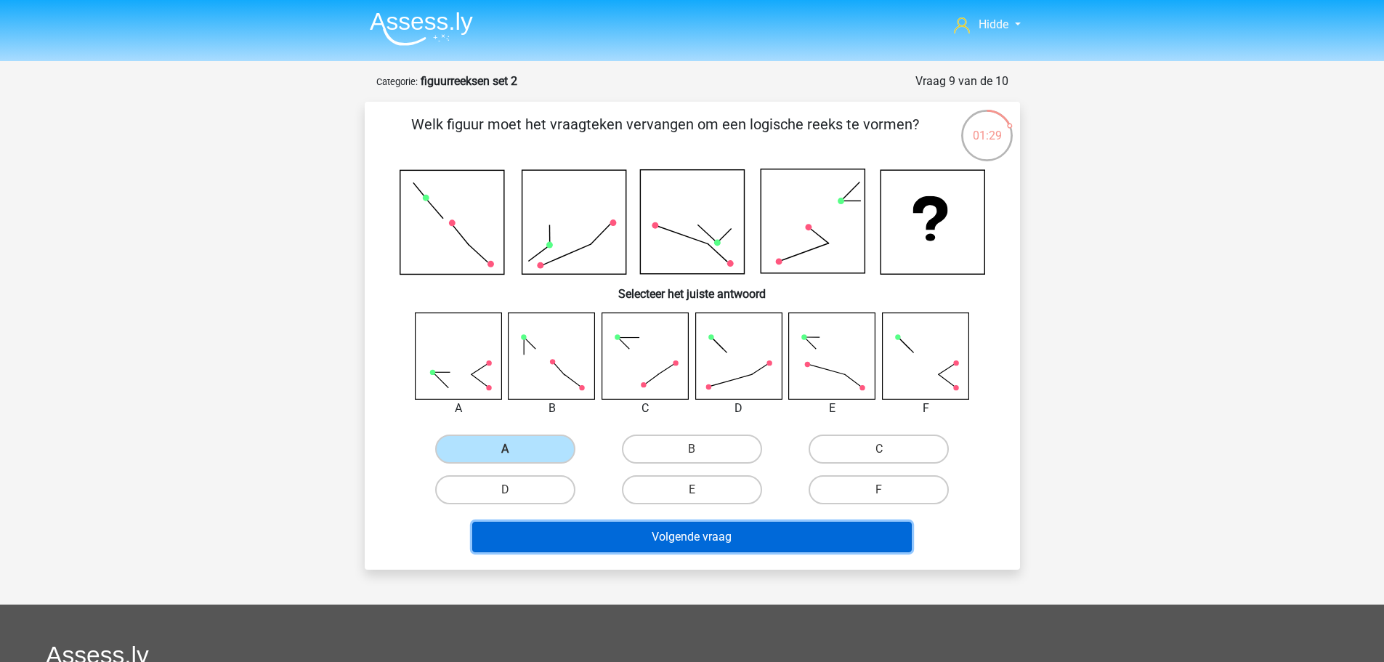
click at [605, 528] on button "Volgende vraag" at bounding box center [692, 537] width 440 height 31
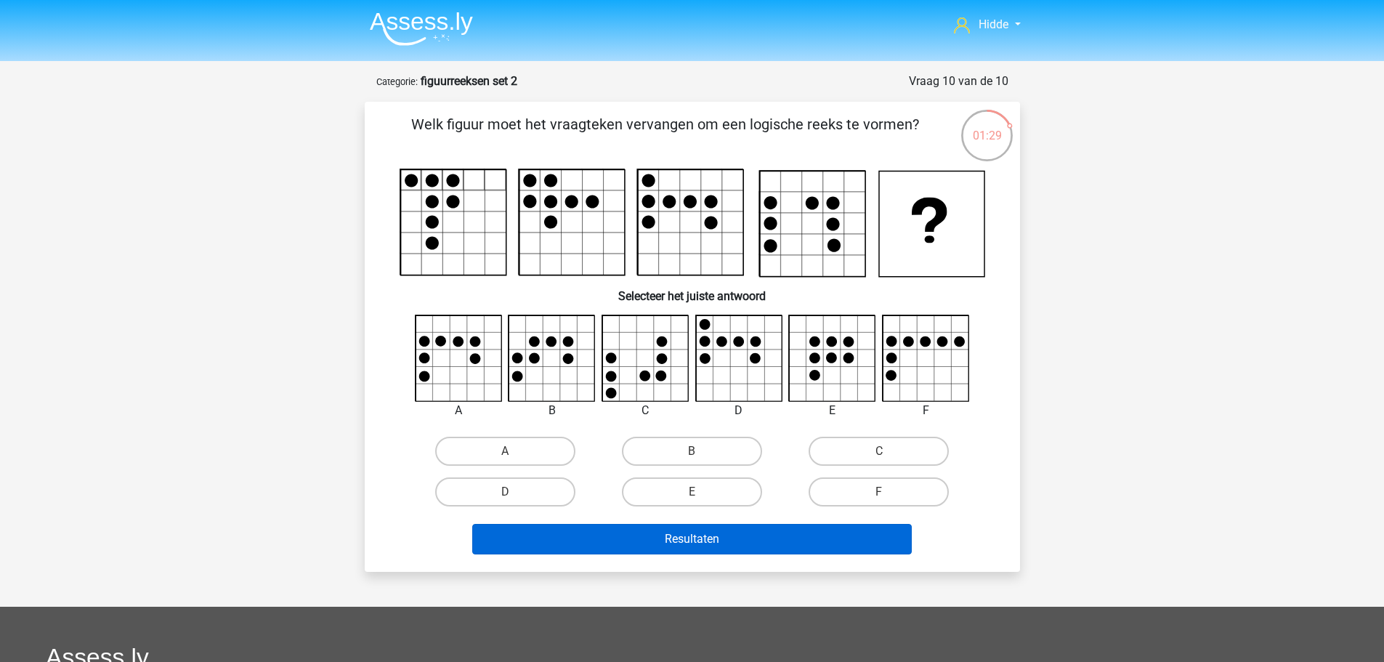
scroll to position [73, 0]
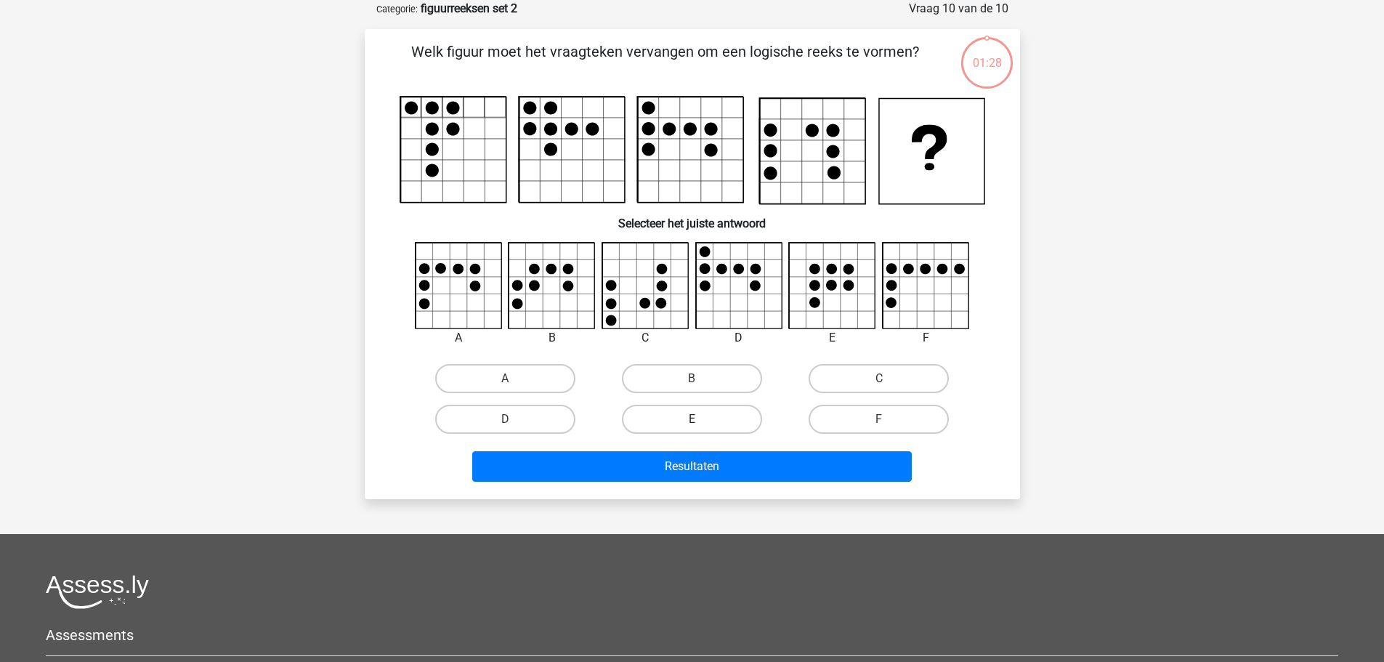
click at [678, 414] on label "E" at bounding box center [692, 419] width 140 height 29
click at [692, 419] on input "E" at bounding box center [696, 423] width 9 height 9
radio input "true"
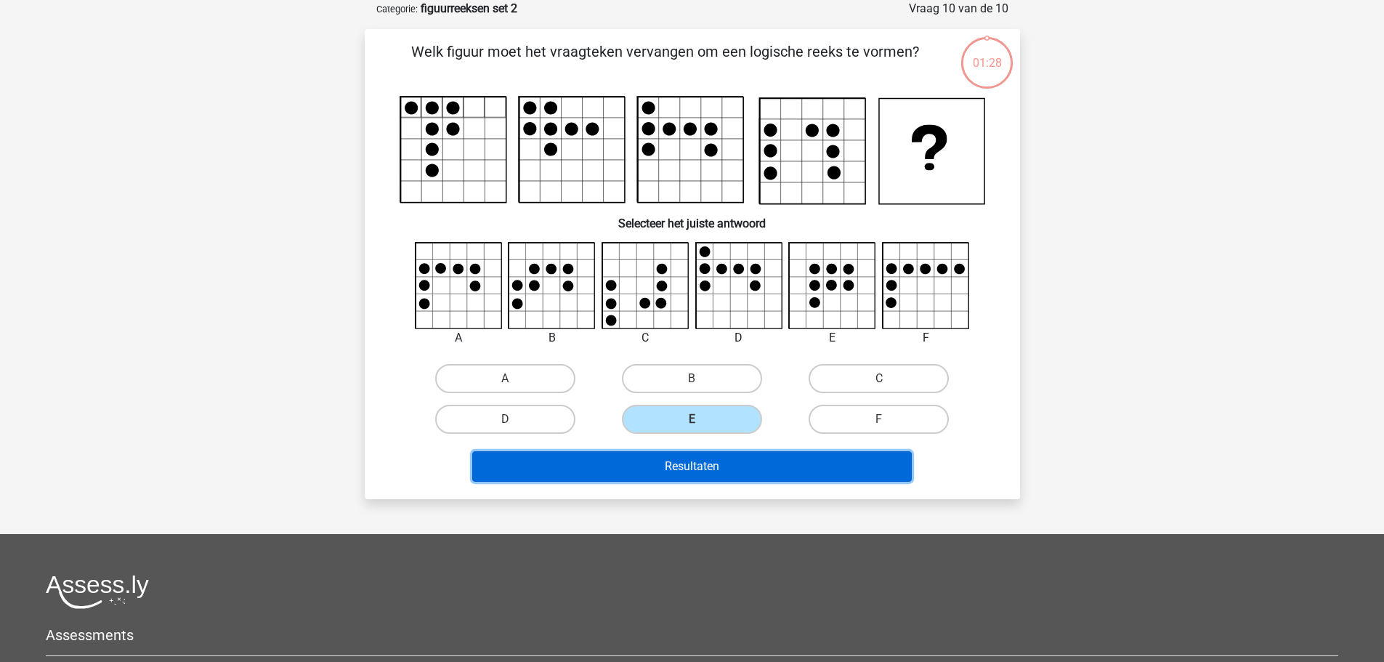
click at [708, 463] on button "Resultaten" at bounding box center [692, 466] width 440 height 31
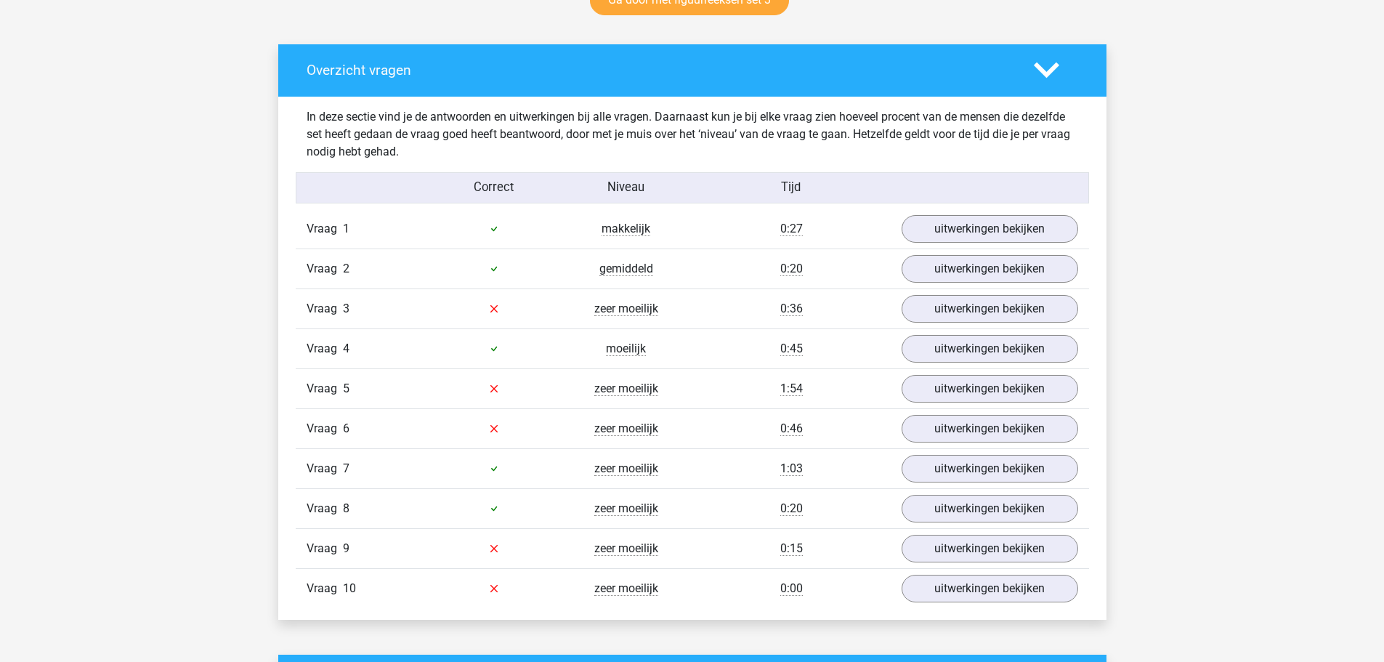
scroll to position [799, 0]
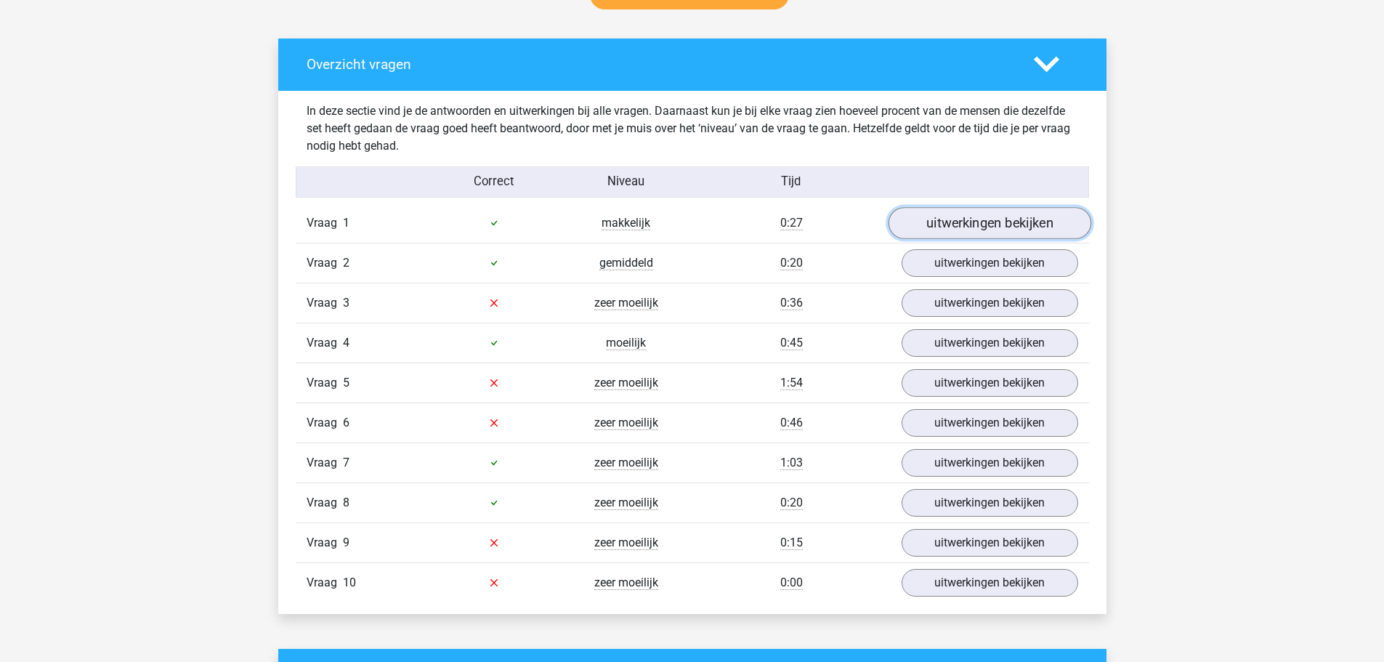
click at [939, 219] on link "uitwerkingen bekijken" at bounding box center [989, 223] width 203 height 32
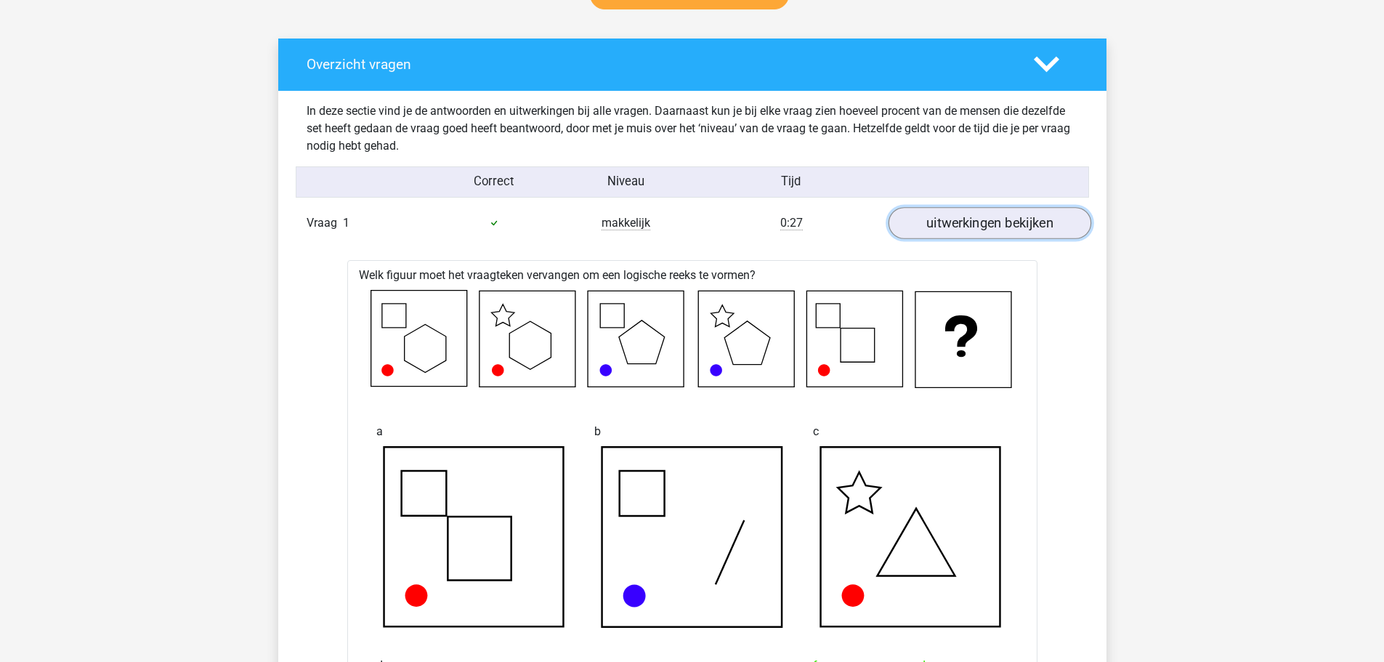
click at [939, 219] on link "uitwerkingen bekijken" at bounding box center [989, 223] width 203 height 32
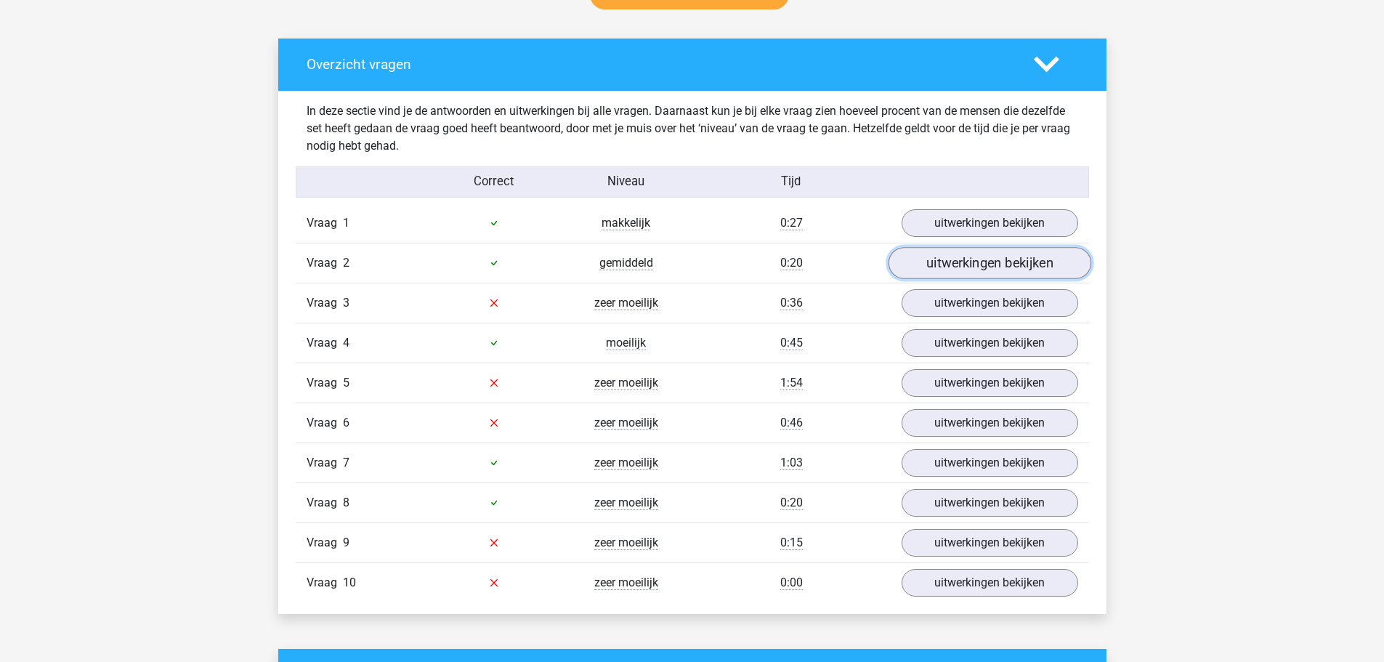
click at [938, 259] on link "uitwerkingen bekijken" at bounding box center [989, 263] width 203 height 32
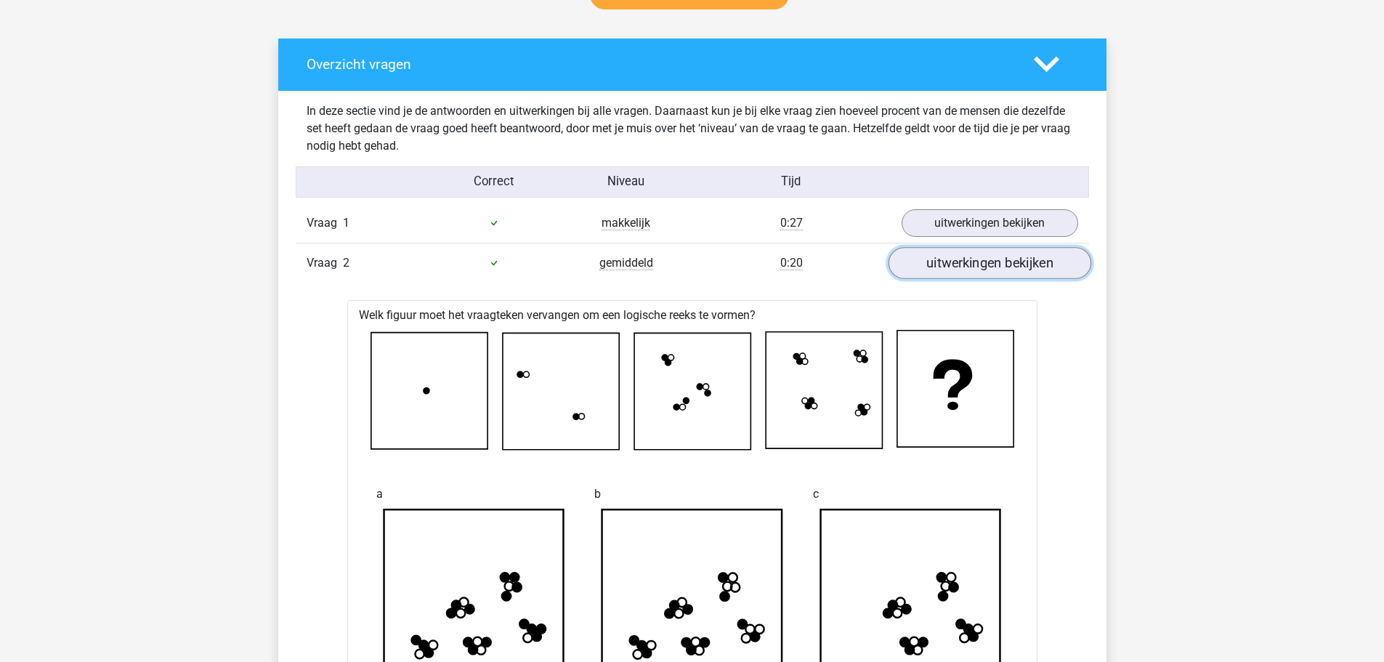
click at [938, 259] on link "uitwerkingen bekijken" at bounding box center [989, 263] width 203 height 32
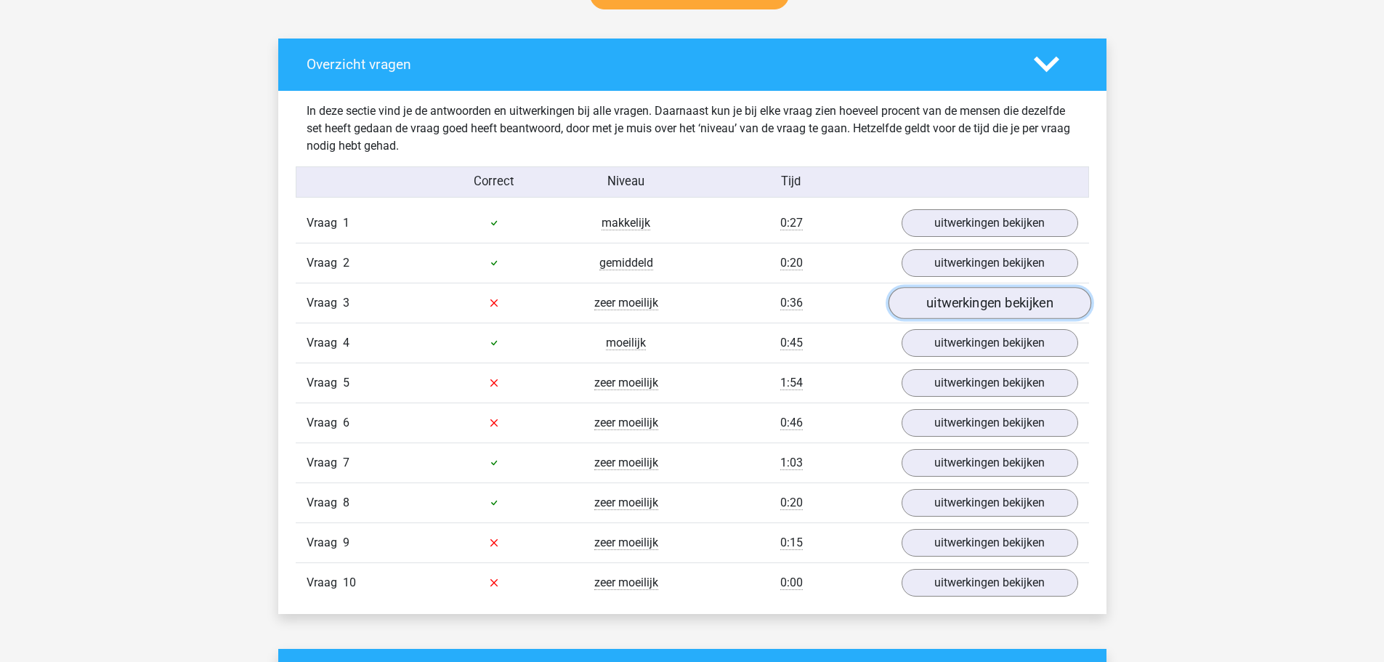
click at [941, 309] on link "uitwerkingen bekijken" at bounding box center [989, 303] width 203 height 32
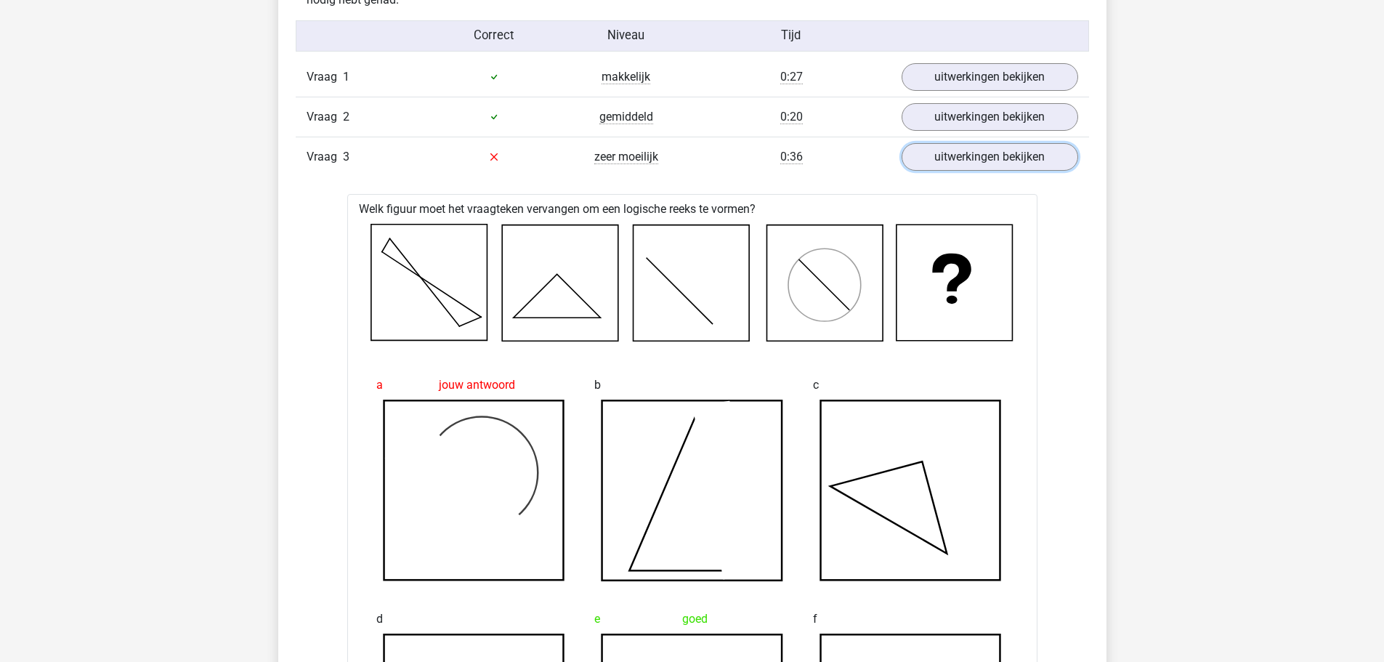
scroll to position [944, 0]
click at [970, 171] on link "uitwerkingen bekijken" at bounding box center [989, 158] width 203 height 32
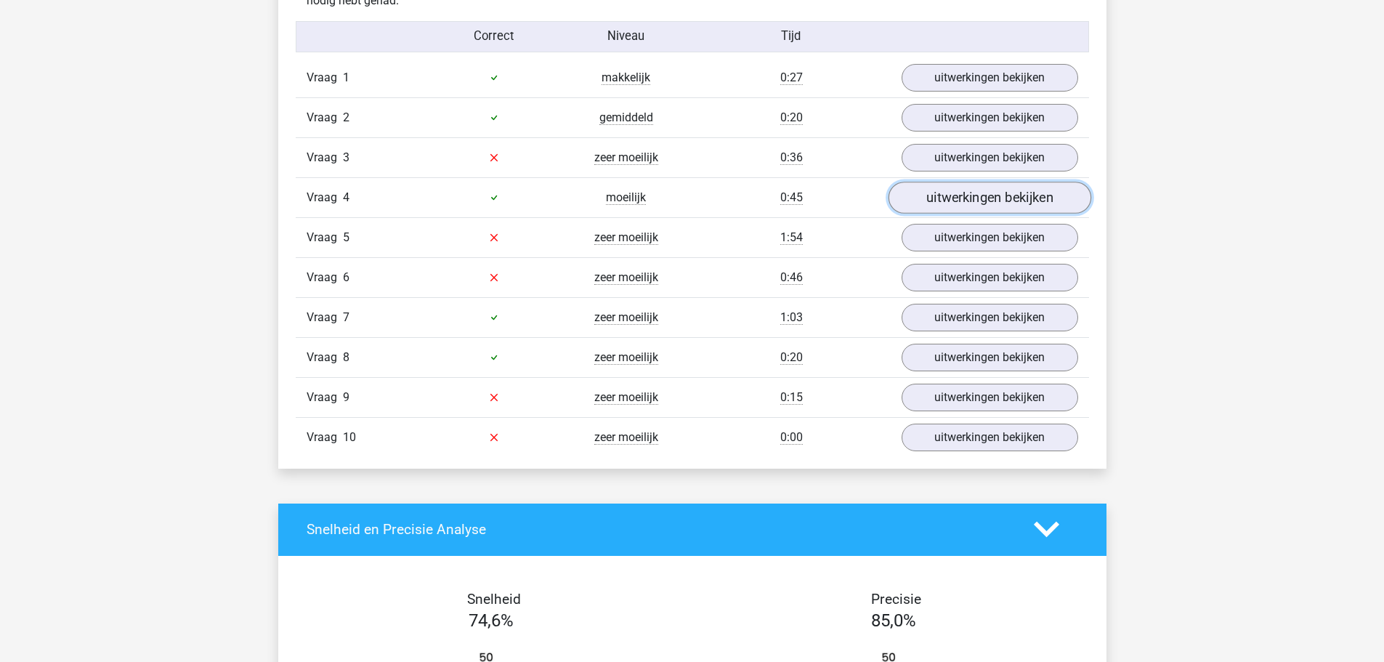
click at [947, 203] on link "uitwerkingen bekijken" at bounding box center [989, 198] width 203 height 32
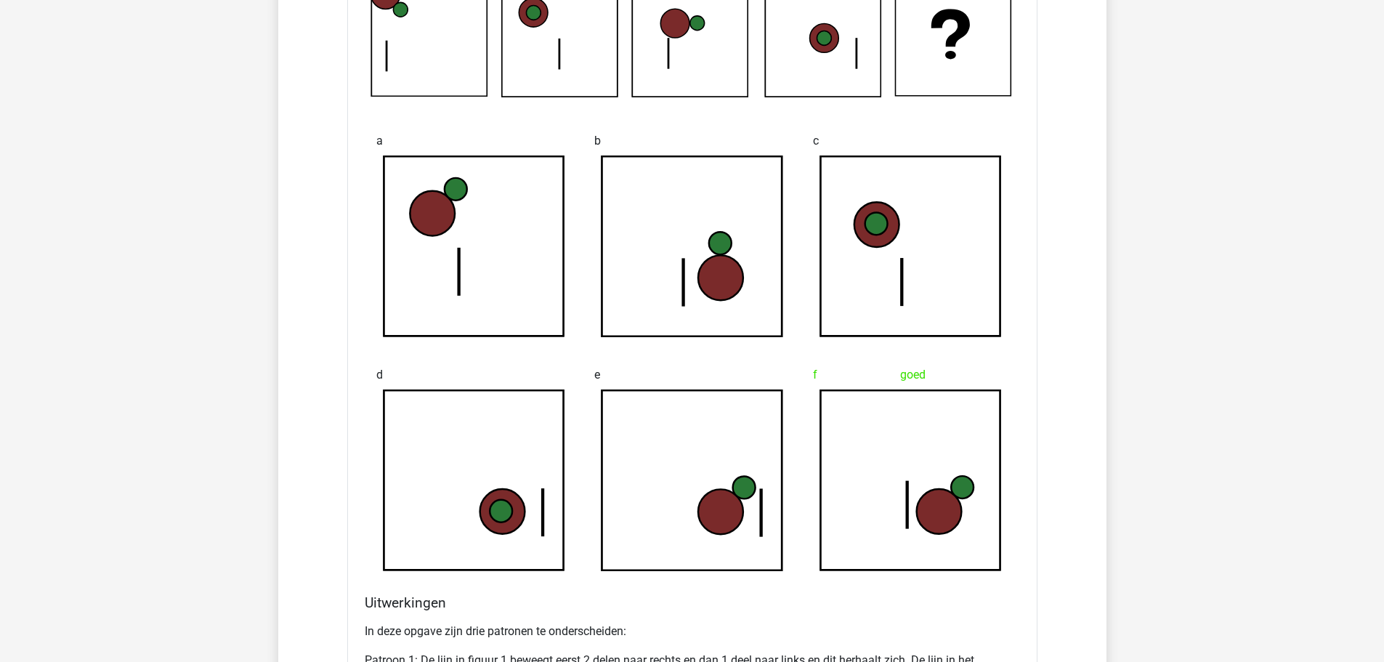
scroll to position [1090, 0]
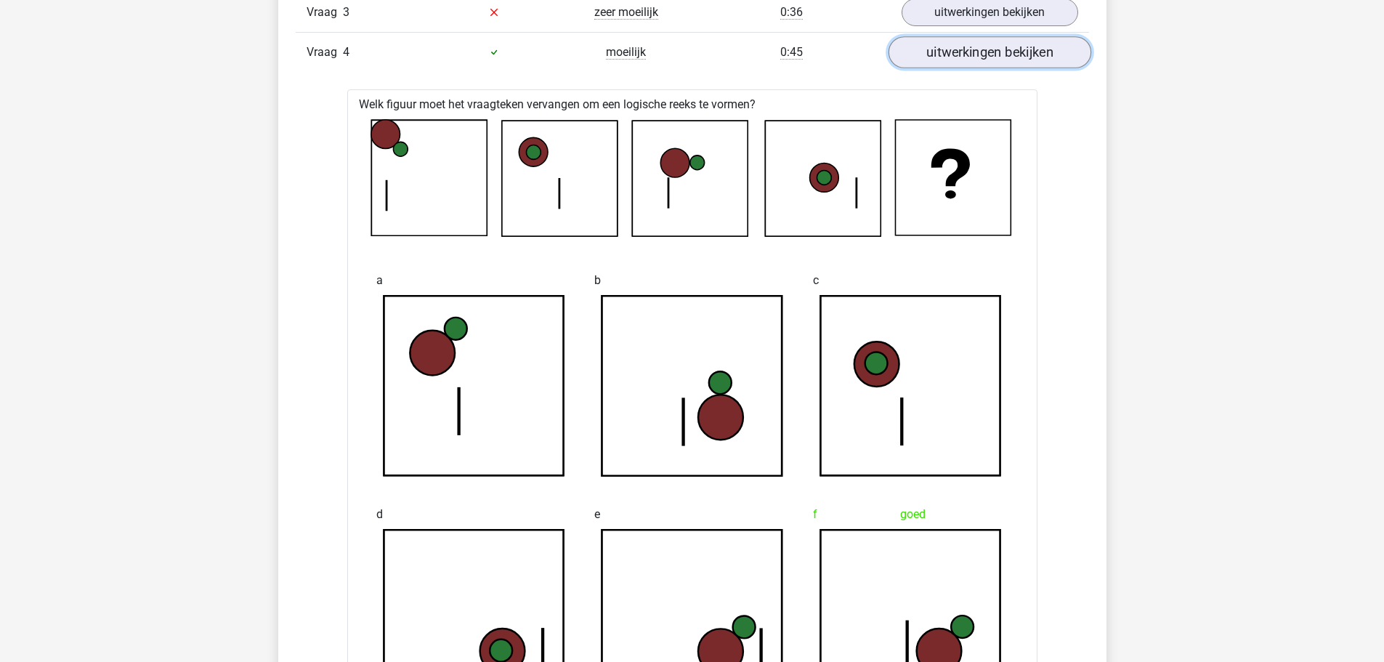
click at [966, 62] on link "uitwerkingen bekijken" at bounding box center [989, 52] width 203 height 32
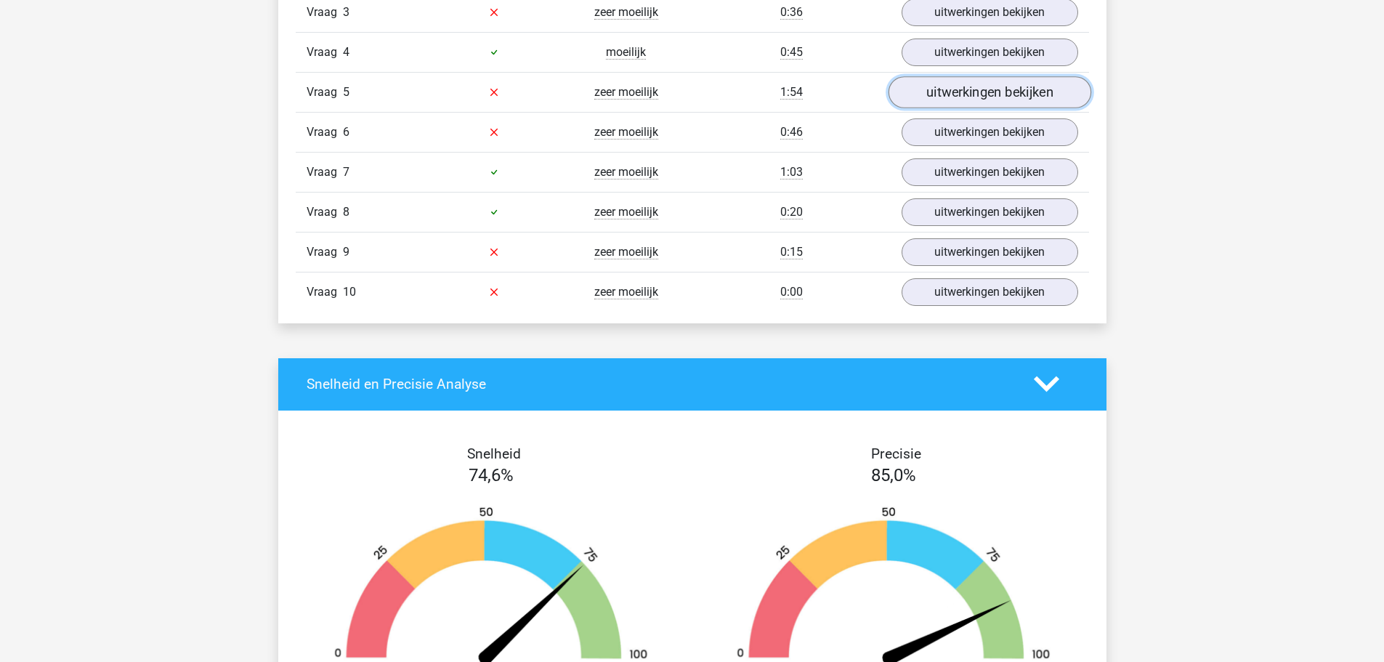
click at [931, 97] on link "uitwerkingen bekijken" at bounding box center [989, 92] width 203 height 32
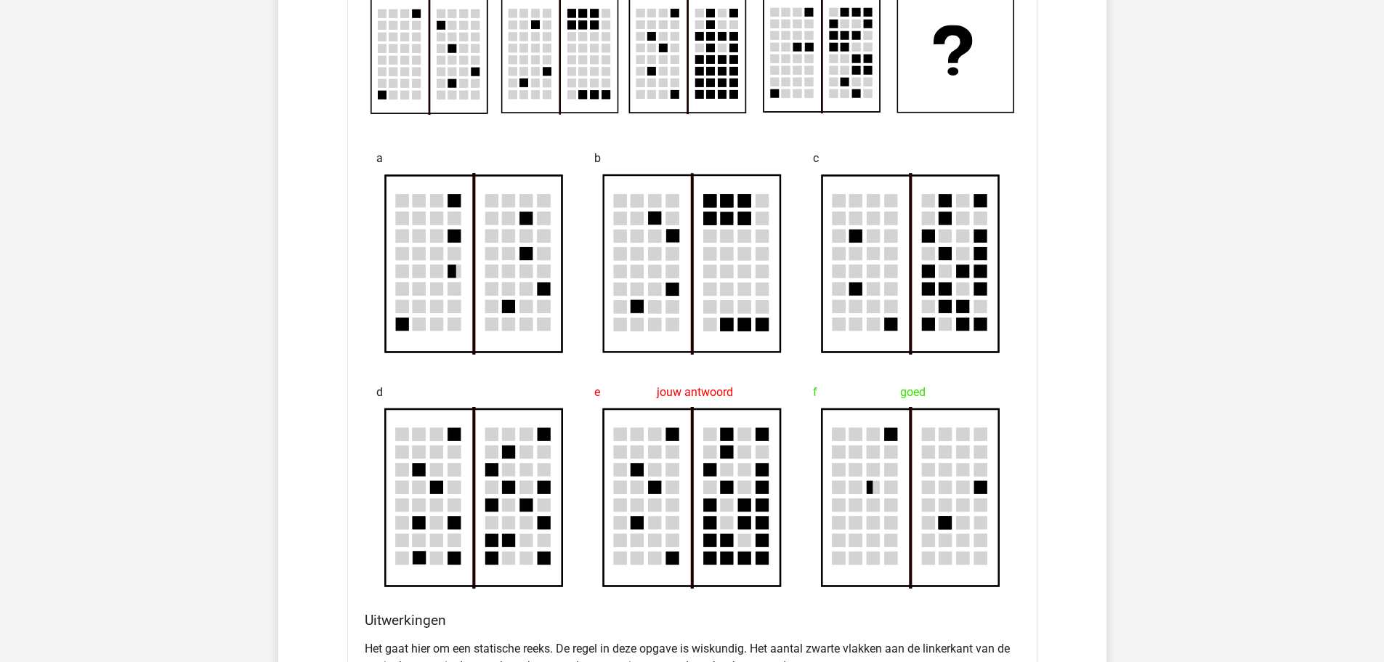
scroll to position [1017, 0]
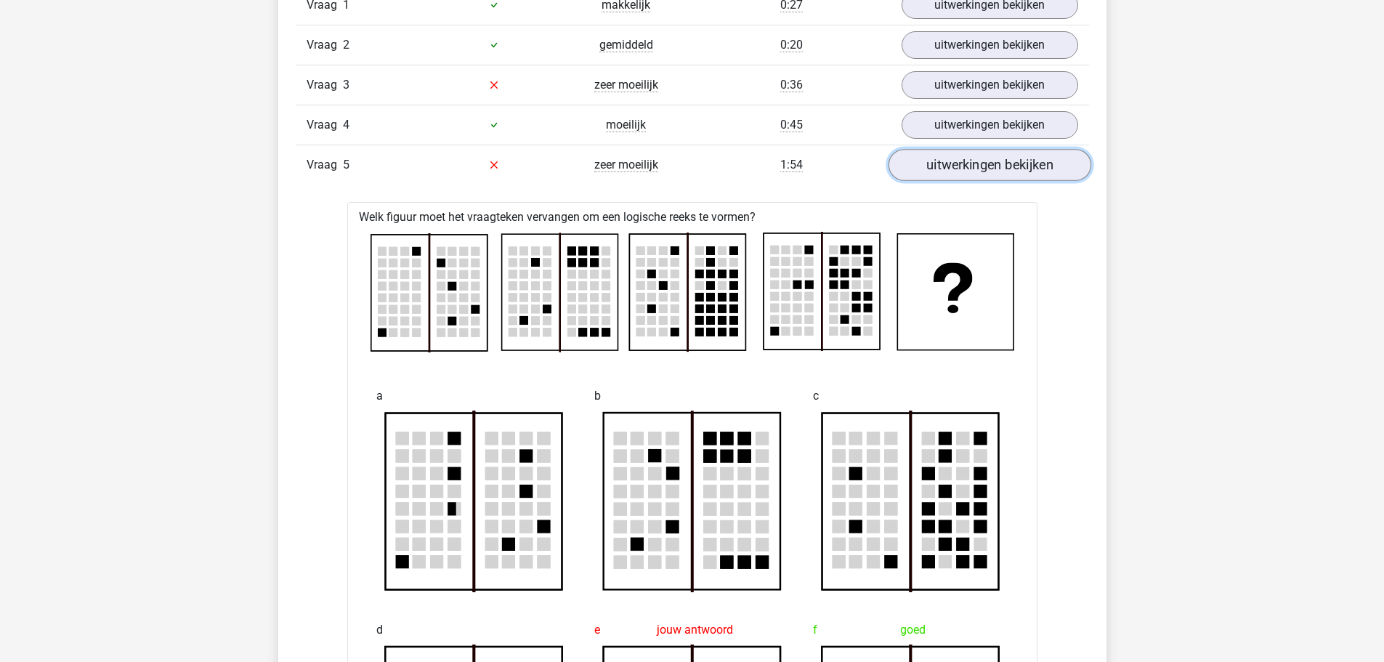
click at [1010, 160] on link "uitwerkingen bekijken" at bounding box center [989, 165] width 203 height 32
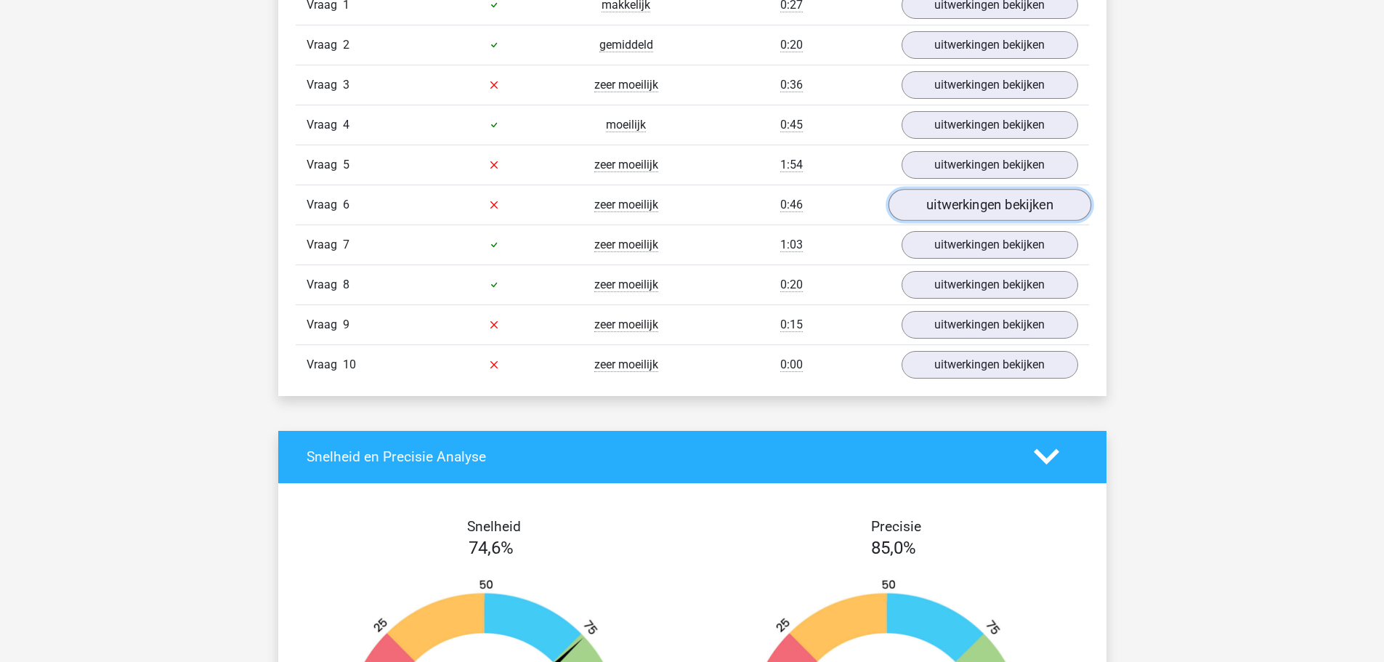
click at [967, 210] on link "uitwerkingen bekijken" at bounding box center [989, 205] width 203 height 32
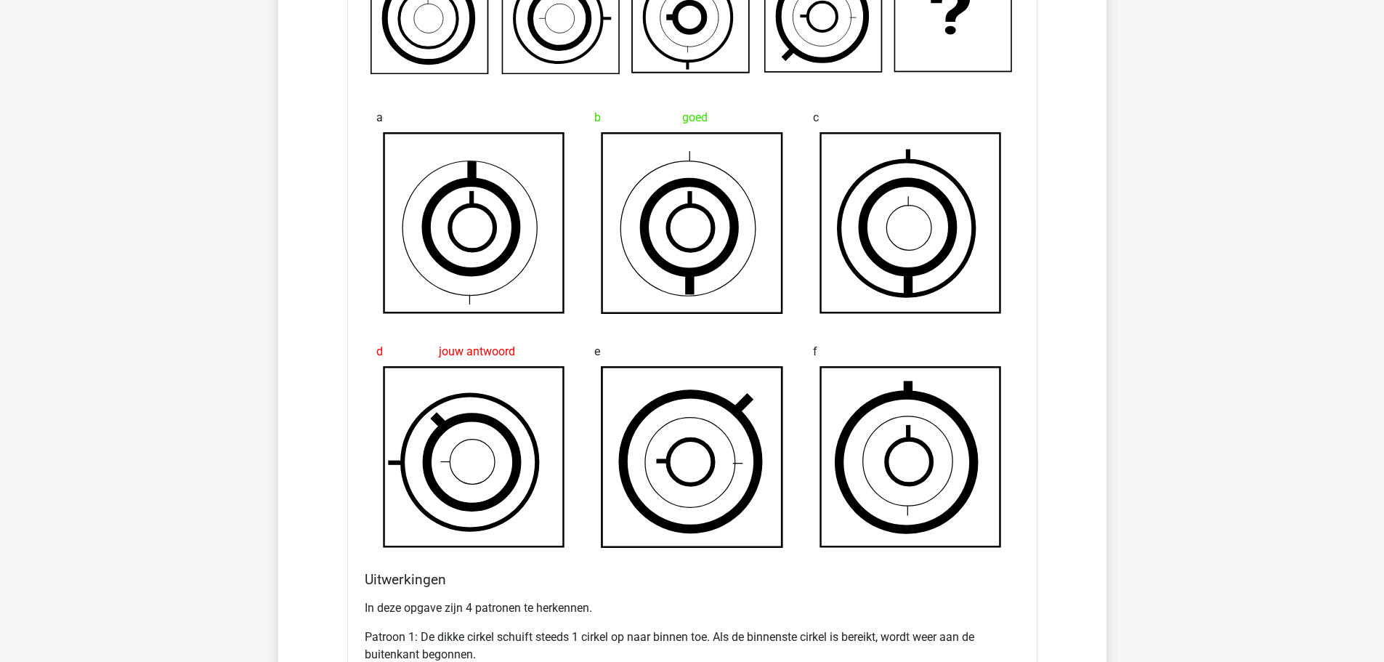
scroll to position [1162, 0]
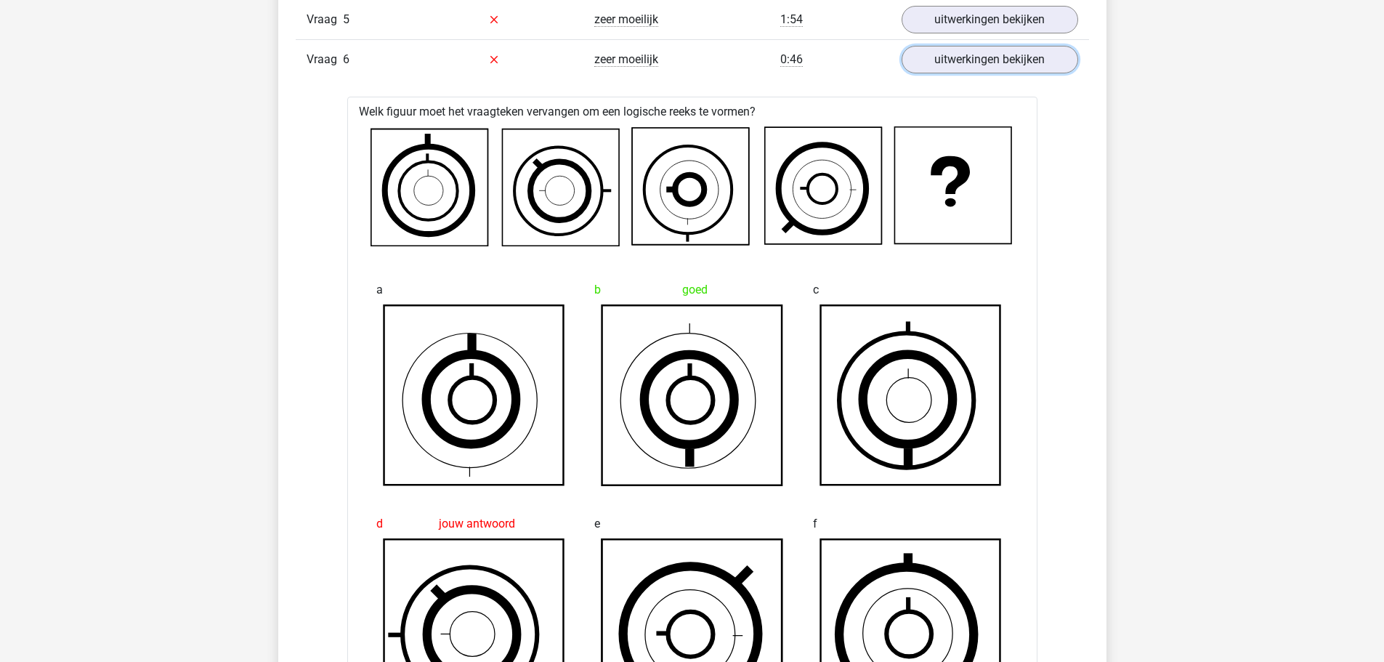
drag, startPoint x: 983, startPoint y: 71, endPoint x: 973, endPoint y: 78, distance: 12.5
click at [983, 71] on link "uitwerkingen bekijken" at bounding box center [990, 60] width 177 height 28
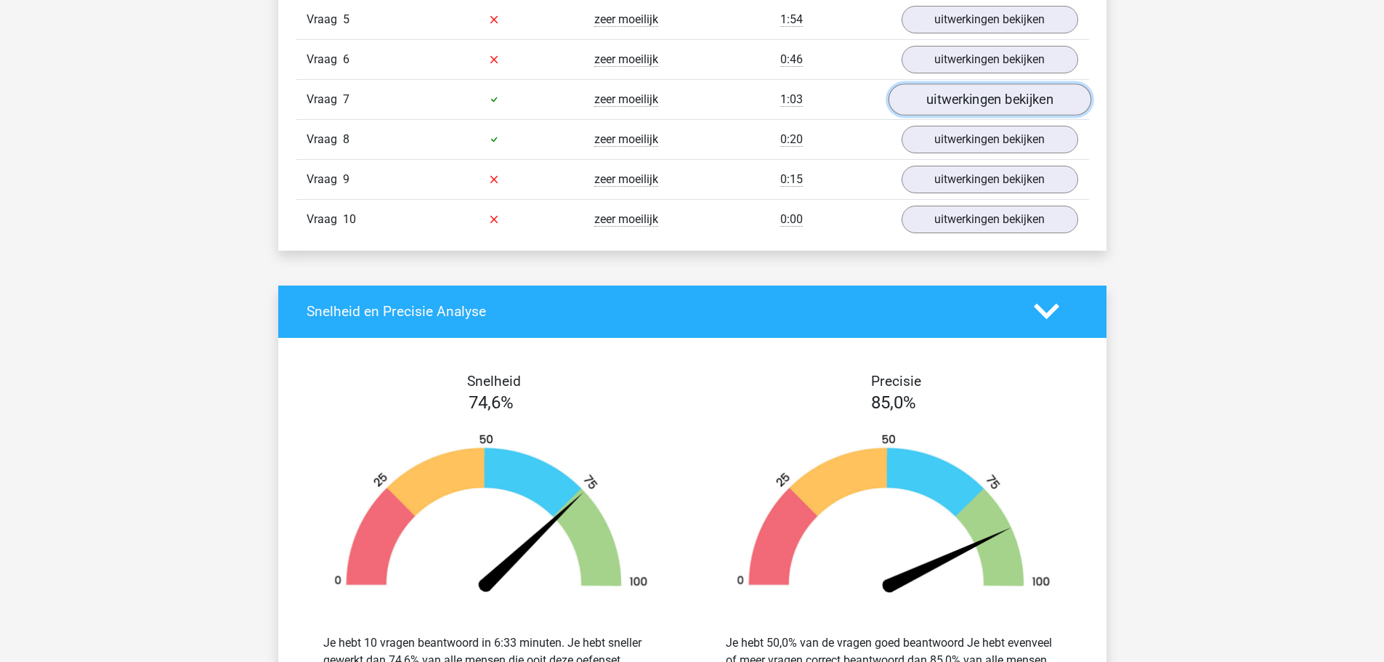
click at [976, 102] on link "uitwerkingen bekijken" at bounding box center [989, 100] width 203 height 32
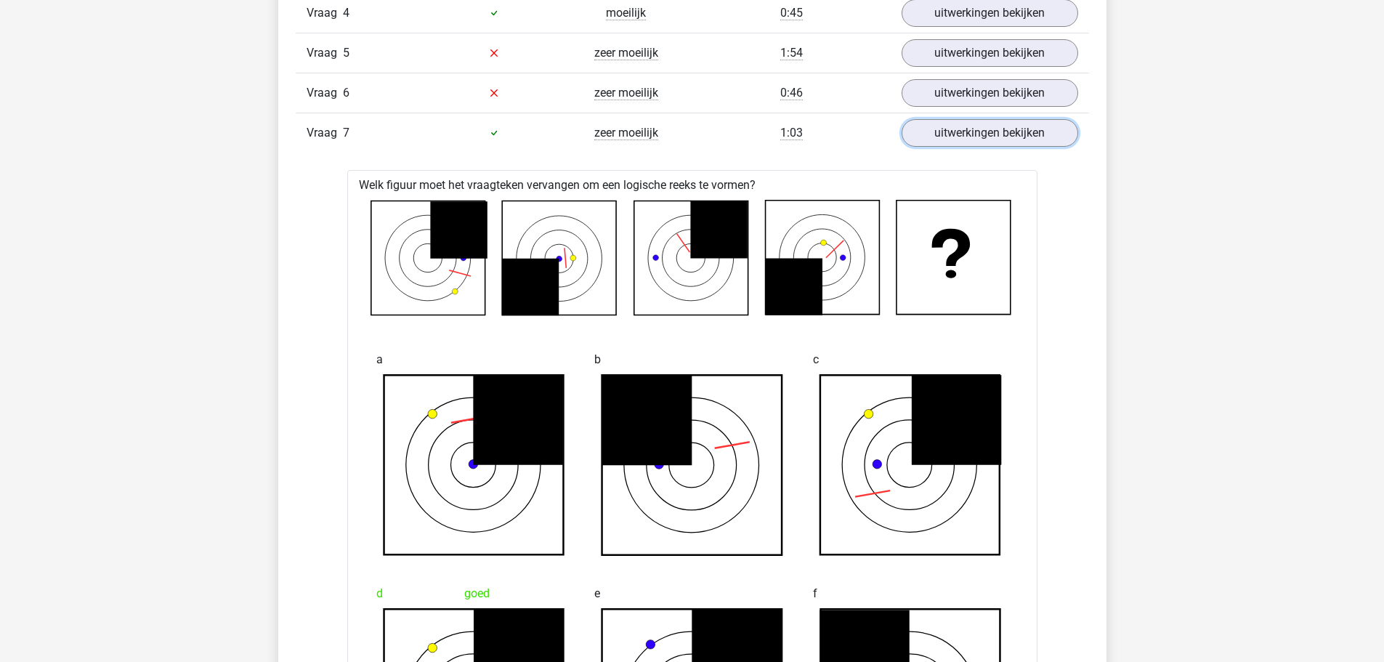
scroll to position [1017, 0]
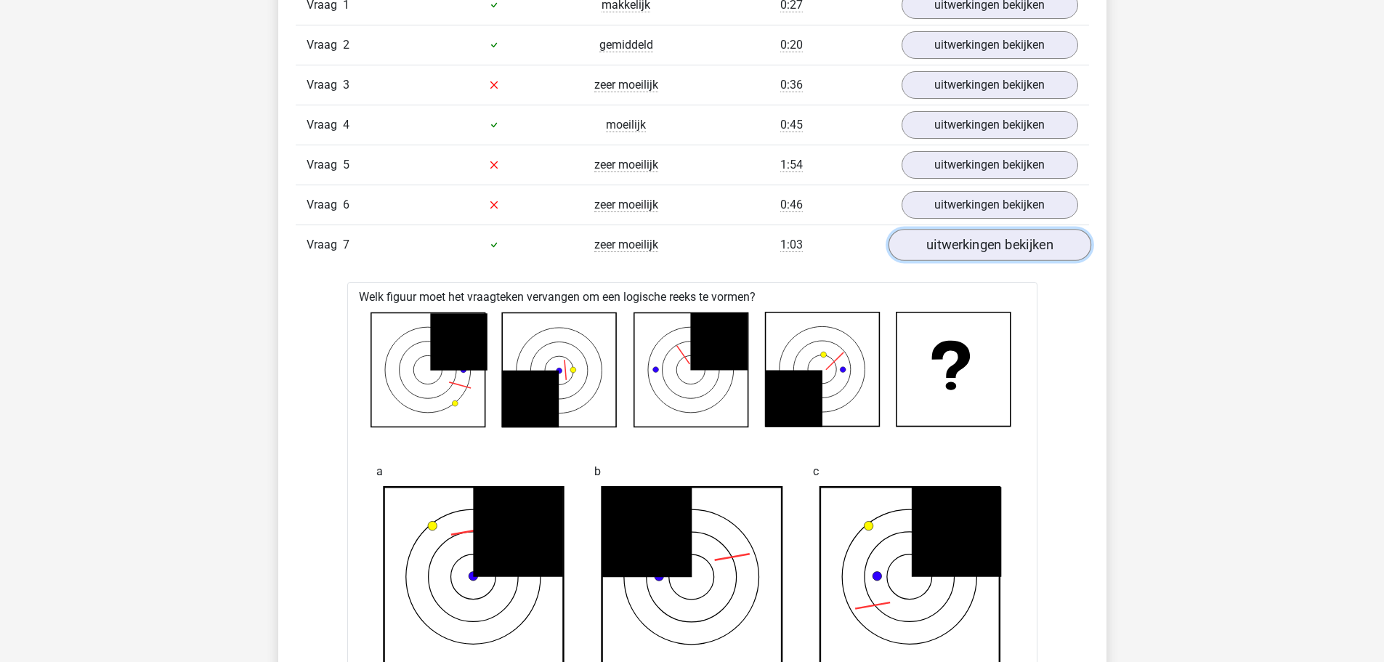
click at [957, 241] on link "uitwerkingen bekijken" at bounding box center [989, 245] width 203 height 32
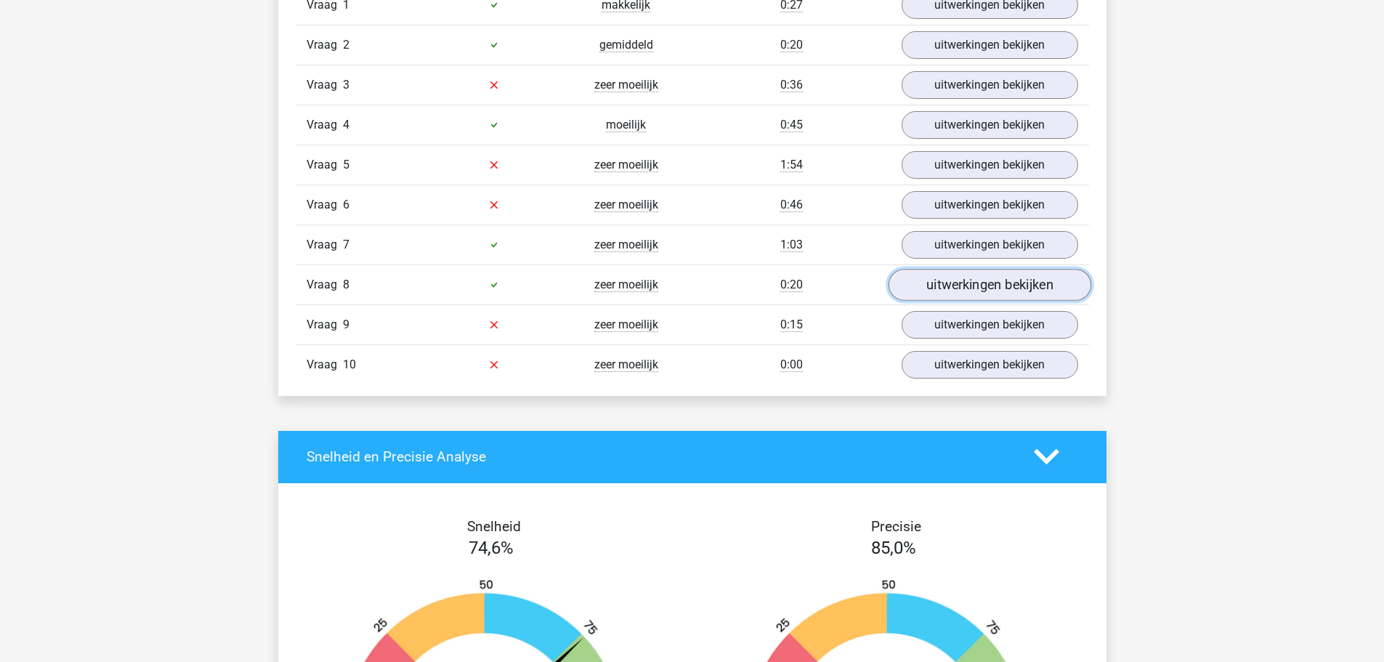
click at [939, 288] on link "uitwerkingen bekijken" at bounding box center [989, 285] width 203 height 32
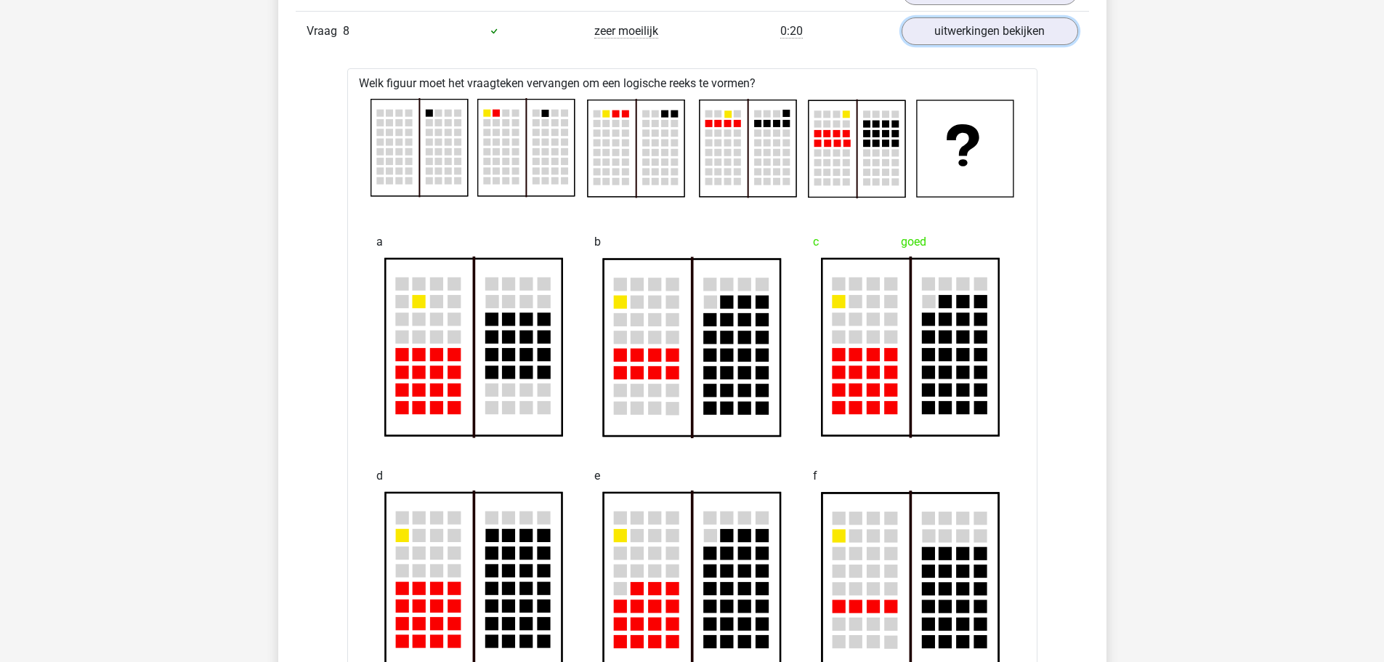
scroll to position [1162, 0]
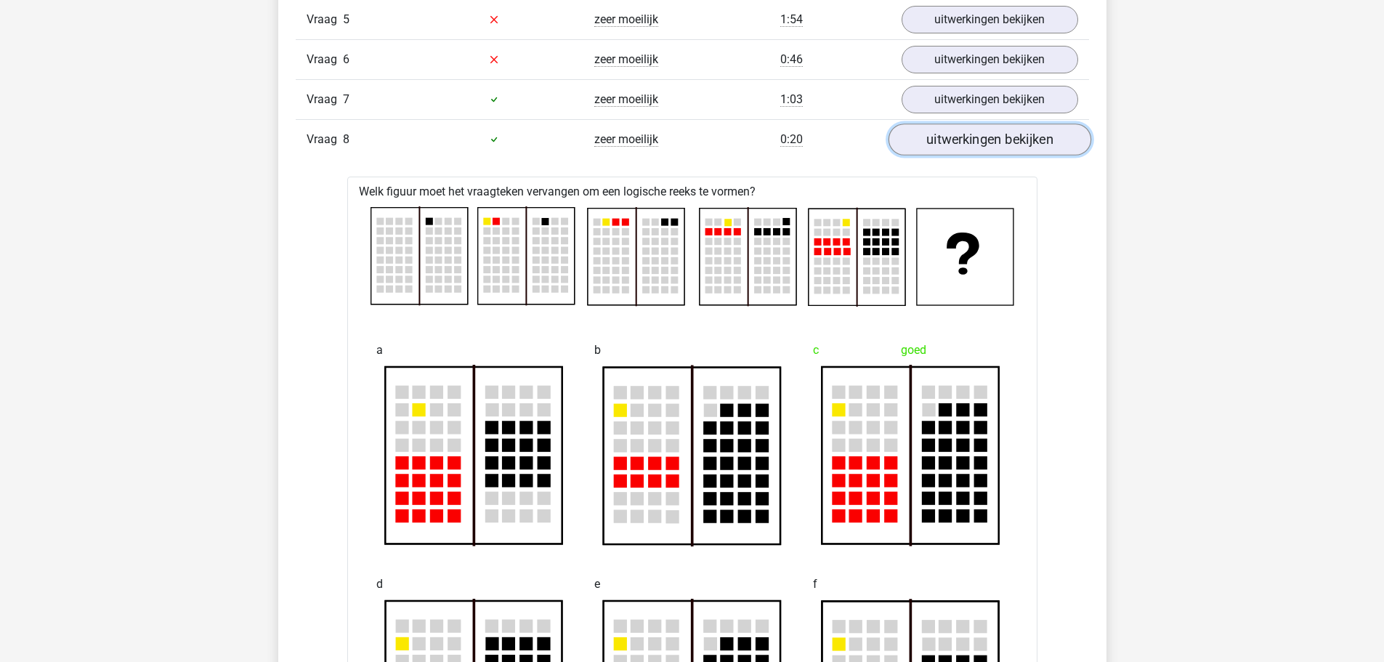
click at [984, 144] on link "uitwerkingen bekijken" at bounding box center [989, 139] width 203 height 32
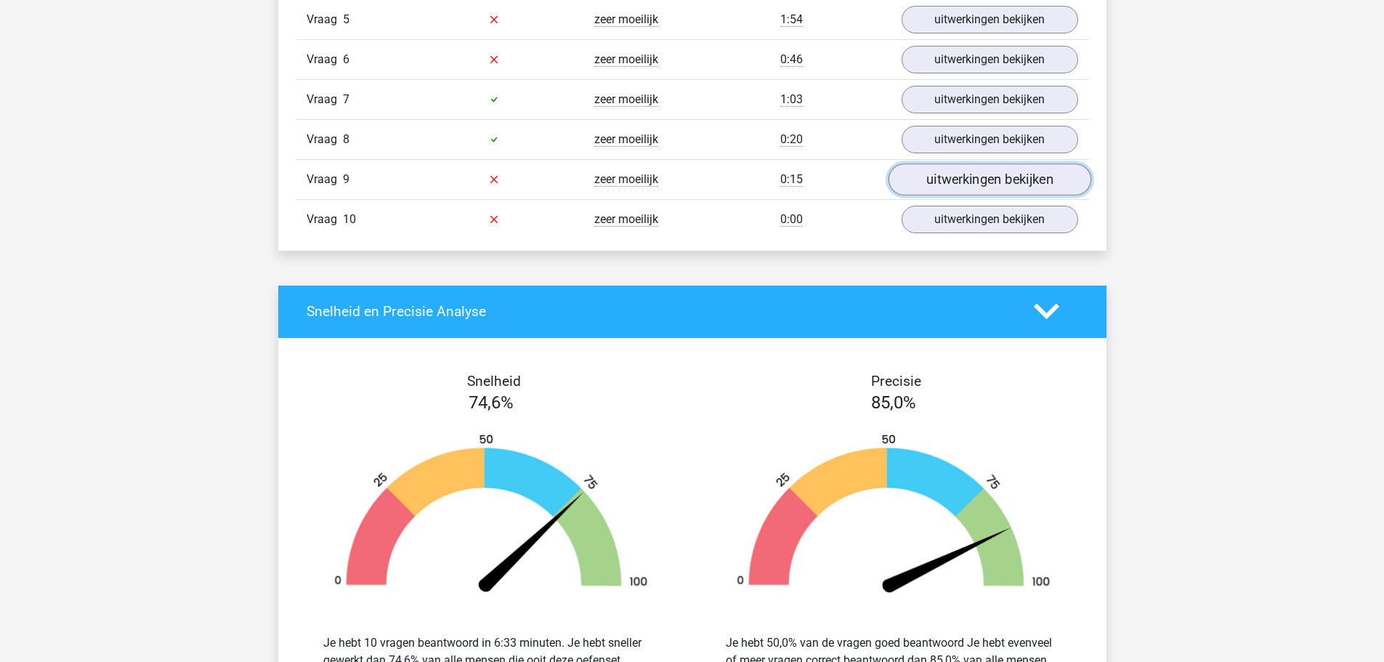
click at [968, 184] on link "uitwerkingen bekijken" at bounding box center [989, 179] width 203 height 32
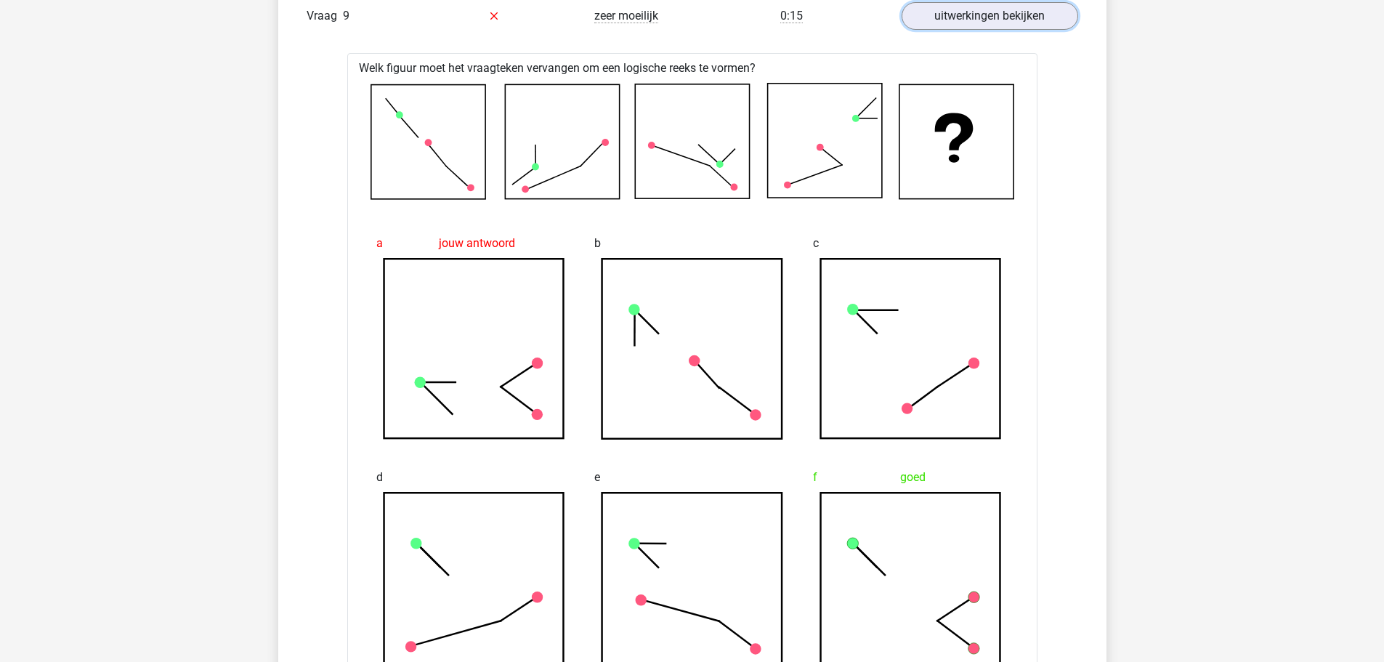
scroll to position [1090, 0]
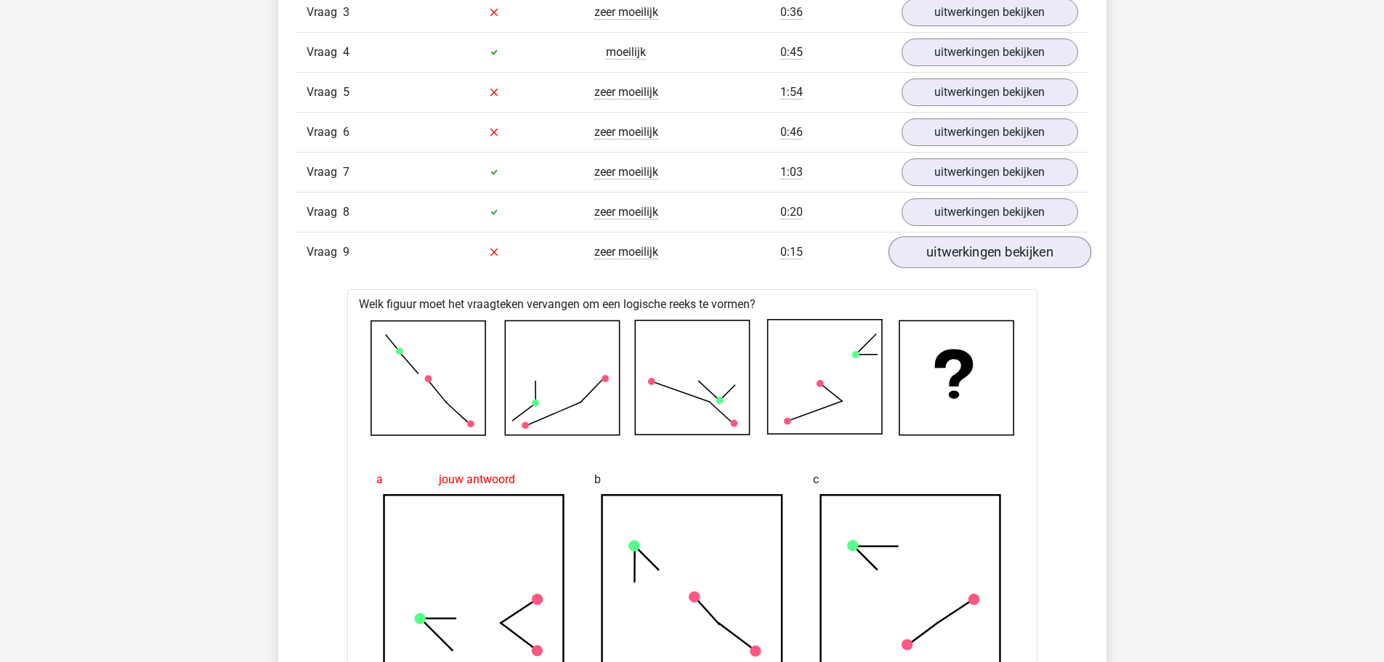
click at [991, 238] on div "Vraag 9 zeer moeilijk 0:15 uitwerkingen bekijken" at bounding box center [692, 252] width 793 height 40
click at [995, 257] on link "uitwerkingen bekijken" at bounding box center [989, 252] width 203 height 32
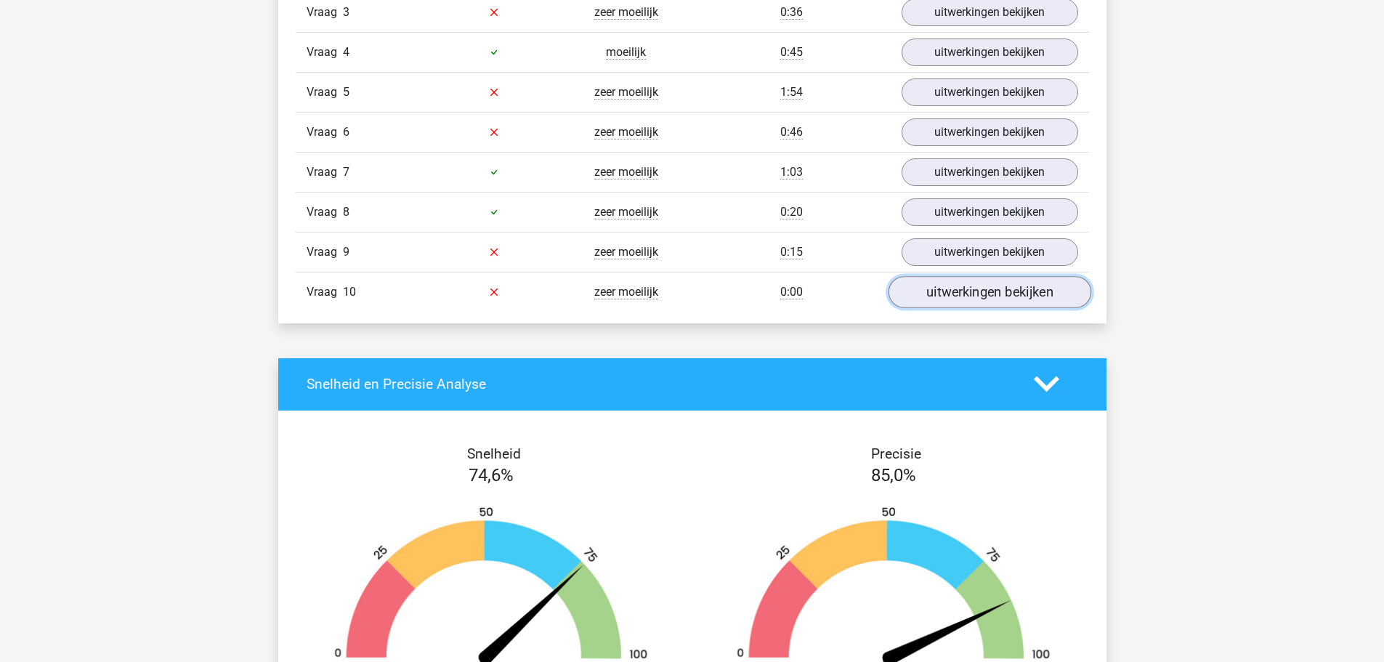
click at [967, 294] on link "uitwerkingen bekijken" at bounding box center [989, 292] width 203 height 32
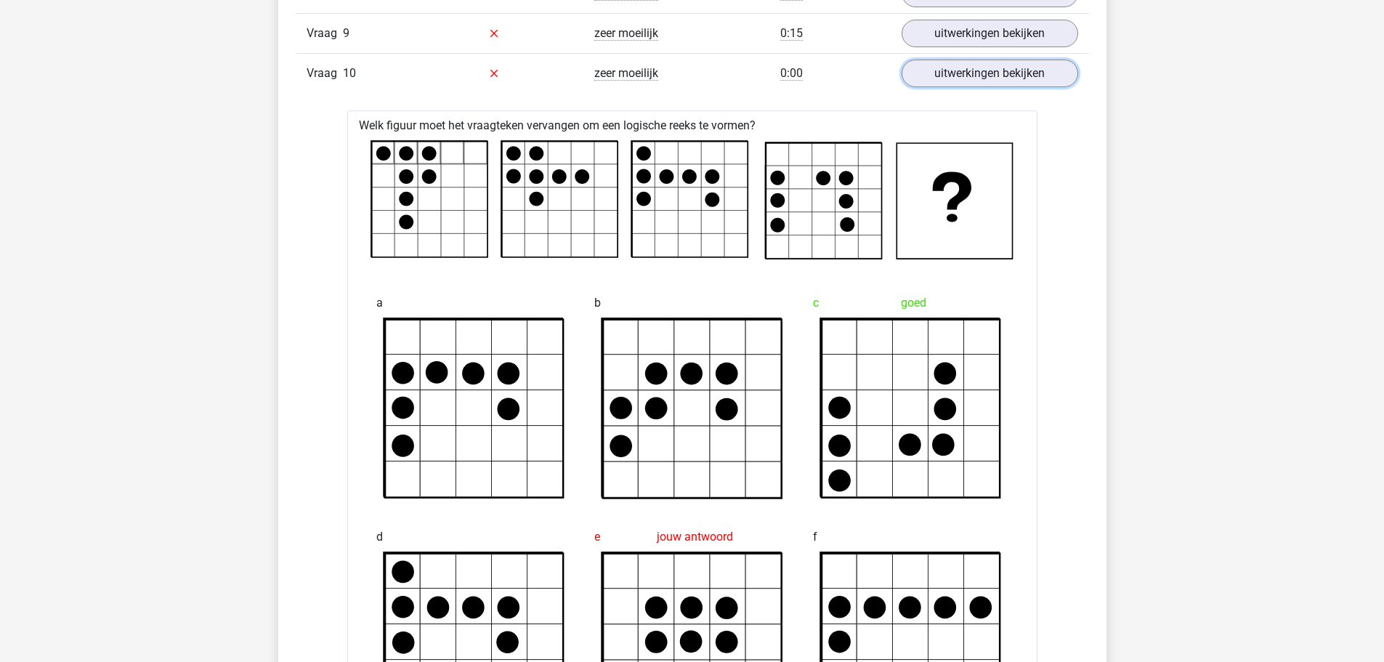
scroll to position [1308, 0]
click at [957, 76] on link "uitwerkingen bekijken" at bounding box center [989, 74] width 203 height 32
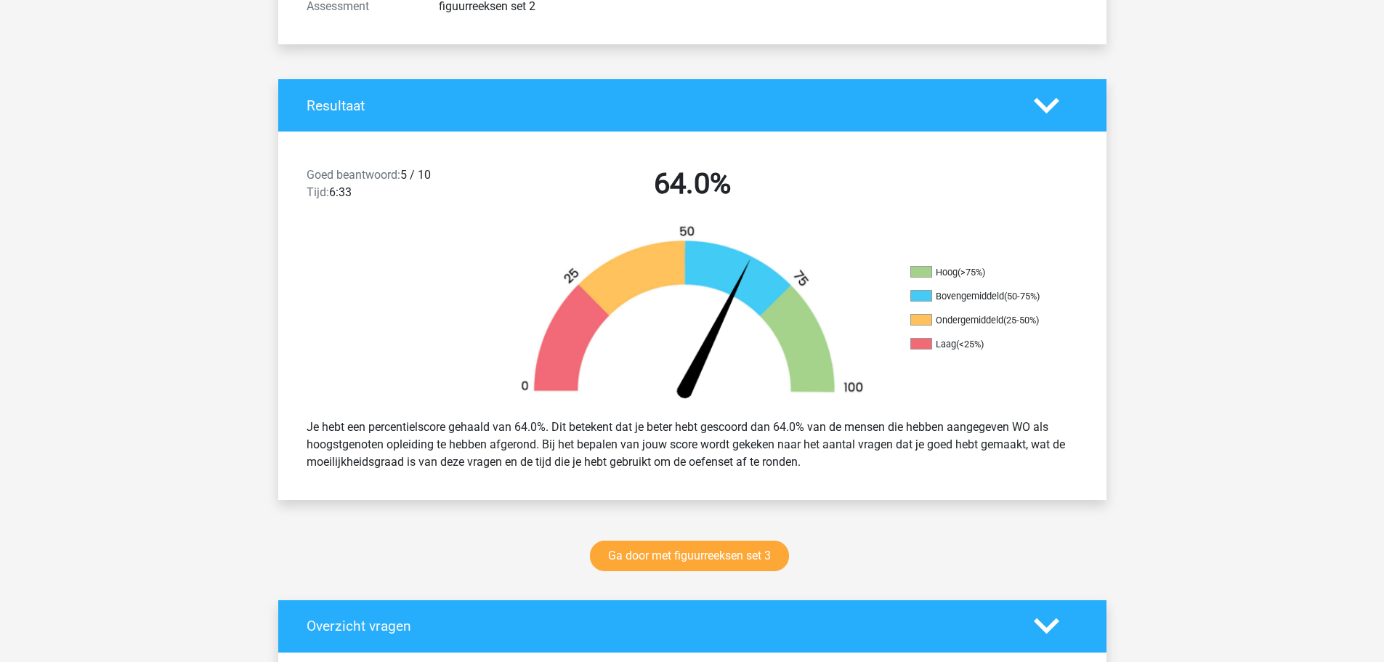
scroll to position [0, 0]
